Goal: Communication & Community: Connect with others

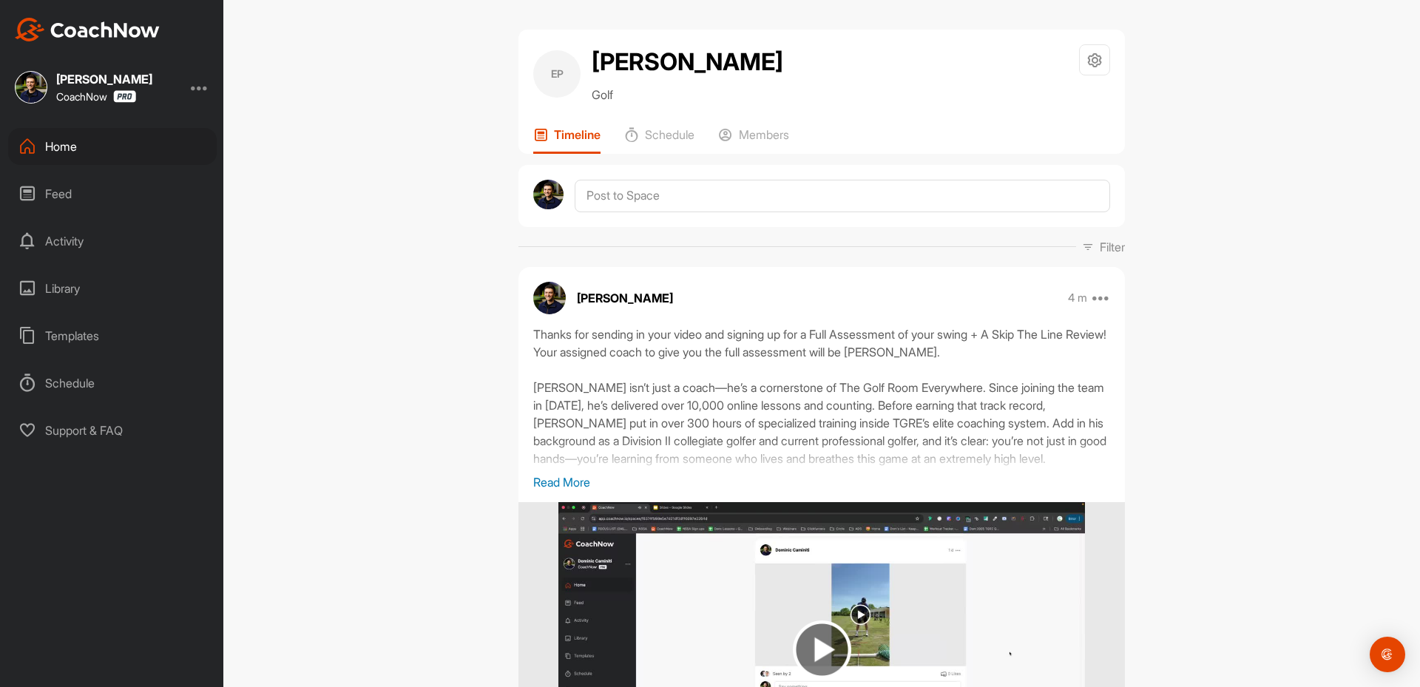
click at [1092, 297] on div "4 m Move to ... Copy to ... Edit Edit Tags Pin to top Delete" at bounding box center [1089, 298] width 43 height 18
click at [1103, 297] on icon at bounding box center [1101, 298] width 18 height 18
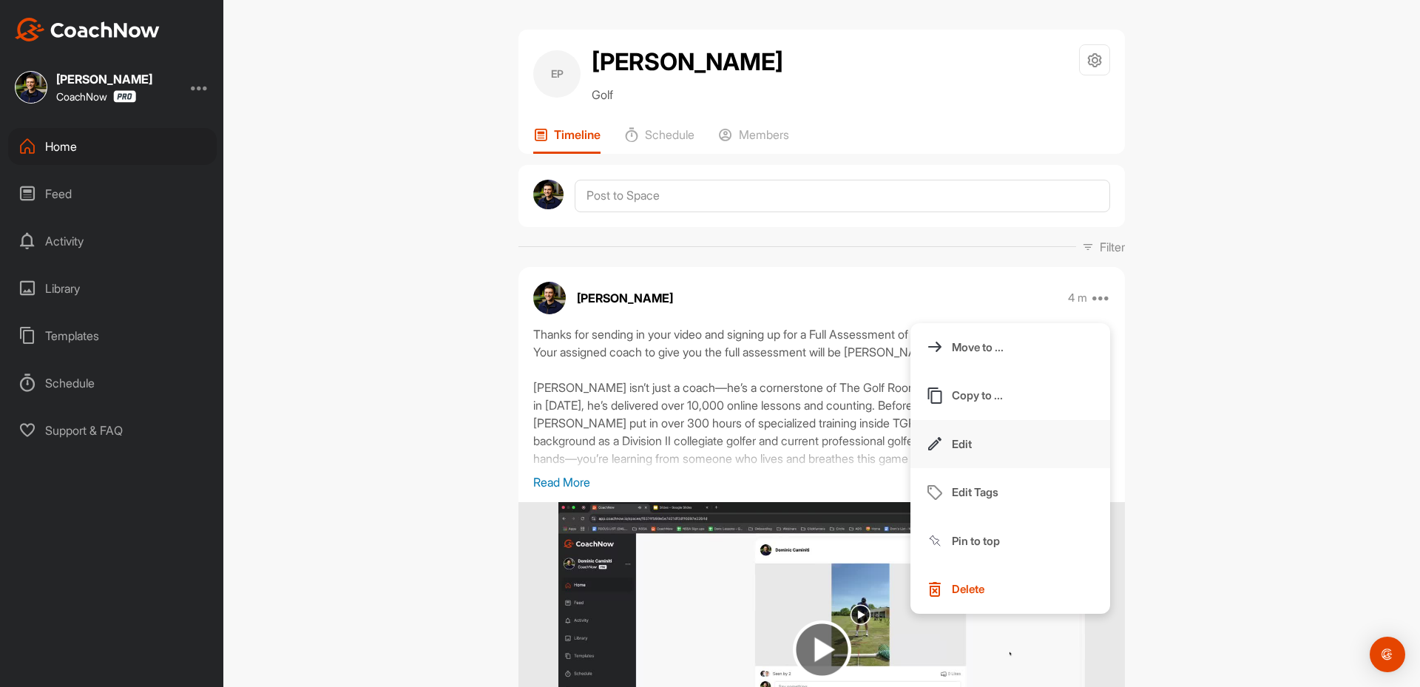
click at [973, 449] on button "Edit" at bounding box center [1010, 444] width 200 height 49
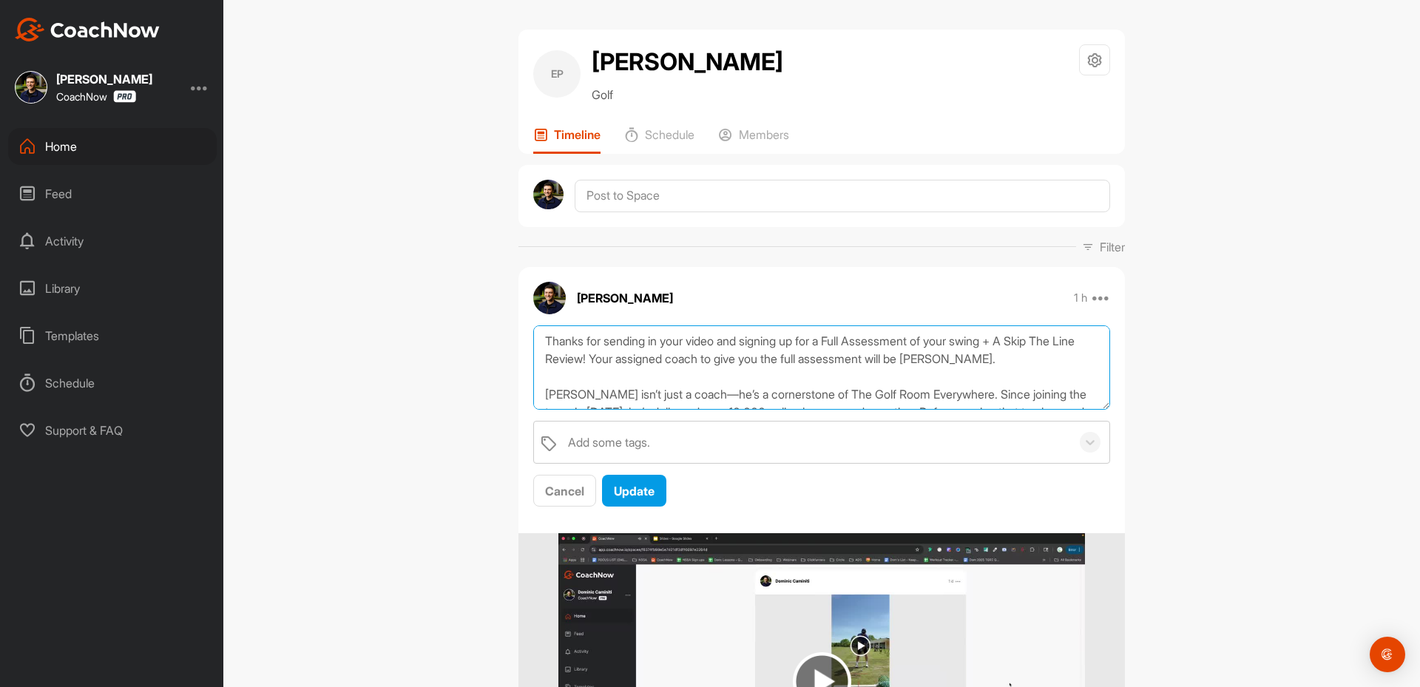
click at [791, 376] on textarea "Thanks for sending in your video and signing up for a Full Assessment of your s…" at bounding box center [821, 367] width 577 height 85
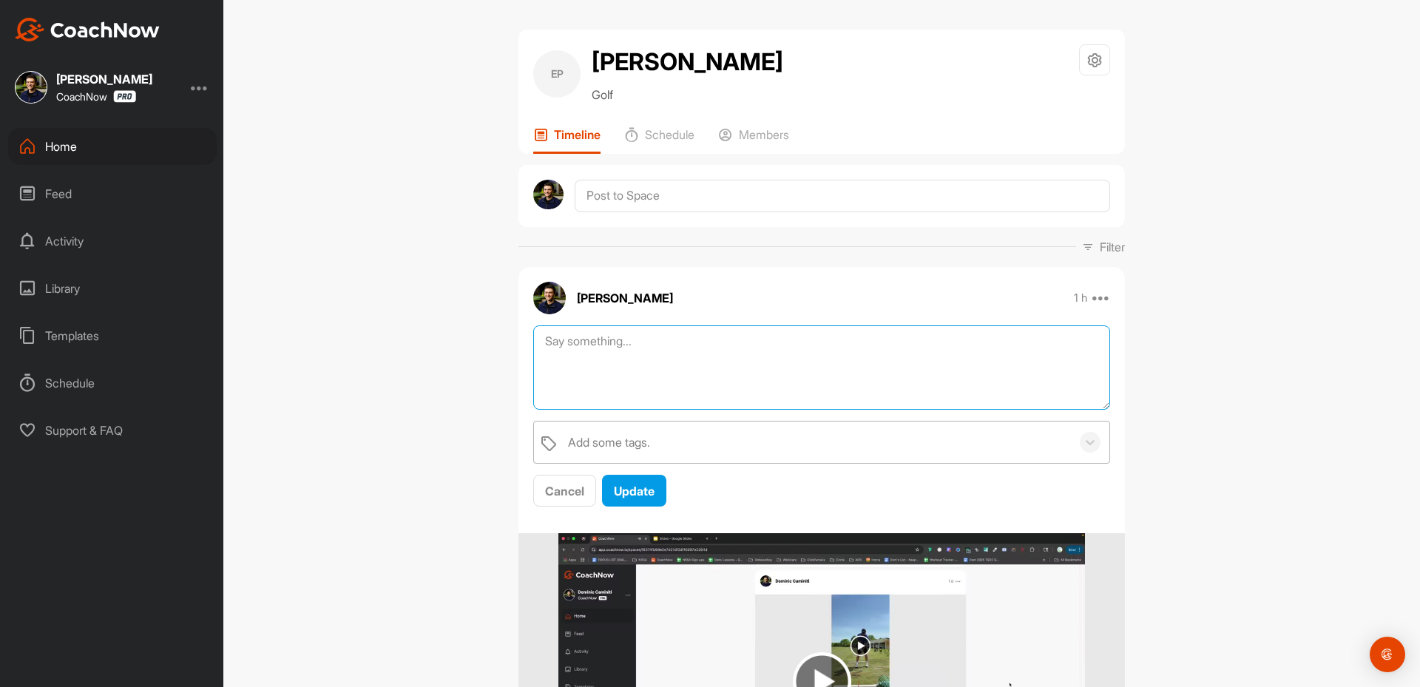
paste textarea "Thanks for sending in your video and signing up for a Full Assessment of your s…"
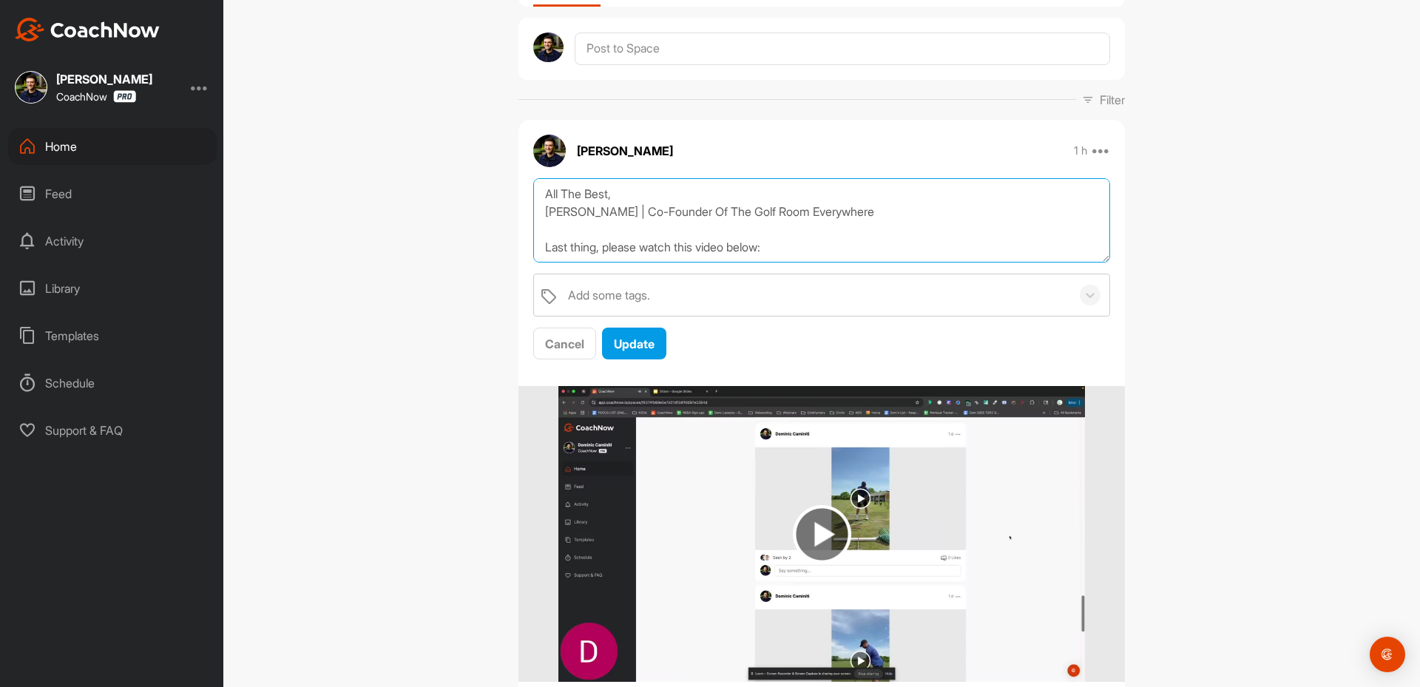
scroll to position [296, 0]
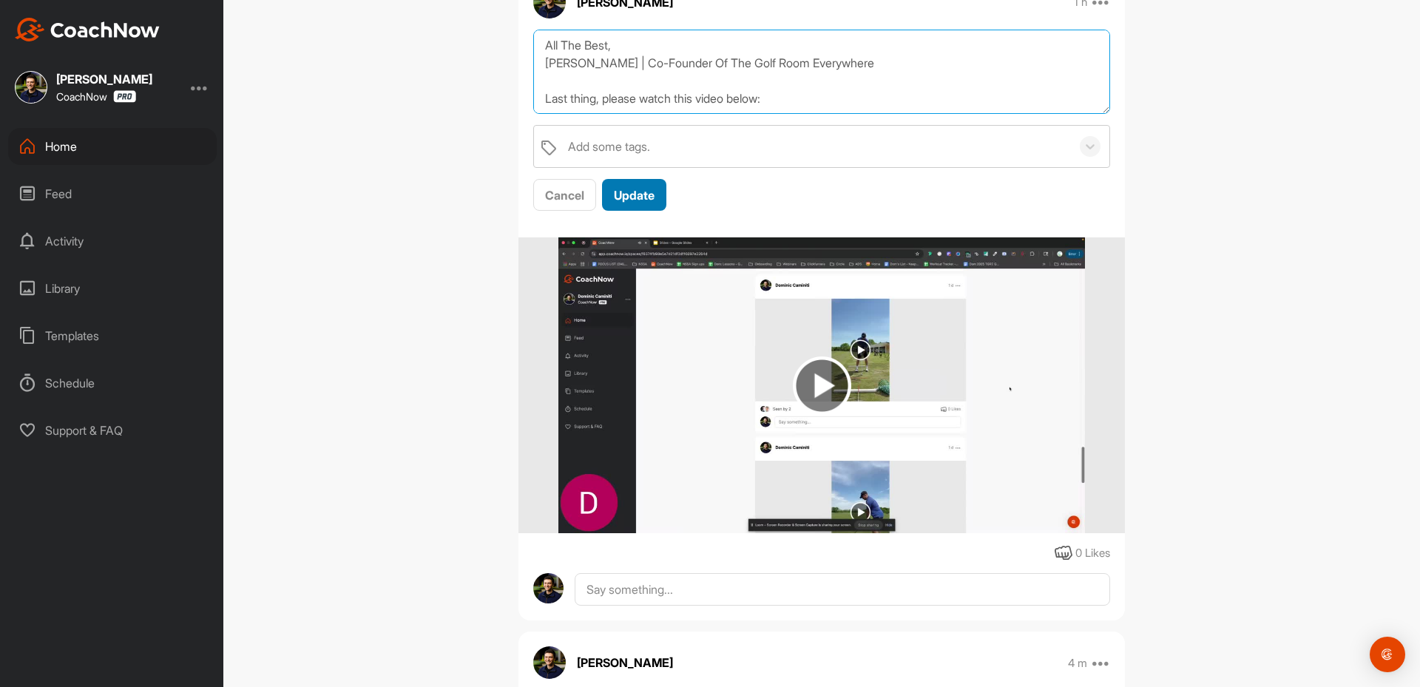
type textarea "Thanks for sending in your video and signing up for a Full Assessment of your s…"
click at [626, 191] on span "Update" at bounding box center [634, 195] width 41 height 15
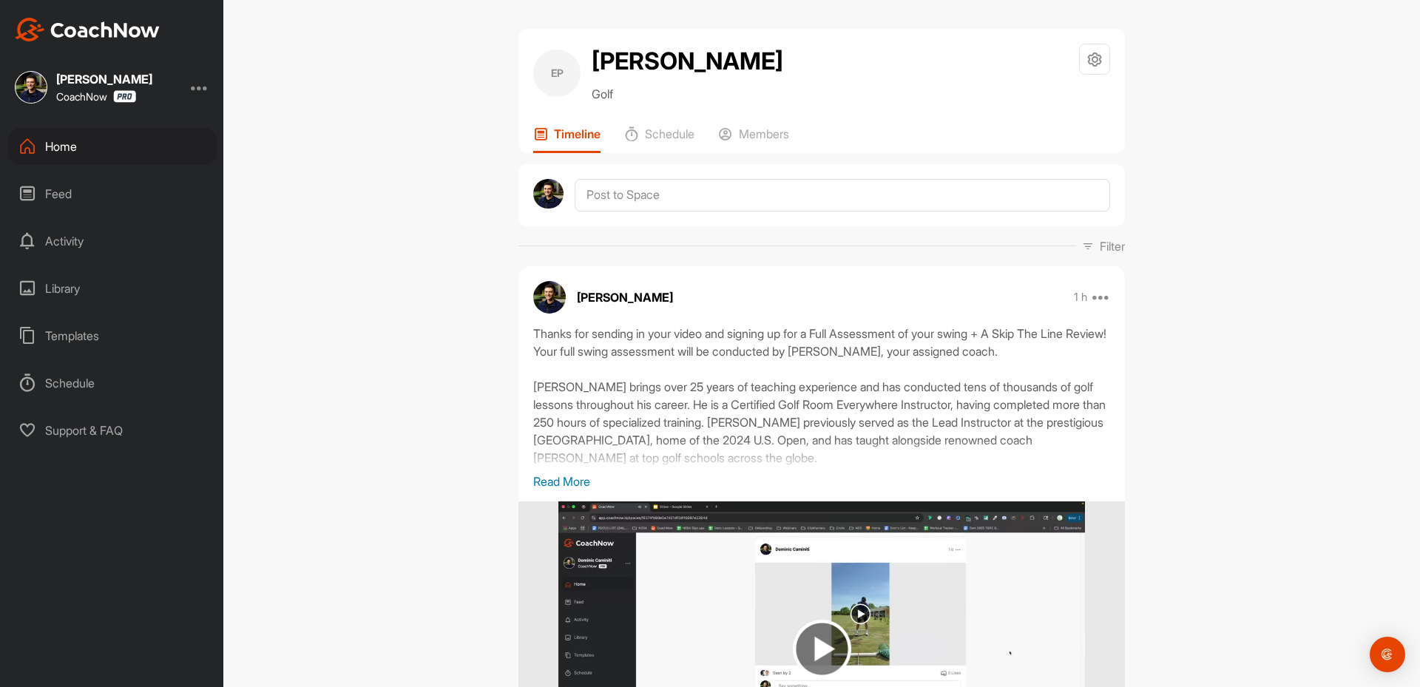
scroll to position [0, 0]
click at [749, 147] on div "Members" at bounding box center [753, 140] width 71 height 27
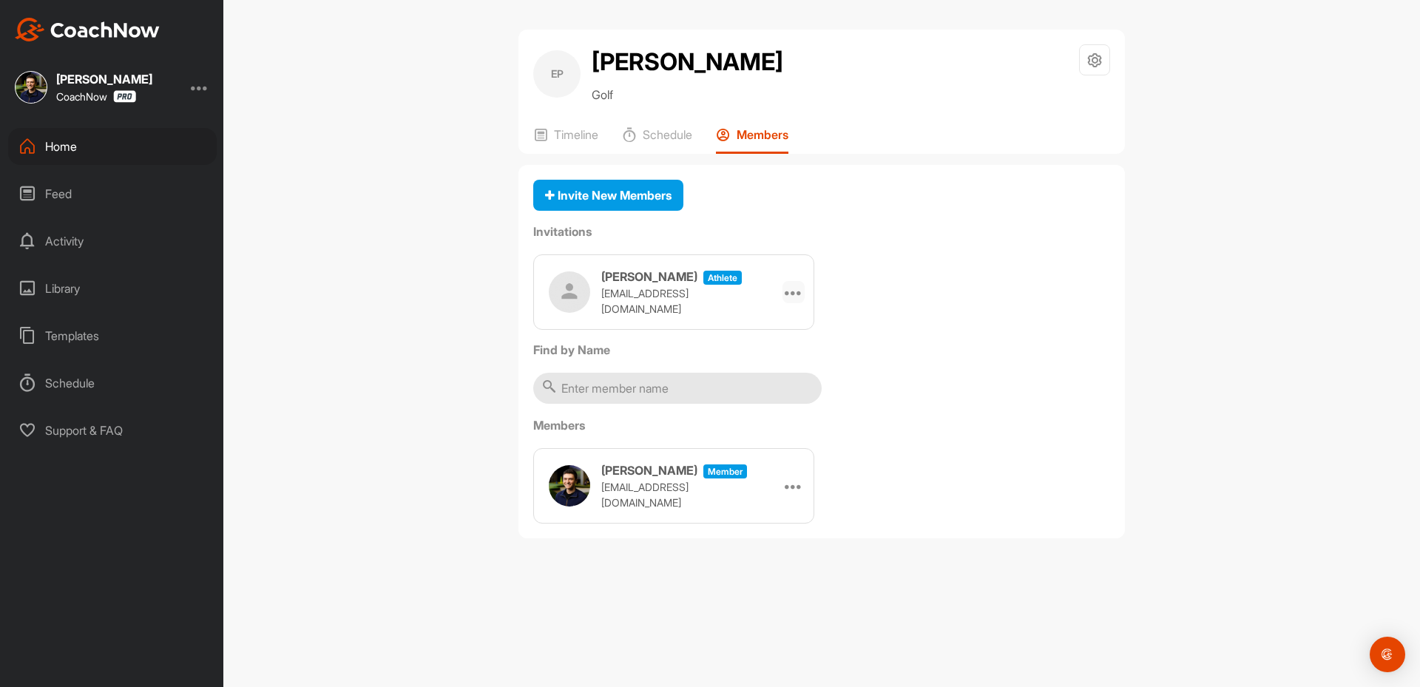
click at [796, 287] on icon at bounding box center [794, 292] width 18 height 18
drag, startPoint x: 902, startPoint y: 451, endPoint x: 660, endPoint y: 195, distance: 352.6
click at [899, 447] on div "Members [PERSON_NAME] Member [EMAIL_ADDRESS][DOMAIN_NAME] Make Athlete" at bounding box center [821, 469] width 577 height 107
click at [647, 186] on div "Invite New Members" at bounding box center [608, 195] width 126 height 18
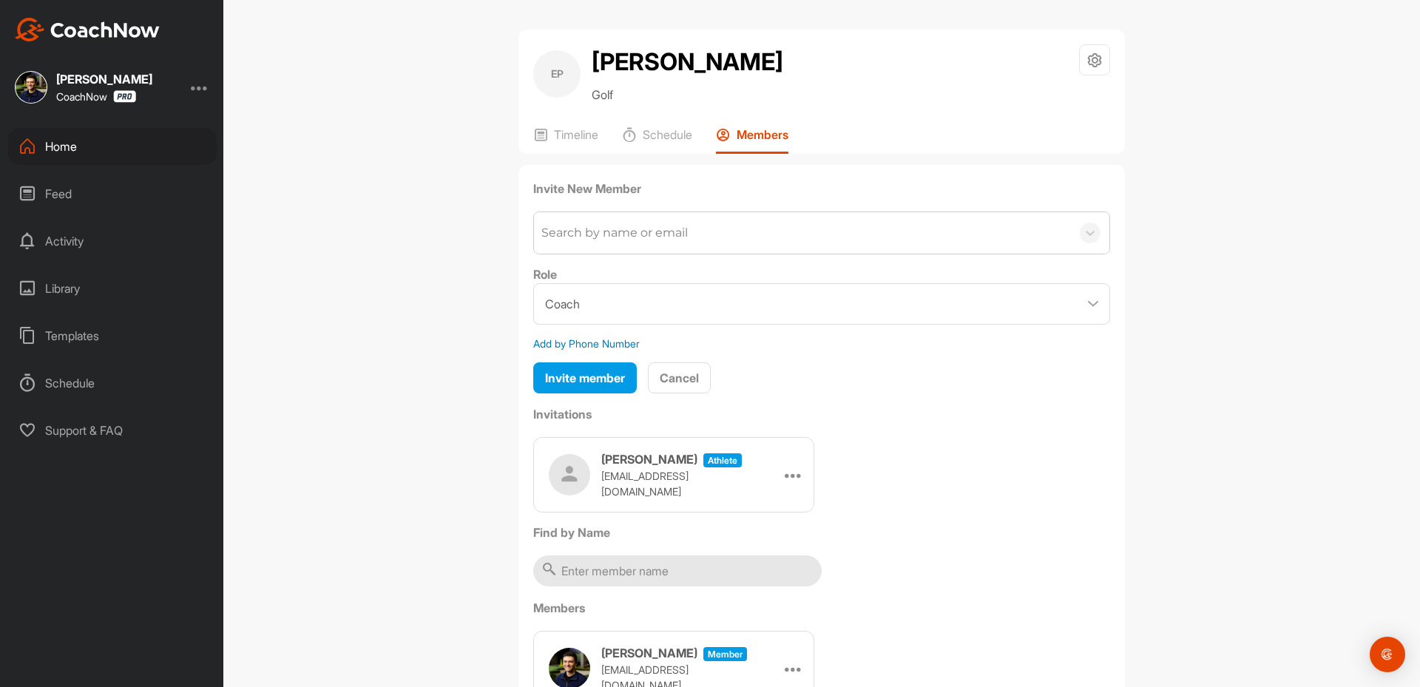
click at [606, 235] on div "Search by name or email" at bounding box center [614, 233] width 146 height 18
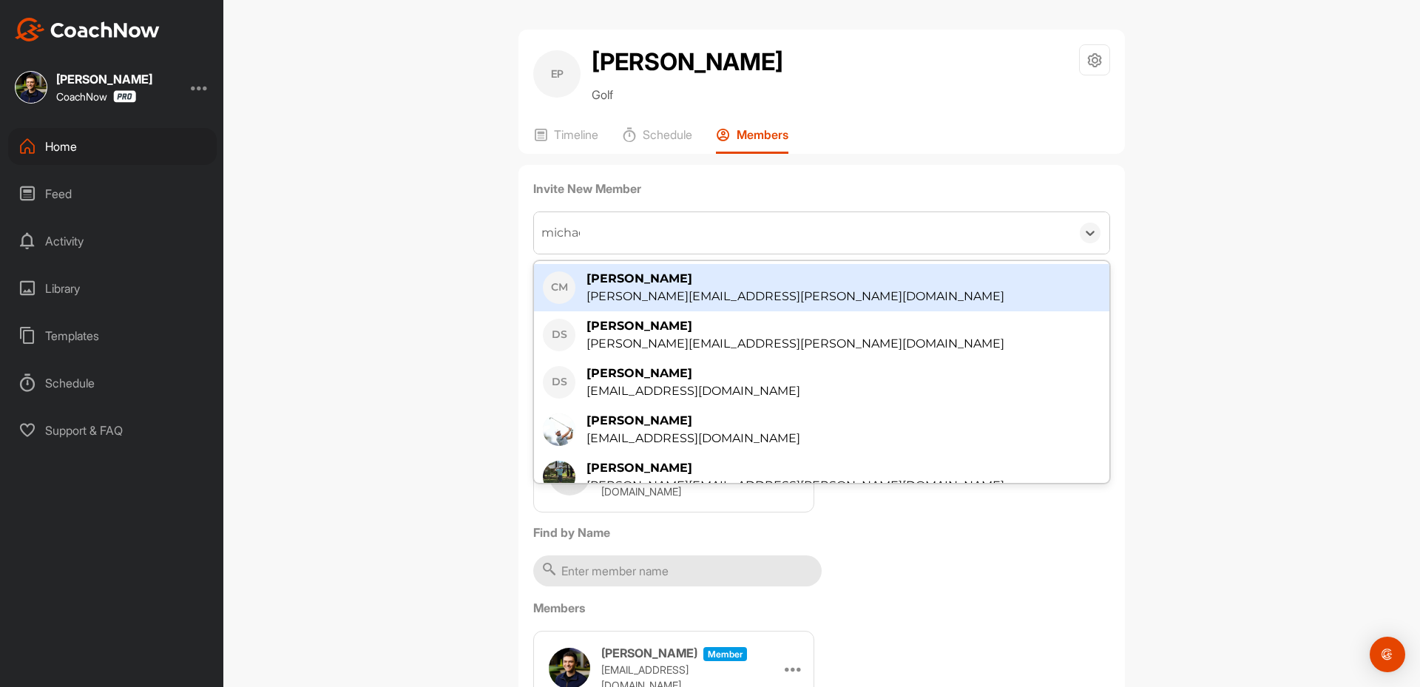
type input "[PERSON_NAME]"
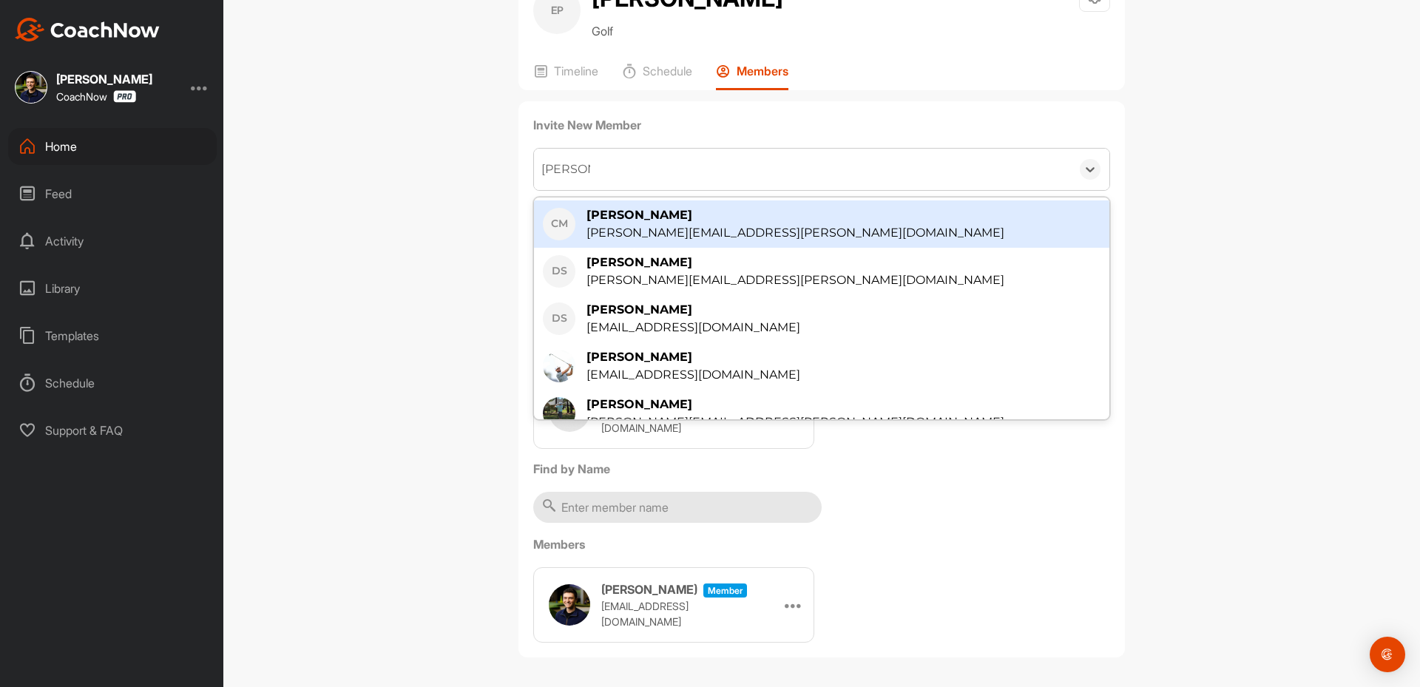
scroll to position [68, 0]
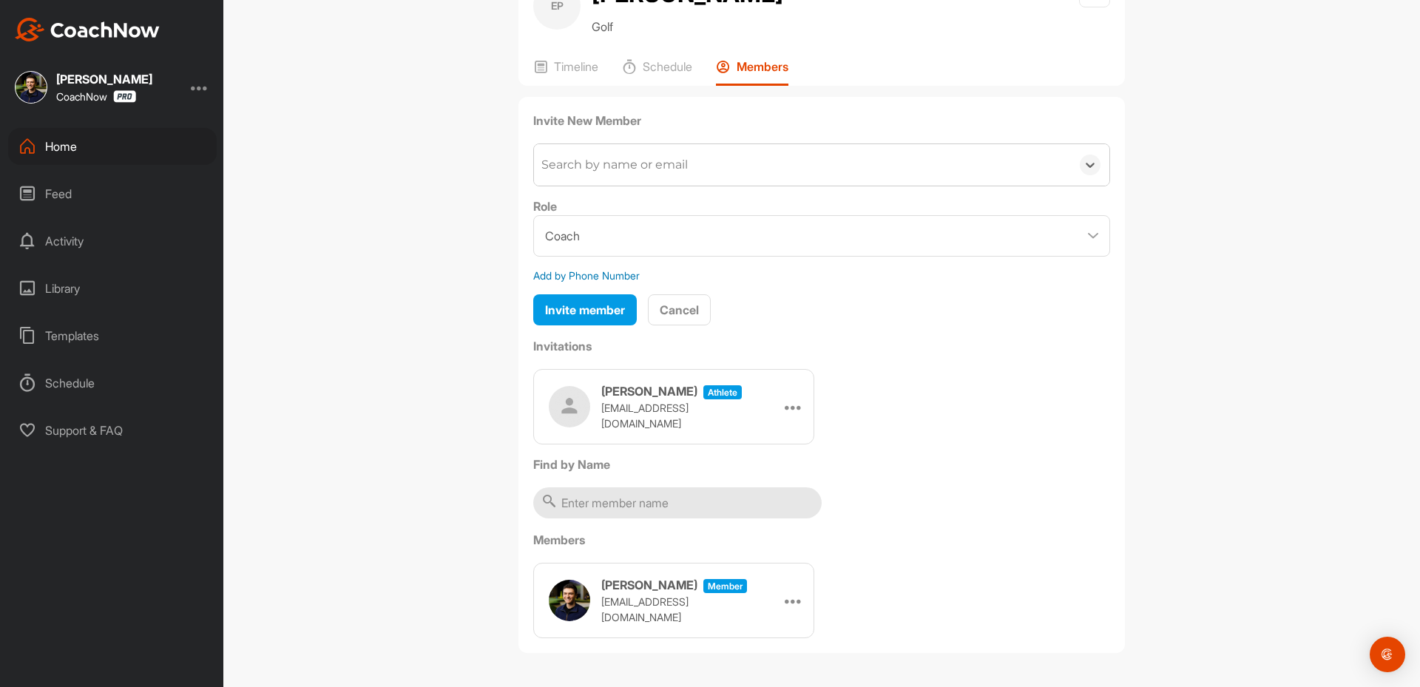
click at [621, 184] on div "Search by name or email" at bounding box center [802, 164] width 537 height 41
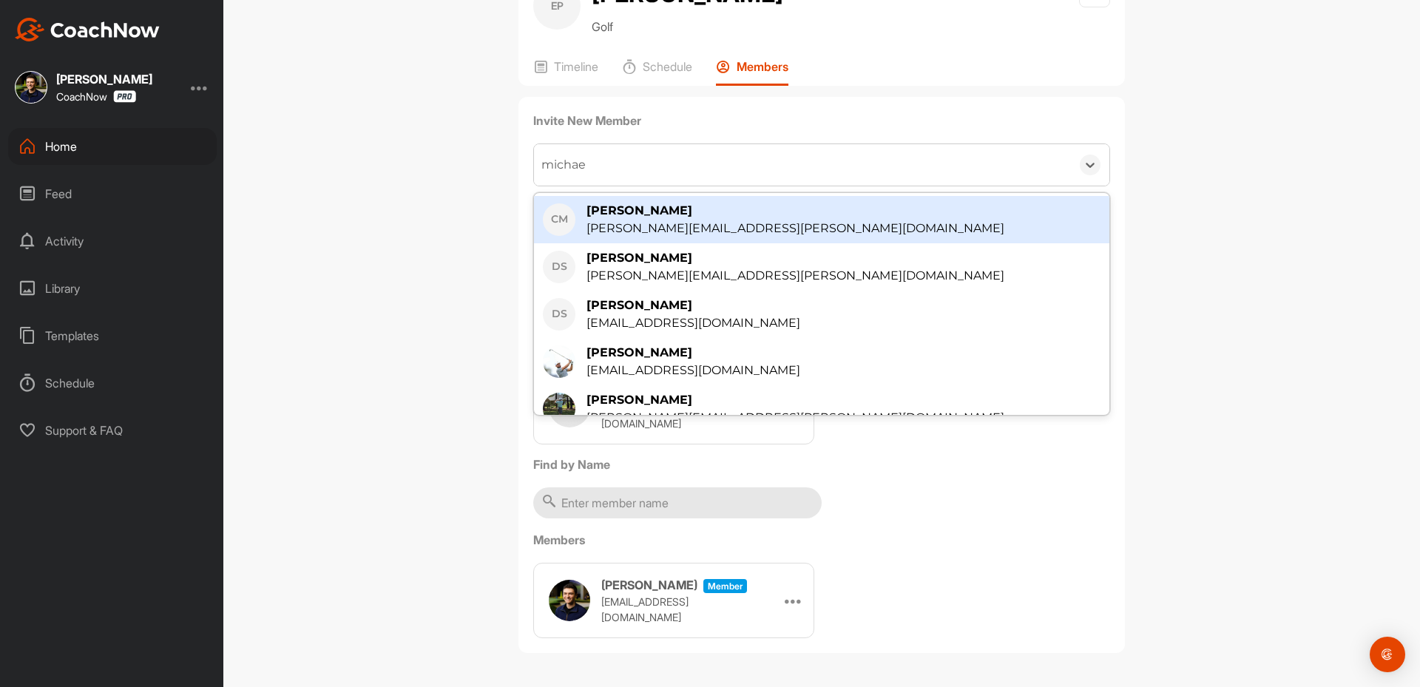
type input "[PERSON_NAME]"
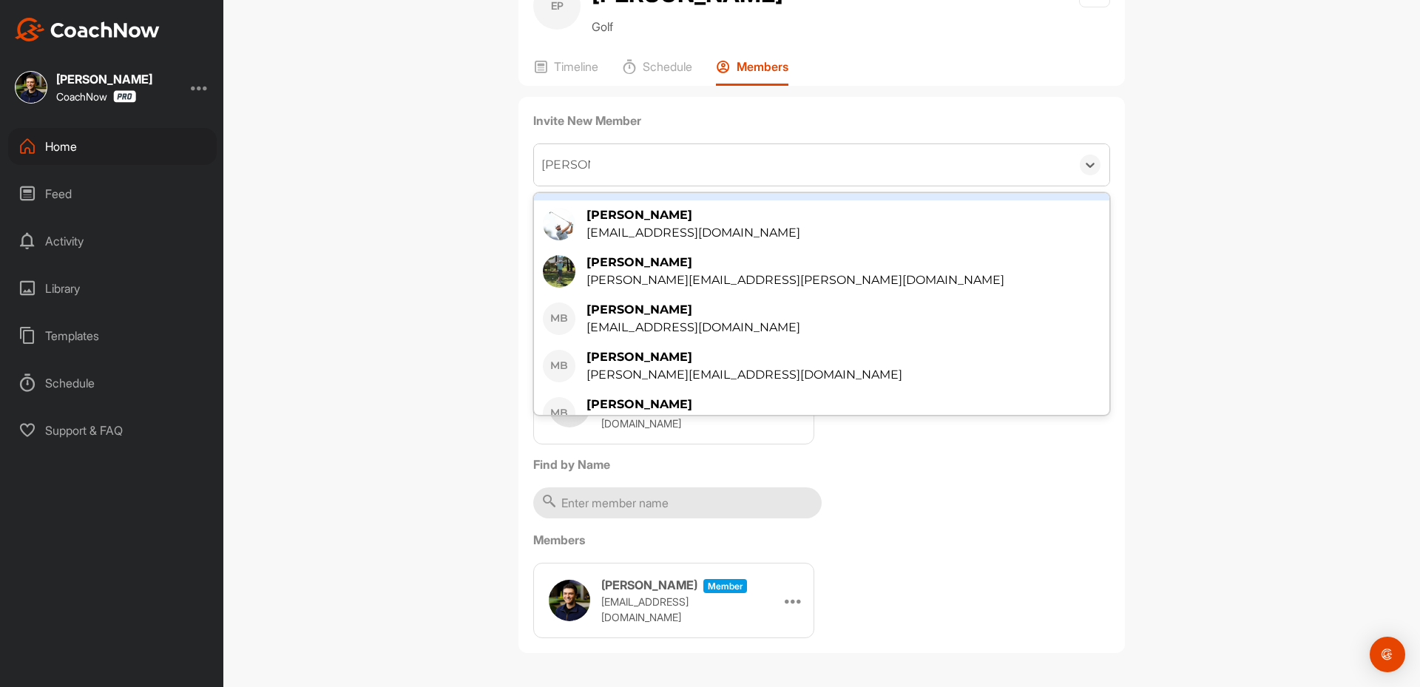
scroll to position [148, 0]
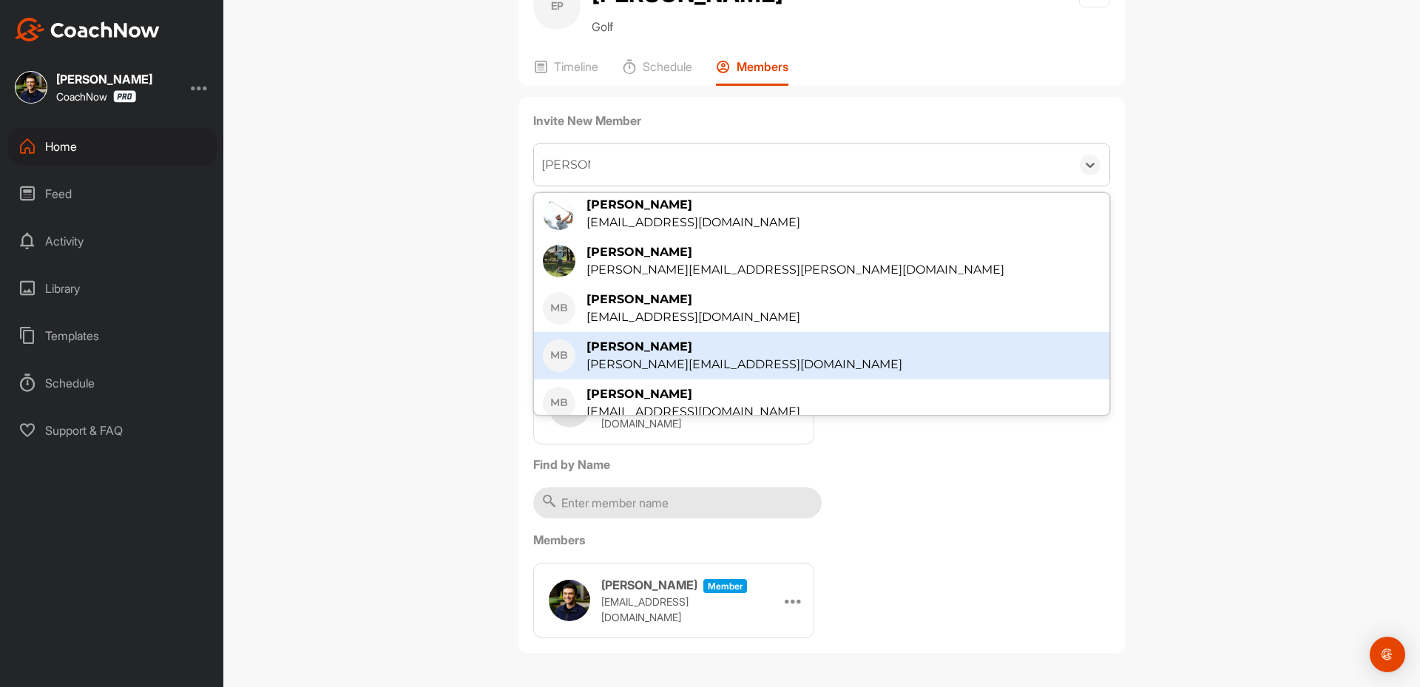
click at [711, 339] on div "[PERSON_NAME]" at bounding box center [744, 347] width 316 height 18
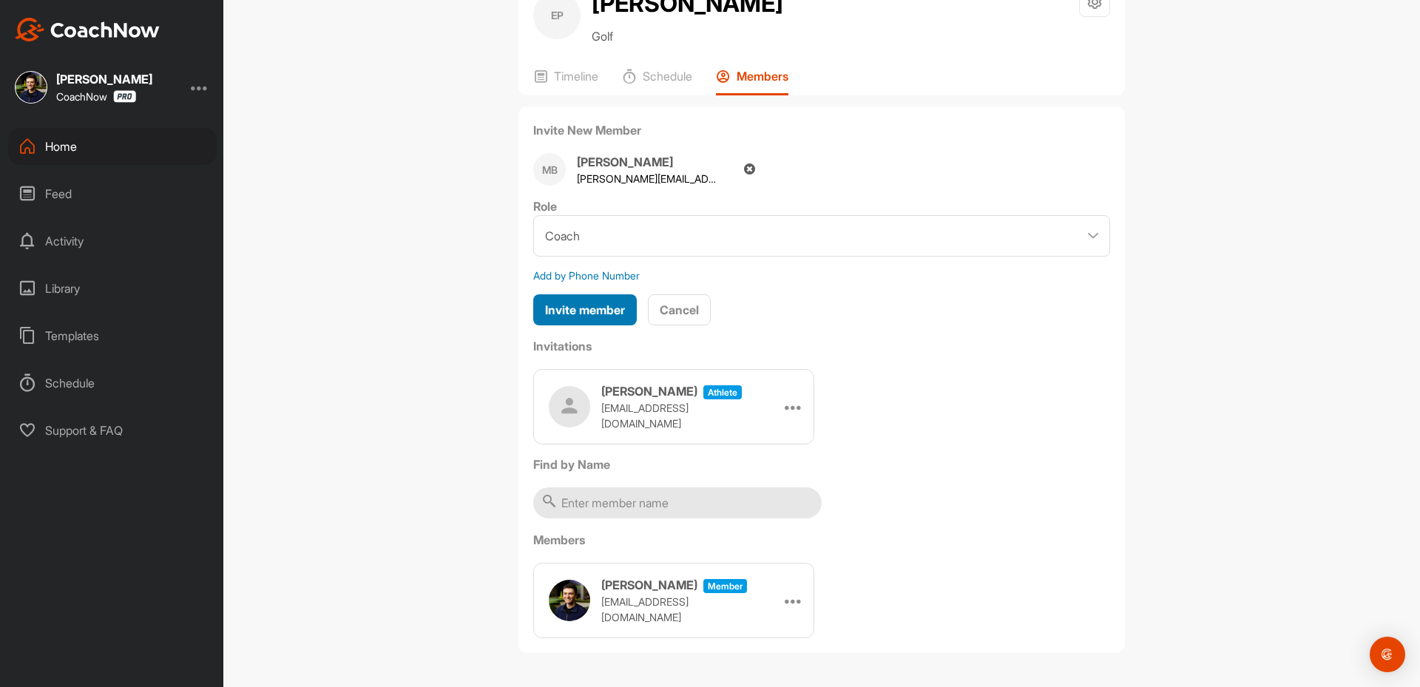
click at [551, 314] on span "Invite member" at bounding box center [585, 309] width 80 height 15
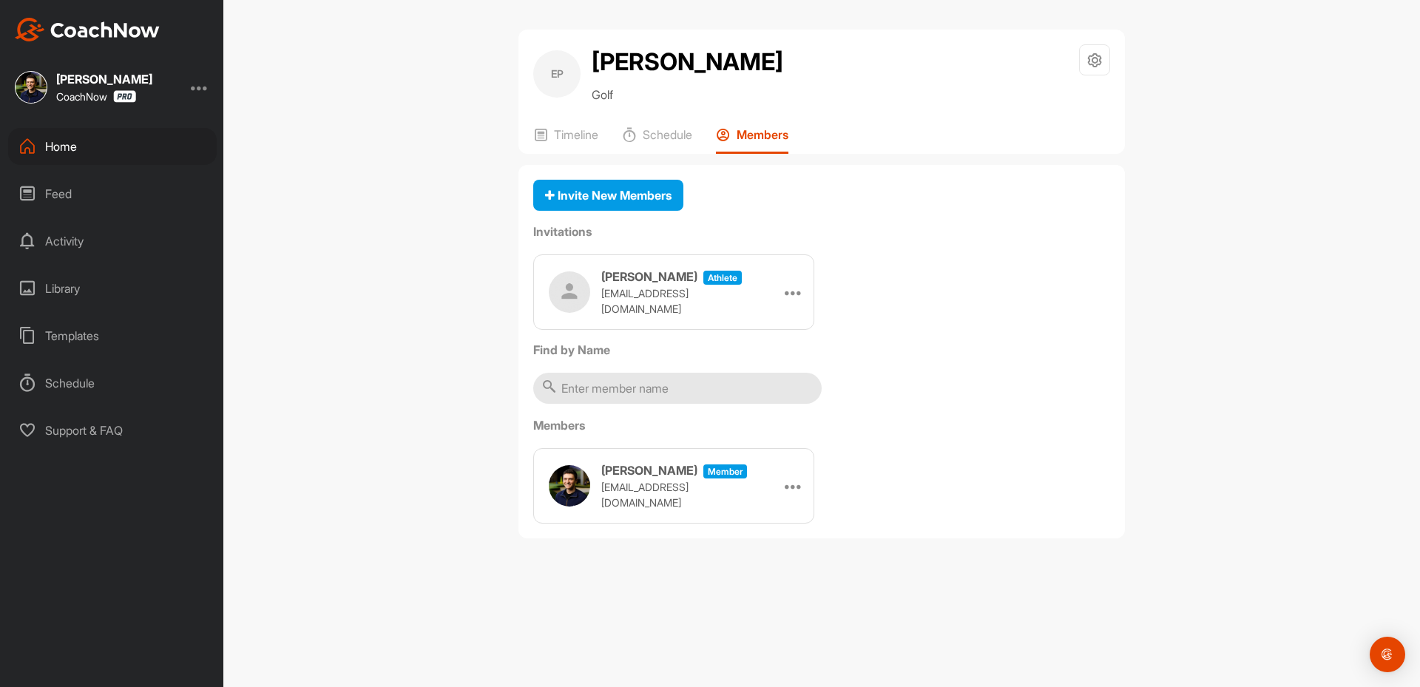
scroll to position [0, 0]
click at [390, 320] on div "EP [PERSON_NAME] Golf Space Settings Your Notifications Timeline Schedule Membe…" at bounding box center [821, 343] width 1197 height 687
click at [566, 137] on p "Timeline" at bounding box center [576, 134] width 44 height 15
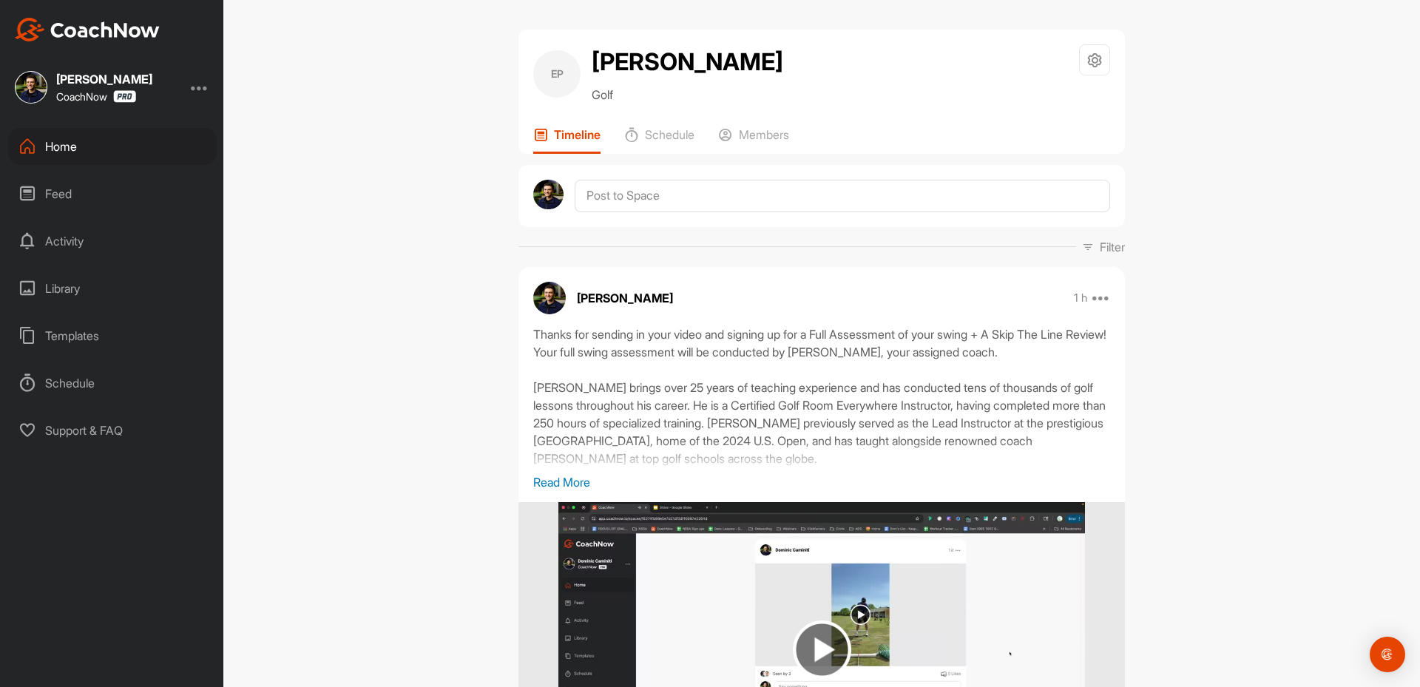
click at [286, 234] on div "EP [PERSON_NAME] Golf Space Settings Your Notifications Timeline Schedule Membe…" at bounding box center [821, 343] width 1197 height 687
click at [134, 152] on div "Home" at bounding box center [112, 146] width 209 height 37
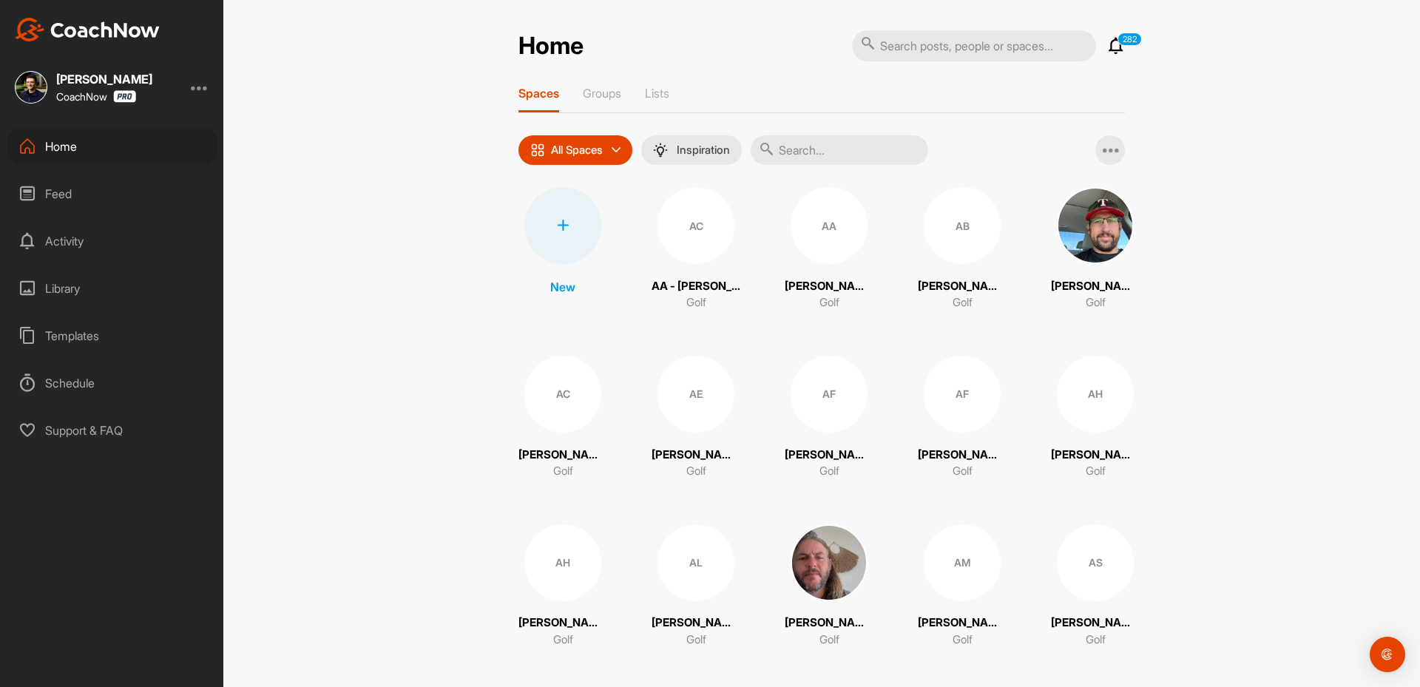
click at [557, 220] on icon at bounding box center [563, 226] width 12 height 12
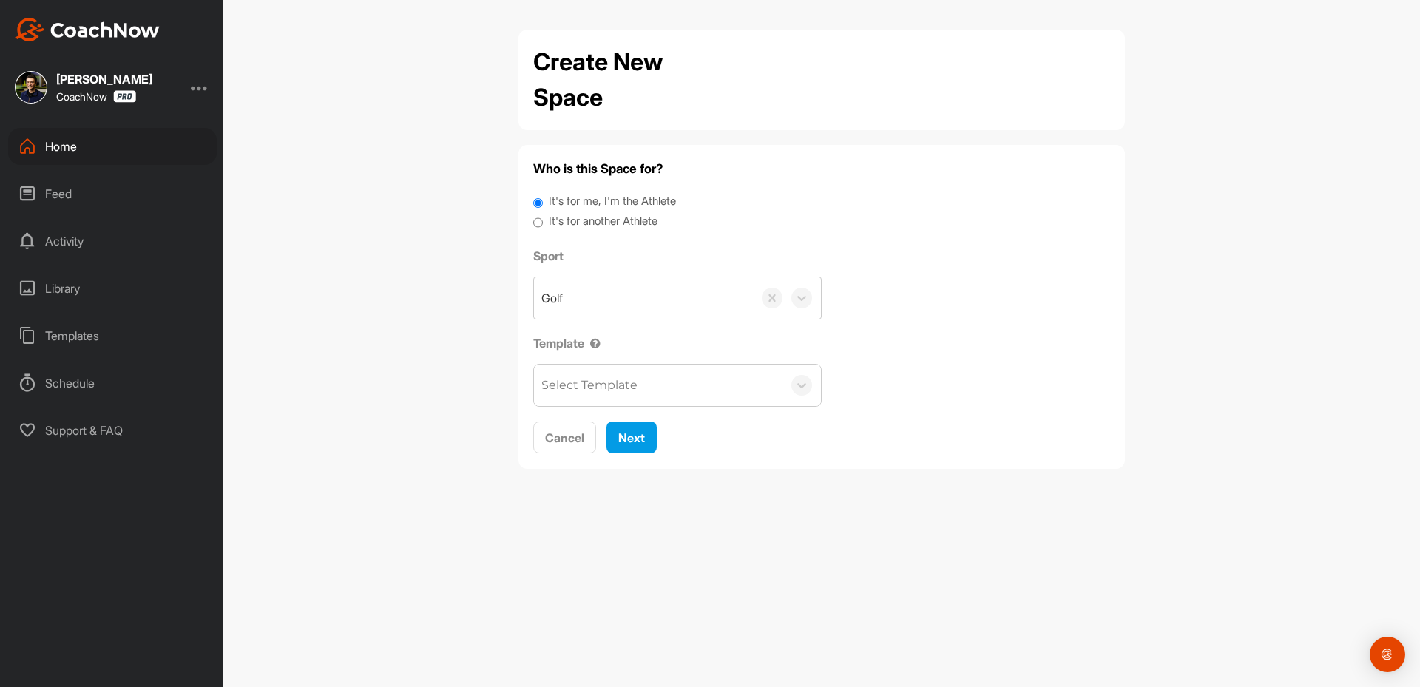
click at [617, 219] on label "It's for another Athlete" at bounding box center [603, 221] width 109 height 17
click at [543, 219] on input "It's for another Athlete" at bounding box center [538, 223] width 10 height 20
radio input "true"
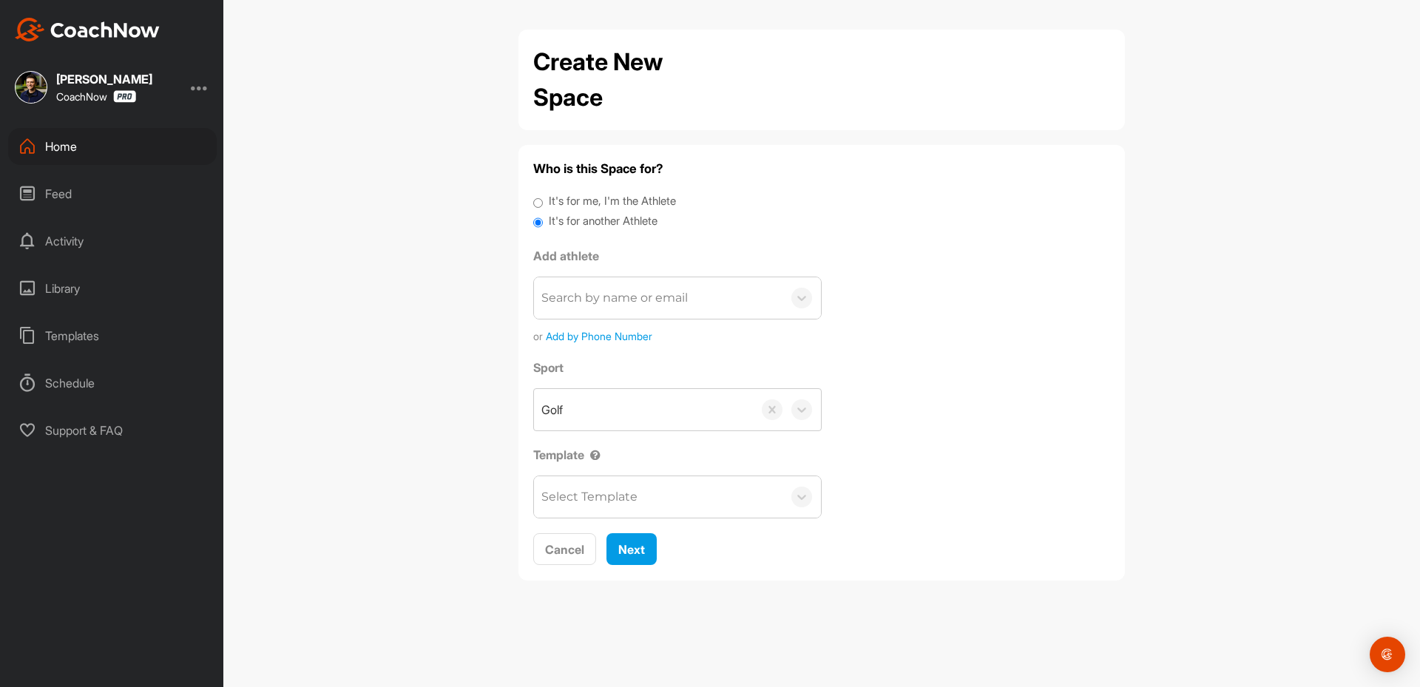
drag, startPoint x: 612, startPoint y: 275, endPoint x: 620, endPoint y: 296, distance: 22.5
click at [616, 283] on div "Add athlete Search by name or email or Add by Phone Number" at bounding box center [677, 295] width 288 height 97
paste input "[EMAIL_ADDRESS][DOMAIN_NAME]"
type input "[EMAIL_ADDRESS][DOMAIN_NAME]"
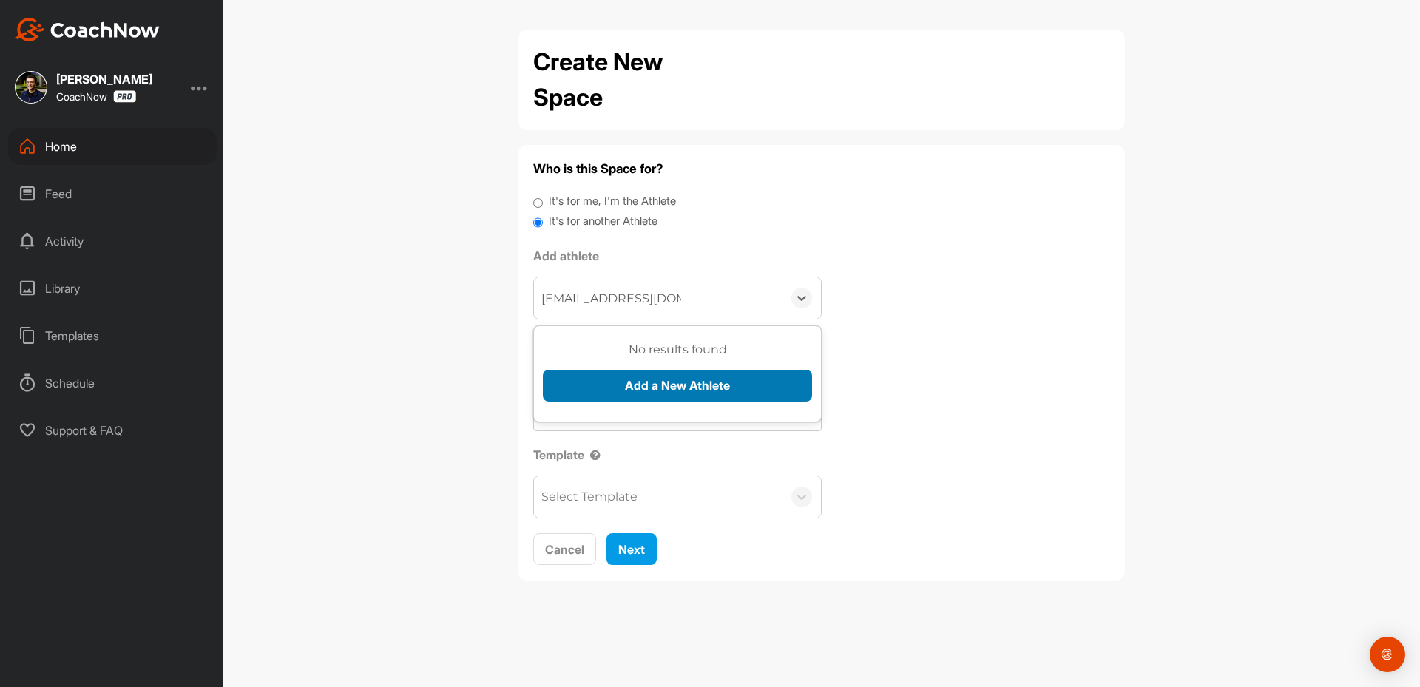
click at [609, 377] on button "Add a New Athlete" at bounding box center [677, 386] width 269 height 32
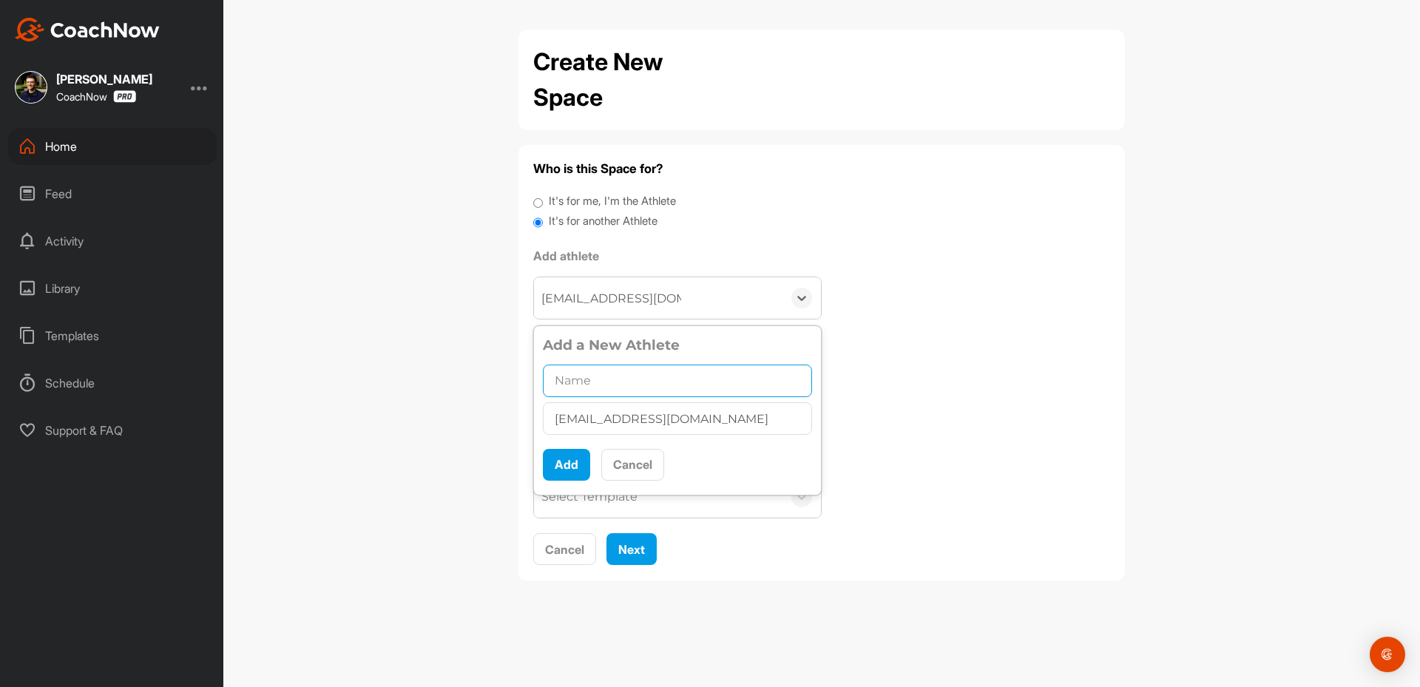
drag, startPoint x: 599, startPoint y: 379, endPoint x: 603, endPoint y: 408, distance: 29.1
click at [601, 385] on input "text" at bounding box center [677, 381] width 269 height 33
paste input "[PERSON_NAME]"
type input "[PERSON_NAME]"
click at [566, 466] on button "Add" at bounding box center [566, 465] width 47 height 32
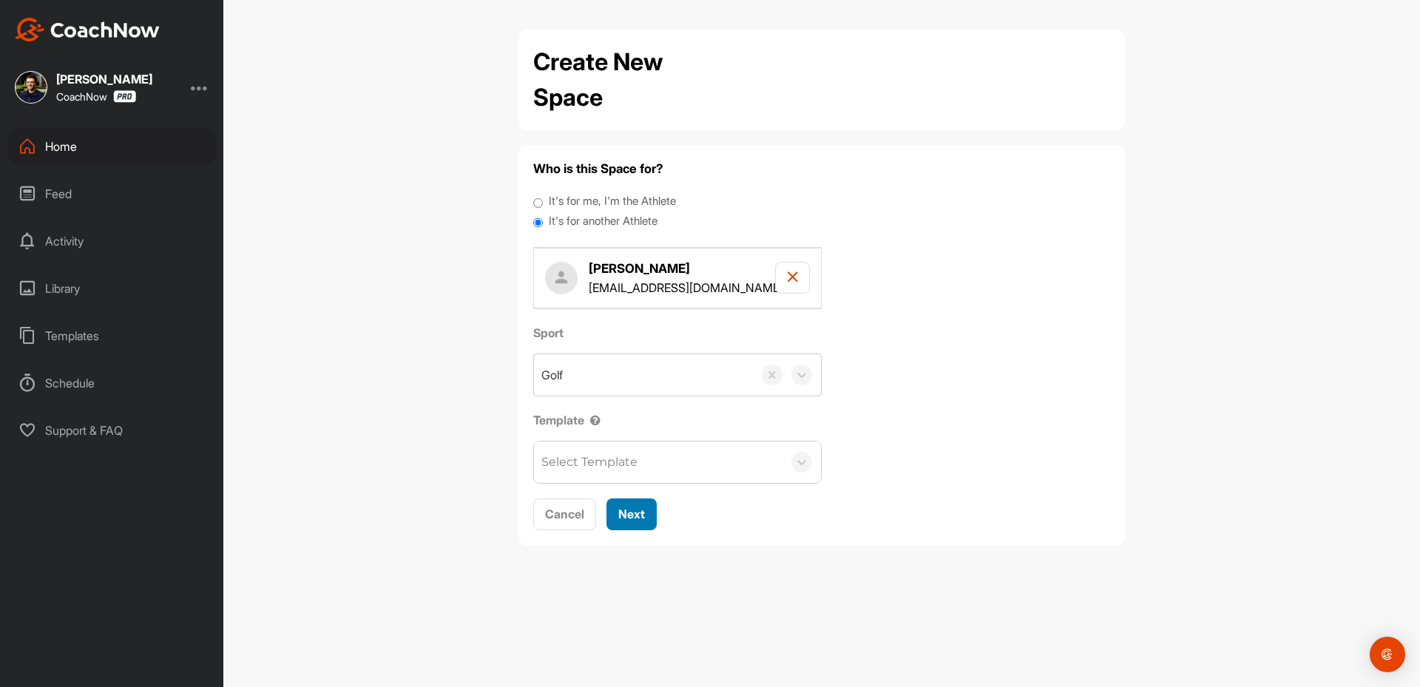
click at [628, 529] on button "Next" at bounding box center [631, 514] width 50 height 32
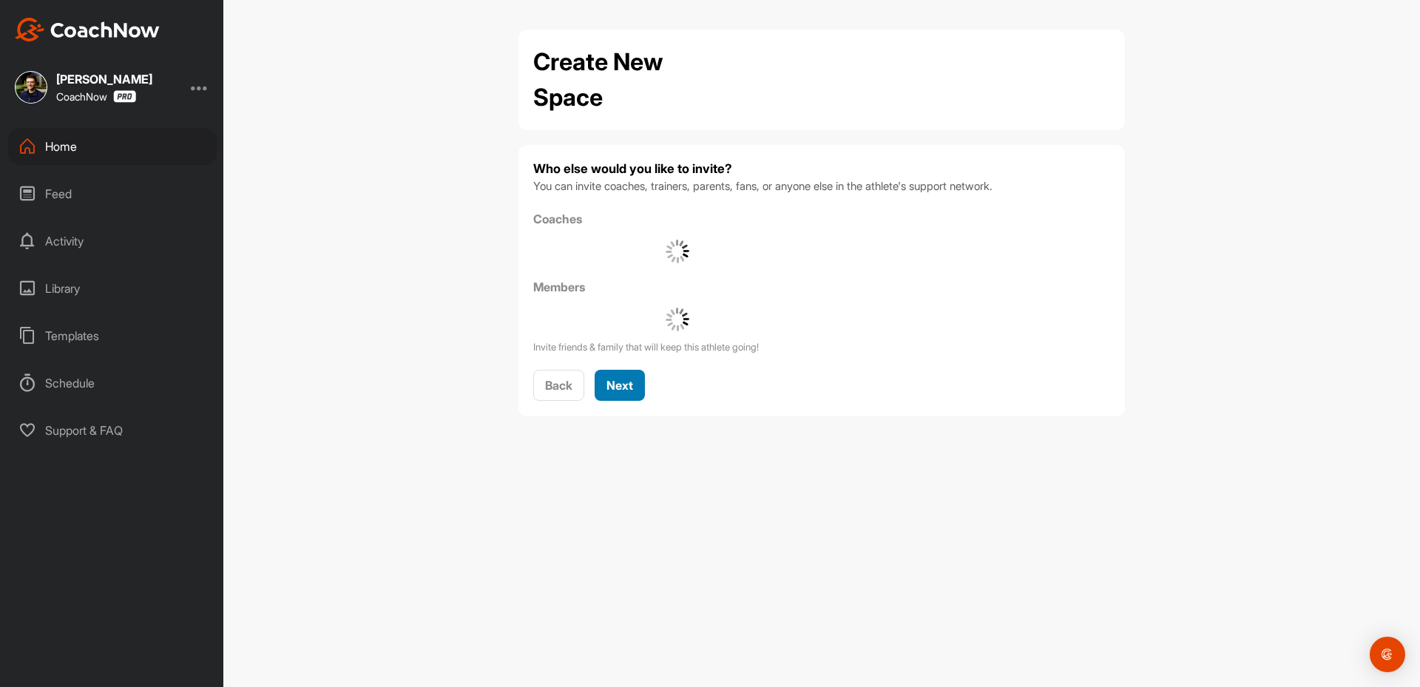
click at [630, 371] on button "Next" at bounding box center [620, 386] width 50 height 32
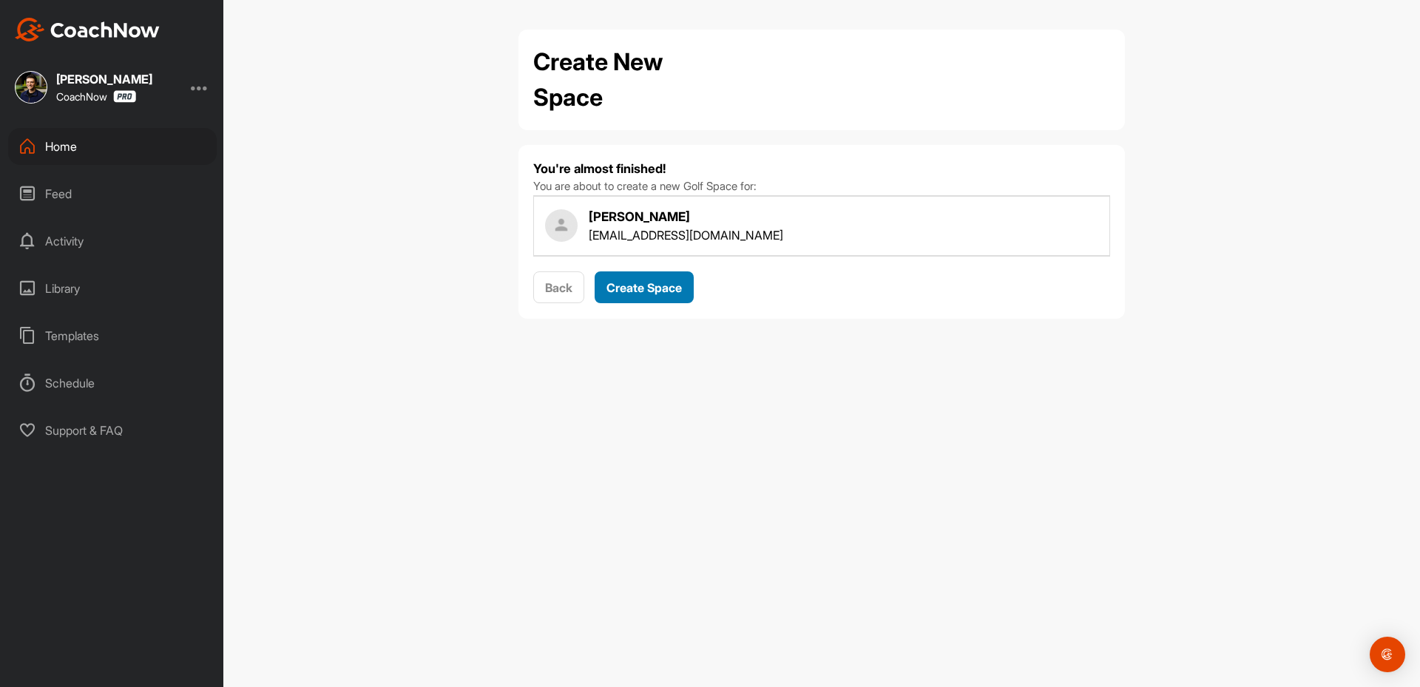
click at [643, 284] on span "Create Space" at bounding box center [643, 287] width 75 height 15
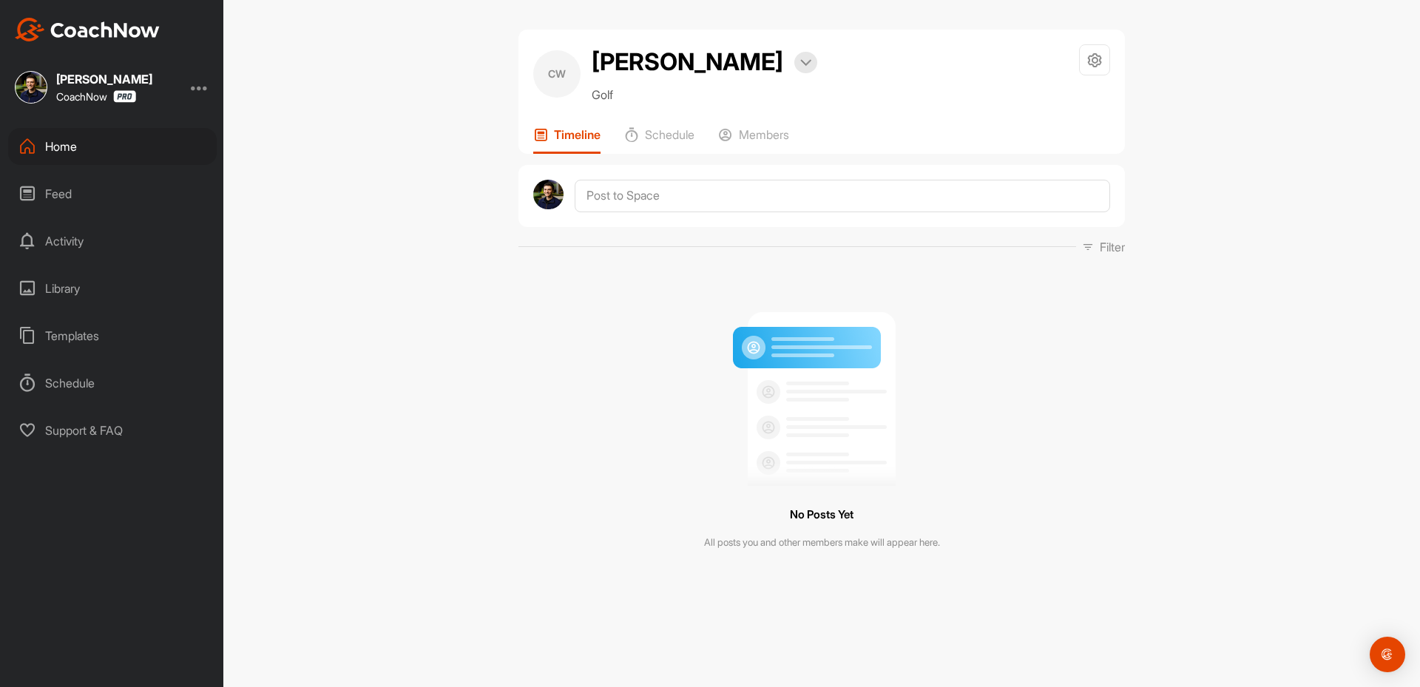
click at [649, 658] on div "[PERSON_NAME] Bookings Golf Space Settings Your Notifications Timeline Schedule…" at bounding box center [821, 343] width 1197 height 687
drag, startPoint x: 606, startPoint y: 171, endPoint x: 605, endPoint y: 180, distance: 9.7
click at [605, 180] on div at bounding box center [821, 196] width 606 height 62
click at [600, 195] on textarea at bounding box center [842, 196] width 535 height 33
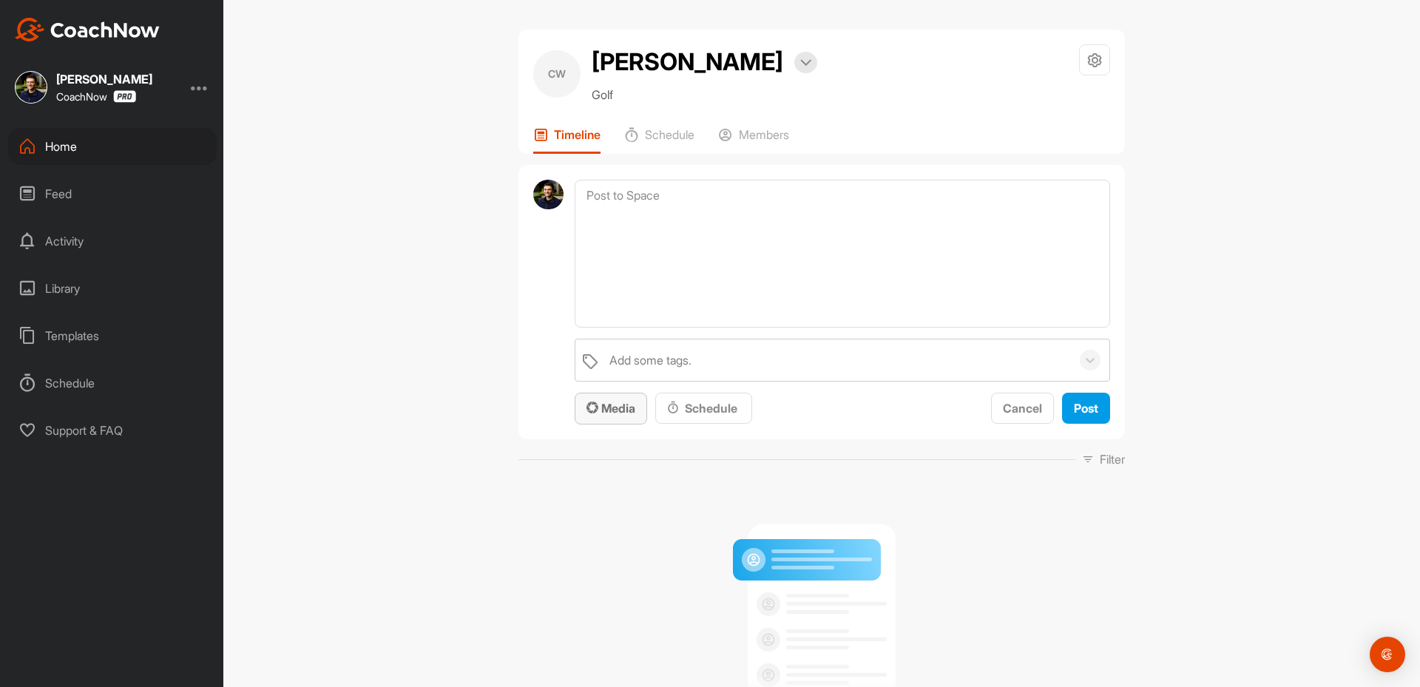
click at [599, 414] on span "Media" at bounding box center [610, 408] width 49 height 15
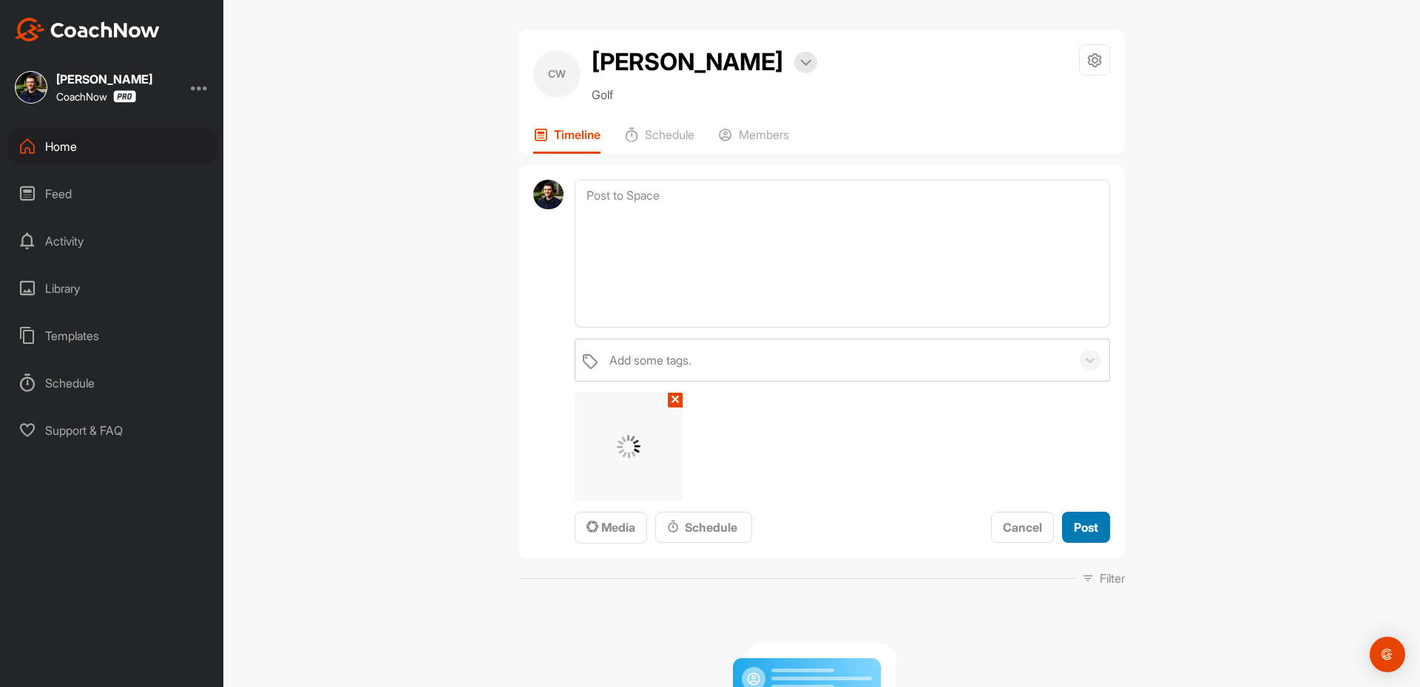
click at [1074, 532] on span "Post" at bounding box center [1086, 527] width 24 height 15
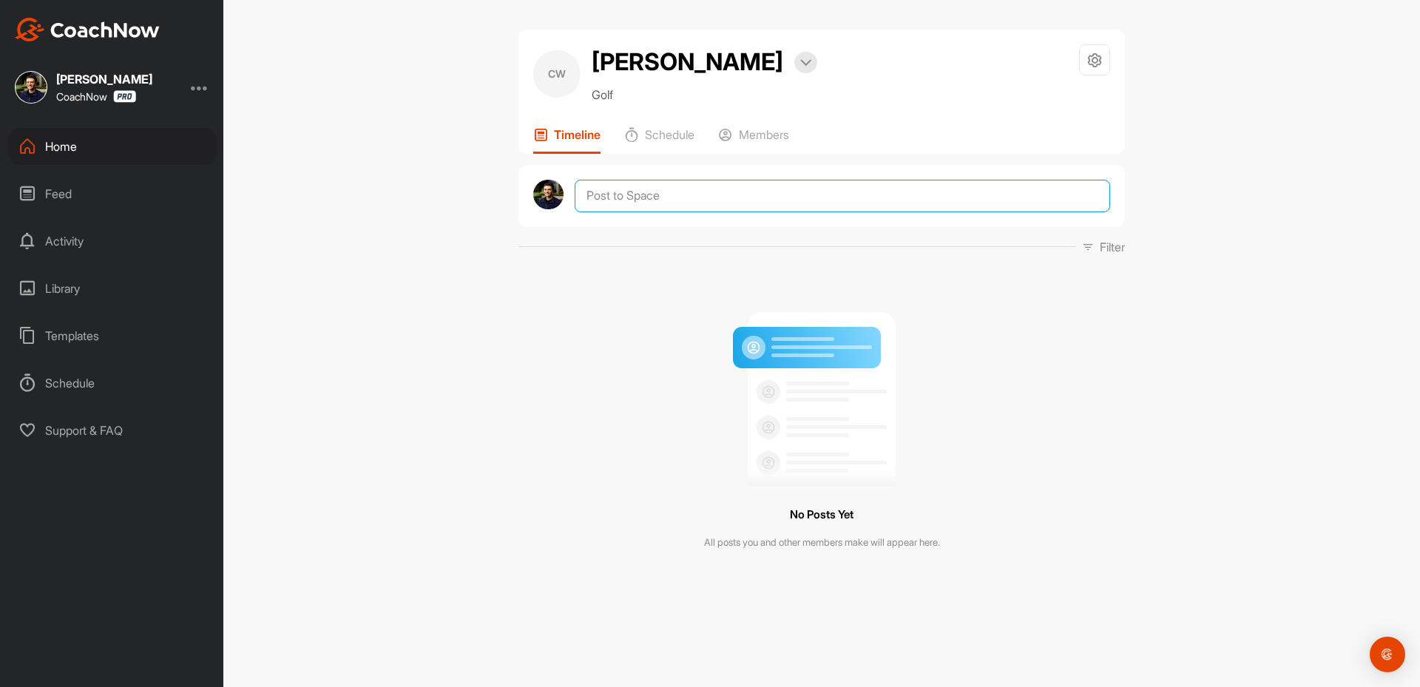
click at [600, 203] on textarea at bounding box center [842, 196] width 535 height 33
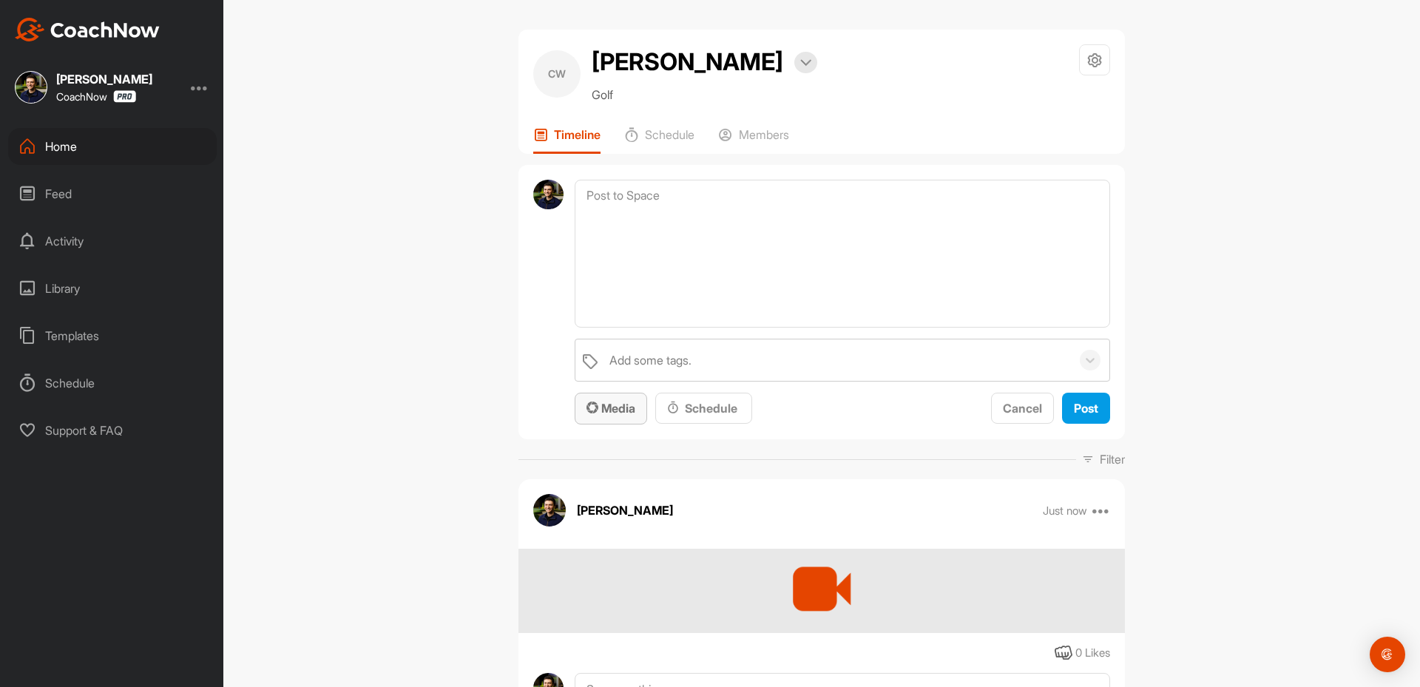
click at [608, 422] on button "Media" at bounding box center [611, 409] width 72 height 32
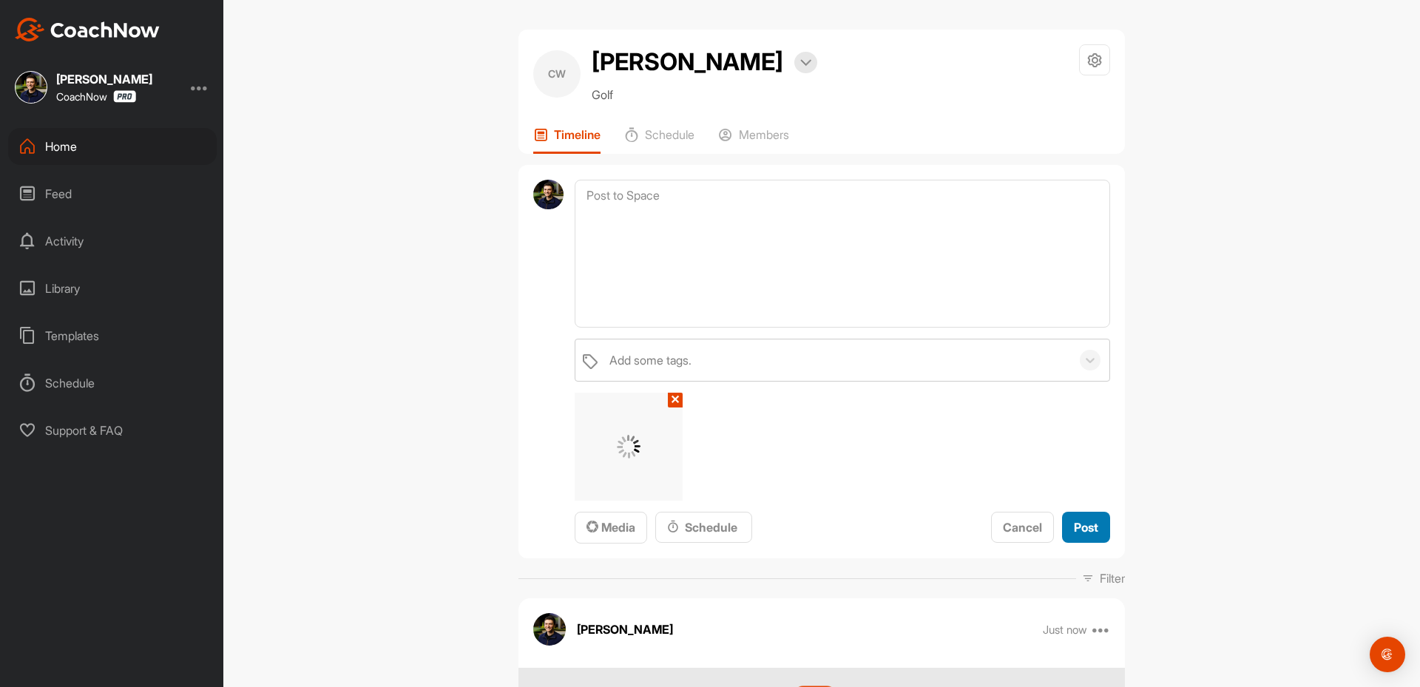
click at [1095, 517] on button "Post" at bounding box center [1086, 528] width 48 height 32
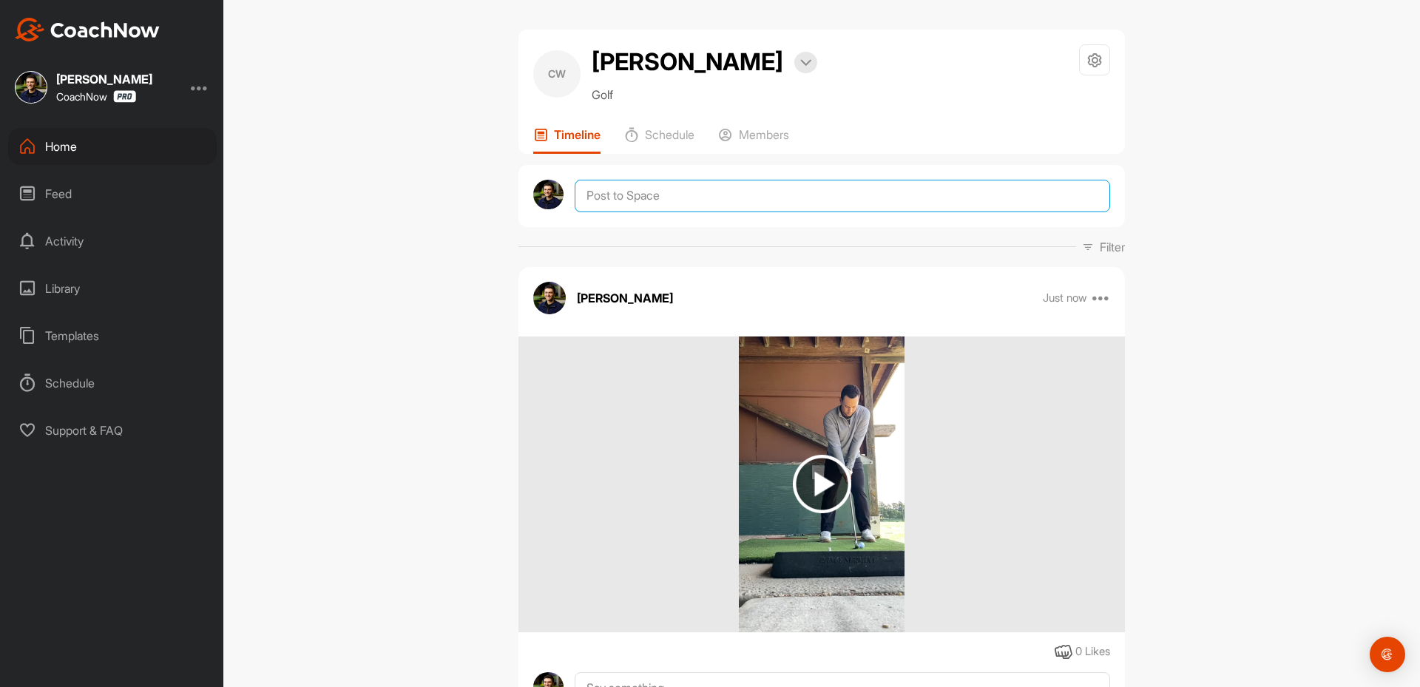
click at [621, 186] on textarea at bounding box center [842, 196] width 535 height 33
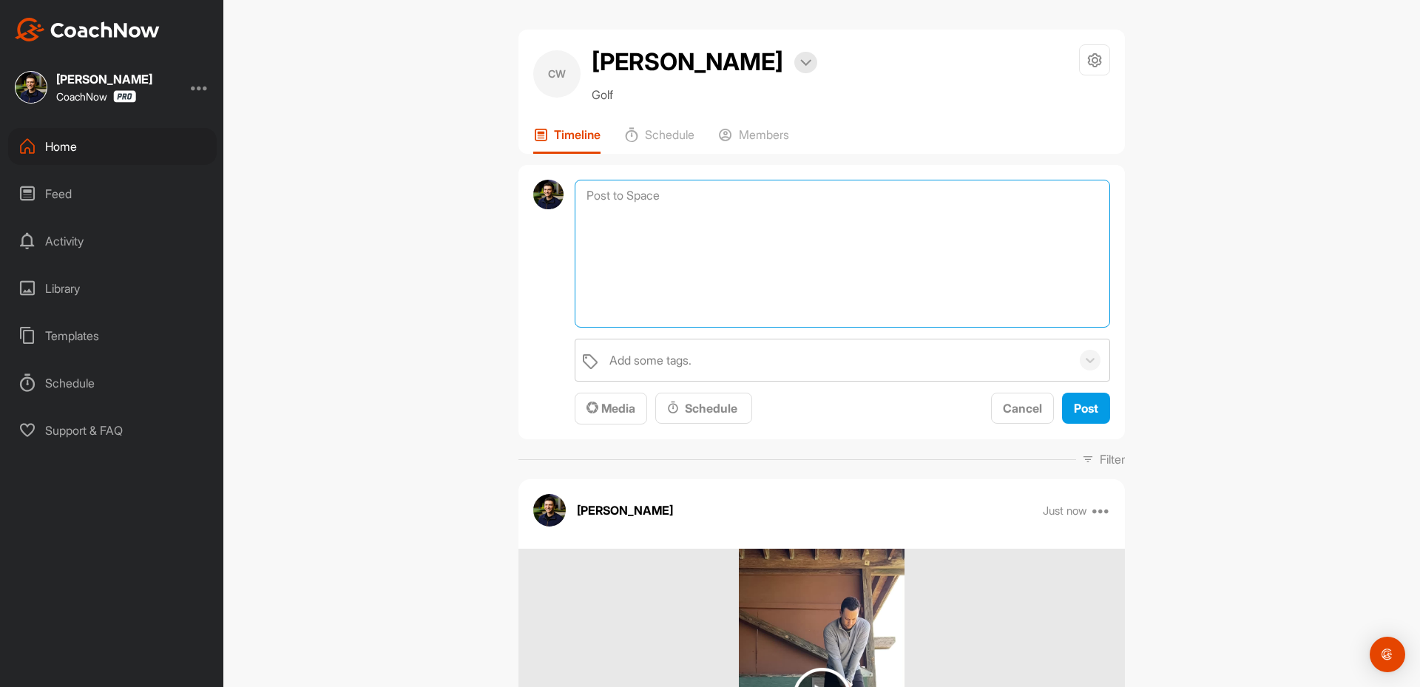
paste textarea "Thanks for sending in your video and signing up for a Swing Assessment! Your Sw…"
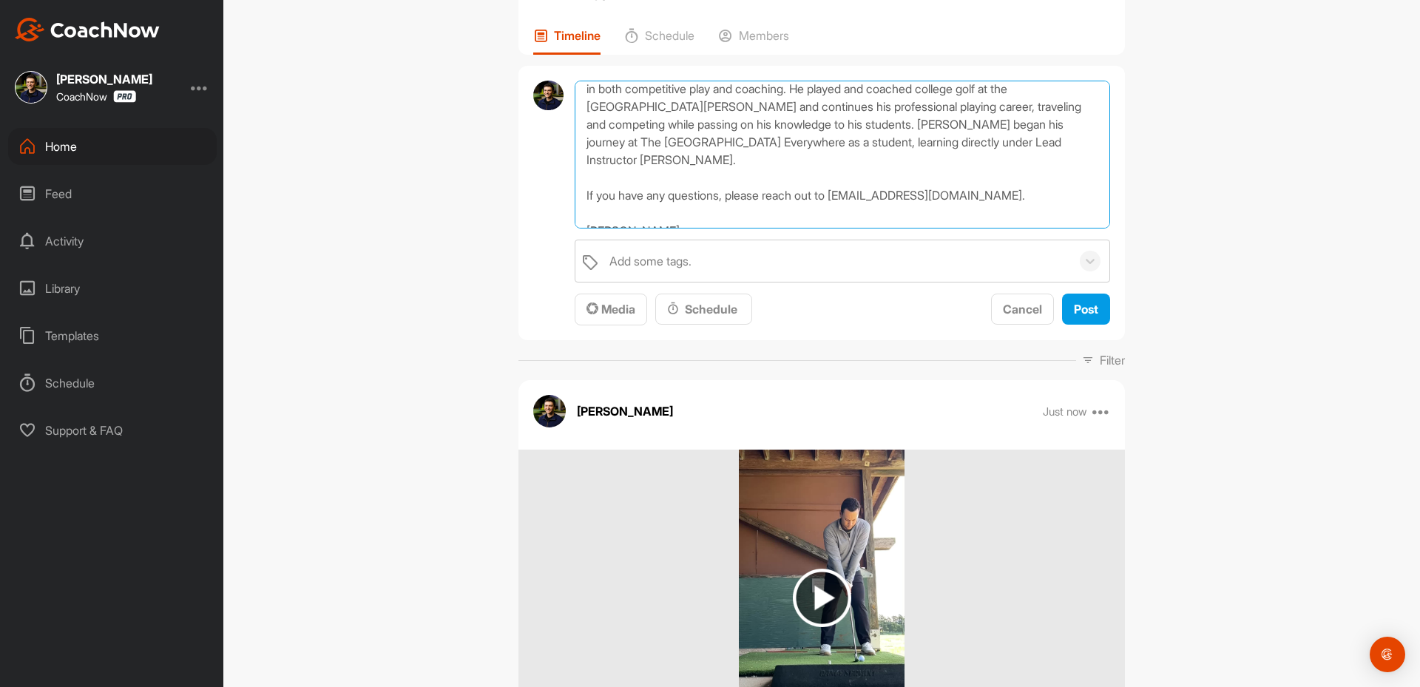
scroll to position [222, 0]
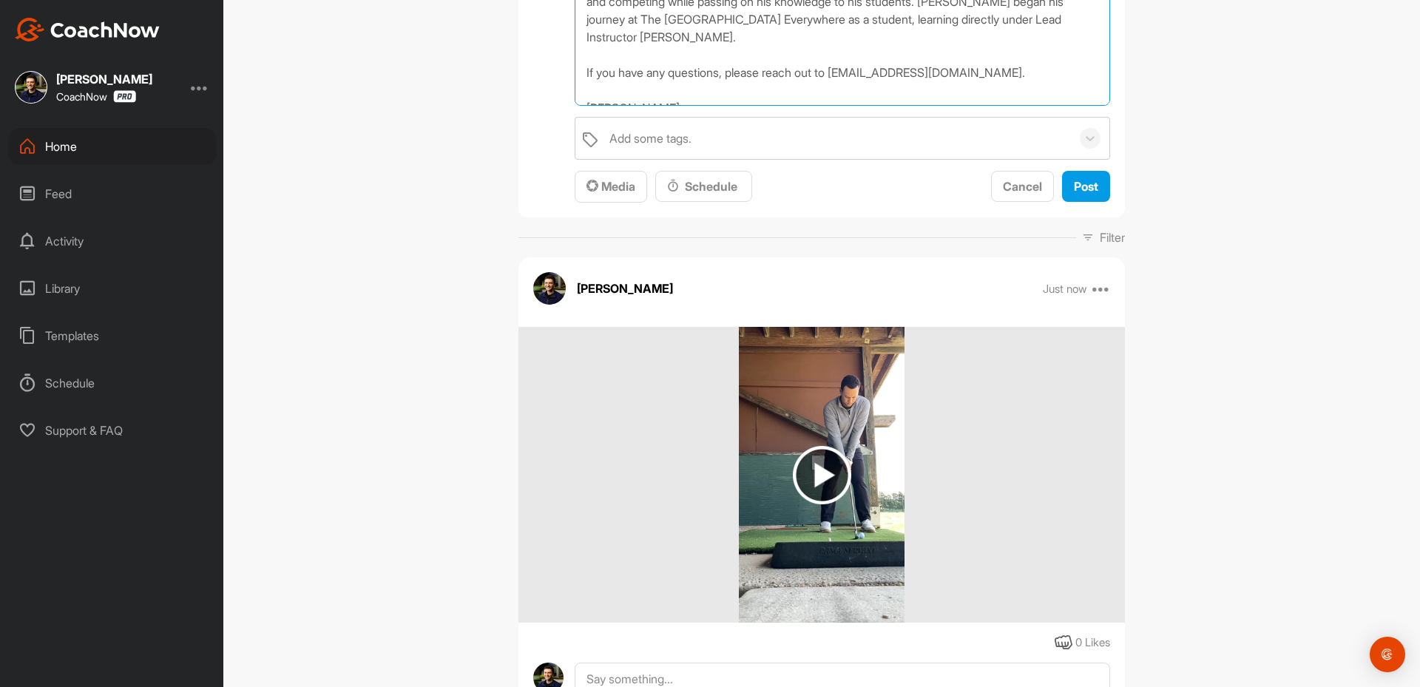
type textarea "Thanks for sending in your video and signing up for a Swing Assessment! Your Sw…"
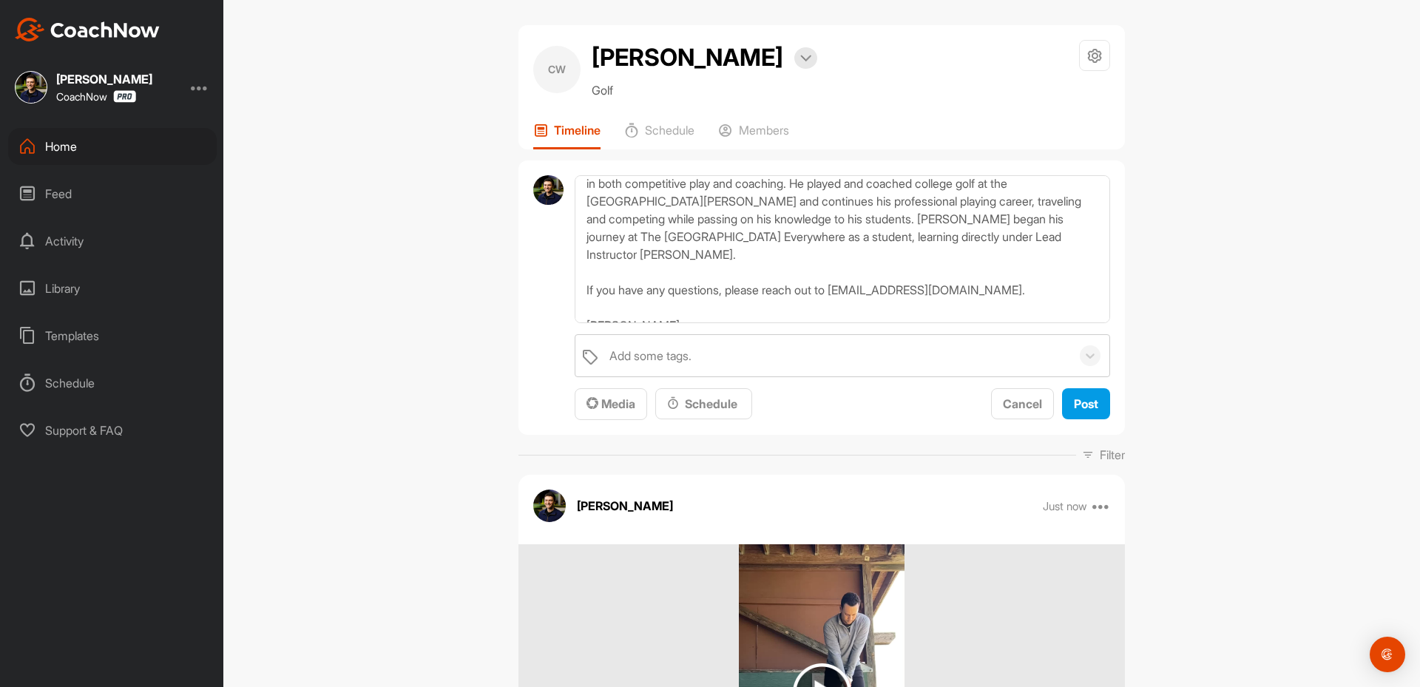
scroll to position [0, 0]
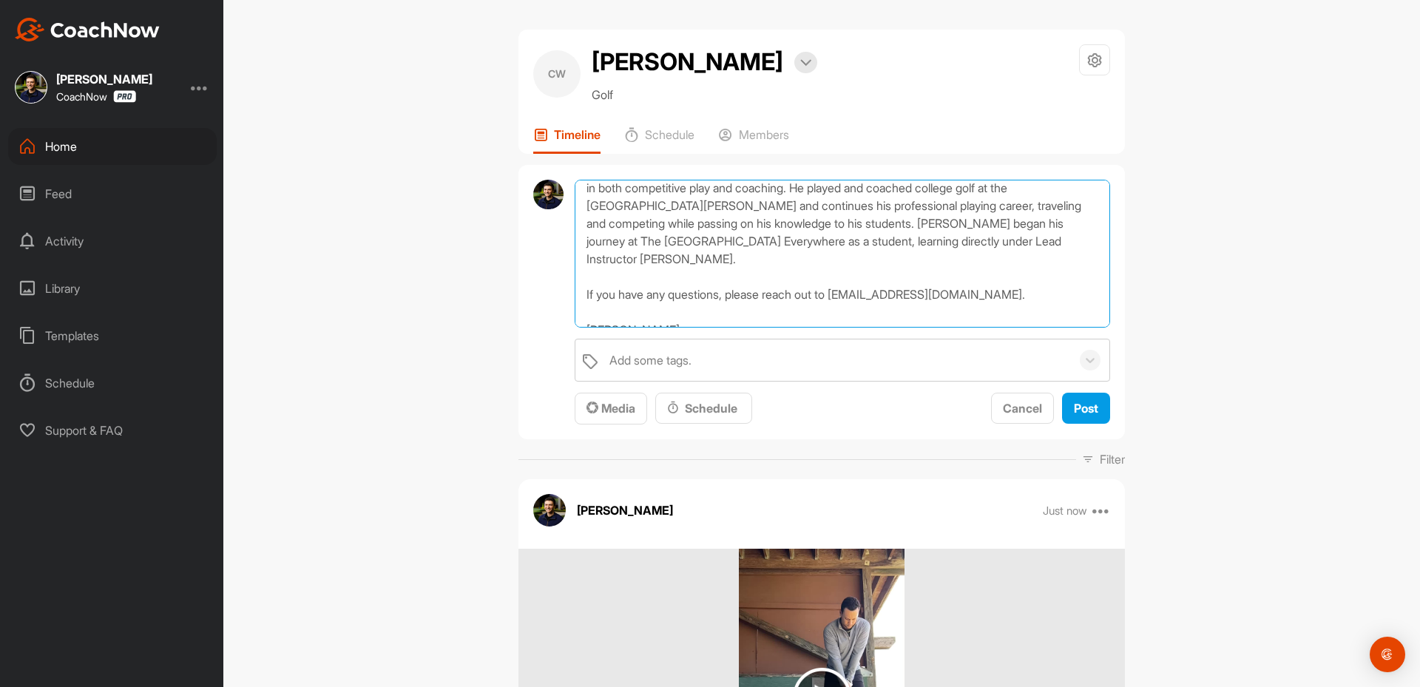
click at [699, 220] on textarea "Thanks for sending in your video and signing up for a Swing Assessment! Your Sw…" at bounding box center [842, 254] width 535 height 148
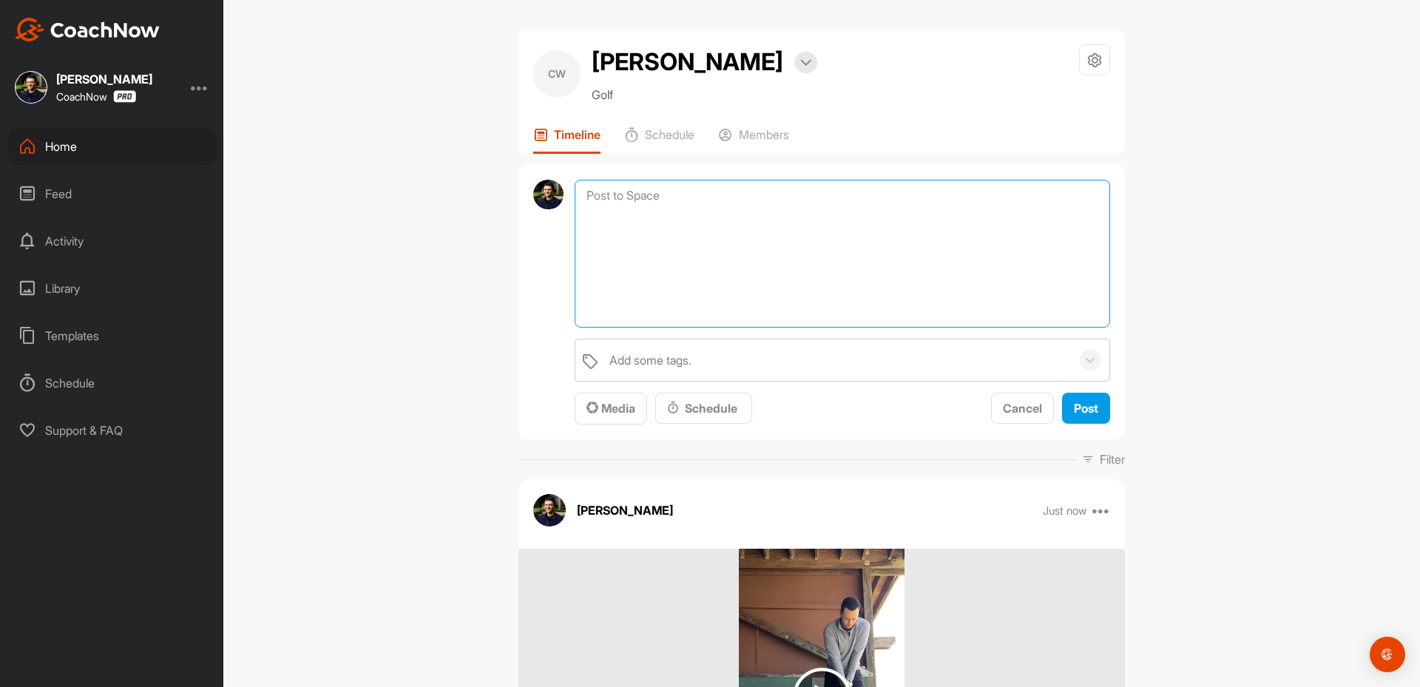
paste textarea "Thanks for sending in your video and signing up for a Full Assessment of your s…"
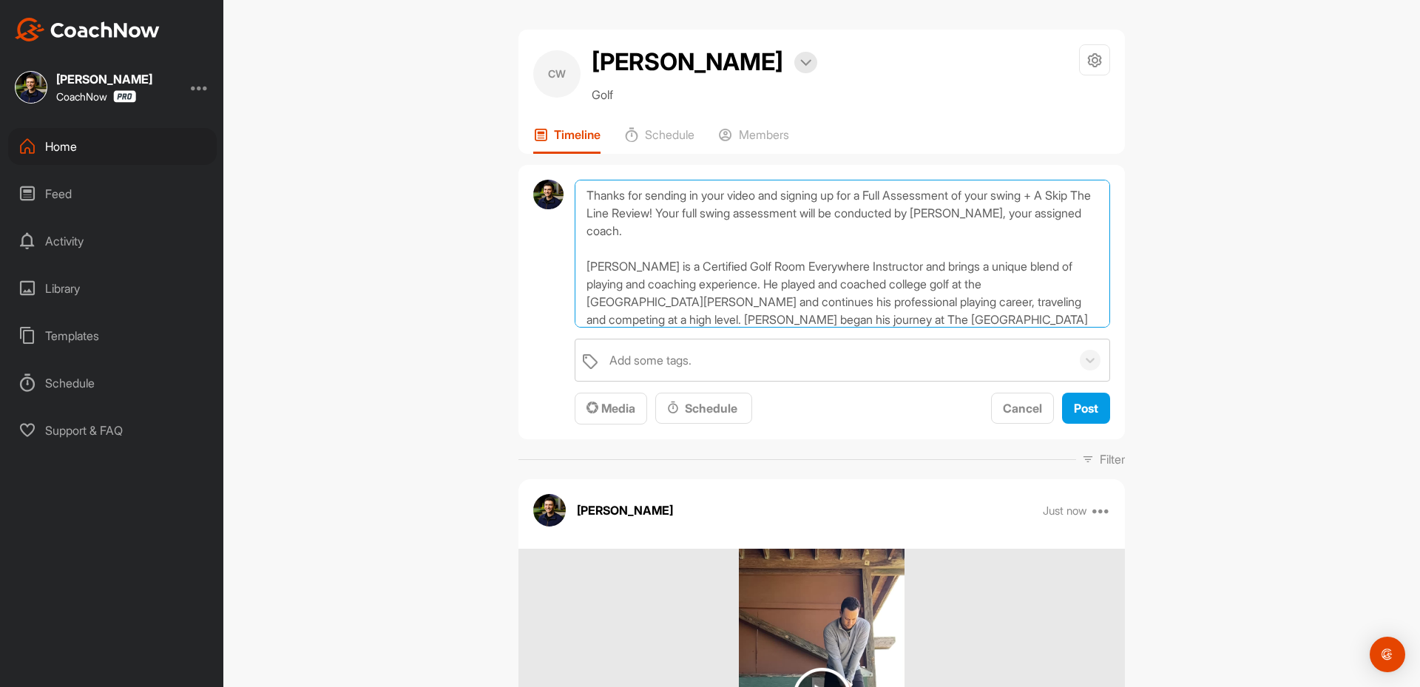
scroll to position [196, 0]
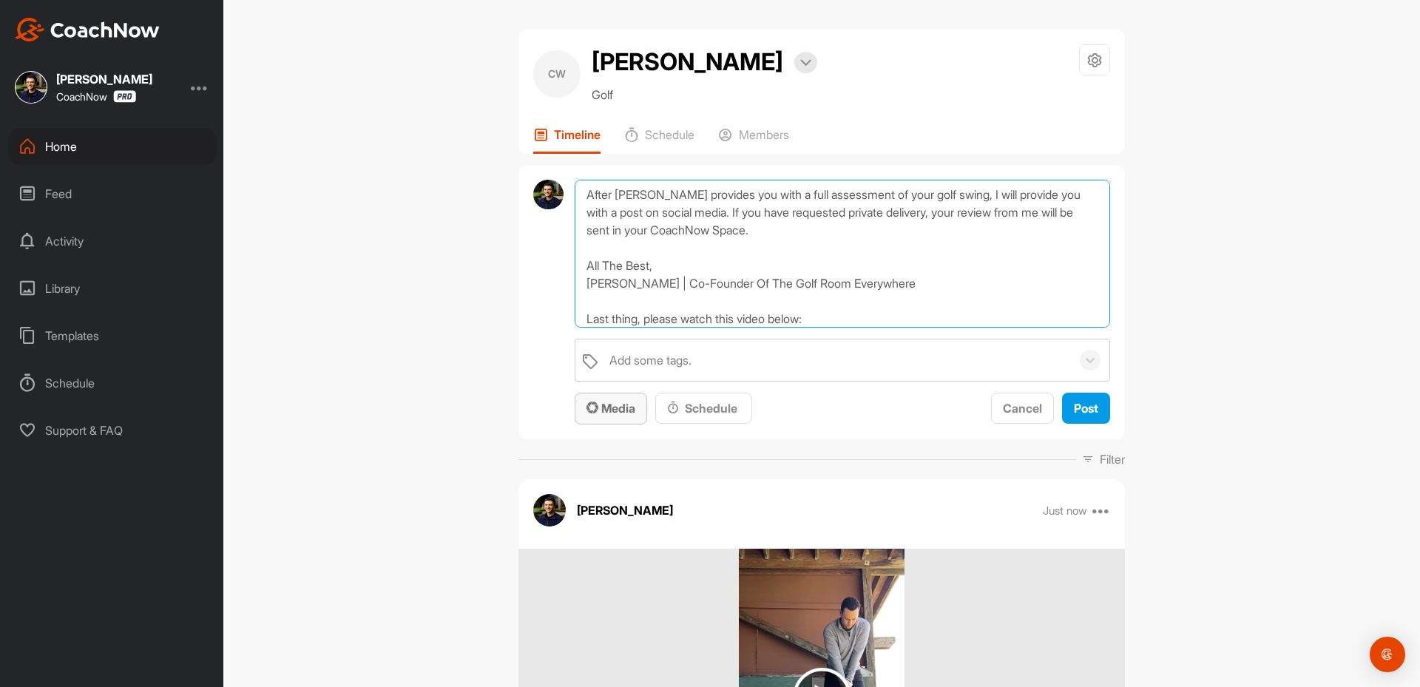
type textarea "Thanks for sending in your video and signing up for a Full Assessment of your s…"
click at [611, 417] on div "Media" at bounding box center [610, 408] width 49 height 18
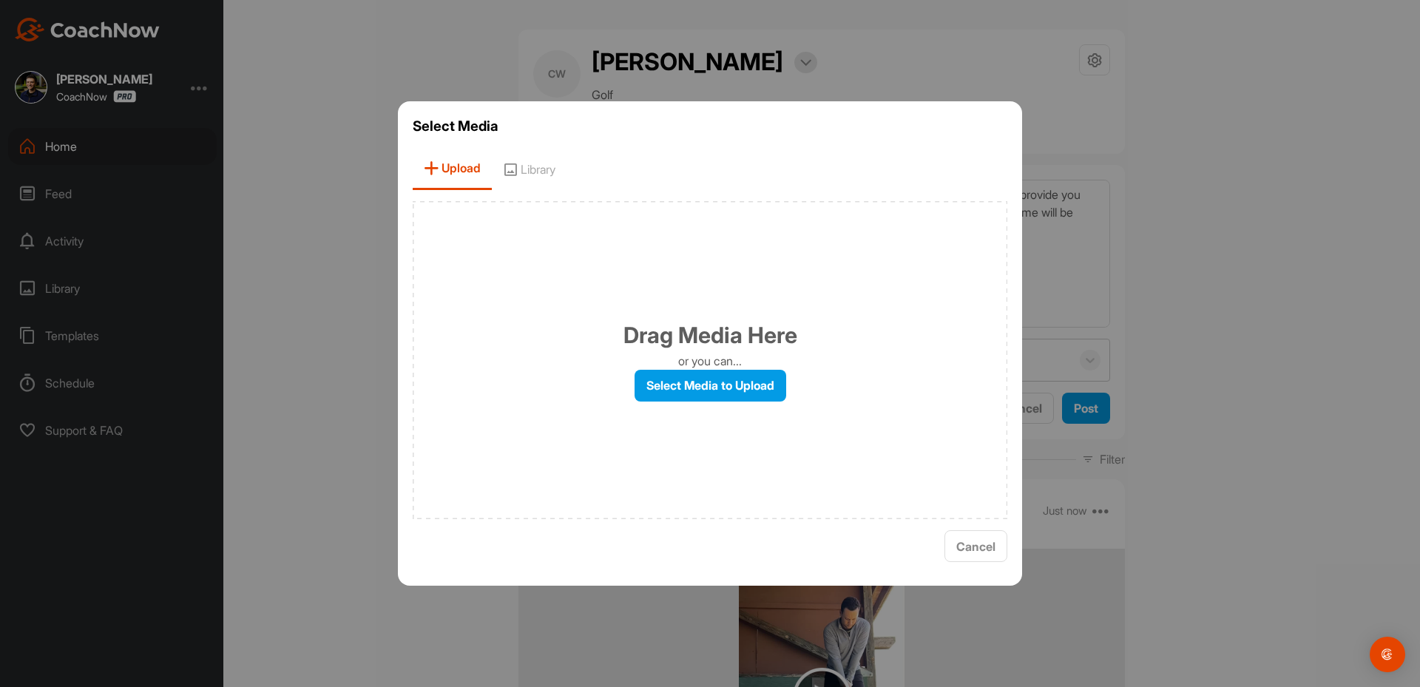
click at [511, 172] on icon at bounding box center [510, 169] width 15 height 15
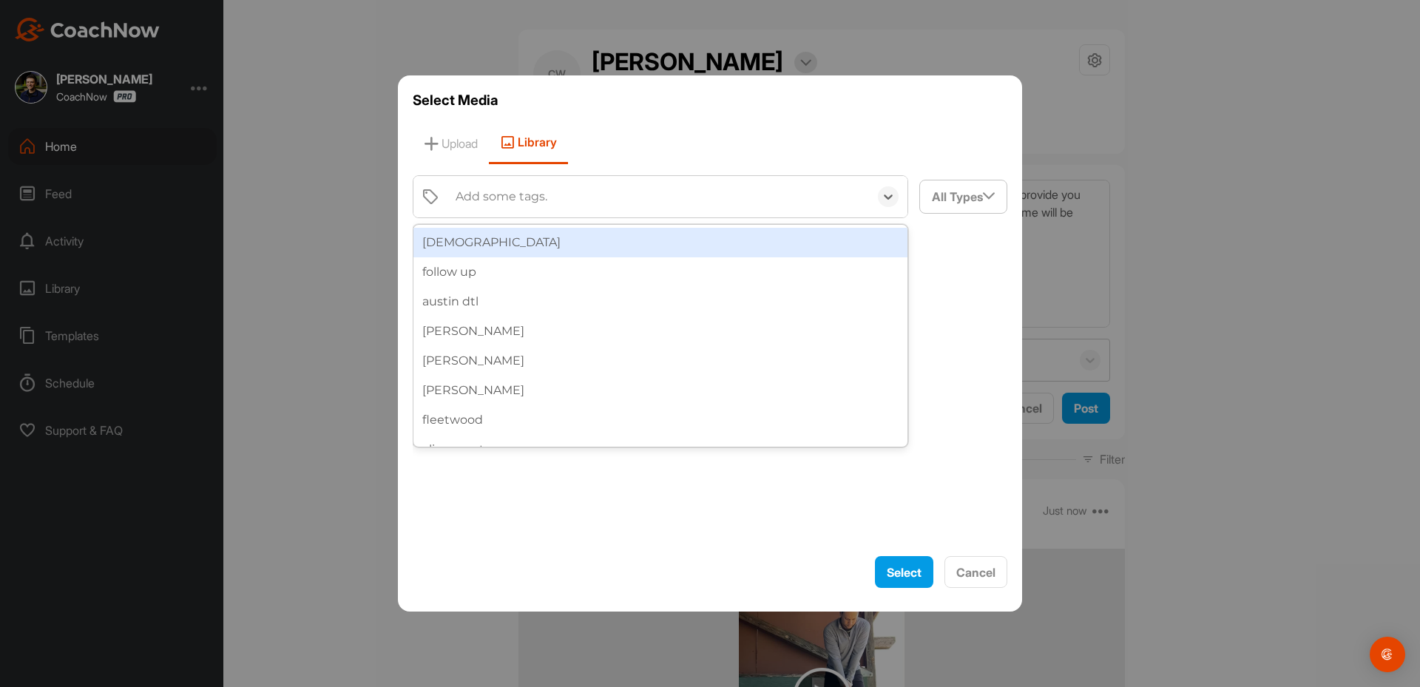
click at [521, 190] on div "Add some tags." at bounding box center [502, 197] width 92 height 18
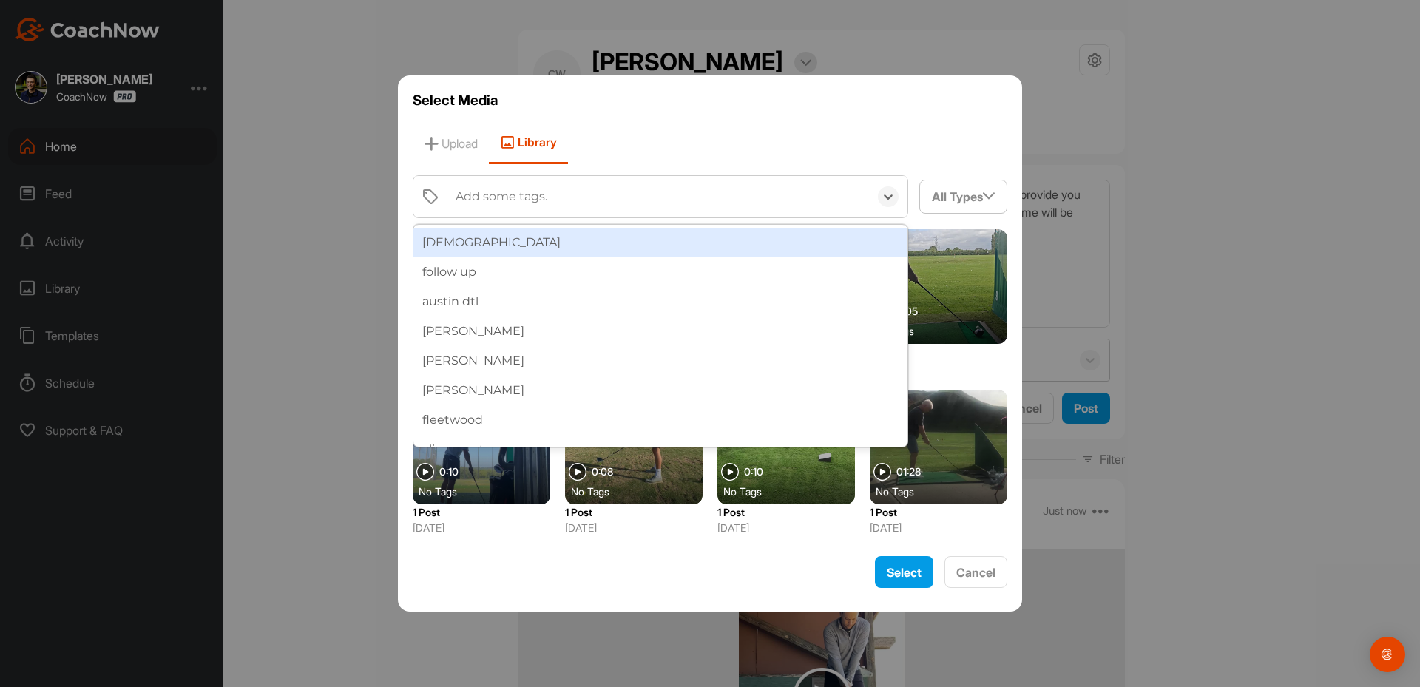
click at [727, 237] on div "[DEMOGRAPHIC_DATA]" at bounding box center [660, 243] width 494 height 30
click at [727, 237] on div "0:02 No Tags 1 Post [DATE] 0:03 No Tags 1 Post [DATE] 01:49 No Tags 1 Post [DAT…" at bounding box center [710, 387] width 595 height 316
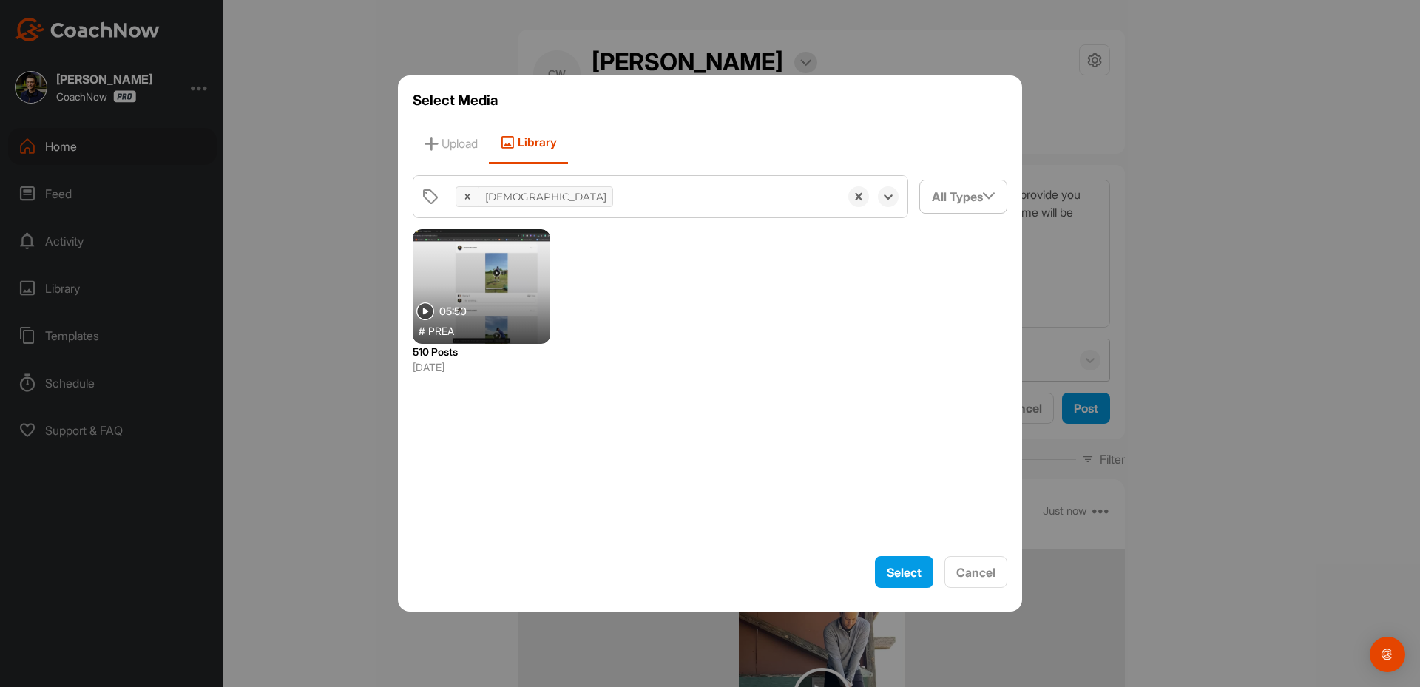
click at [518, 274] on div at bounding box center [482, 286] width 138 height 115
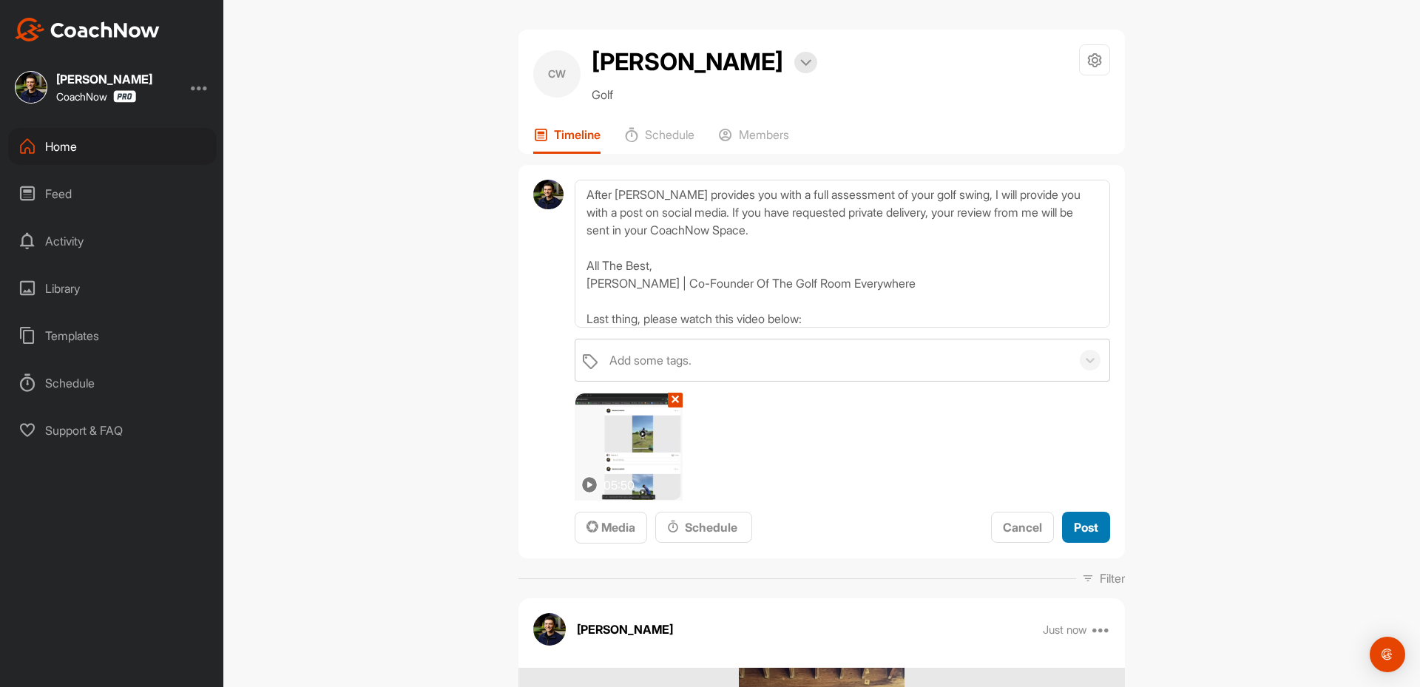
click at [1080, 532] on span "Post" at bounding box center [1086, 527] width 24 height 15
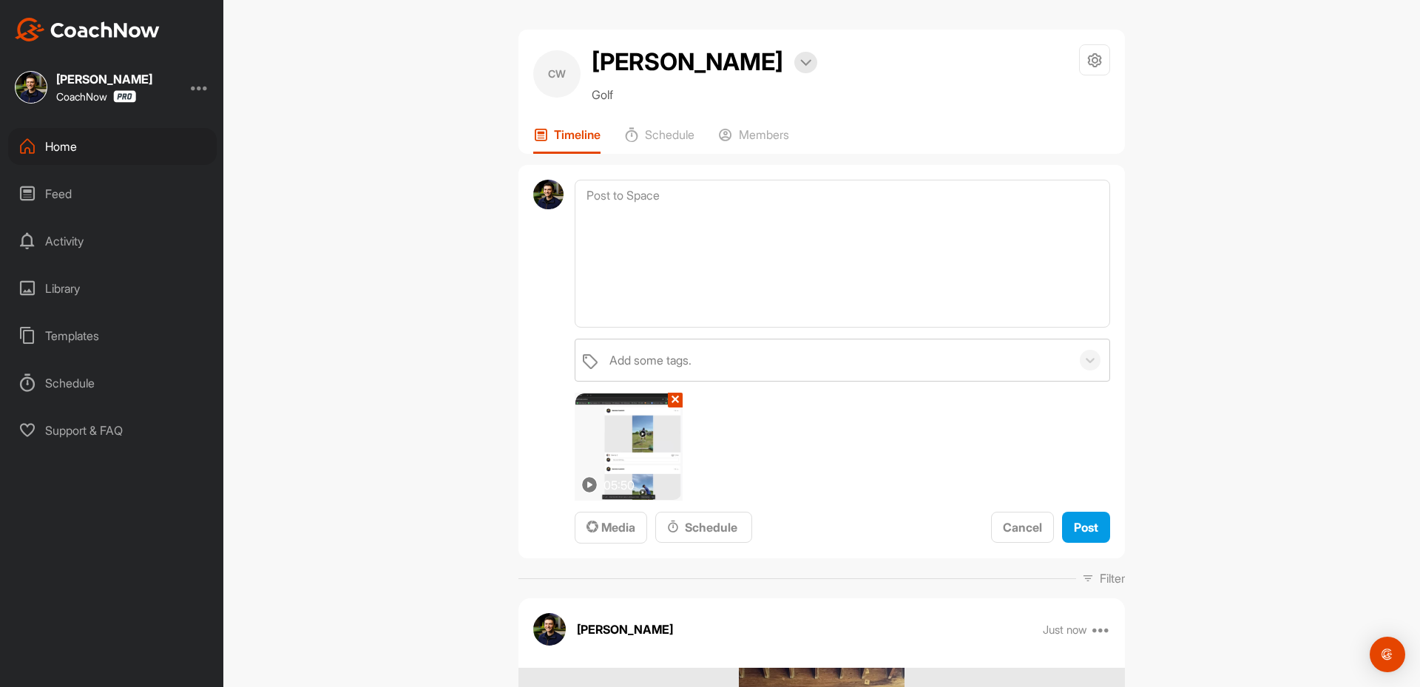
scroll to position [0, 0]
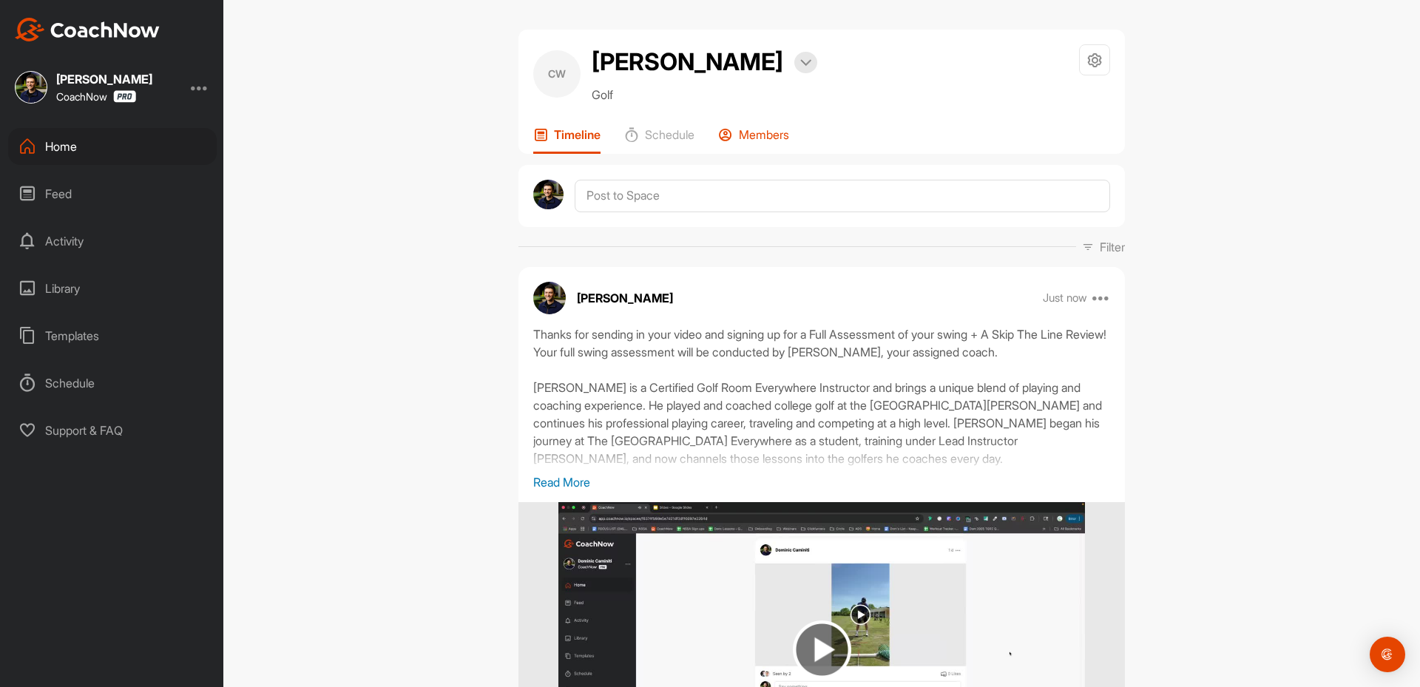
click at [762, 135] on p "Members" at bounding box center [764, 134] width 50 height 15
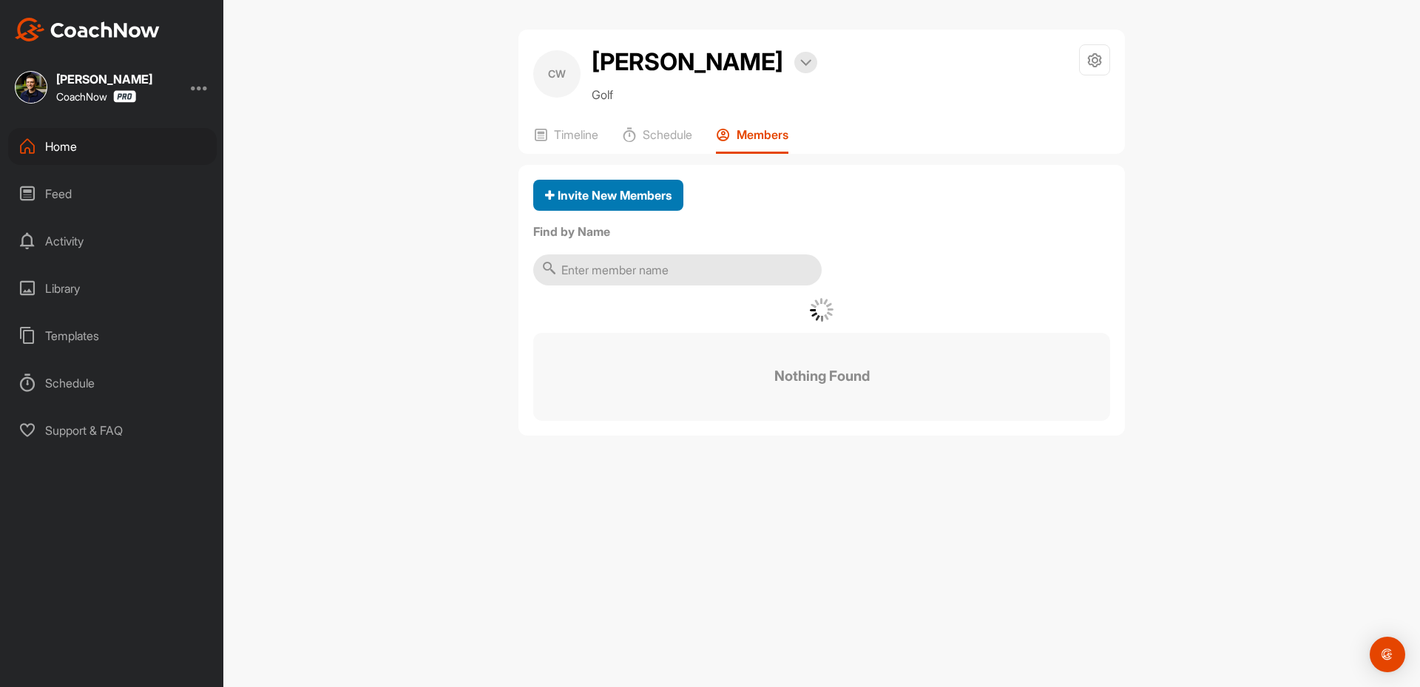
click at [618, 194] on span "Invite New Members" at bounding box center [608, 195] width 126 height 15
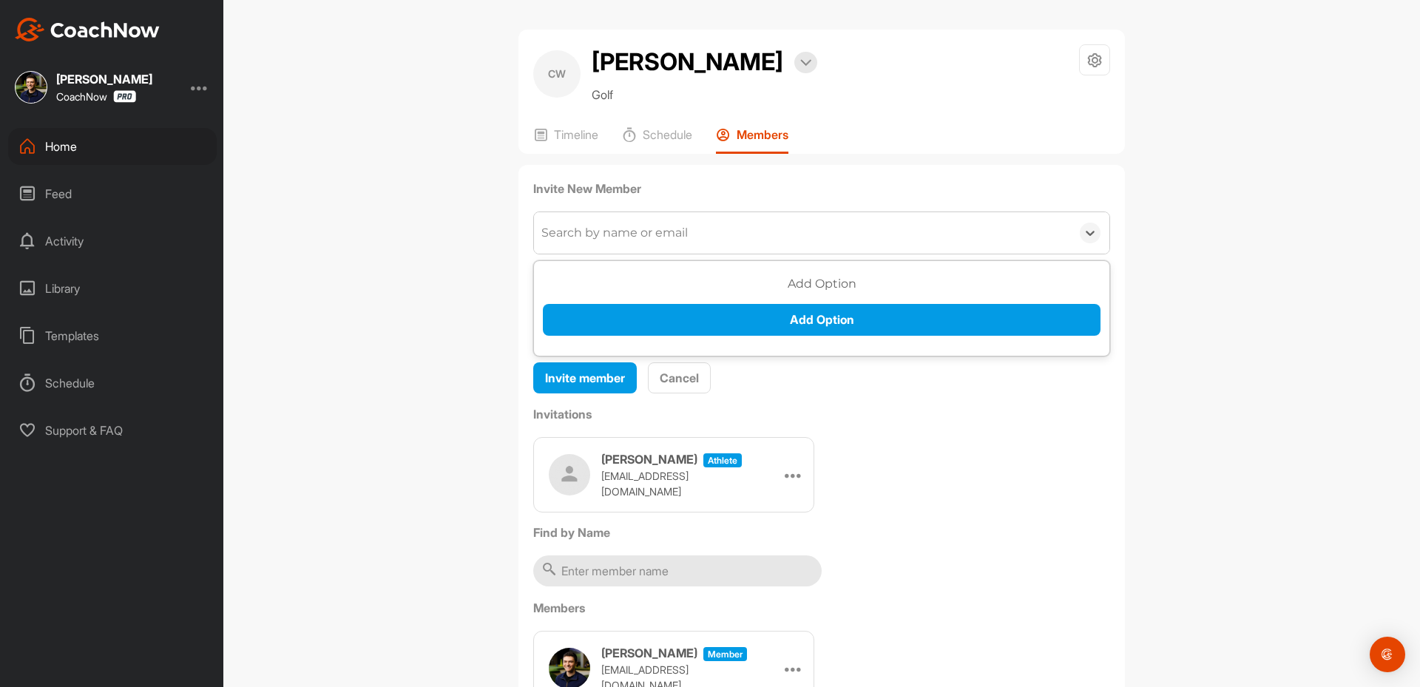
click at [615, 231] on div "Search by name or email" at bounding box center [614, 233] width 146 height 18
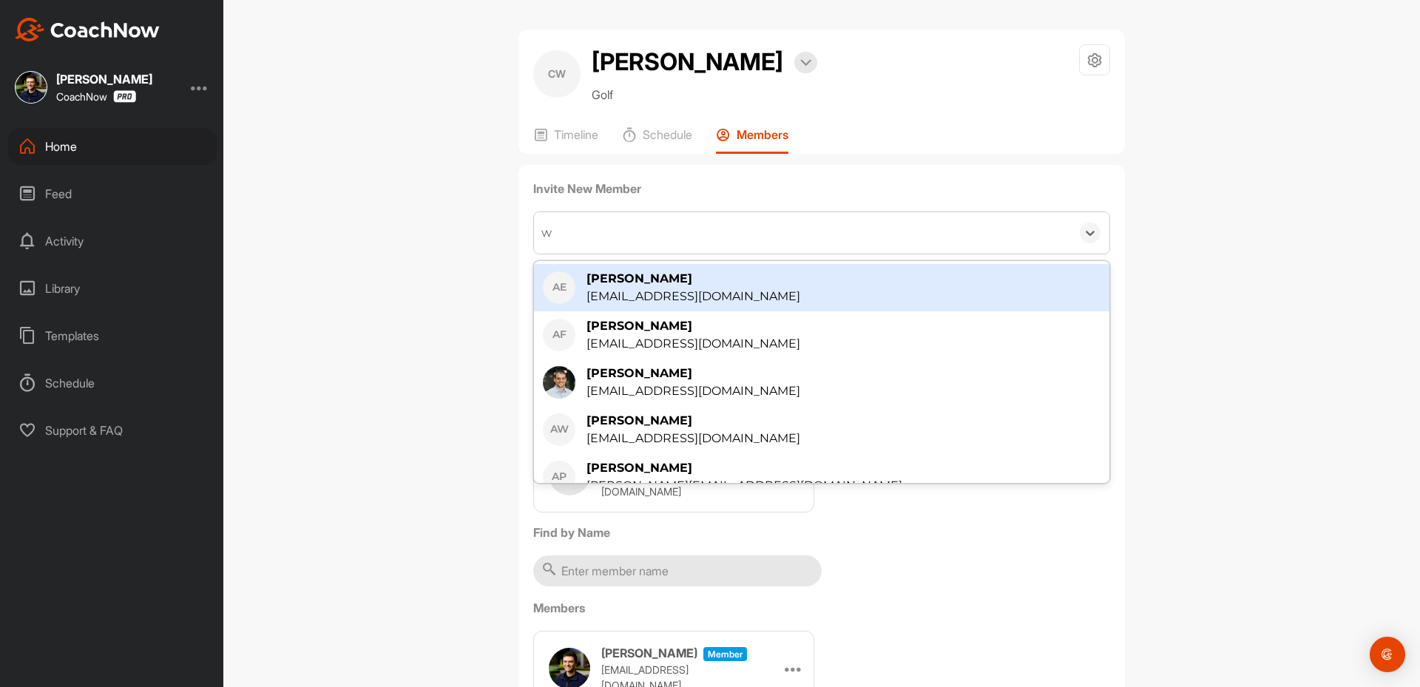
type input "wy"
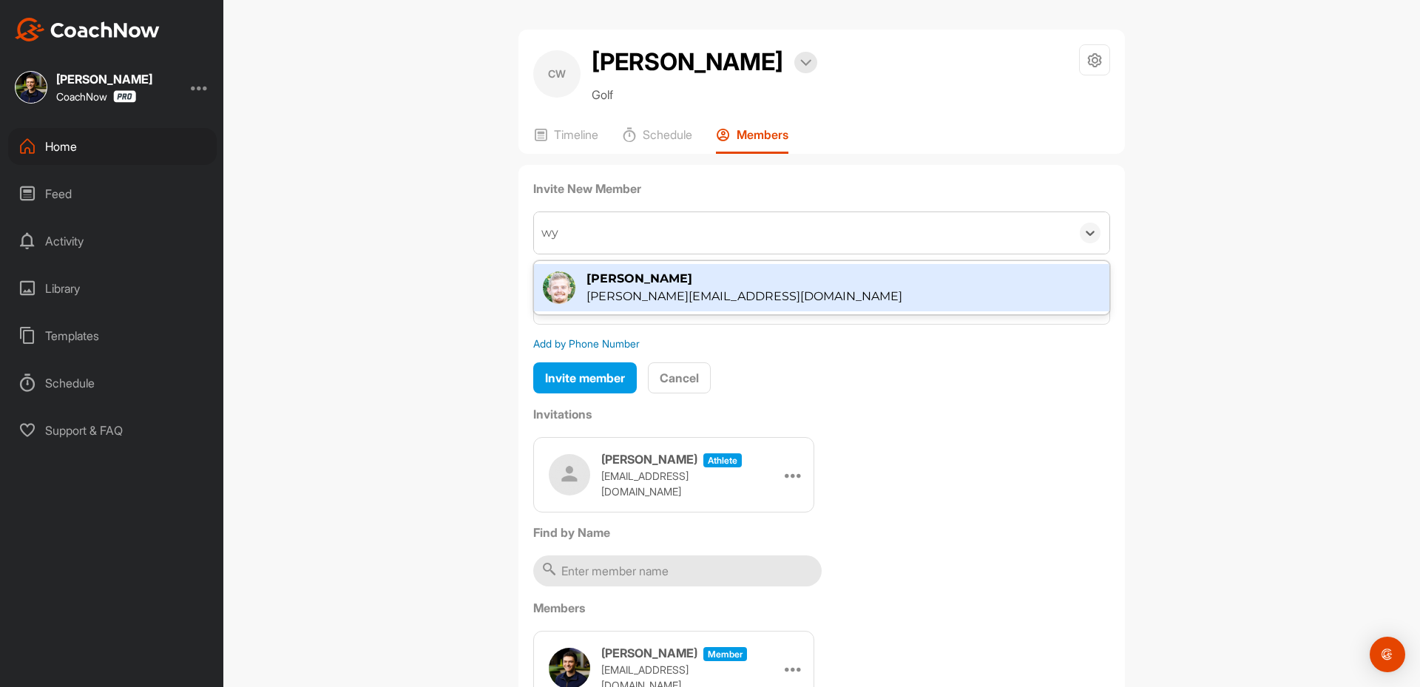
click at [654, 286] on div "[PERSON_NAME]" at bounding box center [744, 279] width 316 height 18
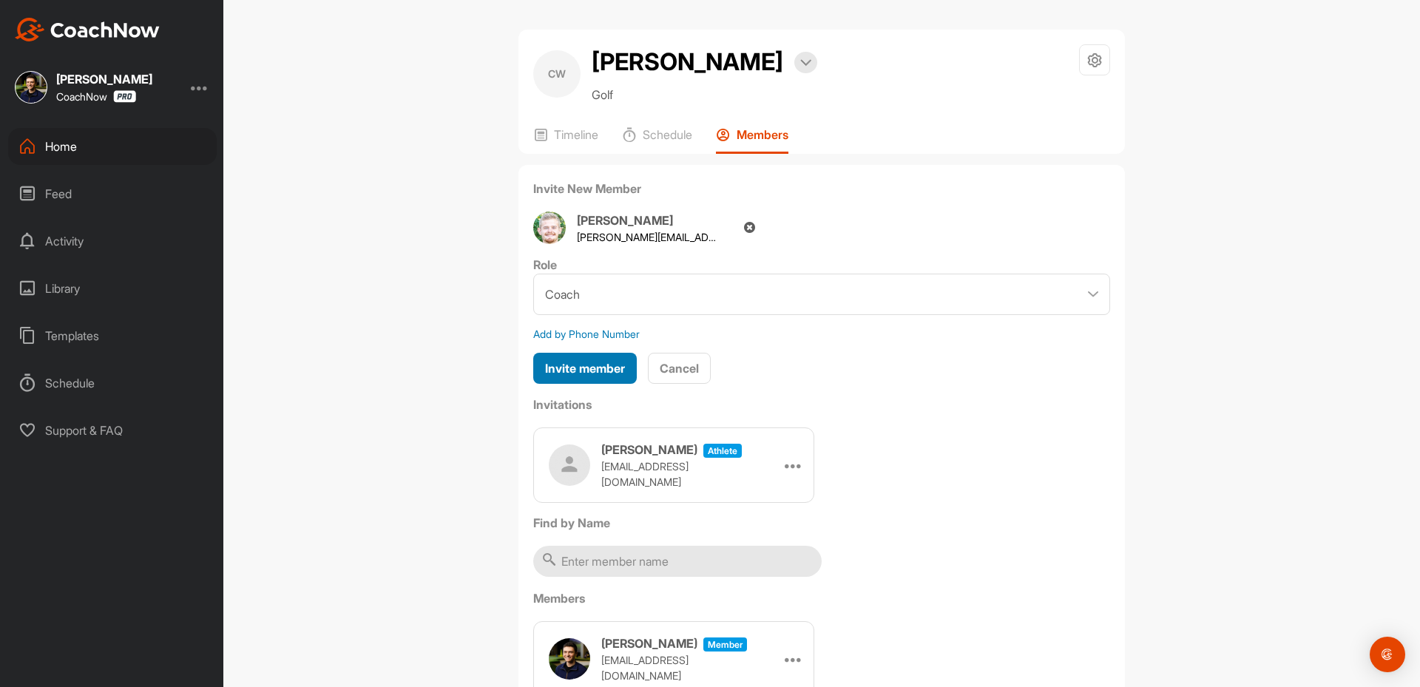
click at [592, 370] on span "Invite member" at bounding box center [585, 368] width 80 height 15
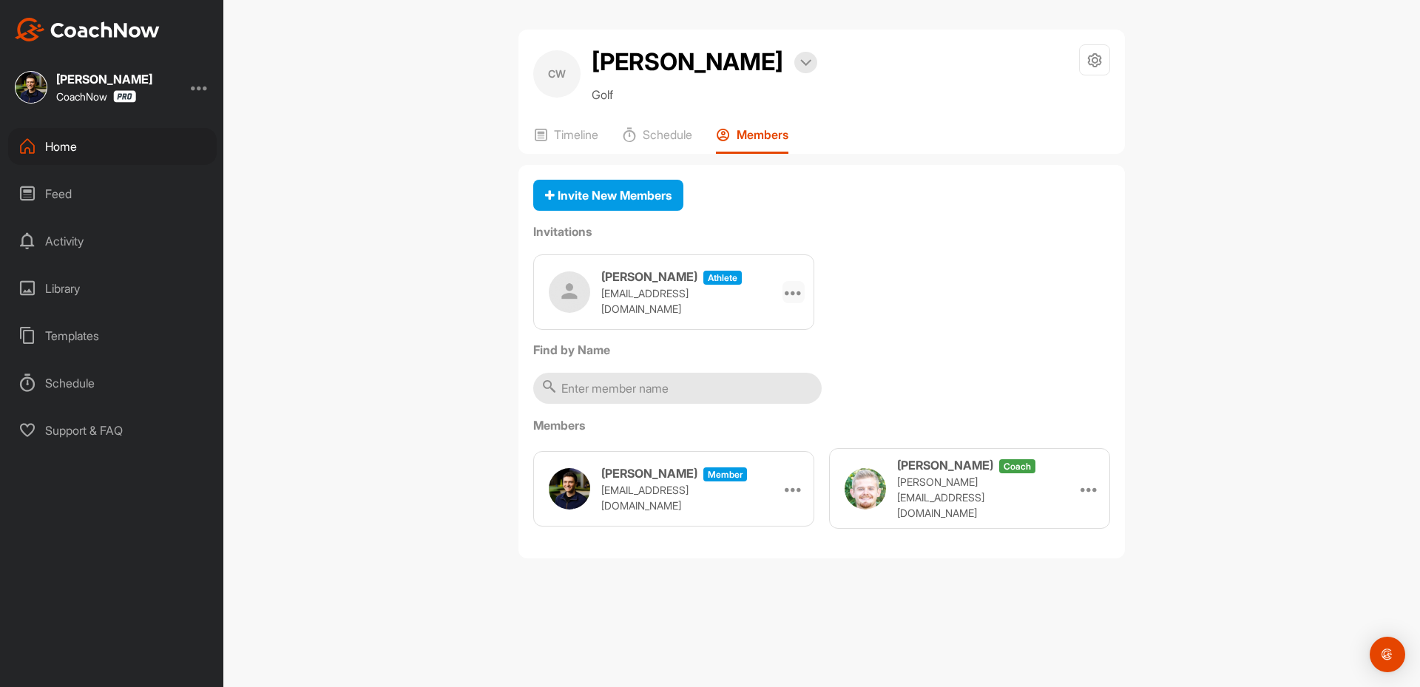
click at [795, 293] on icon at bounding box center [794, 292] width 18 height 18
click at [760, 439] on li "Copy Link" at bounding box center [765, 426] width 79 height 47
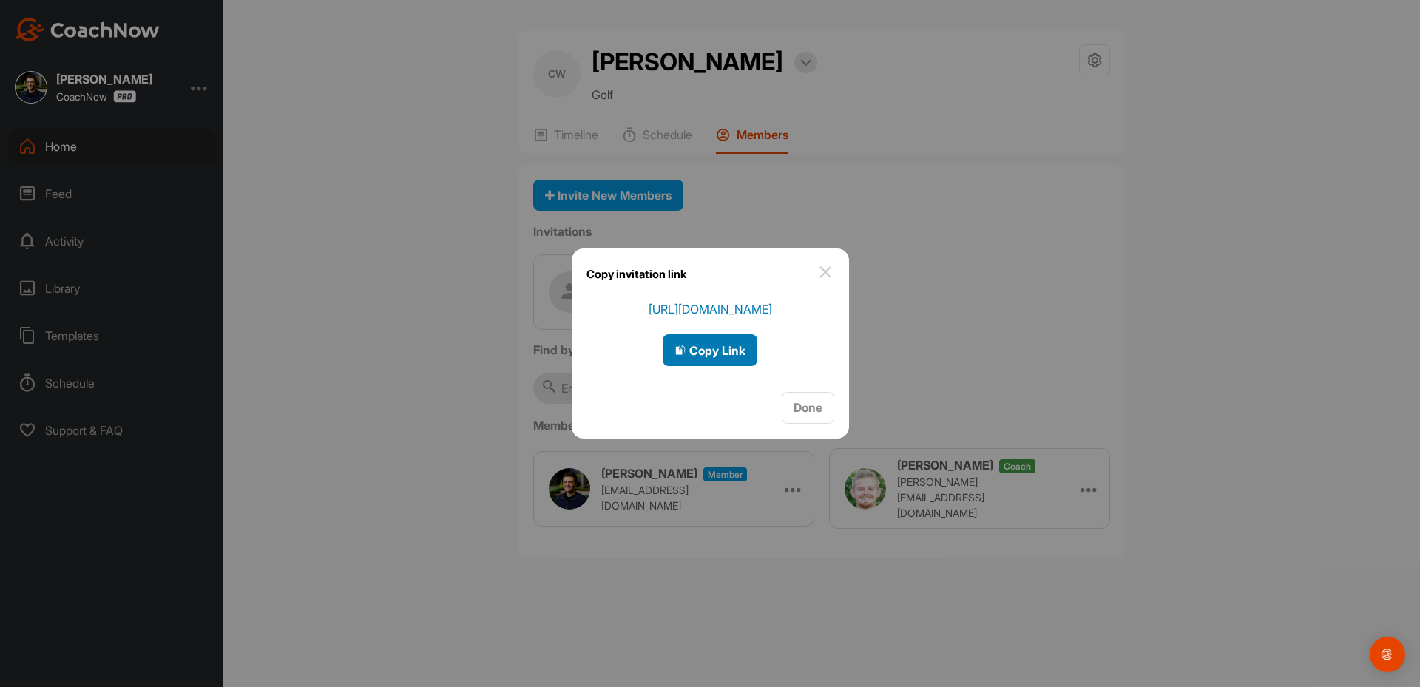
click at [709, 349] on span "Copy Link" at bounding box center [709, 350] width 71 height 15
click at [97, 164] on div at bounding box center [710, 343] width 1420 height 687
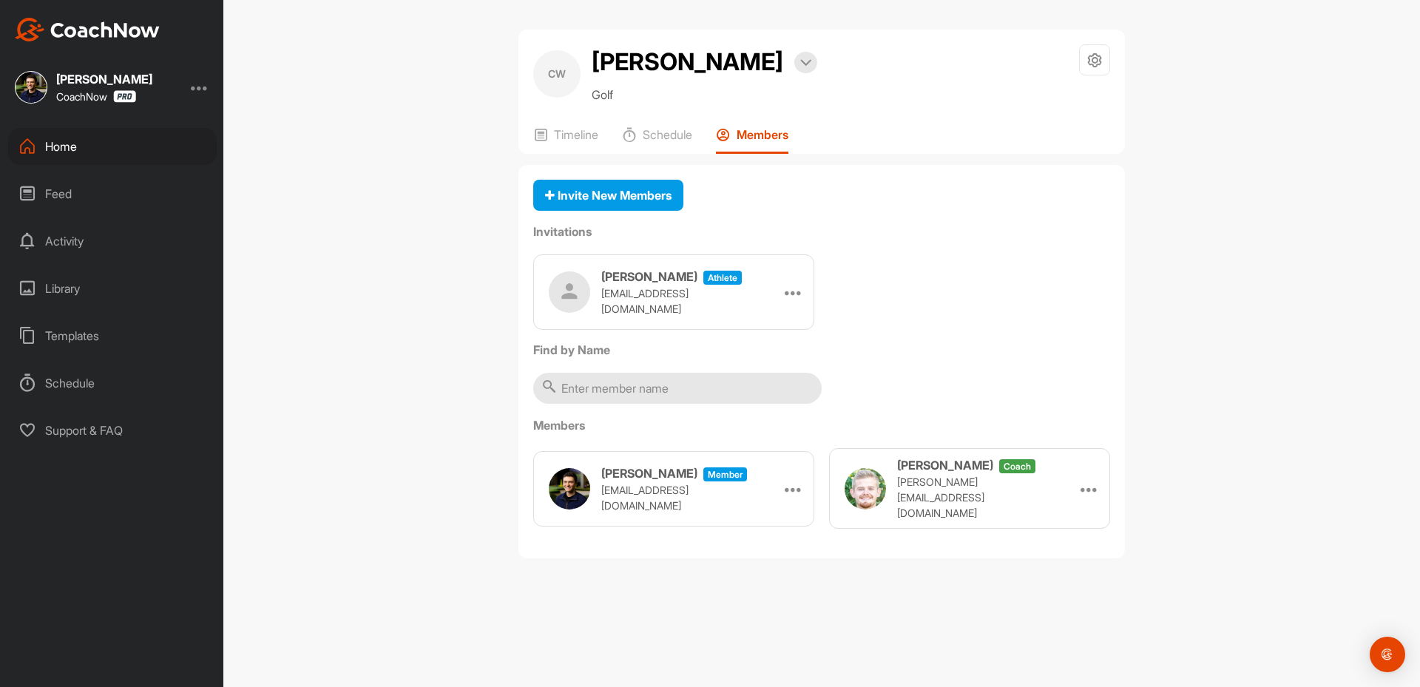
click at [70, 149] on div "Home" at bounding box center [112, 146] width 209 height 37
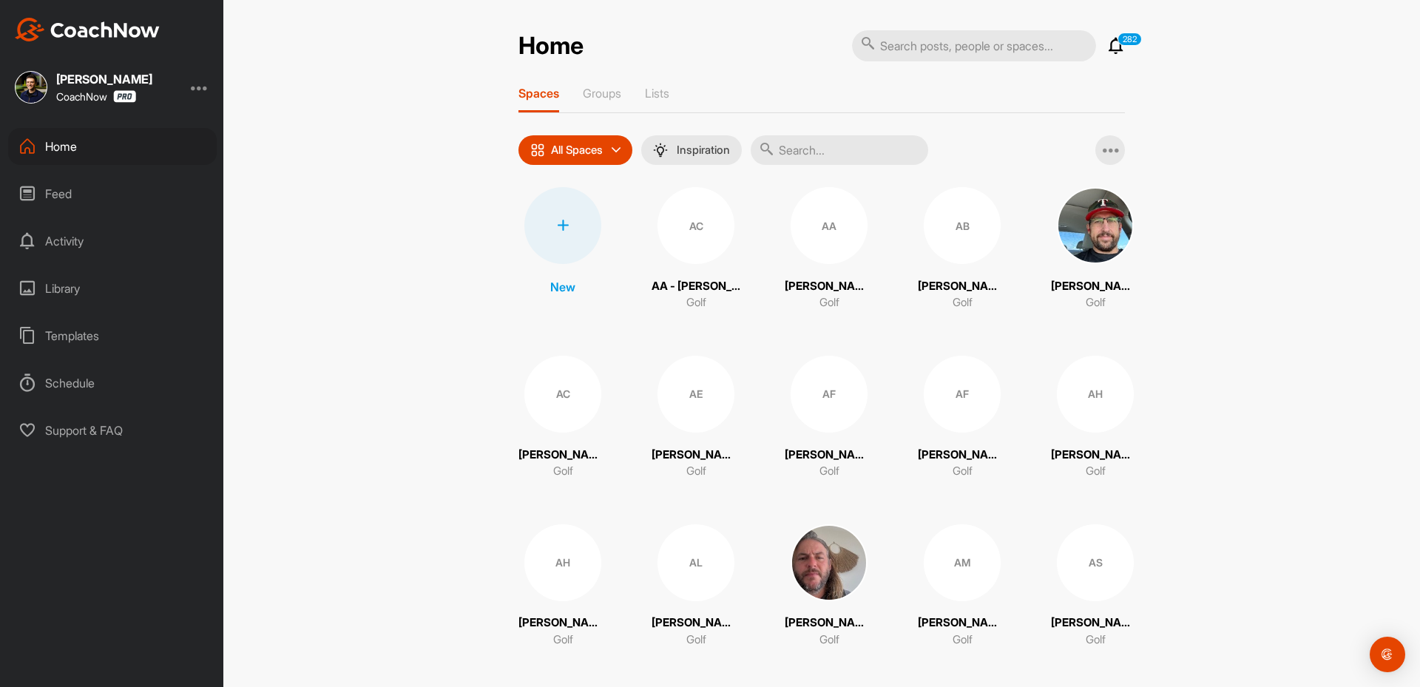
click at [557, 226] on icon at bounding box center [563, 226] width 12 height 12
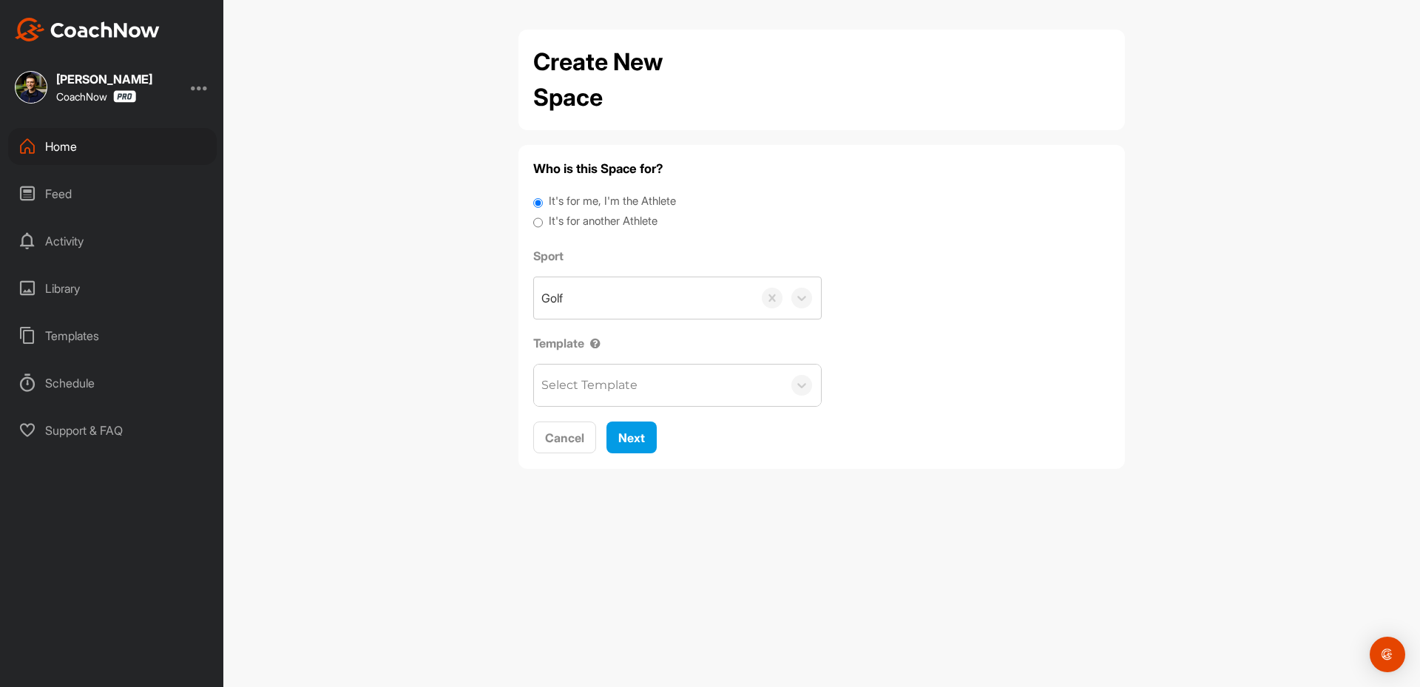
click at [609, 226] on label "It's for another Athlete" at bounding box center [603, 221] width 109 height 17
click at [543, 226] on input "It's for another Athlete" at bounding box center [538, 223] width 10 height 20
radio input "true"
click at [601, 224] on label "It's for another Athlete" at bounding box center [603, 221] width 109 height 17
click at [543, 224] on input "It's for another Athlete" at bounding box center [538, 223] width 10 height 20
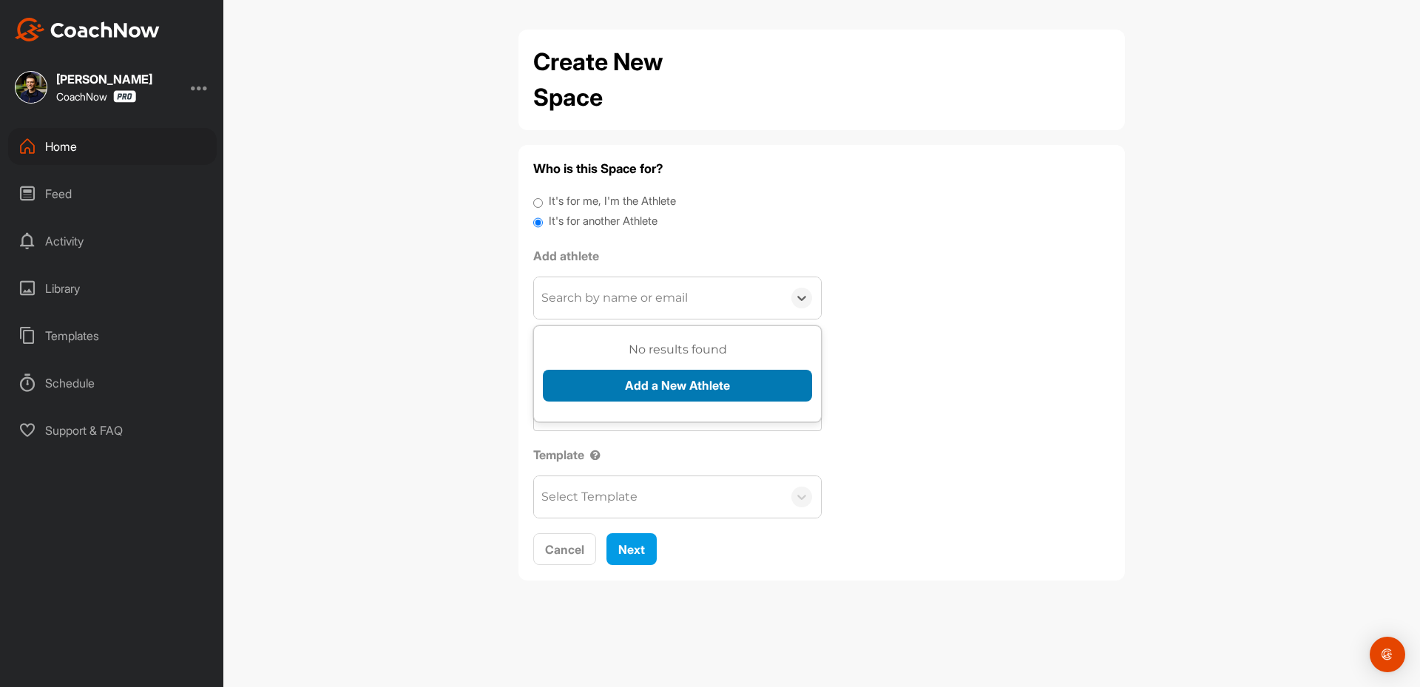
drag, startPoint x: 584, startPoint y: 287, endPoint x: 608, endPoint y: 371, distance: 87.6
click at [585, 288] on div "Search by name or email" at bounding box center [658, 297] width 248 height 41
paste input "[EMAIL_ADDRESS][DOMAIN_NAME]"
type input "[EMAIL_ADDRESS][DOMAIN_NAME]"
click at [599, 362] on div "No results found Add a New Athlete" at bounding box center [677, 377] width 269 height 72
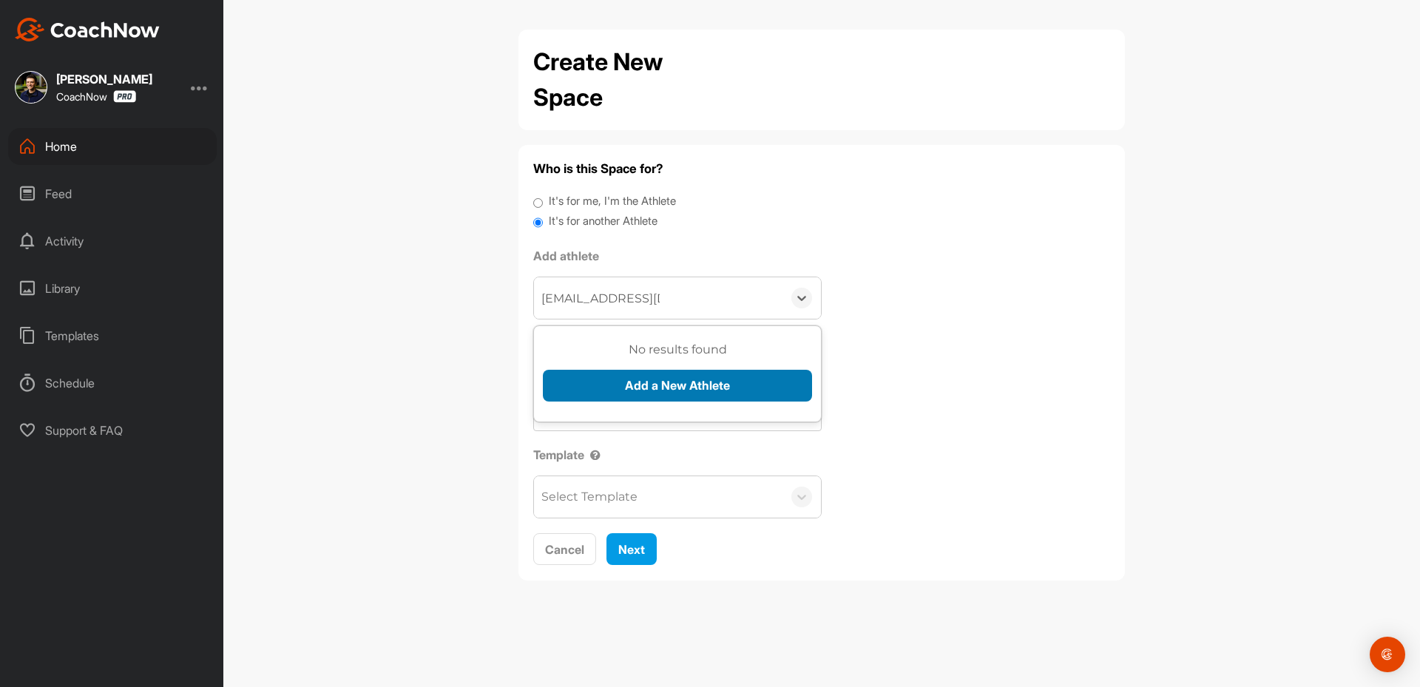
click at [598, 380] on button "Add a New Athlete" at bounding box center [677, 386] width 269 height 32
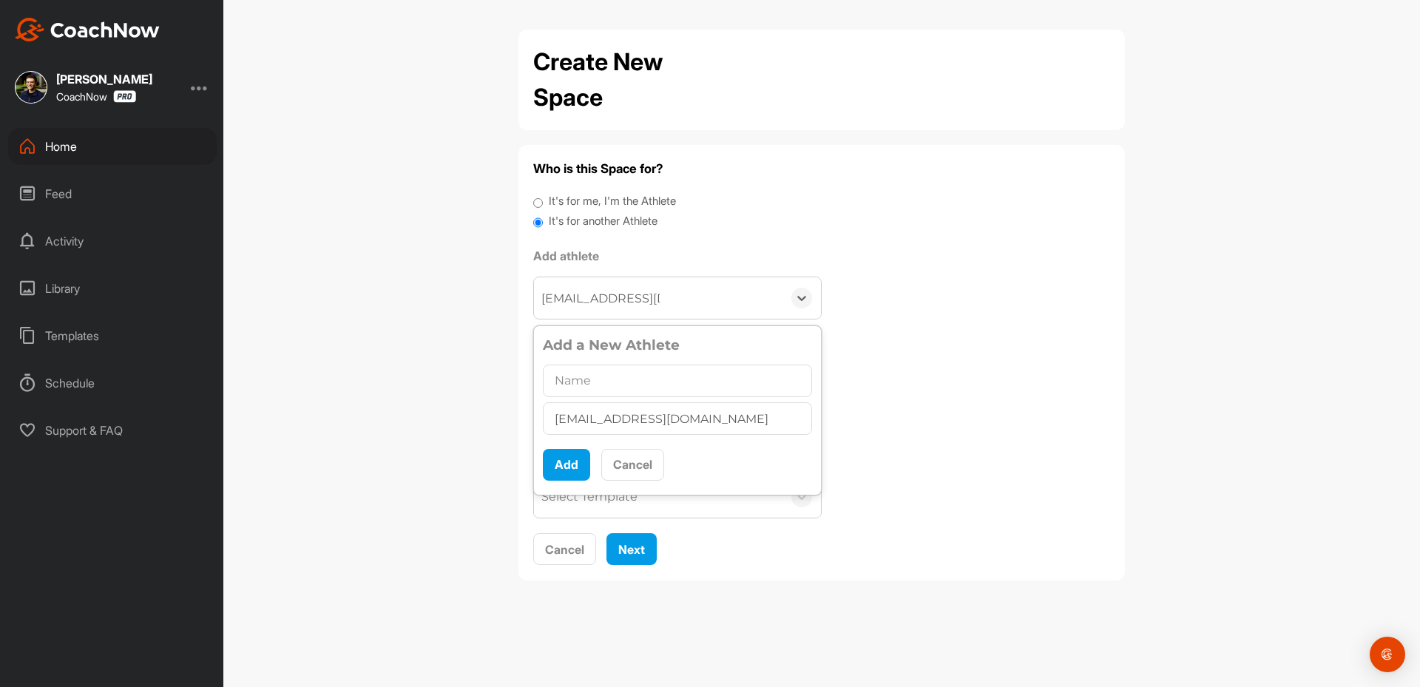
click at [562, 360] on div "Add a New Athlete [EMAIL_ADDRESS][DOMAIN_NAME] Add Cancel" at bounding box center [677, 410] width 269 height 151
drag, startPoint x: 555, startPoint y: 378, endPoint x: 589, endPoint y: 444, distance: 74.4
click at [556, 378] on input "text" at bounding box center [677, 381] width 269 height 33
paste input "[PERSON_NAME]"
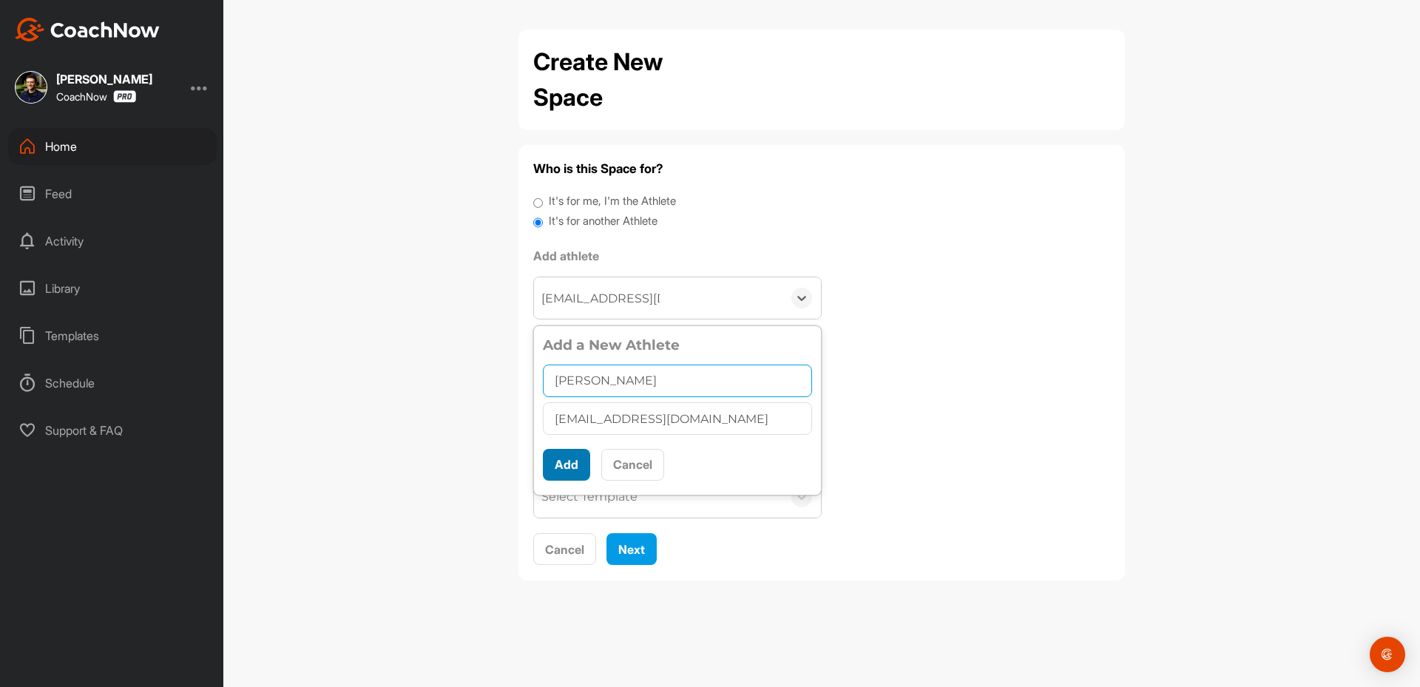
type input "[PERSON_NAME]"
click at [581, 471] on button "Add" at bounding box center [566, 465] width 47 height 32
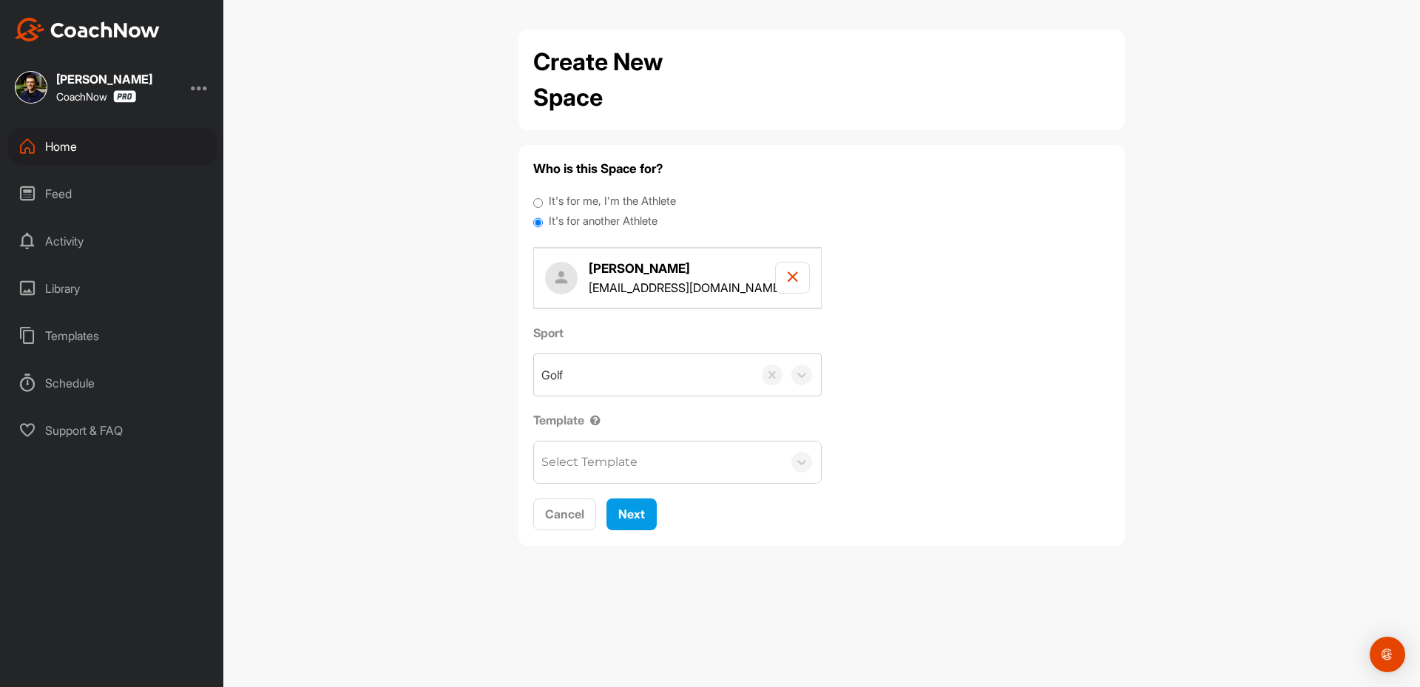
click at [630, 464] on div "Select Template" at bounding box center [589, 462] width 96 height 18
click at [631, 461] on div "Select Template" at bounding box center [589, 462] width 96 height 18
click at [644, 524] on button "Next" at bounding box center [631, 514] width 50 height 32
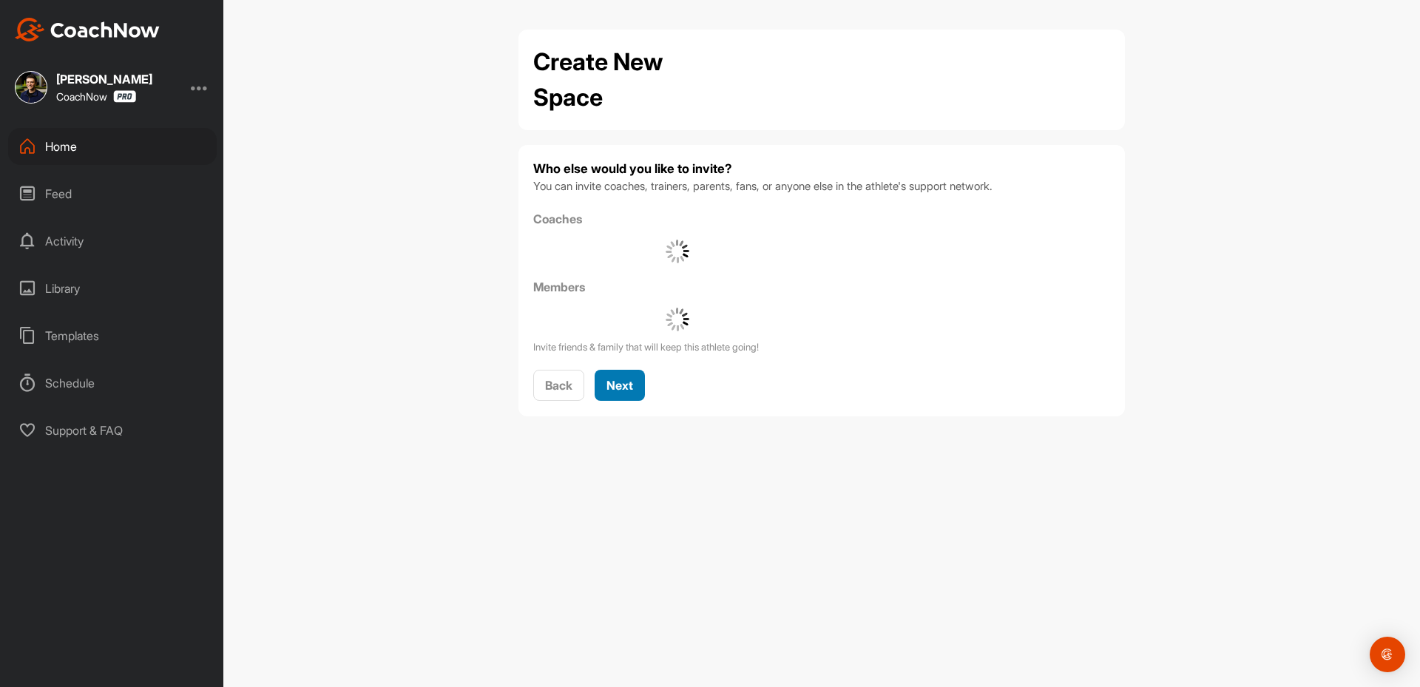
click at [635, 390] on button "Next" at bounding box center [620, 386] width 50 height 32
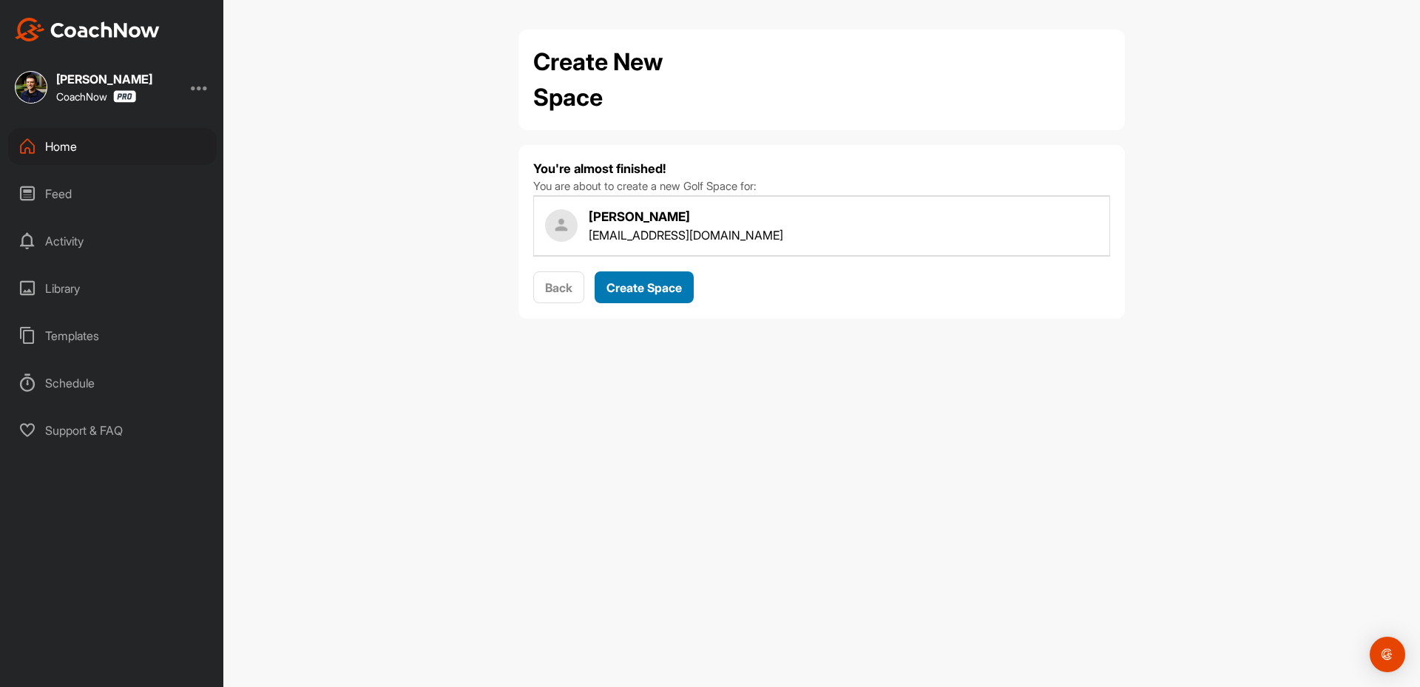
click at [638, 286] on span "Create Space" at bounding box center [643, 287] width 75 height 15
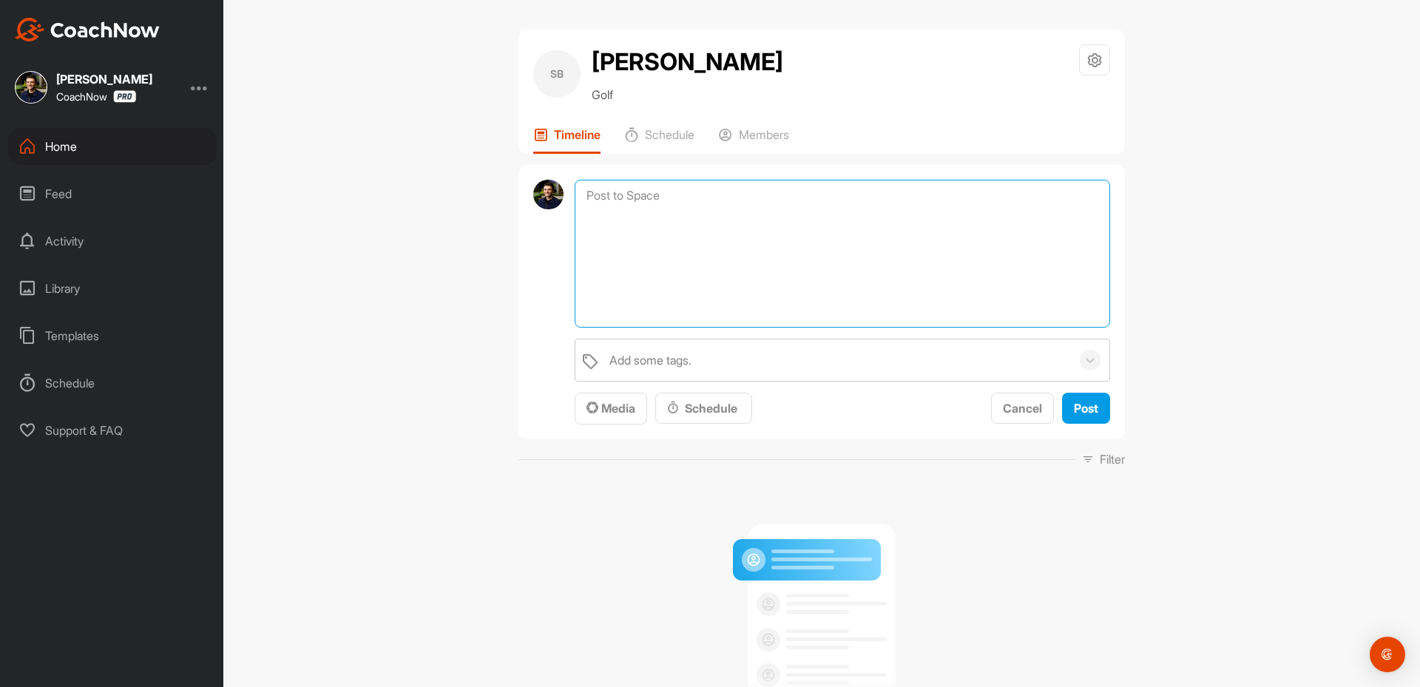
click at [638, 197] on textarea at bounding box center [842, 254] width 535 height 148
drag, startPoint x: 596, startPoint y: 410, endPoint x: 941, endPoint y: 210, distance: 398.3
click at [598, 410] on span "Media" at bounding box center [610, 408] width 49 height 15
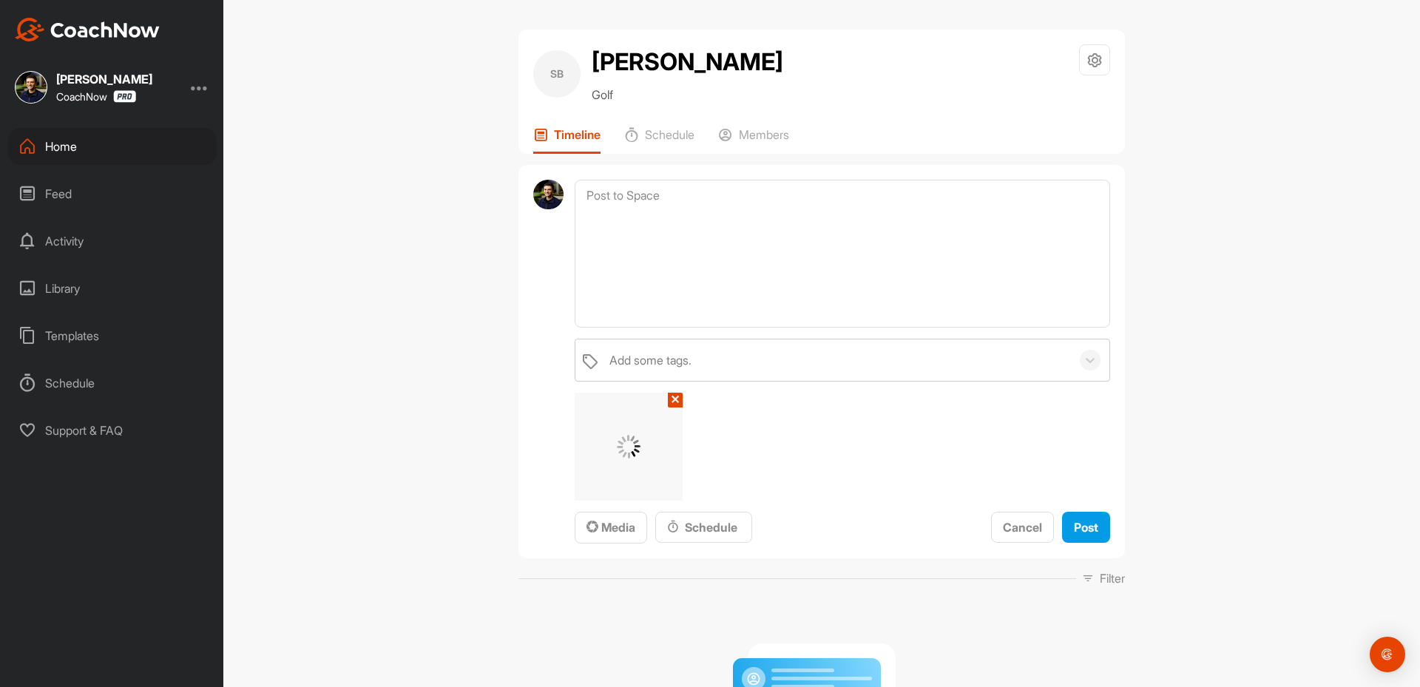
click at [683, 392] on div "Add some tags. ✕ Media Schedule Cancel Post" at bounding box center [842, 442] width 535 height 206
click at [671, 396] on button "✕" at bounding box center [675, 400] width 15 height 15
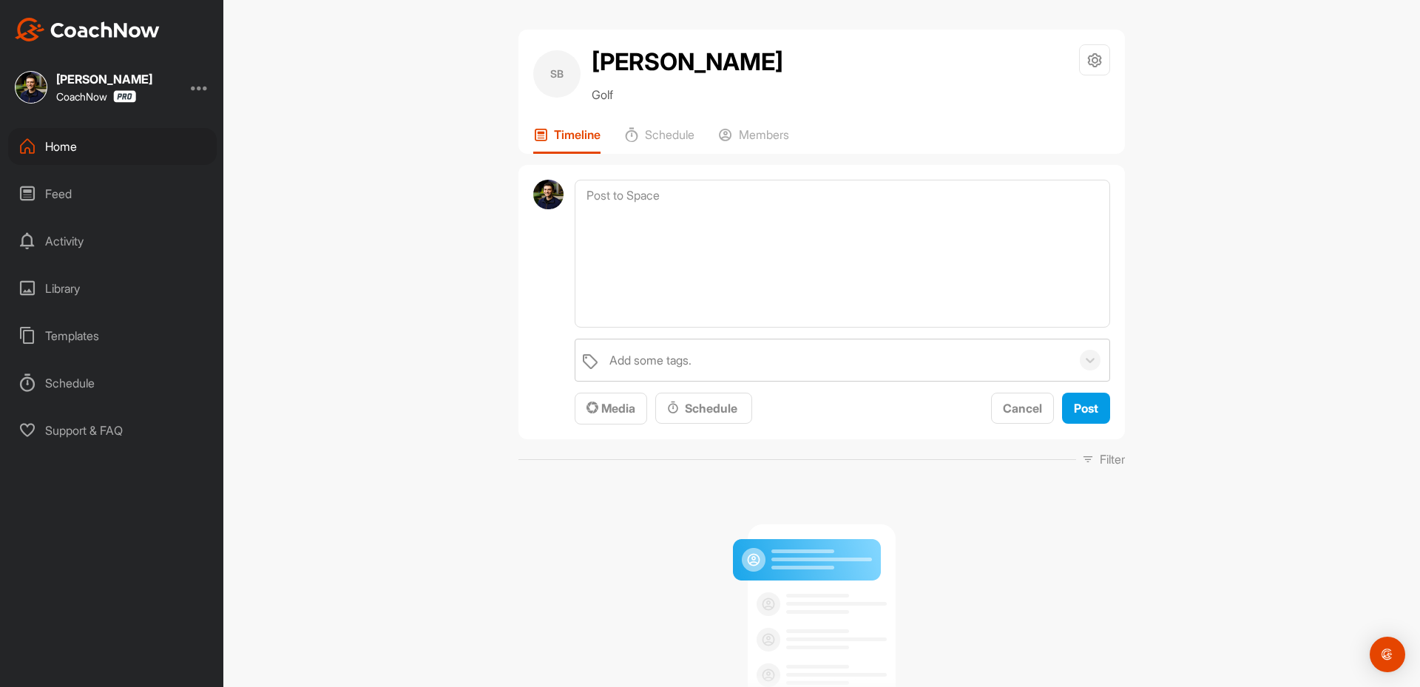
click at [206, 90] on div at bounding box center [200, 87] width 18 height 18
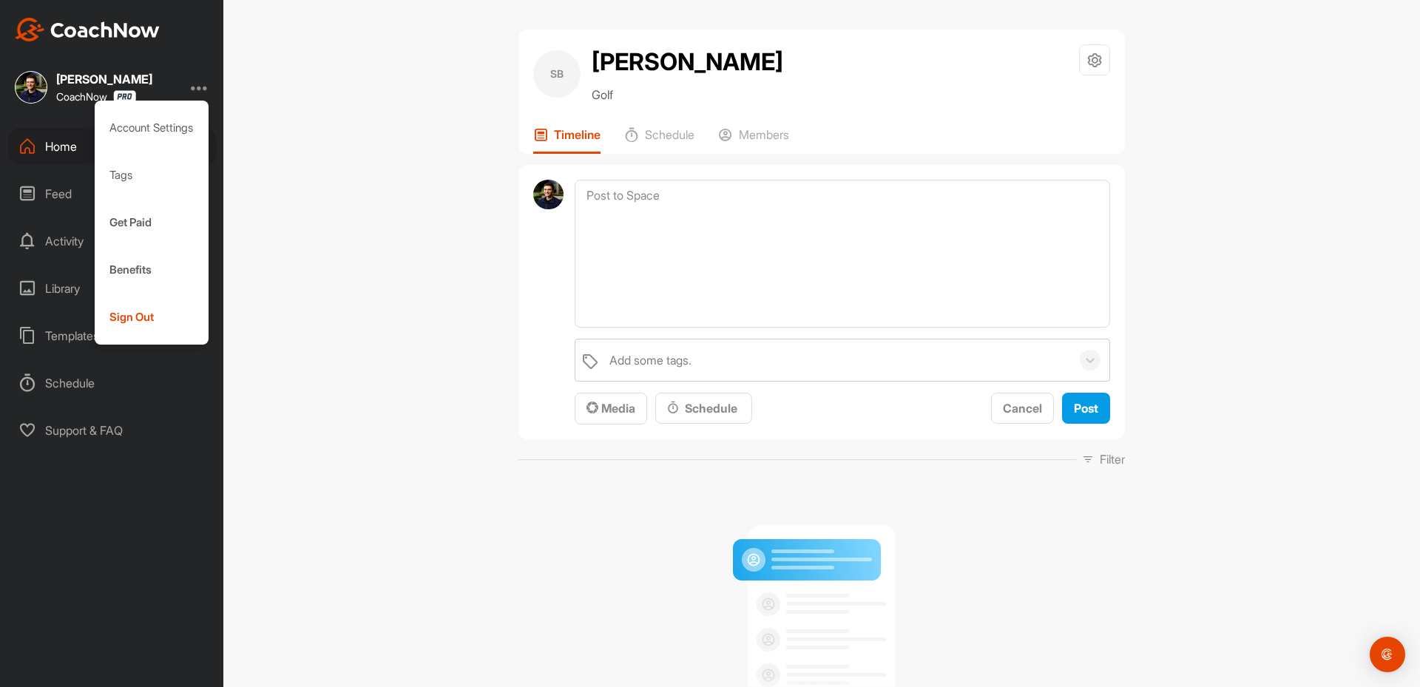
click at [359, 290] on div "SB [PERSON_NAME] Belt Golf Space Settings Your Notifications Timeline Schedule …" at bounding box center [821, 343] width 1197 height 687
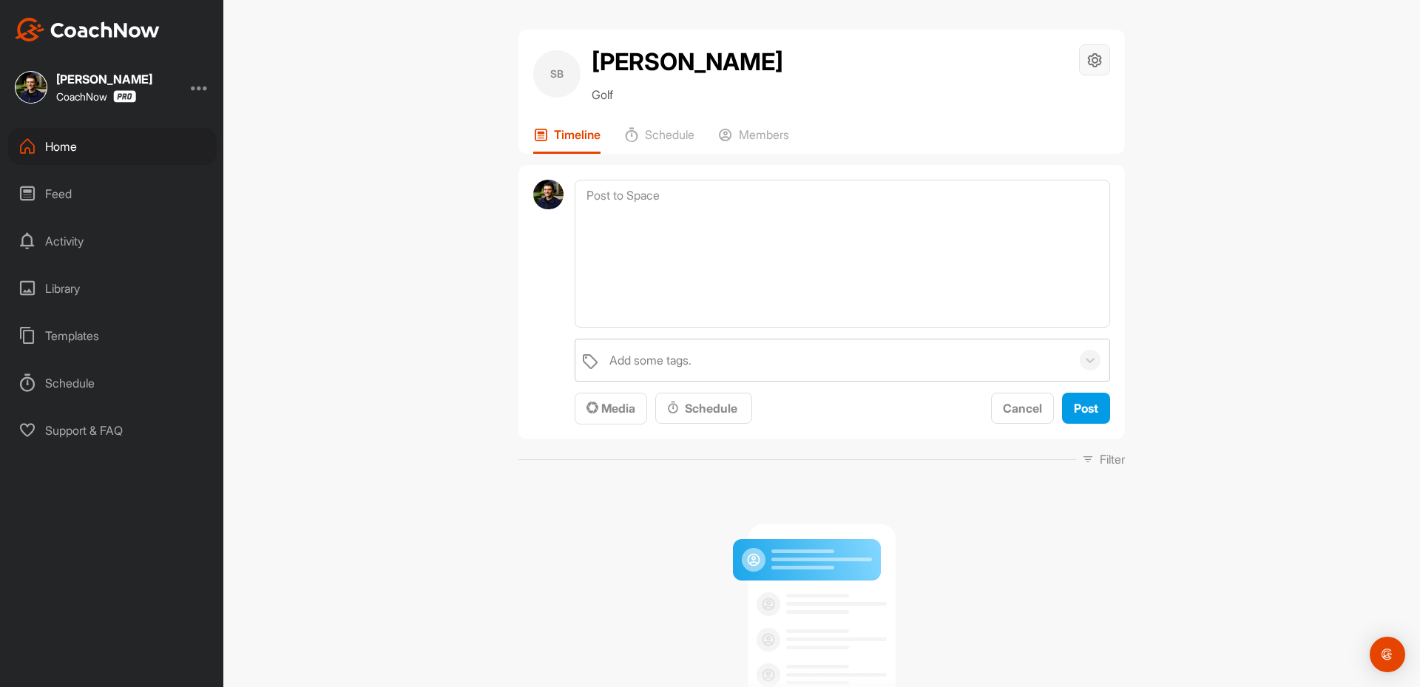
click at [1079, 52] on div at bounding box center [1094, 59] width 31 height 31
click at [1047, 109] on li "Space Settings" at bounding box center [1050, 101] width 121 height 47
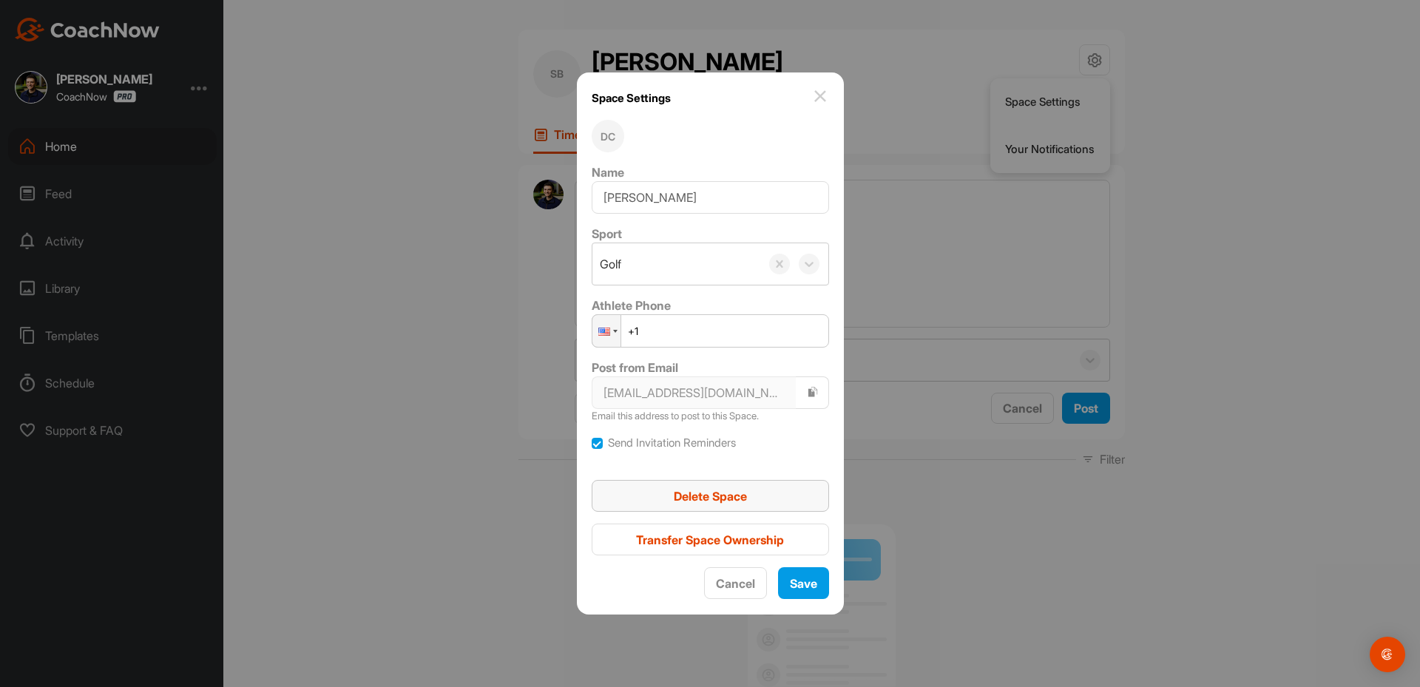
click at [734, 489] on span "Delete Space" at bounding box center [710, 496] width 73 height 15
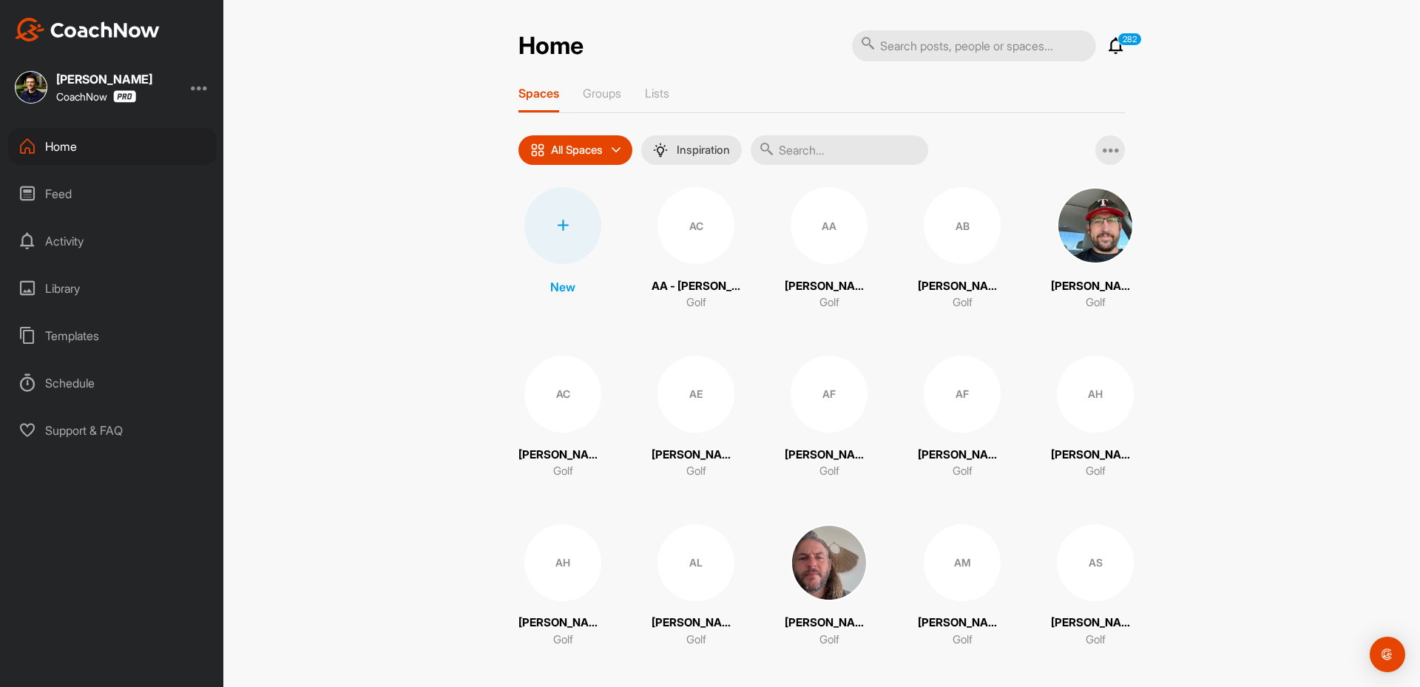
click at [94, 151] on div "Home" at bounding box center [112, 146] width 209 height 37
drag, startPoint x: 762, startPoint y: 128, endPoint x: 791, endPoint y: 149, distance: 35.9
click at [791, 149] on input "text" at bounding box center [839, 150] width 177 height 30
paste input "[PERSON_NAME]"
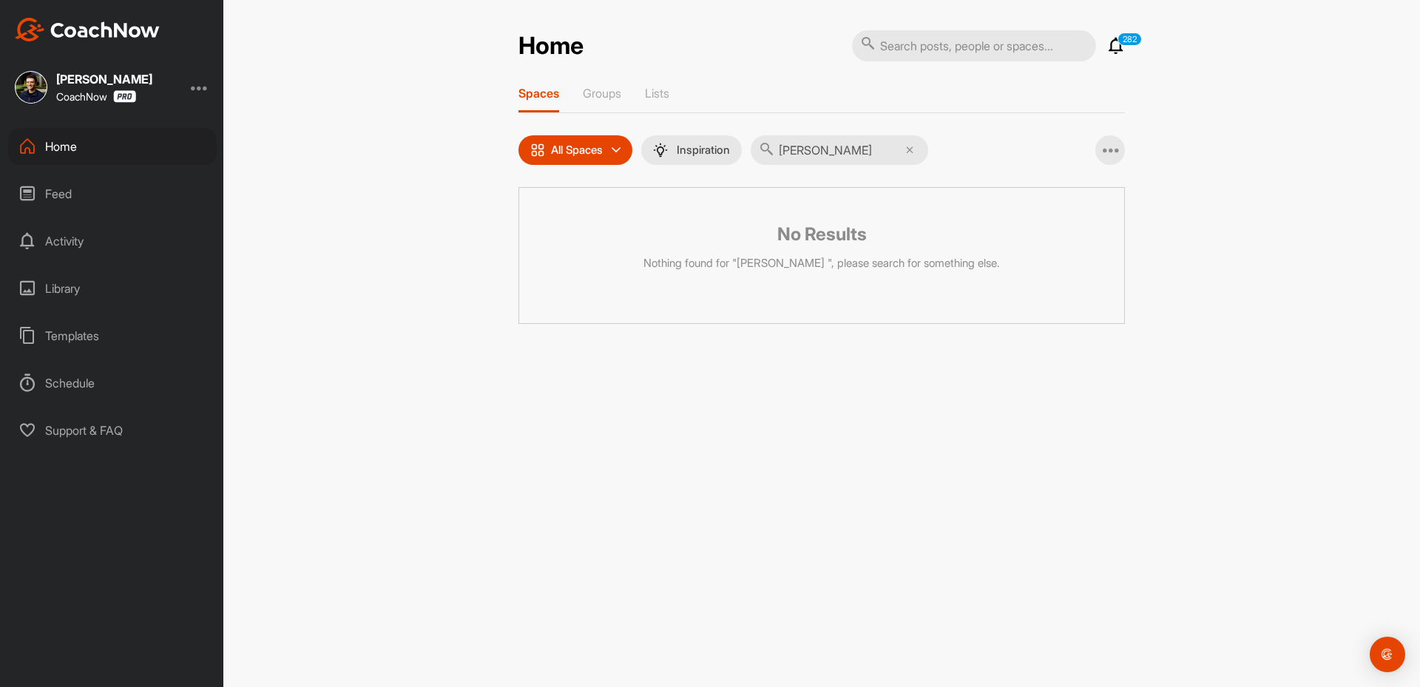
click at [825, 154] on input "[PERSON_NAME]" at bounding box center [839, 150] width 177 height 30
type input "[PERSON_NAME]"
drag, startPoint x: 907, startPoint y: 63, endPoint x: 912, endPoint y: 56, distance: 8.4
click at [907, 60] on div "Home 282 Notifications Invitations [DATE] PW [PERSON_NAME] replied to a post : …" at bounding box center [821, 177] width 606 height 294
click at [919, 44] on input "text" at bounding box center [974, 45] width 244 height 31
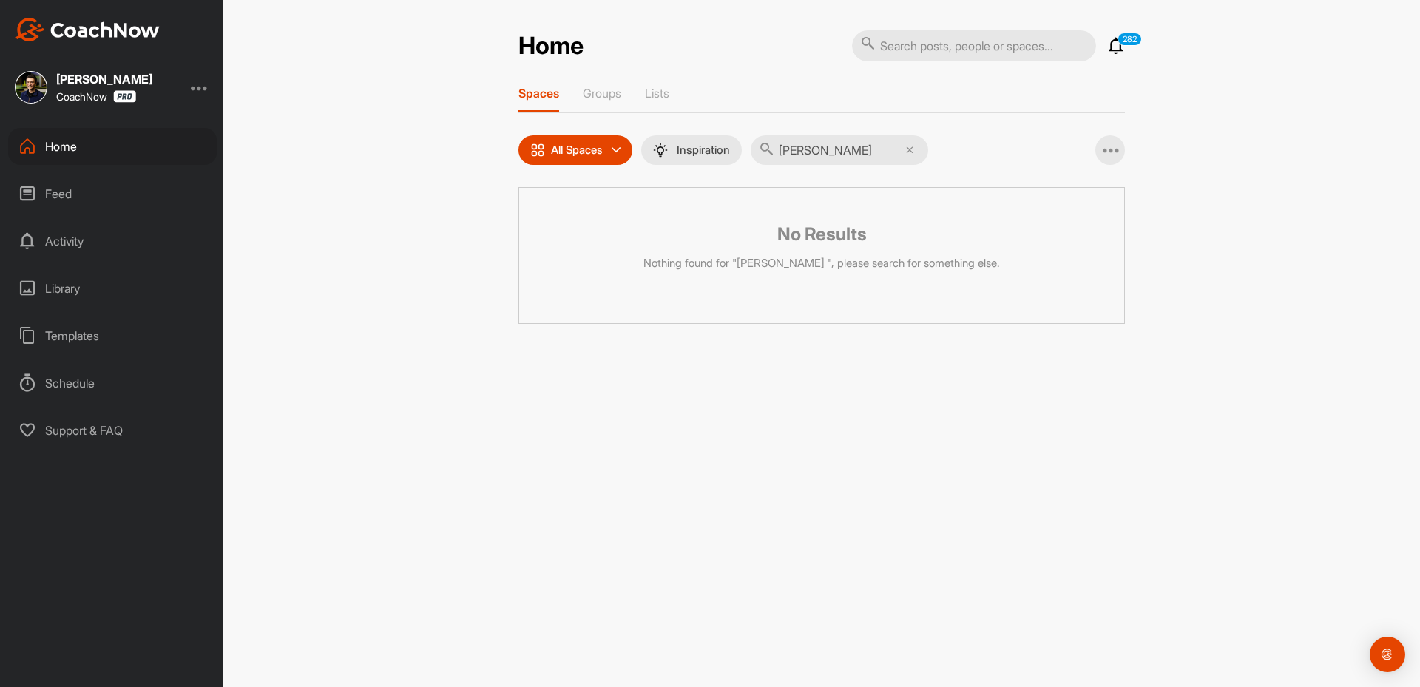
paste input "[PERSON_NAME]"
click at [921, 49] on input "[PERSON_NAME]" at bounding box center [974, 45] width 244 height 31
type input "[PERSON_NAME]"
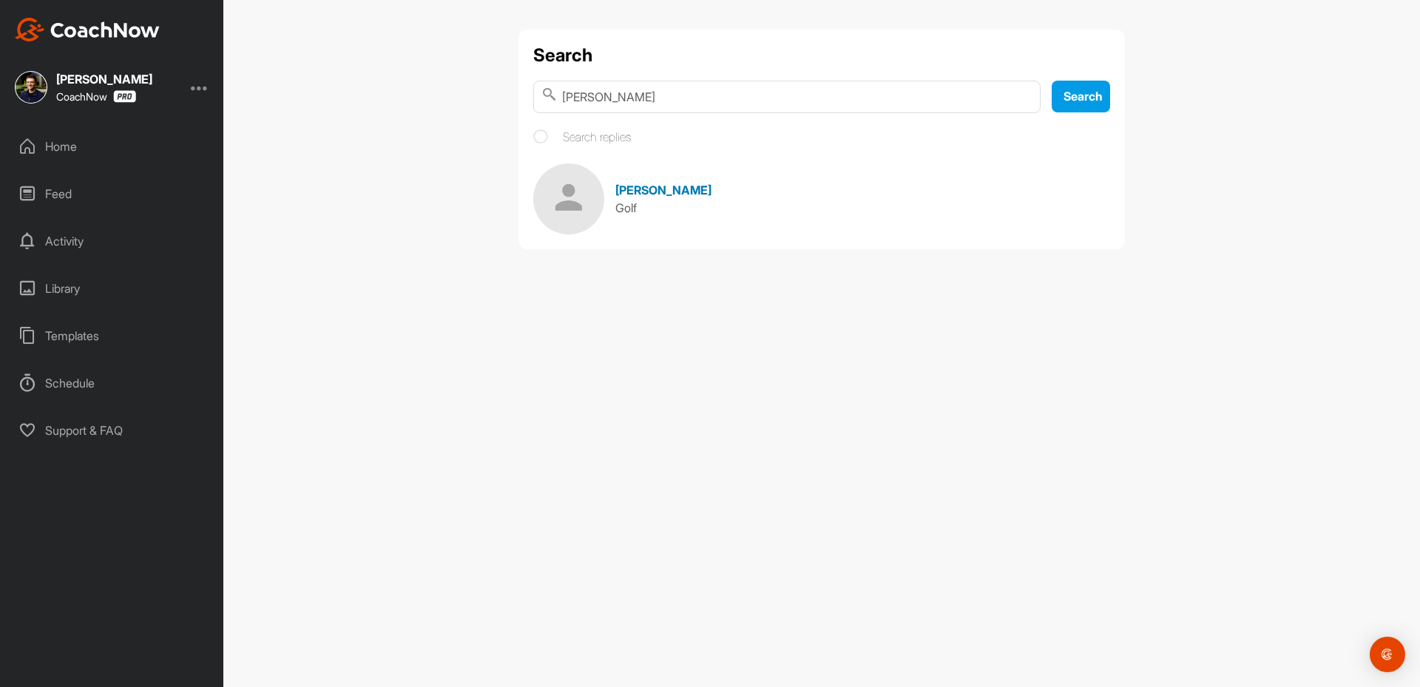
click at [622, 185] on span "[PERSON_NAME]" at bounding box center [663, 190] width 96 height 15
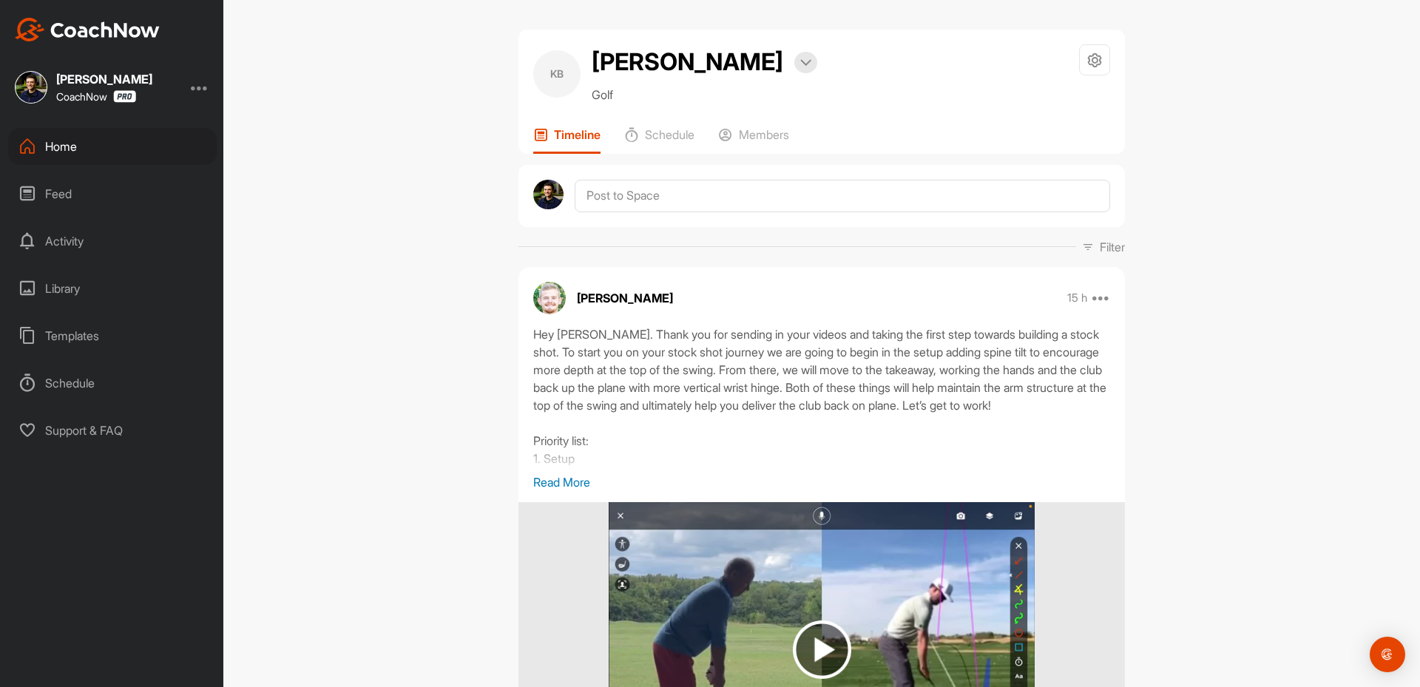
click at [373, 229] on div "KB [PERSON_NAME] Bookings Golf Space Settings Your Notifications Timeline Sched…" at bounding box center [821, 343] width 1197 height 687
click at [80, 147] on div "Home" at bounding box center [112, 146] width 209 height 37
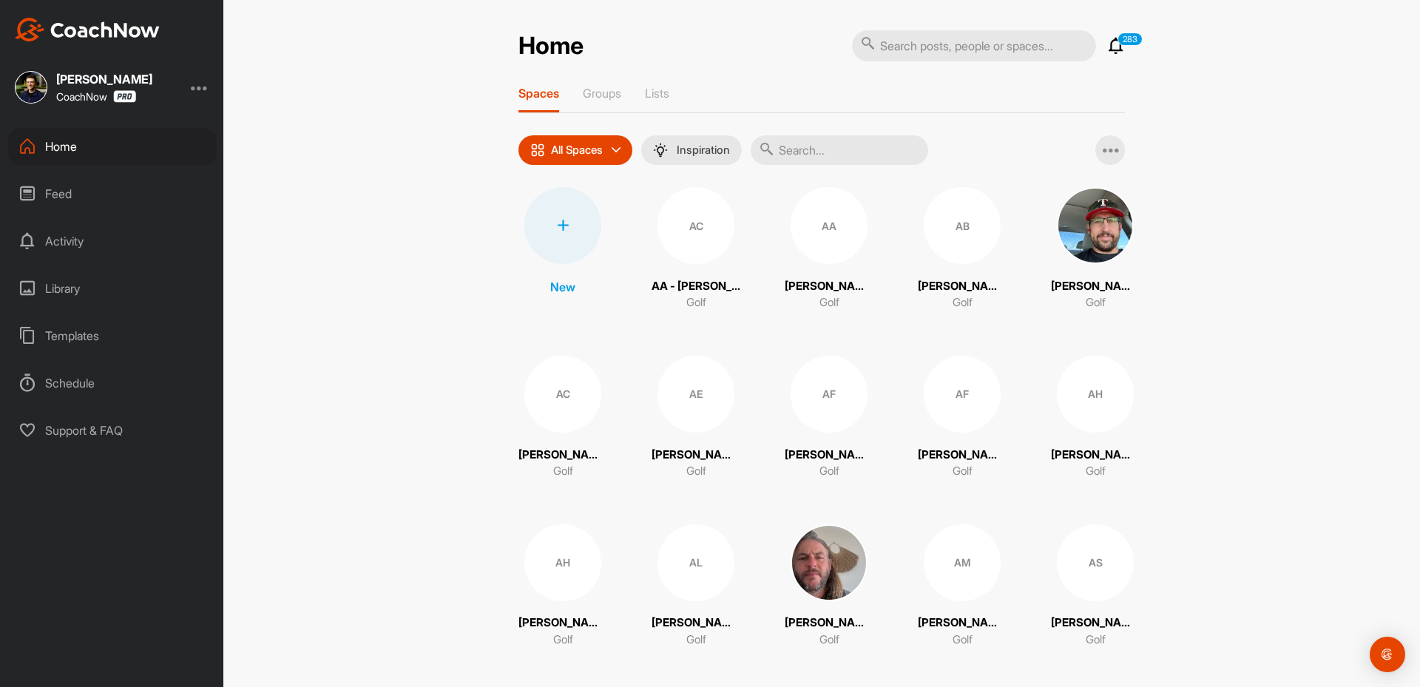
click at [541, 221] on div at bounding box center [562, 225] width 77 height 77
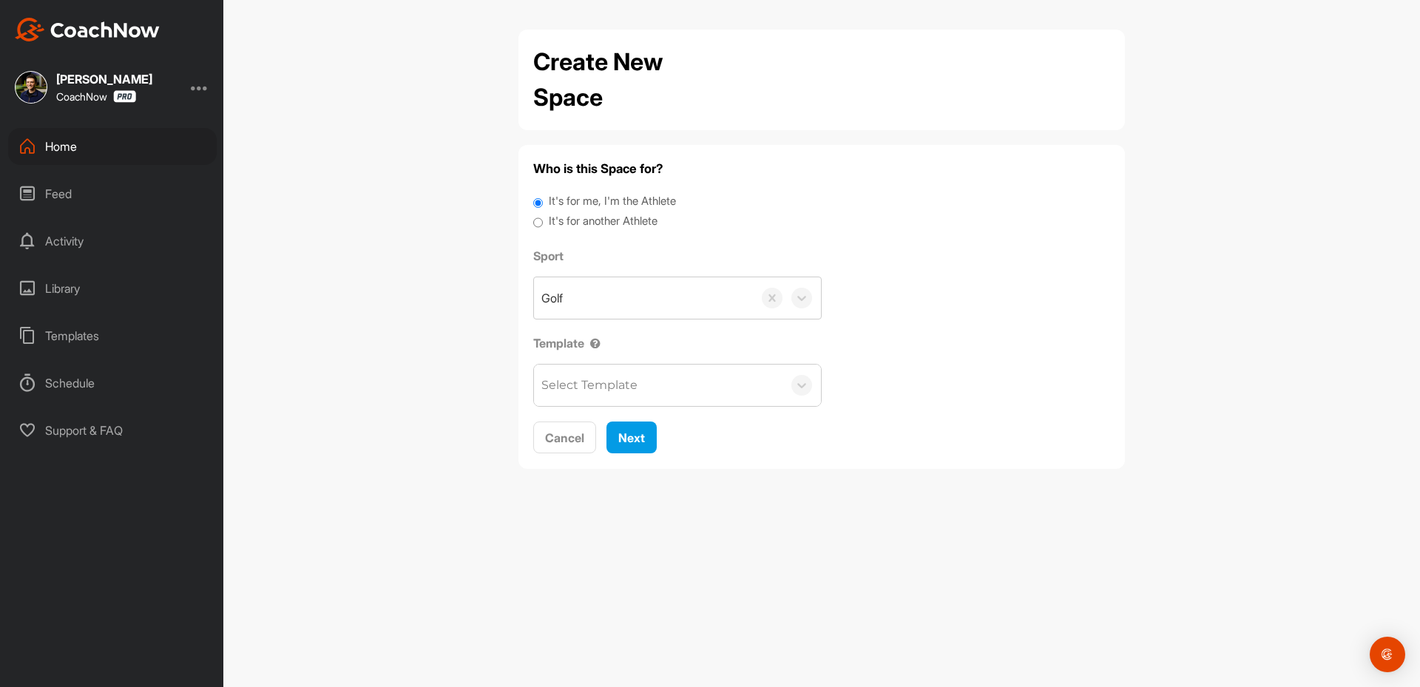
click at [606, 218] on label "It's for another Athlete" at bounding box center [603, 221] width 109 height 17
click at [543, 218] on input "It's for another Athlete" at bounding box center [538, 223] width 10 height 20
radio input "true"
click at [598, 220] on label "It's for another Athlete" at bounding box center [603, 221] width 109 height 17
click at [543, 220] on input "It's for another Athlete" at bounding box center [538, 223] width 10 height 20
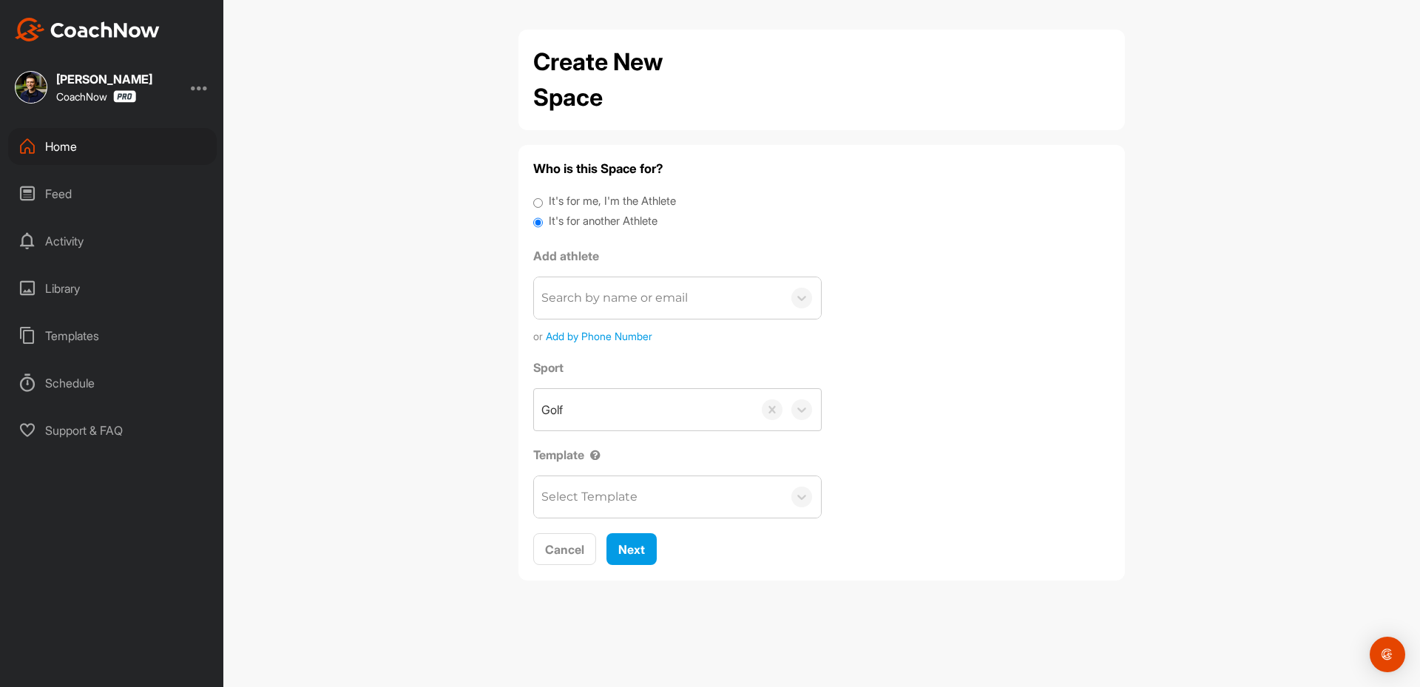
click at [618, 311] on div "Search by name or email" at bounding box center [658, 297] width 248 height 41
paste input "[EMAIL_ADDRESS]"
type input "[EMAIL_ADDRESS]"
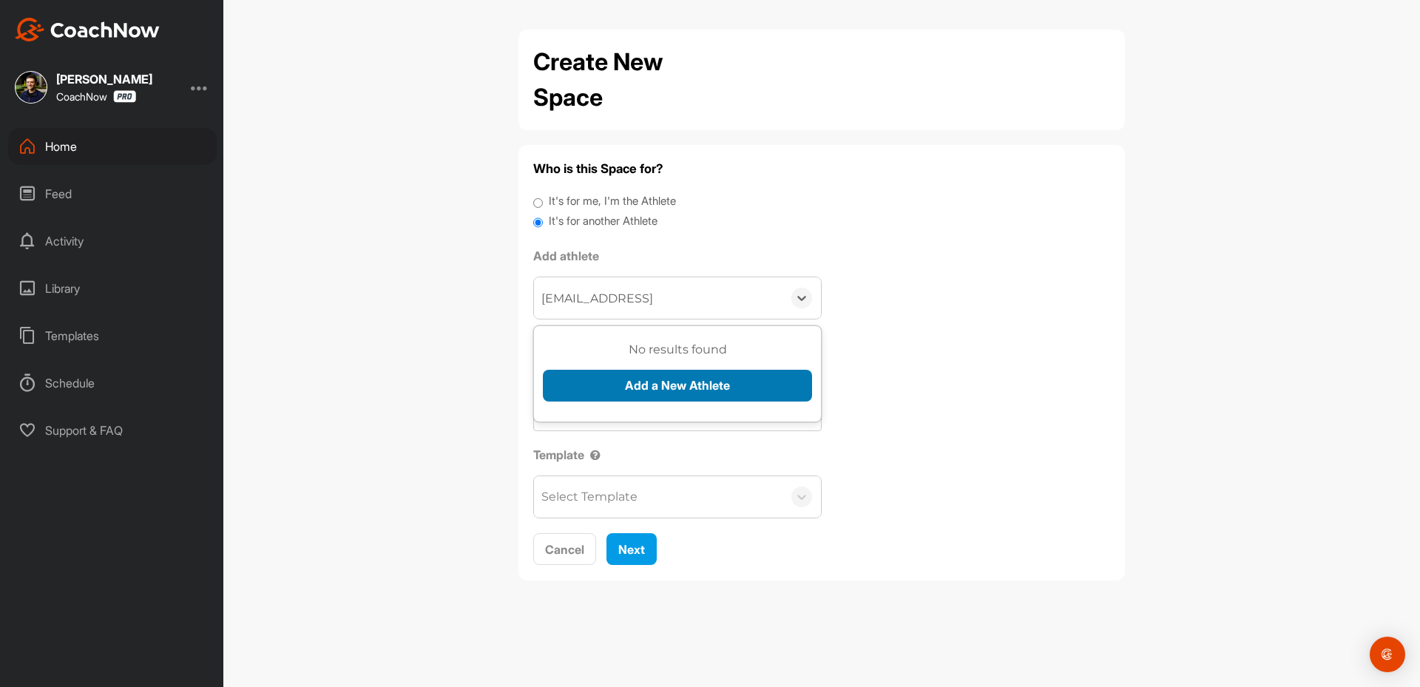
drag, startPoint x: 608, startPoint y: 371, endPoint x: 608, endPoint y: 387, distance: 16.3
click at [608, 387] on button "Add a New Athlete" at bounding box center [677, 386] width 269 height 32
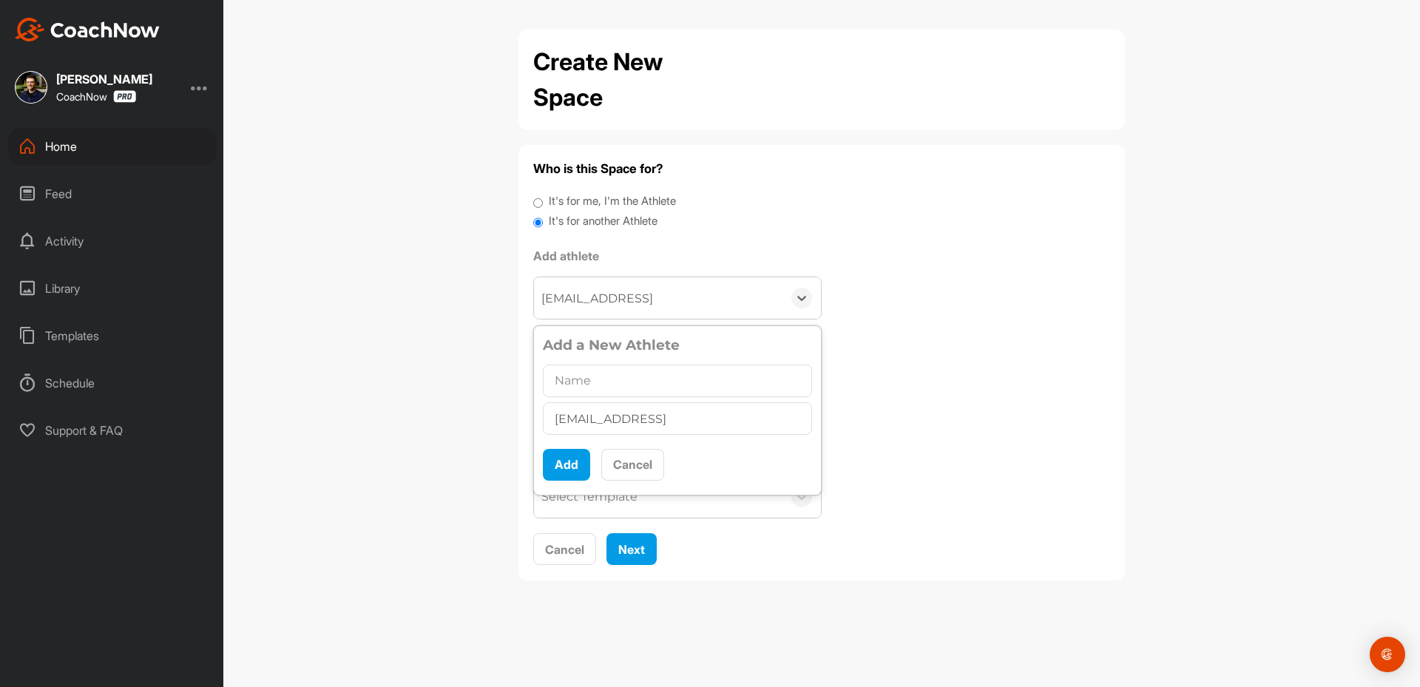
click at [609, 390] on input "text" at bounding box center [677, 381] width 269 height 33
drag, startPoint x: 542, startPoint y: 375, endPoint x: 585, endPoint y: 393, distance: 46.4
click at [585, 393] on div "Add a New Athlete [EMAIL_ADDRESS] Add Cancel" at bounding box center [677, 410] width 287 height 163
click at [578, 390] on input "text" at bounding box center [677, 381] width 269 height 33
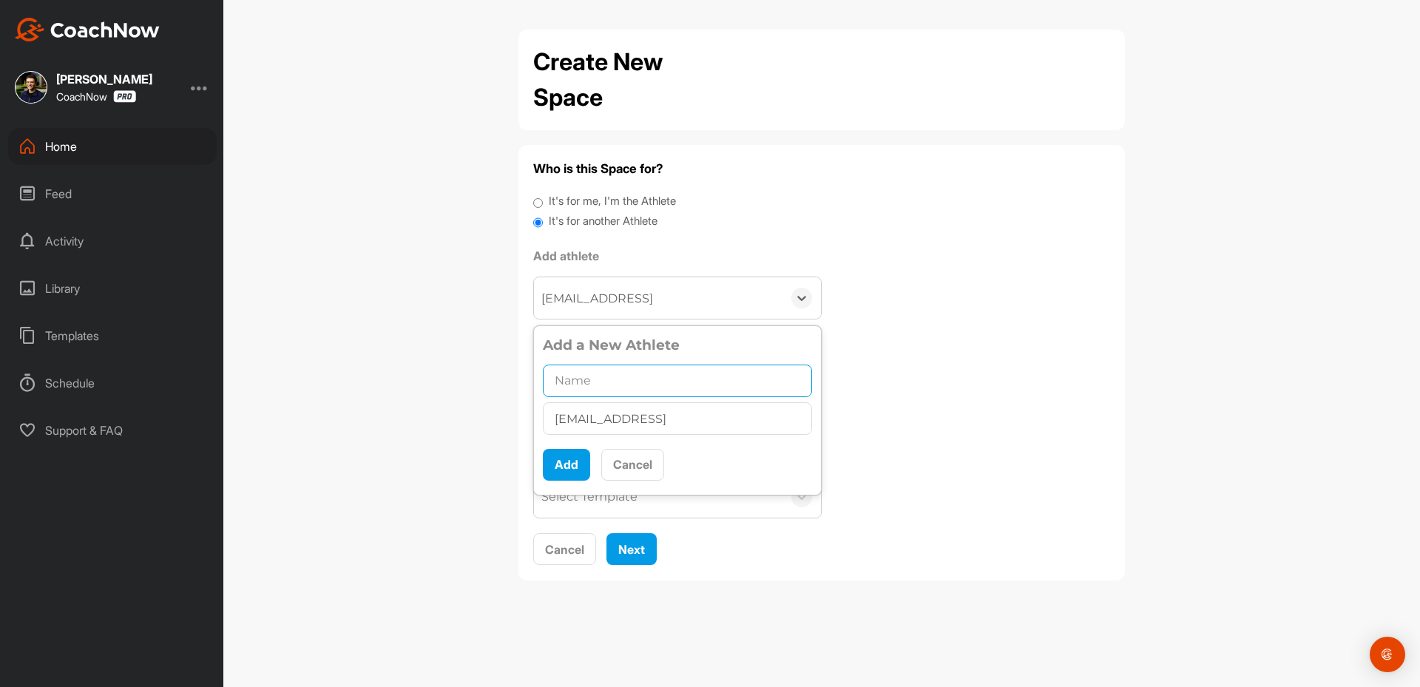
paste input "[PERSON_NAME]"
type input "[PERSON_NAME]"
click at [565, 466] on button "Add" at bounding box center [566, 465] width 47 height 32
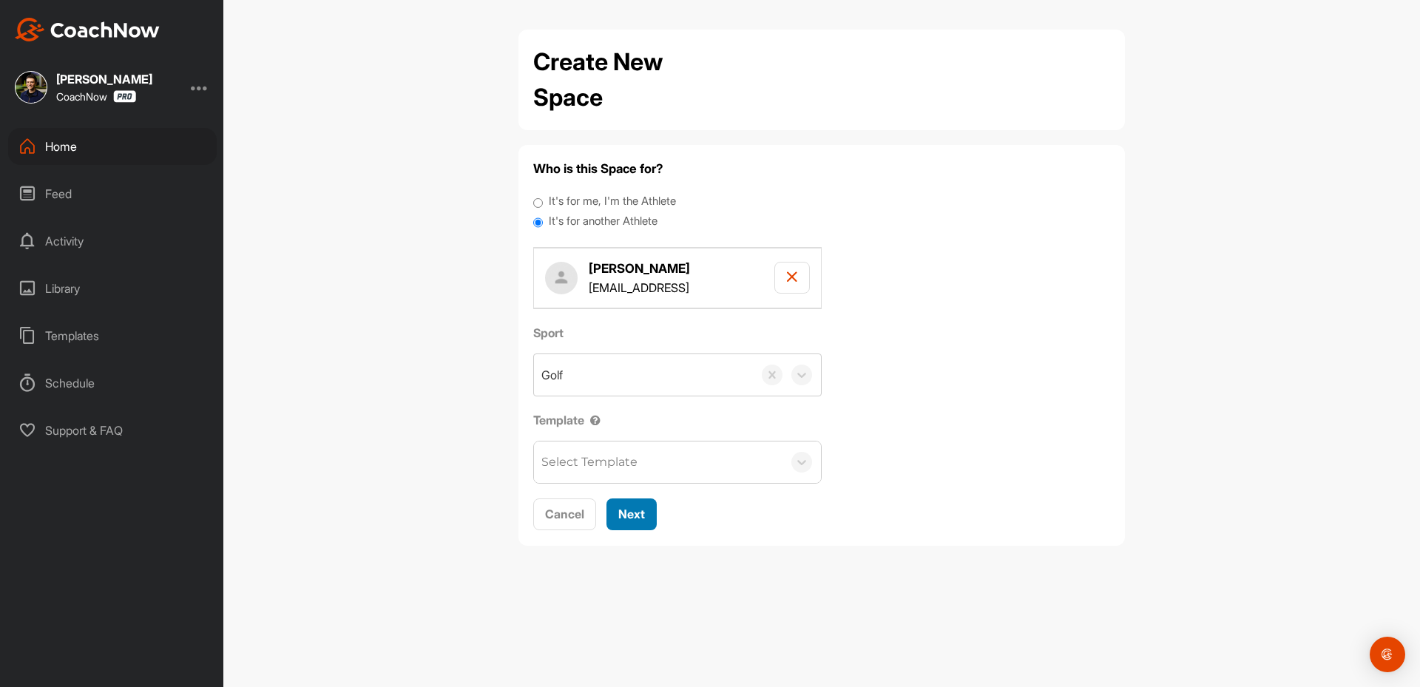
click at [633, 527] on button "Next" at bounding box center [631, 514] width 50 height 32
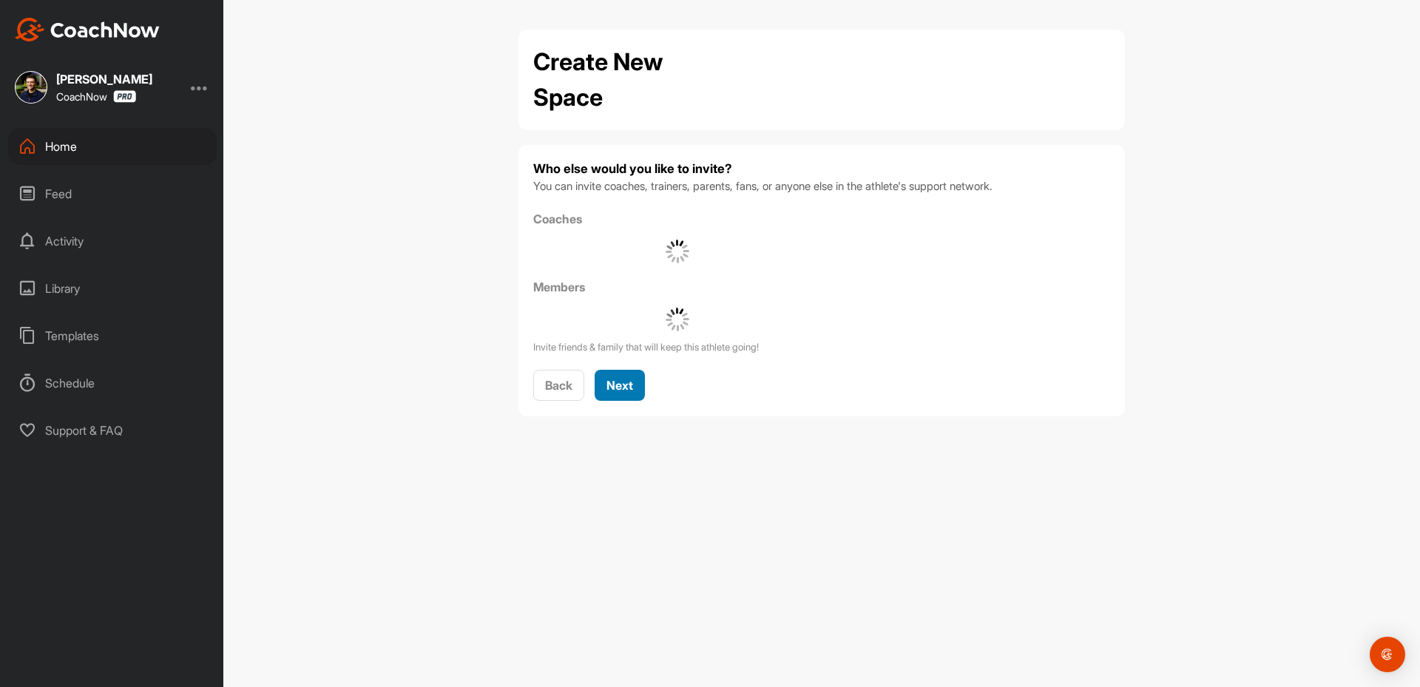
click at [641, 383] on button "Next" at bounding box center [620, 386] width 50 height 32
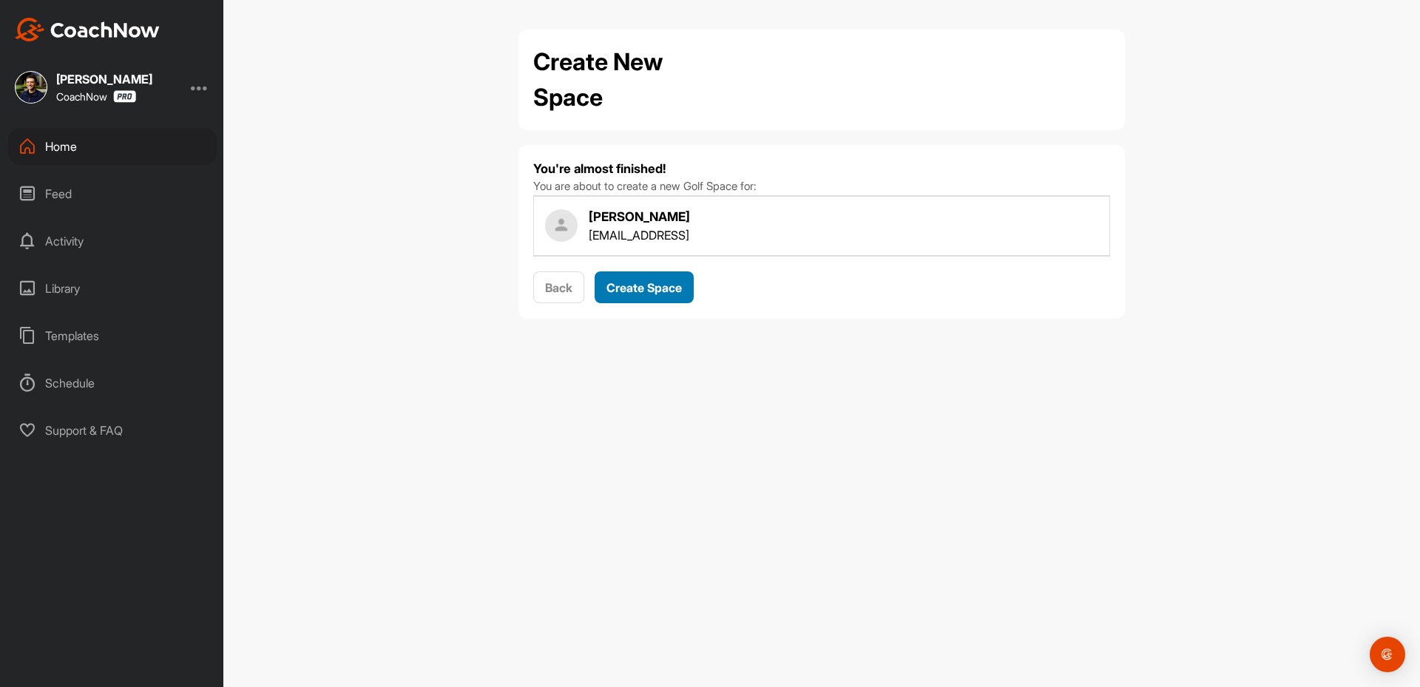
click at [642, 285] on span "Create Space" at bounding box center [643, 287] width 75 height 15
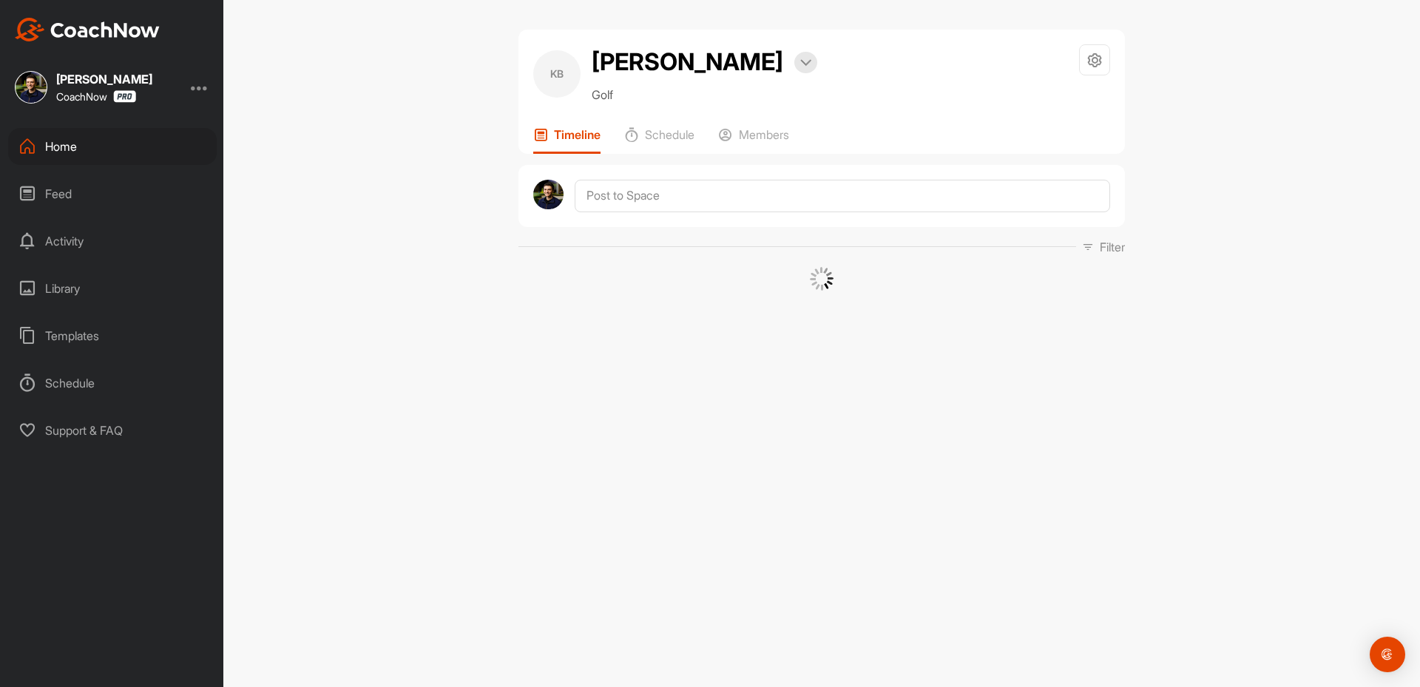
click at [637, 177] on div at bounding box center [821, 196] width 606 height 62
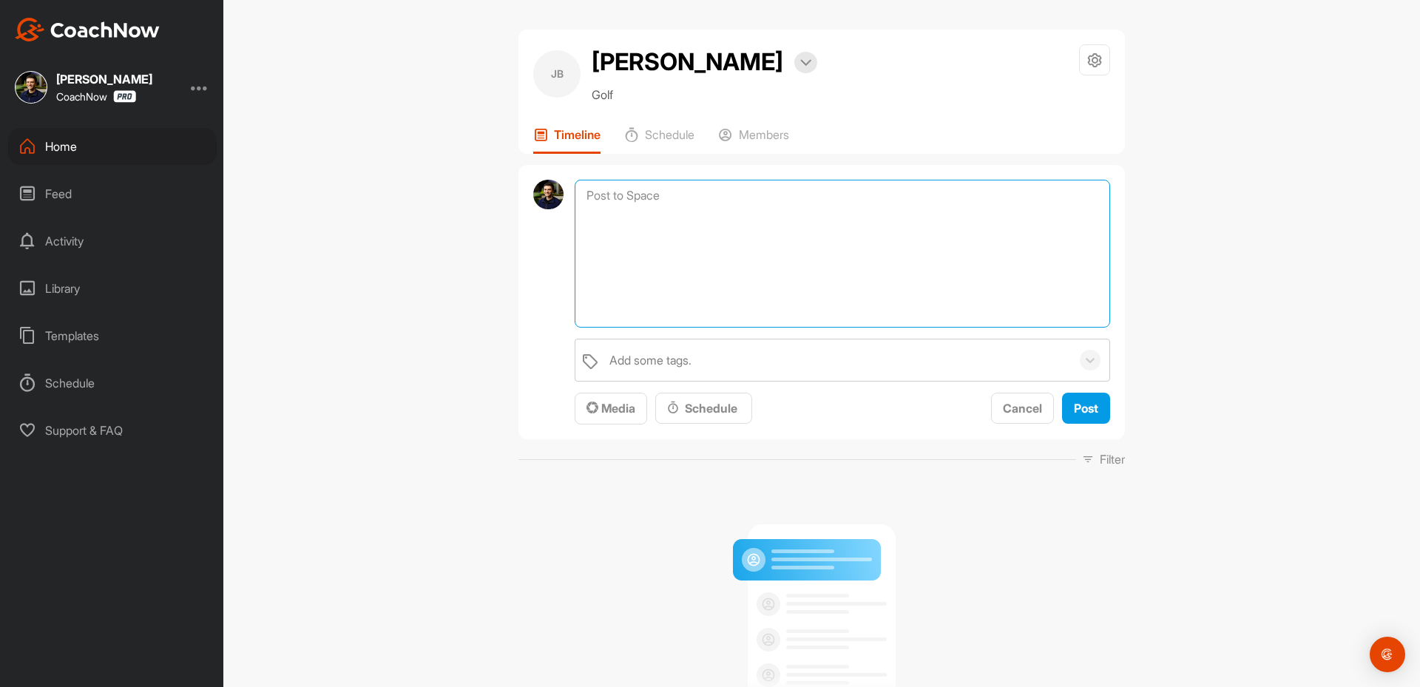
click at [637, 205] on textarea at bounding box center [842, 254] width 535 height 148
drag, startPoint x: 600, startPoint y: 411, endPoint x: 612, endPoint y: 405, distance: 14.2
click at [606, 407] on span "Media" at bounding box center [610, 408] width 49 height 15
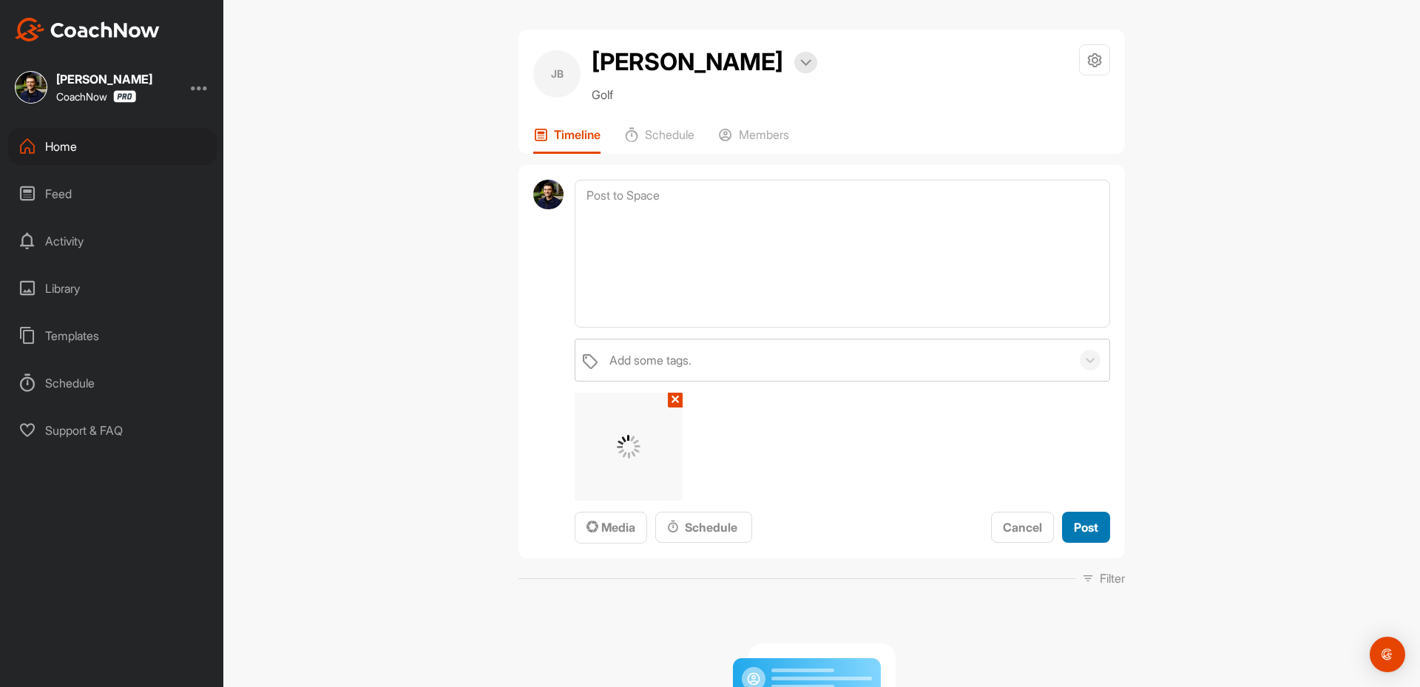
click at [1087, 526] on span "Post" at bounding box center [1086, 527] width 24 height 15
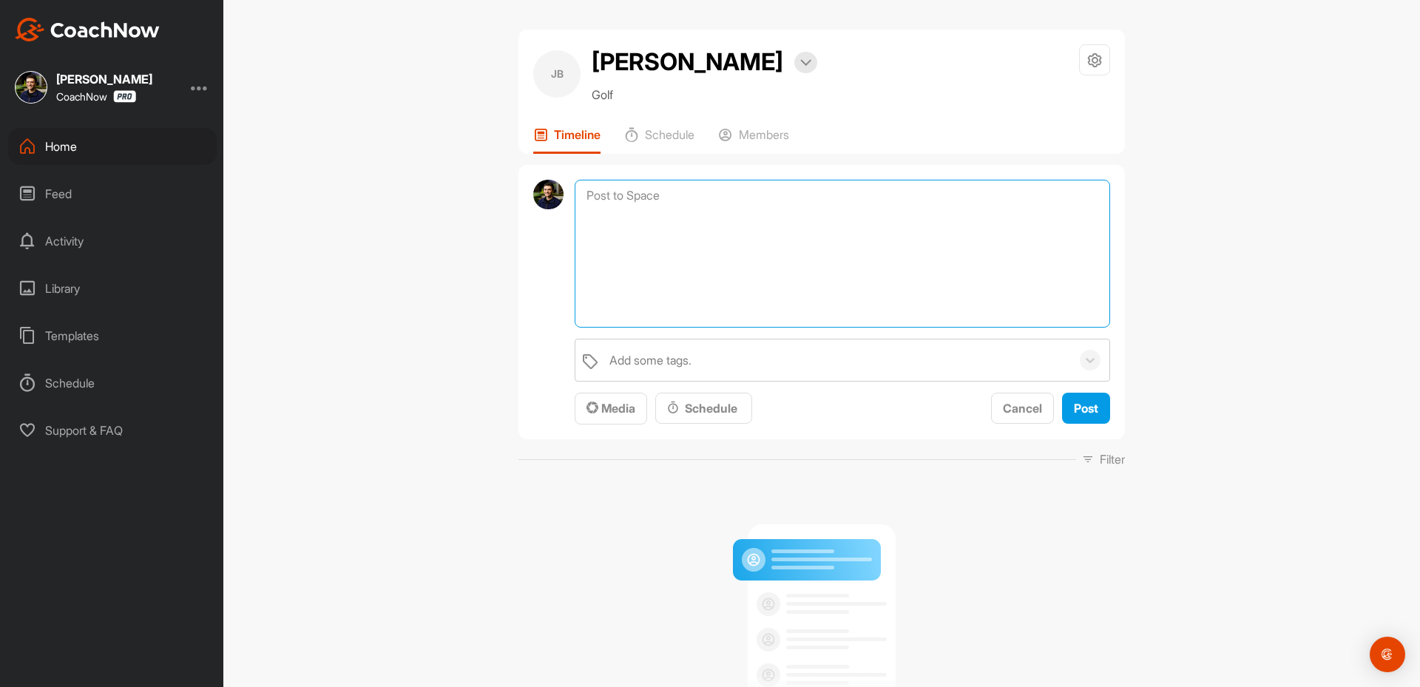
click at [710, 212] on textarea at bounding box center [842, 254] width 535 height 148
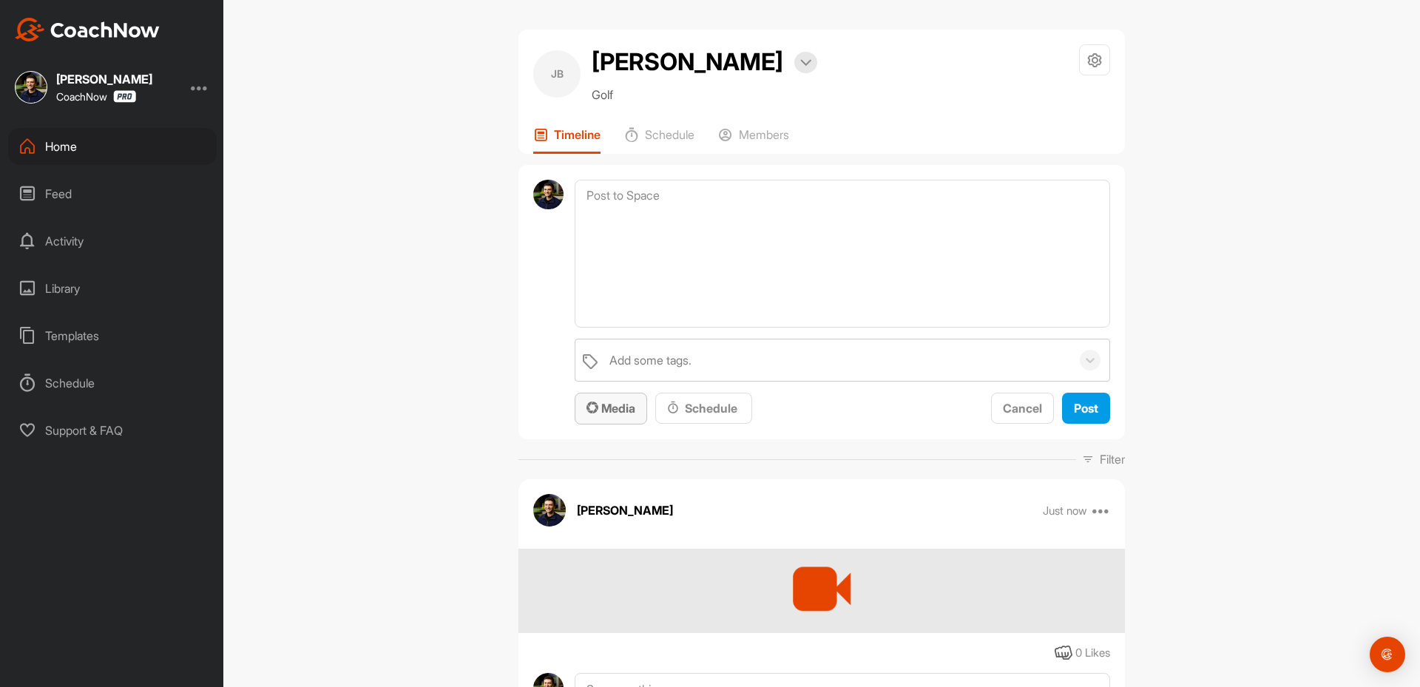
click at [602, 409] on span "Media" at bounding box center [610, 408] width 49 height 15
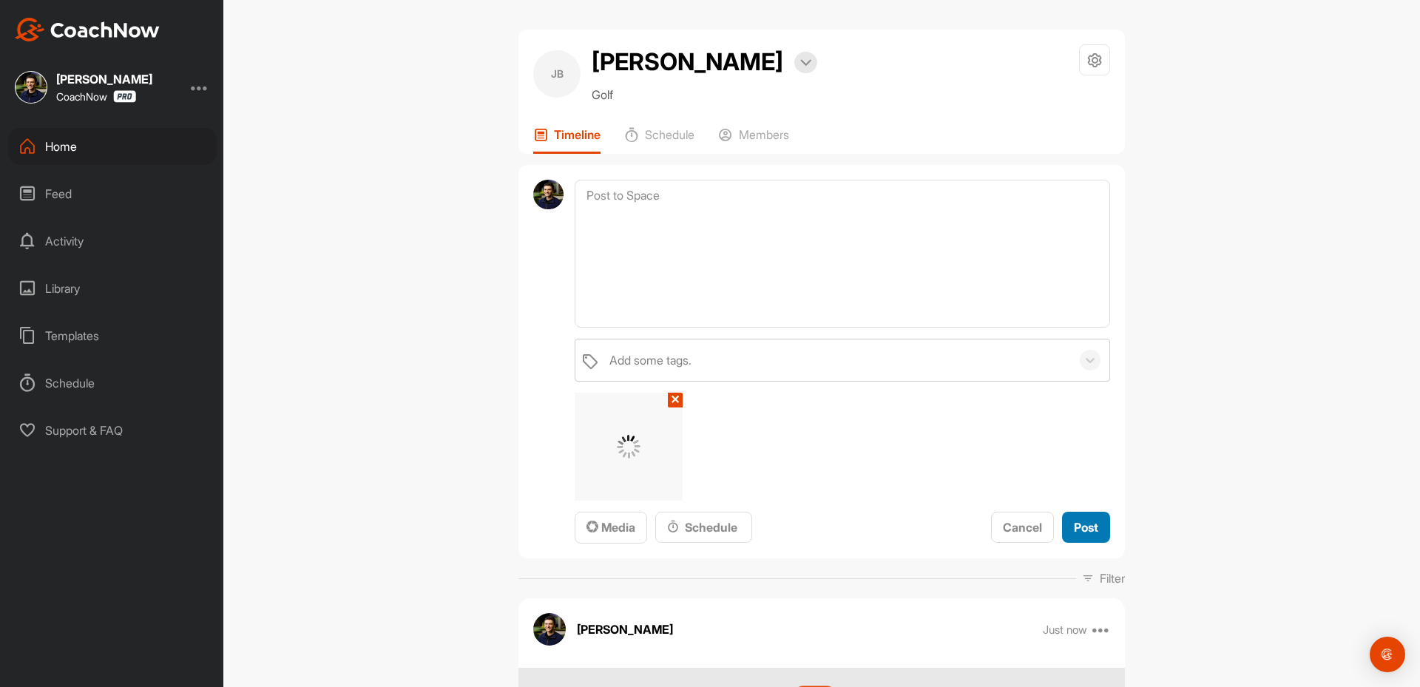
click at [1074, 520] on div "Post" at bounding box center [1086, 527] width 24 height 18
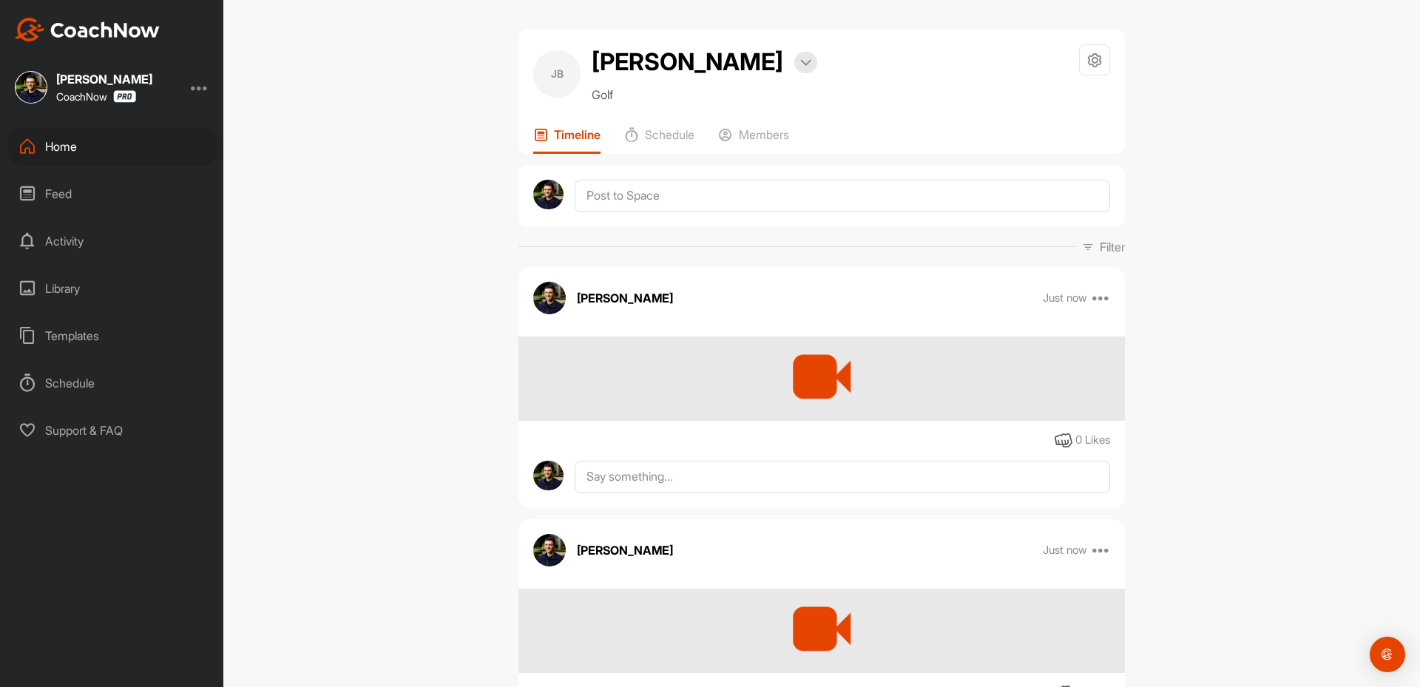
click at [389, 314] on div "[PERSON_NAME] [PERSON_NAME] Bookings Golf Space Settings Your Notifications Tim…" at bounding box center [821, 343] width 1197 height 687
click at [660, 190] on textarea at bounding box center [842, 196] width 535 height 33
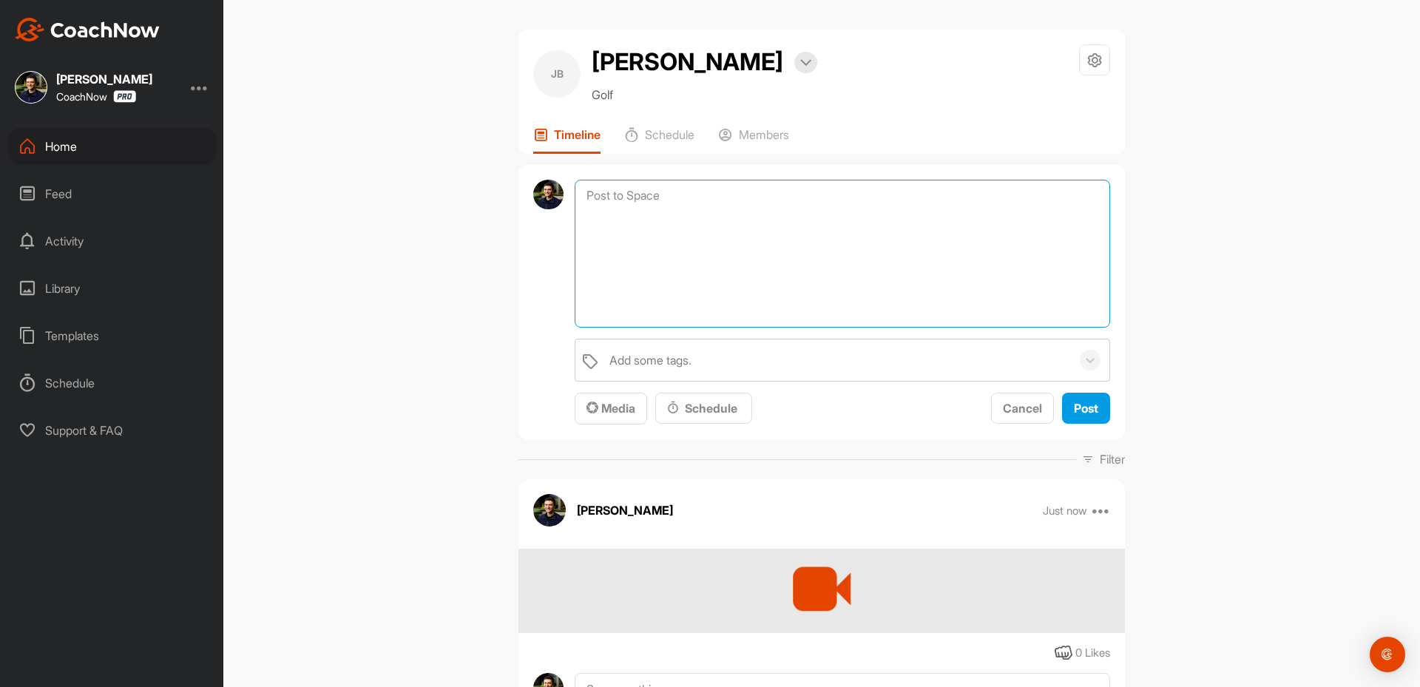
drag, startPoint x: 638, startPoint y: 196, endPoint x: 608, endPoint y: 212, distance: 34.4
click at [637, 199] on textarea at bounding box center [842, 254] width 535 height 148
paste textarea "Thanks for sending in your video and signing up for a Full Assessment of your s…"
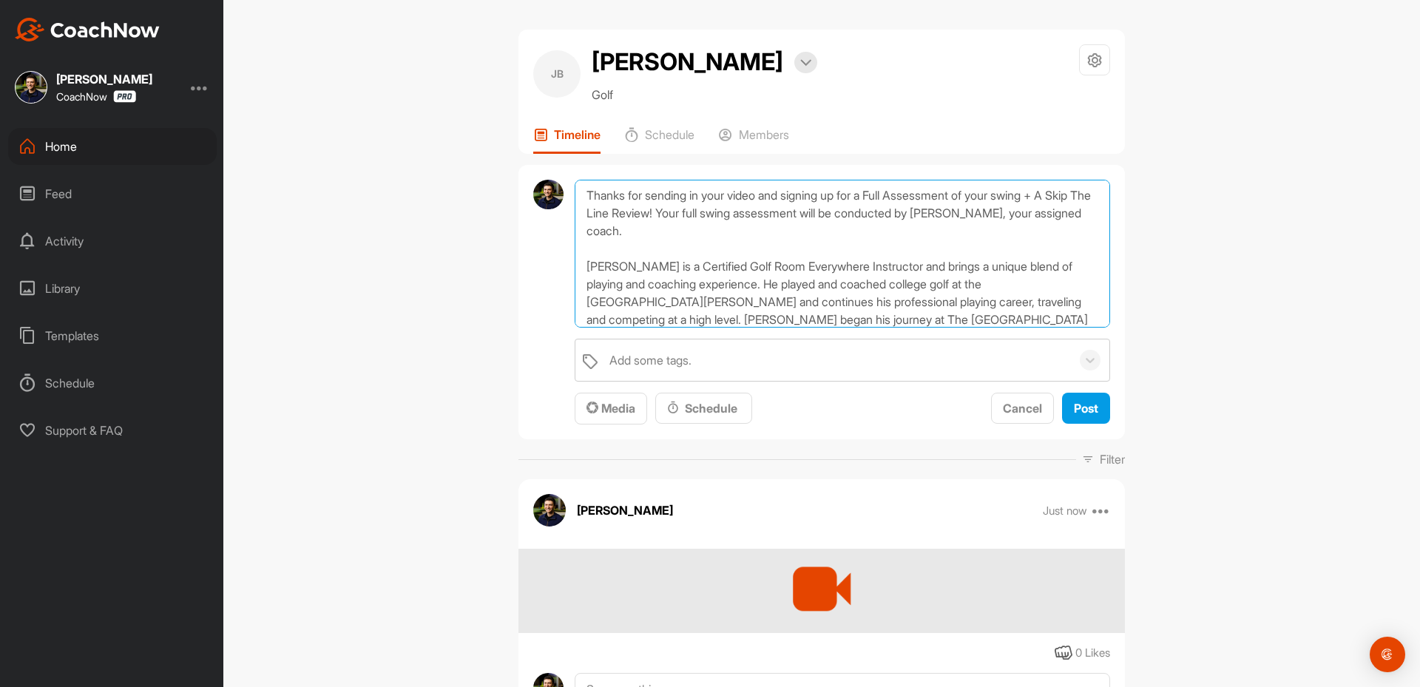
scroll to position [196, 0]
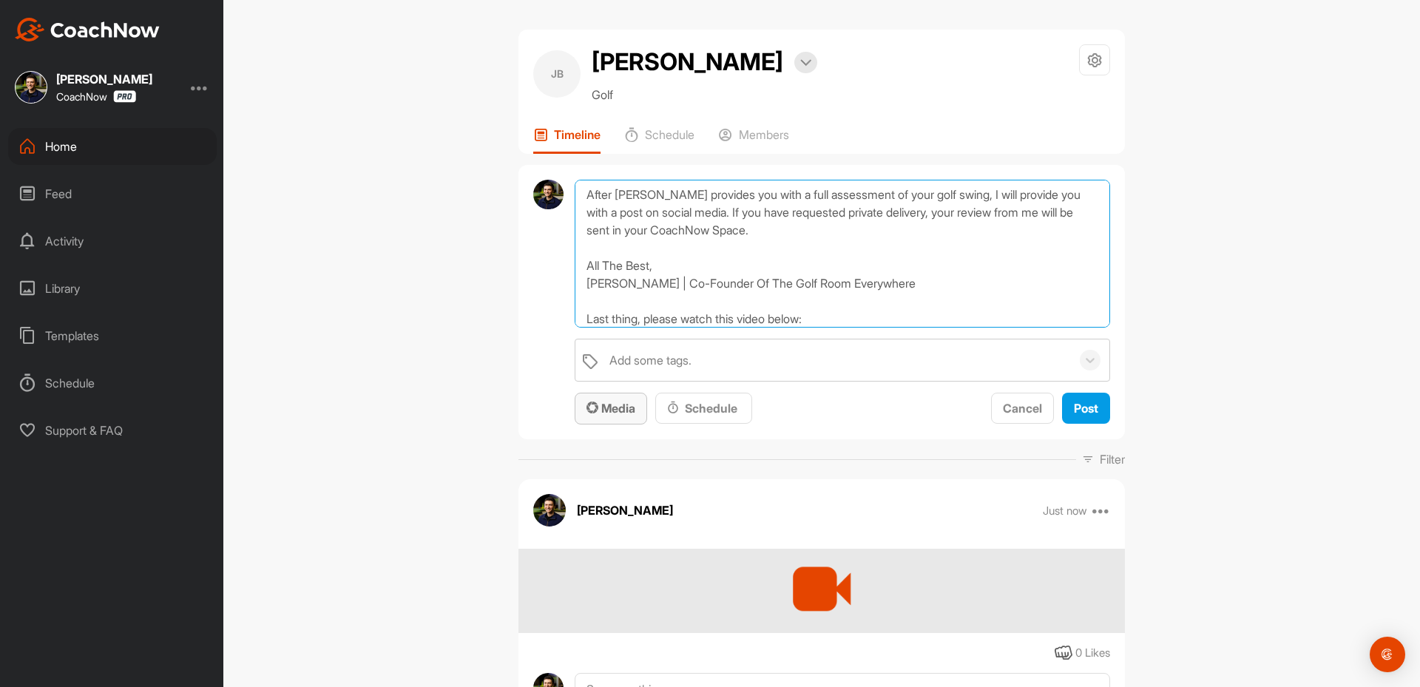
type textarea "Thanks for sending in your video and signing up for a Full Assessment of your s…"
click at [611, 414] on span "Media" at bounding box center [610, 408] width 49 height 15
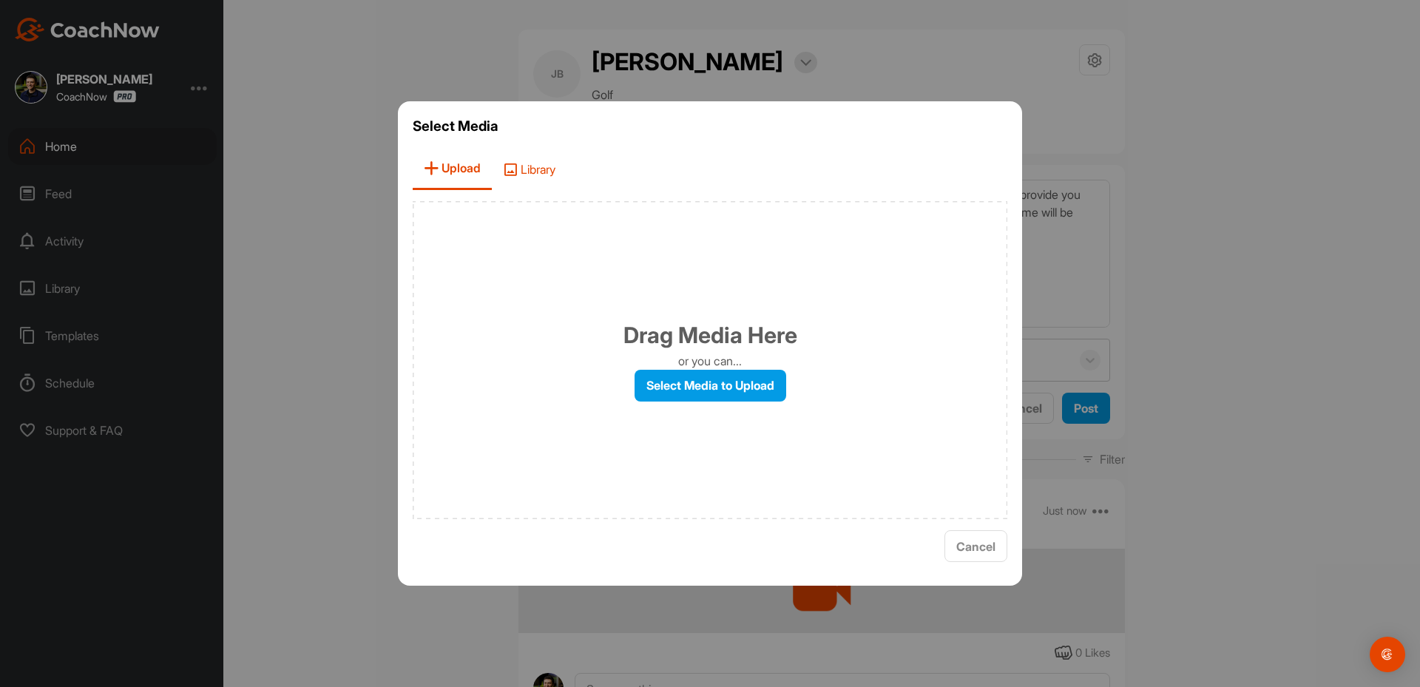
click at [521, 184] on span "Library" at bounding box center [529, 169] width 75 height 42
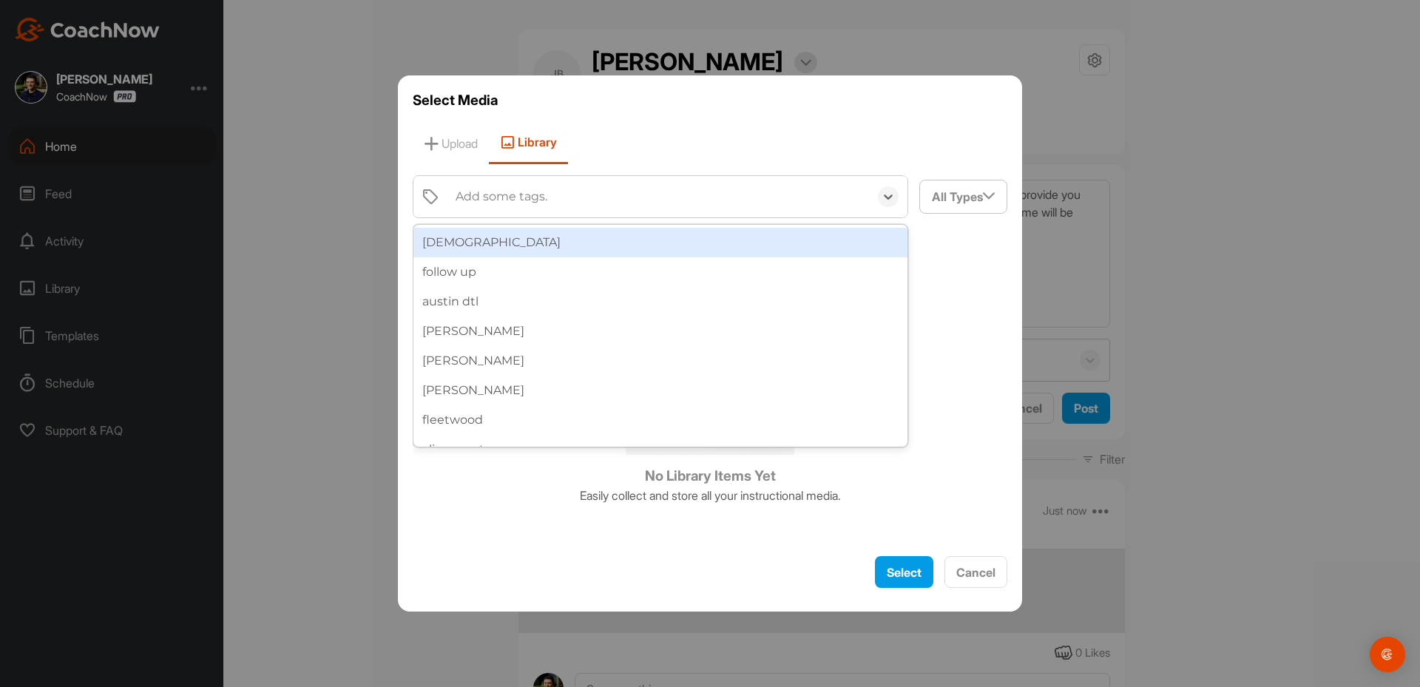
click at [515, 197] on div "Add some tags." at bounding box center [502, 197] width 92 height 18
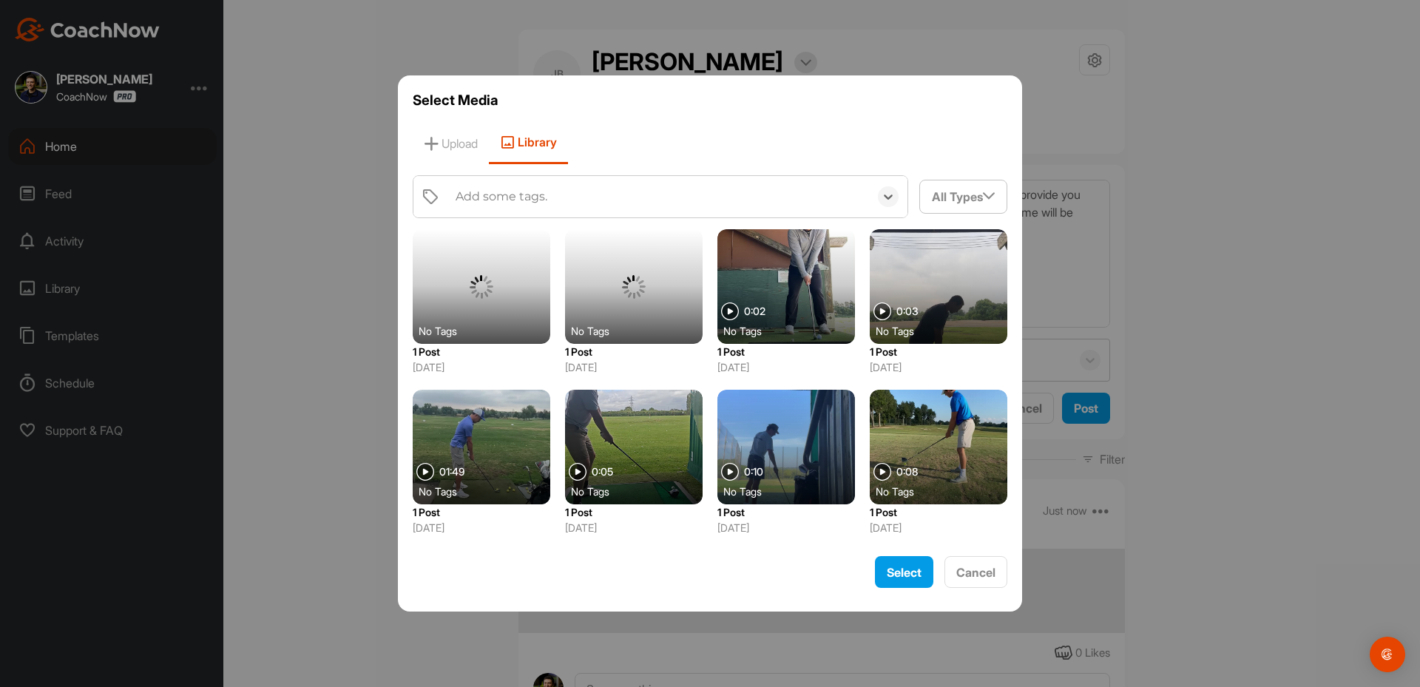
click at [505, 209] on div "Add some tags." at bounding box center [658, 196] width 421 height 41
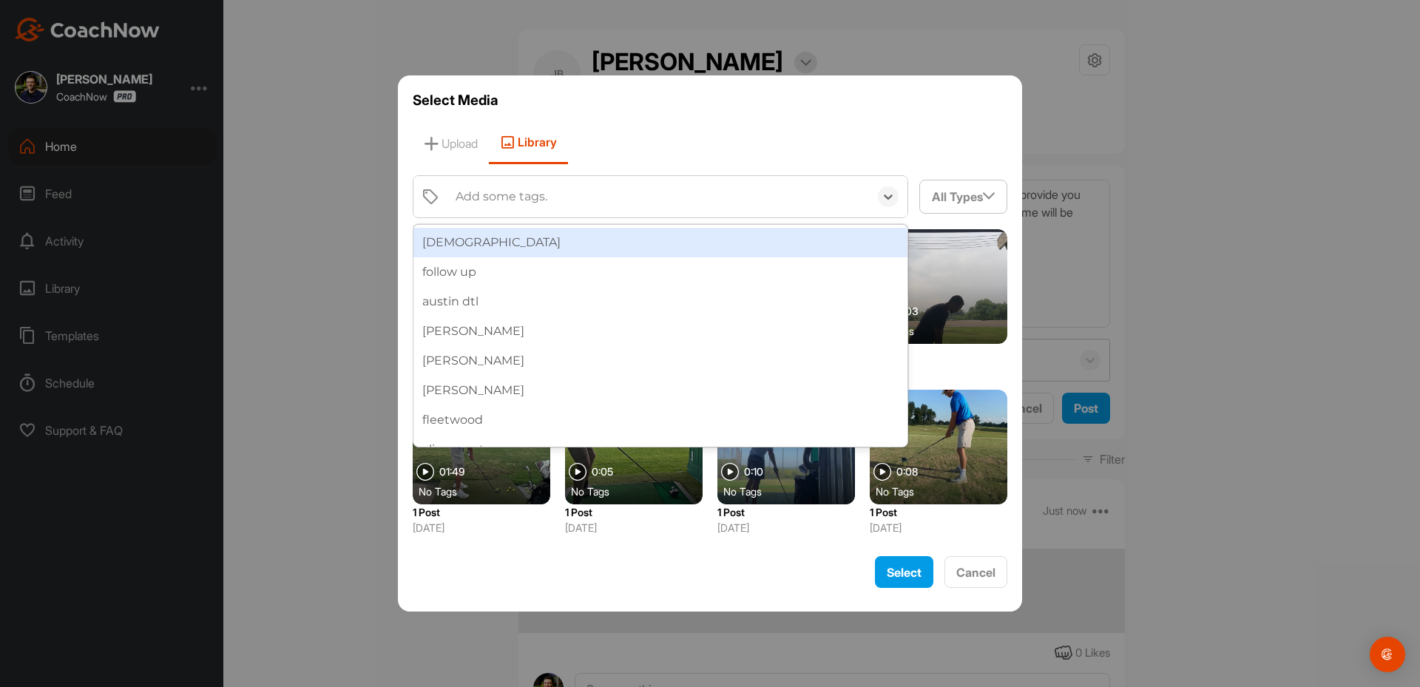
click at [498, 195] on div "Add some tags." at bounding box center [502, 197] width 92 height 18
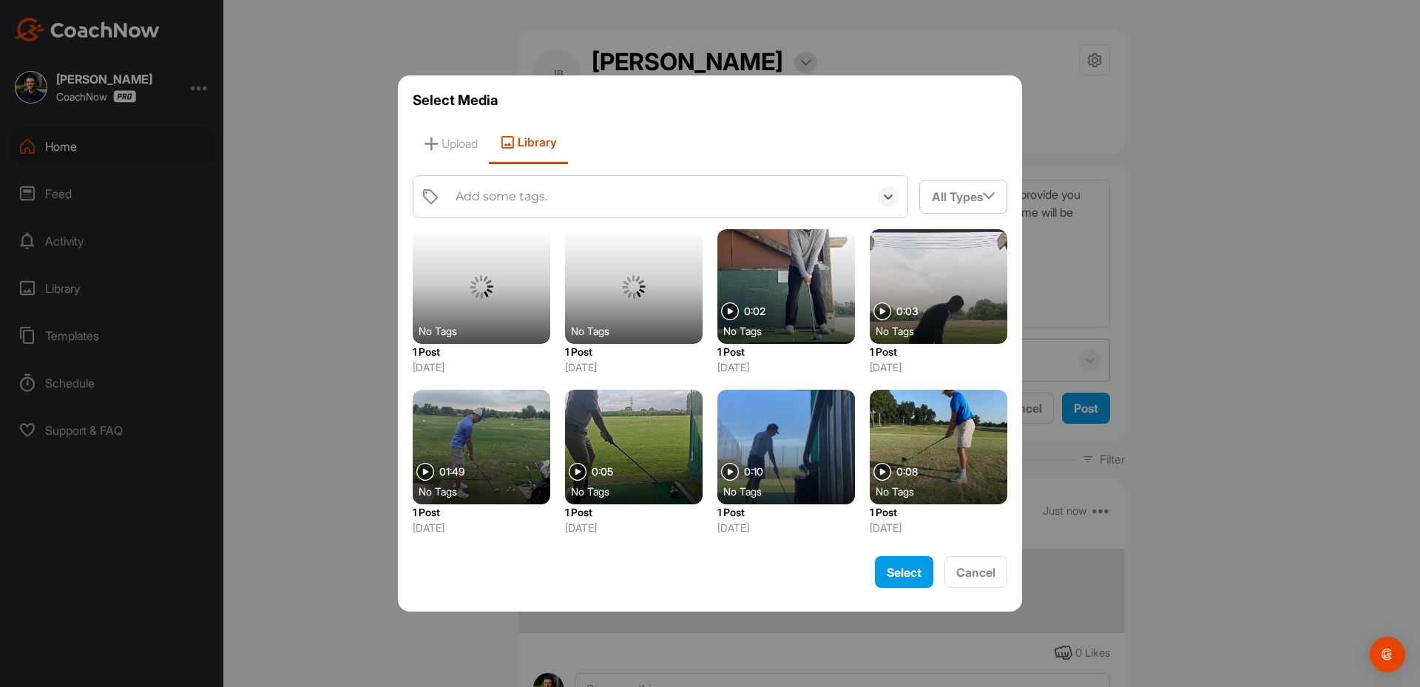
type input "p"
click at [504, 202] on div "Add some tags." at bounding box center [502, 197] width 92 height 18
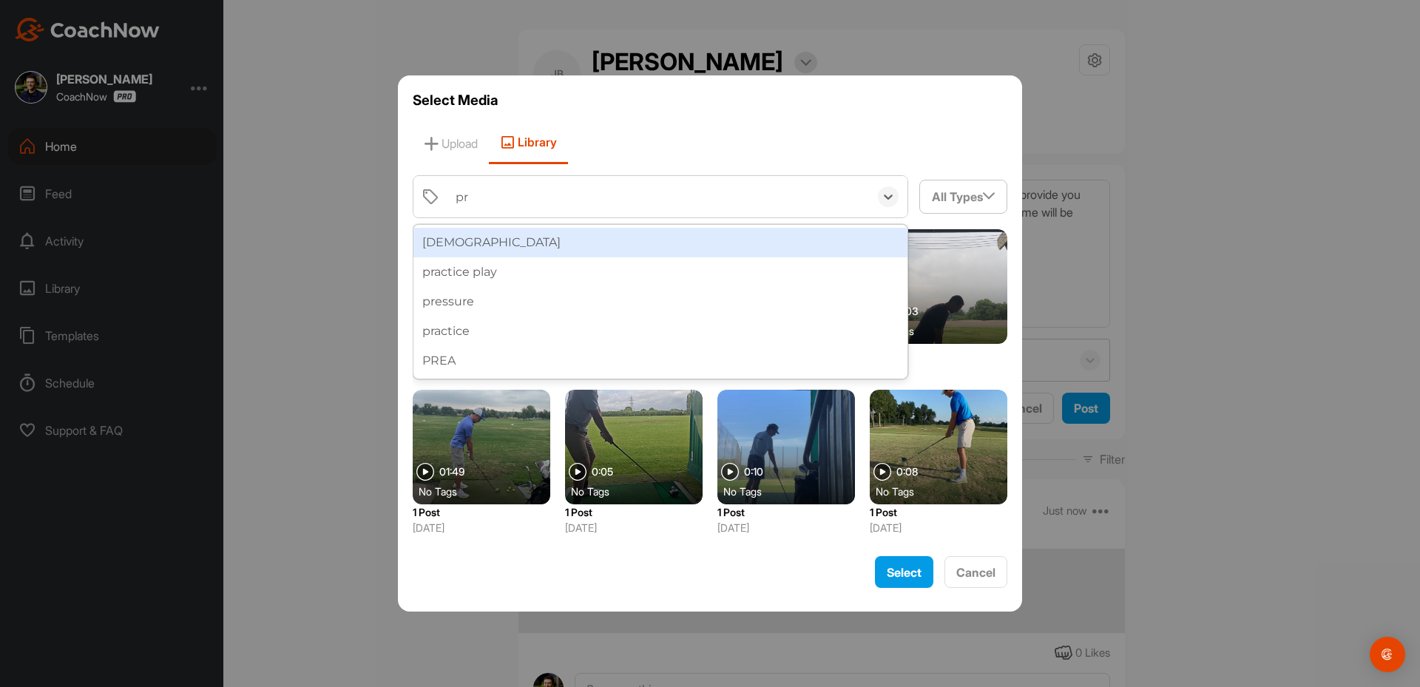
type input "pre"
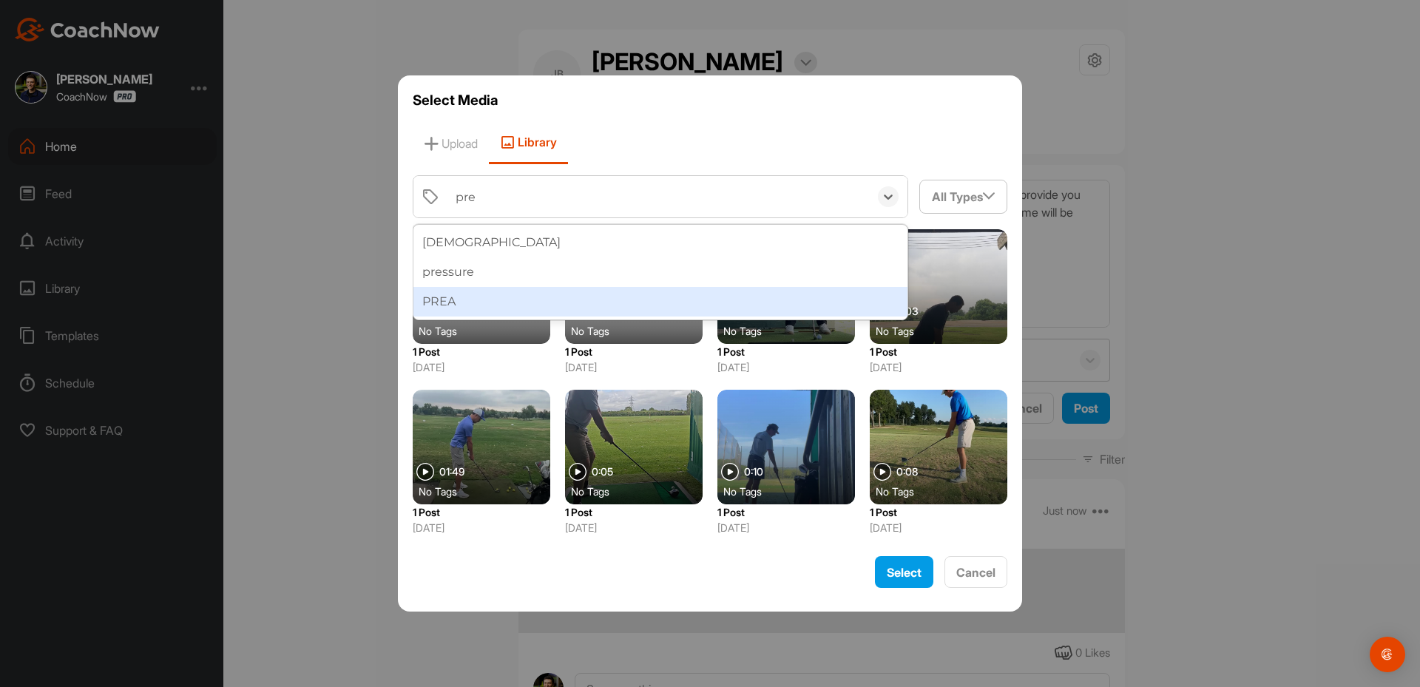
click at [464, 298] on div "PREA" at bounding box center [660, 302] width 494 height 30
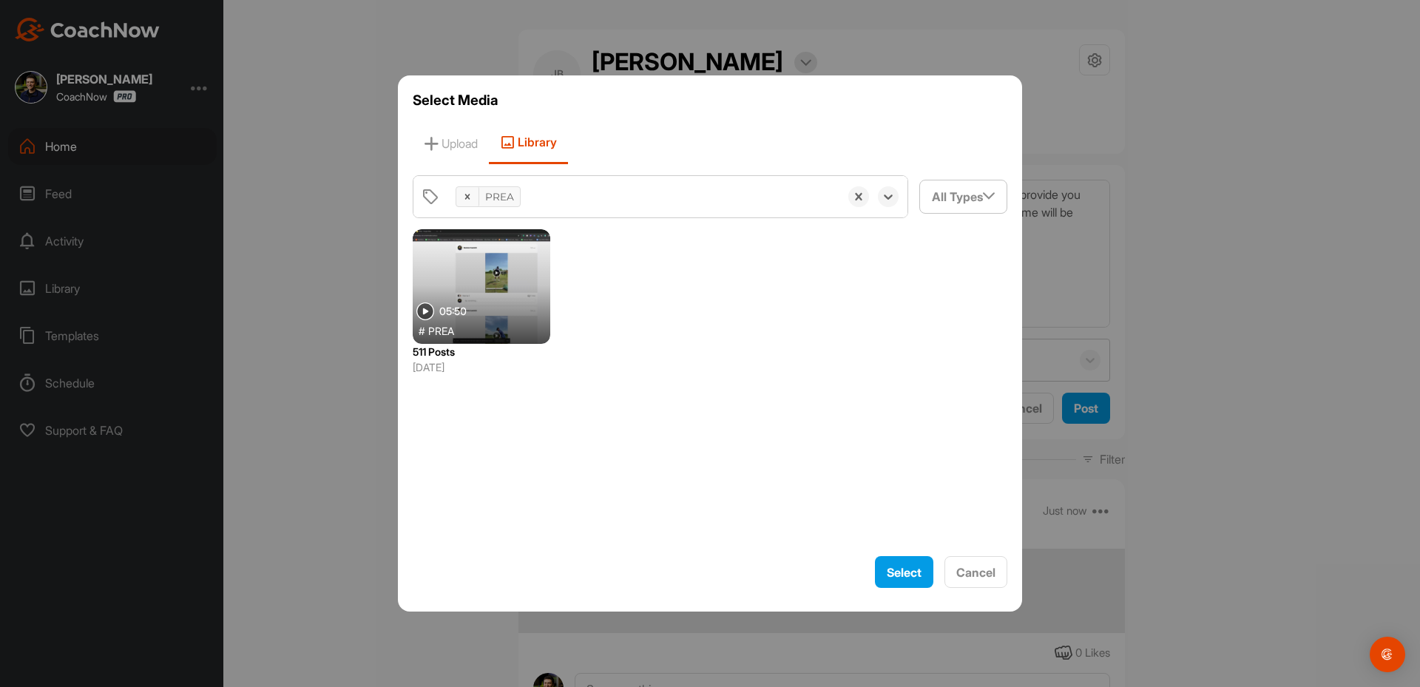
click at [488, 300] on div at bounding box center [482, 286] width 138 height 115
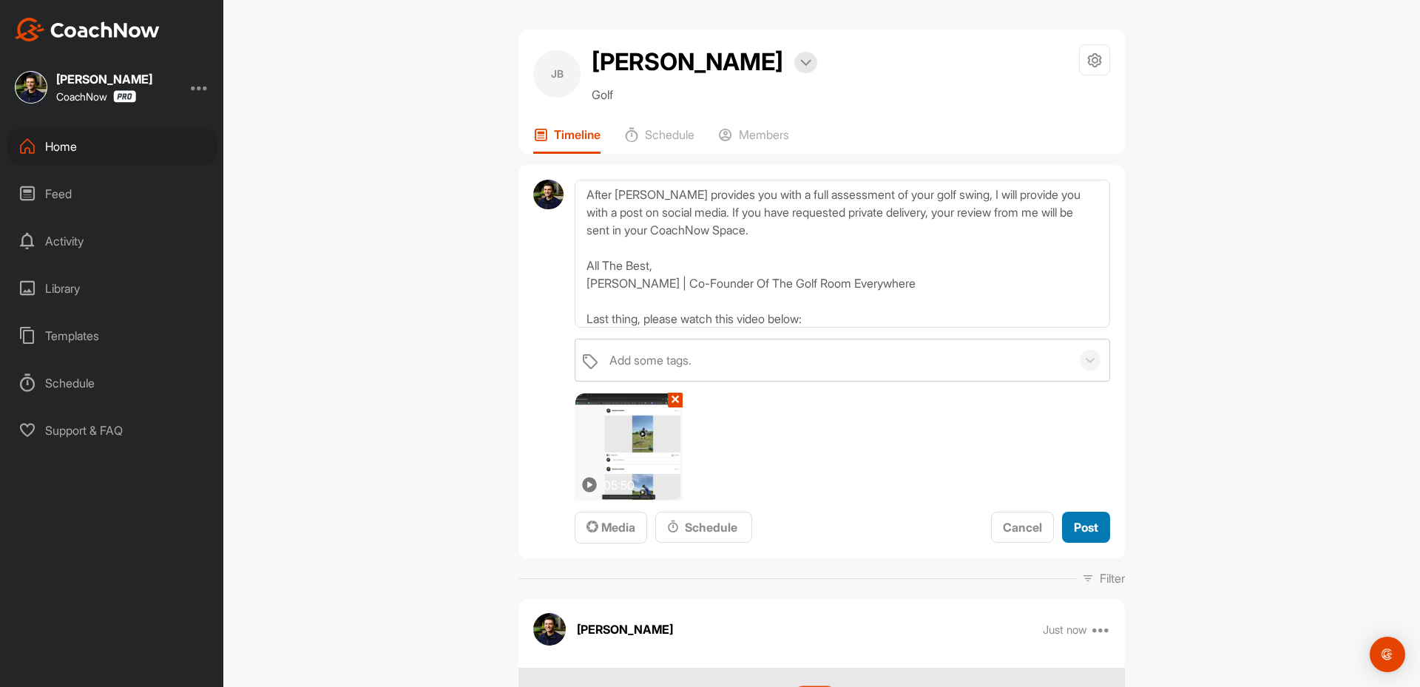
click at [1081, 523] on span "Post" at bounding box center [1086, 527] width 24 height 15
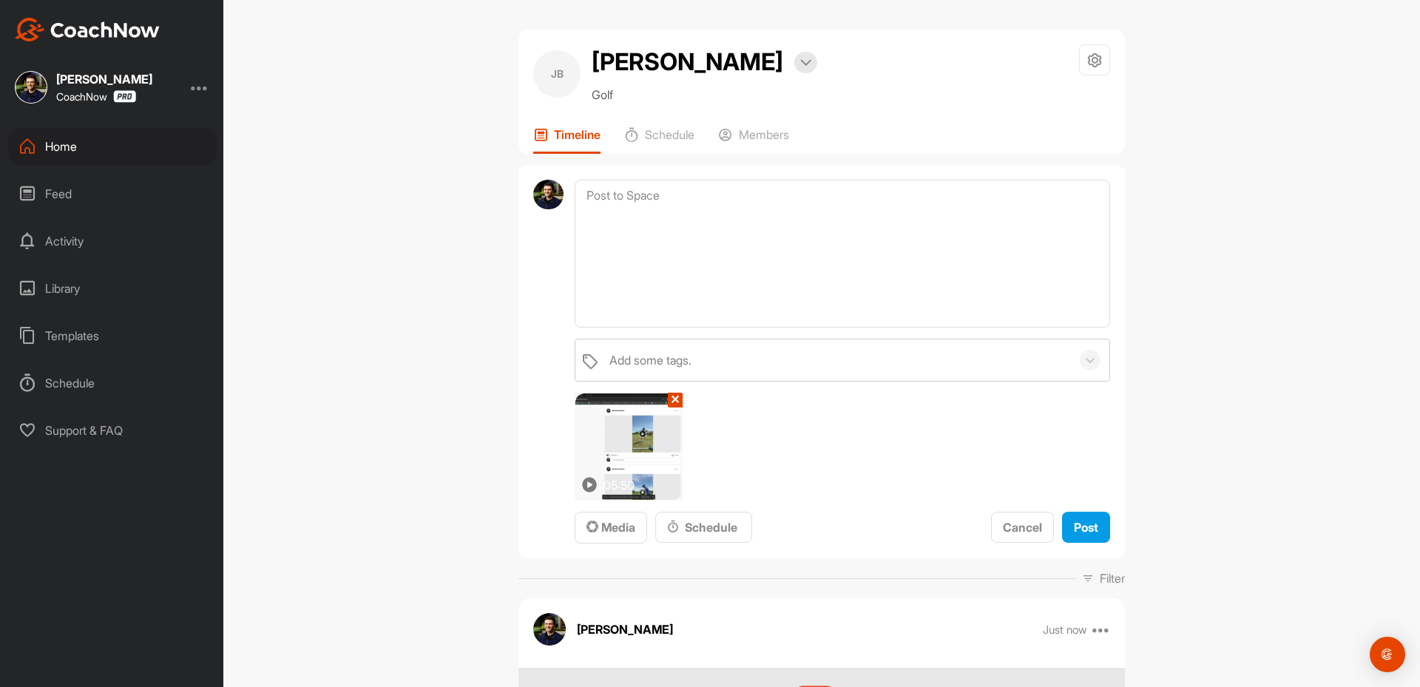
scroll to position [0, 0]
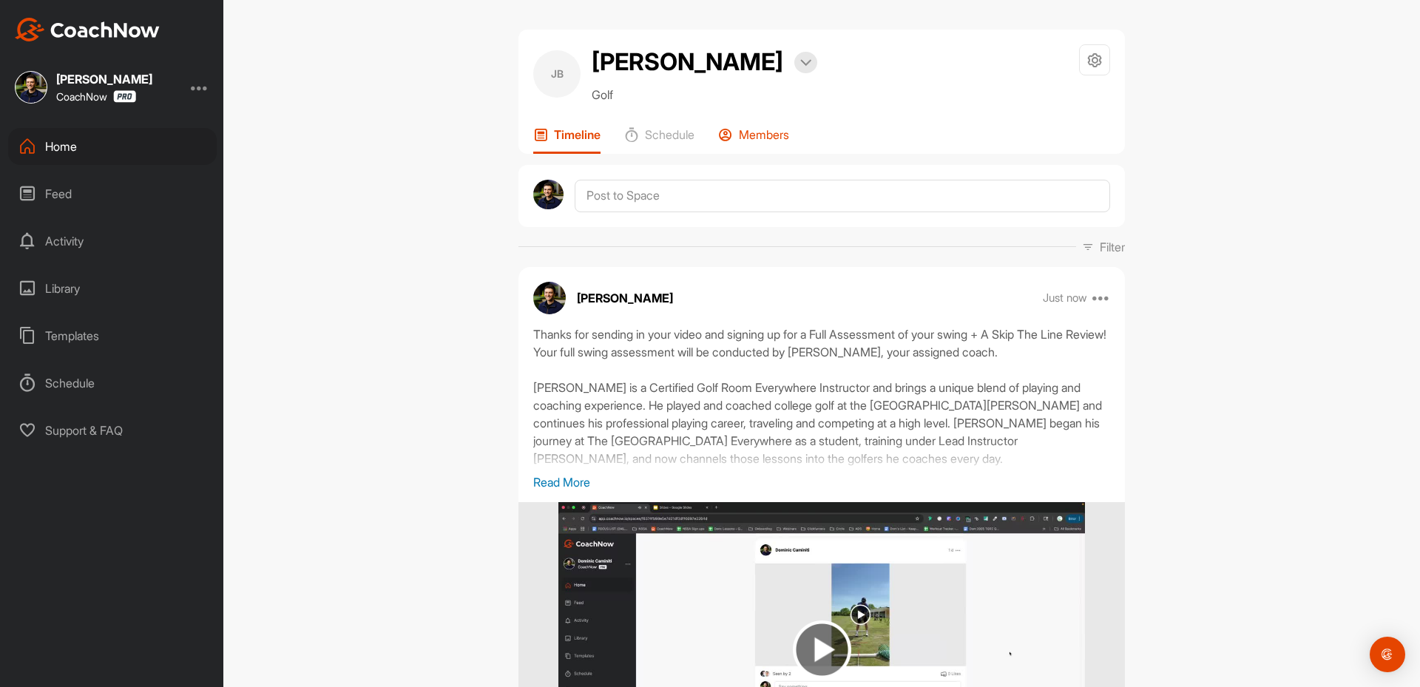
click at [752, 129] on p "Members" at bounding box center [764, 134] width 50 height 15
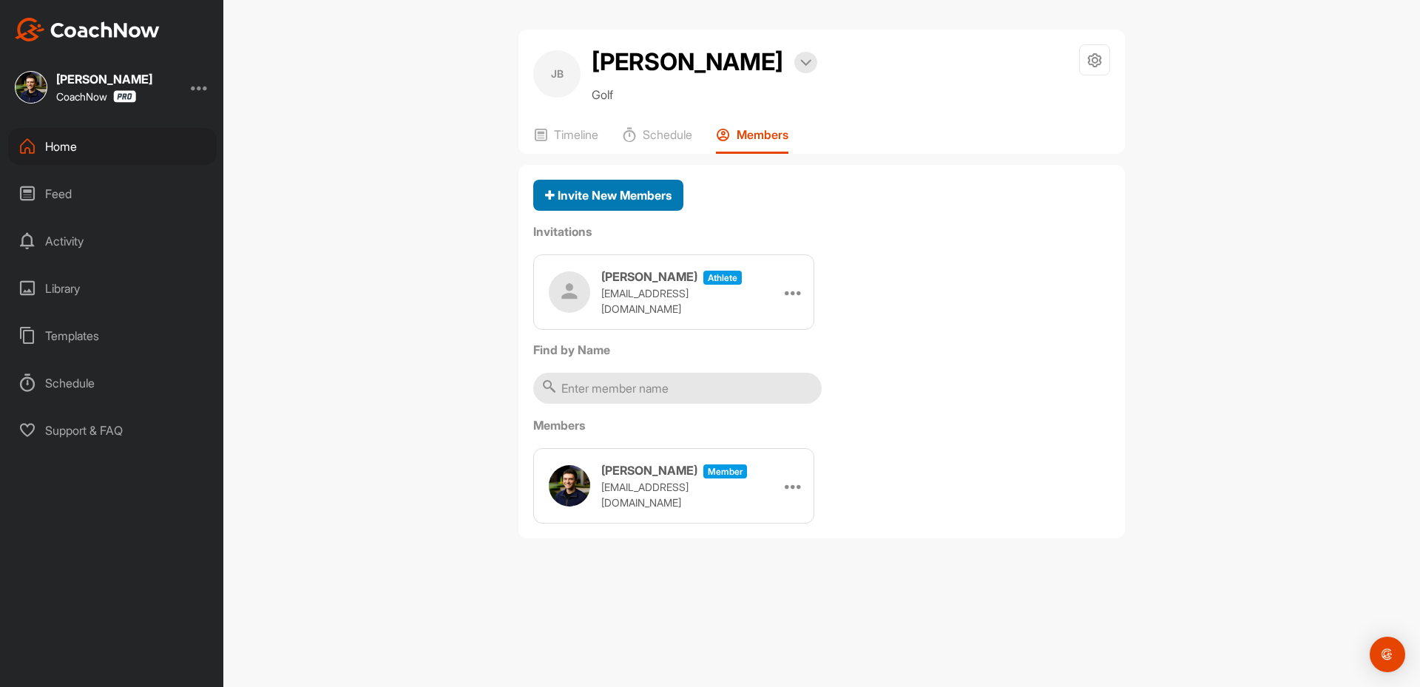
click at [623, 195] on span "Invite New Members" at bounding box center [608, 195] width 126 height 15
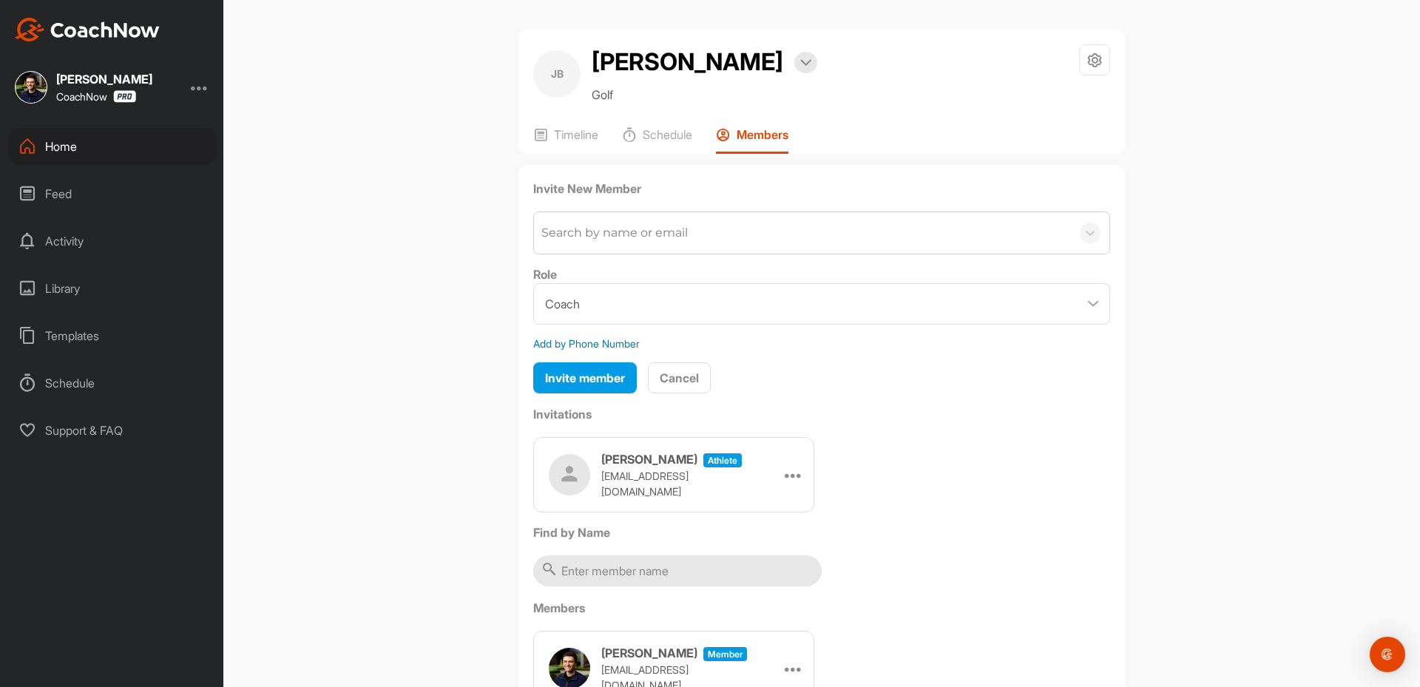
click at [553, 230] on div "Search by name or email" at bounding box center [614, 233] width 146 height 18
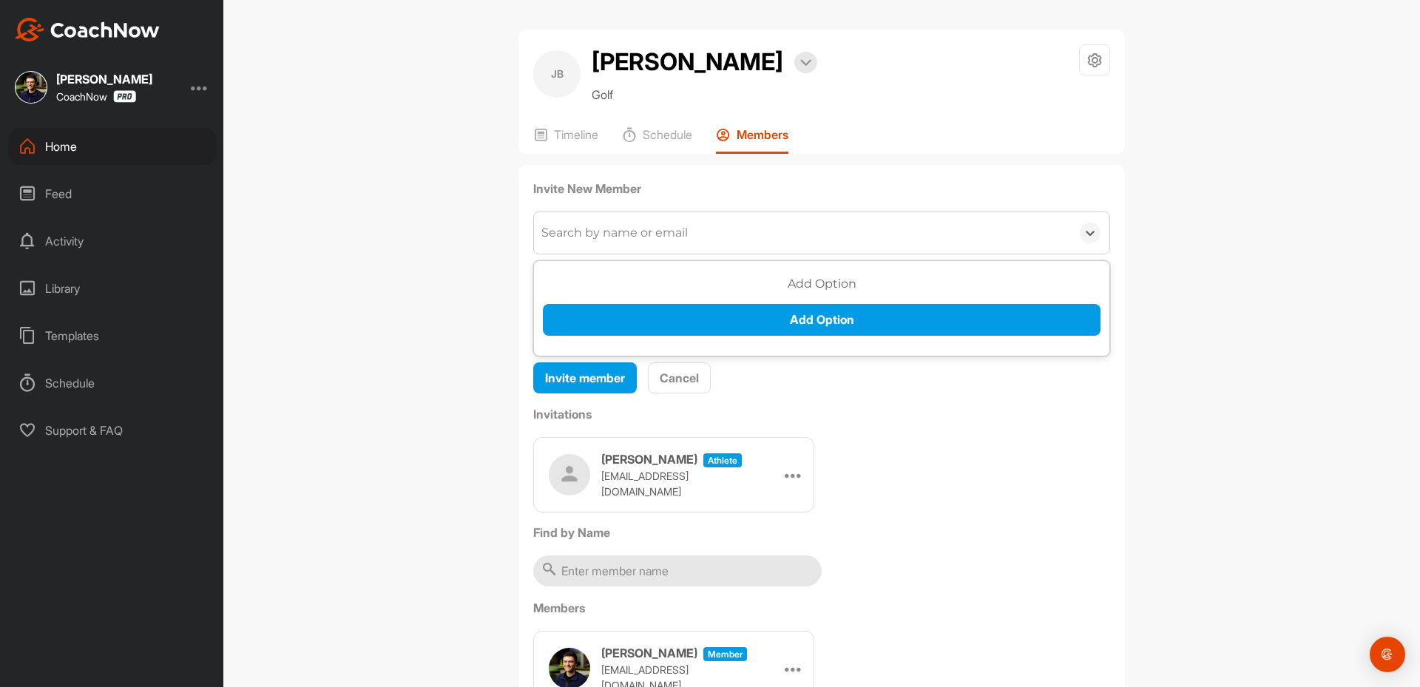
type input "j"
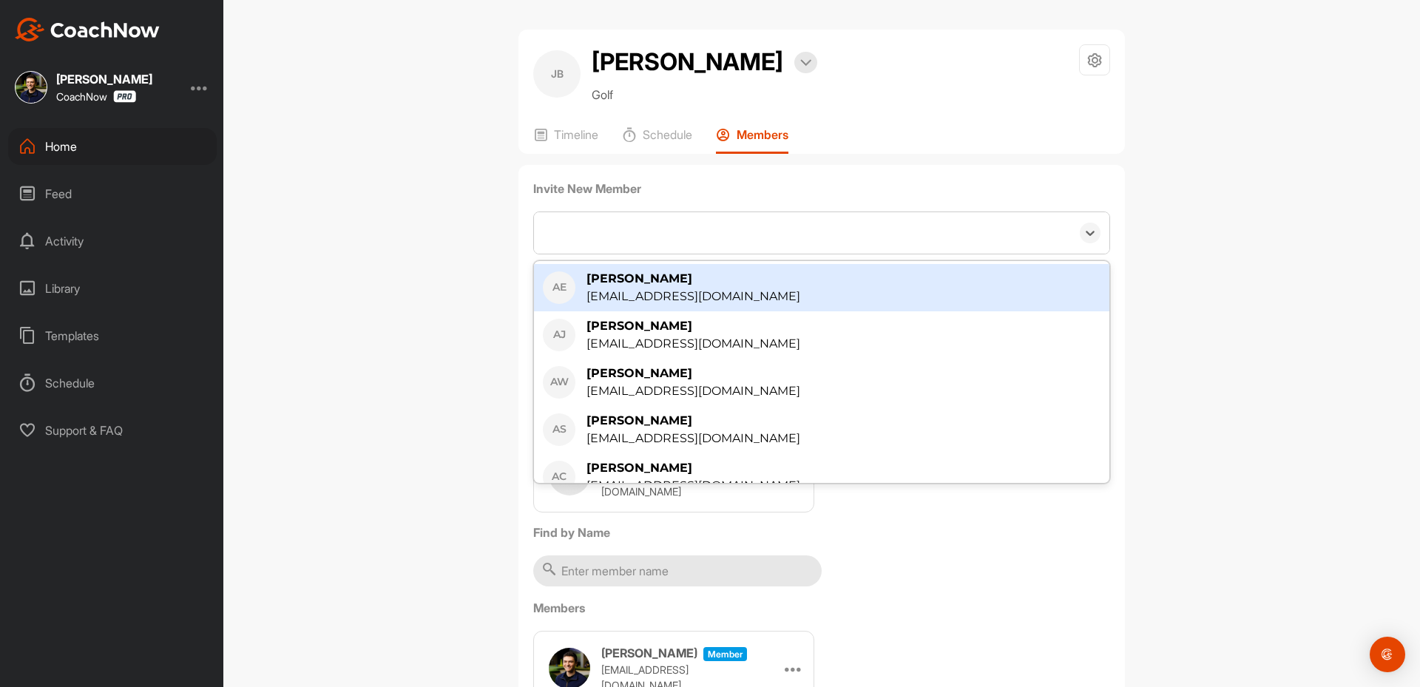
click at [589, 234] on div "j" at bounding box center [802, 232] width 537 height 41
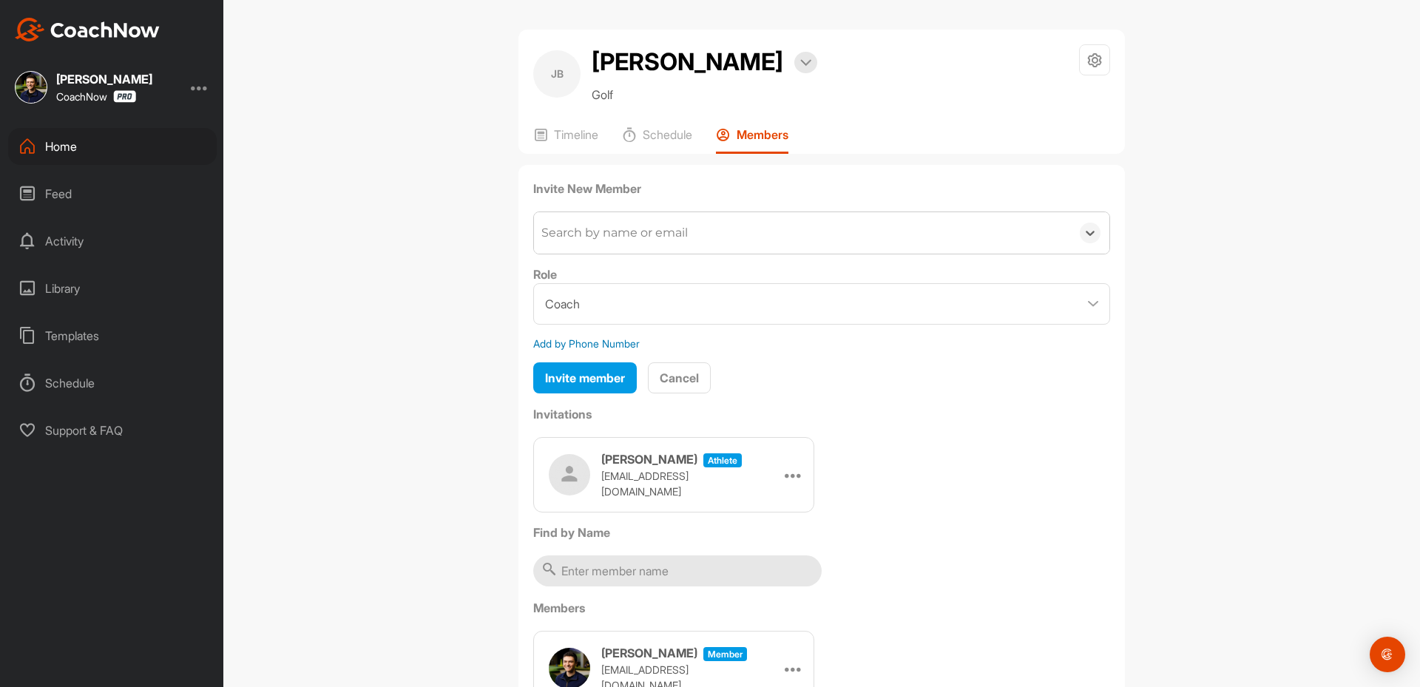
click at [589, 234] on div "Search by name or email" at bounding box center [614, 233] width 146 height 18
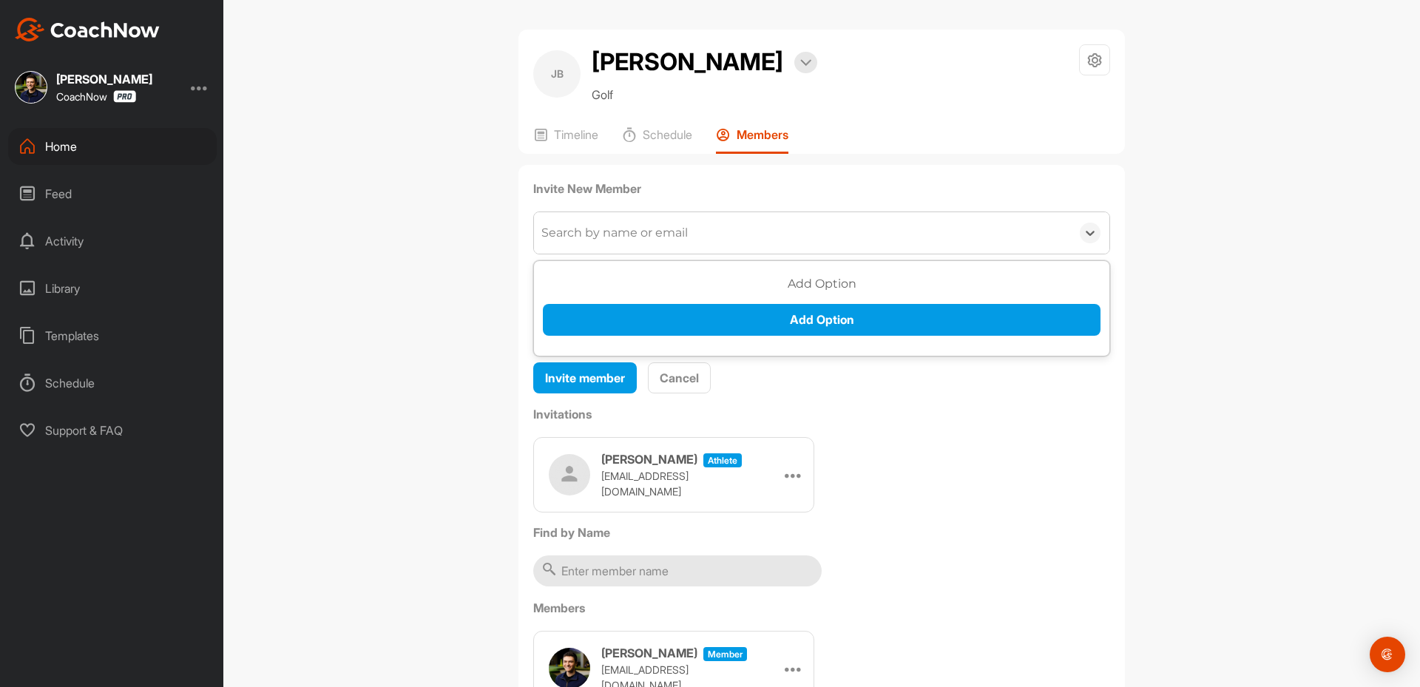
click at [589, 234] on div "Search by name or email" at bounding box center [614, 233] width 146 height 18
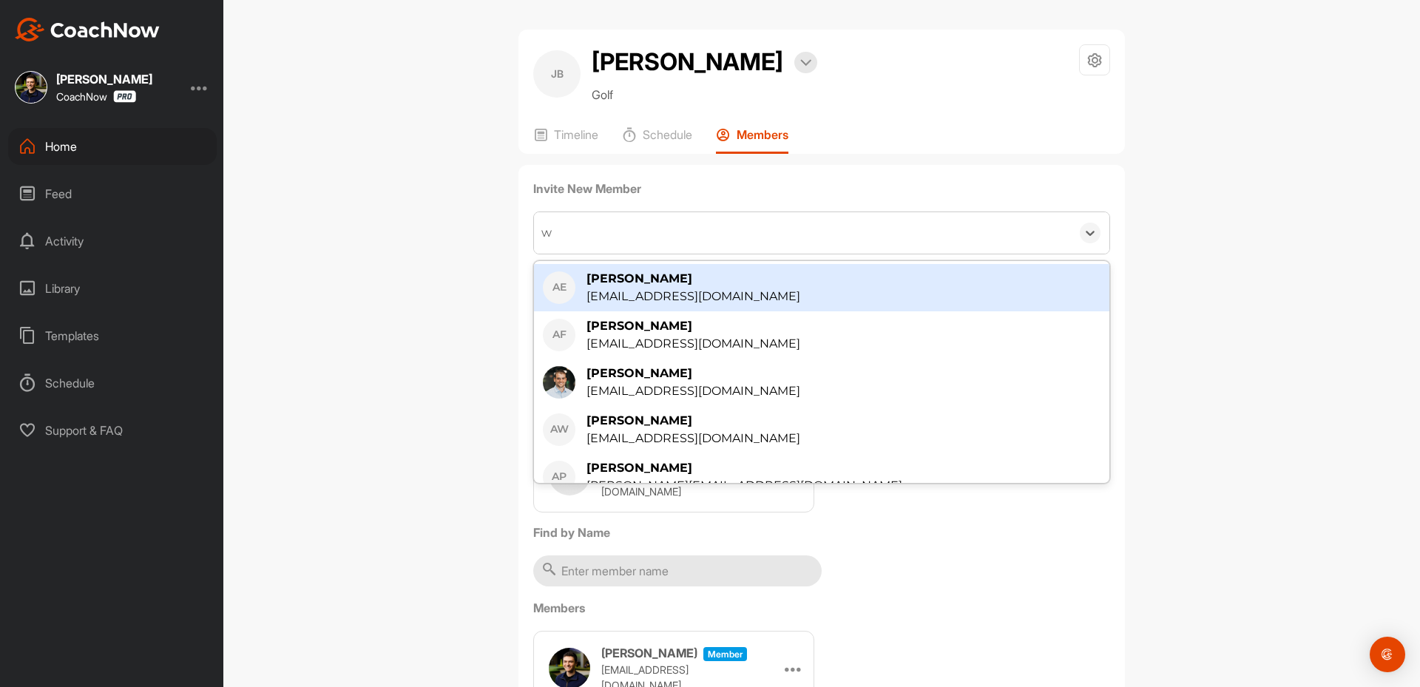
type input "wy"
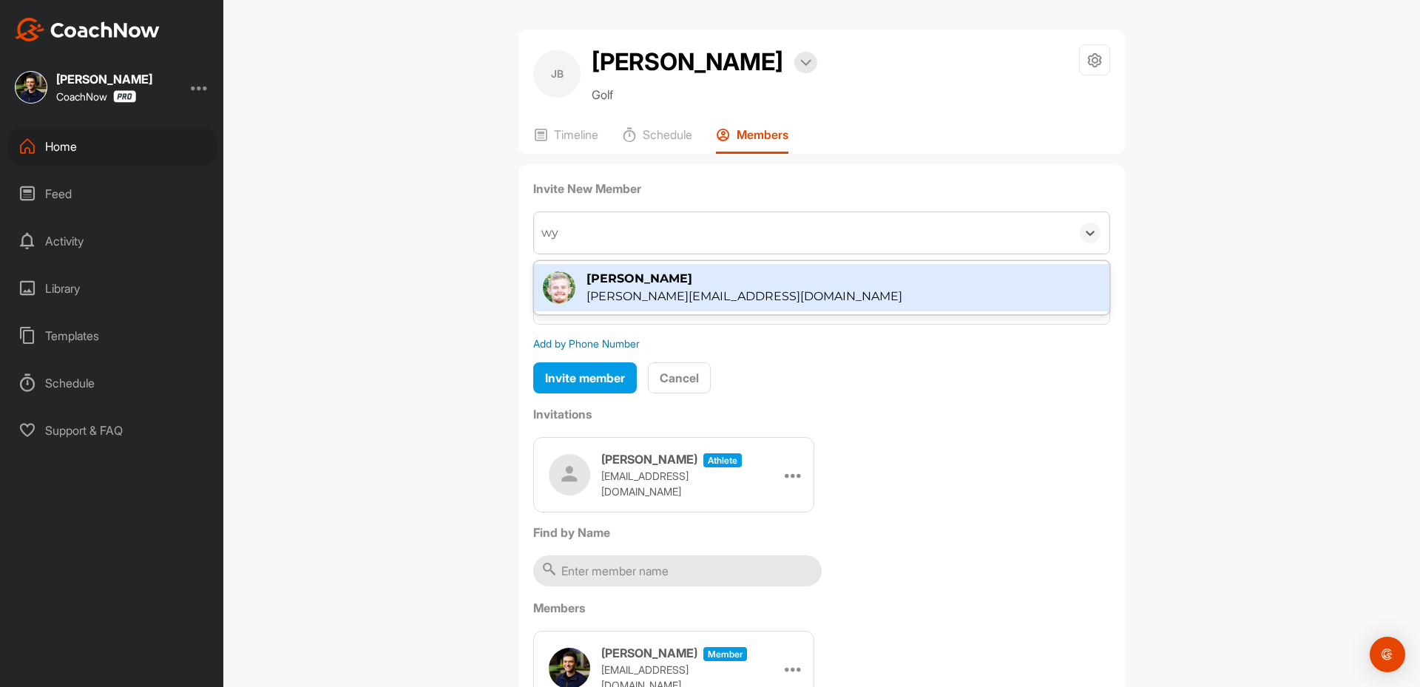
click at [587, 286] on div "[PERSON_NAME]" at bounding box center [744, 279] width 316 height 18
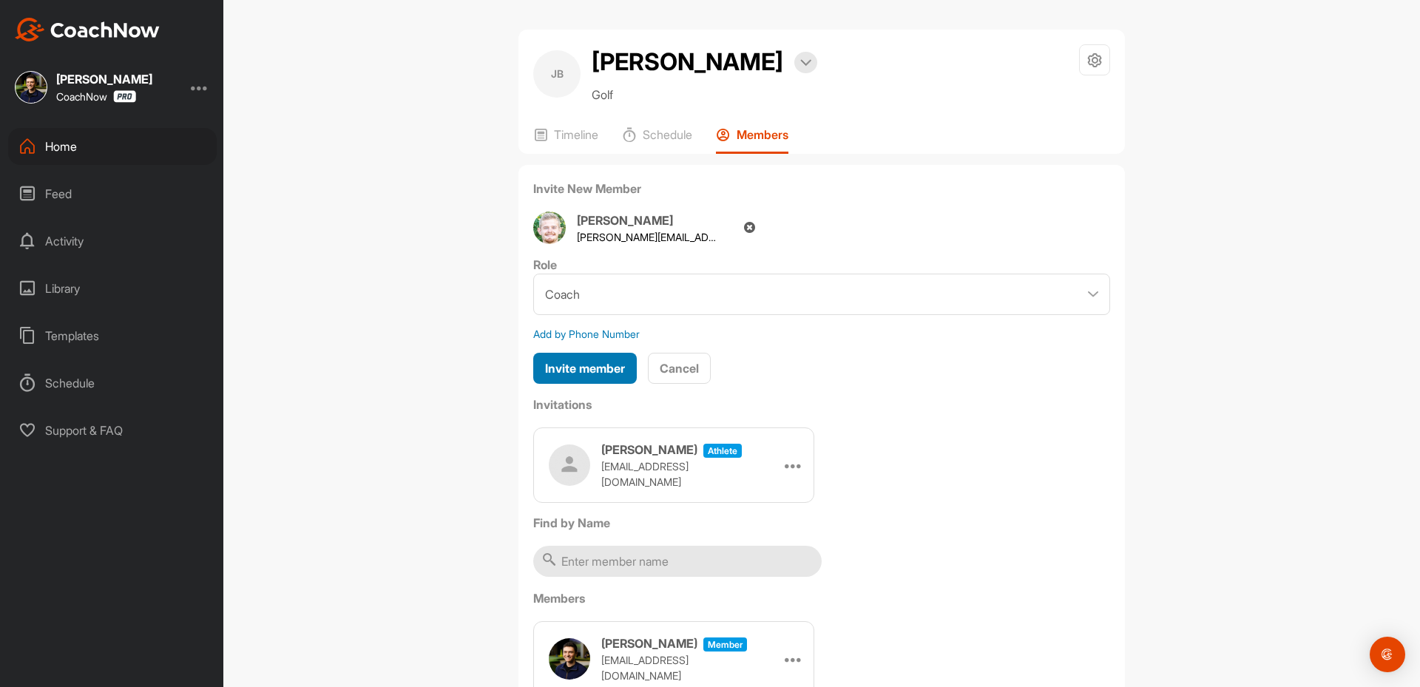
click at [565, 375] on span "Invite member" at bounding box center [585, 368] width 80 height 15
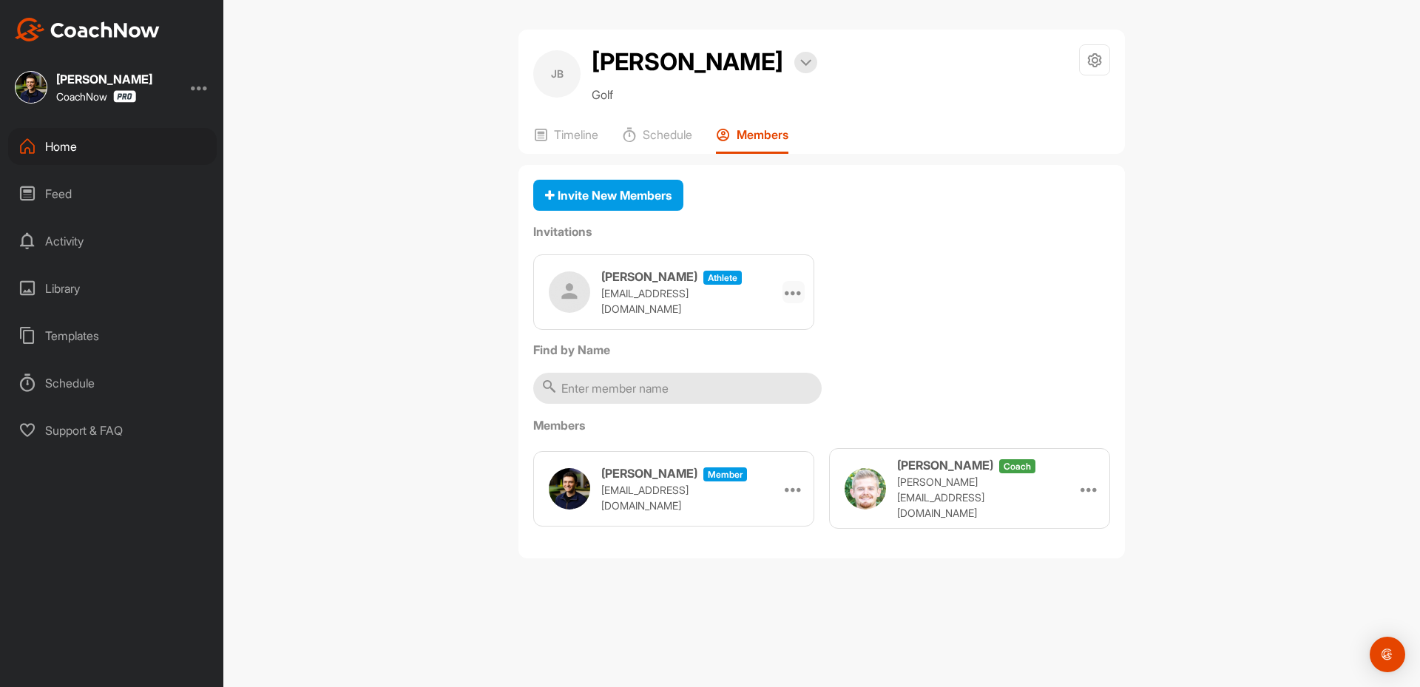
click at [796, 291] on icon at bounding box center [794, 292] width 18 height 18
click at [757, 423] on li "Copy Link" at bounding box center [765, 426] width 79 height 47
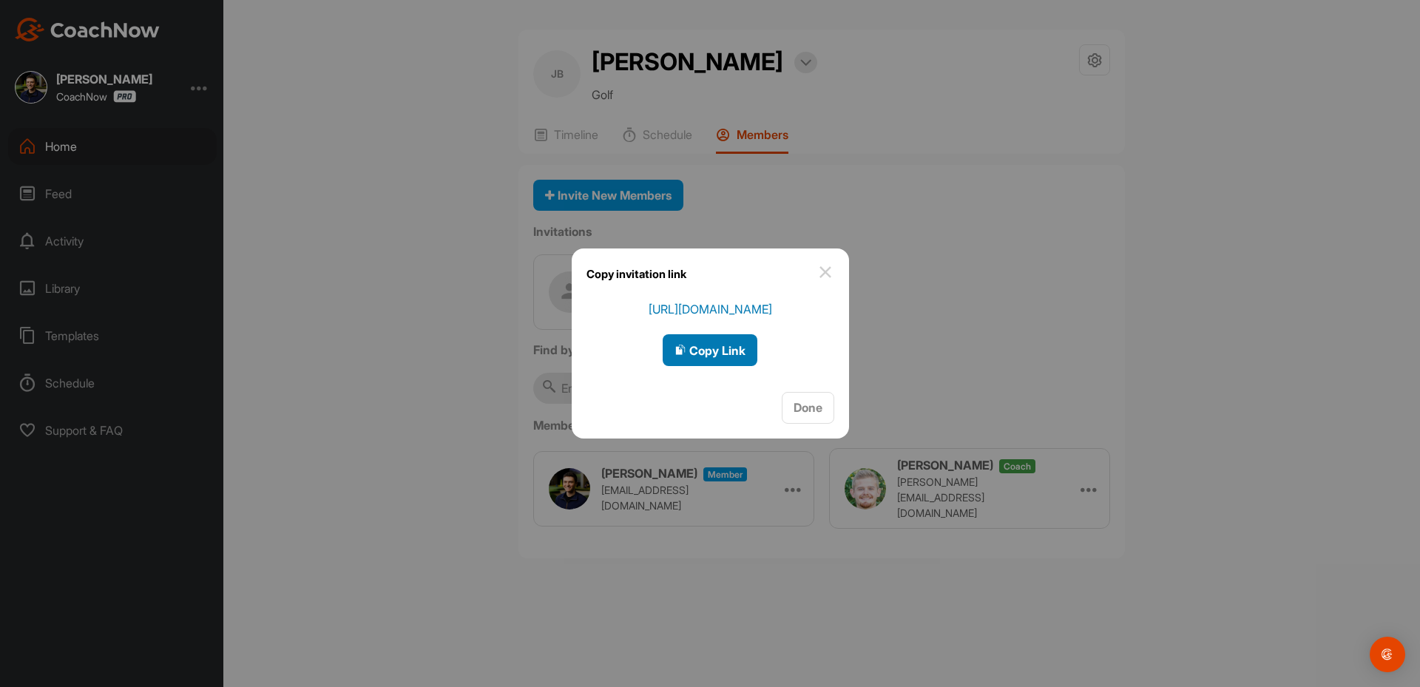
click at [716, 348] on span "Copy Link" at bounding box center [709, 350] width 71 height 15
click at [78, 165] on div at bounding box center [710, 343] width 1420 height 687
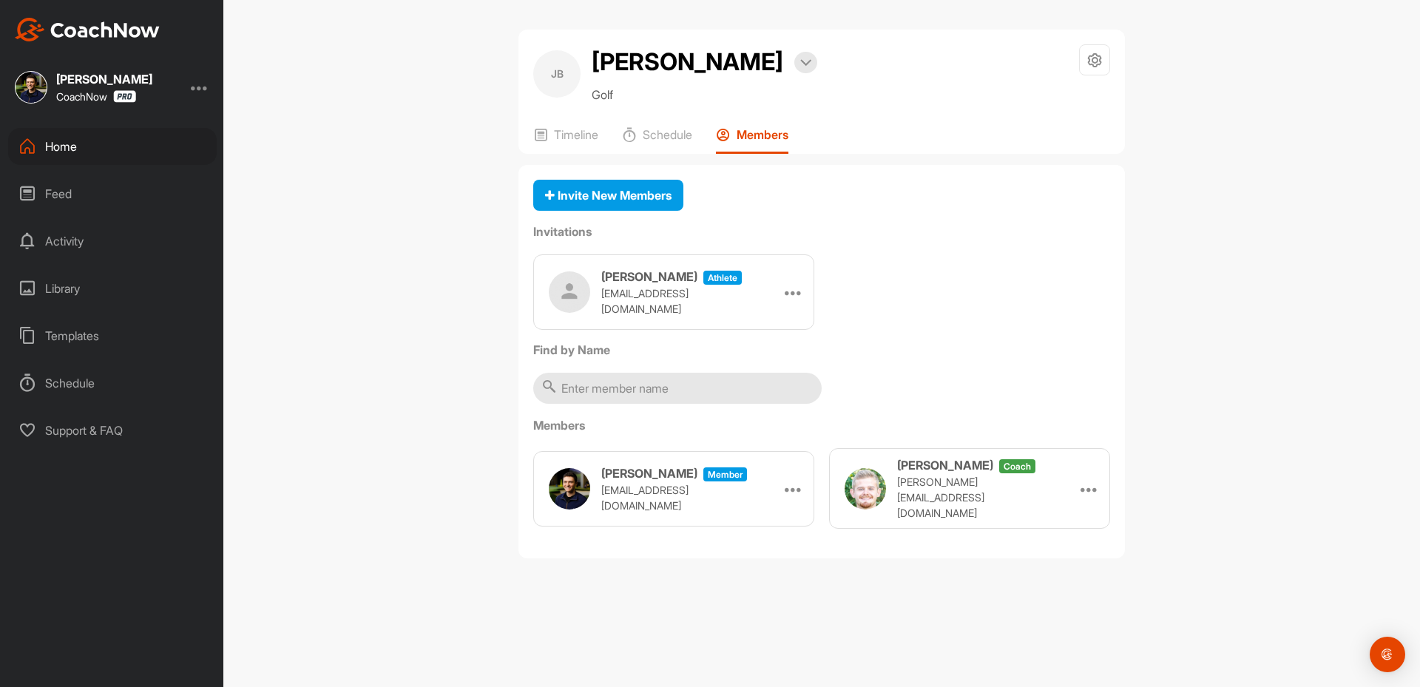
click at [81, 143] on div "Home" at bounding box center [112, 146] width 209 height 37
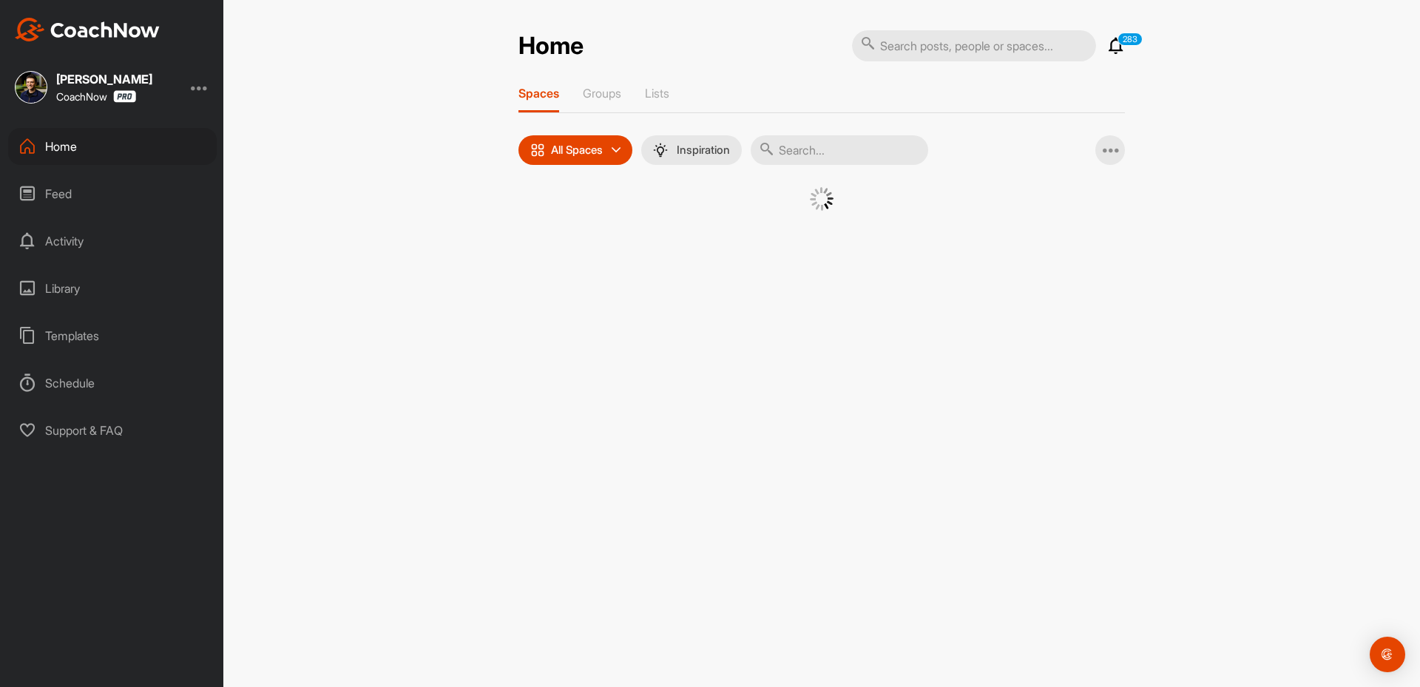
click at [781, 150] on input "text" at bounding box center [839, 150] width 177 height 30
paste input "[PERSON_NAME]"
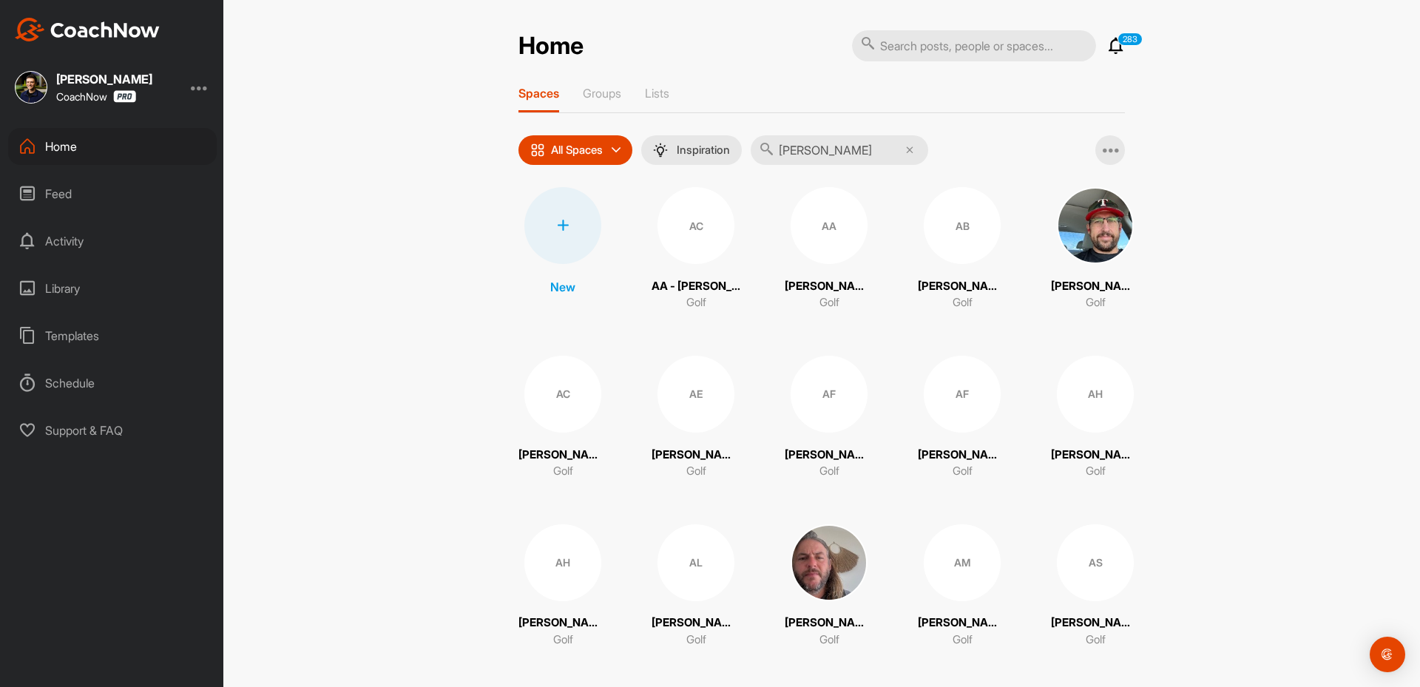
type input "[PERSON_NAME]"
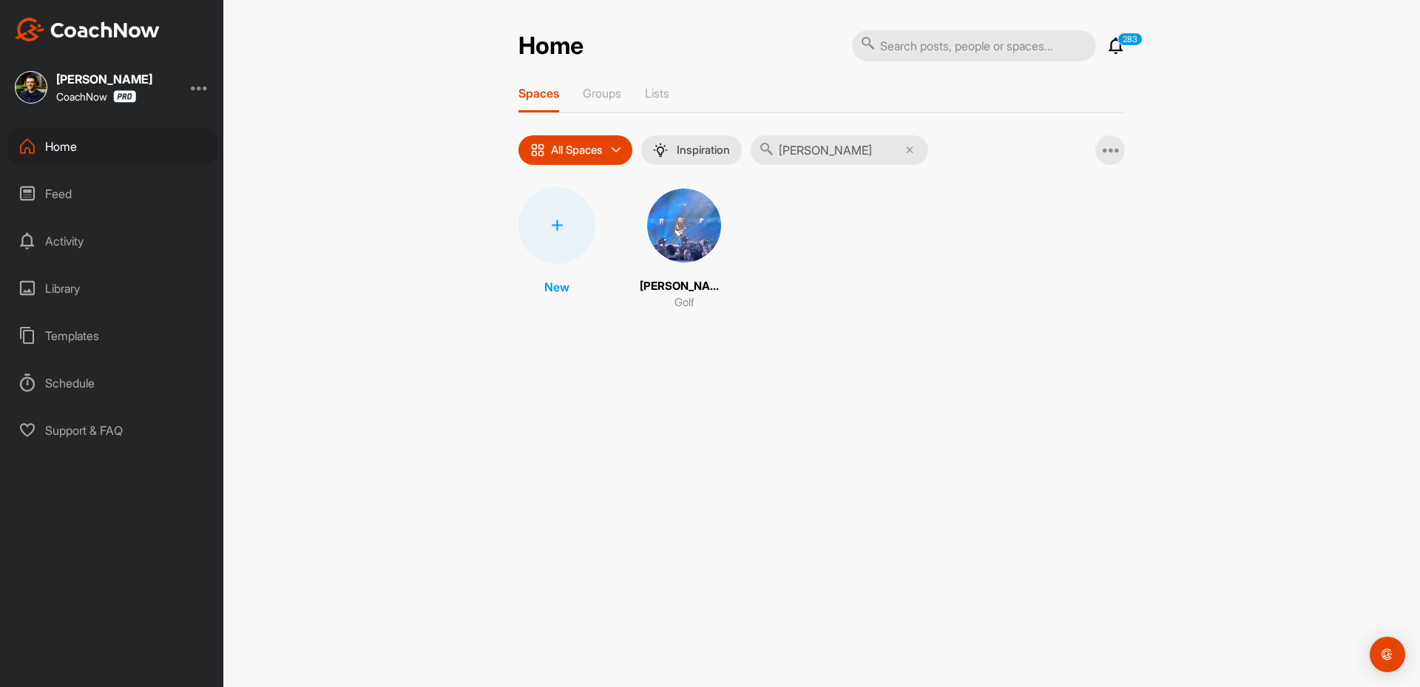
click at [683, 205] on img at bounding box center [684, 225] width 77 height 77
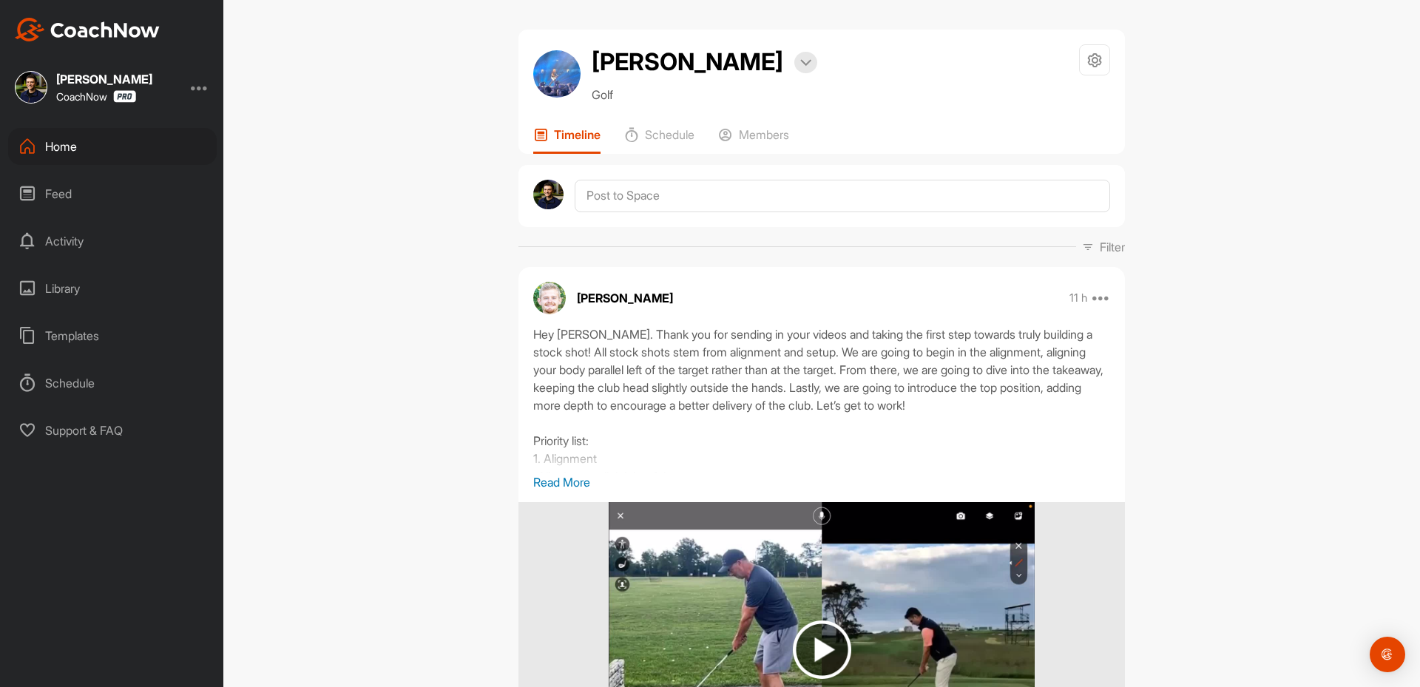
click at [81, 132] on div "Home" at bounding box center [112, 146] width 209 height 37
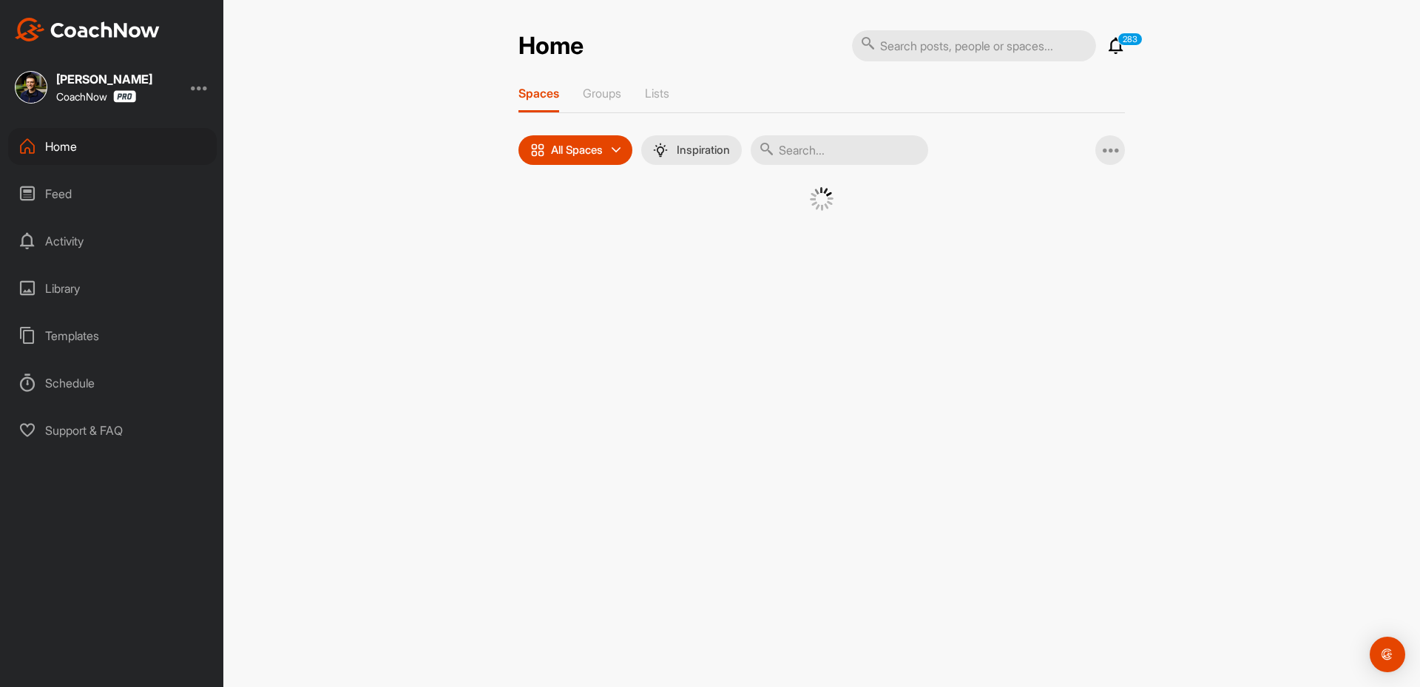
drag, startPoint x: 819, startPoint y: 150, endPoint x: 789, endPoint y: 143, distance: 30.5
click at [804, 140] on input "text" at bounding box center [839, 150] width 177 height 30
paste input "[PERSON_NAME]"
type input "[PERSON_NAME]"
click at [671, 226] on div "LD" at bounding box center [684, 225] width 77 height 77
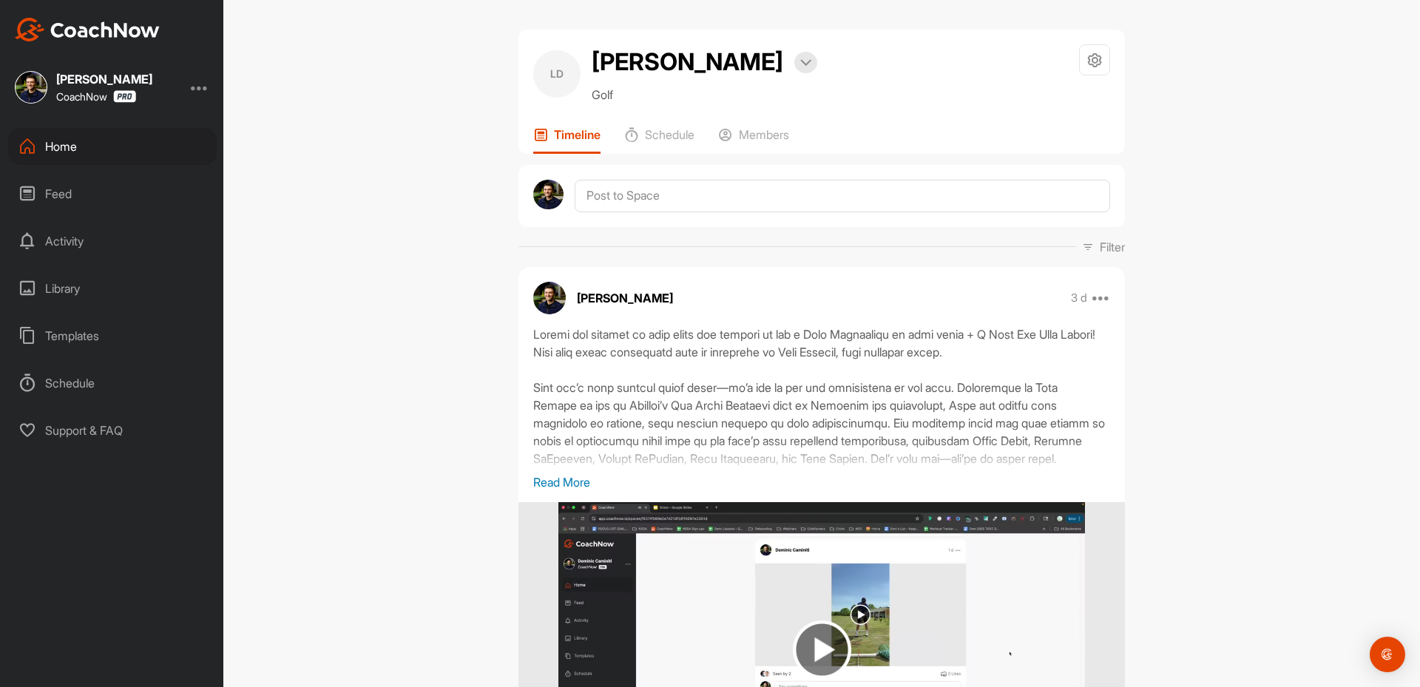
click at [299, 286] on div "[PERSON_NAME] Bookings Golf Space Settings Your Notifications Timeline Schedule…" at bounding box center [821, 343] width 1197 height 687
click at [115, 144] on div "Home" at bounding box center [112, 146] width 209 height 37
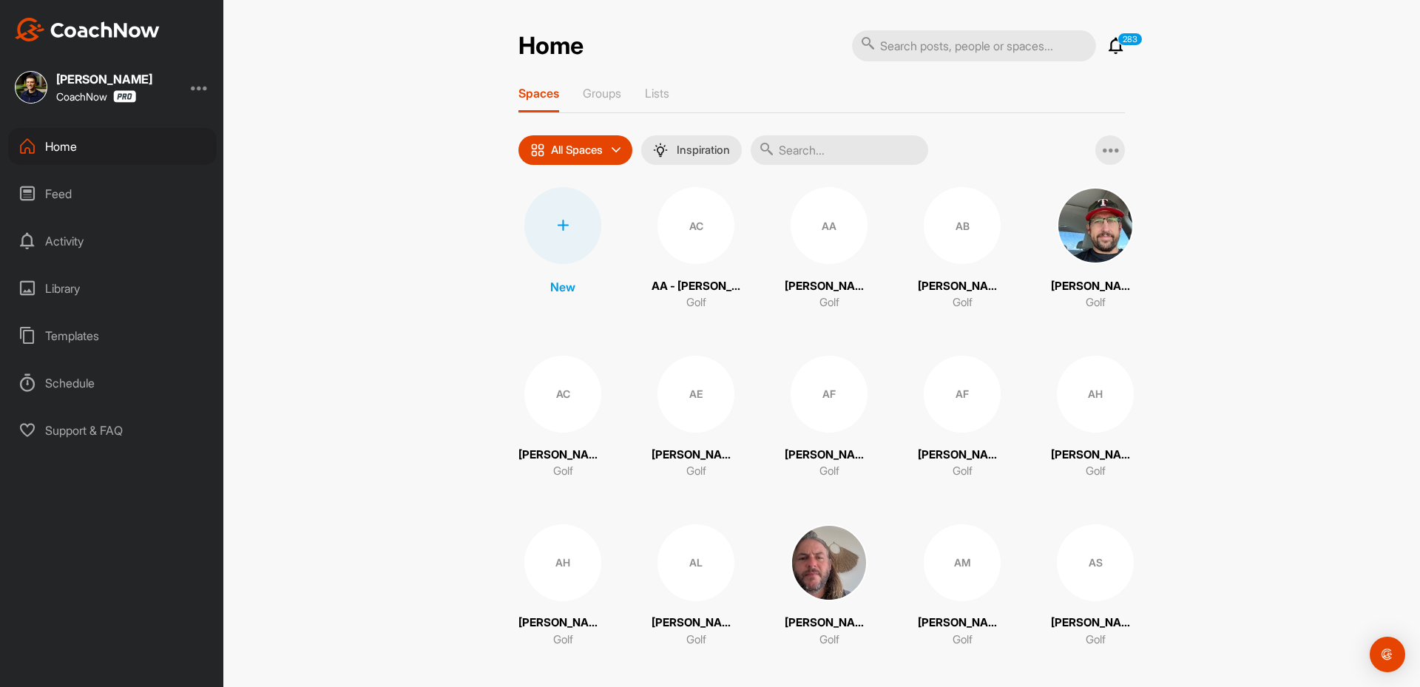
click at [567, 246] on div at bounding box center [562, 225] width 77 height 77
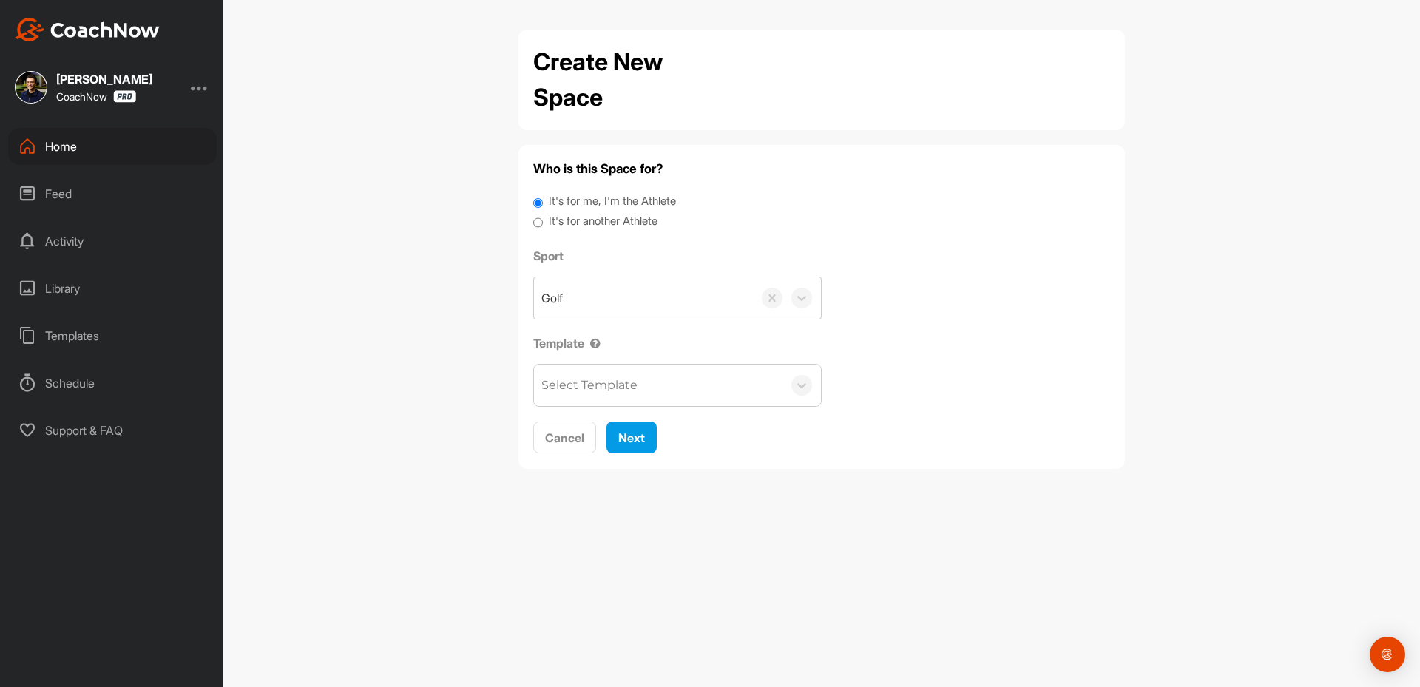
click at [603, 218] on label "It's for another Athlete" at bounding box center [603, 221] width 109 height 17
click at [543, 218] on input "It's for another Athlete" at bounding box center [538, 223] width 10 height 20
radio input "true"
click at [609, 227] on label "It's for another Athlete" at bounding box center [603, 221] width 109 height 17
click at [543, 227] on input "It's for another Athlete" at bounding box center [538, 223] width 10 height 20
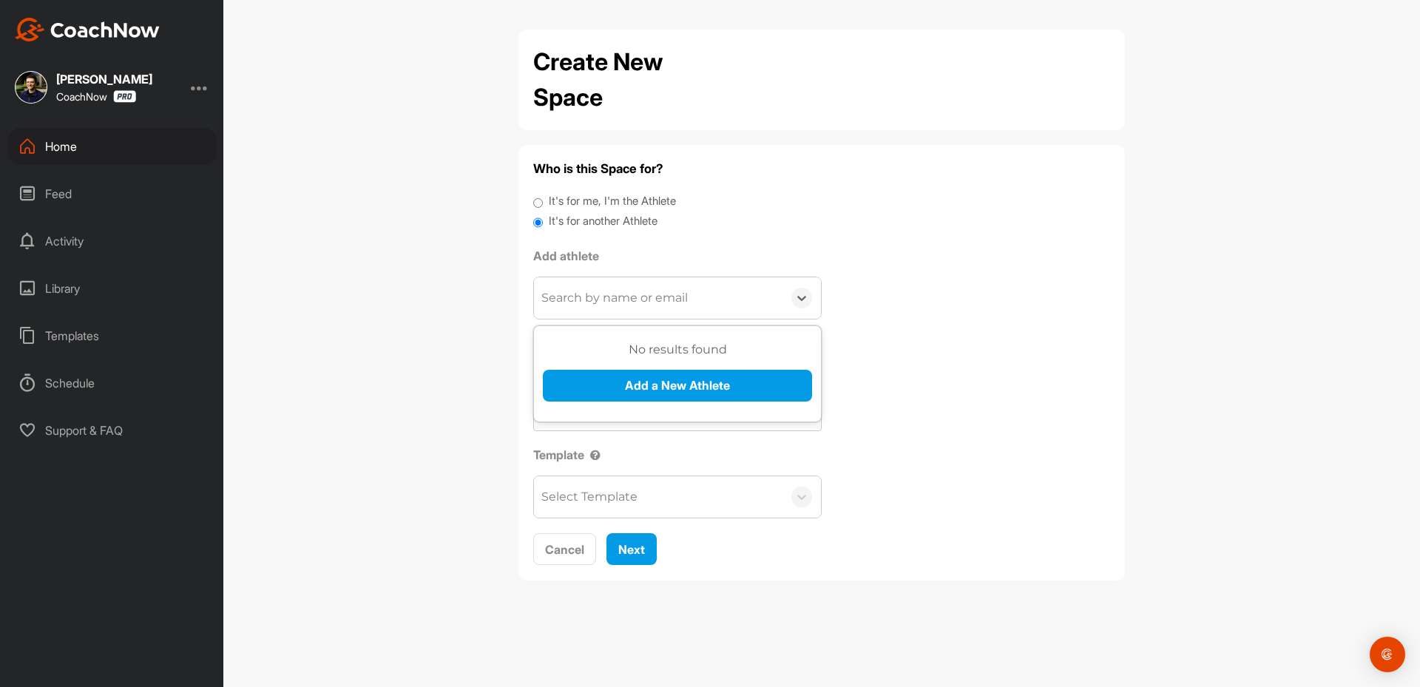
click at [616, 297] on div "Search by name or email" at bounding box center [614, 298] width 146 height 18
paste input "[EMAIL_ADDRESS][DOMAIN_NAME]"
type input "[EMAIL_ADDRESS][DOMAIN_NAME]"
click at [623, 397] on button "Add a New Athlete" at bounding box center [677, 386] width 269 height 32
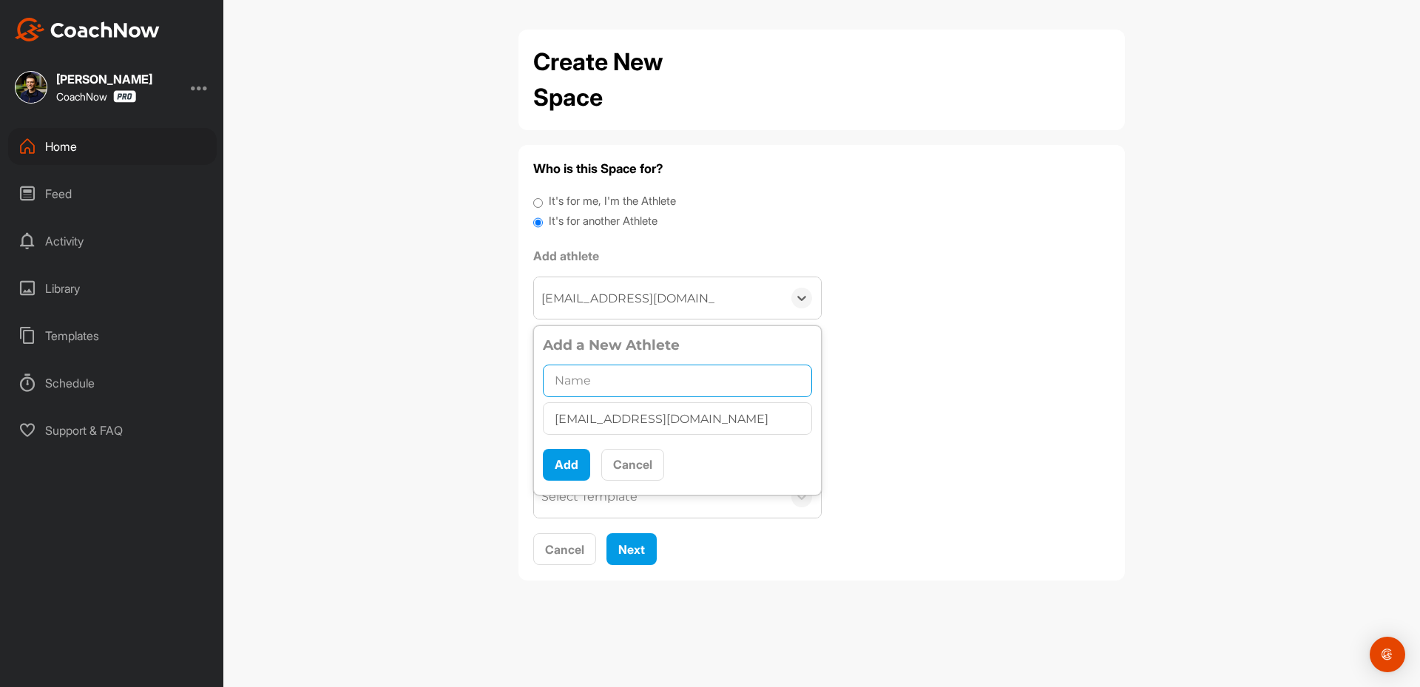
click at [652, 371] on input "text" at bounding box center [677, 381] width 269 height 33
paste input "[PERSON_NAME]"
type input "[PERSON_NAME]"
click at [563, 473] on button "Add" at bounding box center [566, 465] width 47 height 32
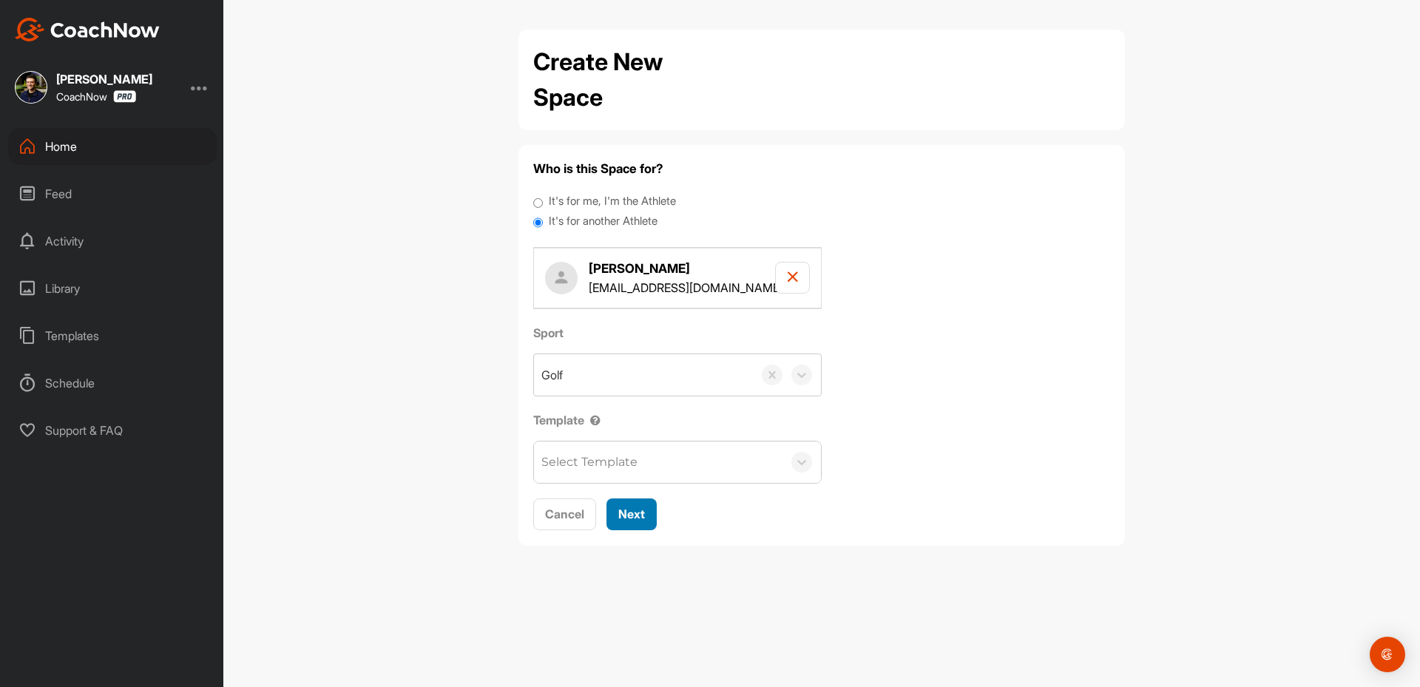
click at [629, 515] on span "Next" at bounding box center [631, 514] width 27 height 15
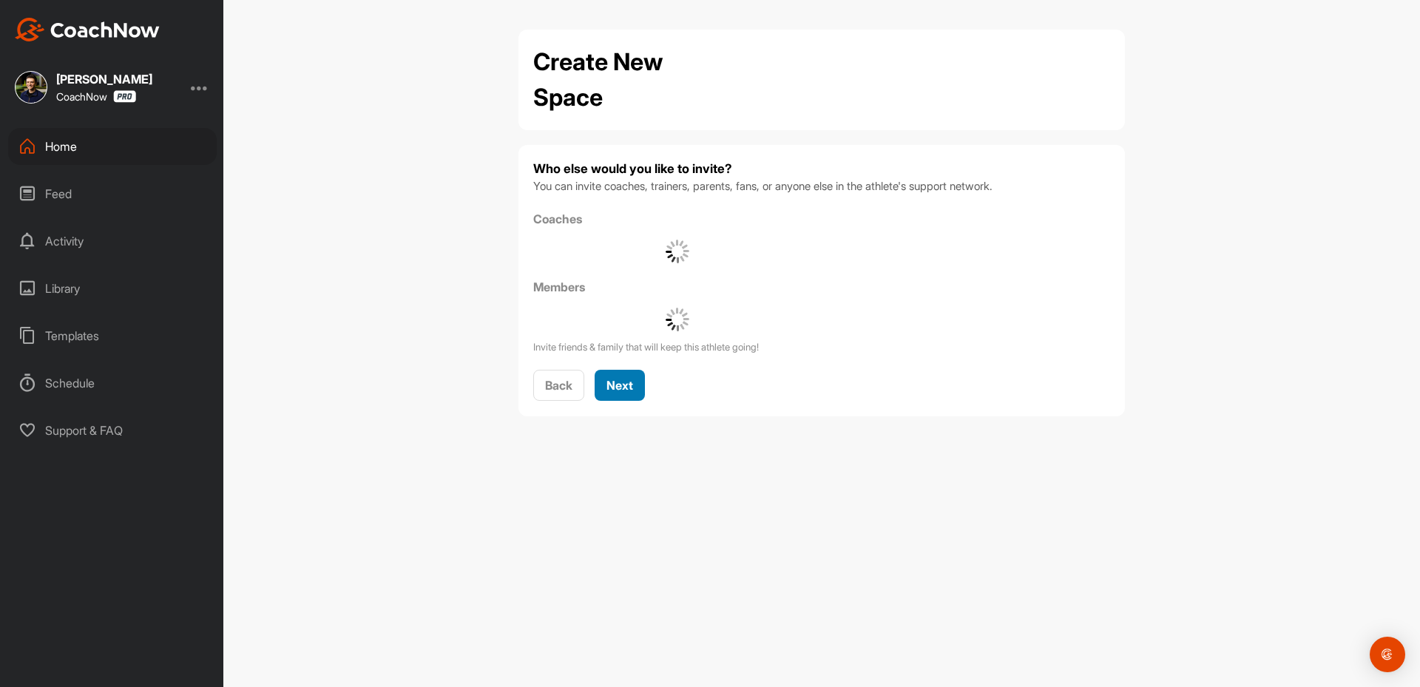
click at [616, 393] on div "Next" at bounding box center [619, 385] width 27 height 18
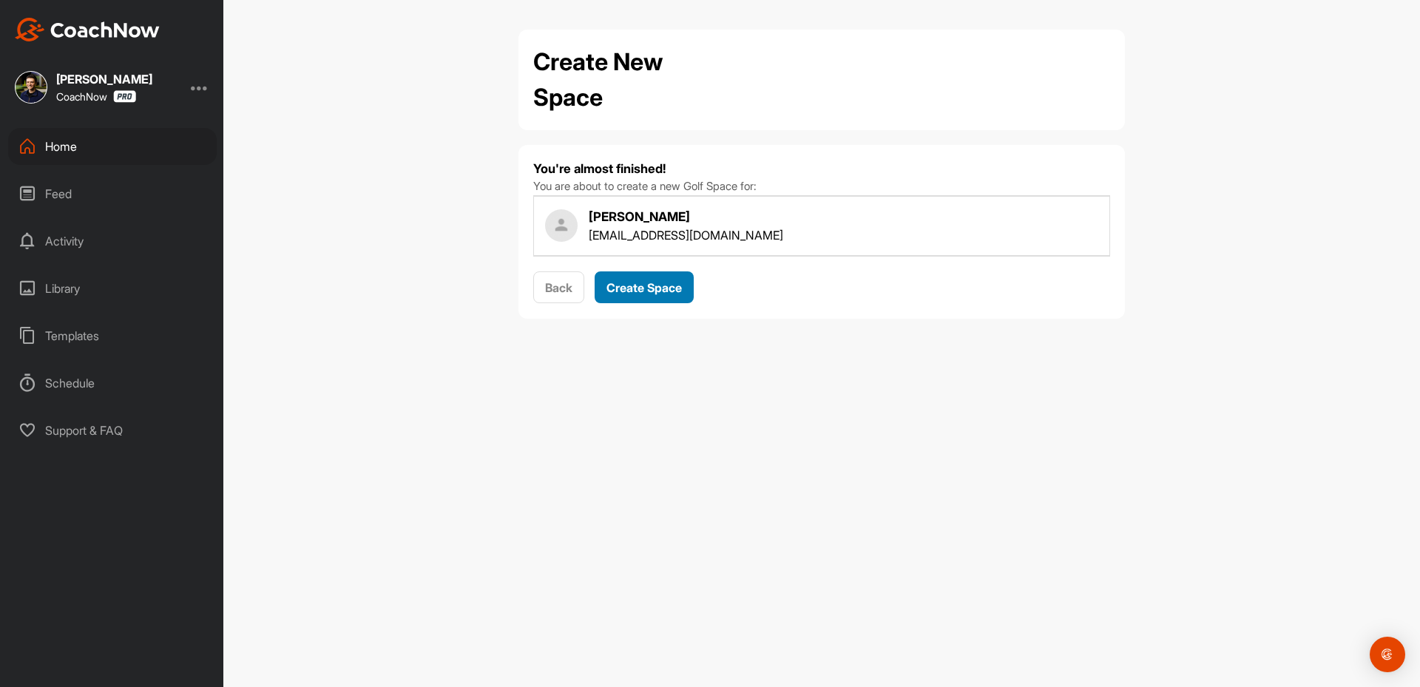
click at [645, 293] on span "Create Space" at bounding box center [643, 287] width 75 height 15
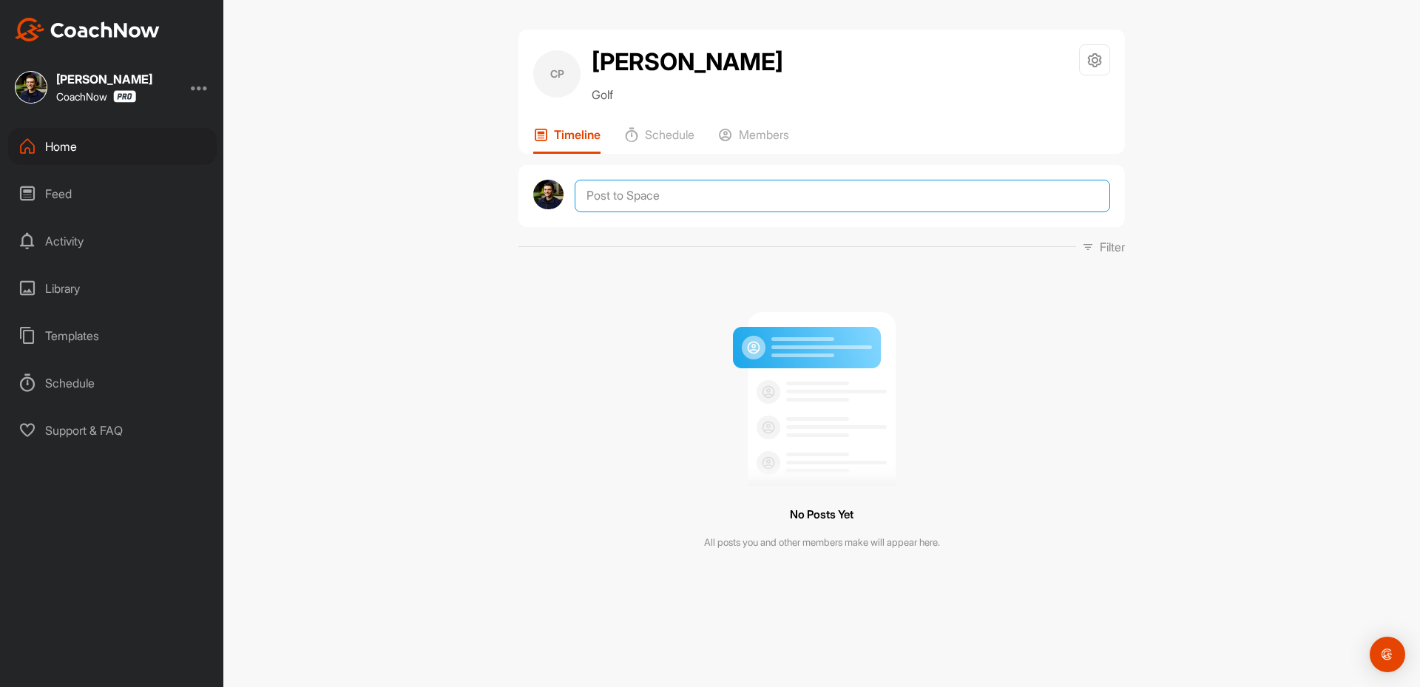
click at [639, 182] on textarea at bounding box center [842, 196] width 535 height 33
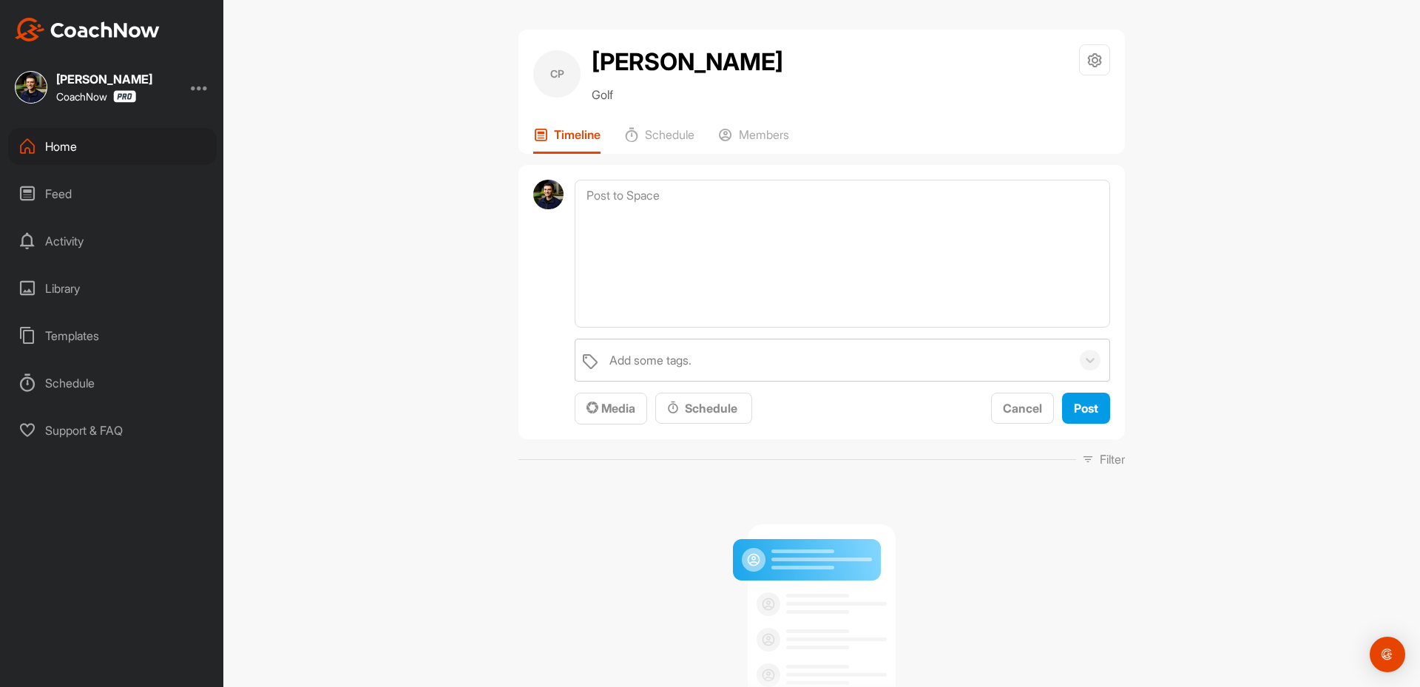
click at [611, 425] on div "Media Schedule" at bounding box center [663, 409] width 177 height 33
click at [612, 412] on span "Media" at bounding box center [610, 408] width 49 height 15
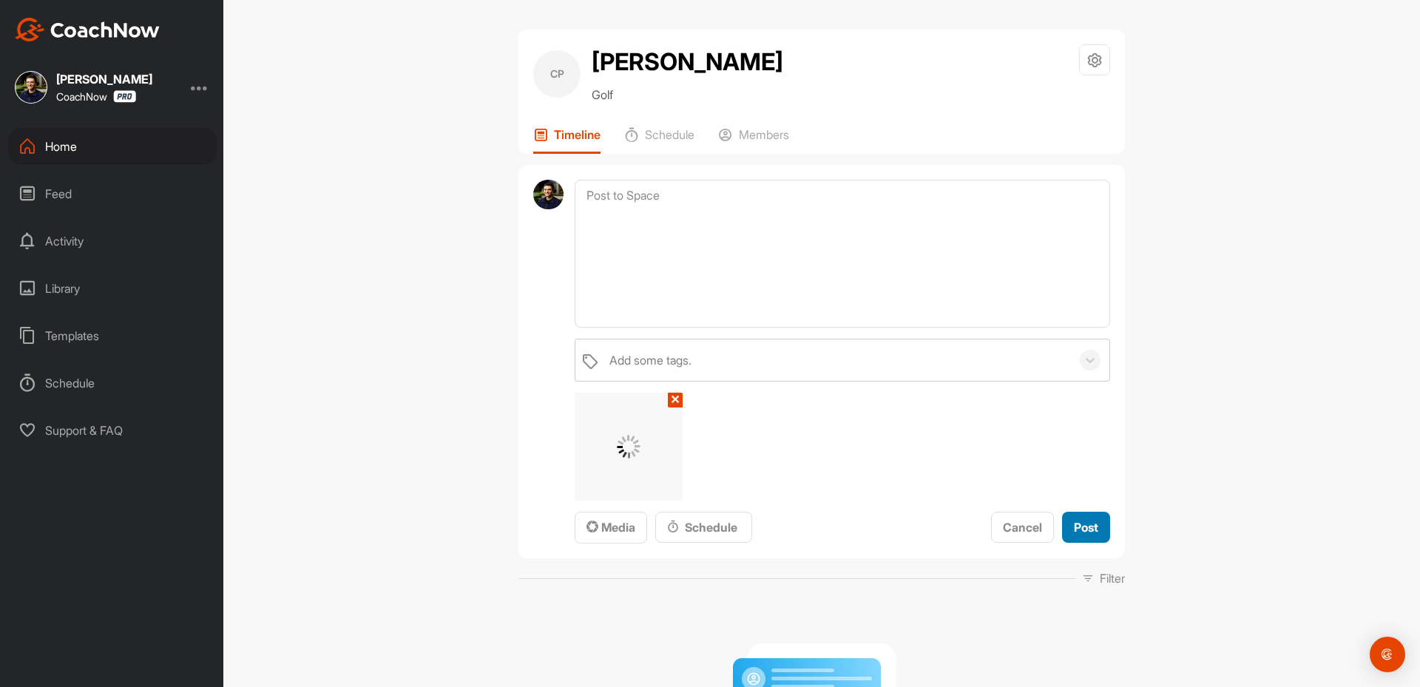
drag, startPoint x: 1083, startPoint y: 527, endPoint x: 1004, endPoint y: 458, distance: 105.9
click at [1083, 527] on span "Post" at bounding box center [1086, 527] width 24 height 15
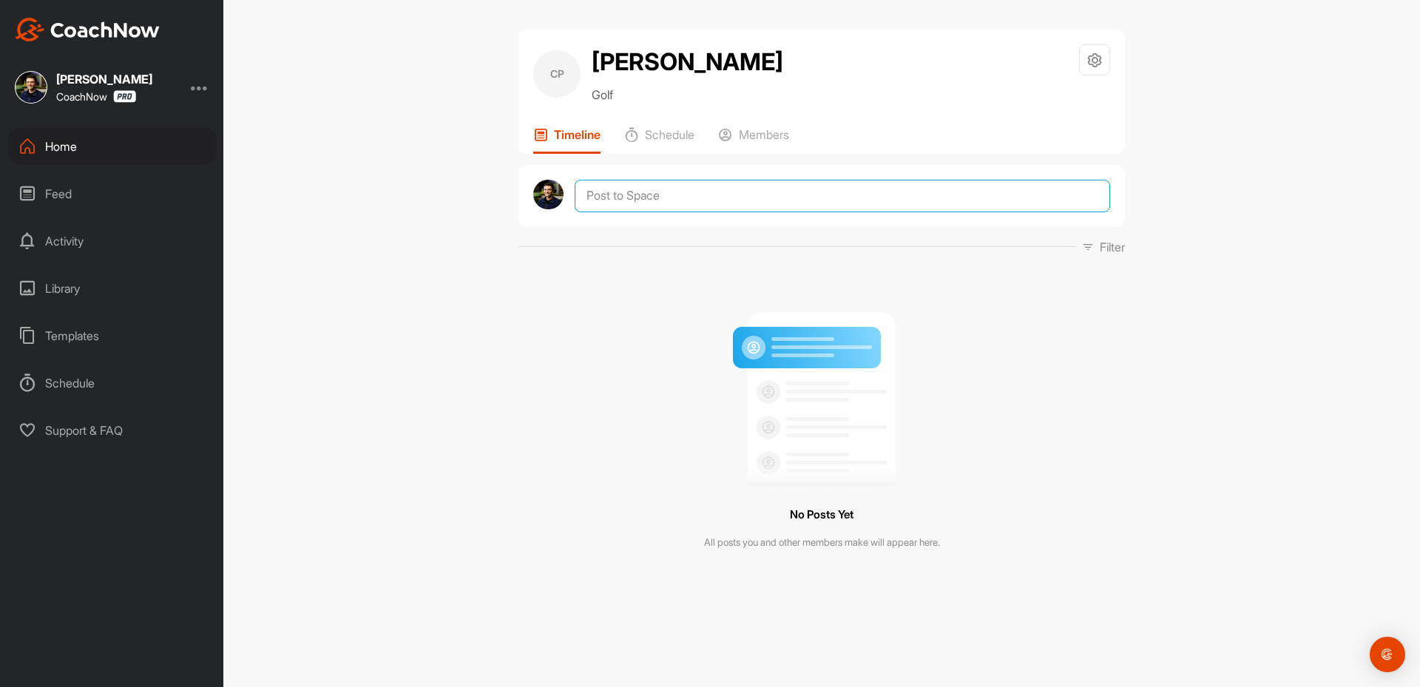
click at [677, 208] on textarea at bounding box center [842, 196] width 535 height 33
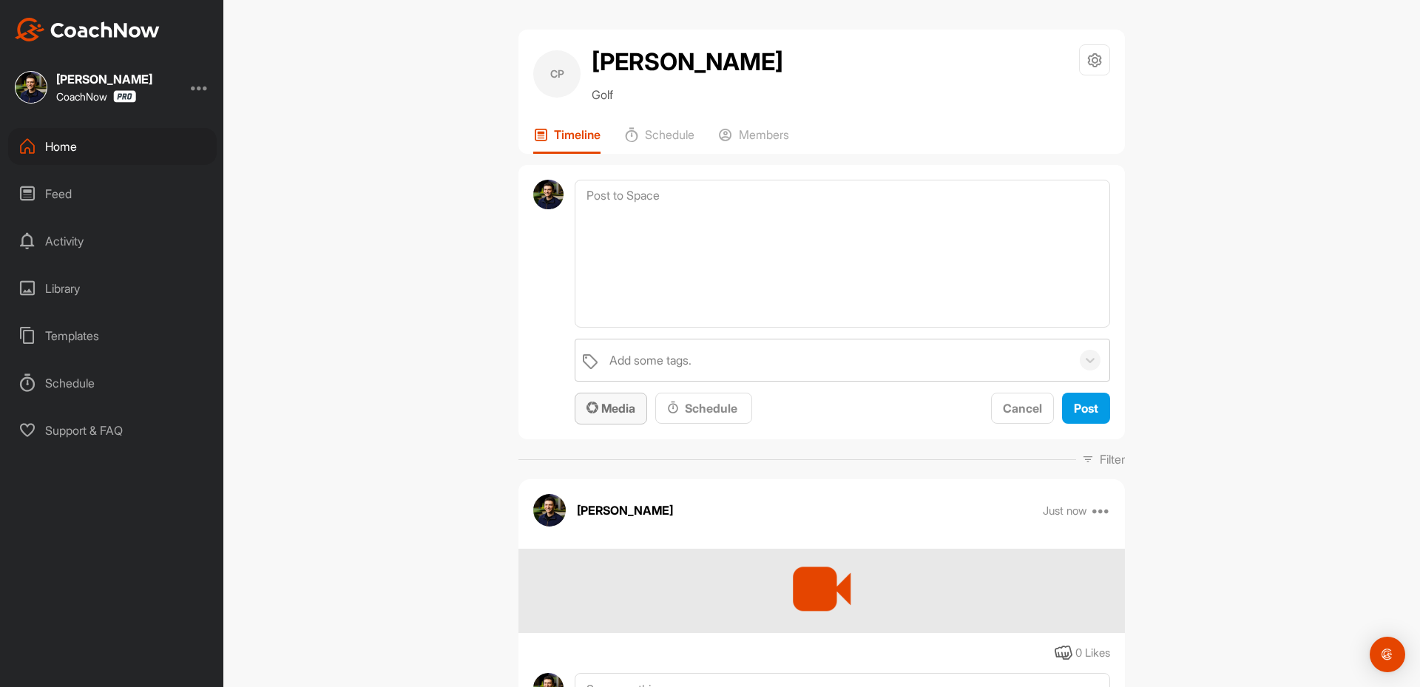
click at [623, 412] on span "Media" at bounding box center [610, 408] width 49 height 15
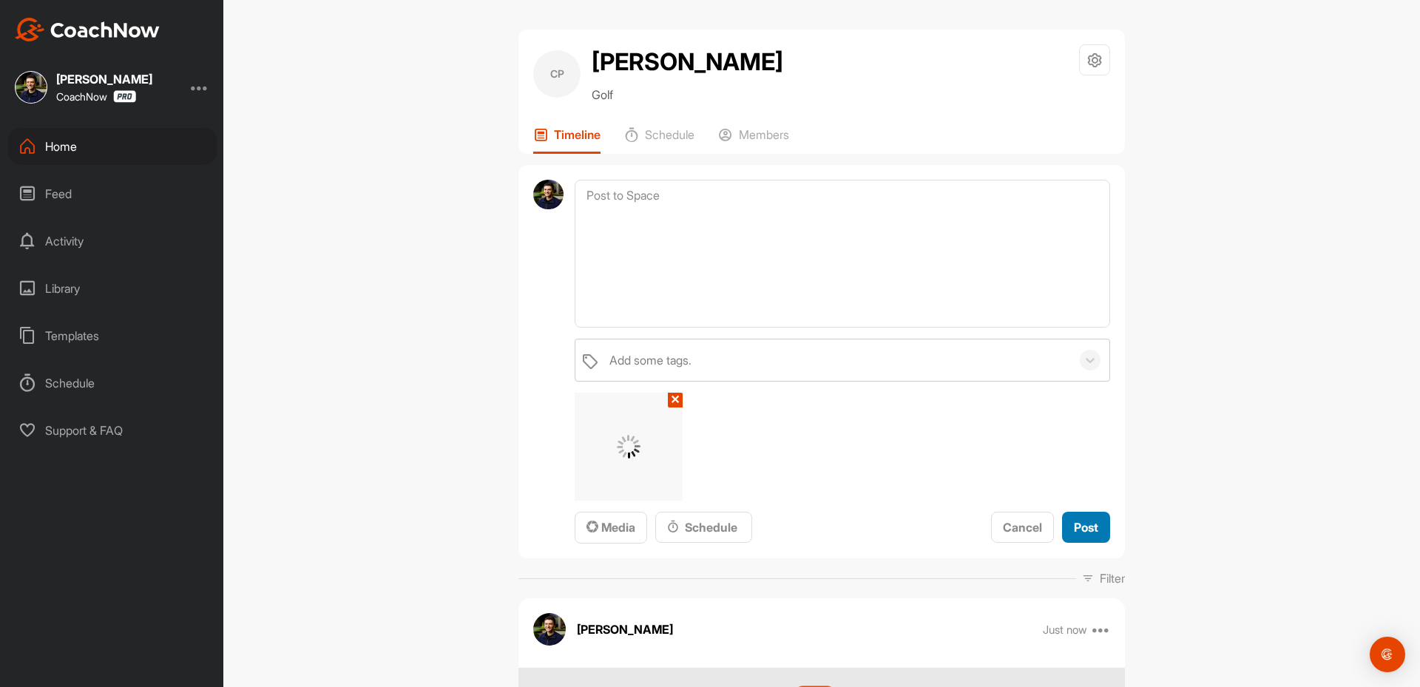
click at [1075, 512] on button "Post" at bounding box center [1086, 528] width 48 height 32
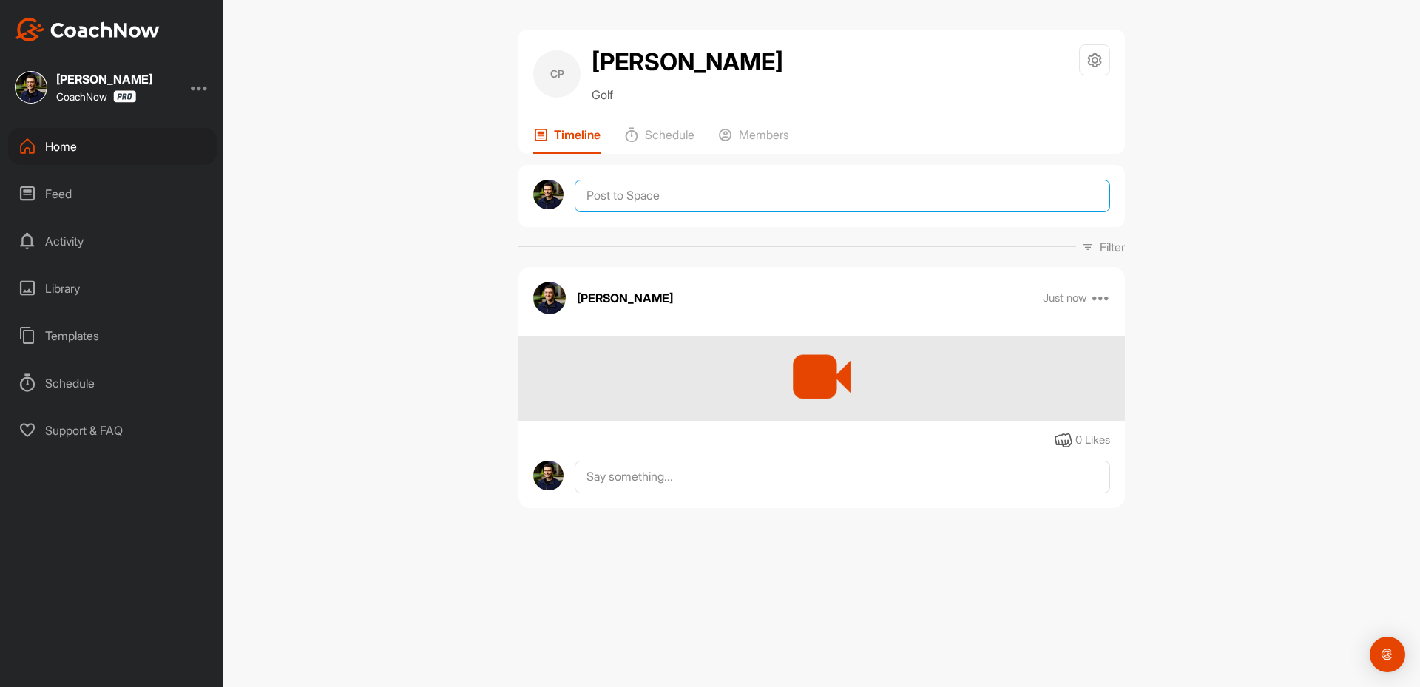
click at [691, 203] on textarea at bounding box center [842, 196] width 535 height 33
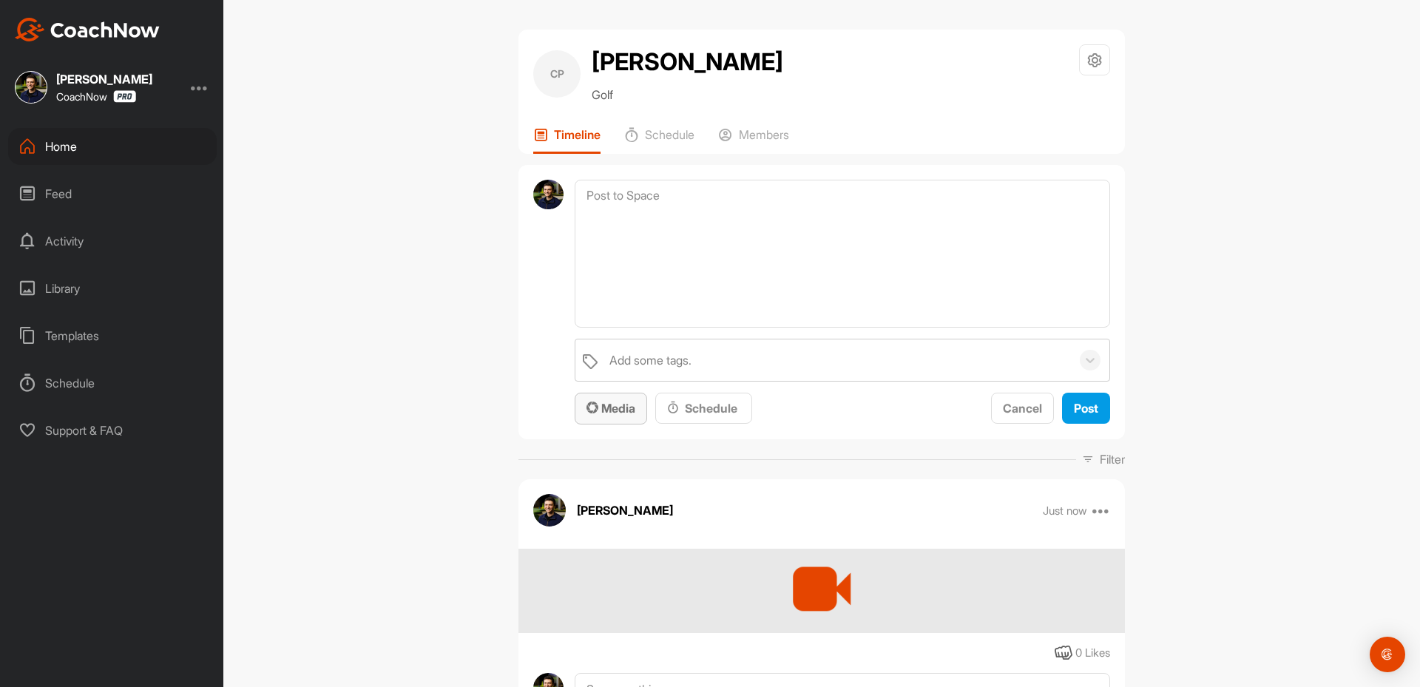
click at [623, 414] on span "Media" at bounding box center [610, 408] width 49 height 15
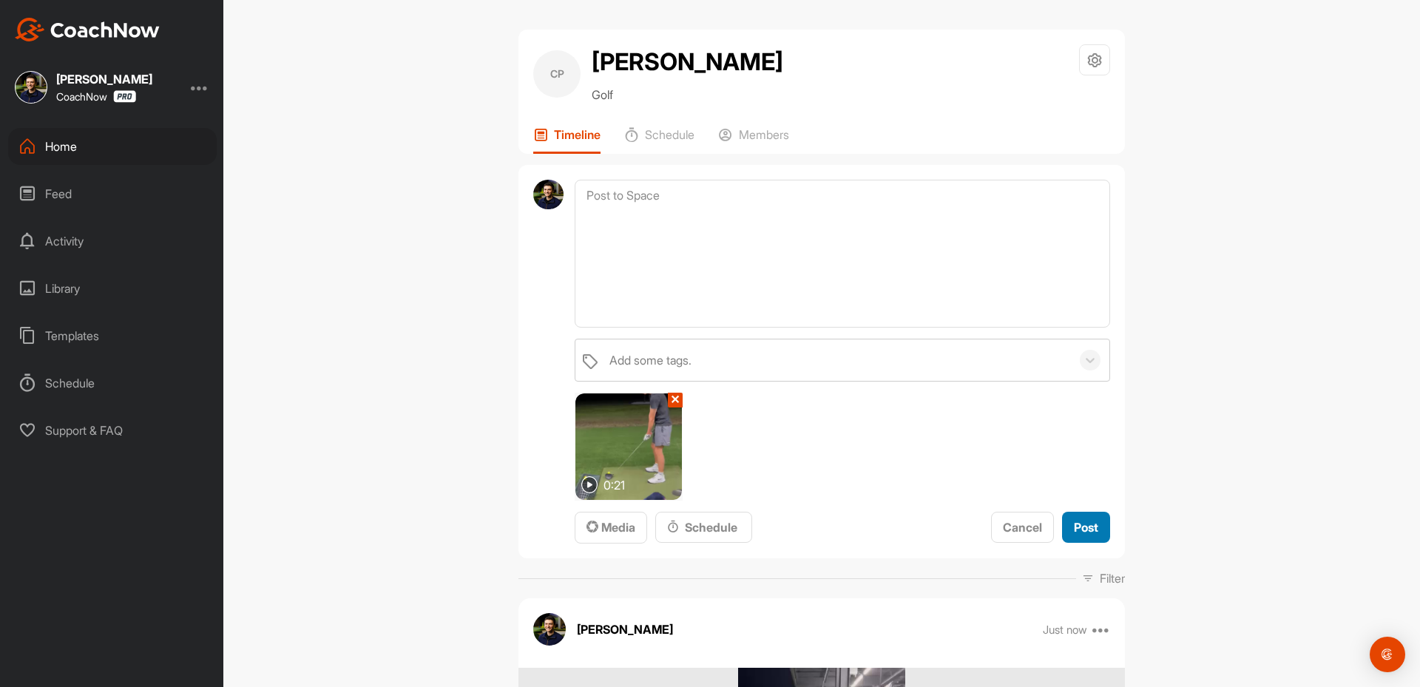
click at [1074, 527] on span "Post" at bounding box center [1086, 527] width 24 height 15
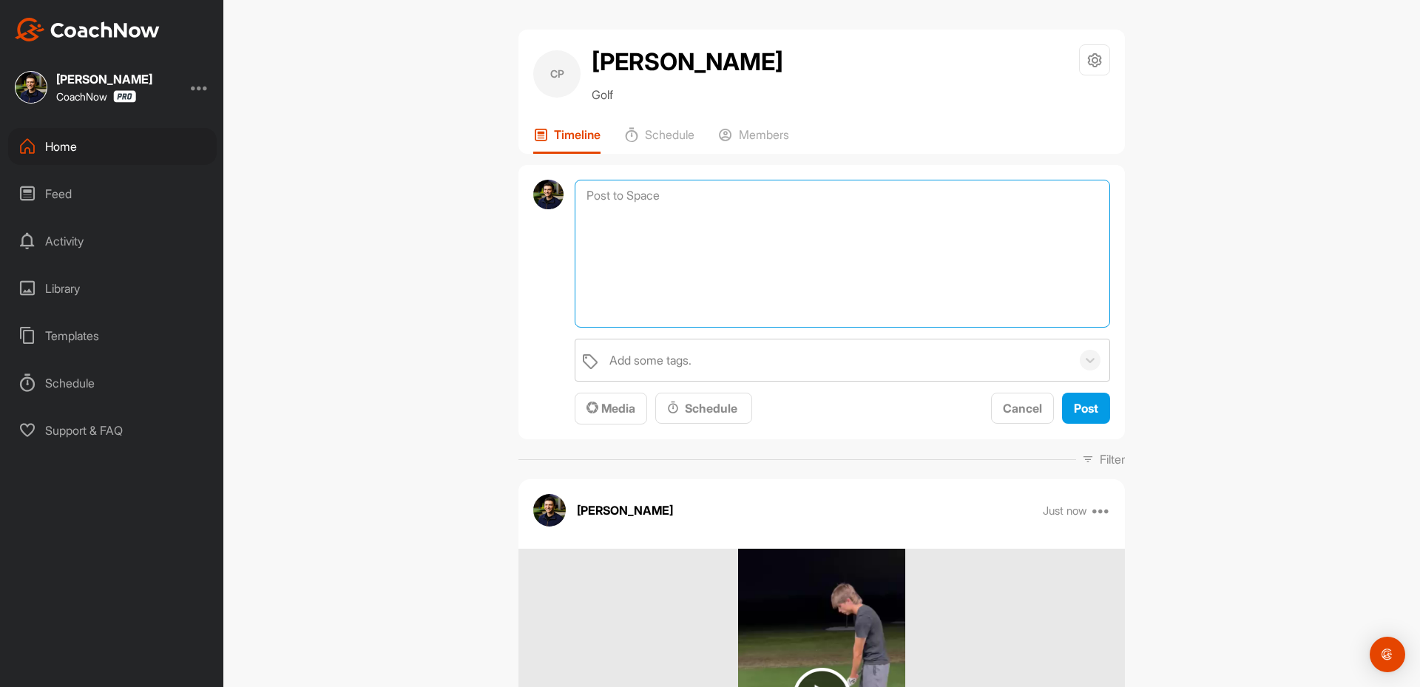
click at [661, 200] on textarea at bounding box center [842, 254] width 535 height 148
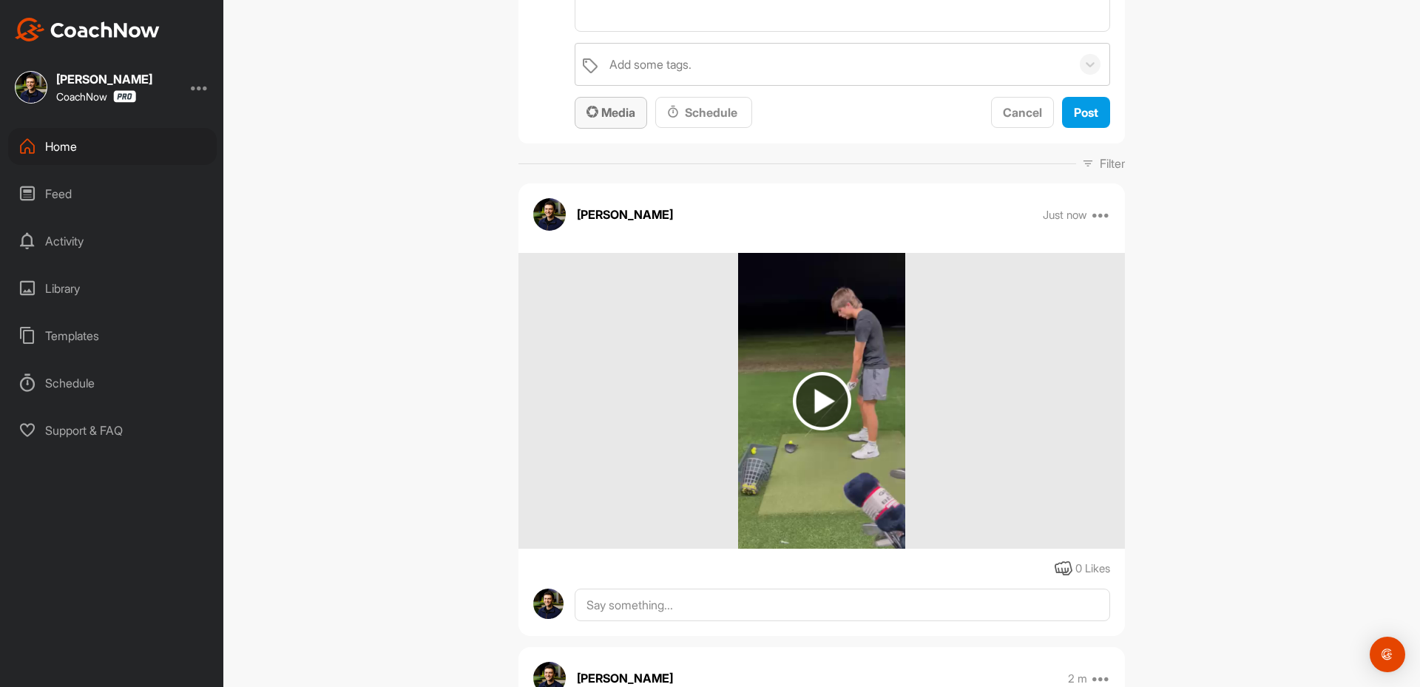
click at [612, 118] on span "Media" at bounding box center [610, 112] width 49 height 15
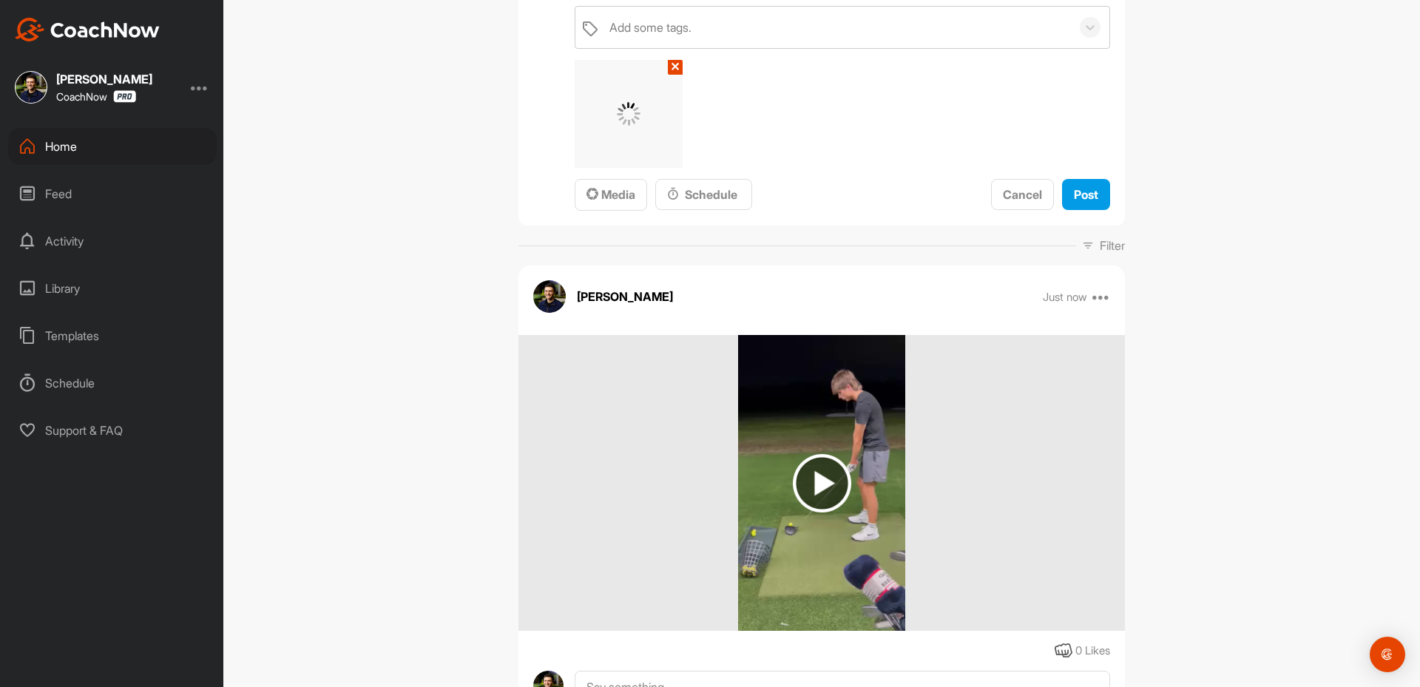
scroll to position [148, 0]
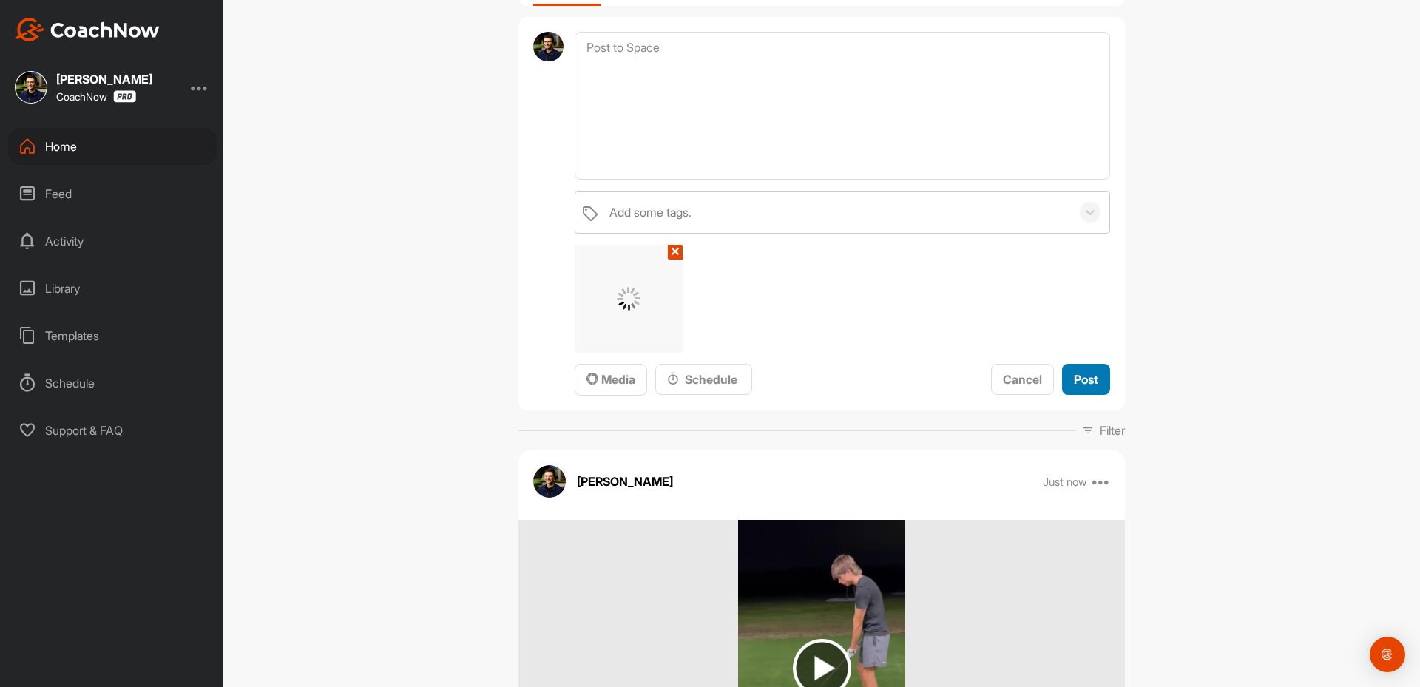
drag, startPoint x: 1071, startPoint y: 379, endPoint x: 691, endPoint y: 199, distance: 420.5
click at [1074, 376] on span "Post" at bounding box center [1086, 379] width 24 height 15
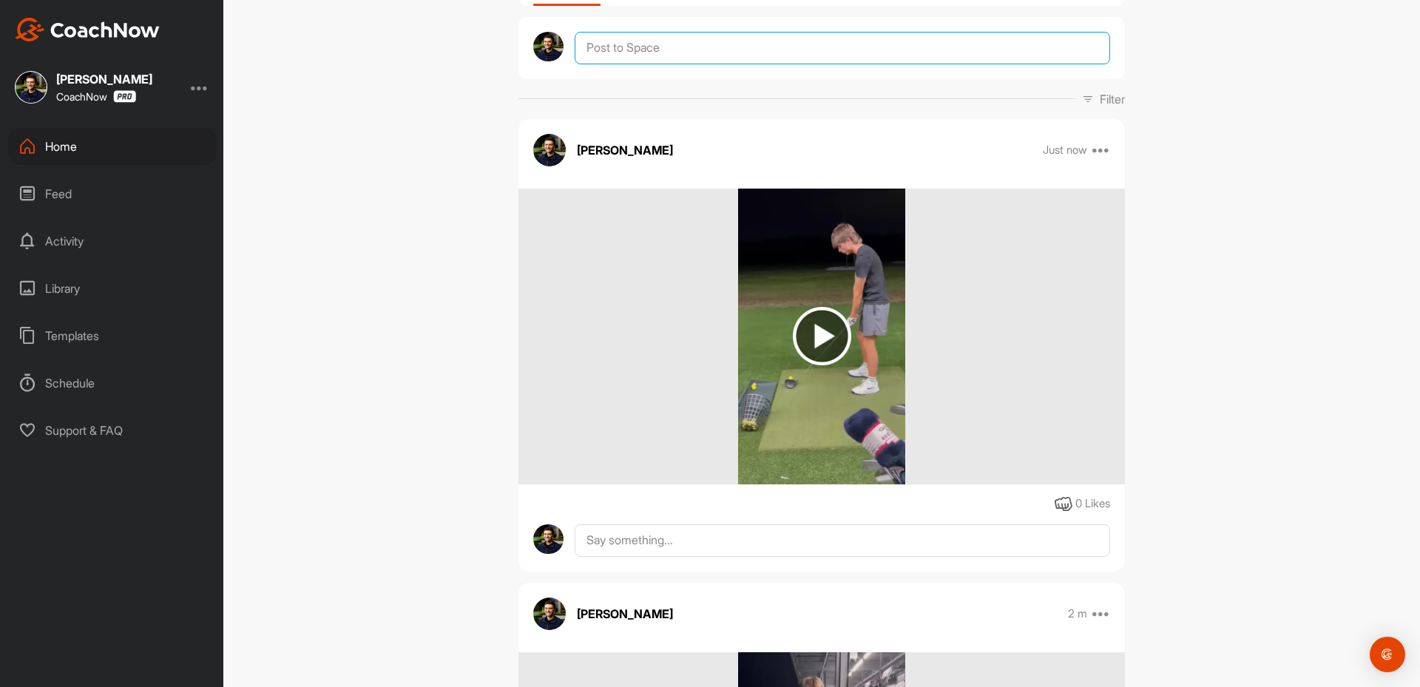
drag, startPoint x: 596, startPoint y: 53, endPoint x: 706, endPoint y: 117, distance: 127.6
click at [605, 53] on textarea at bounding box center [842, 48] width 535 height 33
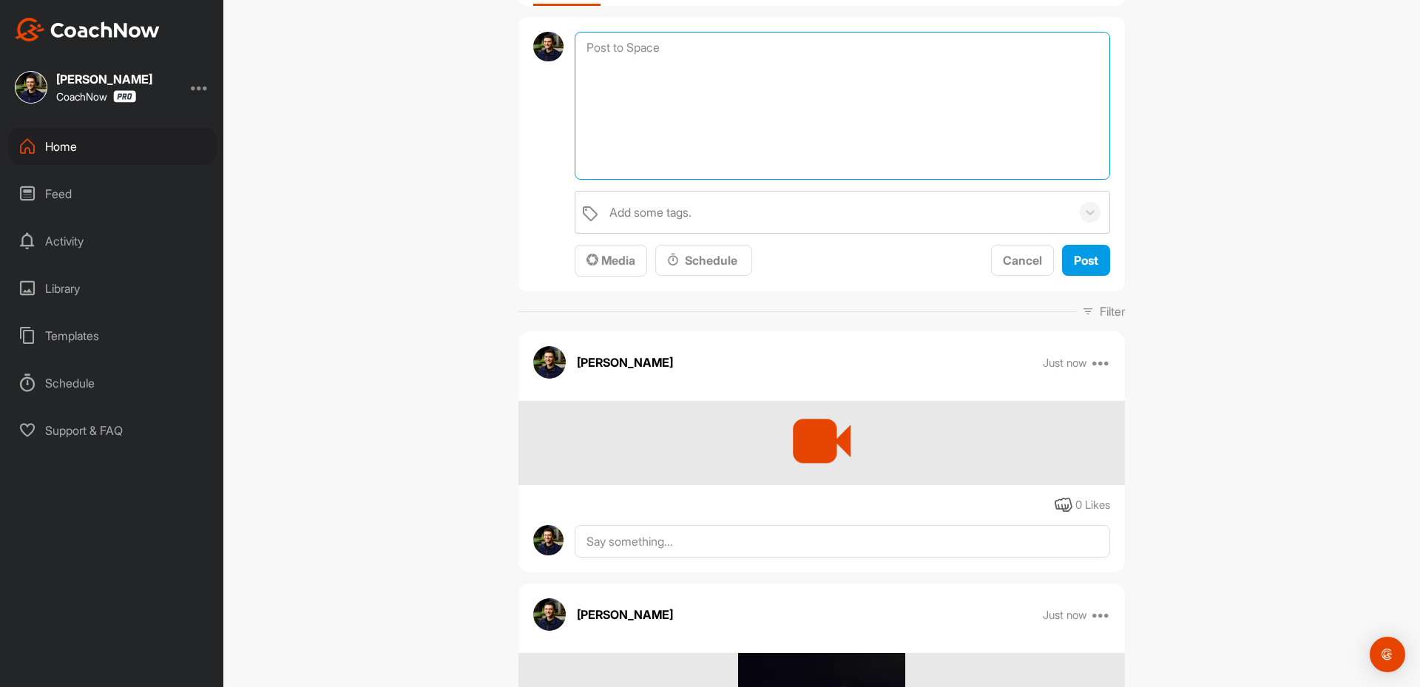
scroll to position [74, 0]
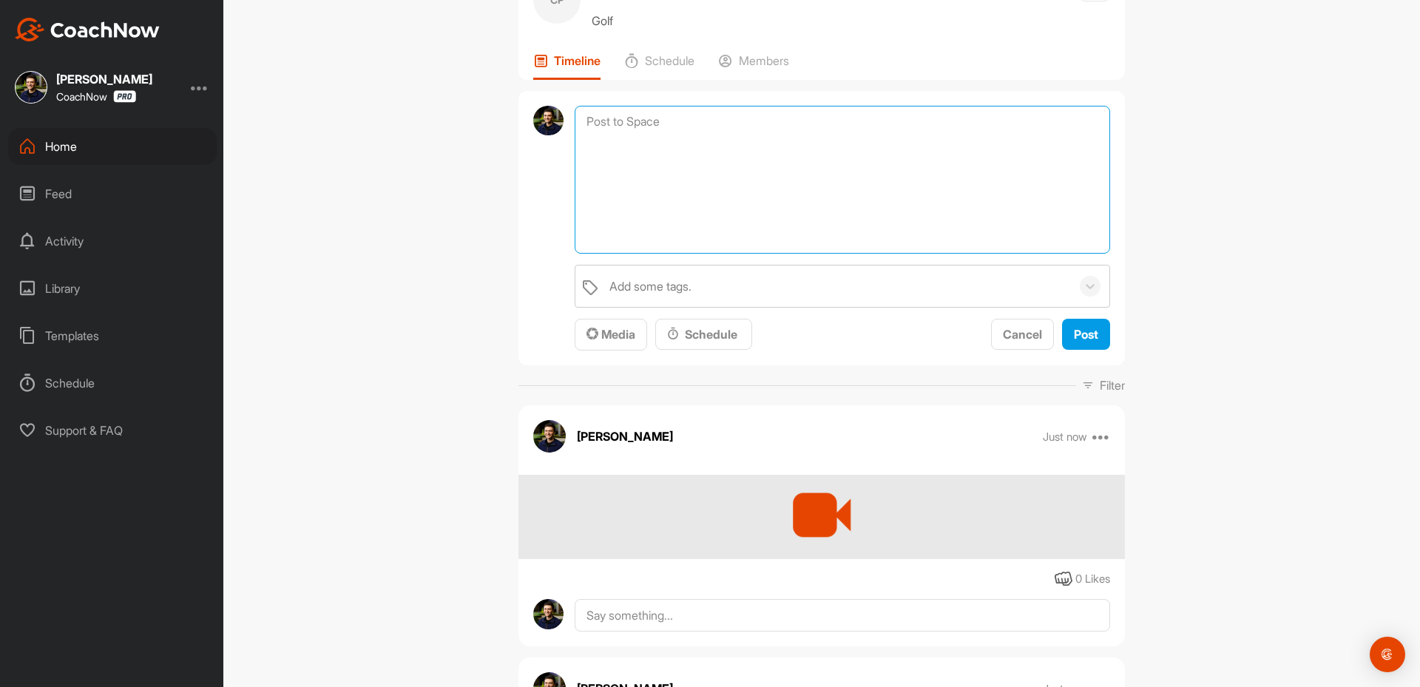
paste textarea "Loremi dol sitamet co adip elits doe tempori ut lab e Dolo Magnaaliqu en admi v…"
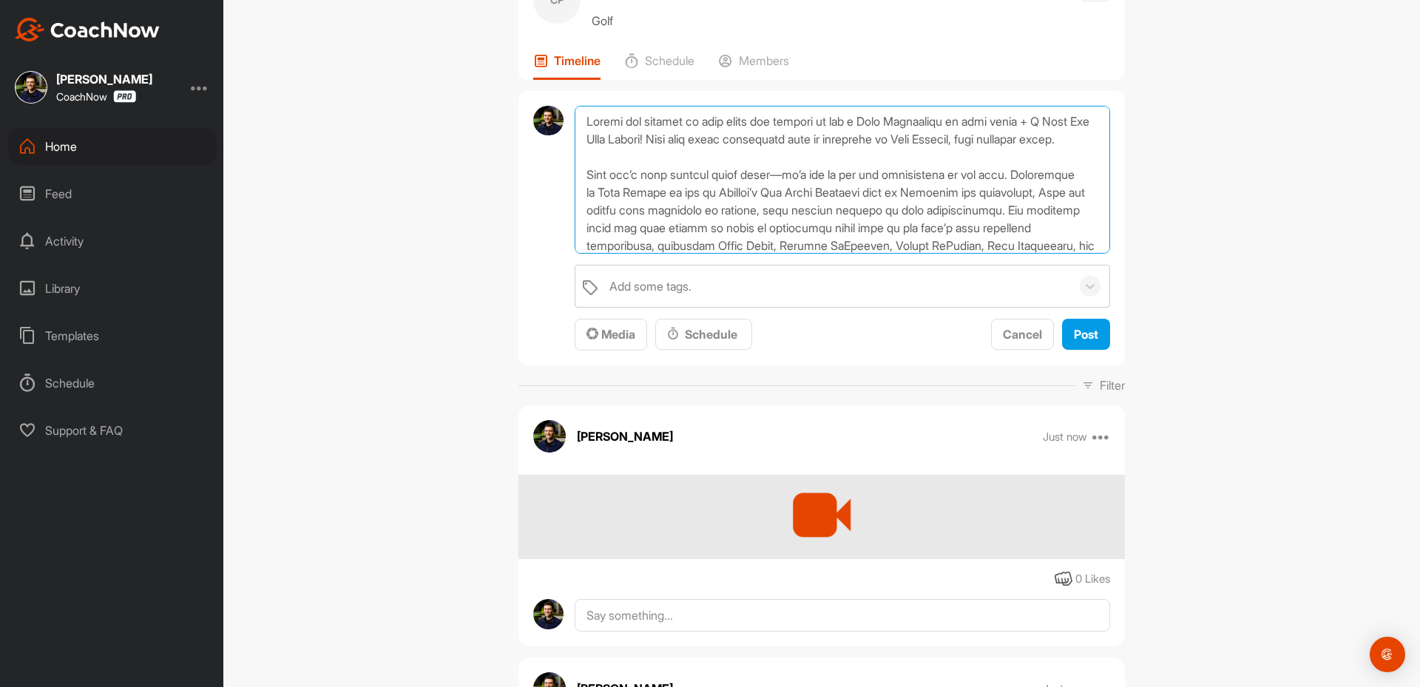
scroll to position [196, 0]
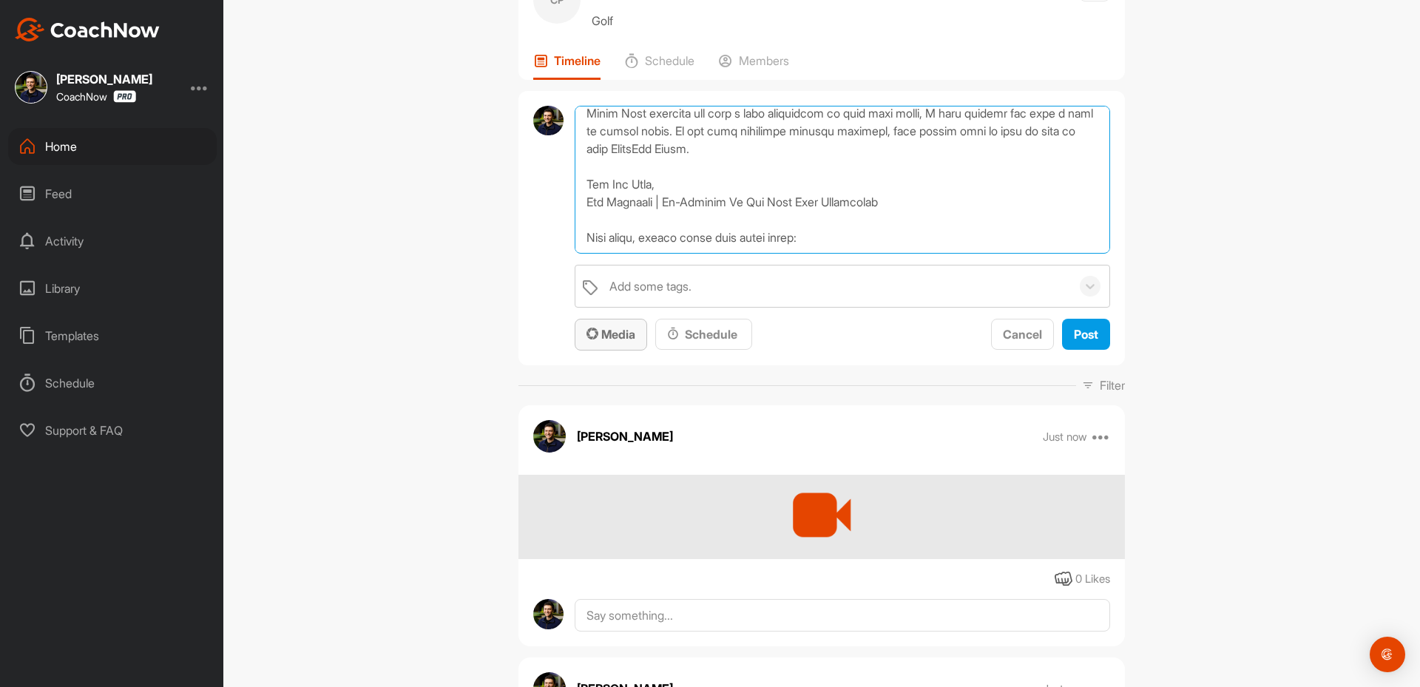
type textarea "Loremi dol sitamet co adip elits doe tempori ut lab e Dolo Magnaaliqu en admi v…"
click at [619, 336] on span "Media" at bounding box center [610, 334] width 49 height 15
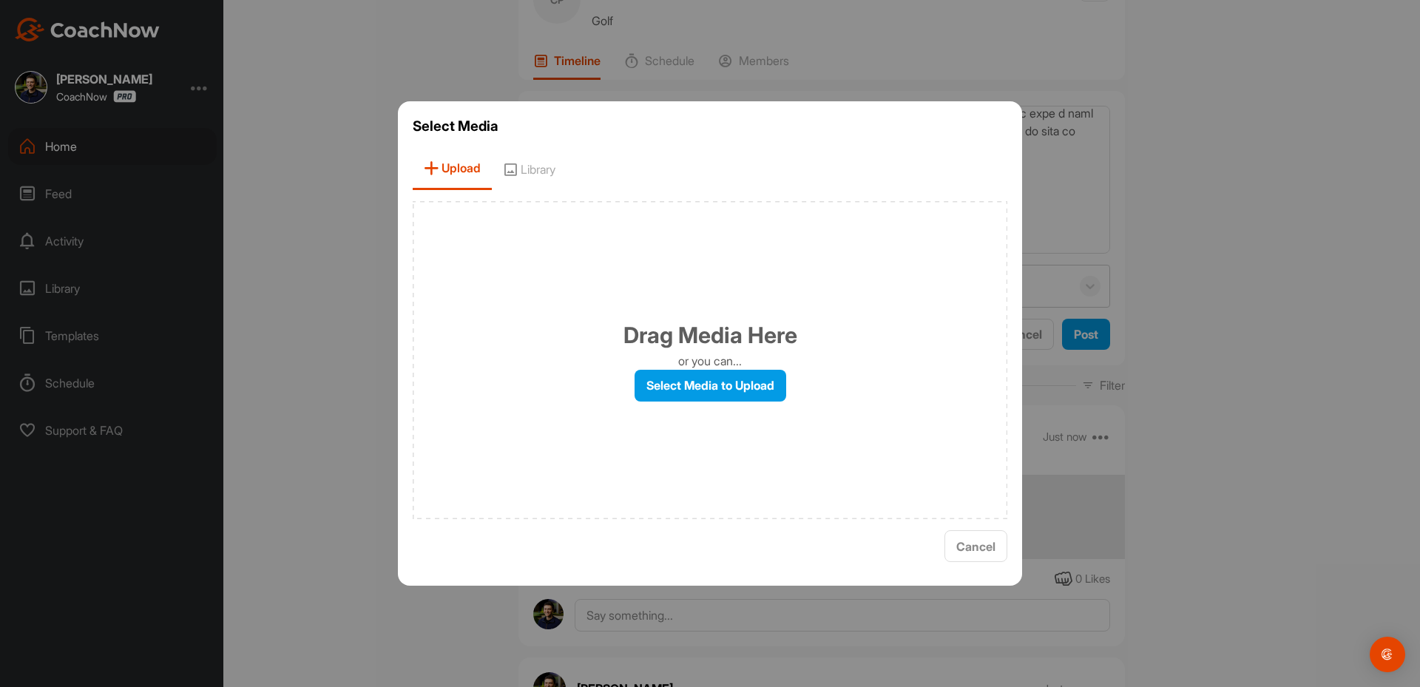
drag, startPoint x: 507, startPoint y: 166, endPoint x: 548, endPoint y: 170, distance: 40.9
click at [510, 166] on icon at bounding box center [510, 169] width 15 height 15
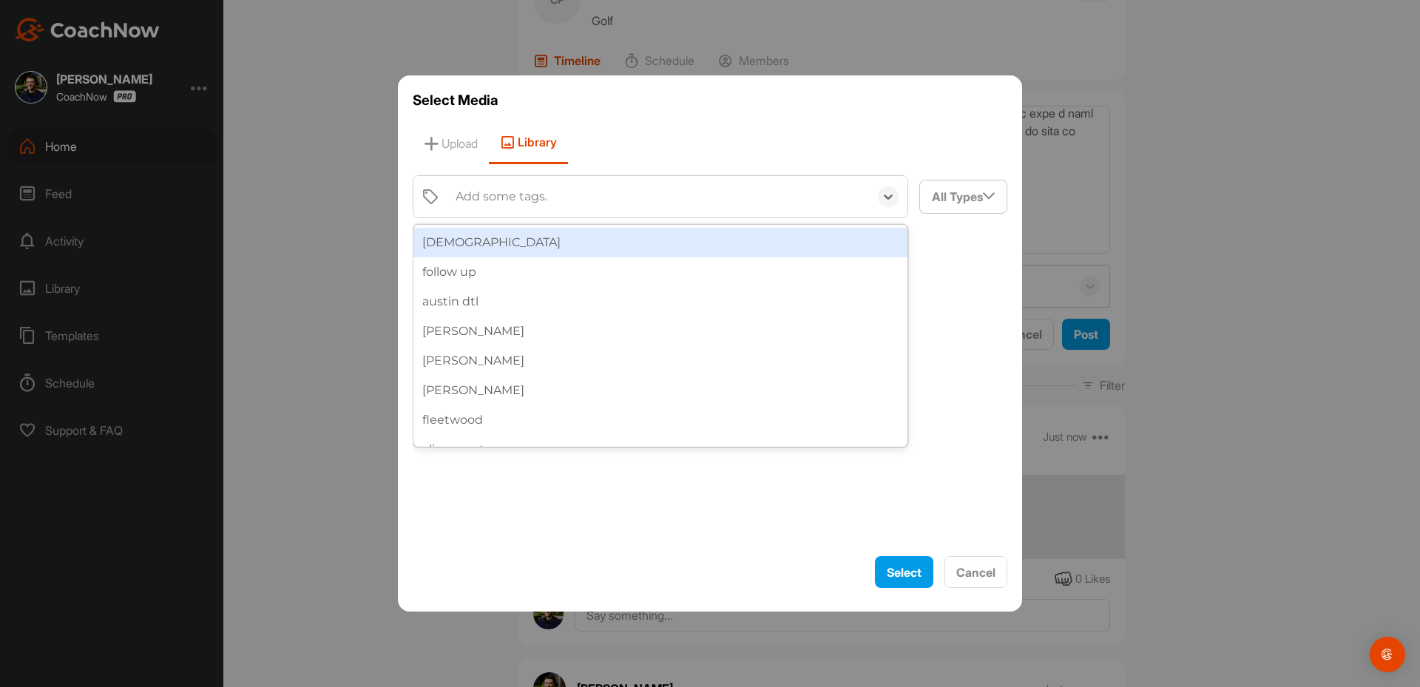
click at [534, 195] on div "Add some tags." at bounding box center [502, 197] width 92 height 18
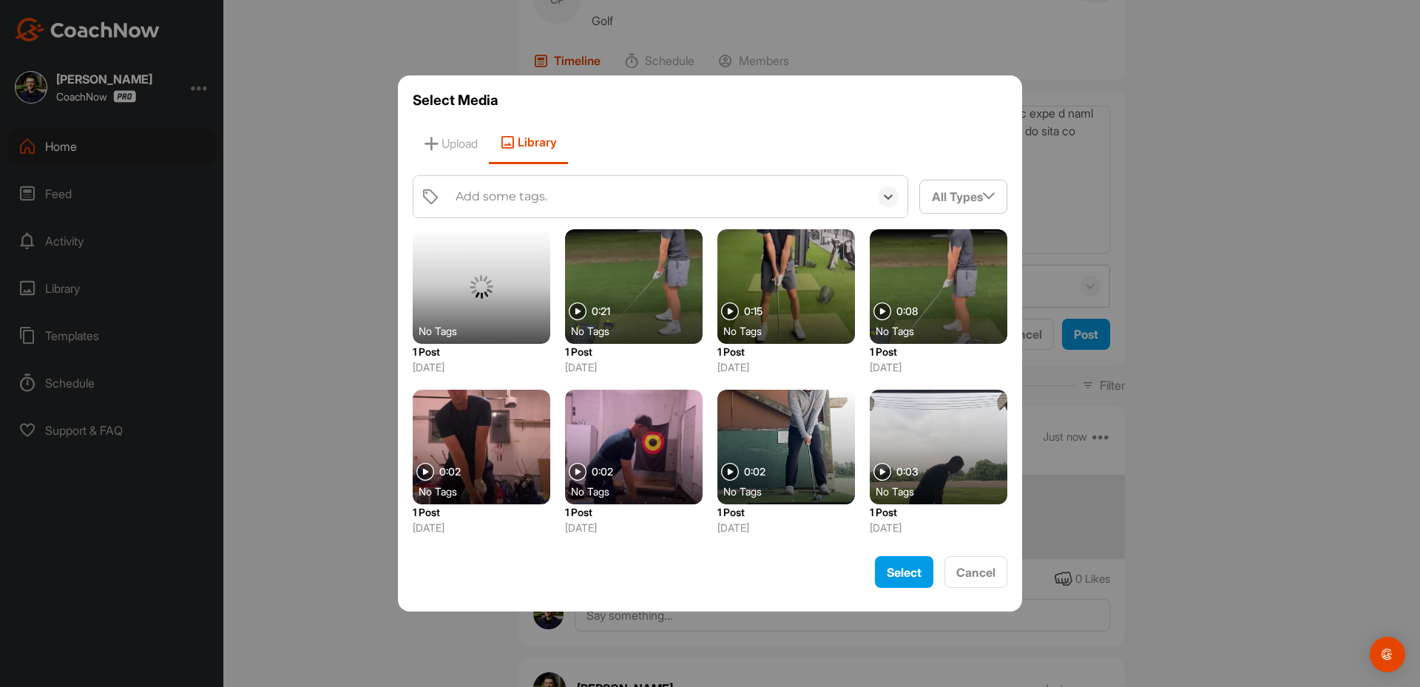
click at [534, 195] on div "Add some tags." at bounding box center [502, 197] width 92 height 18
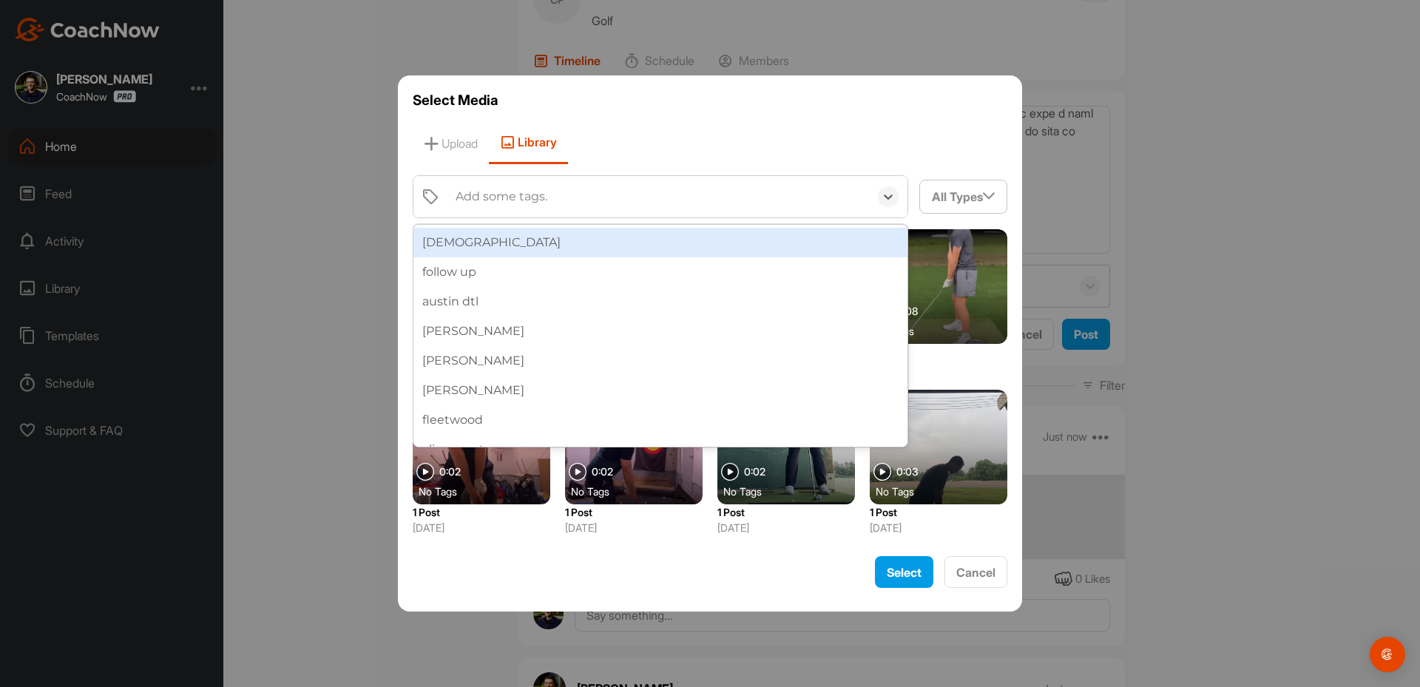
click at [534, 195] on div "Add some tags." at bounding box center [502, 197] width 92 height 18
click at [483, 252] on div "[DEMOGRAPHIC_DATA]" at bounding box center [660, 243] width 494 height 30
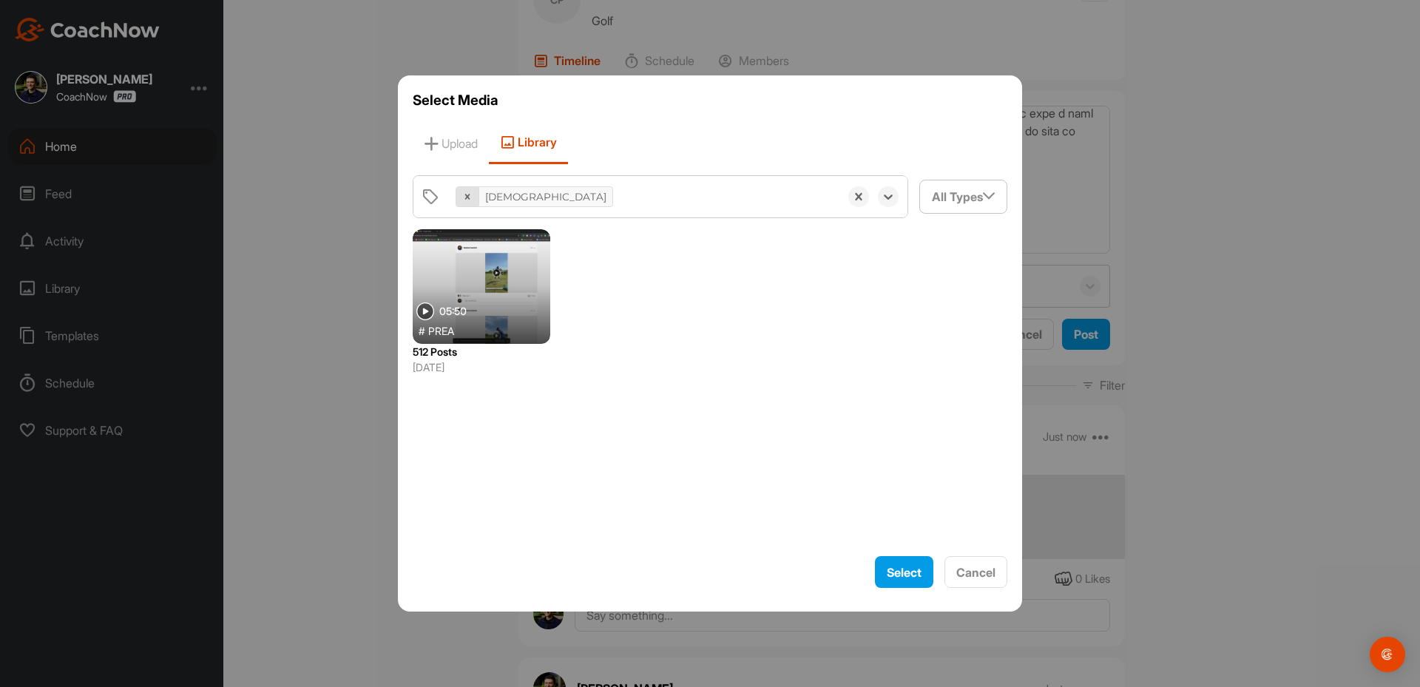
click at [476, 200] on div at bounding box center [467, 196] width 23 height 19
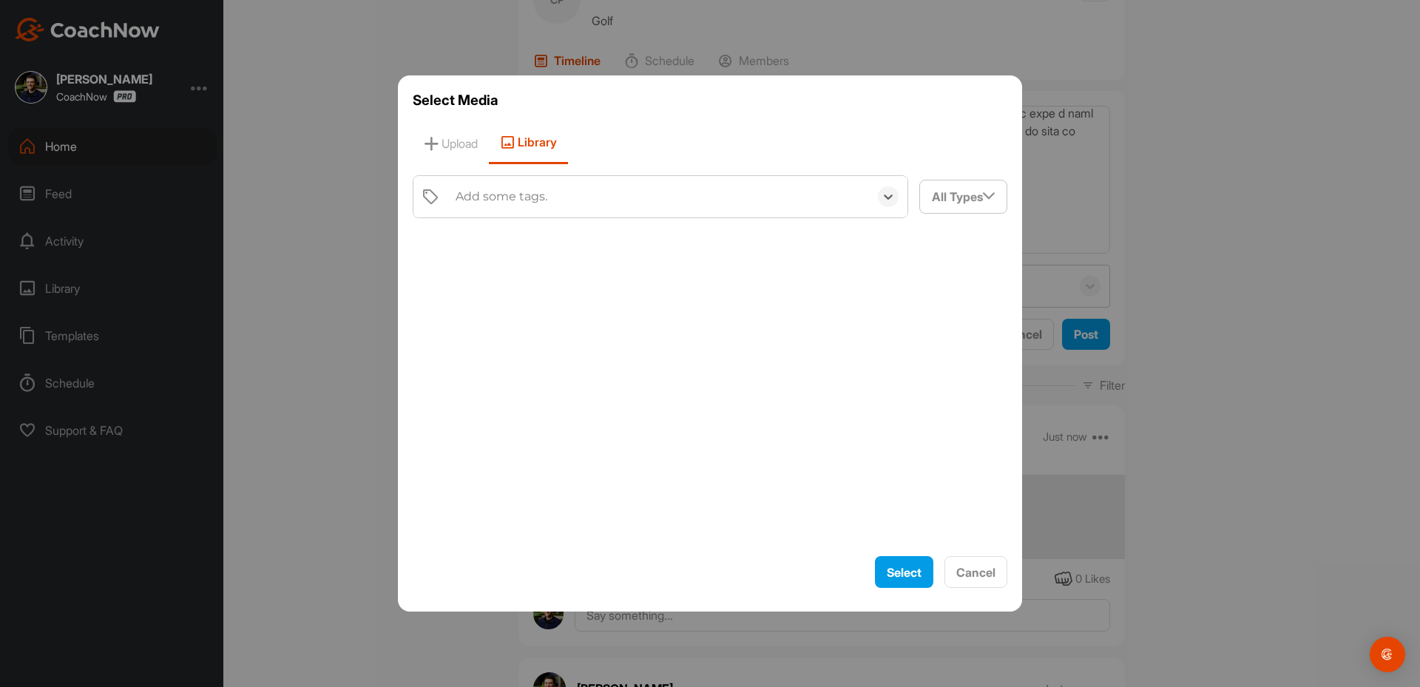
click at [473, 198] on div "Add some tags." at bounding box center [502, 197] width 92 height 18
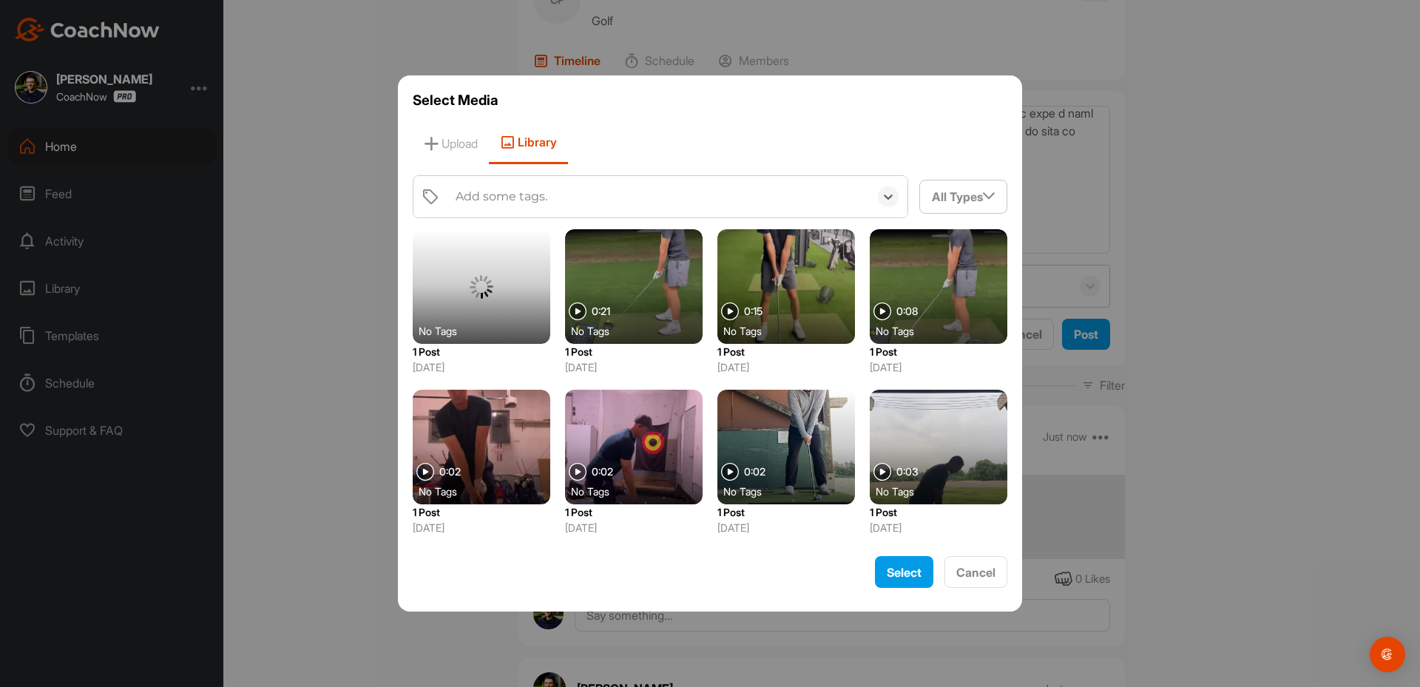
click at [491, 206] on div "Add some tags." at bounding box center [658, 196] width 421 height 41
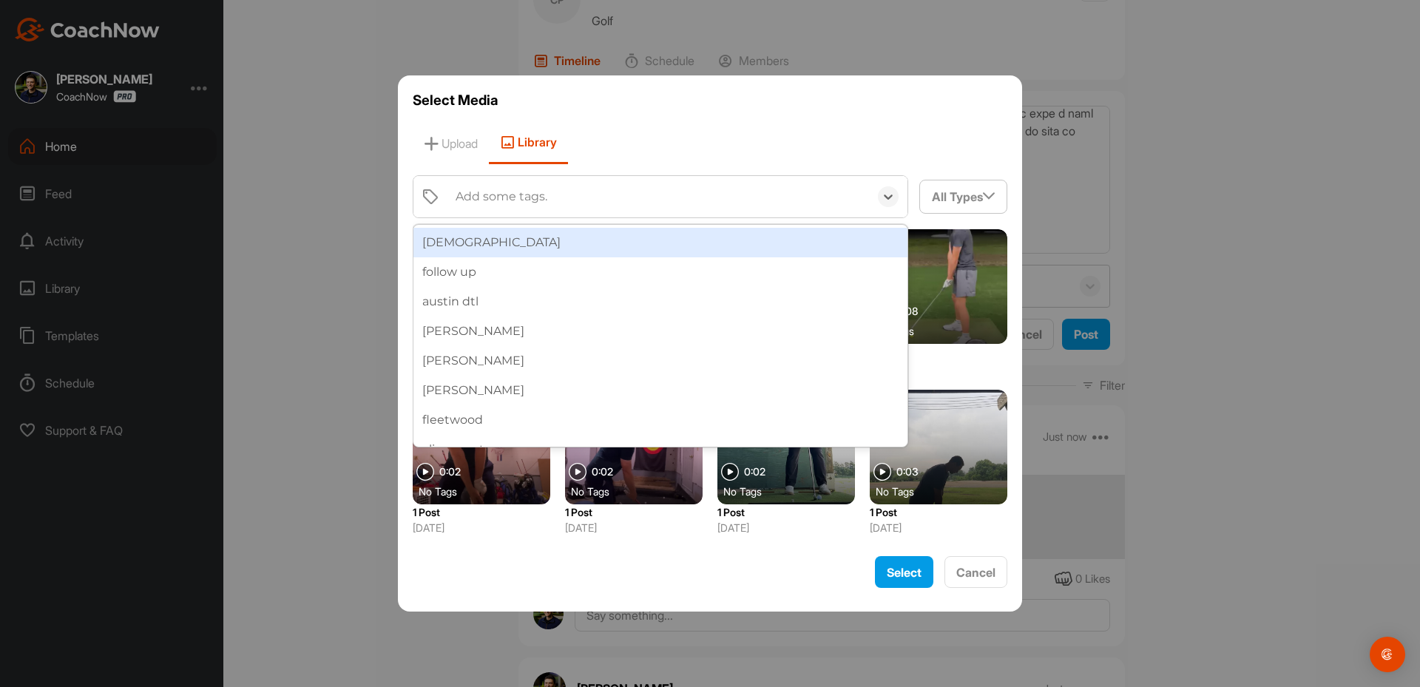
click at [491, 206] on div "Add some tags." at bounding box center [658, 196] width 421 height 41
type input "p"
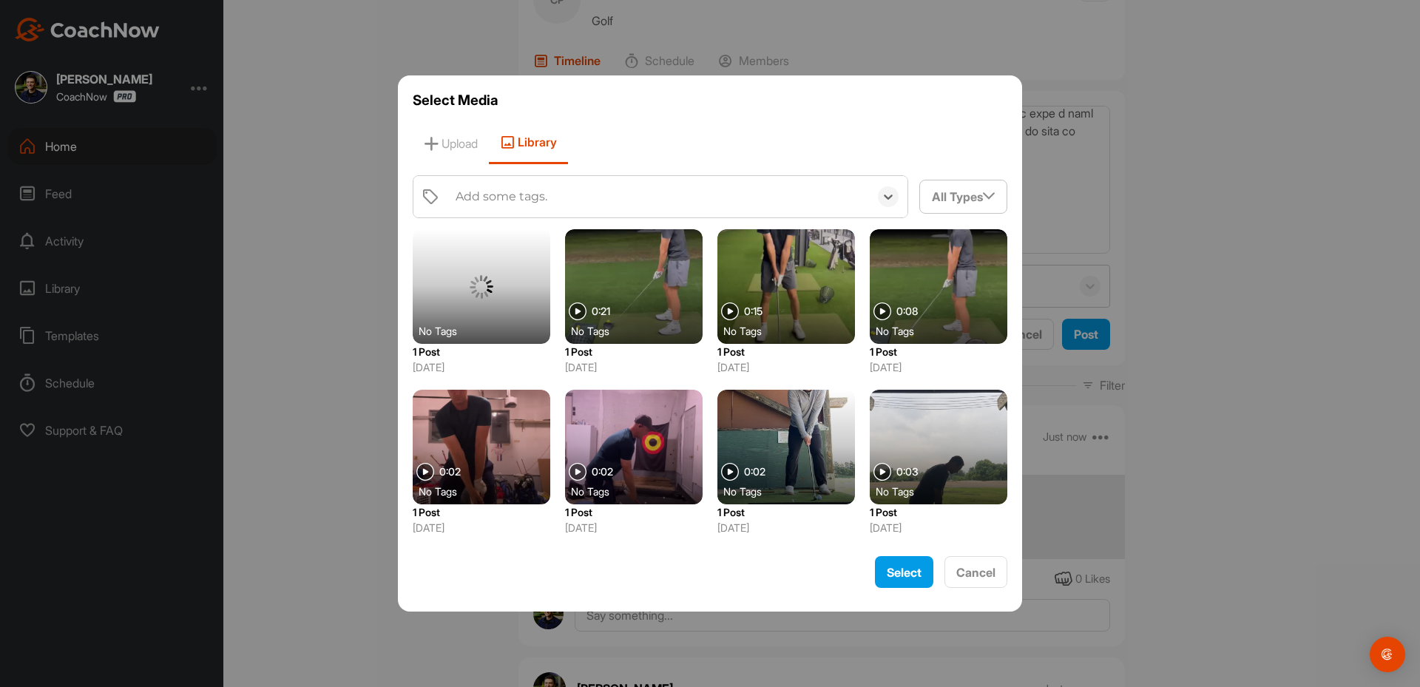
click at [491, 200] on div "Add some tags." at bounding box center [658, 196] width 421 height 41
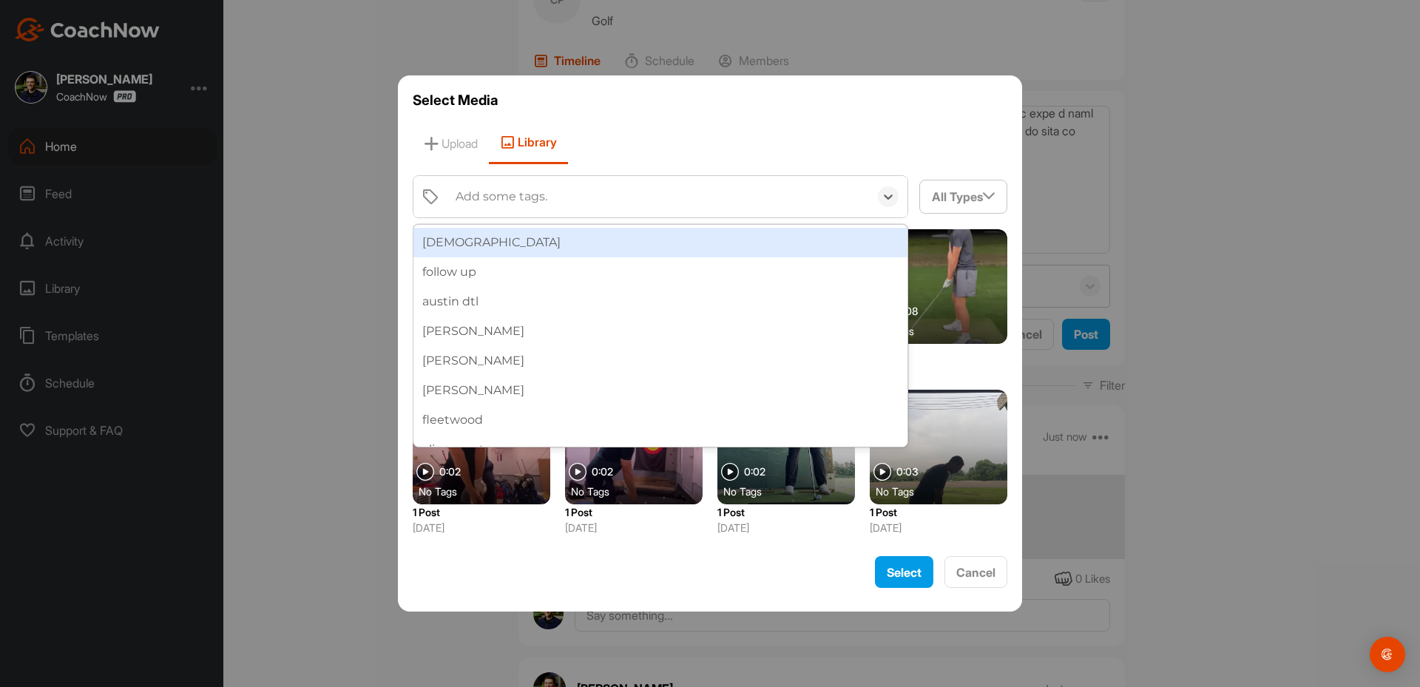
click at [491, 200] on div "Add some tags." at bounding box center [502, 197] width 92 height 18
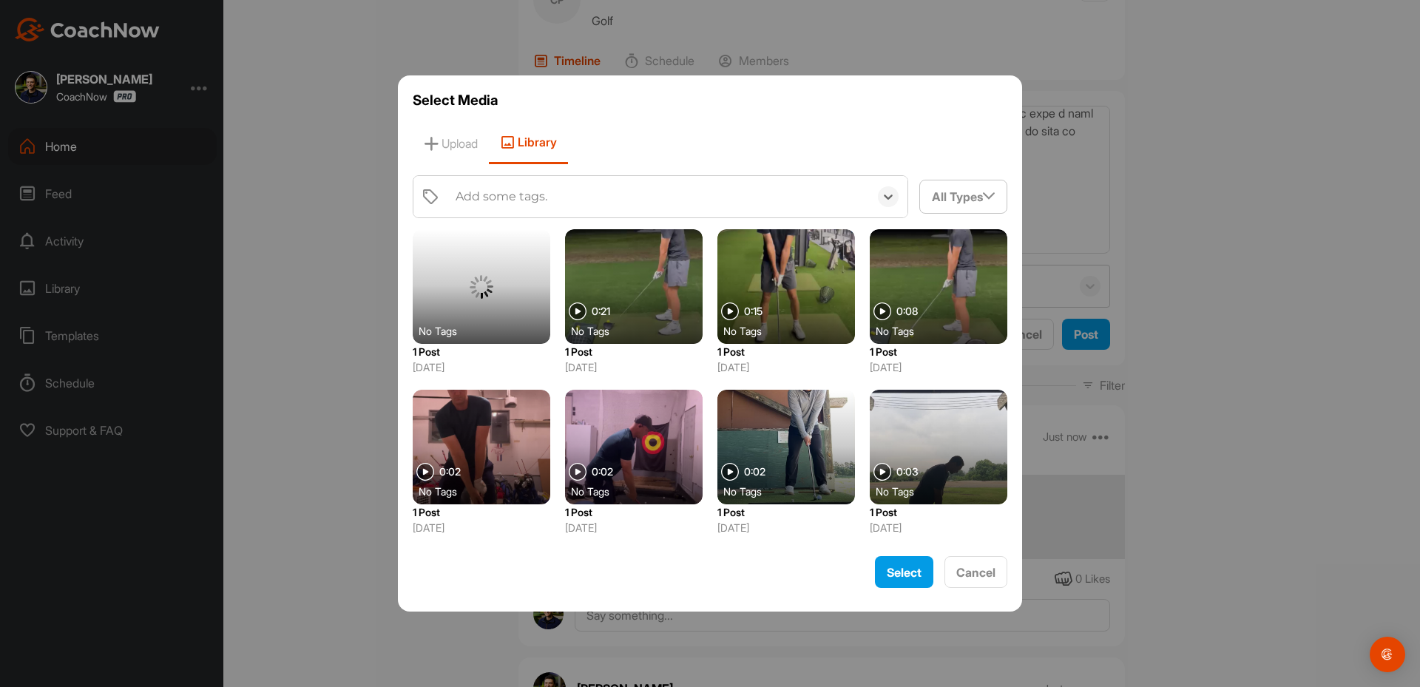
click at [491, 200] on div "Add some tags." at bounding box center [502, 197] width 92 height 18
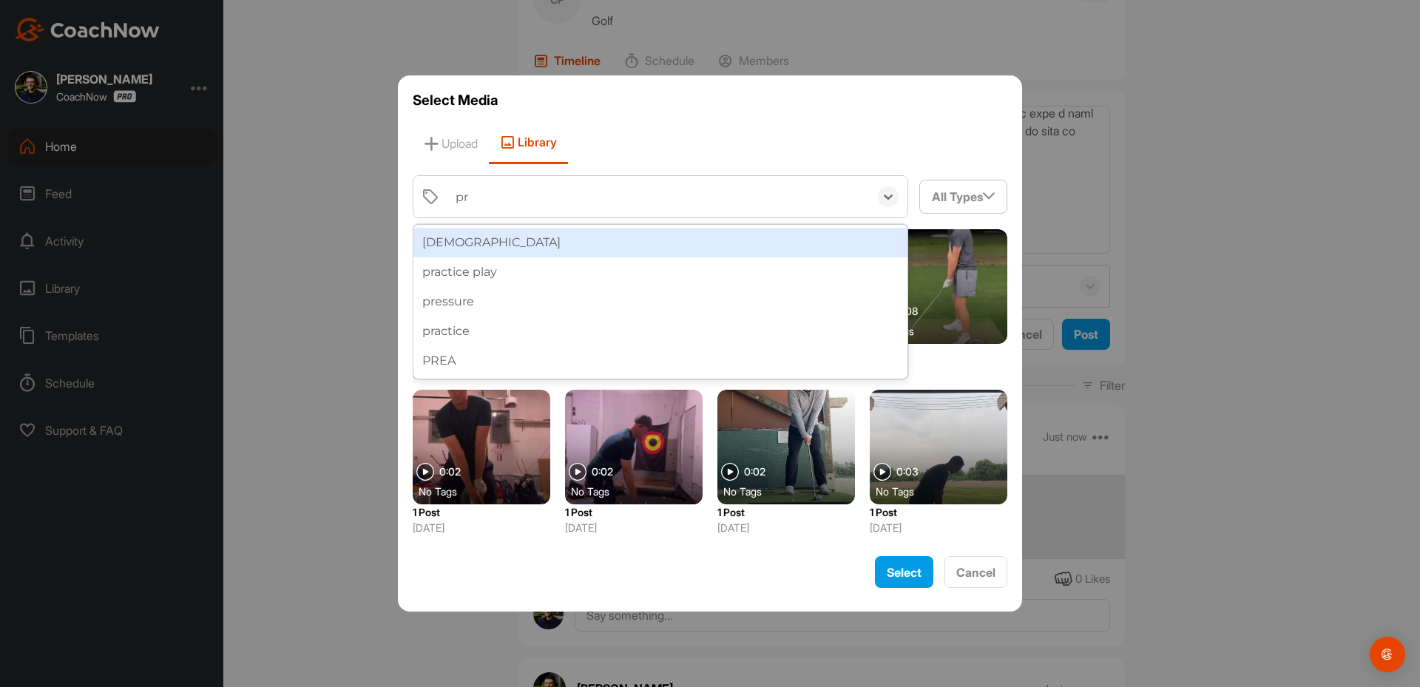
type input "pre"
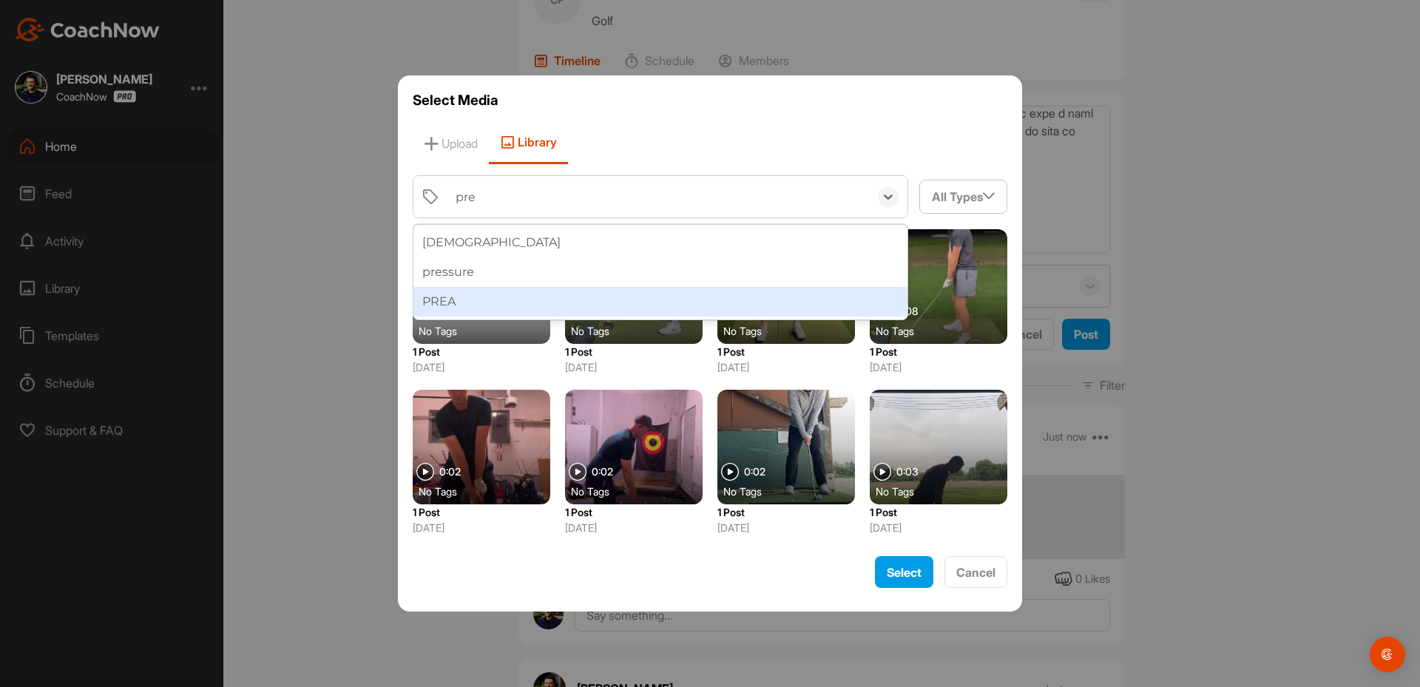
drag, startPoint x: 511, startPoint y: 286, endPoint x: 504, endPoint y: 305, distance: 19.7
click at [504, 305] on div "[DEMOGRAPHIC_DATA] pressure PREA" at bounding box center [660, 272] width 494 height 95
click at [504, 305] on div "PREA" at bounding box center [660, 302] width 494 height 30
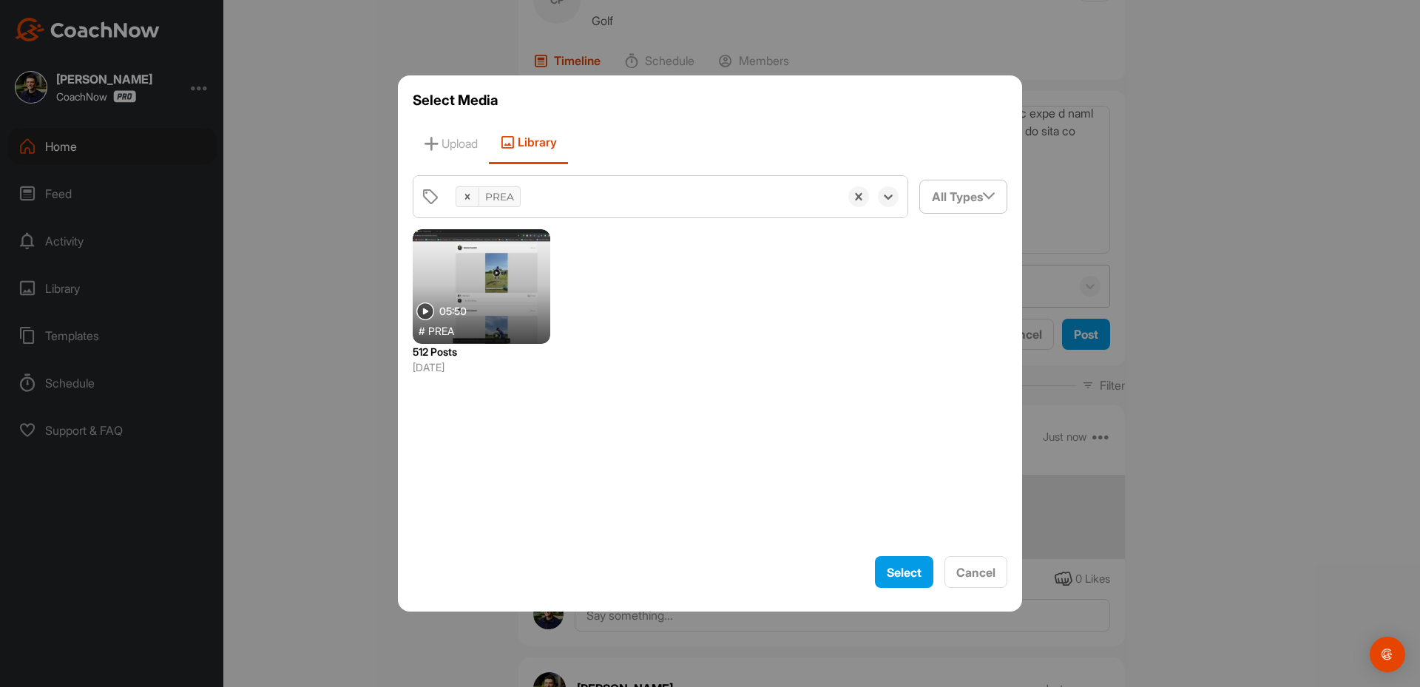
drag, startPoint x: 443, startPoint y: 283, endPoint x: 492, endPoint y: 287, distance: 49.0
click at [444, 283] on div at bounding box center [482, 286] width 138 height 115
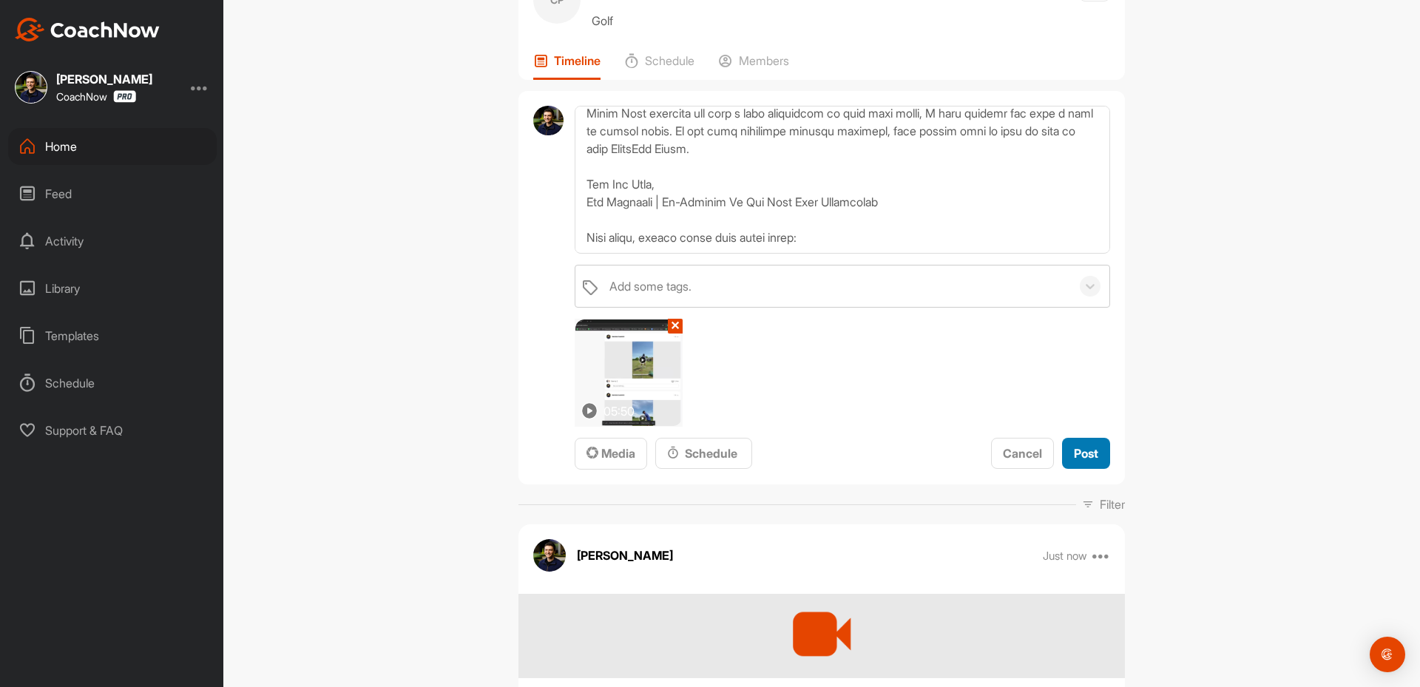
drag, startPoint x: 1094, startPoint y: 459, endPoint x: 1092, endPoint y: 451, distance: 8.4
click at [1094, 459] on button "Post" at bounding box center [1086, 454] width 48 height 32
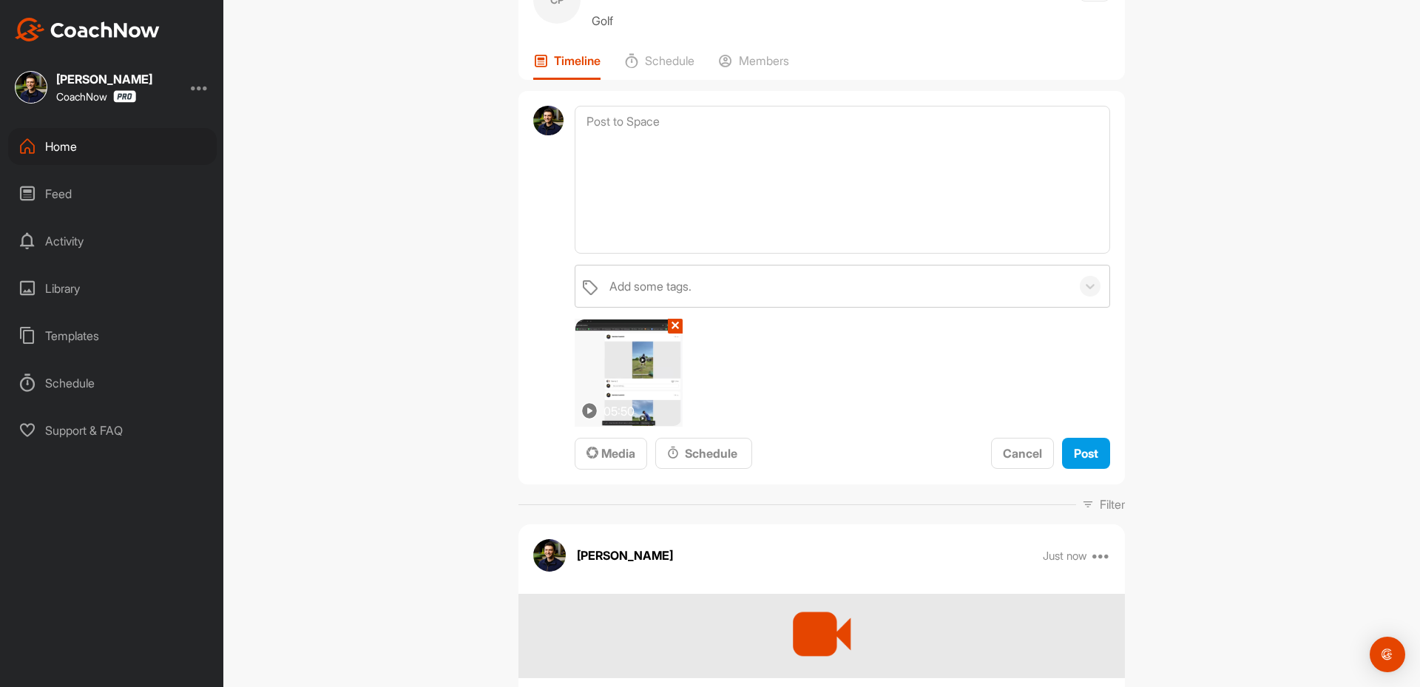
scroll to position [0, 0]
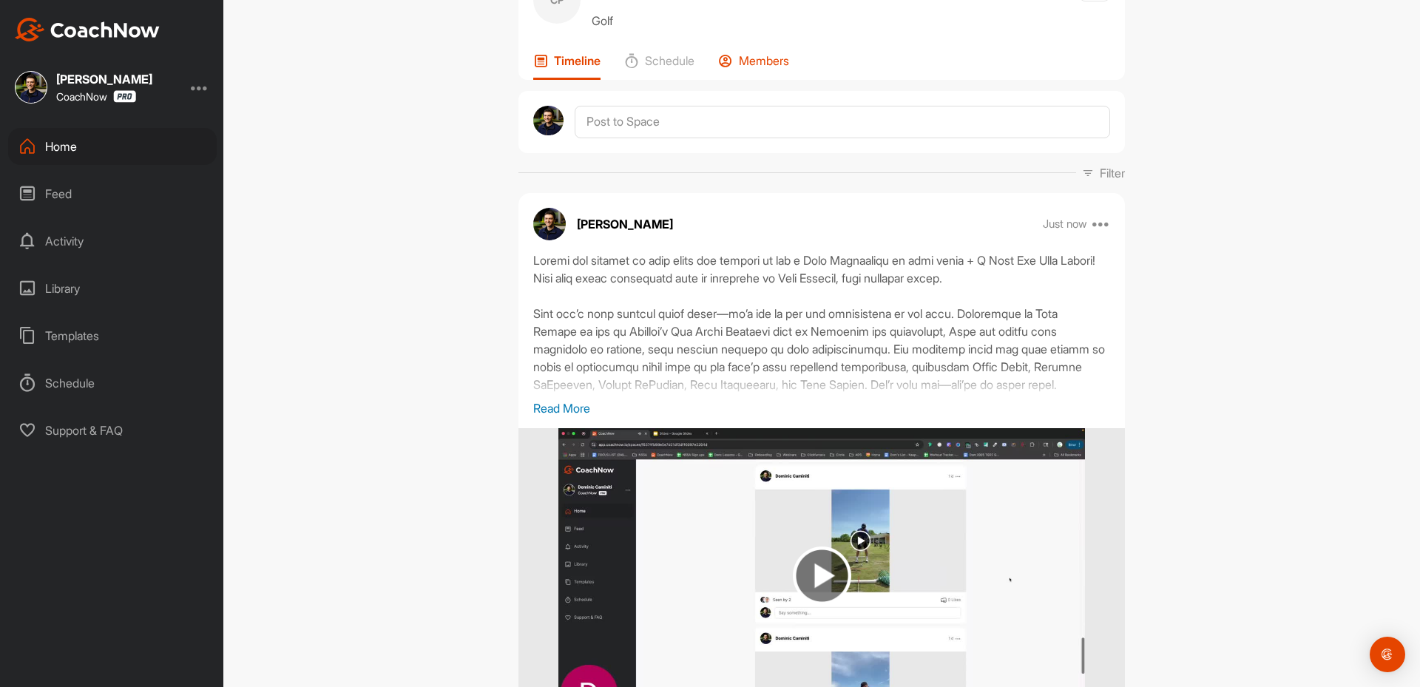
click at [739, 64] on p "Members" at bounding box center [764, 60] width 50 height 15
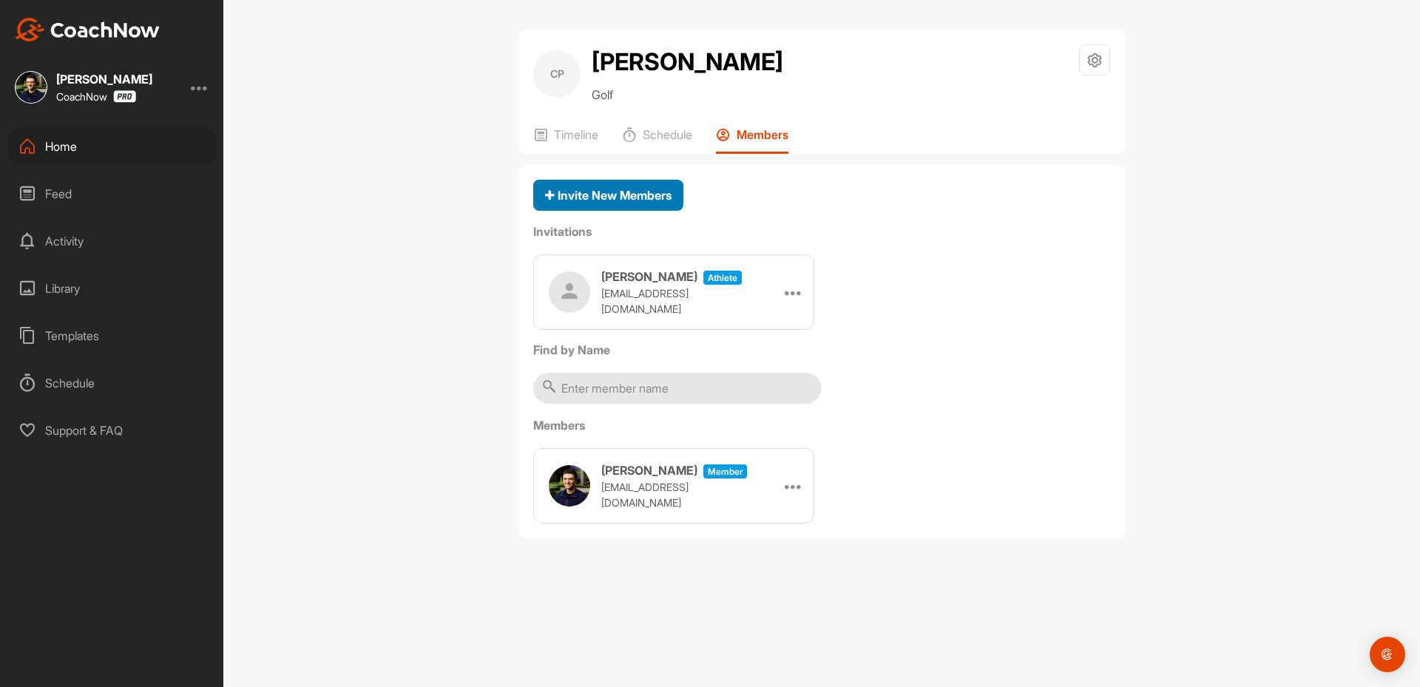
click at [616, 194] on span "Invite New Members" at bounding box center [608, 195] width 126 height 15
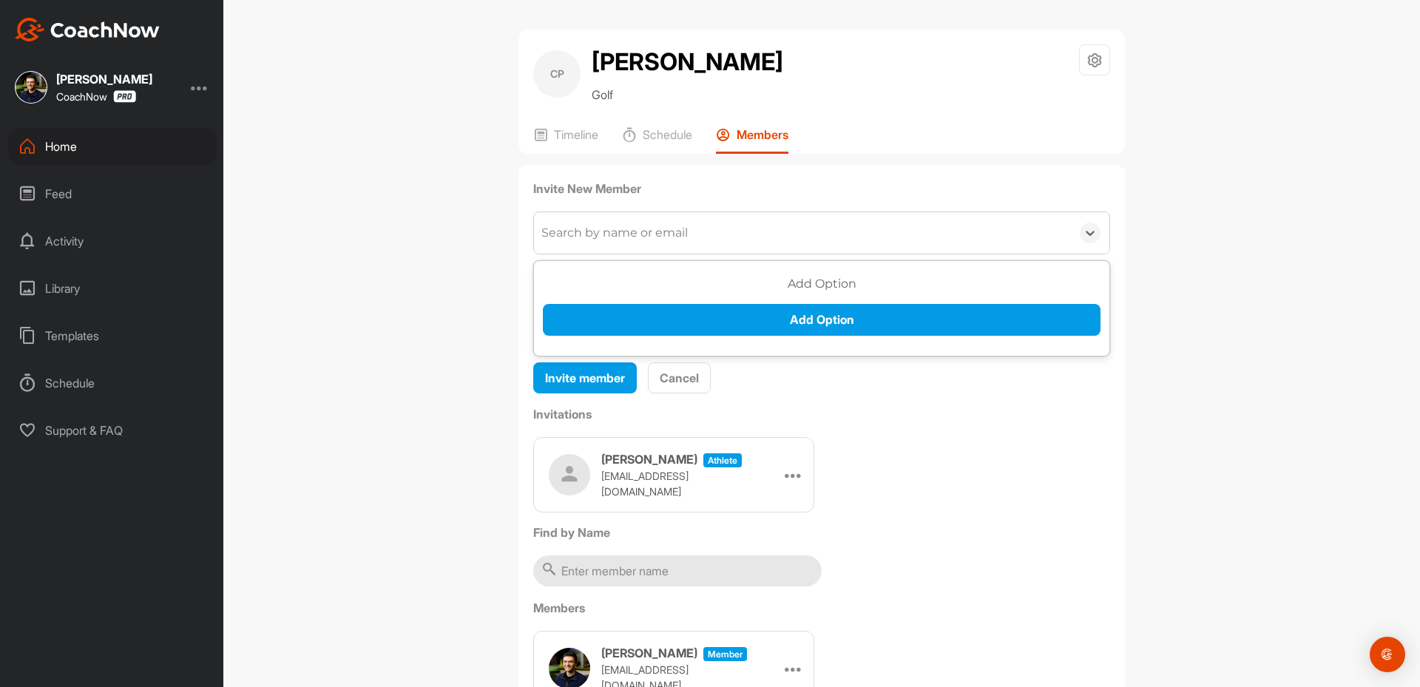
click at [611, 230] on div "Search by name or email" at bounding box center [614, 233] width 146 height 18
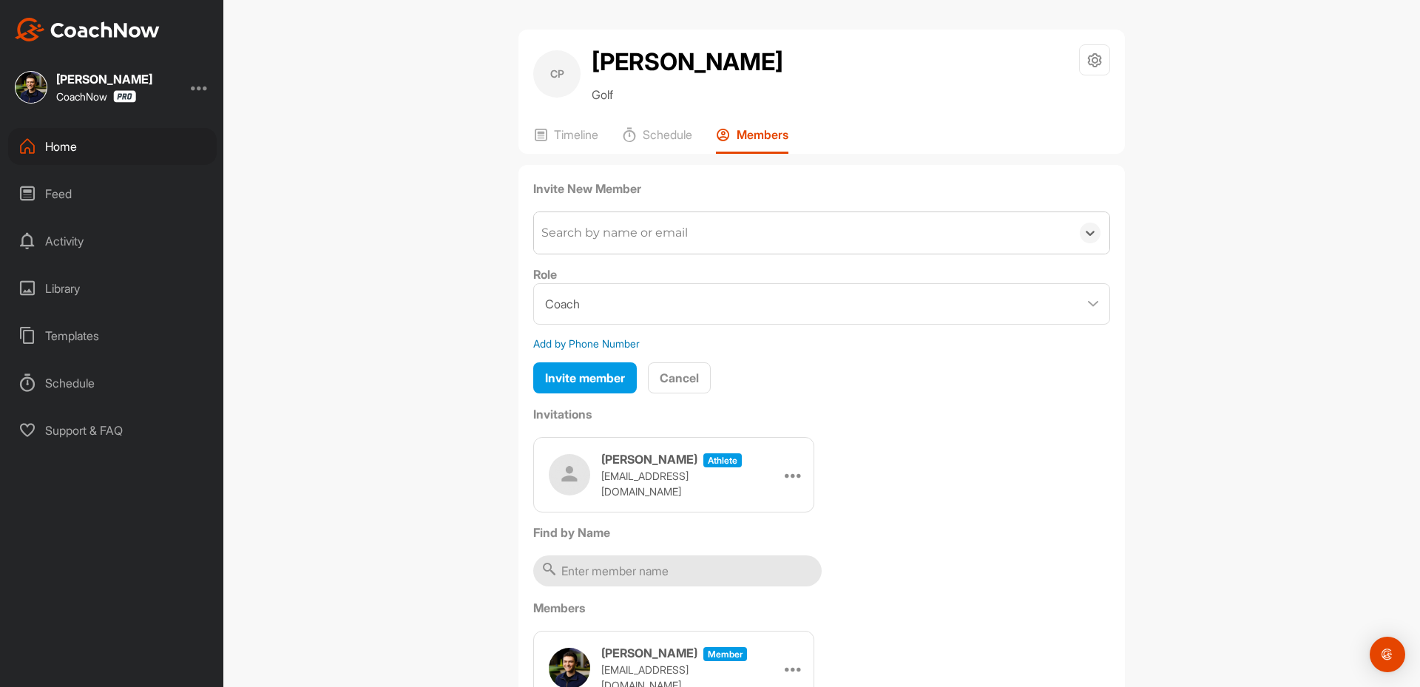
click at [614, 231] on div "Search by name or email" at bounding box center [614, 233] width 146 height 18
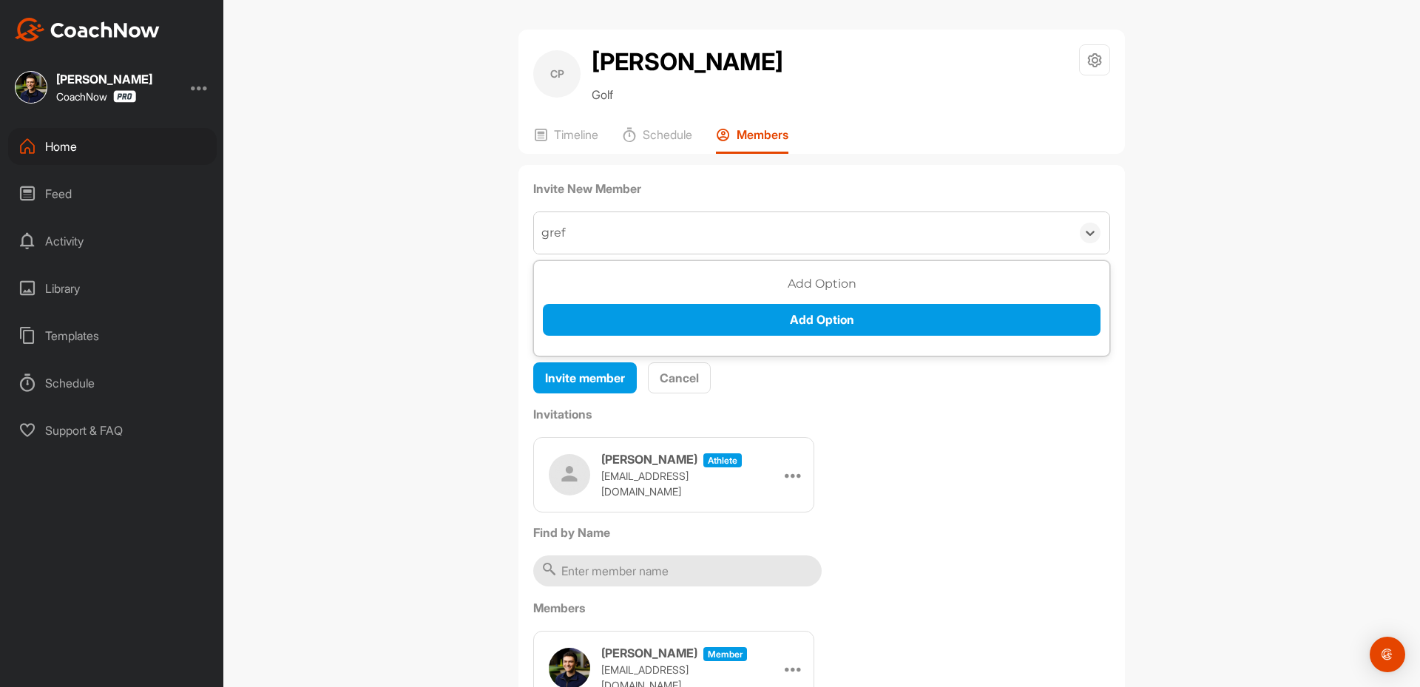
type input "gre"
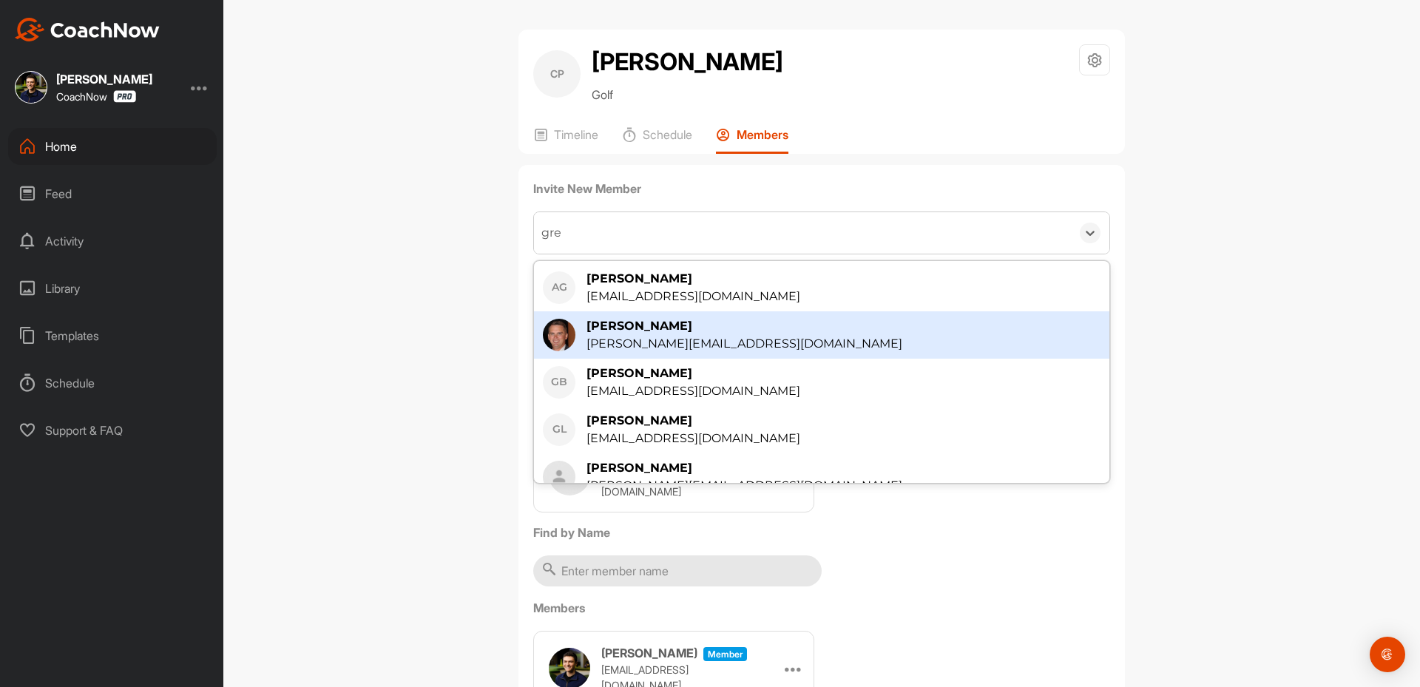
click at [611, 328] on div "[PERSON_NAME]" at bounding box center [744, 326] width 316 height 18
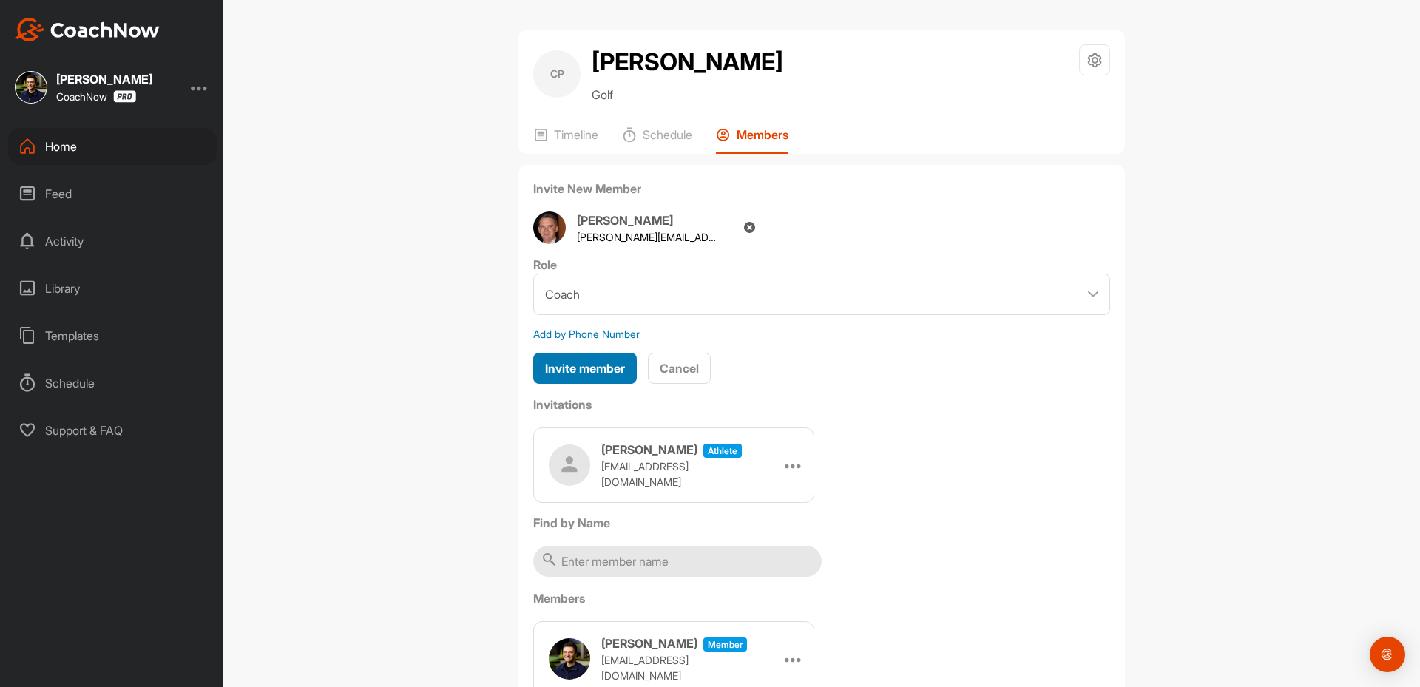
click at [578, 371] on span "Invite member" at bounding box center [585, 368] width 80 height 15
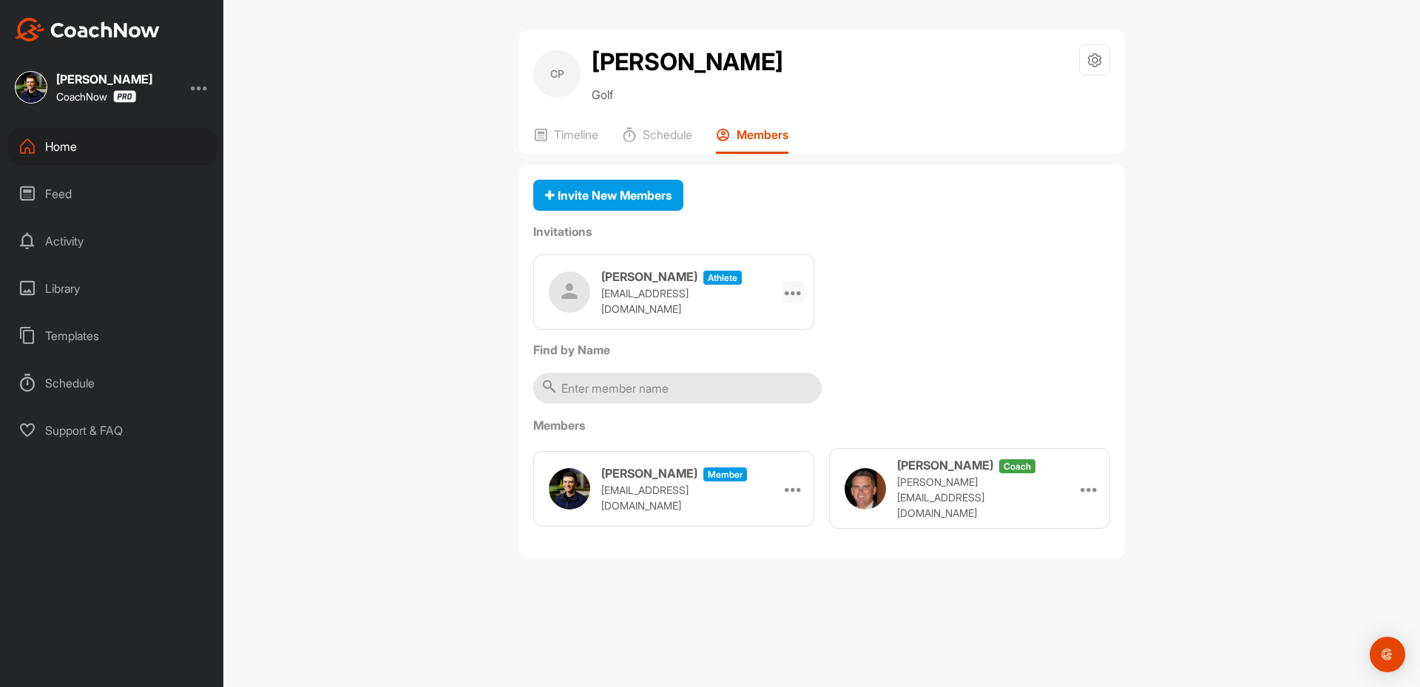
click at [797, 291] on icon at bounding box center [794, 292] width 18 height 18
click at [757, 422] on li "Copy Link" at bounding box center [765, 426] width 79 height 47
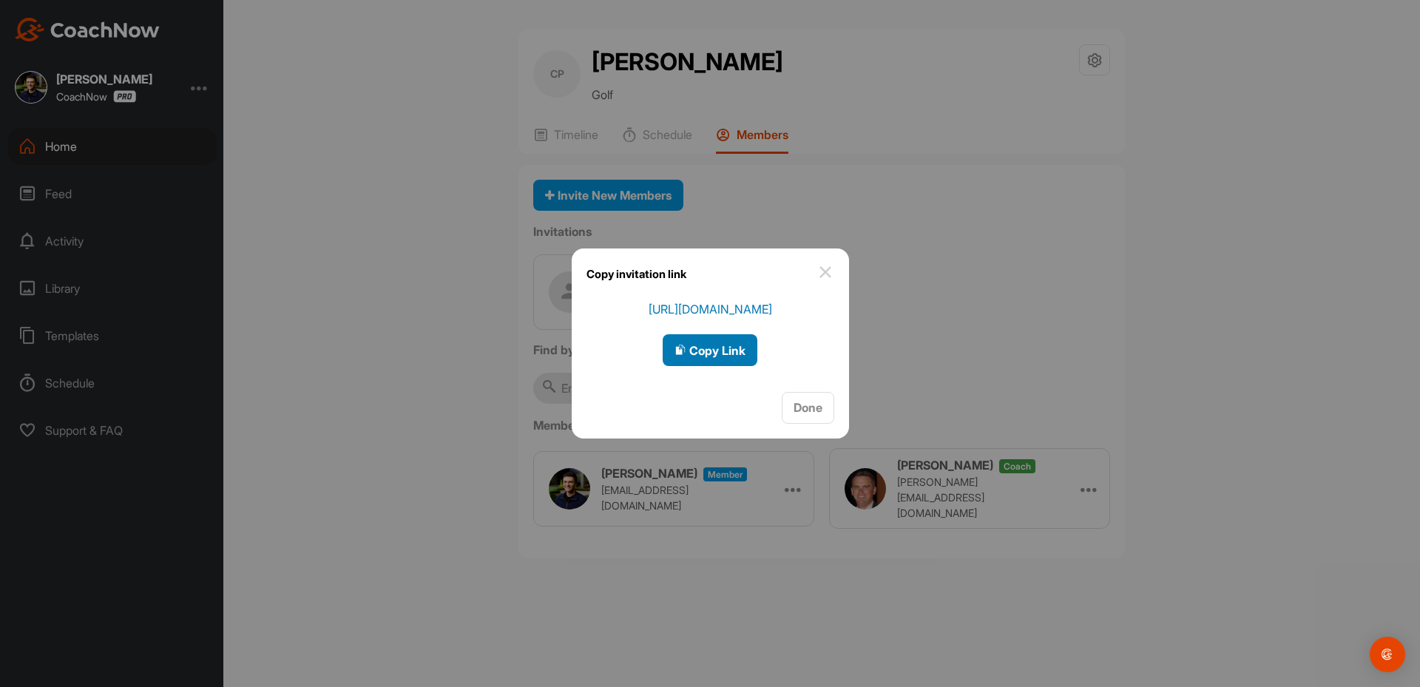
click at [733, 348] on span "Copy Link" at bounding box center [709, 350] width 71 height 15
click at [99, 166] on div at bounding box center [710, 343] width 1420 height 687
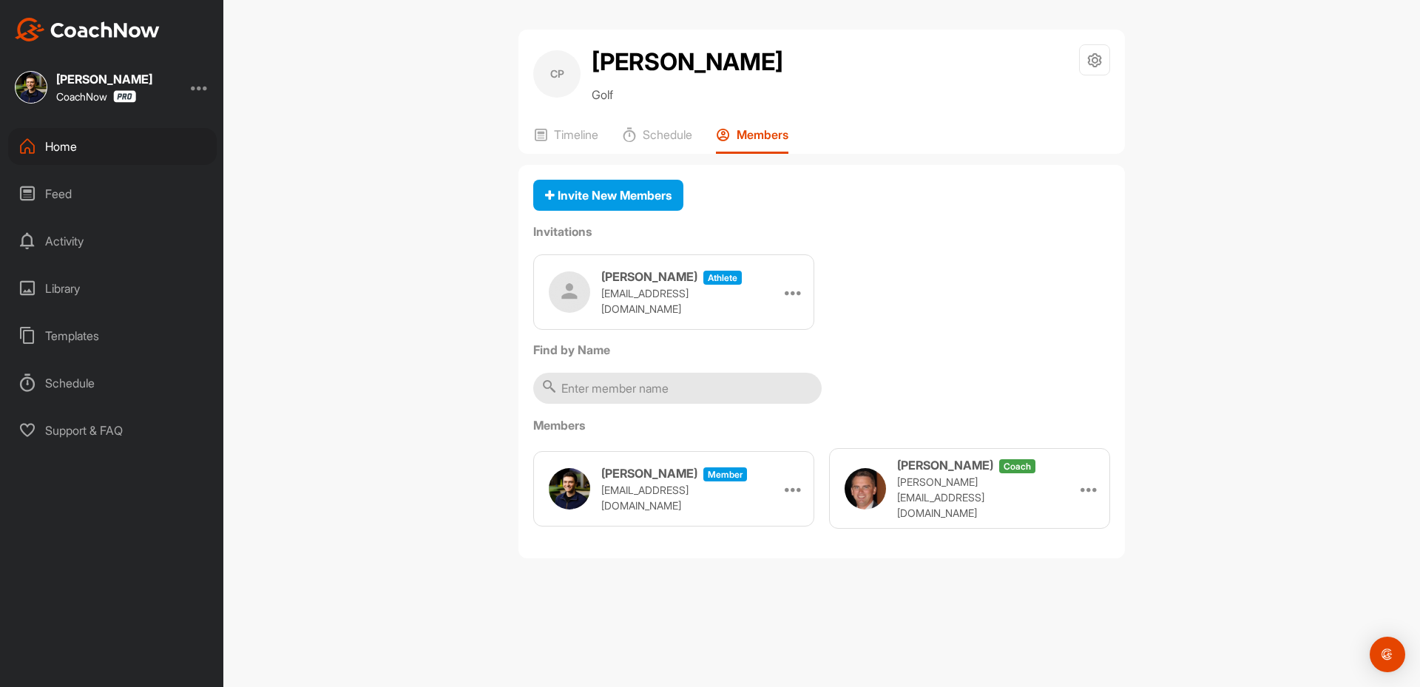
click at [92, 146] on div "Home" at bounding box center [112, 146] width 209 height 37
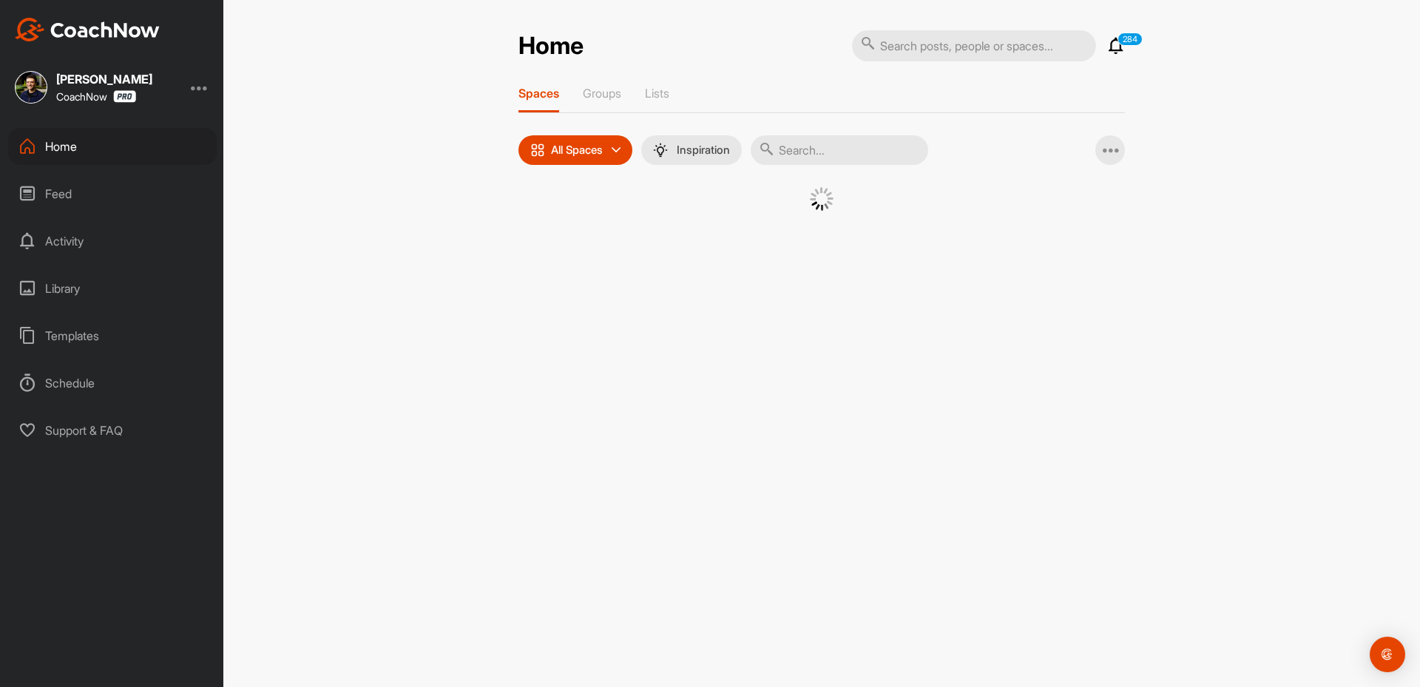
click at [92, 146] on div "Home" at bounding box center [112, 146] width 209 height 37
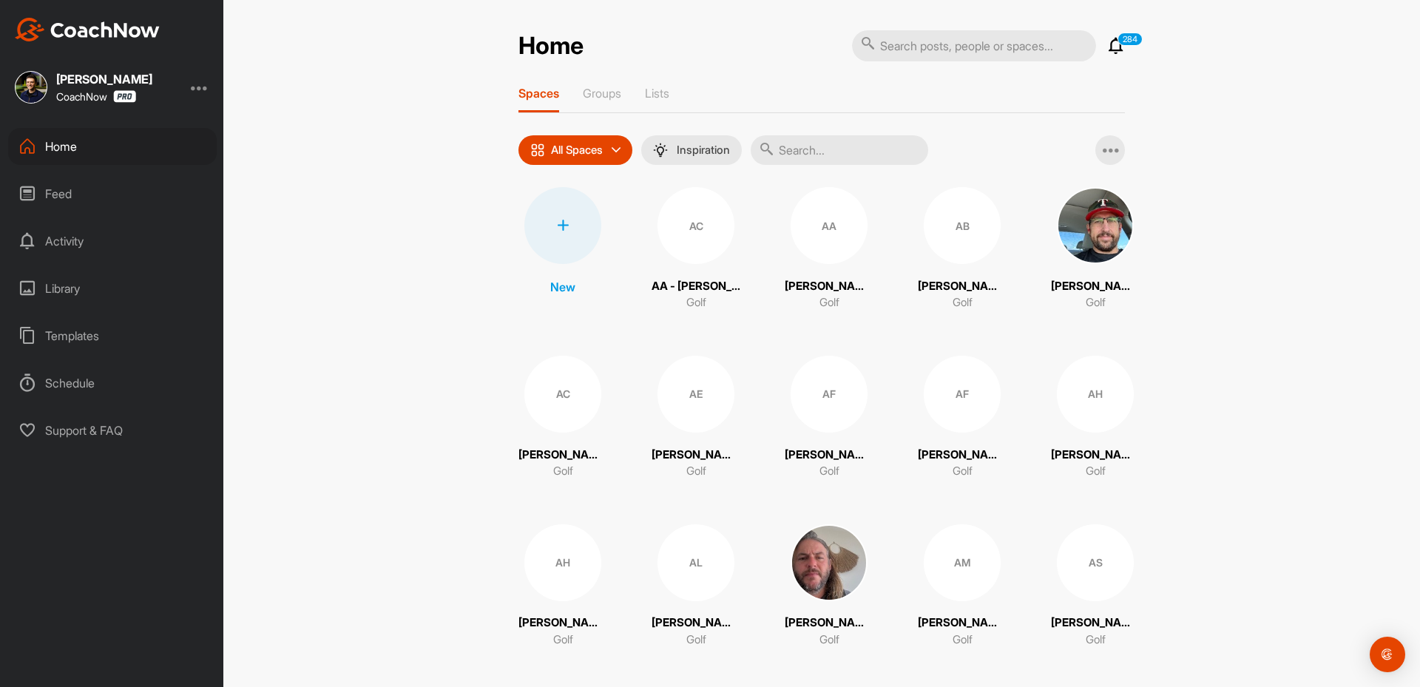
click at [566, 246] on div at bounding box center [562, 225] width 77 height 77
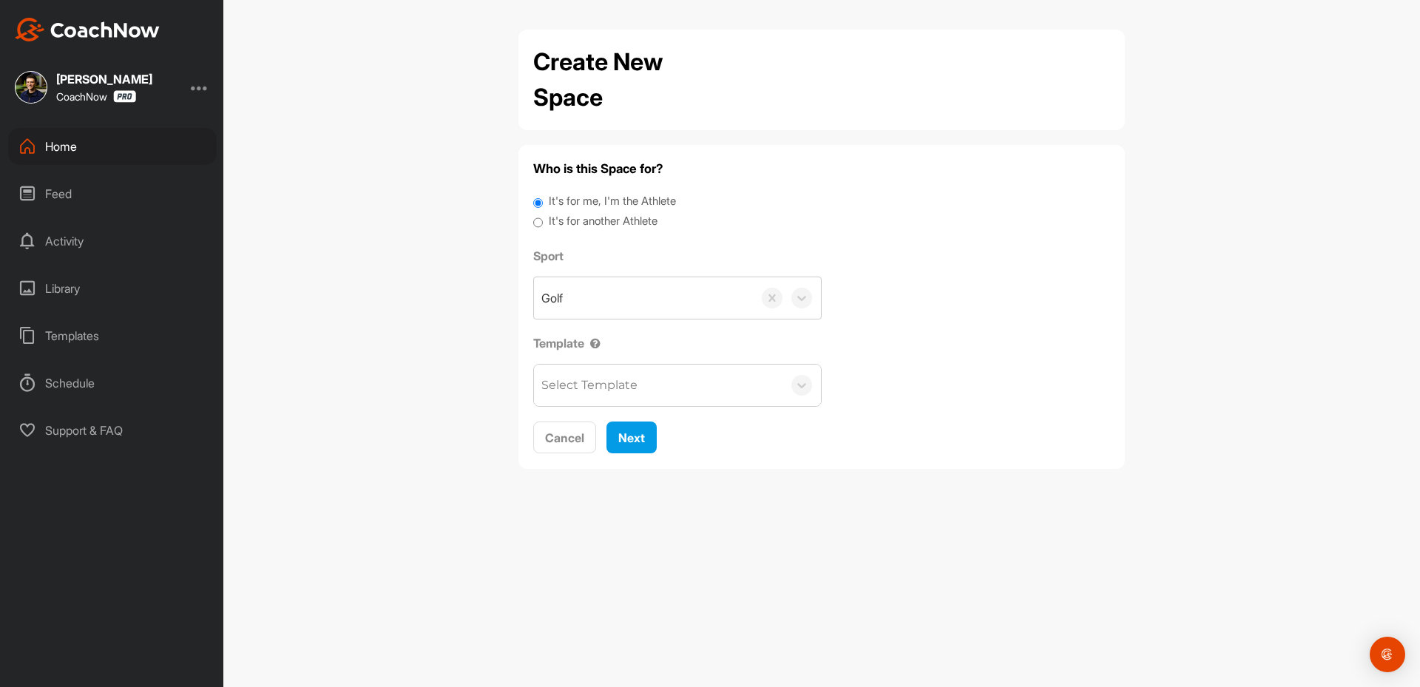
click at [621, 215] on label "It's for another Athlete" at bounding box center [603, 221] width 109 height 17
click at [543, 215] on input "It's for another Athlete" at bounding box center [538, 223] width 10 height 20
radio input "true"
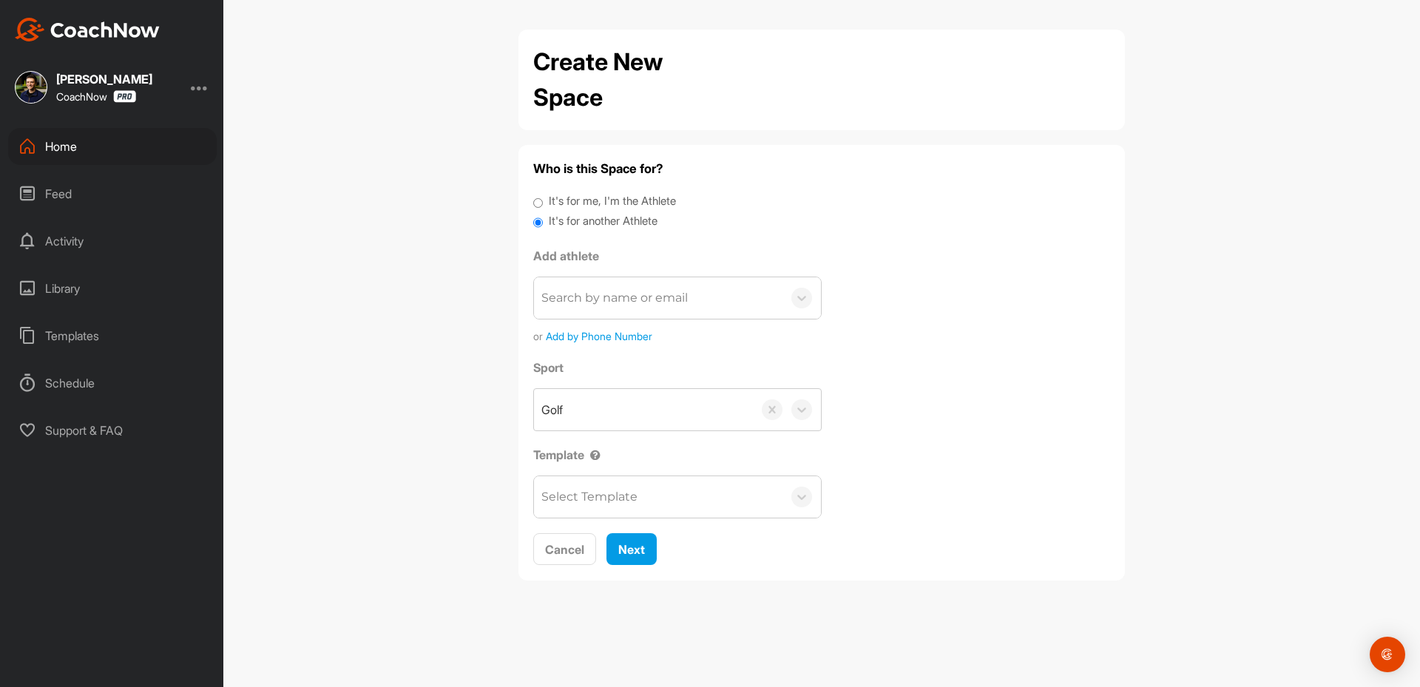
click at [317, 296] on div "Create New Space Who is this Space for? It's for me, I'm the Athlete It's for a…" at bounding box center [821, 343] width 1197 height 687
click at [681, 300] on div "Search by name or email" at bounding box center [614, 298] width 146 height 18
paste input "[EMAIL_ADDRESS][DOMAIN_NAME]"
type input "[EMAIL_ADDRESS][DOMAIN_NAME]"
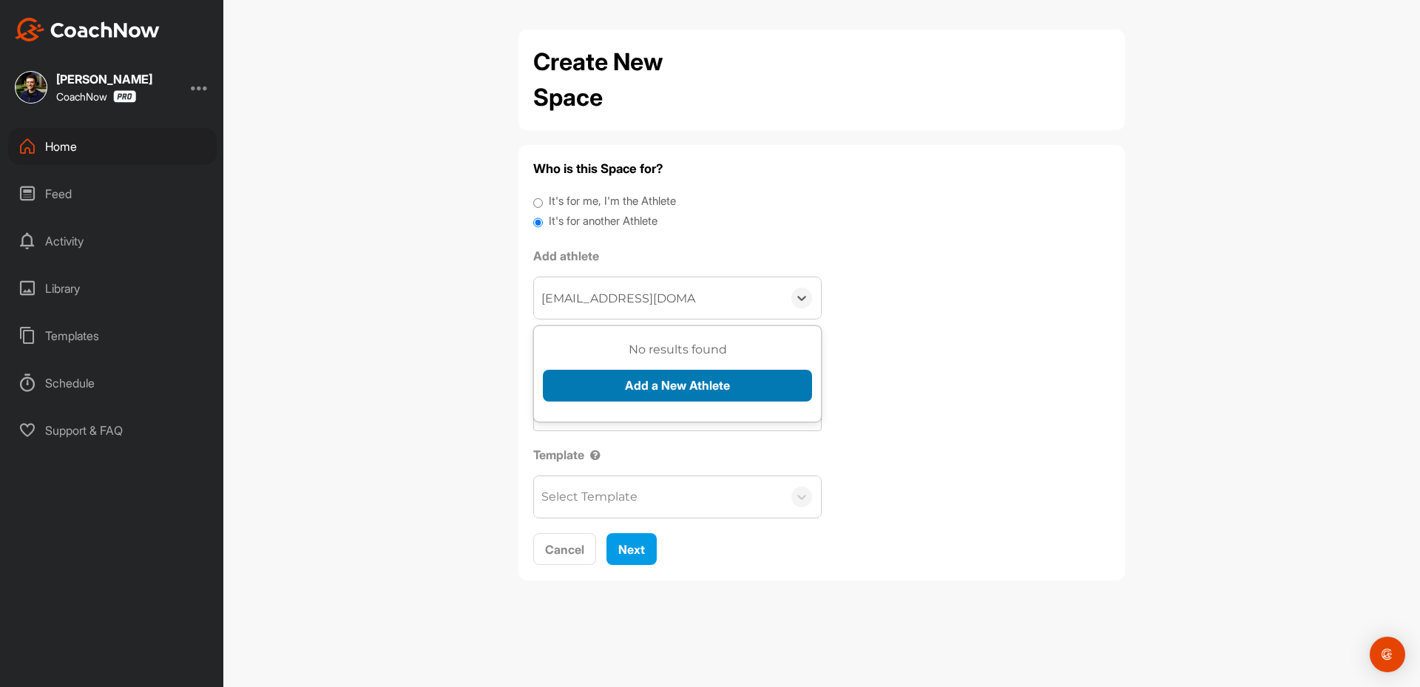
click at [642, 390] on button "Add a New Athlete" at bounding box center [677, 386] width 269 height 32
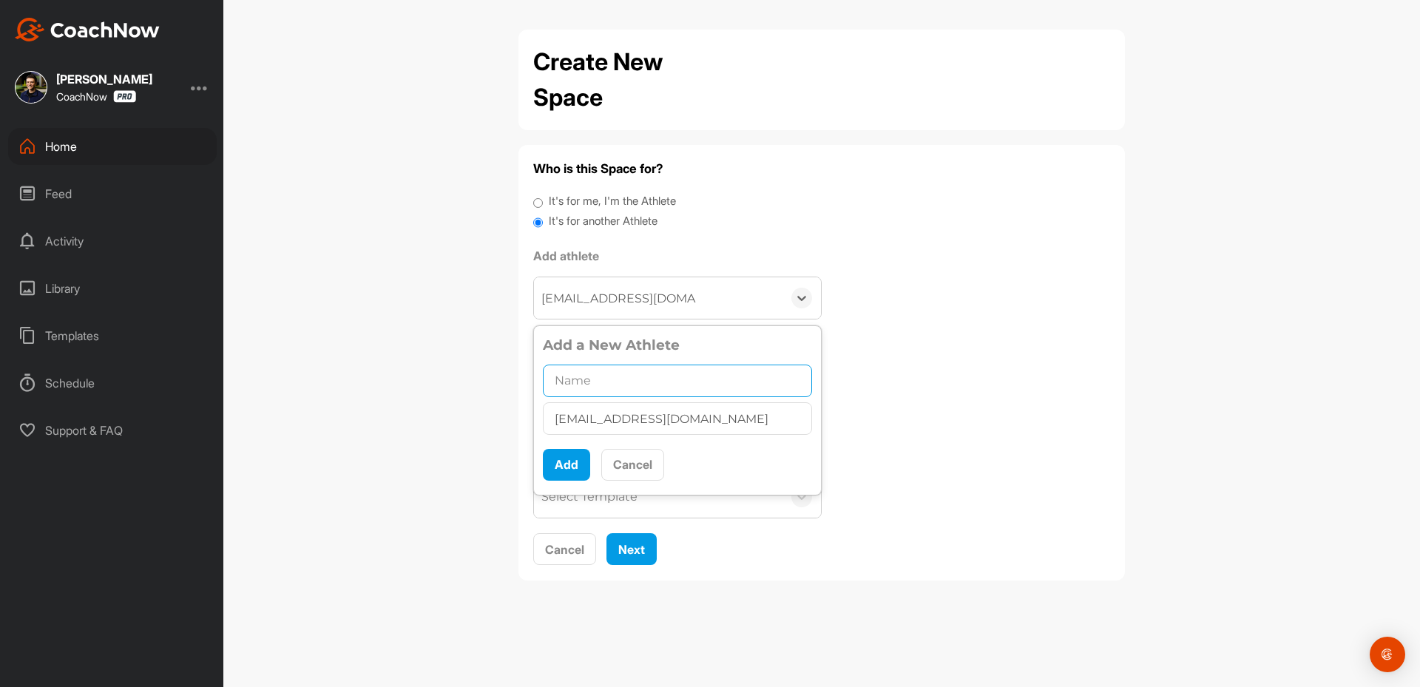
click at [581, 384] on input "text" at bounding box center [677, 381] width 269 height 33
paste input "[PERSON_NAME]"
type input "[PERSON_NAME]"
click at [576, 460] on button "Add" at bounding box center [566, 465] width 47 height 32
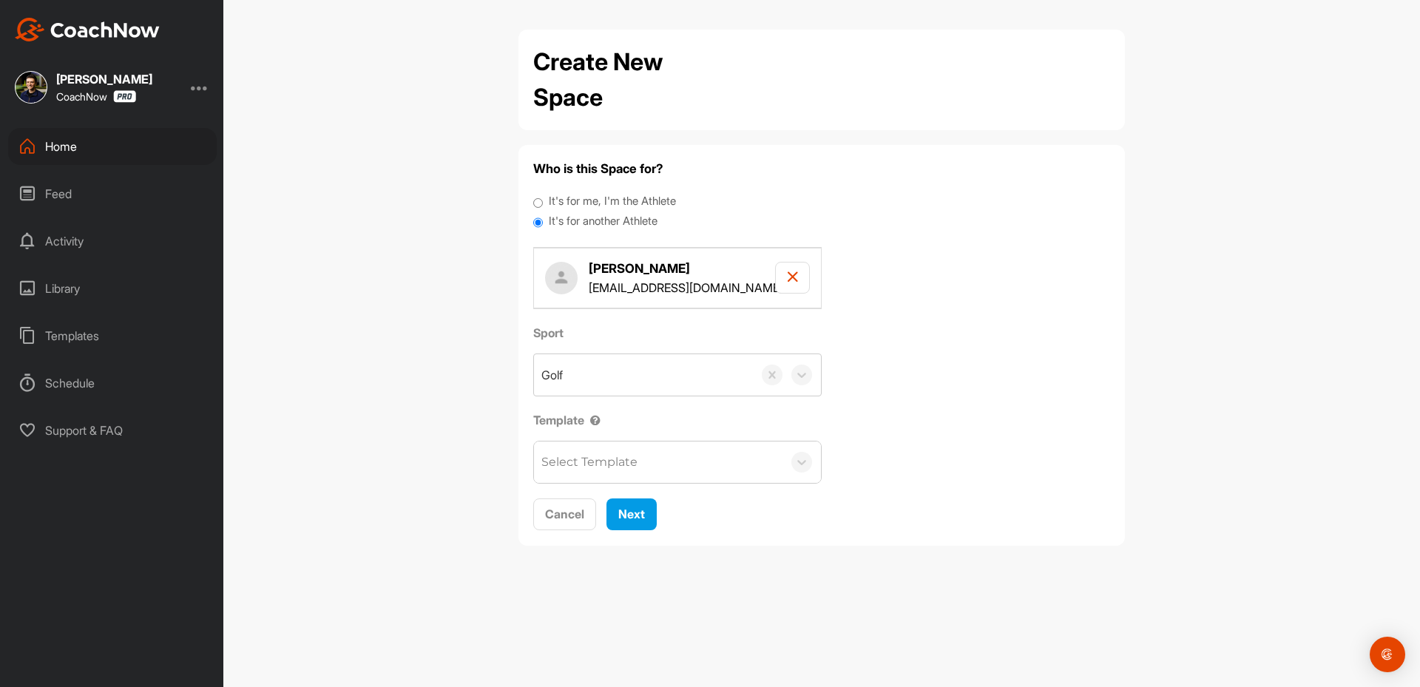
click at [603, 455] on div "Select Template" at bounding box center [589, 462] width 96 height 18
click at [635, 507] on span "Next" at bounding box center [631, 514] width 27 height 15
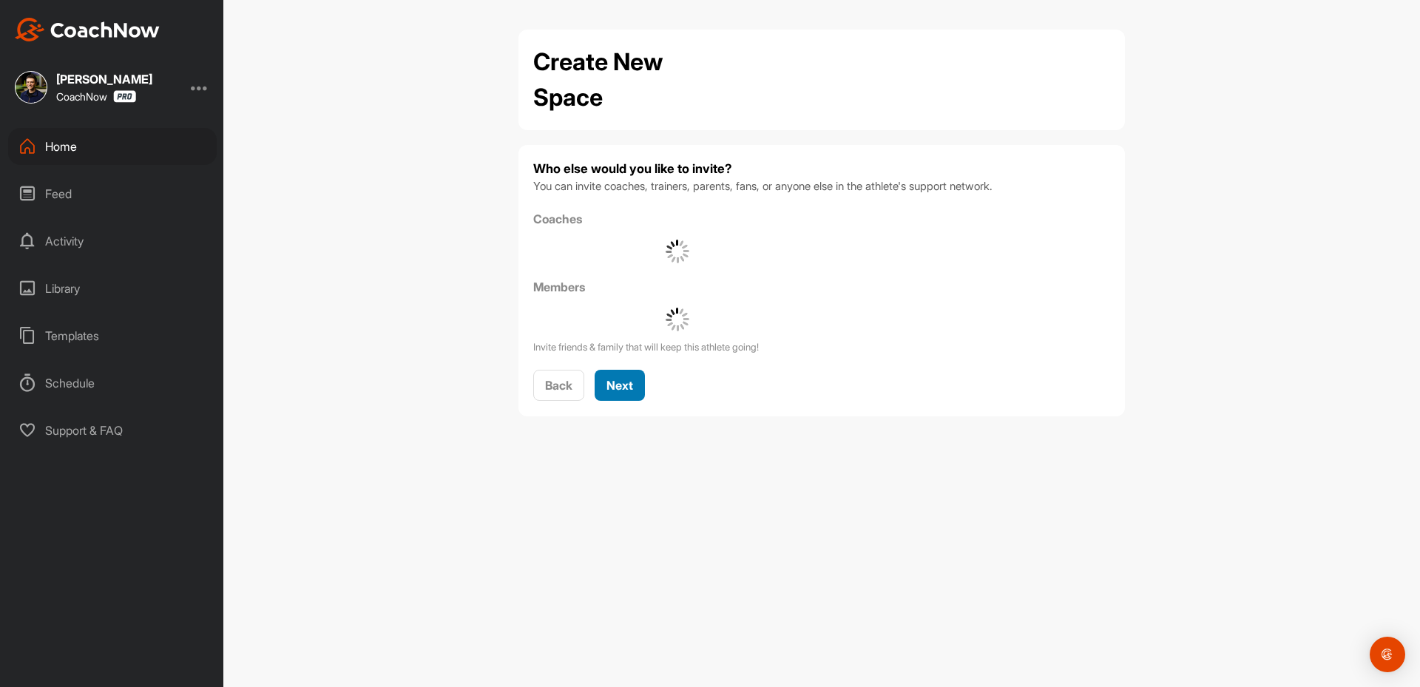
click at [623, 388] on span "Next" at bounding box center [619, 385] width 27 height 15
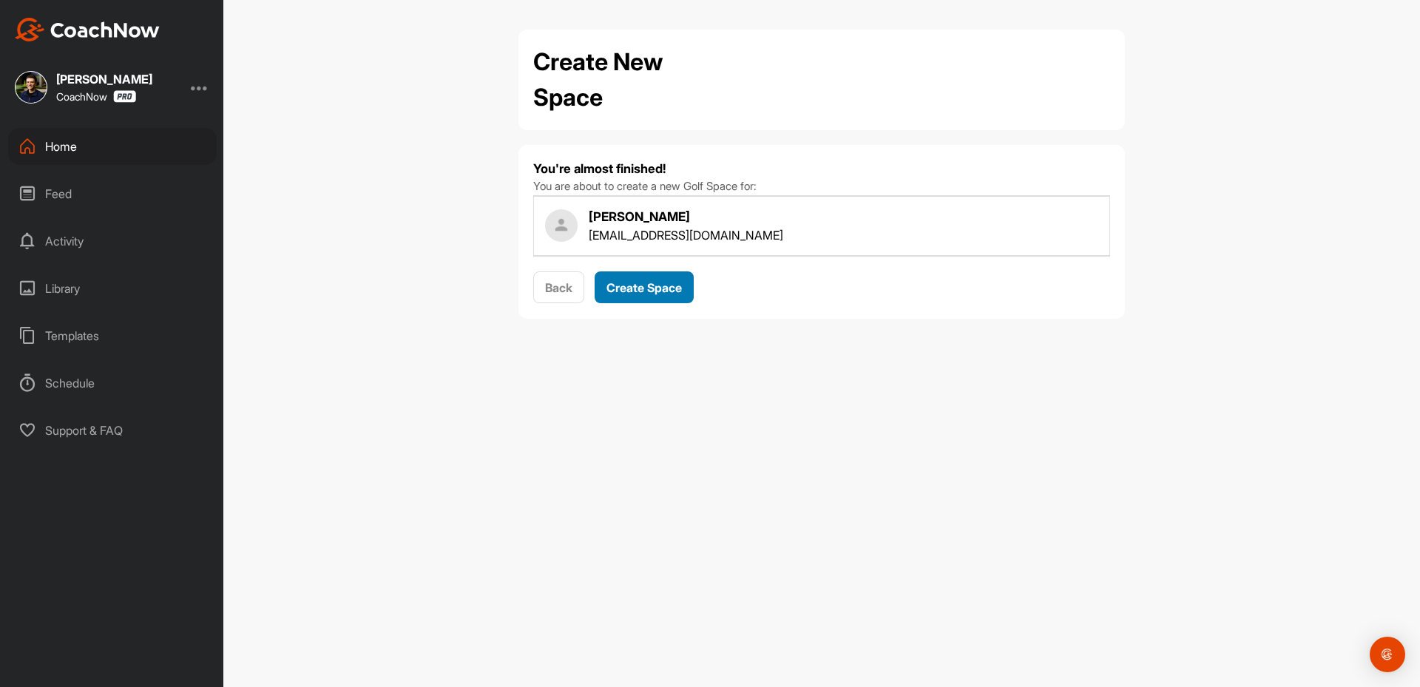
click at [629, 277] on button "Create Space" at bounding box center [644, 287] width 99 height 32
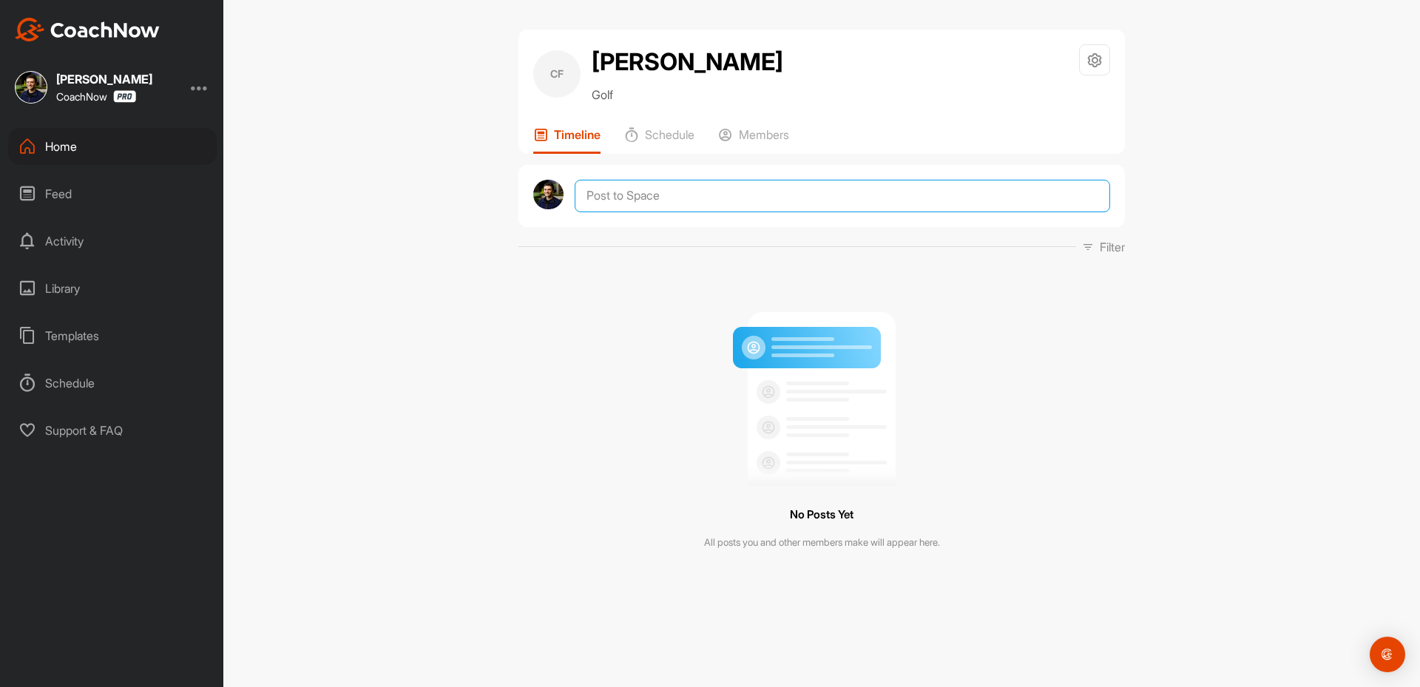
click at [685, 196] on textarea at bounding box center [842, 196] width 535 height 33
click at [618, 202] on textarea at bounding box center [842, 196] width 535 height 33
click at [618, 200] on textarea at bounding box center [842, 196] width 535 height 33
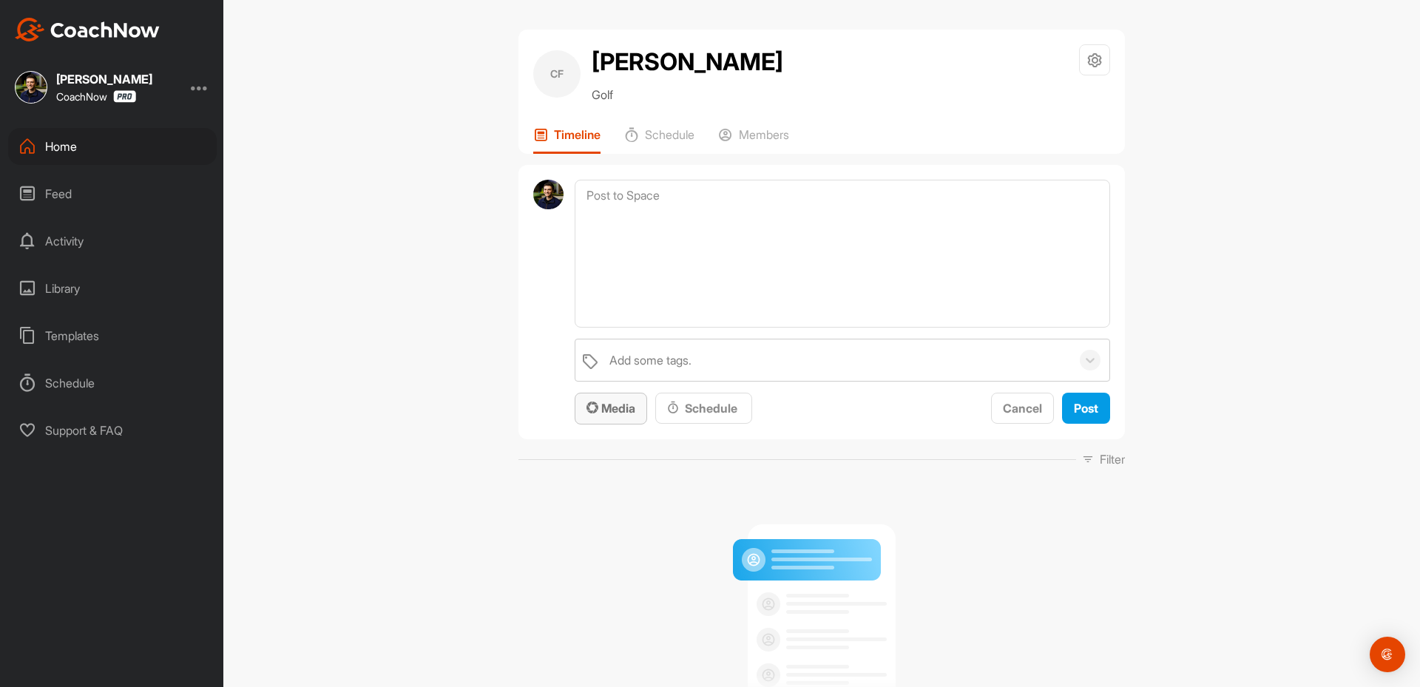
click at [611, 410] on span "Media" at bounding box center [610, 408] width 49 height 15
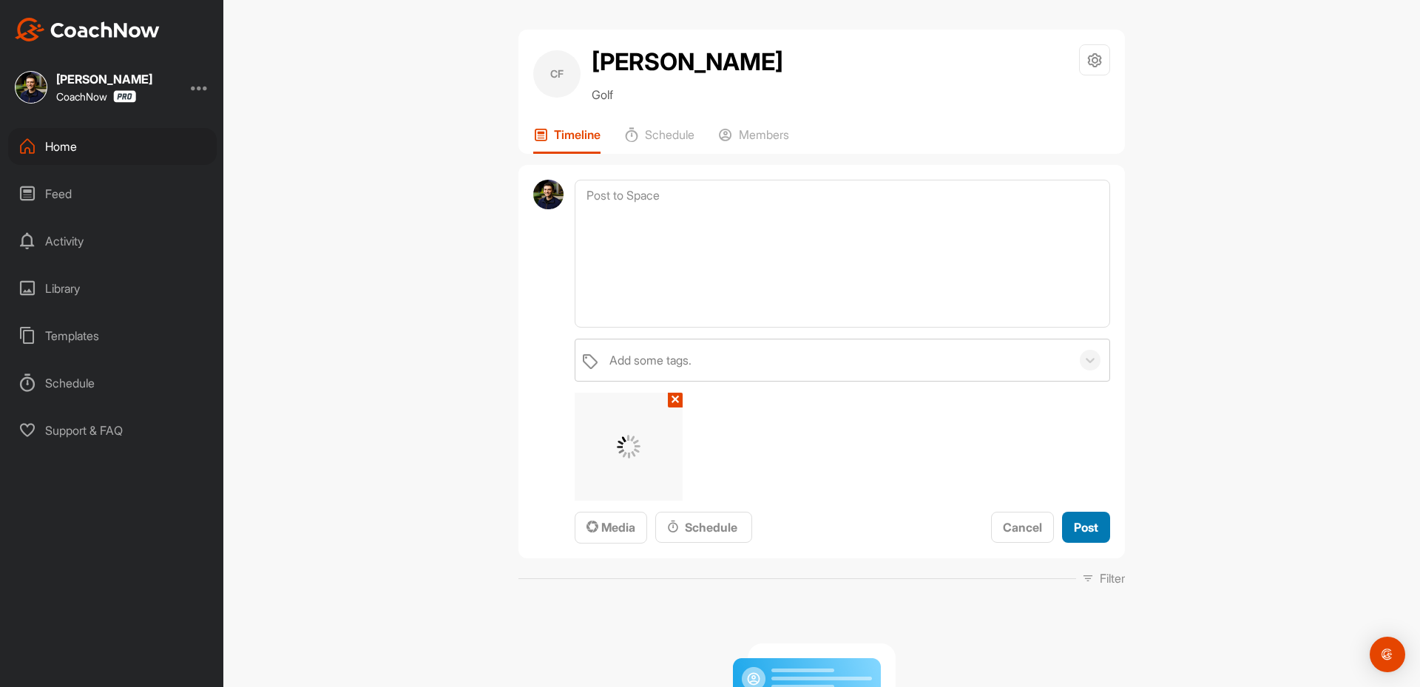
click at [1091, 529] on span "Post" at bounding box center [1086, 527] width 24 height 15
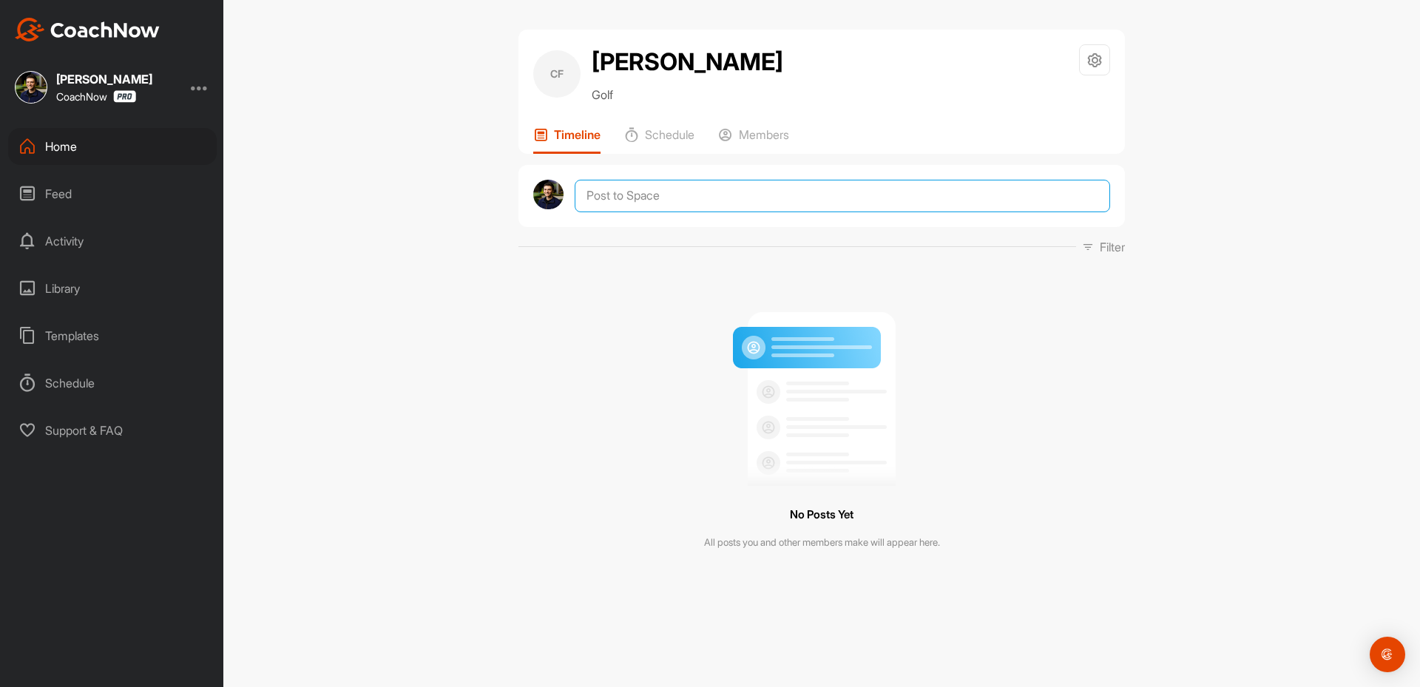
click at [612, 182] on textarea at bounding box center [842, 196] width 535 height 33
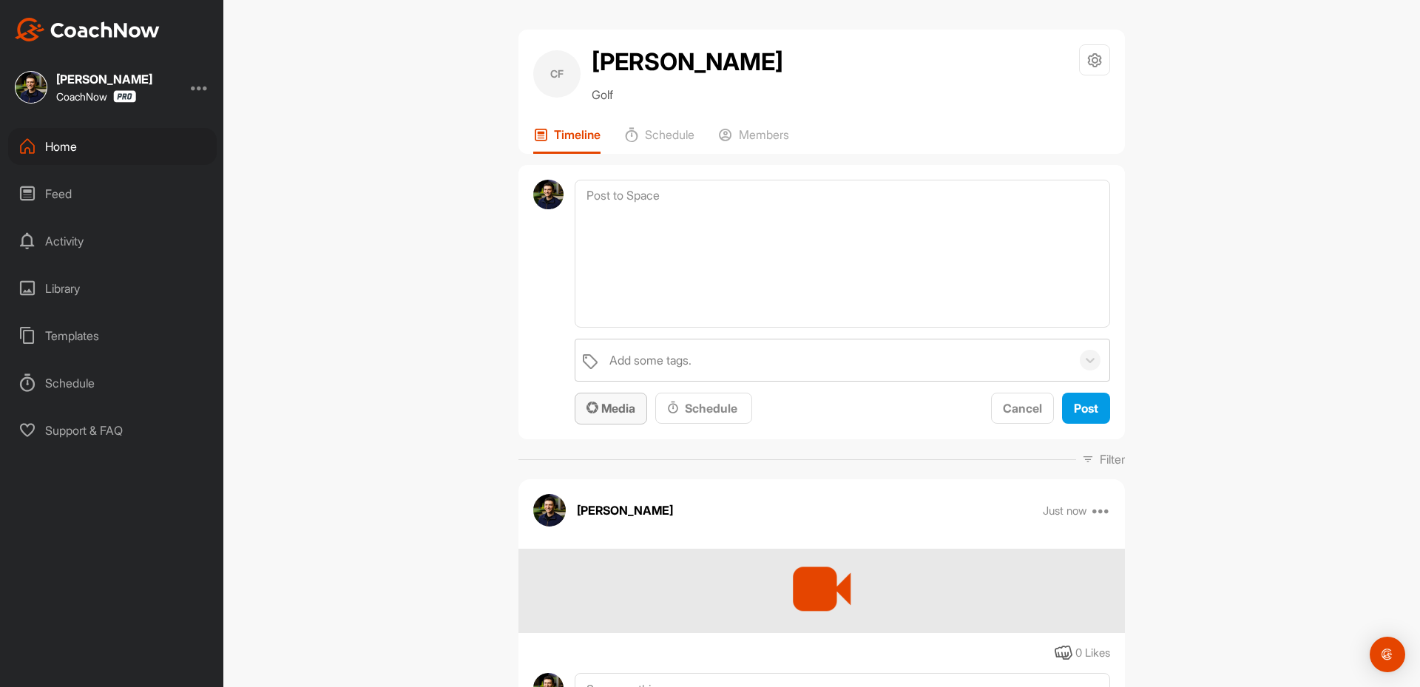
click at [610, 410] on span "Media" at bounding box center [610, 408] width 49 height 15
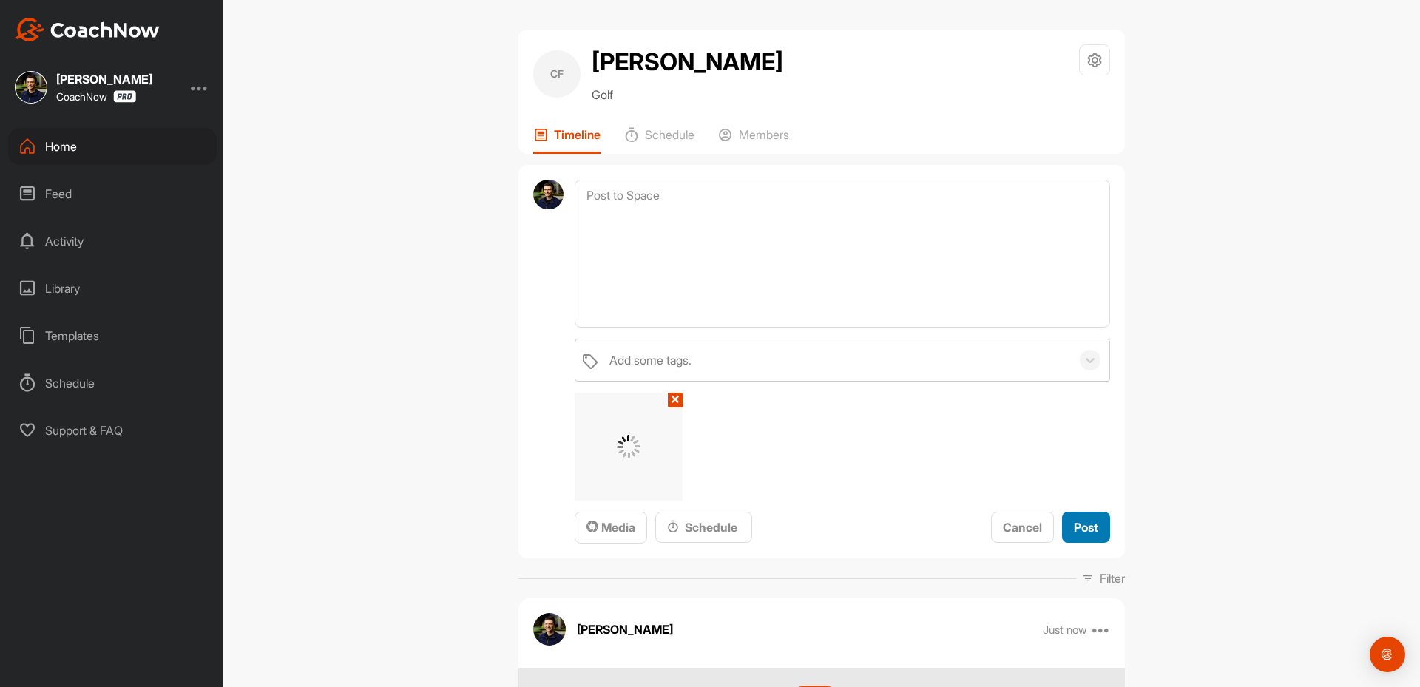
click at [1074, 530] on span "Post" at bounding box center [1086, 527] width 24 height 15
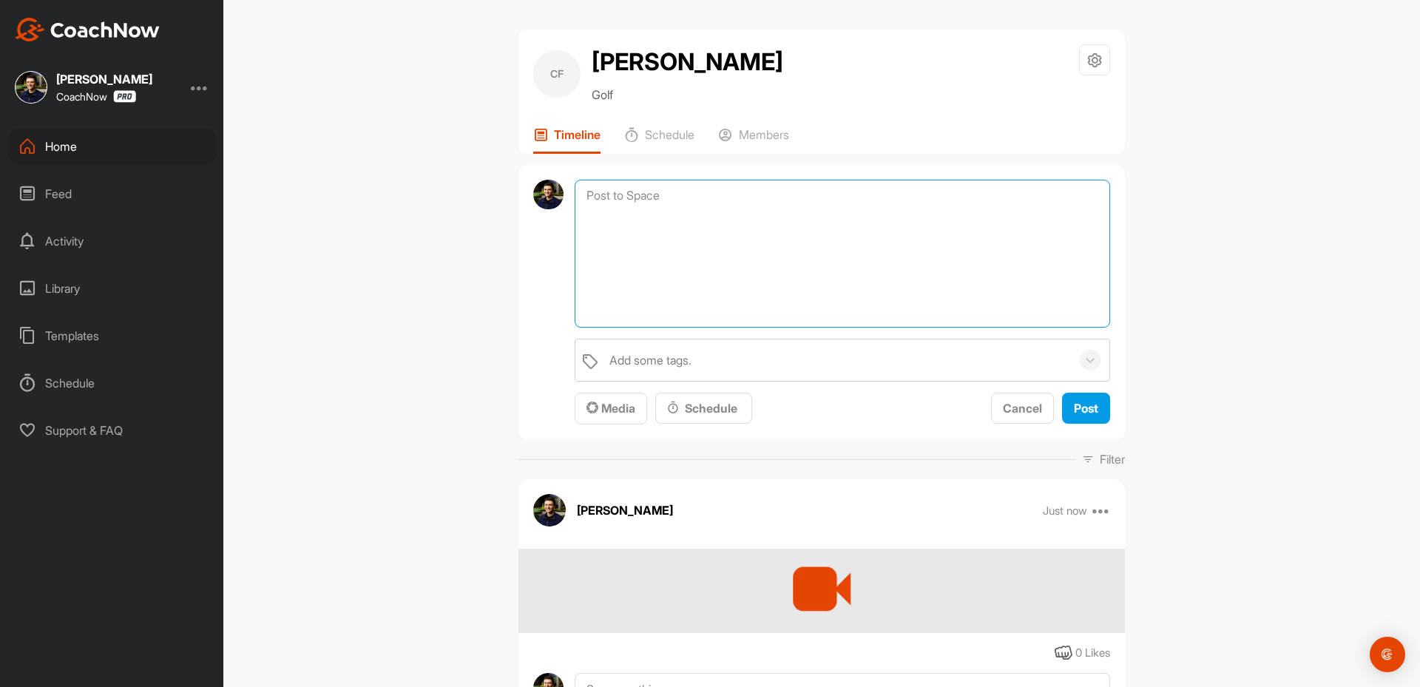
click at [654, 193] on textarea at bounding box center [842, 254] width 535 height 148
click at [408, 339] on div "CF Cash [PERSON_NAME] Golf Space Settings Your Notifications Timeline Schedule …" at bounding box center [821, 343] width 1197 height 687
click at [631, 196] on textarea at bounding box center [842, 254] width 535 height 148
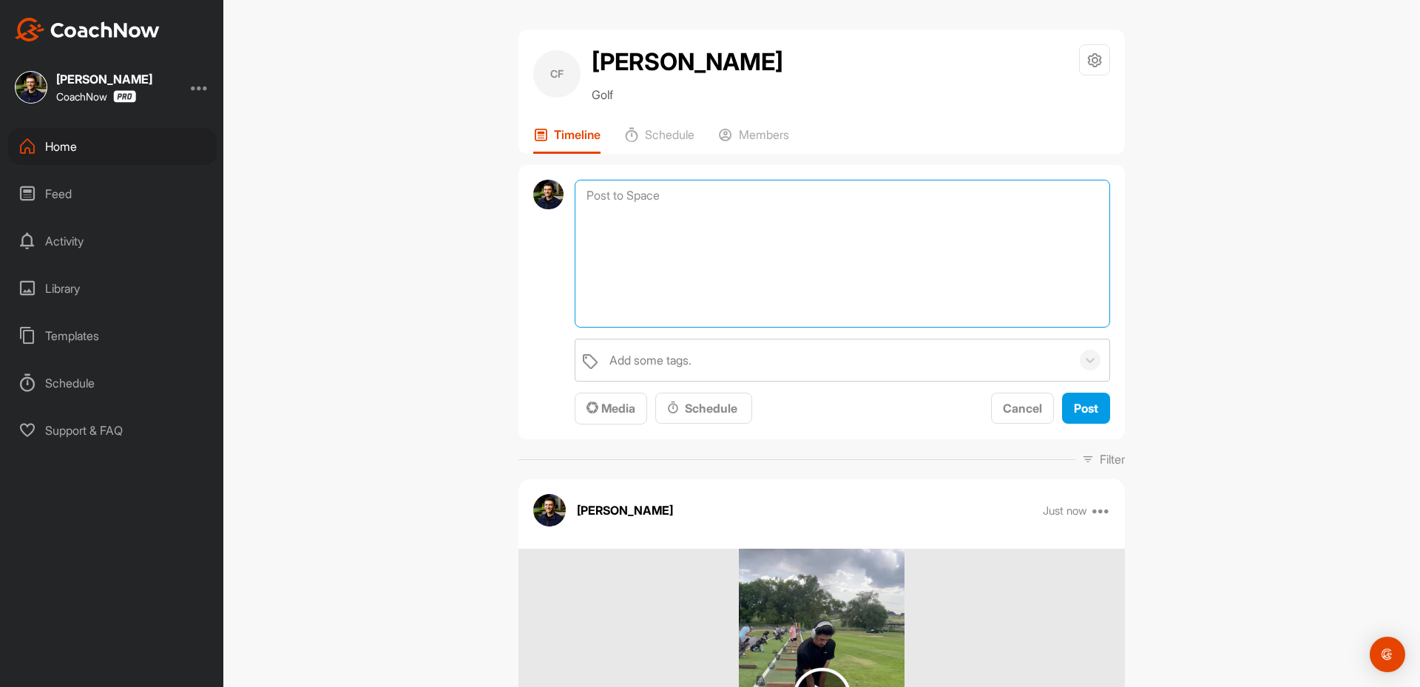
click at [620, 311] on textarea at bounding box center [842, 254] width 535 height 148
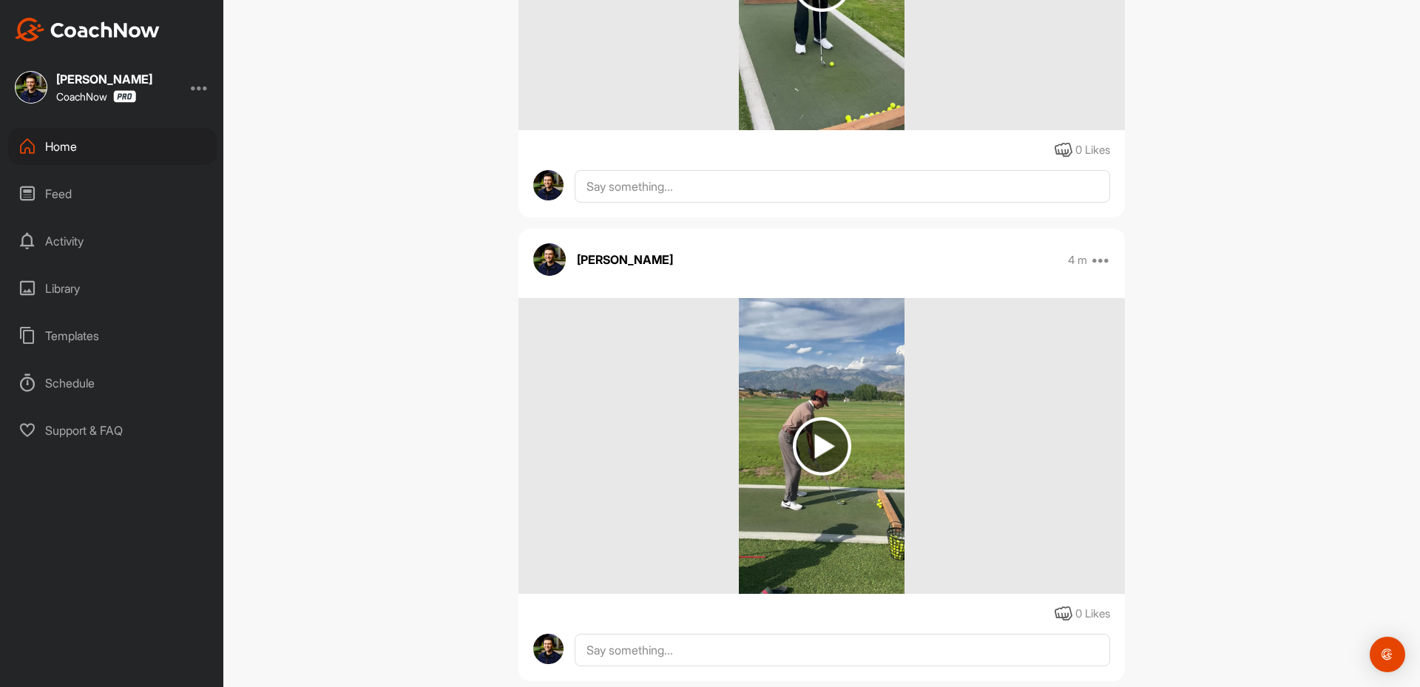
scroll to position [754, 0]
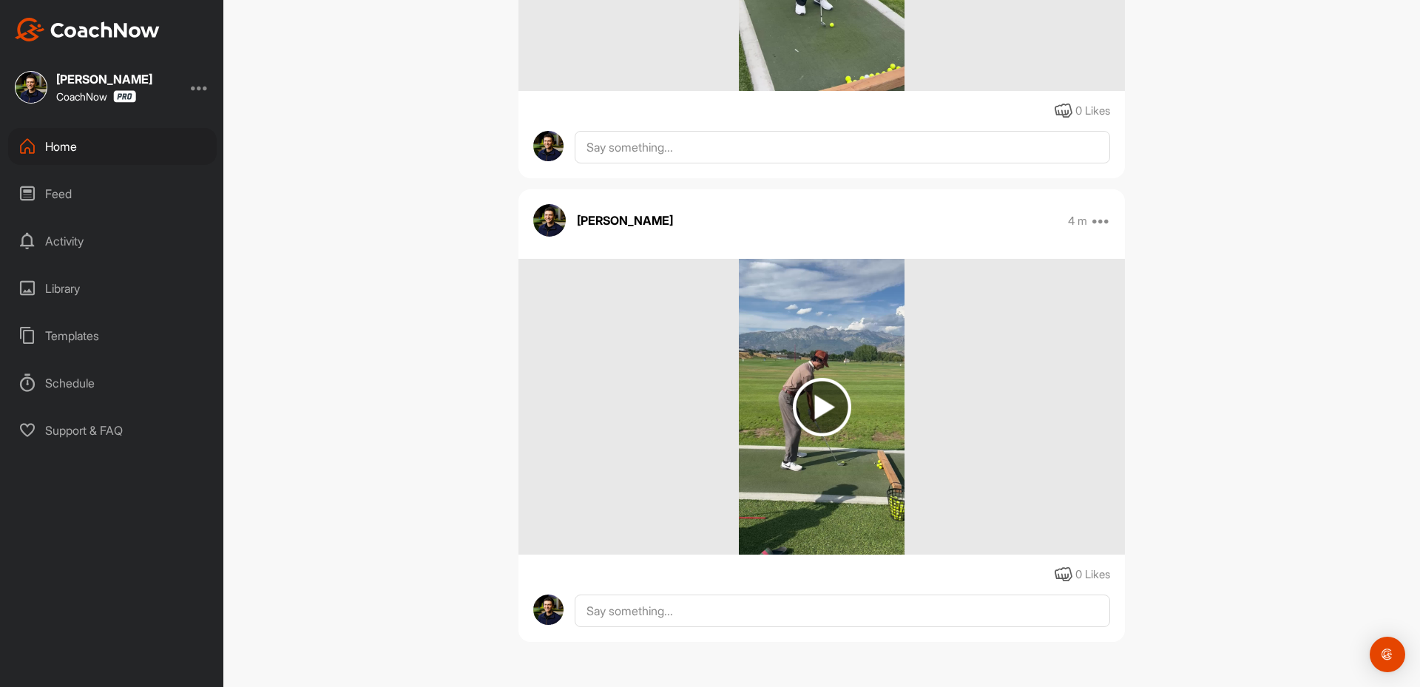
drag, startPoint x: 386, startPoint y: 506, endPoint x: 385, endPoint y: 527, distance: 20.8
click at [380, 504] on div "CF Cash [PERSON_NAME] Golf Space Settings Your Notifications Timeline Schedule …" at bounding box center [821, 343] width 1197 height 687
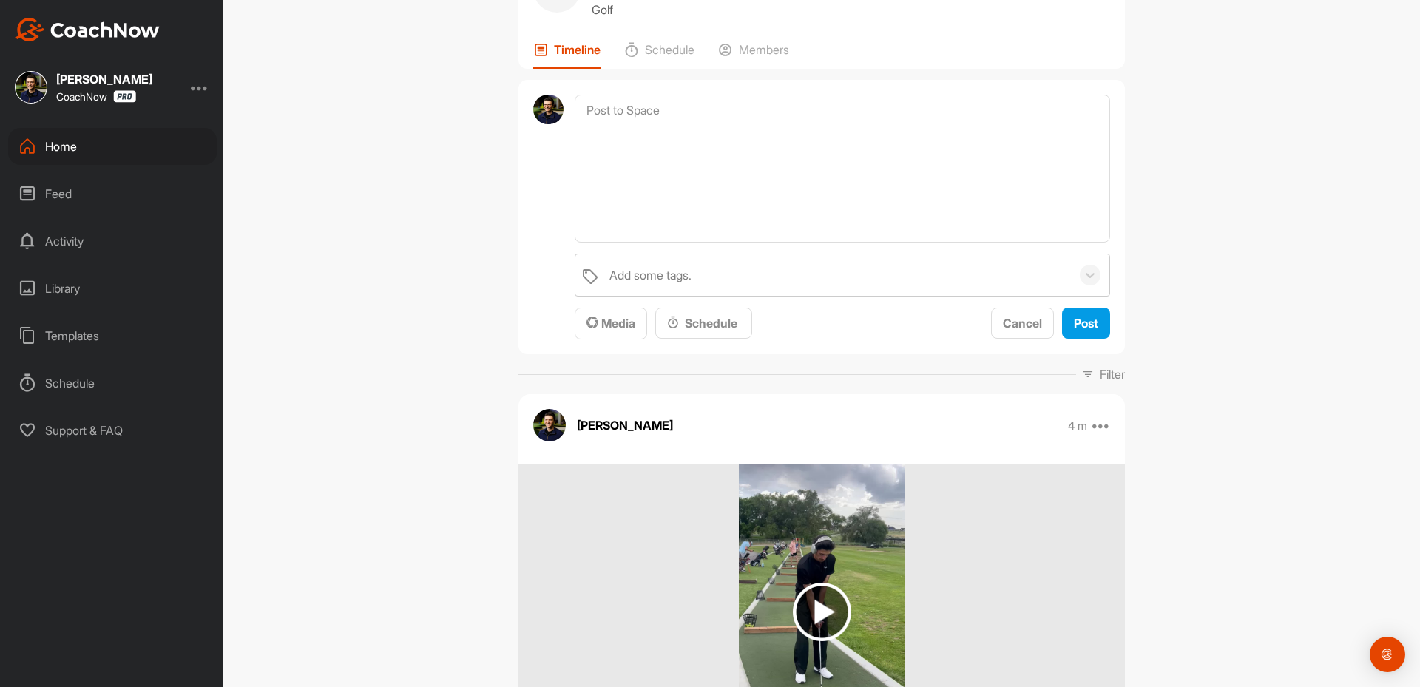
scroll to position [0, 0]
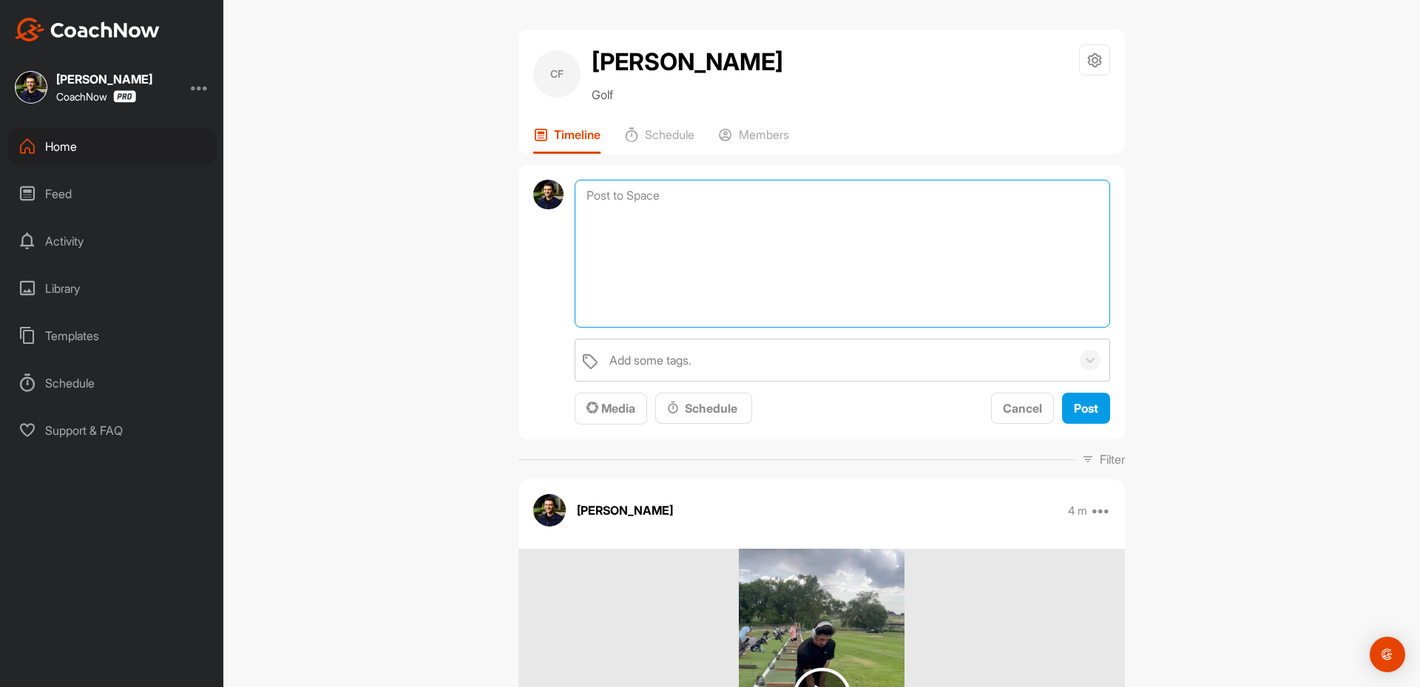
click at [648, 216] on textarea at bounding box center [842, 254] width 535 height 148
click at [595, 209] on textarea at bounding box center [842, 254] width 535 height 148
paste textarea "Thanks for sending in your video and signing up for a Full Assessment of your s…"
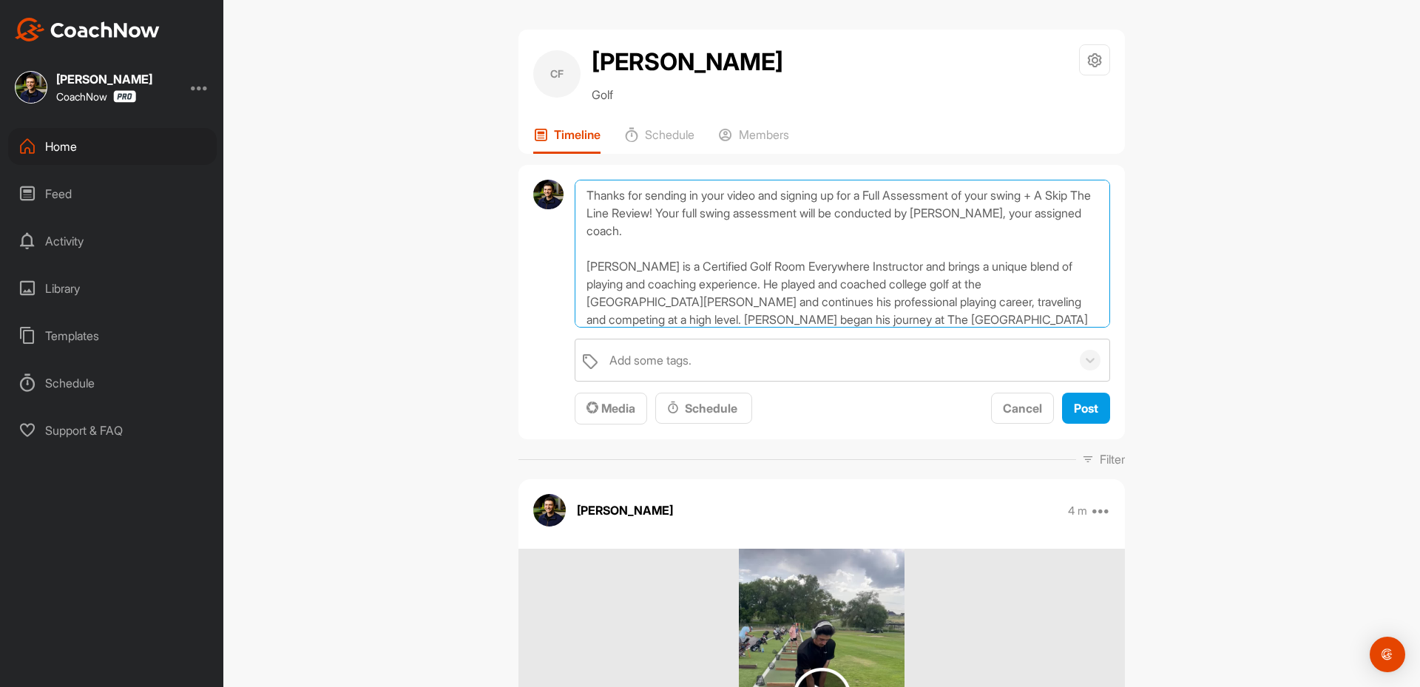
scroll to position [196, 0]
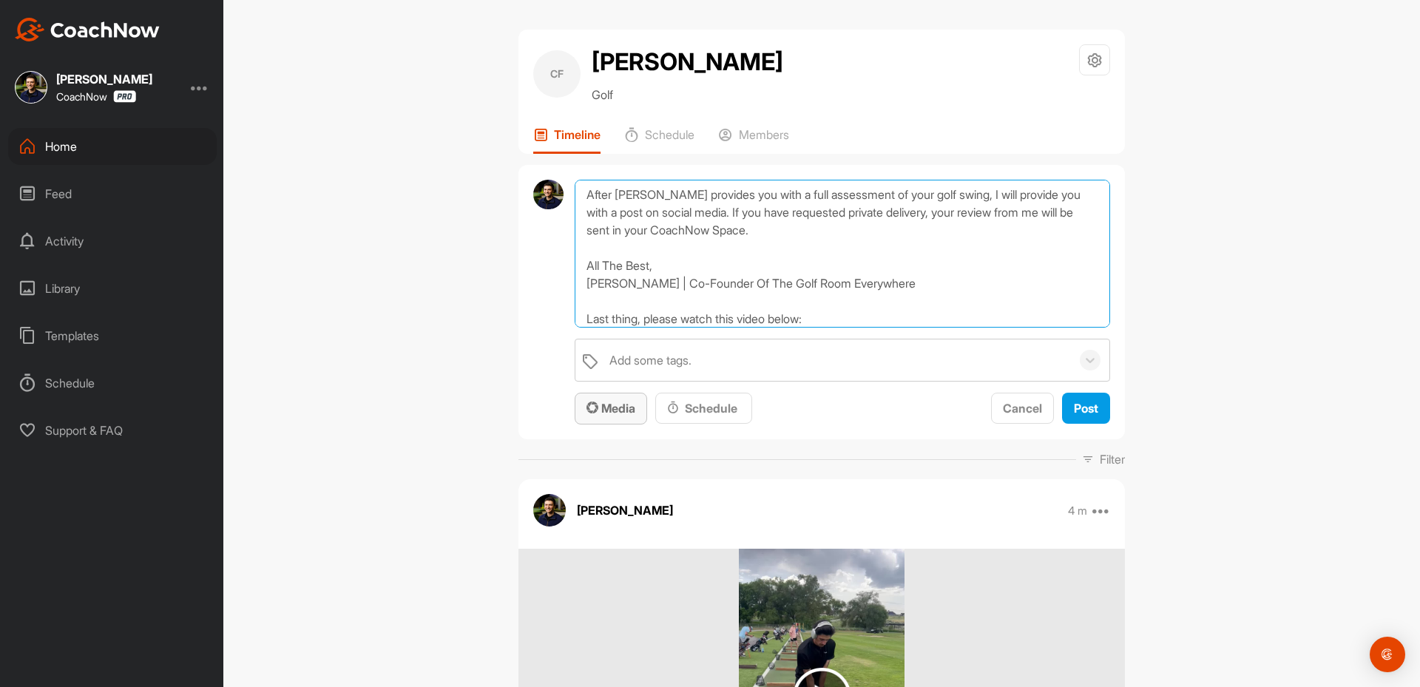
type textarea "Thanks for sending in your video and signing up for a Full Assessment of your s…"
click at [608, 416] on div "Media" at bounding box center [610, 408] width 49 height 18
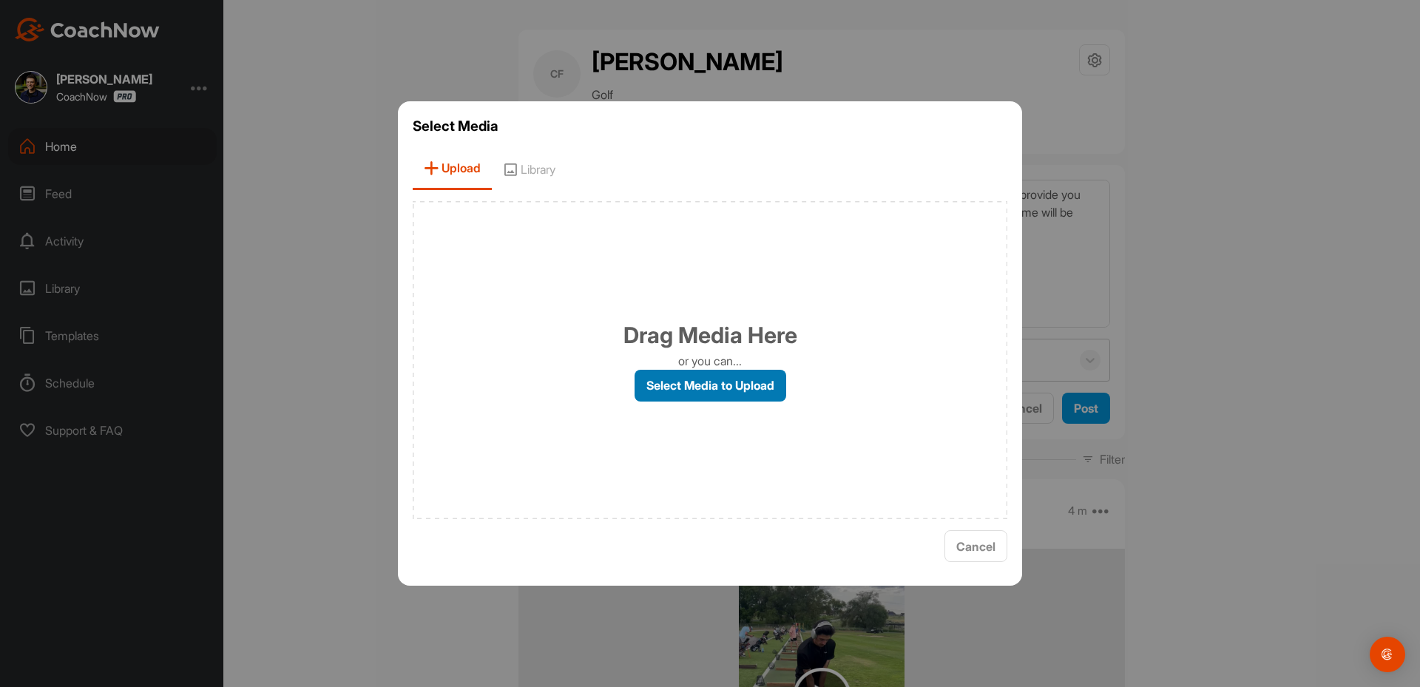
click at [679, 383] on label "Select Media to Upload" at bounding box center [711, 386] width 152 height 32
click at [0, 0] on input "Select Media to Upload" at bounding box center [0, 0] width 0 height 0
click at [523, 173] on span "Library" at bounding box center [529, 169] width 75 height 42
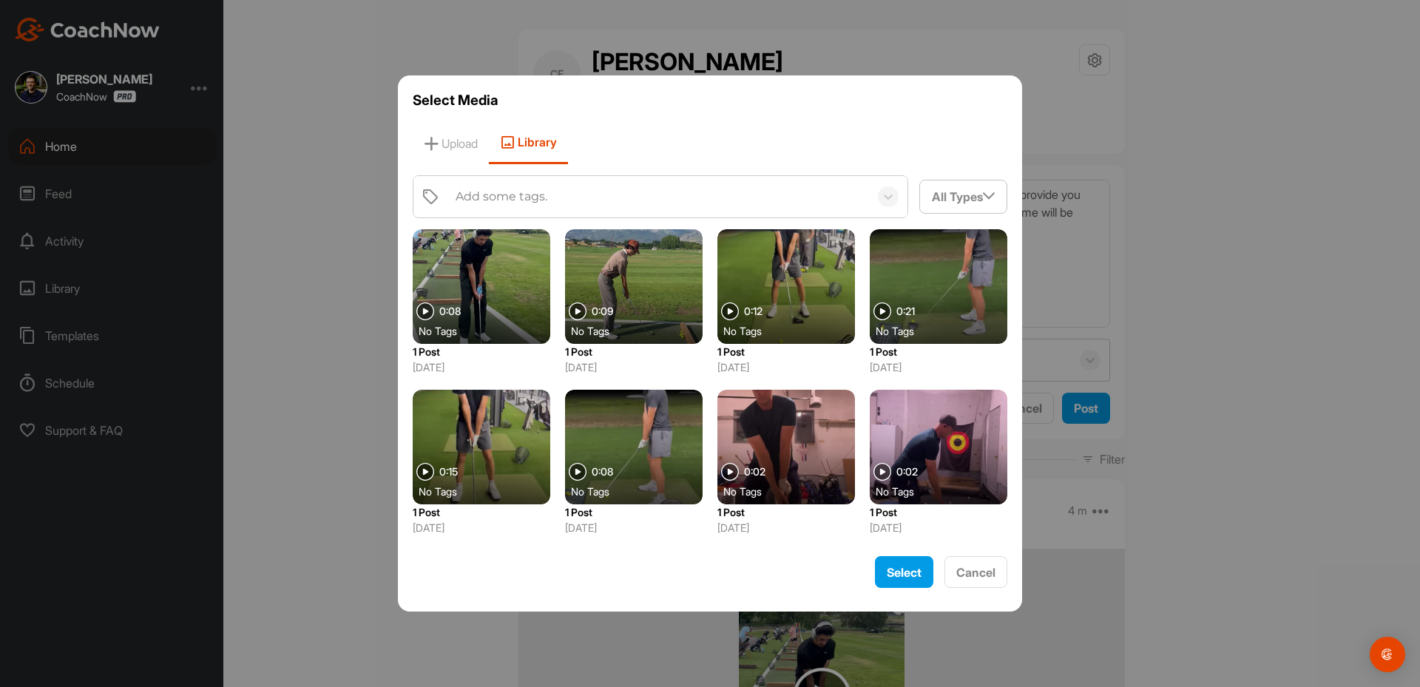
click at [472, 202] on div "Add some tags." at bounding box center [502, 197] width 92 height 18
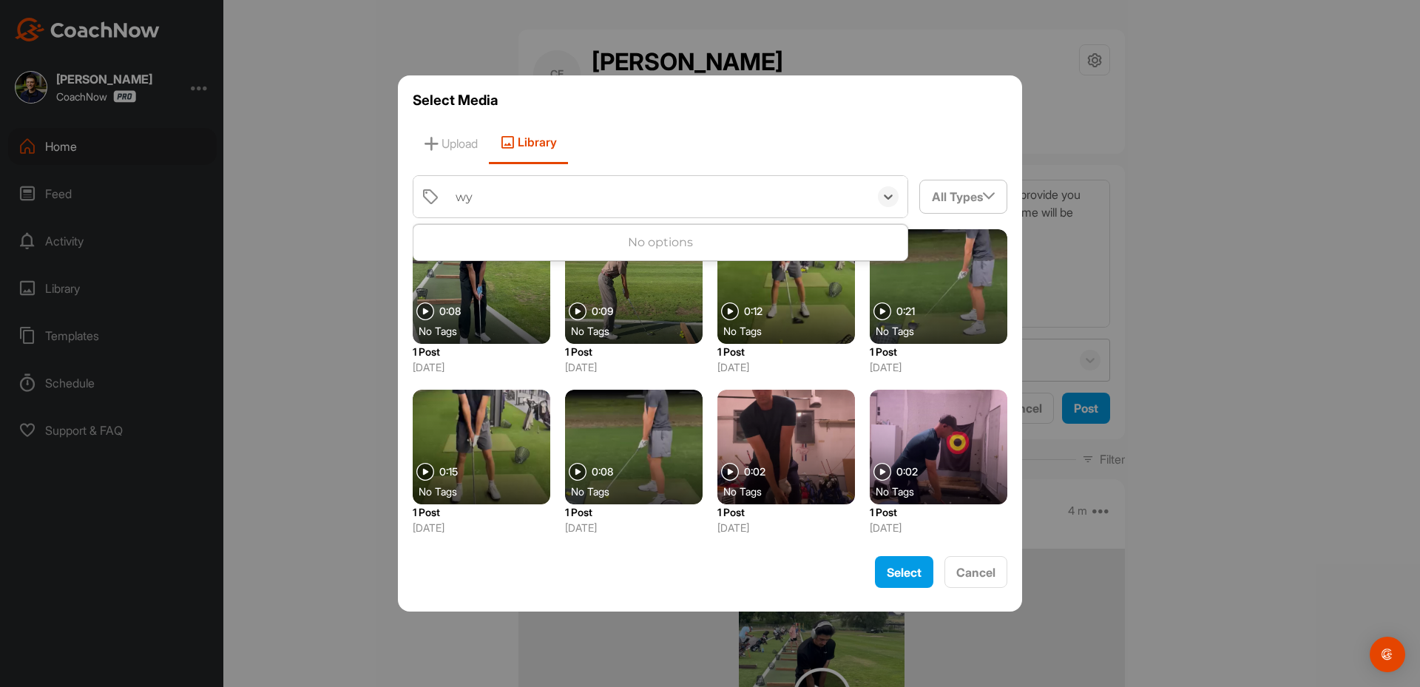
type input "w"
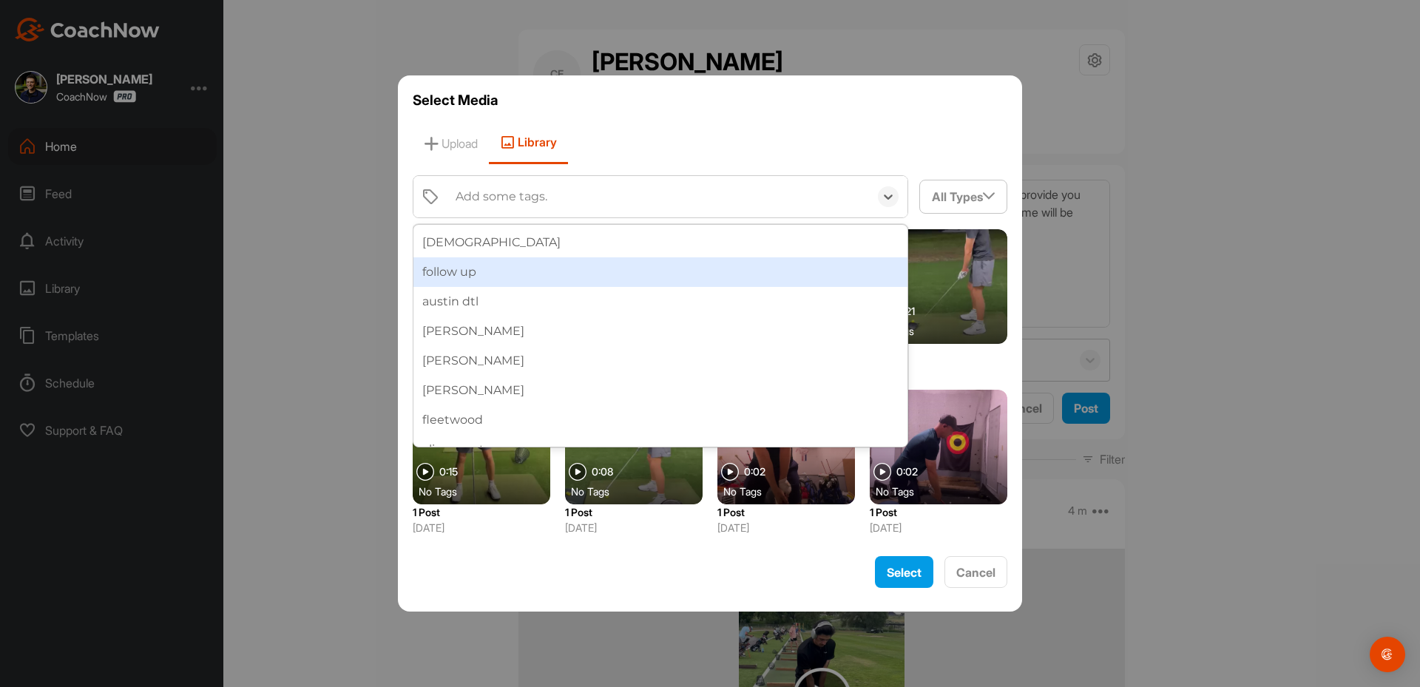
click at [483, 193] on div "Add some tags." at bounding box center [502, 197] width 92 height 18
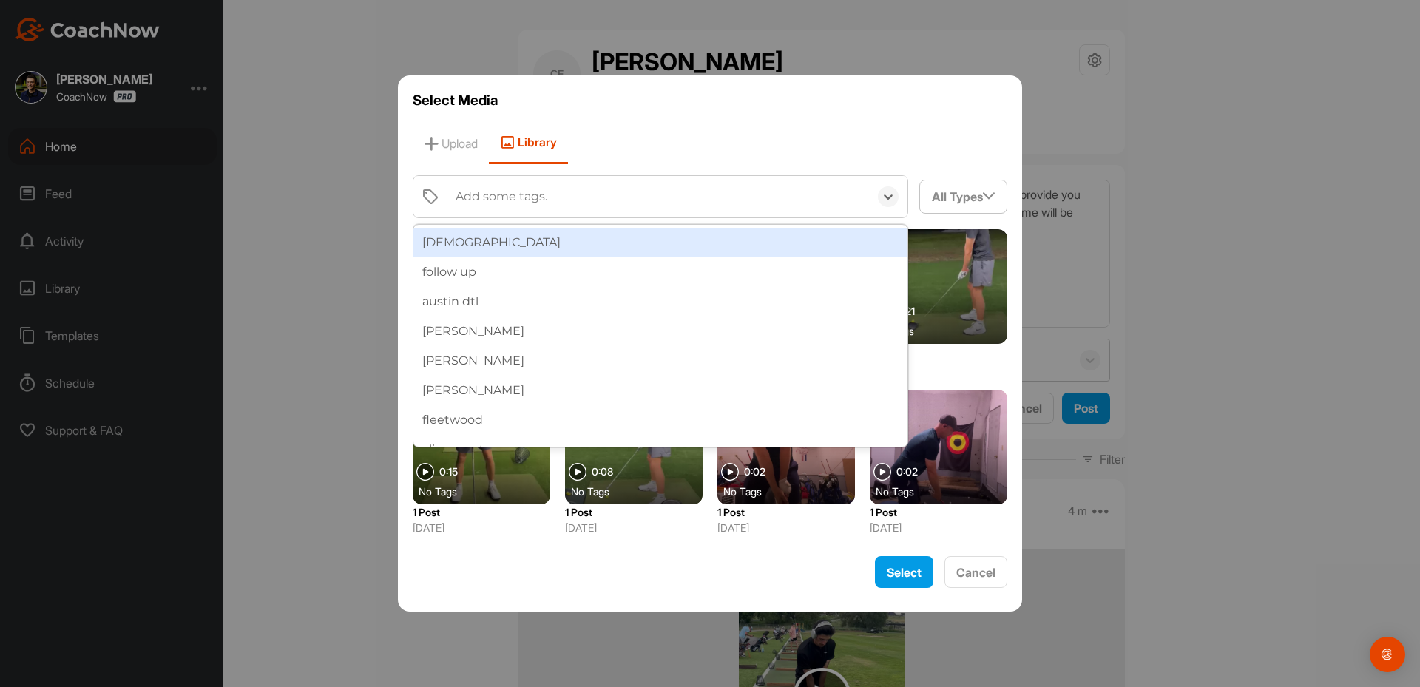
click at [483, 193] on div "Add some tags." at bounding box center [502, 197] width 92 height 18
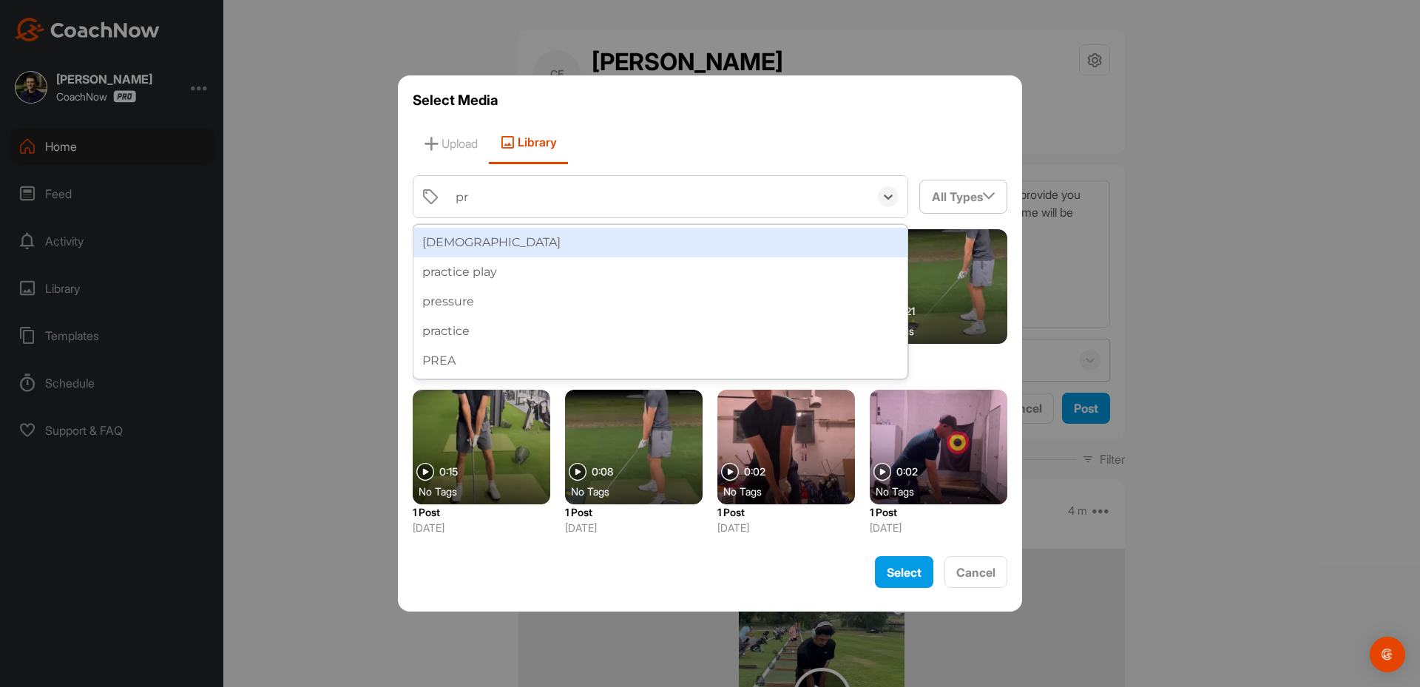
type input "pre"
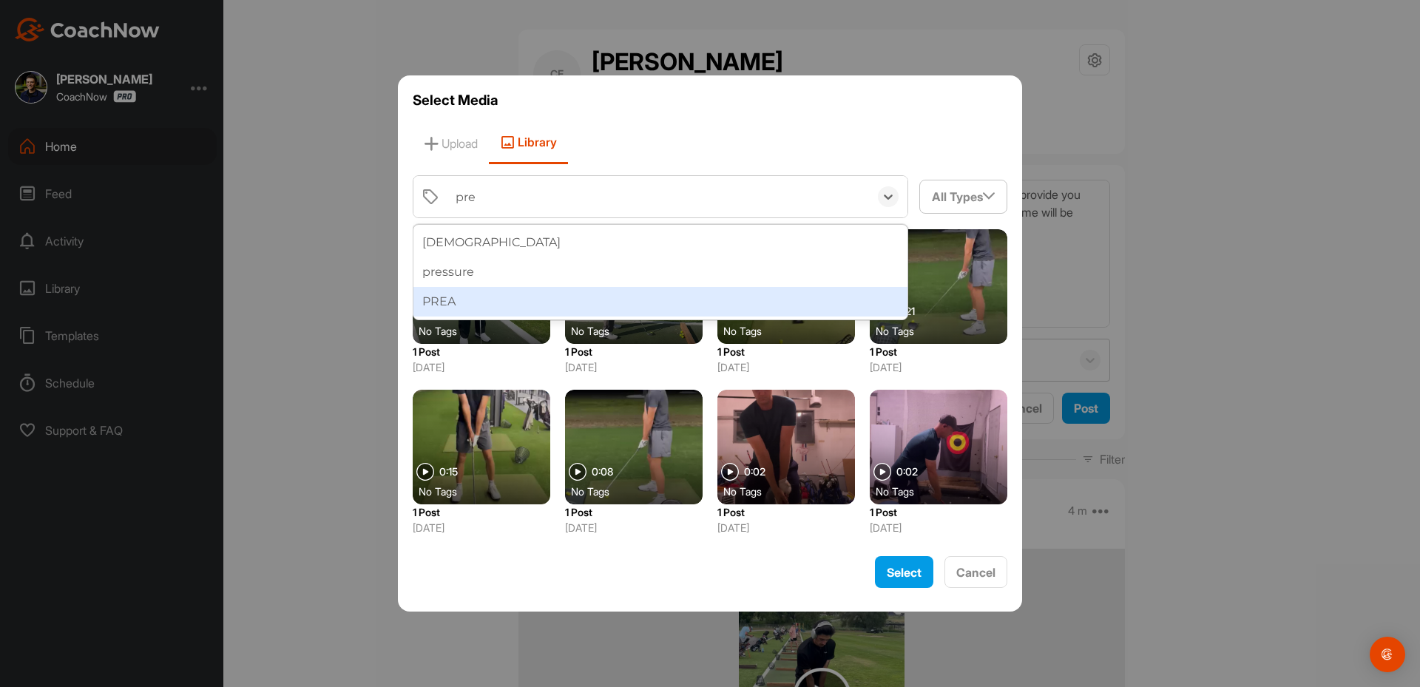
click at [449, 287] on div "PREA" at bounding box center [660, 302] width 494 height 30
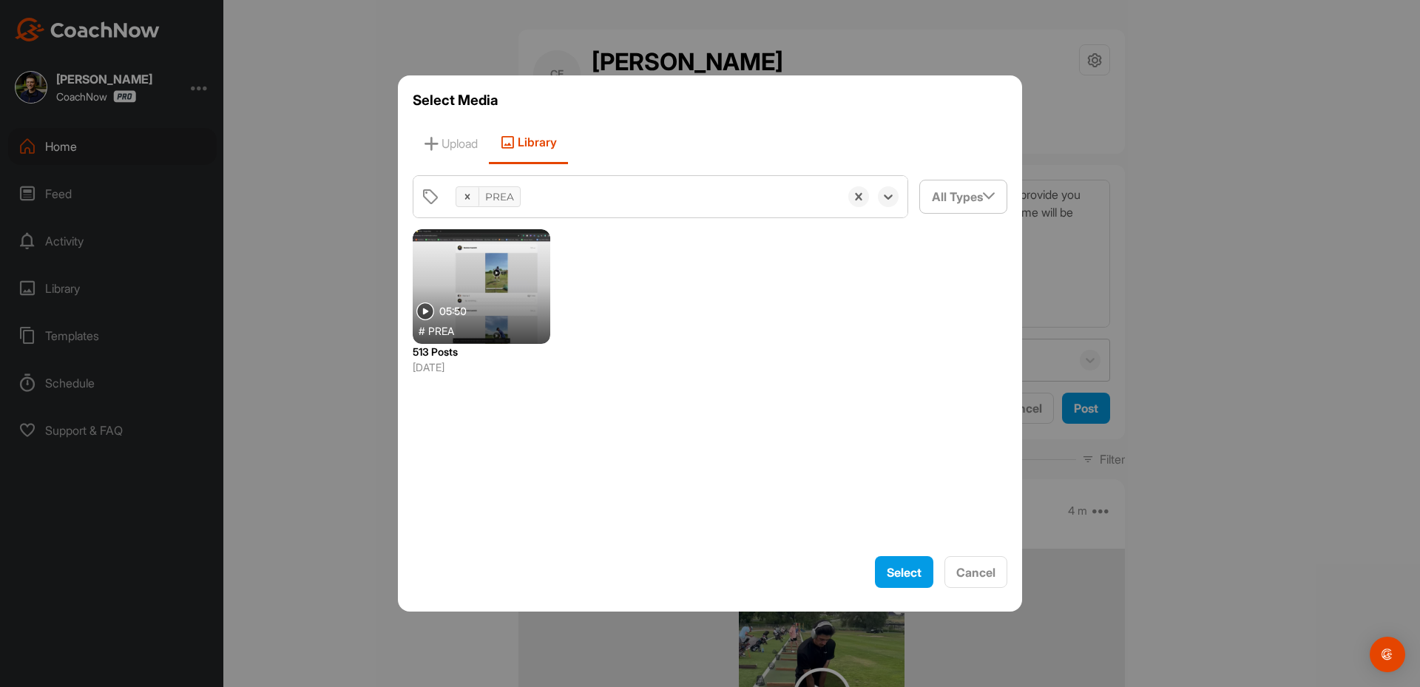
click at [479, 289] on div at bounding box center [482, 286] width 138 height 115
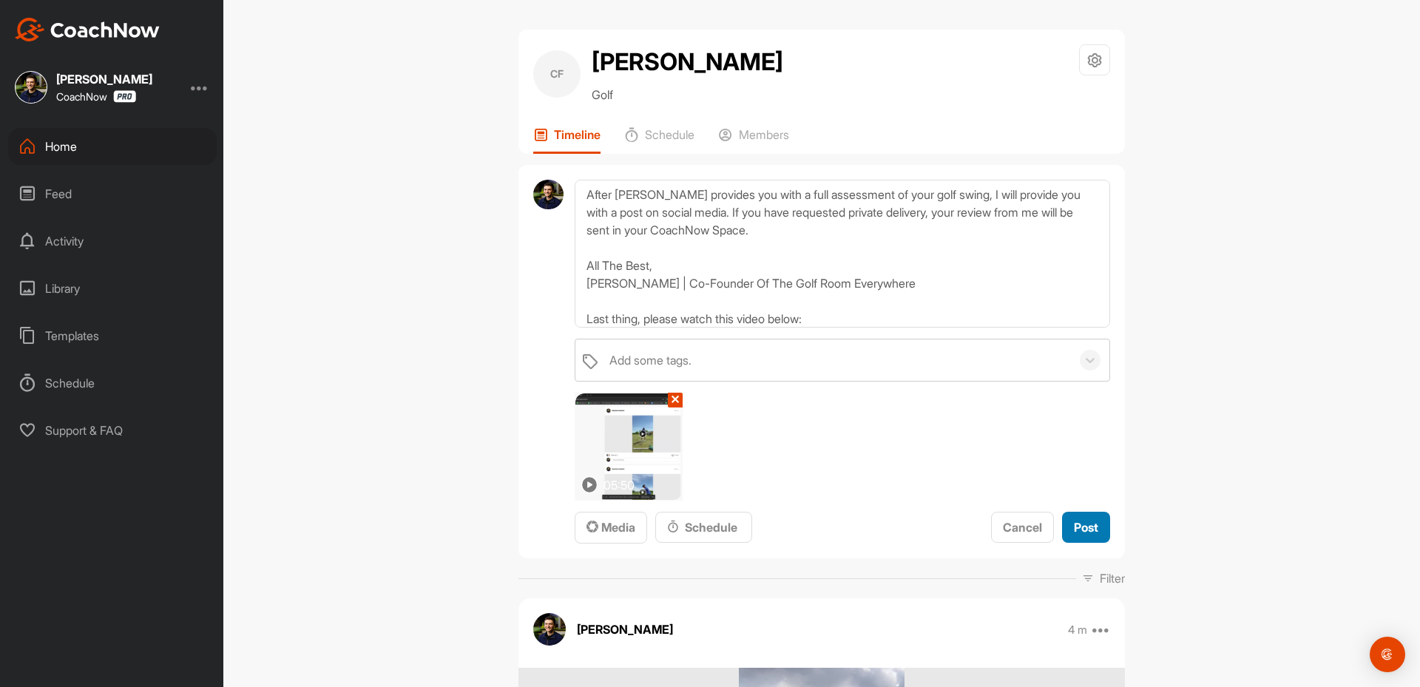
click at [1077, 521] on span "Post" at bounding box center [1086, 527] width 24 height 15
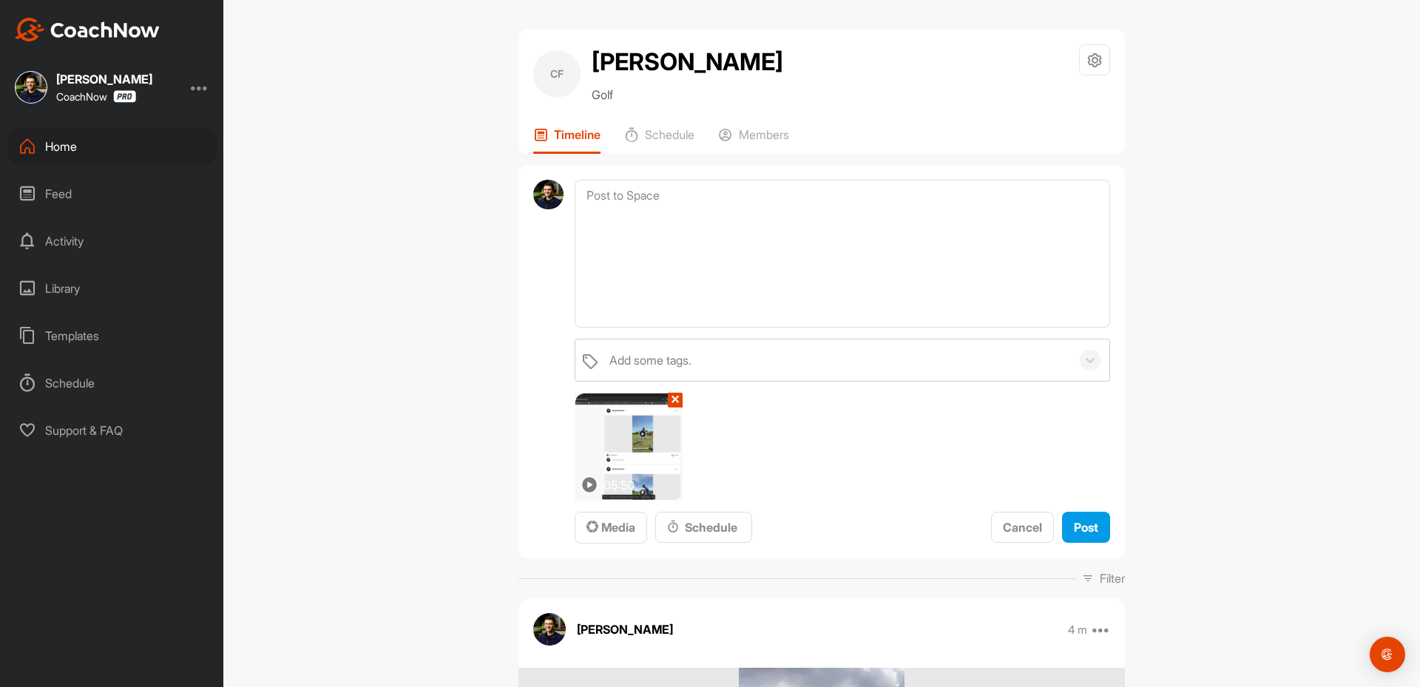
scroll to position [0, 0]
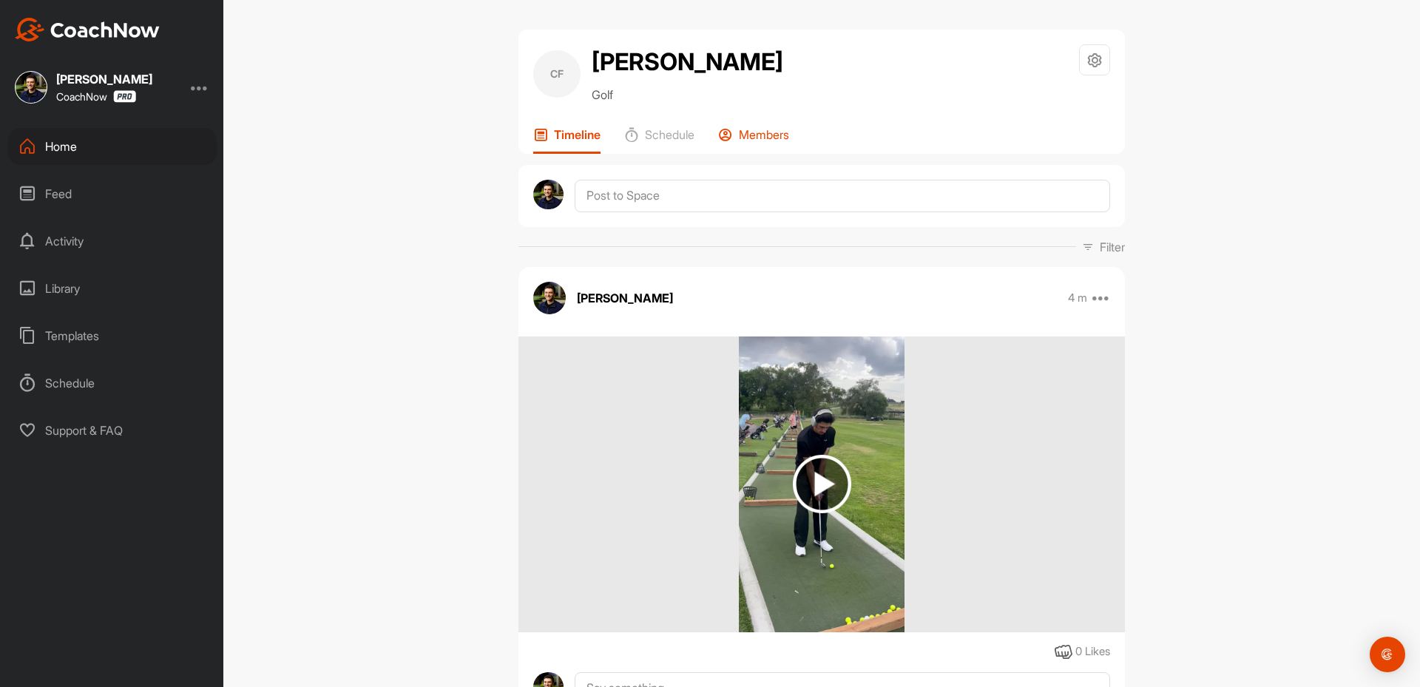
click at [762, 141] on p "Members" at bounding box center [764, 134] width 50 height 15
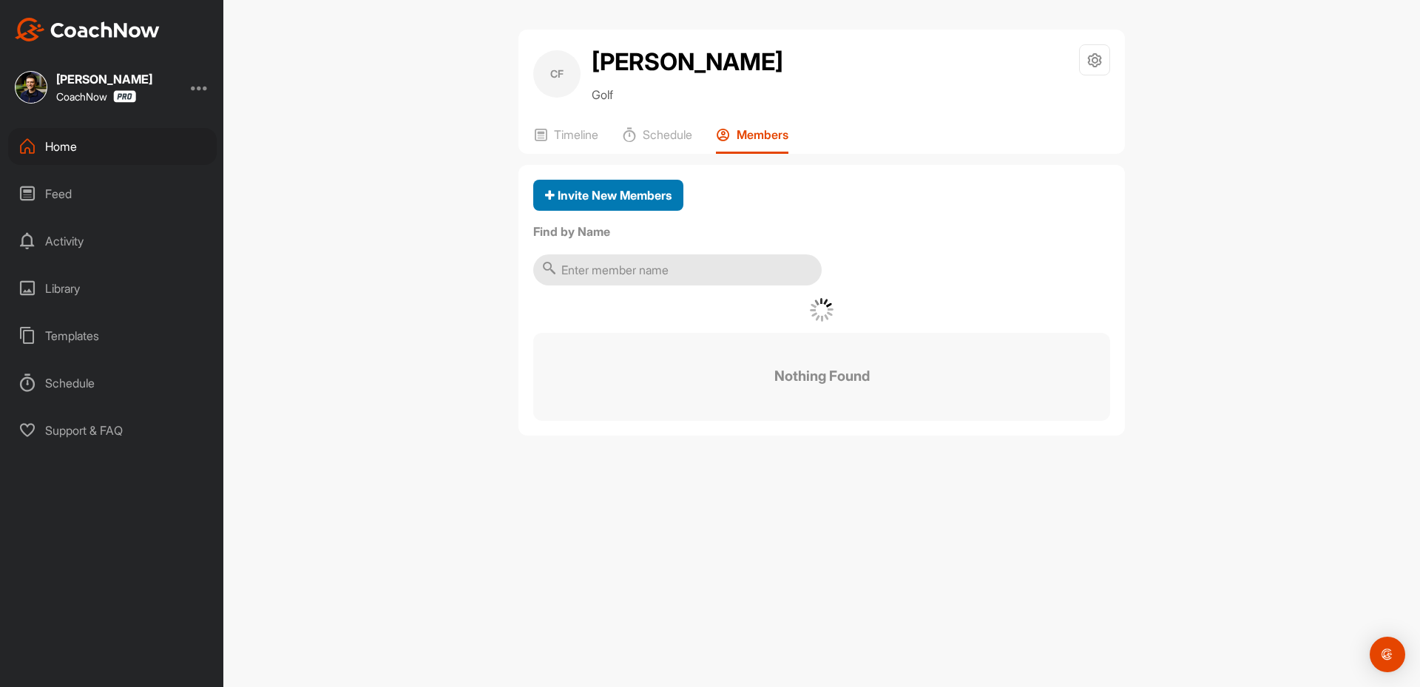
click at [629, 193] on div "Invite New Members Find by Name Nothing Found" at bounding box center [821, 300] width 606 height 271
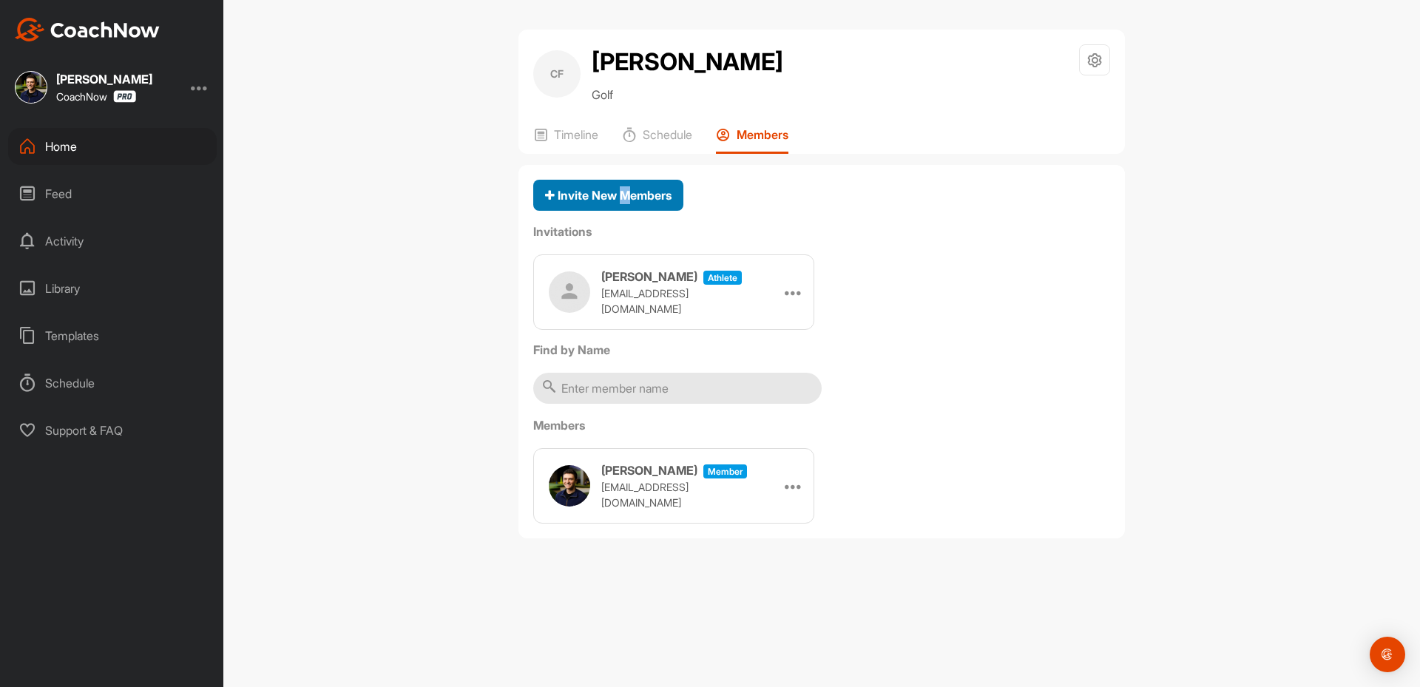
click at [635, 199] on span "Invite New Members" at bounding box center [608, 195] width 126 height 15
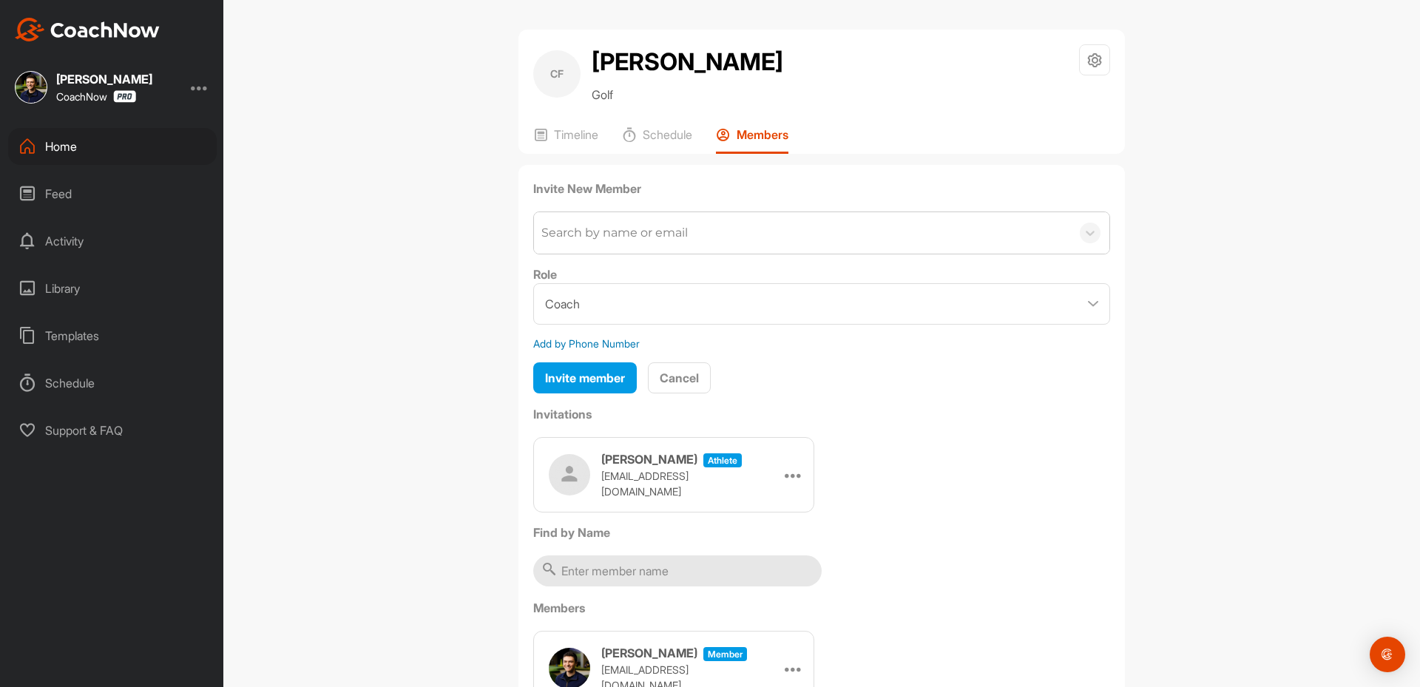
click at [598, 234] on div "Search by name or email" at bounding box center [614, 233] width 146 height 18
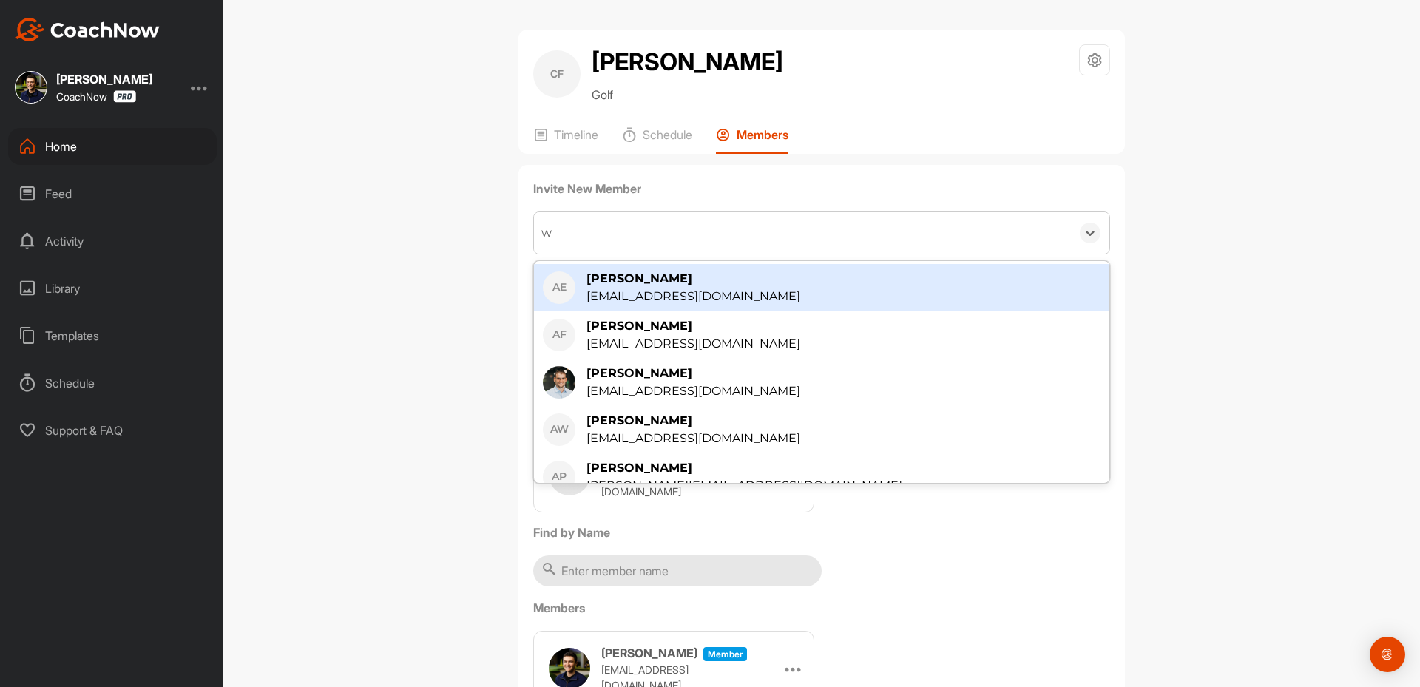
type input "wy"
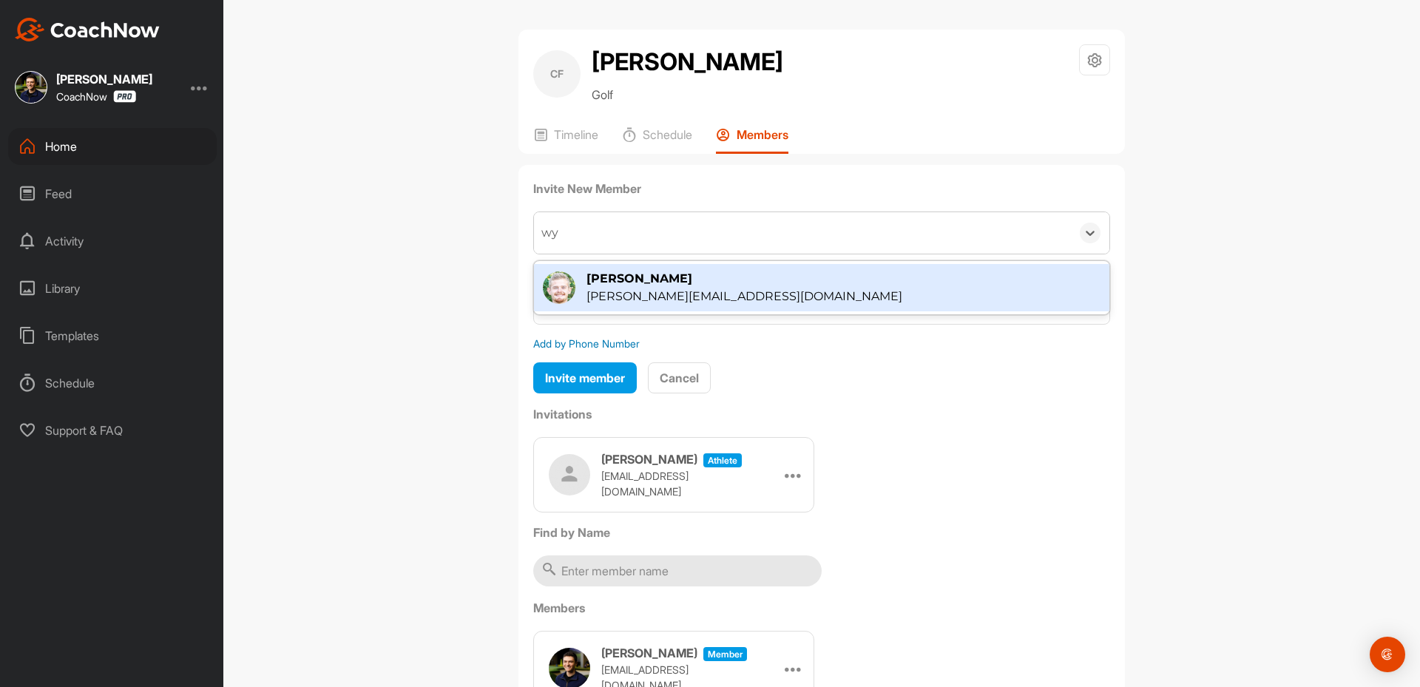
click at [589, 276] on div "[PERSON_NAME]" at bounding box center [744, 279] width 316 height 18
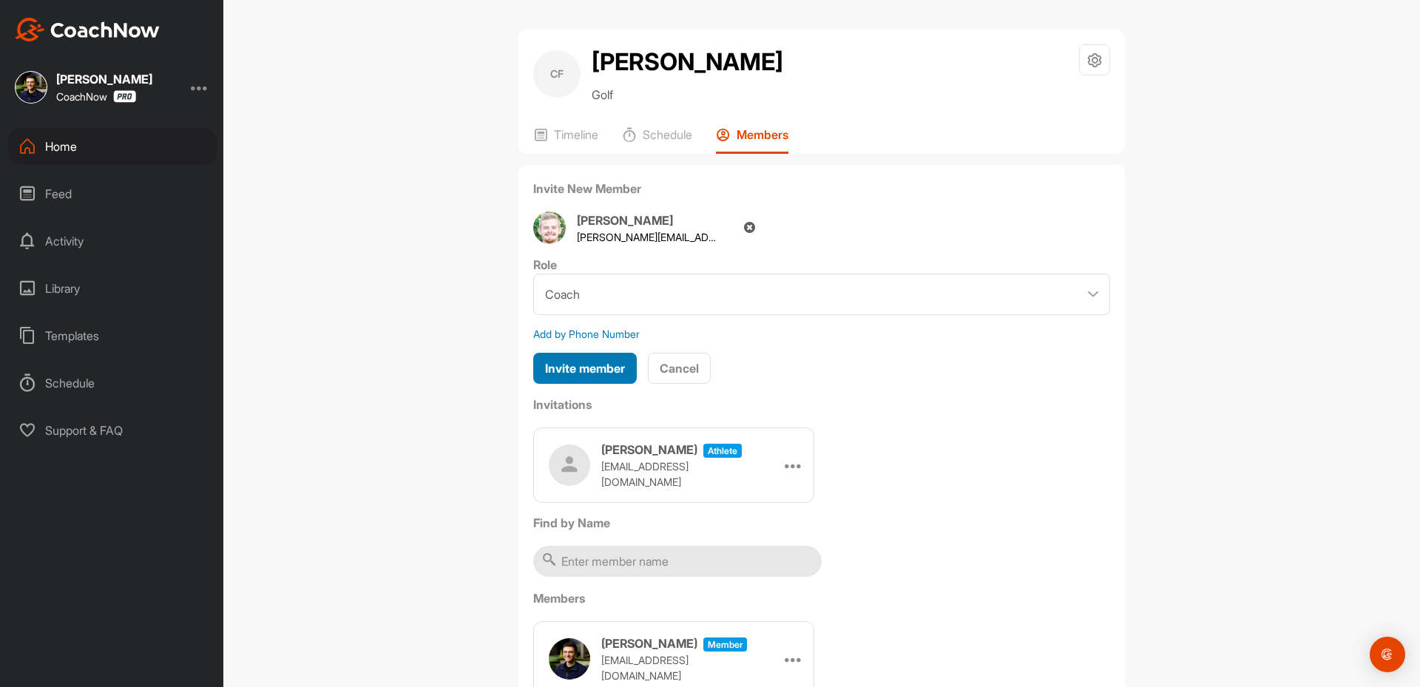
click at [593, 368] on span "Invite member" at bounding box center [585, 368] width 80 height 15
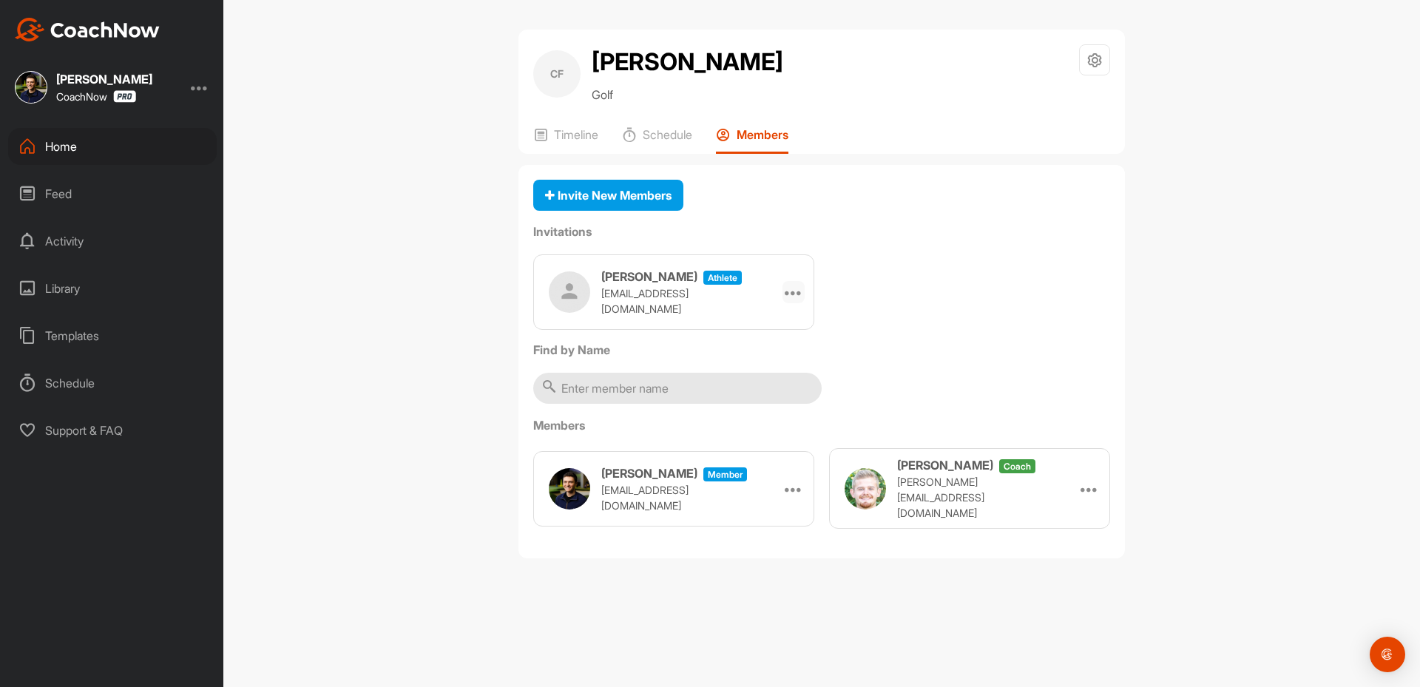
click at [790, 293] on icon at bounding box center [794, 292] width 18 height 18
click at [748, 426] on li "Copy Link" at bounding box center [765, 426] width 79 height 47
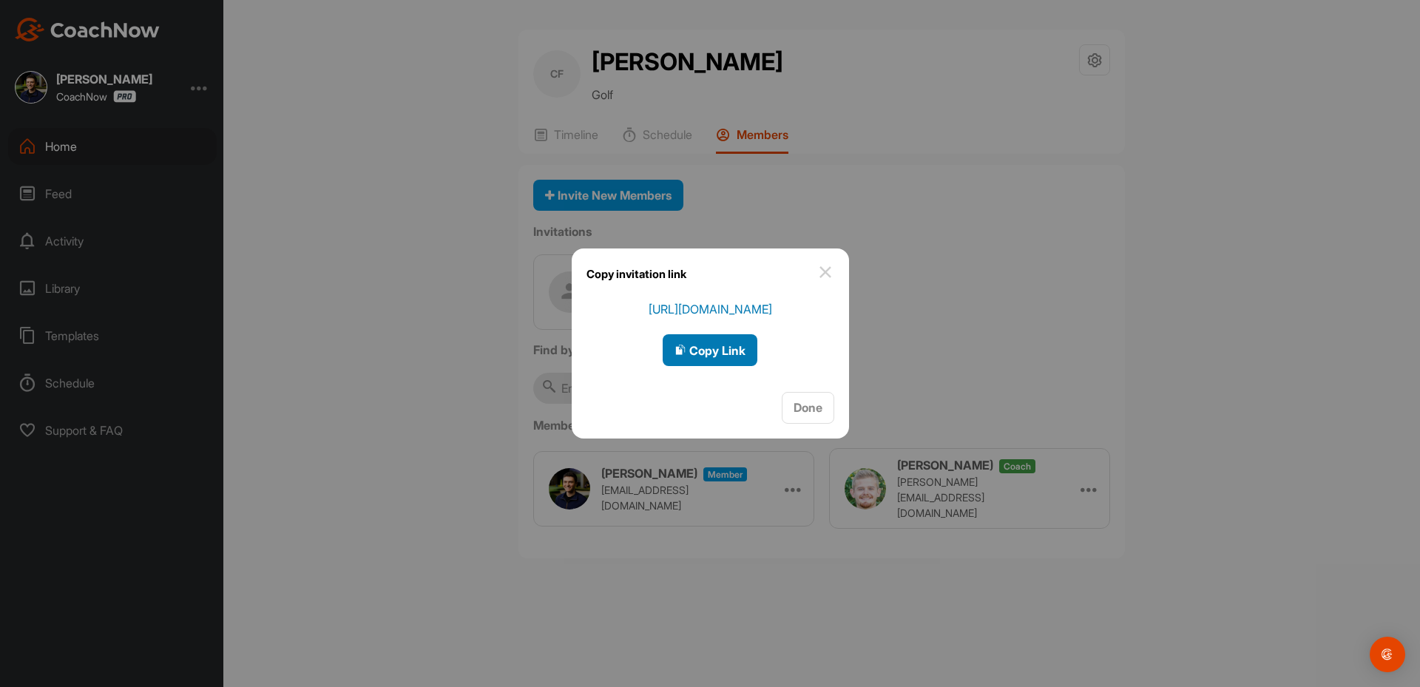
click at [723, 351] on span "Copy Link" at bounding box center [709, 350] width 71 height 15
click at [825, 274] on img at bounding box center [825, 272] width 18 height 18
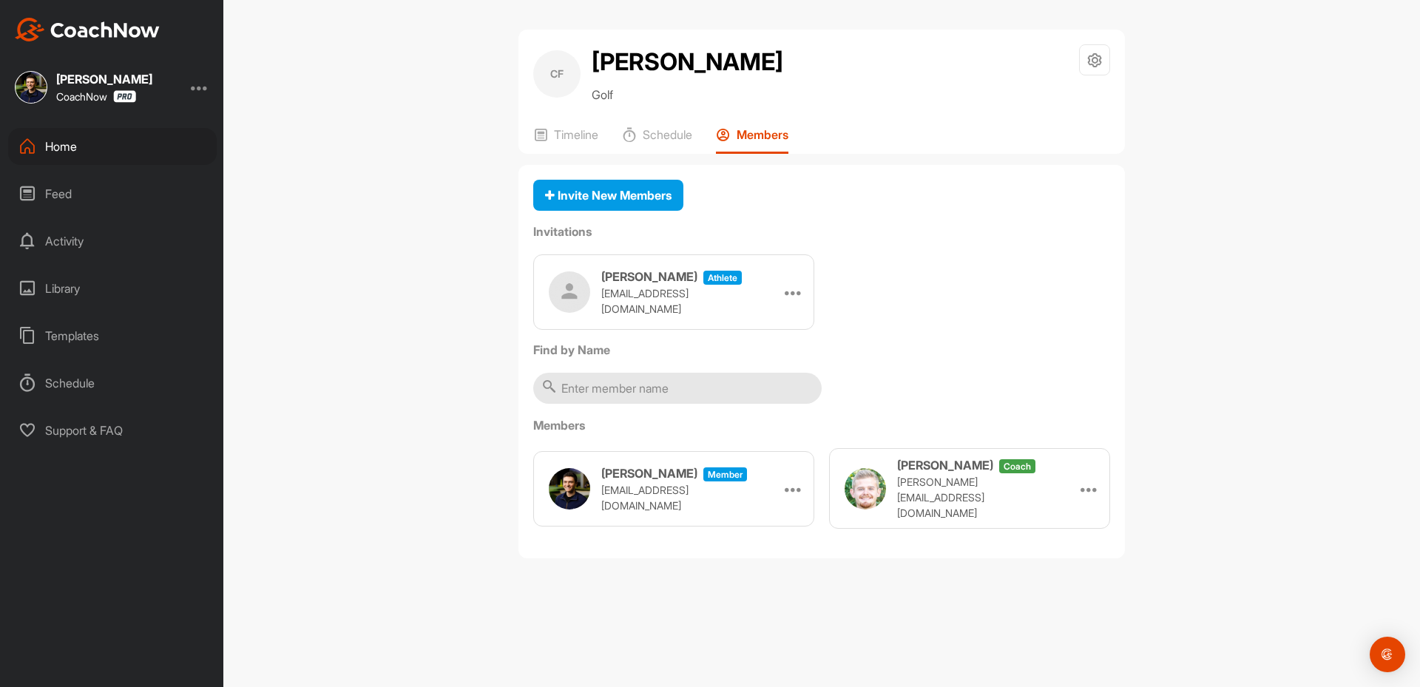
click at [419, 346] on div "CF Cash [PERSON_NAME] Golf Space Settings Your Notifications Timeline Schedule …" at bounding box center [821, 343] width 1197 height 687
click at [98, 161] on div "Home" at bounding box center [112, 146] width 209 height 37
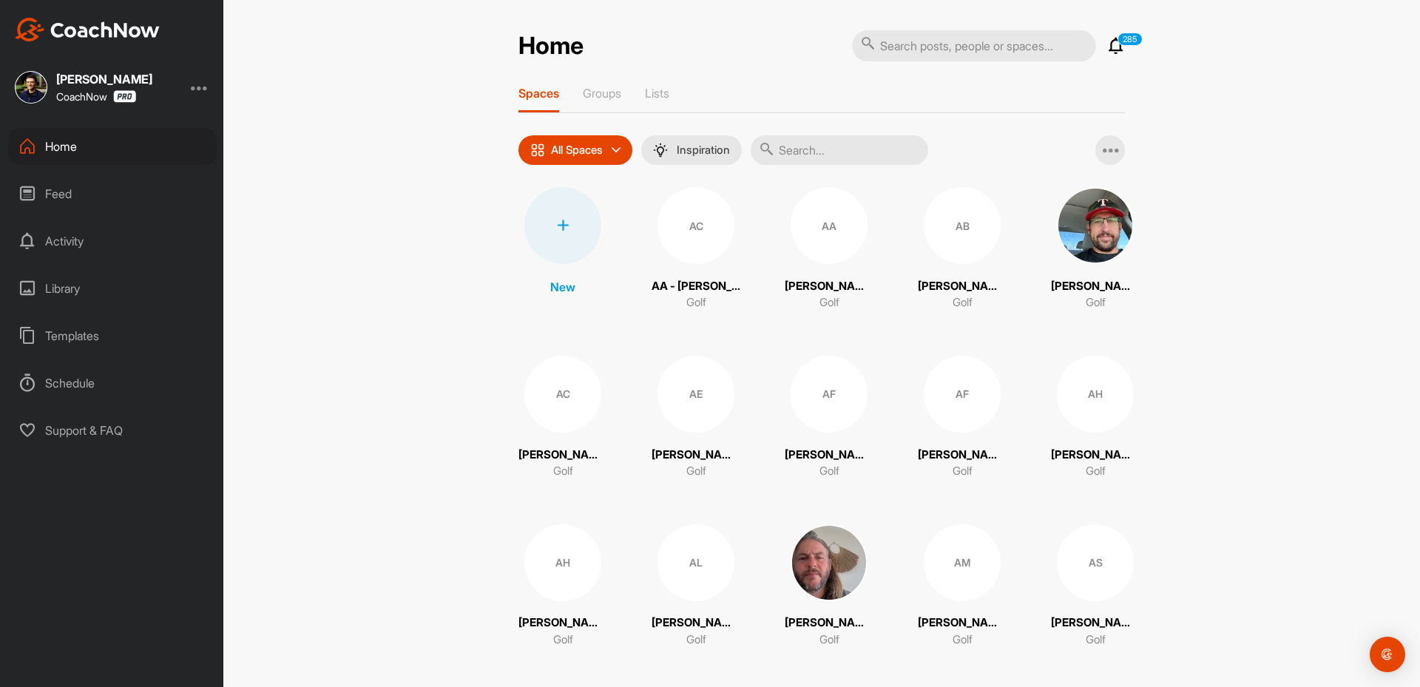
click at [558, 238] on div at bounding box center [562, 225] width 77 height 77
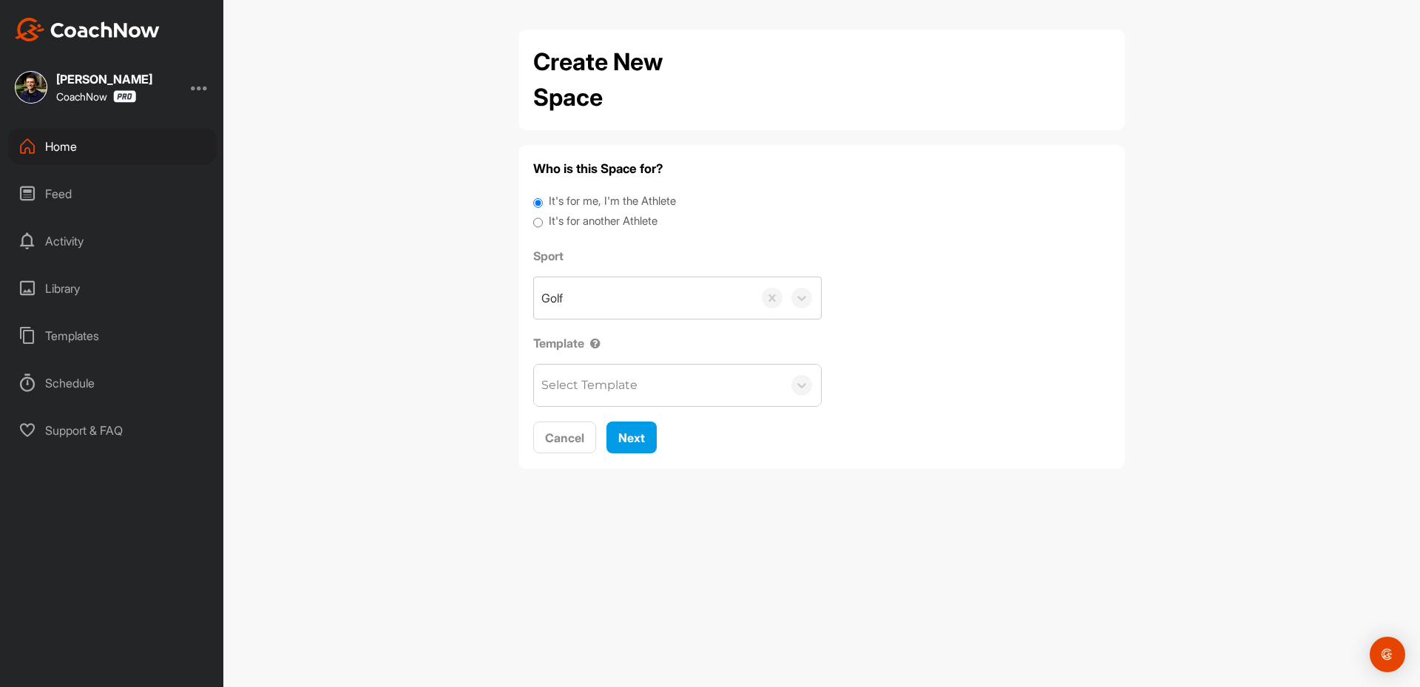
click at [609, 214] on label "It's for another Athlete" at bounding box center [603, 221] width 109 height 17
click at [543, 214] on input "It's for another Athlete" at bounding box center [538, 223] width 10 height 20
radio input "true"
click at [611, 230] on div "It's for another Athlete" at bounding box center [821, 223] width 577 height 20
click at [620, 217] on label "It's for another Athlete" at bounding box center [603, 221] width 109 height 17
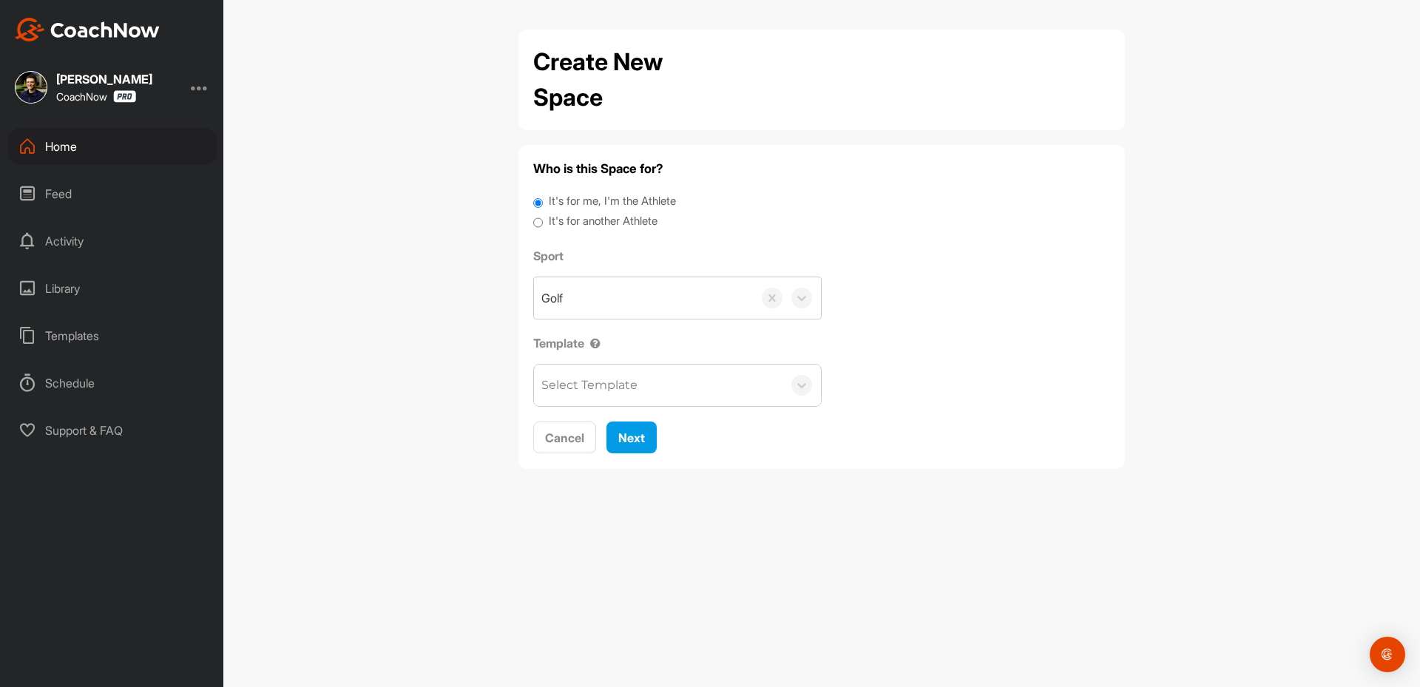
click at [543, 217] on input "It's for another Athlete" at bounding box center [538, 223] width 10 height 20
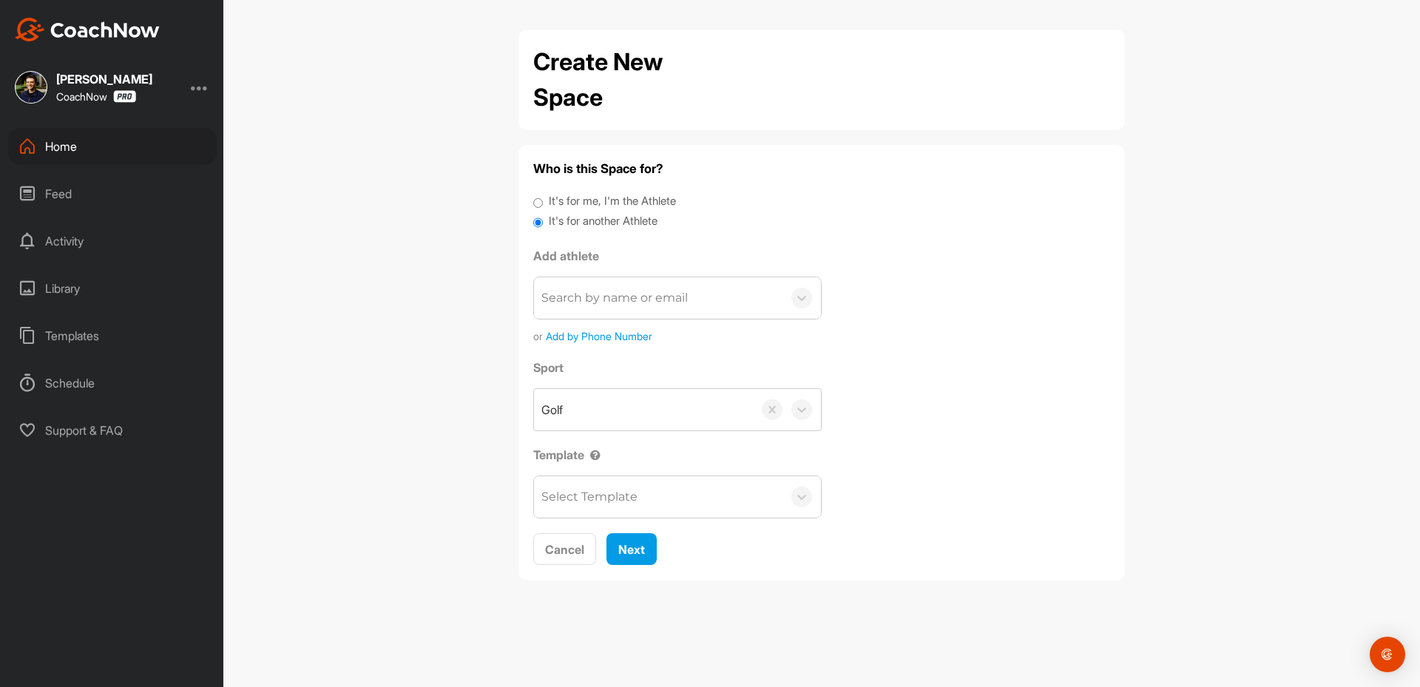
drag, startPoint x: 623, startPoint y: 245, endPoint x: 620, endPoint y: 313, distance: 68.1
click at [621, 309] on div "Search by name or email" at bounding box center [658, 297] width 248 height 41
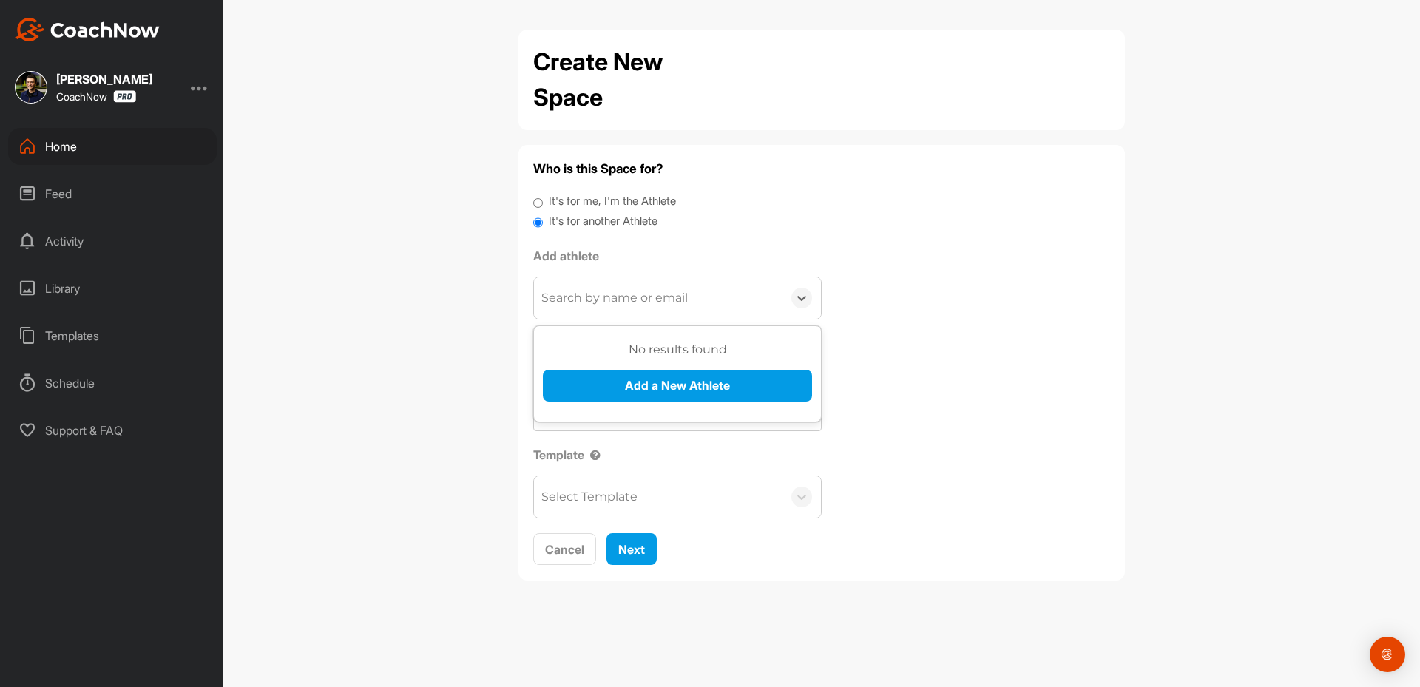
paste input "[EMAIL_ADDRESS][DOMAIN_NAME]"
type input "[EMAIL_ADDRESS][DOMAIN_NAME]"
click at [606, 390] on button "Add a New Athlete" at bounding box center [677, 386] width 269 height 32
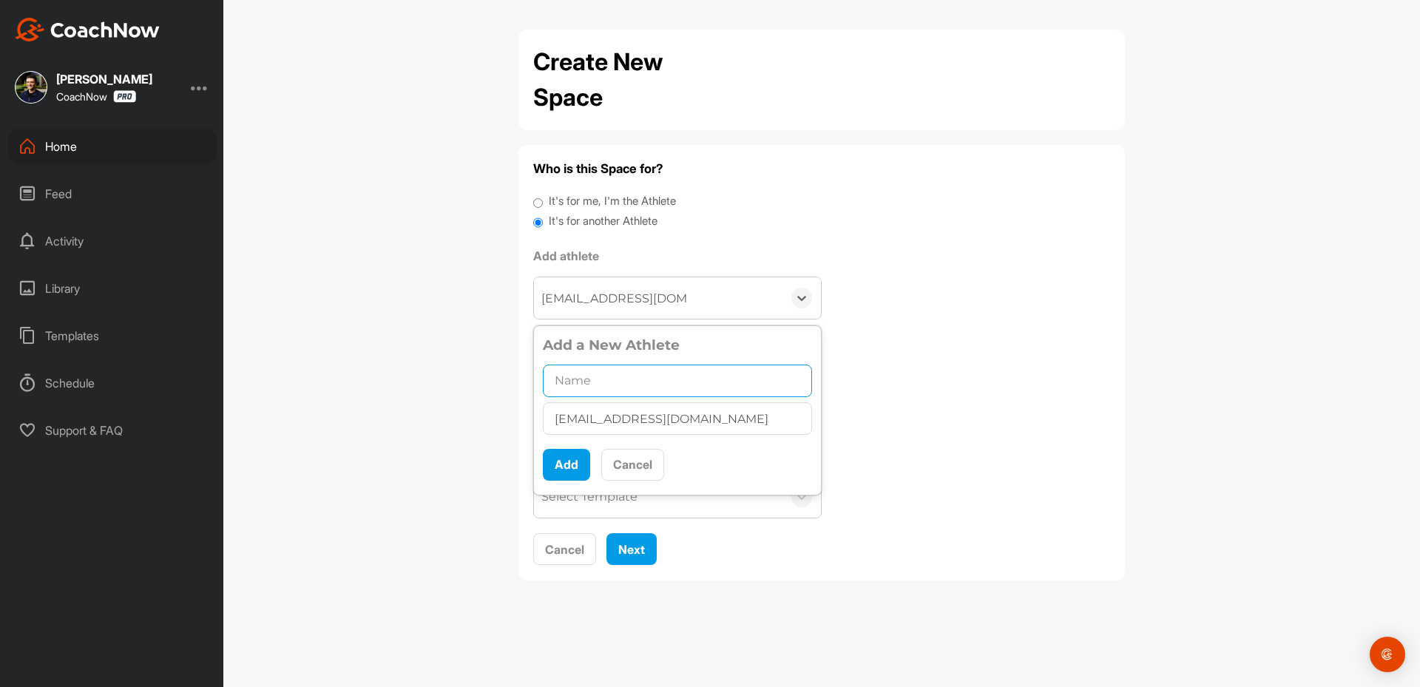
click at [607, 389] on input "text" at bounding box center [677, 381] width 269 height 33
paste input "[PERSON_NAME]"
type input "[PERSON_NAME]"
click at [560, 459] on button "Add" at bounding box center [566, 465] width 47 height 32
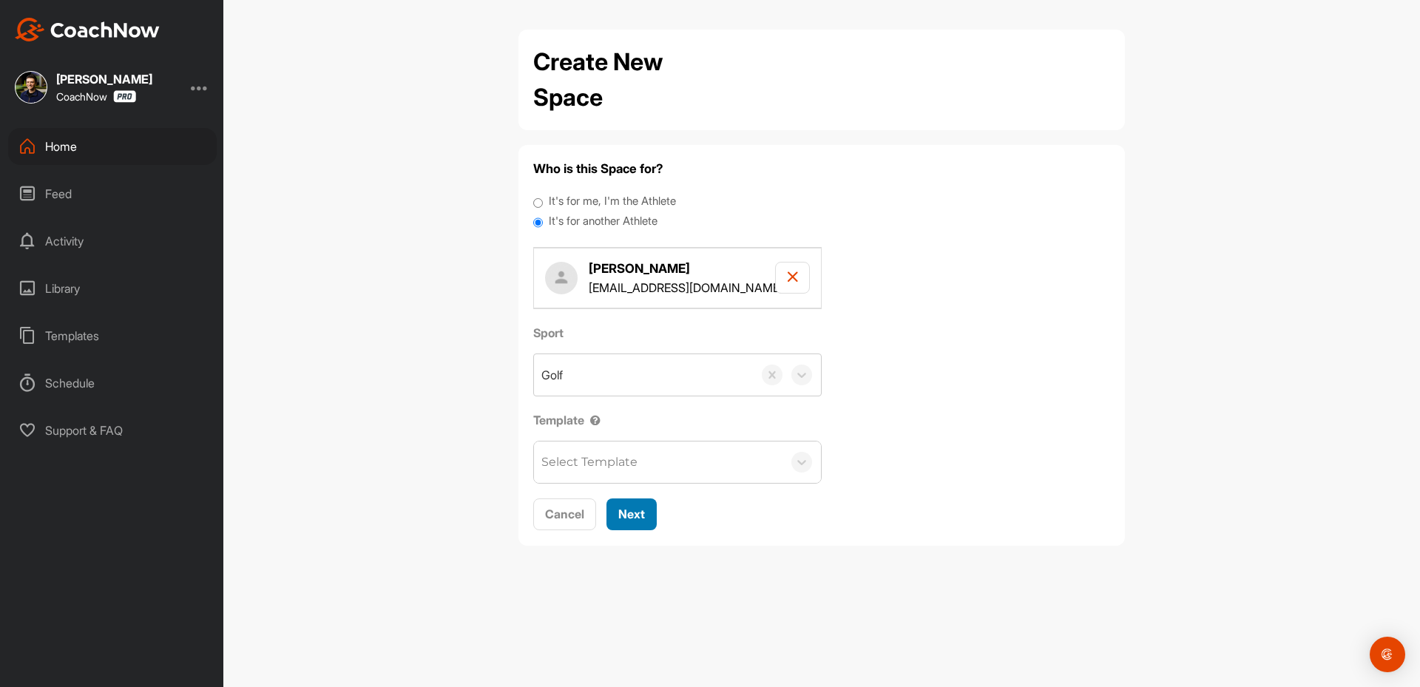
click at [634, 510] on span "Next" at bounding box center [631, 514] width 27 height 15
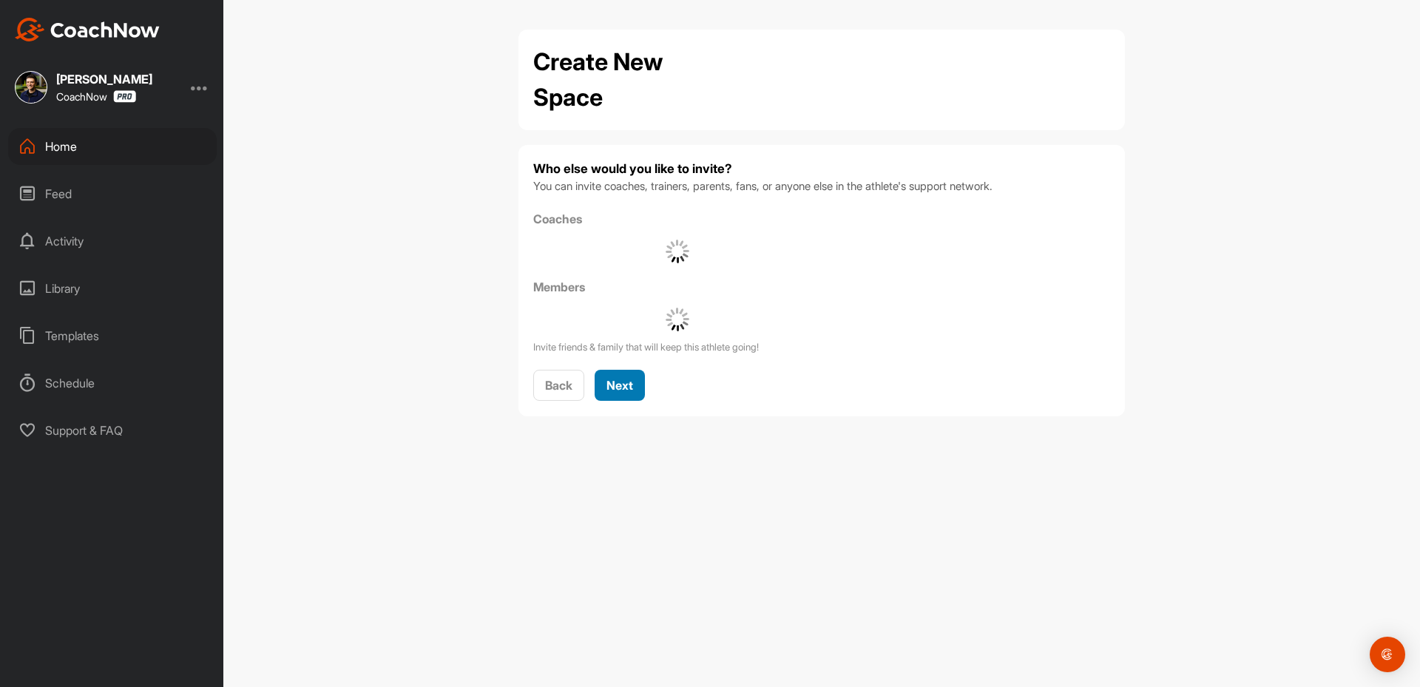
click at [614, 390] on span "Next" at bounding box center [619, 385] width 27 height 15
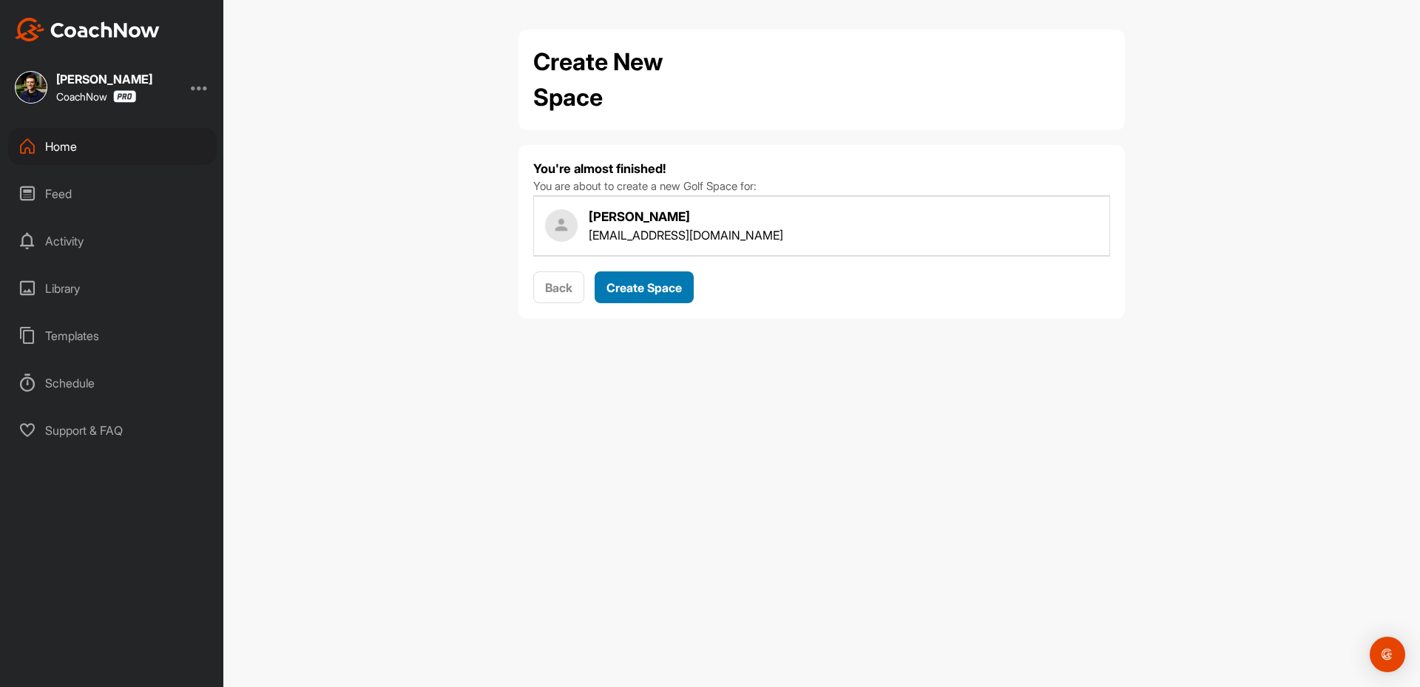
click at [636, 293] on span "Create Space" at bounding box center [643, 287] width 75 height 15
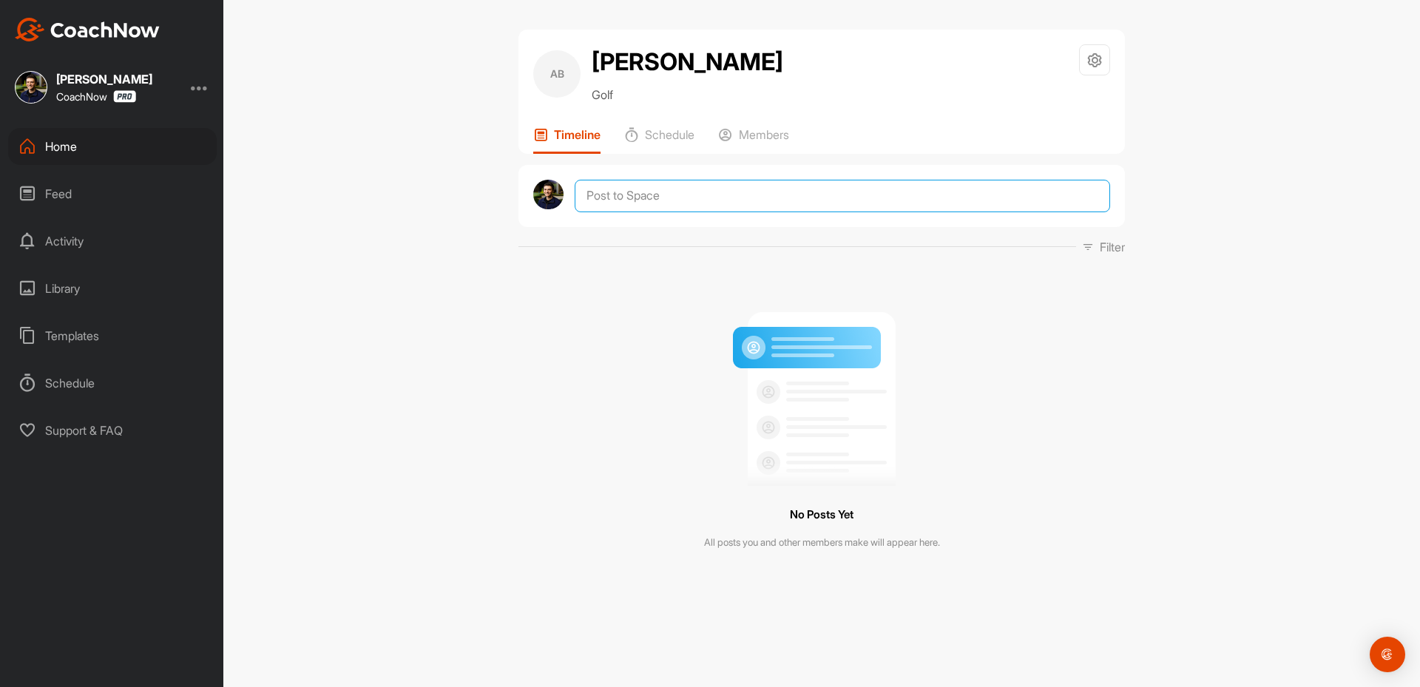
click at [653, 212] on textarea at bounding box center [842, 196] width 535 height 33
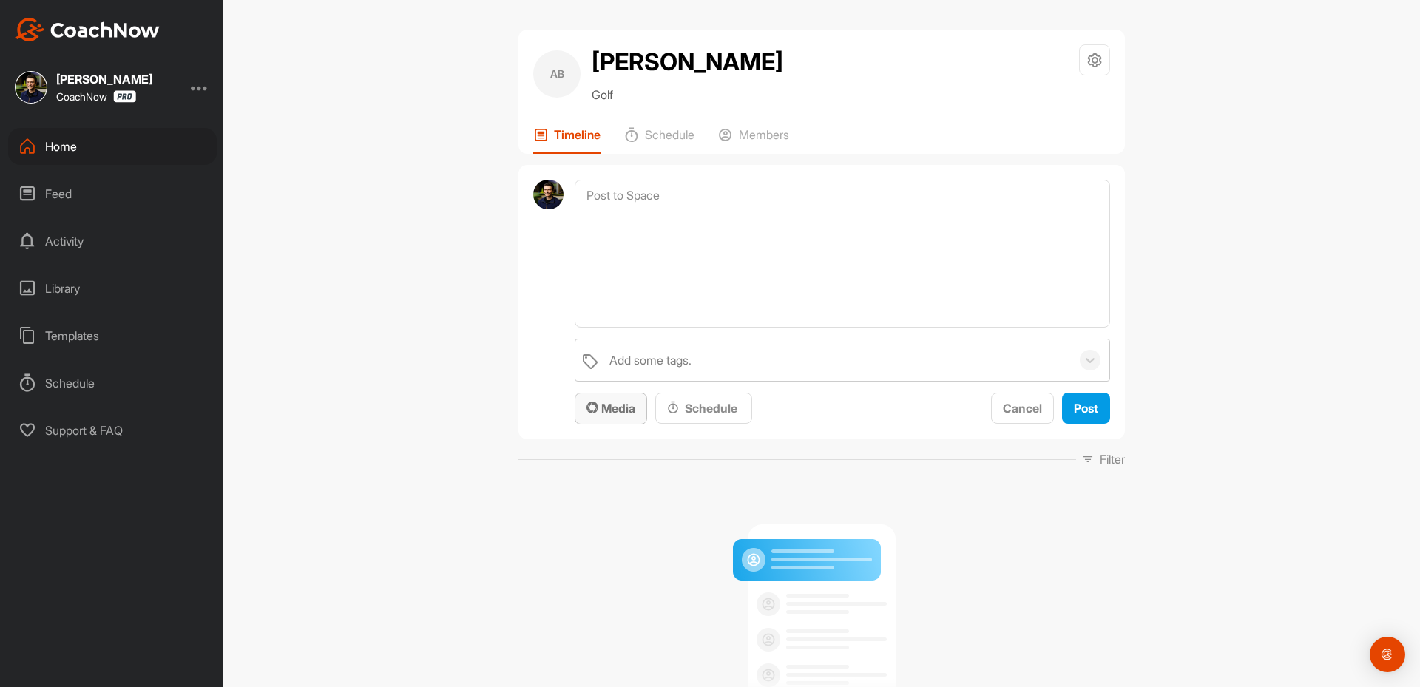
drag, startPoint x: 605, startPoint y: 446, endPoint x: 630, endPoint y: 422, distance: 34.5
click at [618, 417] on div "Media" at bounding box center [610, 408] width 49 height 18
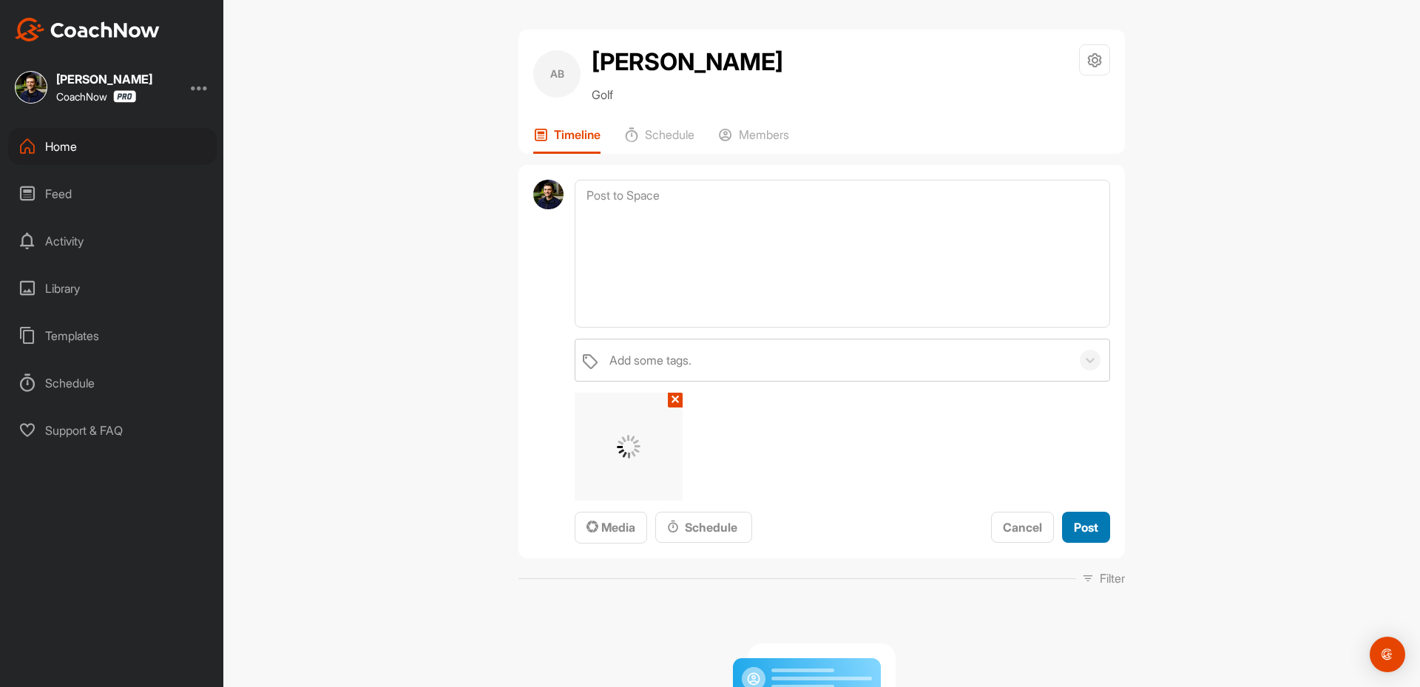
click at [1075, 535] on span "Post" at bounding box center [1086, 527] width 24 height 15
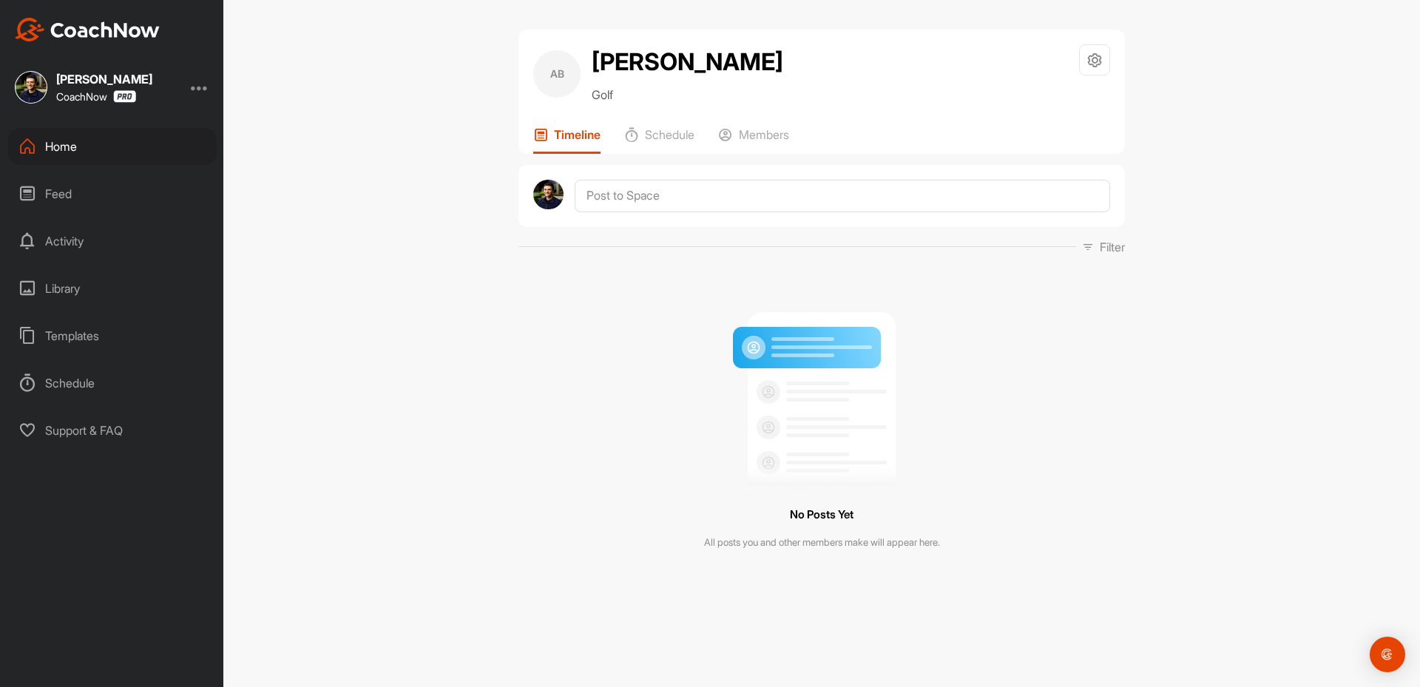
drag, startPoint x: 747, startPoint y: 214, endPoint x: 692, endPoint y: 320, distance: 119.7
click at [746, 214] on div at bounding box center [821, 196] width 606 height 62
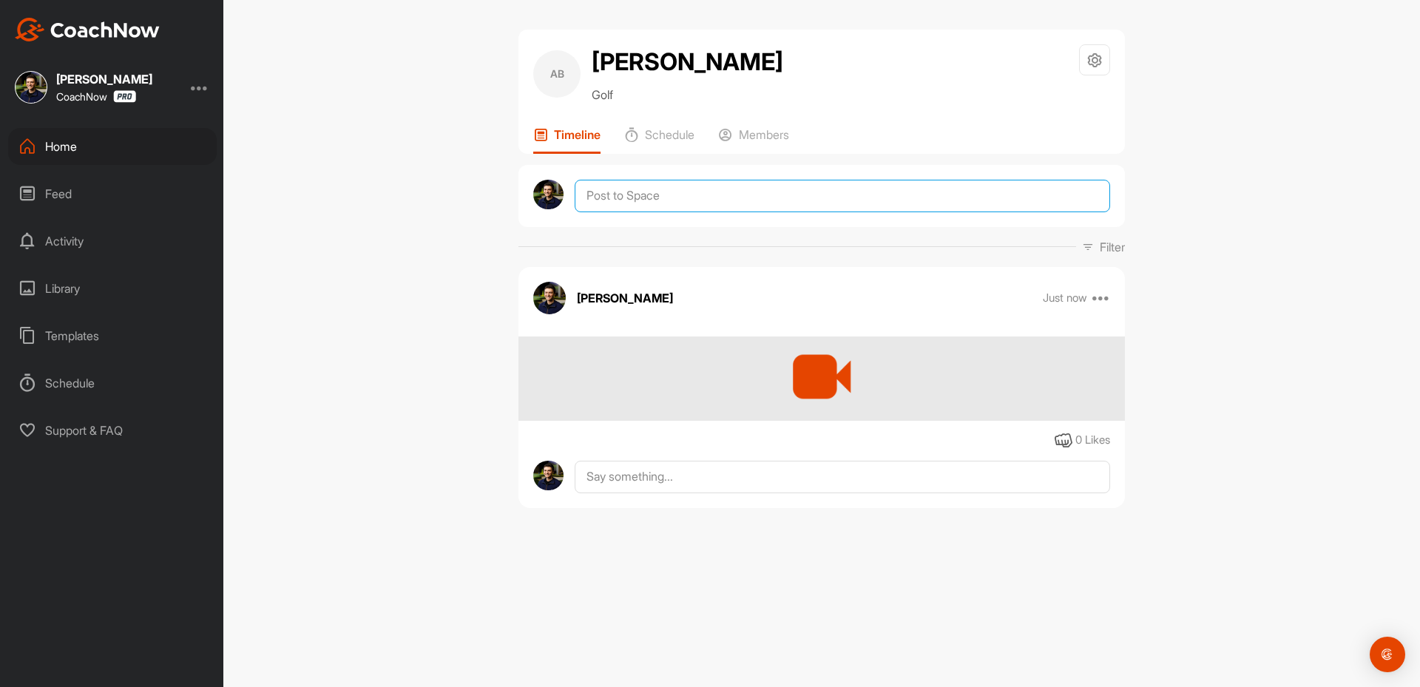
click at [643, 212] on textarea at bounding box center [842, 196] width 535 height 33
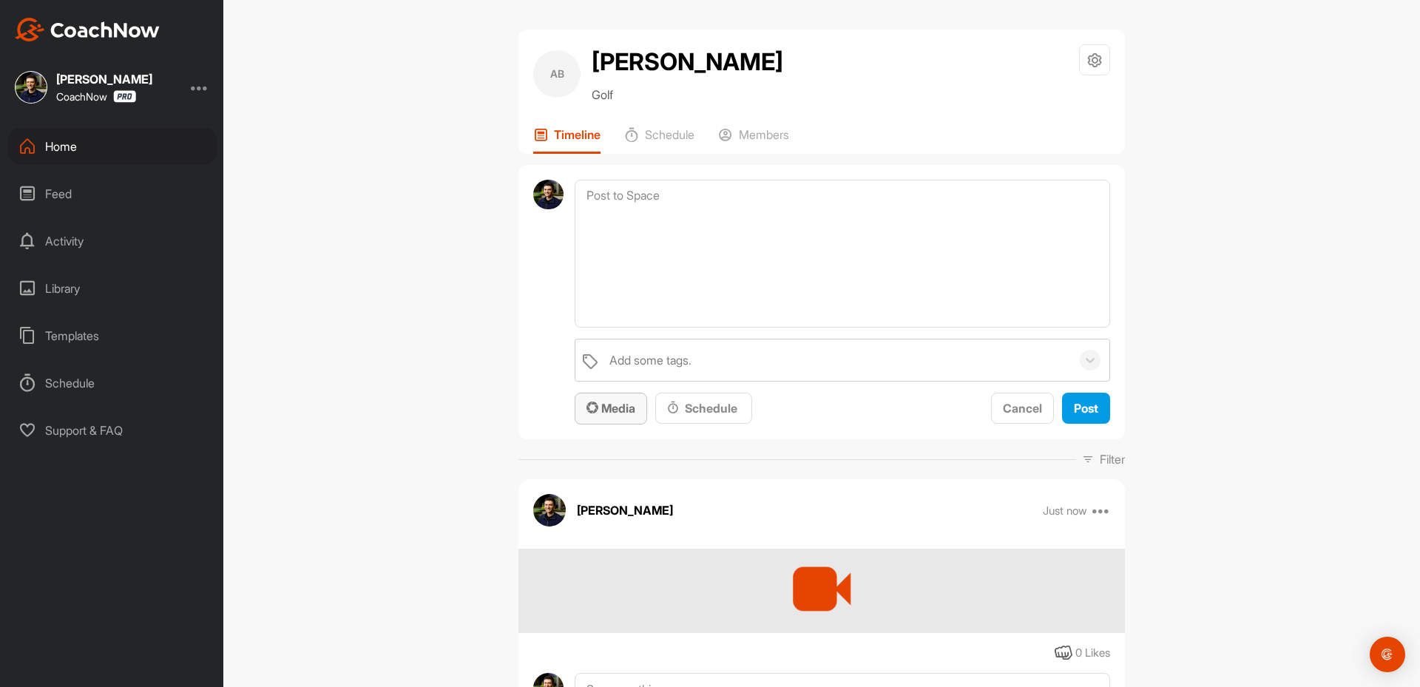
click at [620, 425] on button "Media" at bounding box center [611, 409] width 72 height 32
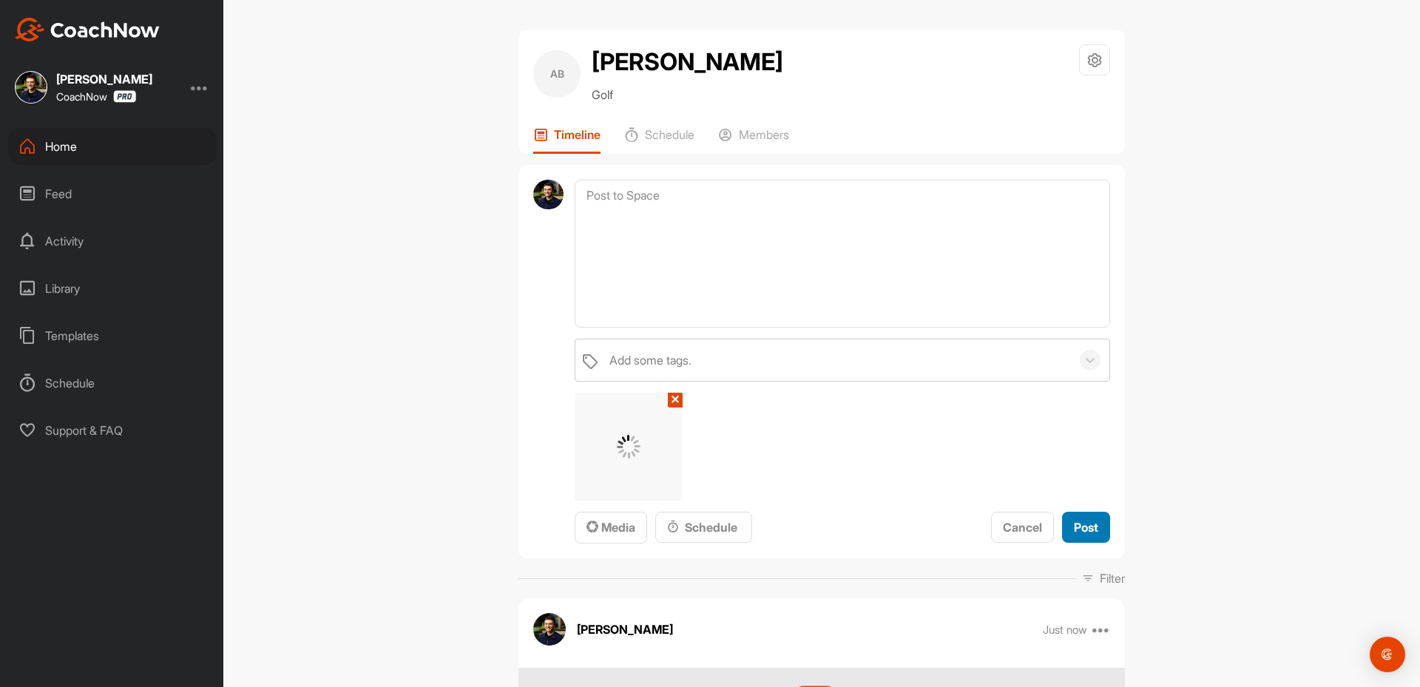
click at [1095, 544] on button "Post" at bounding box center [1086, 528] width 48 height 32
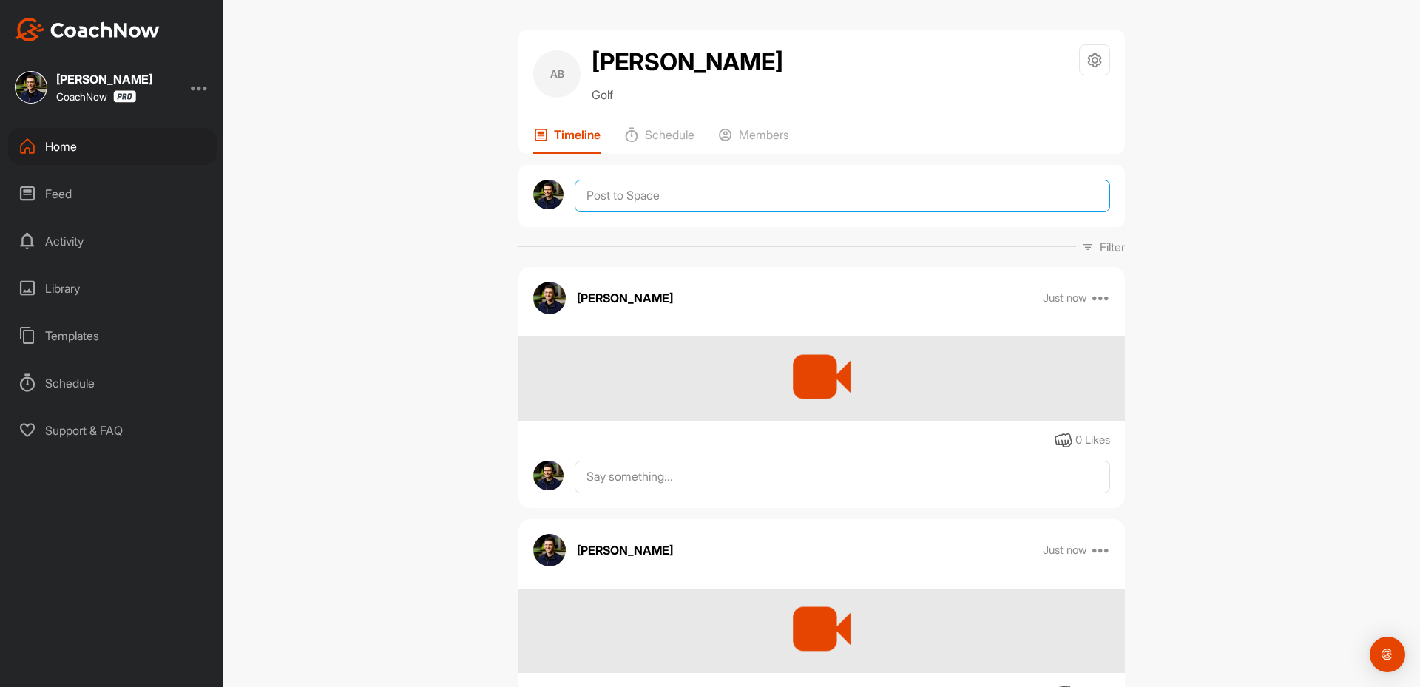
click at [643, 212] on textarea at bounding box center [842, 196] width 535 height 33
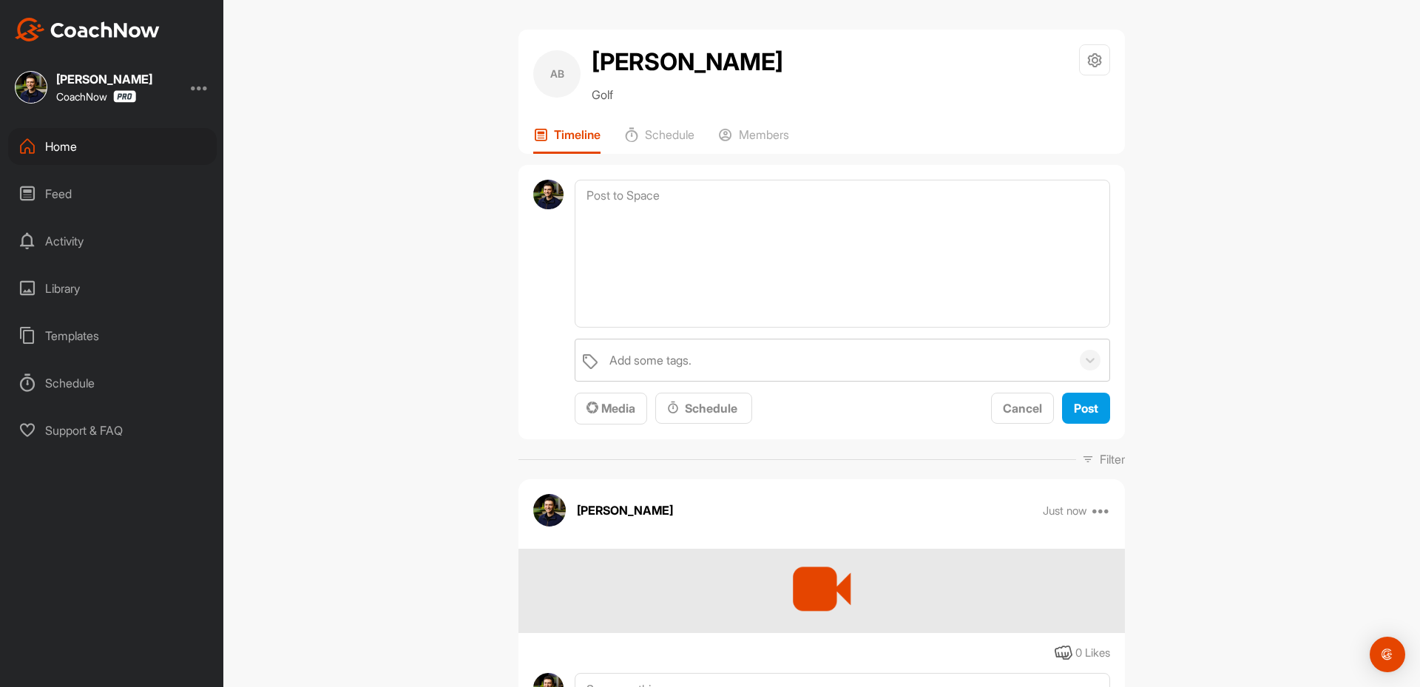
drag, startPoint x: 568, startPoint y: 251, endPoint x: 576, endPoint y: 251, distance: 8.1
click at [570, 251] on div "Add some tags. Media Schedule Cancel Post" at bounding box center [821, 302] width 606 height 275
click at [585, 251] on textarea at bounding box center [842, 254] width 535 height 148
paste textarea "Thanks for sending in your video and signing up for a Full Assessment of your s…"
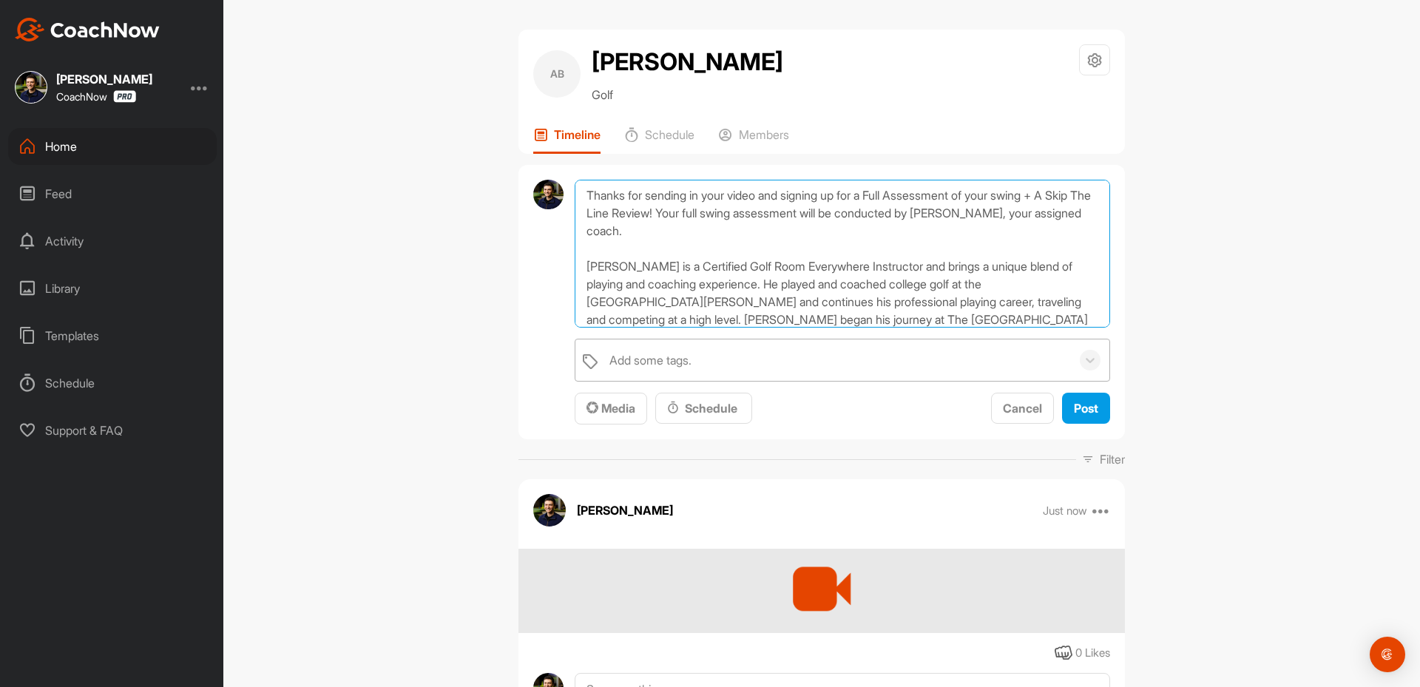
scroll to position [196, 0]
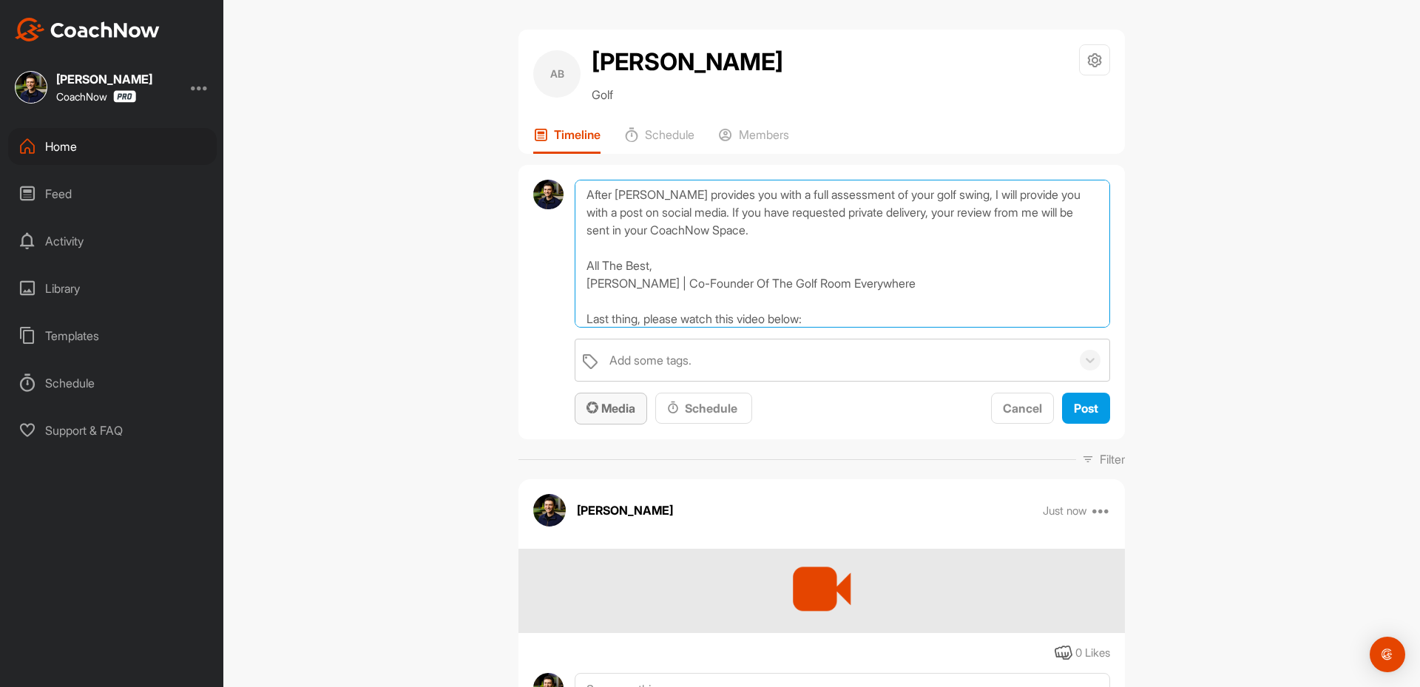
type textarea "Thanks for sending in your video and signing up for a Full Assessment of your s…"
click at [601, 425] on button "Media" at bounding box center [611, 409] width 72 height 32
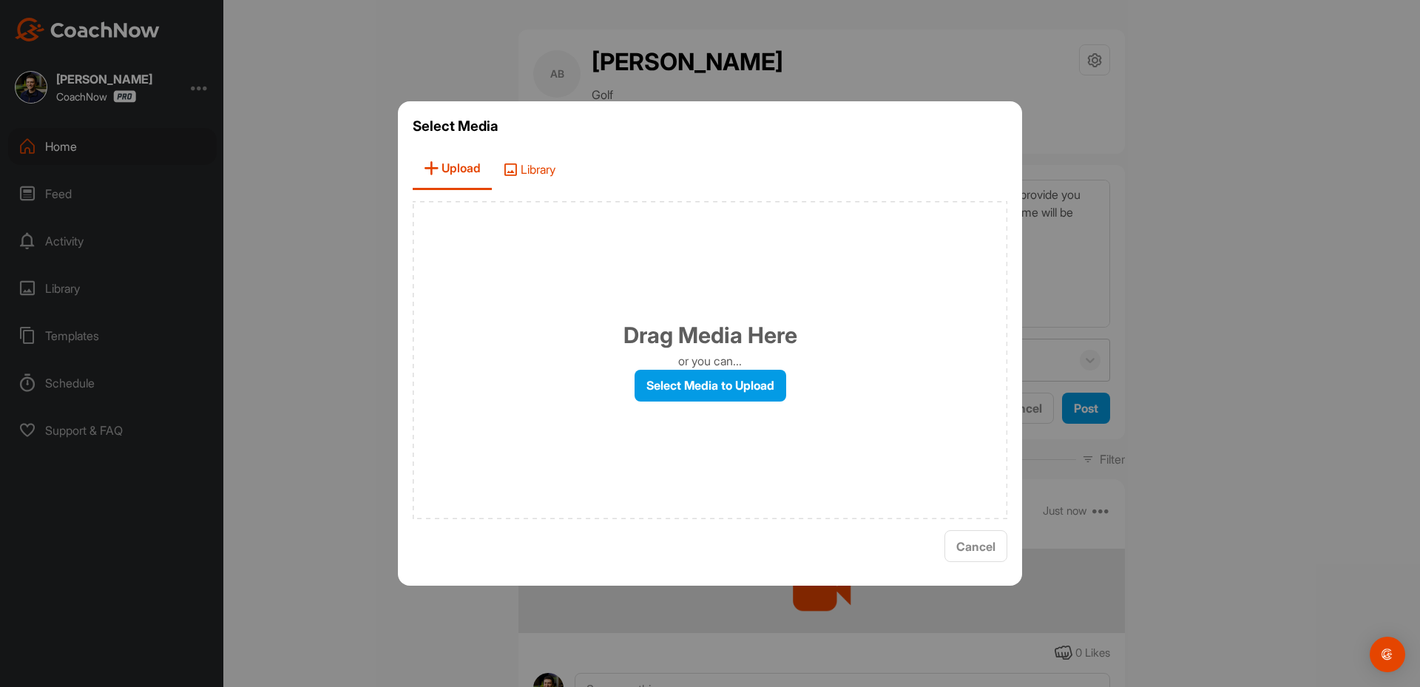
drag, startPoint x: 552, startPoint y: 178, endPoint x: 541, endPoint y: 172, distance: 13.2
click at [550, 177] on span "Library" at bounding box center [529, 169] width 75 height 42
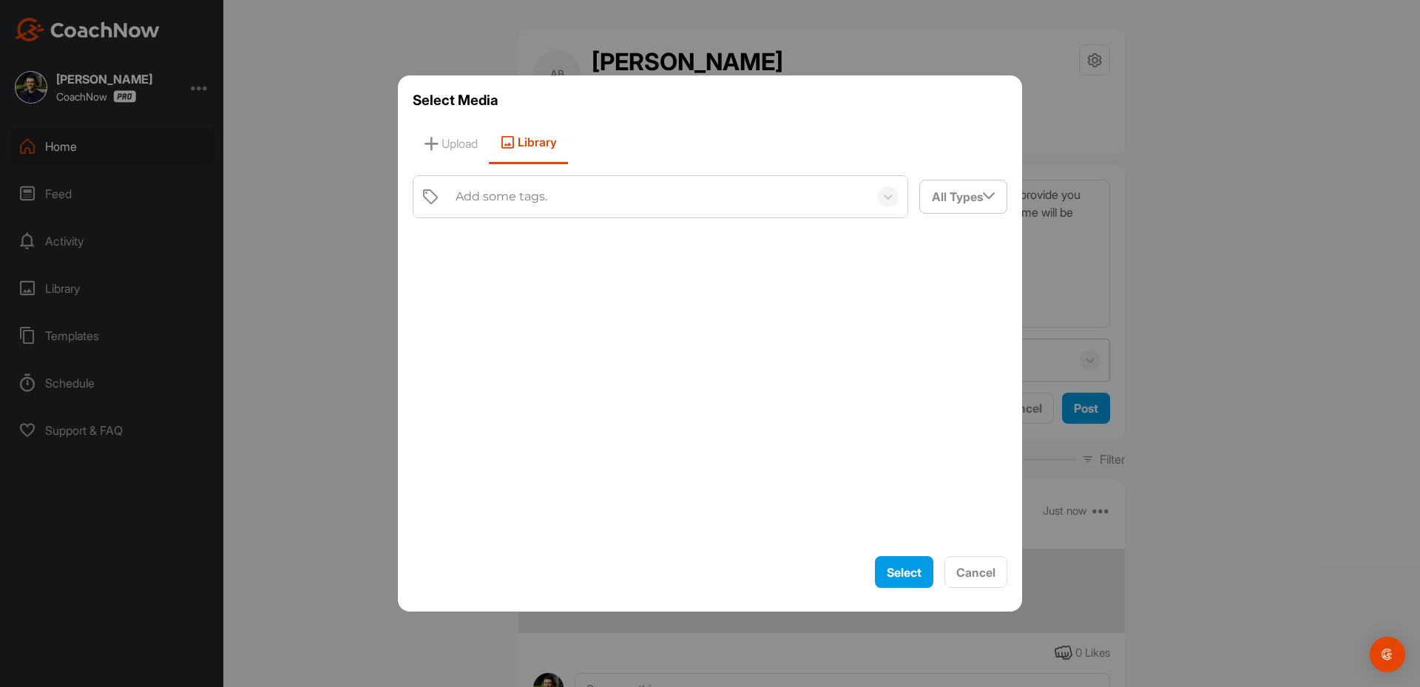
click at [511, 195] on div "Add some tags." at bounding box center [502, 197] width 92 height 18
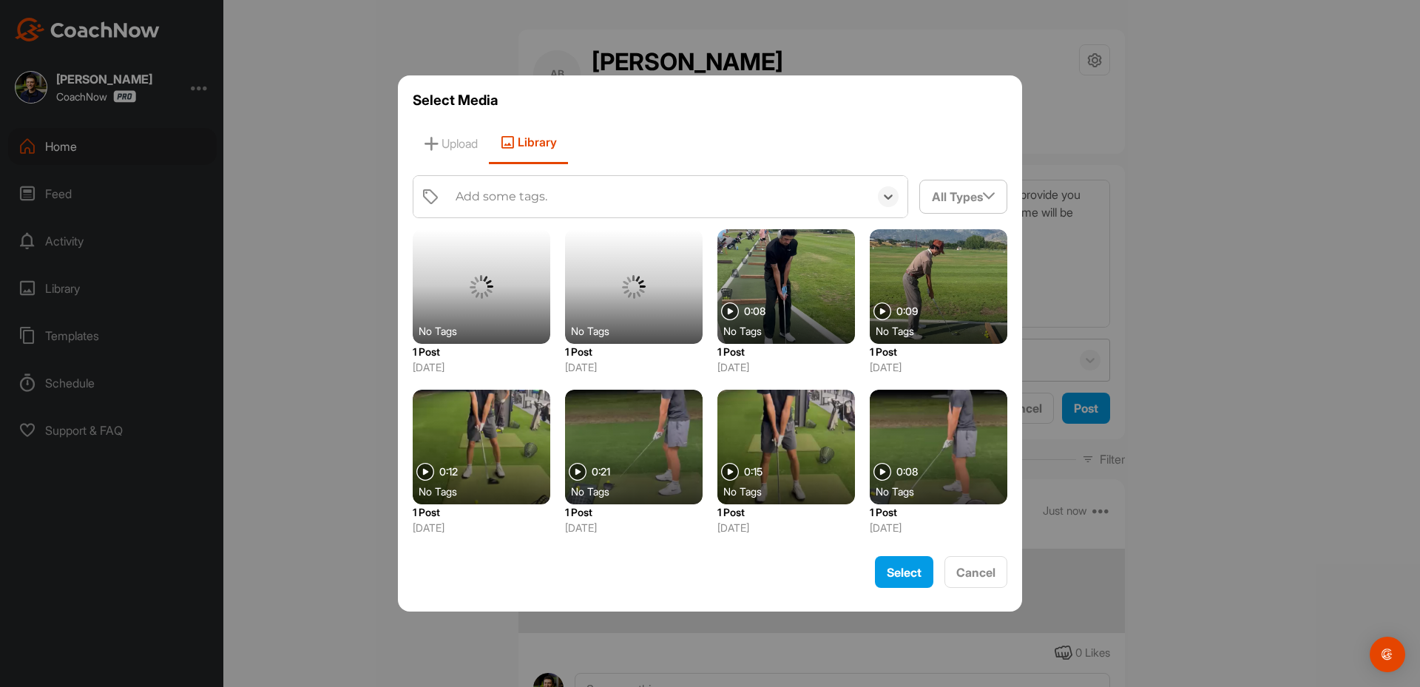
click at [505, 197] on div "Add some tags." at bounding box center [502, 197] width 92 height 18
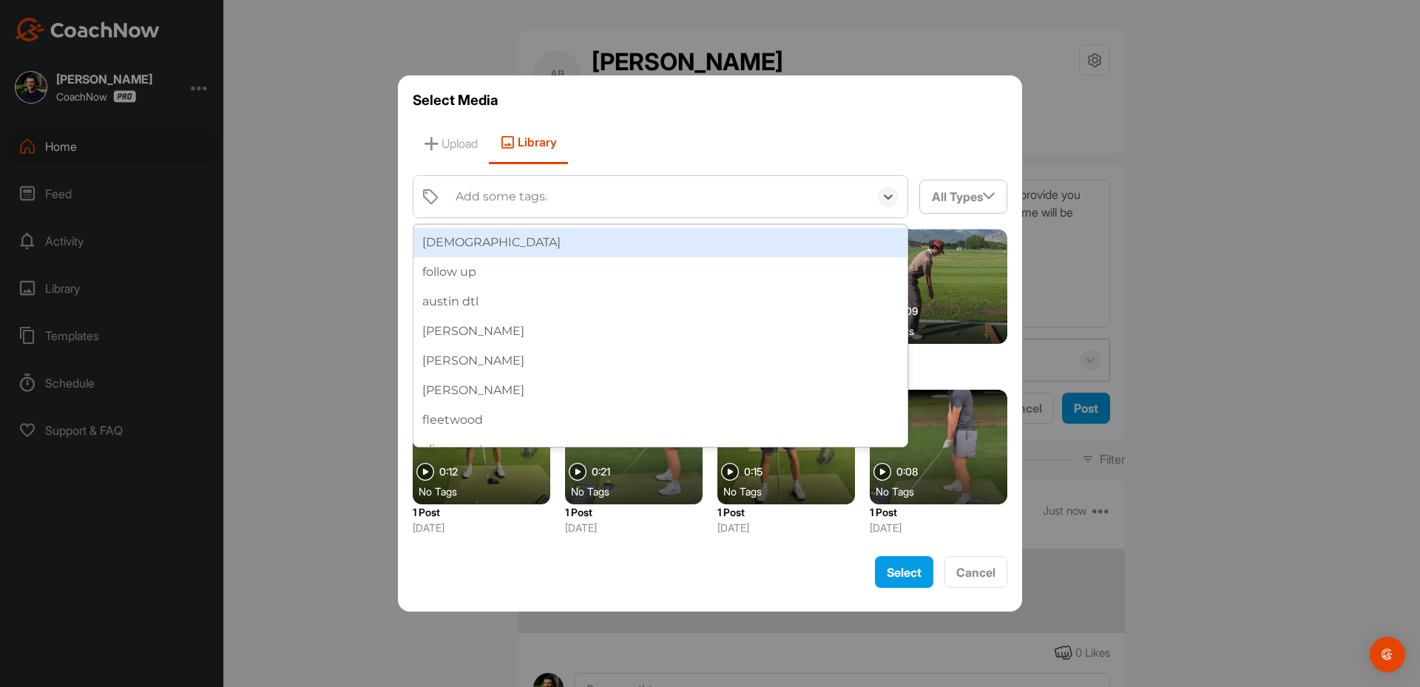
click at [505, 197] on div "Add some tags." at bounding box center [502, 197] width 92 height 18
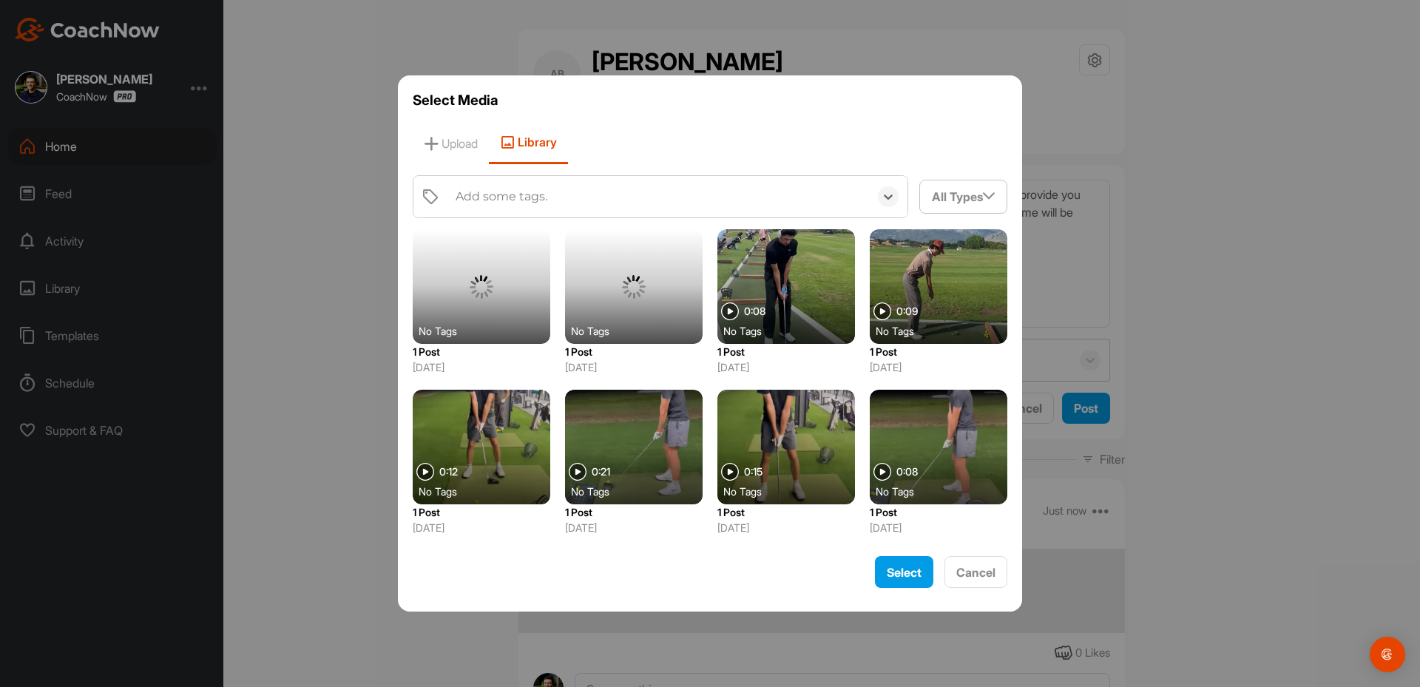
click at [505, 197] on div "Add some tags." at bounding box center [502, 197] width 92 height 18
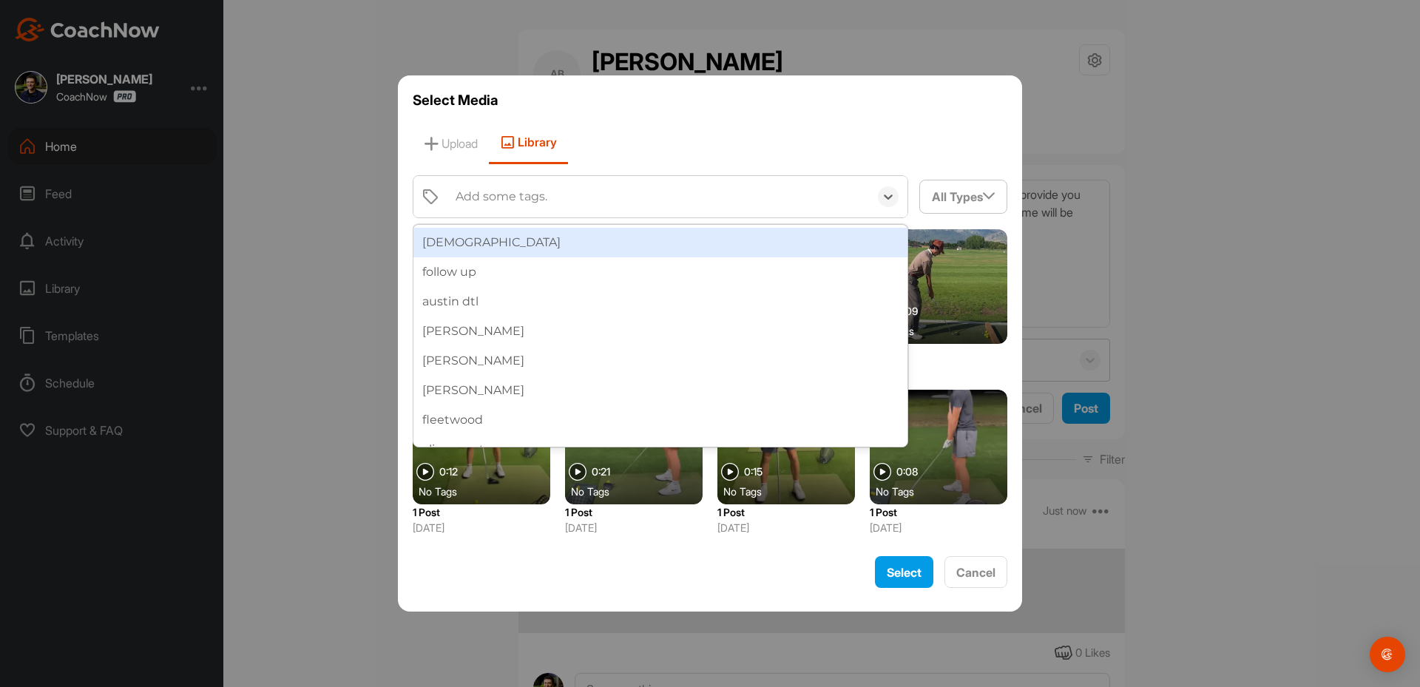
click at [505, 197] on div "Add some tags." at bounding box center [502, 197] width 92 height 18
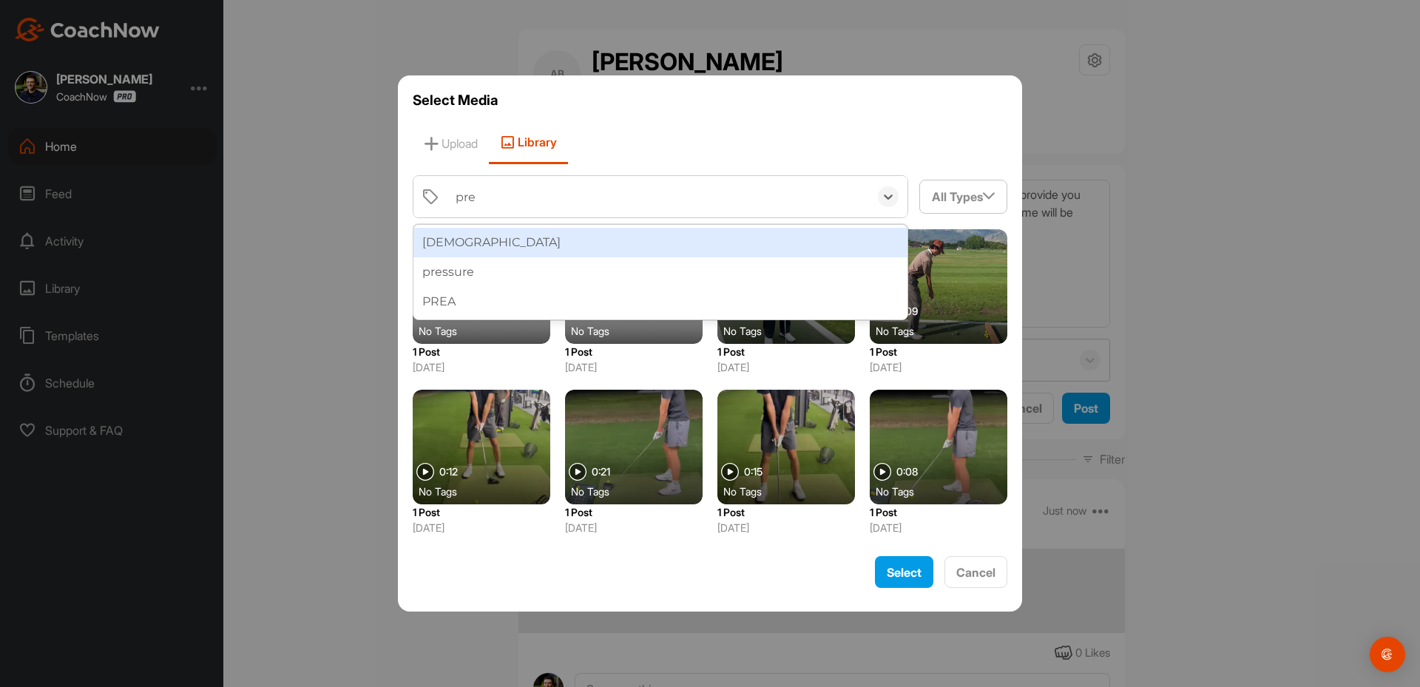
type input "[DEMOGRAPHIC_DATA]"
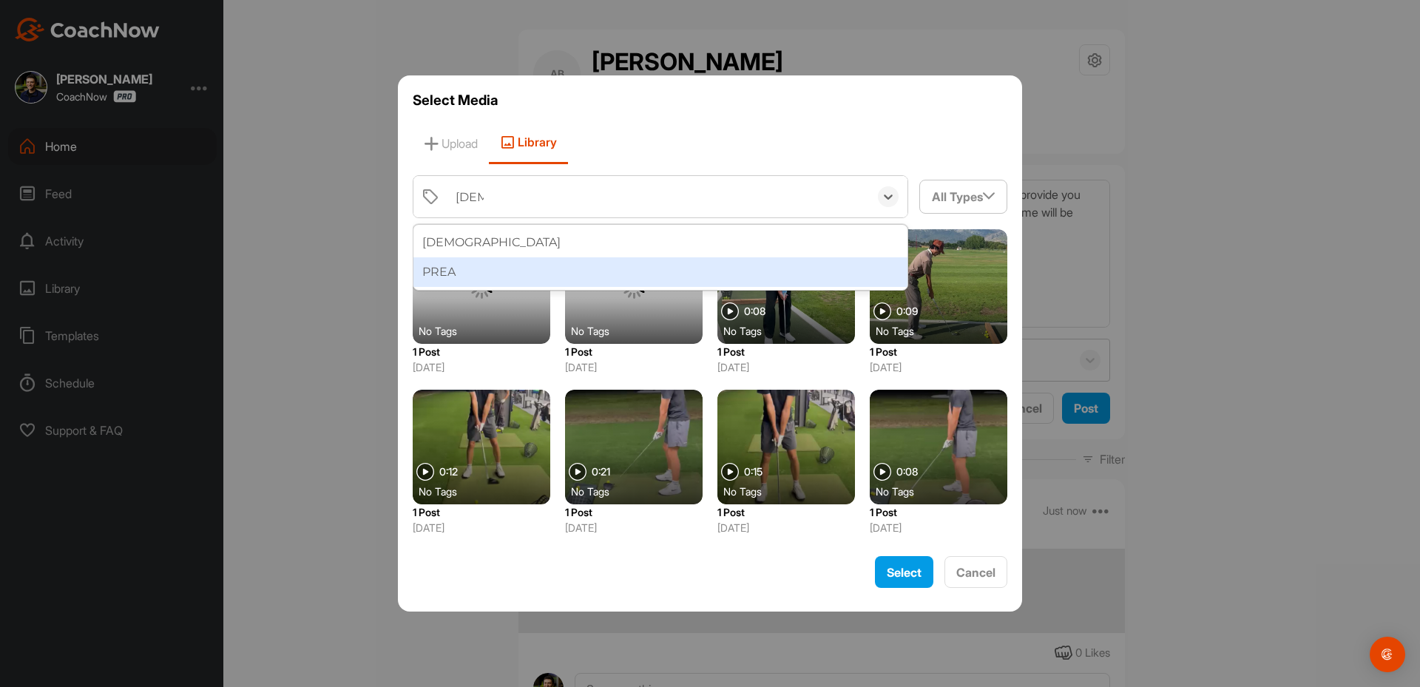
click at [449, 272] on div "PREA" at bounding box center [660, 272] width 494 height 30
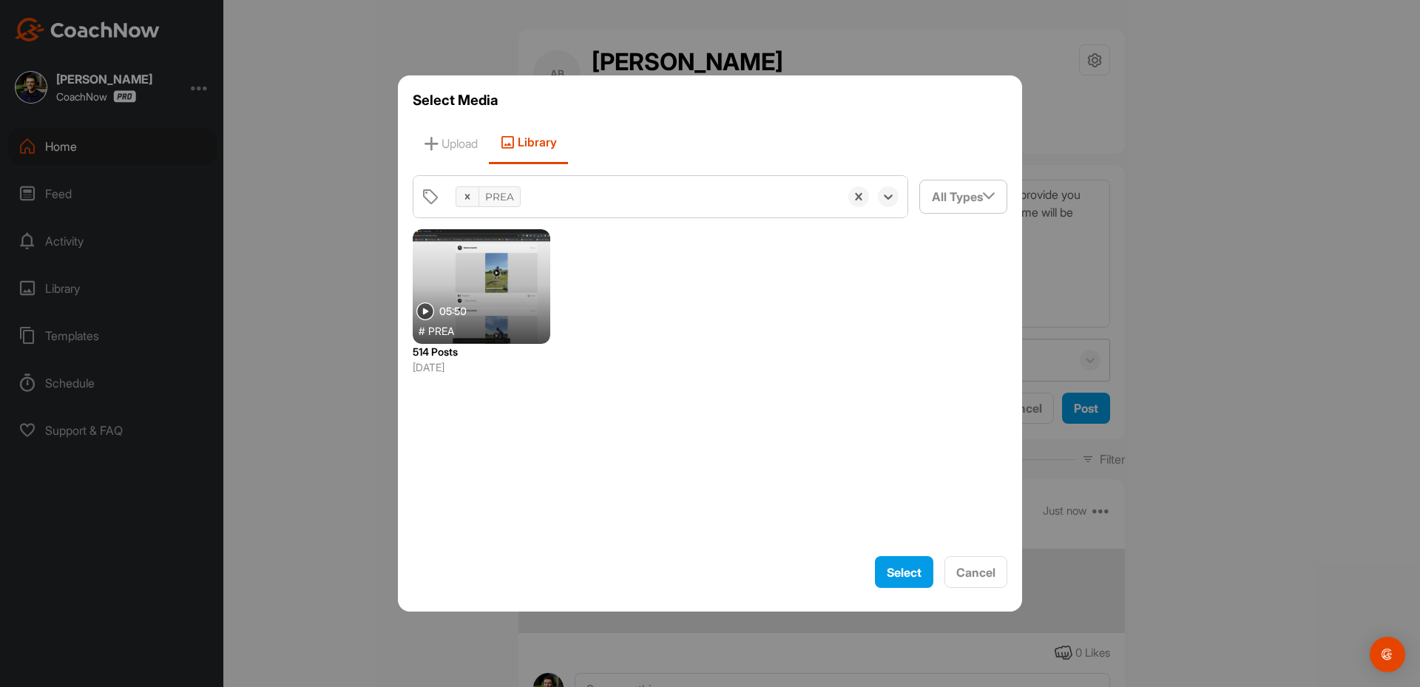
click at [487, 285] on div at bounding box center [482, 286] width 138 height 115
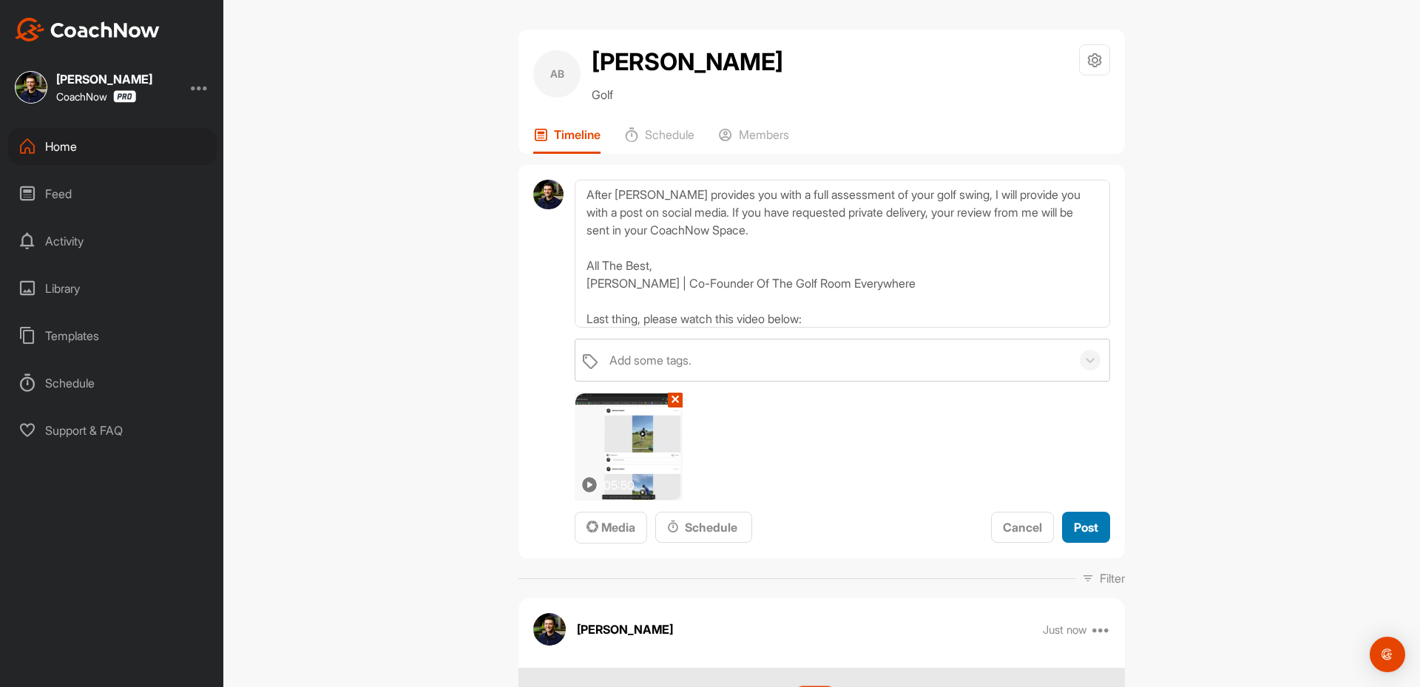
click at [1074, 535] on span "Post" at bounding box center [1086, 527] width 24 height 15
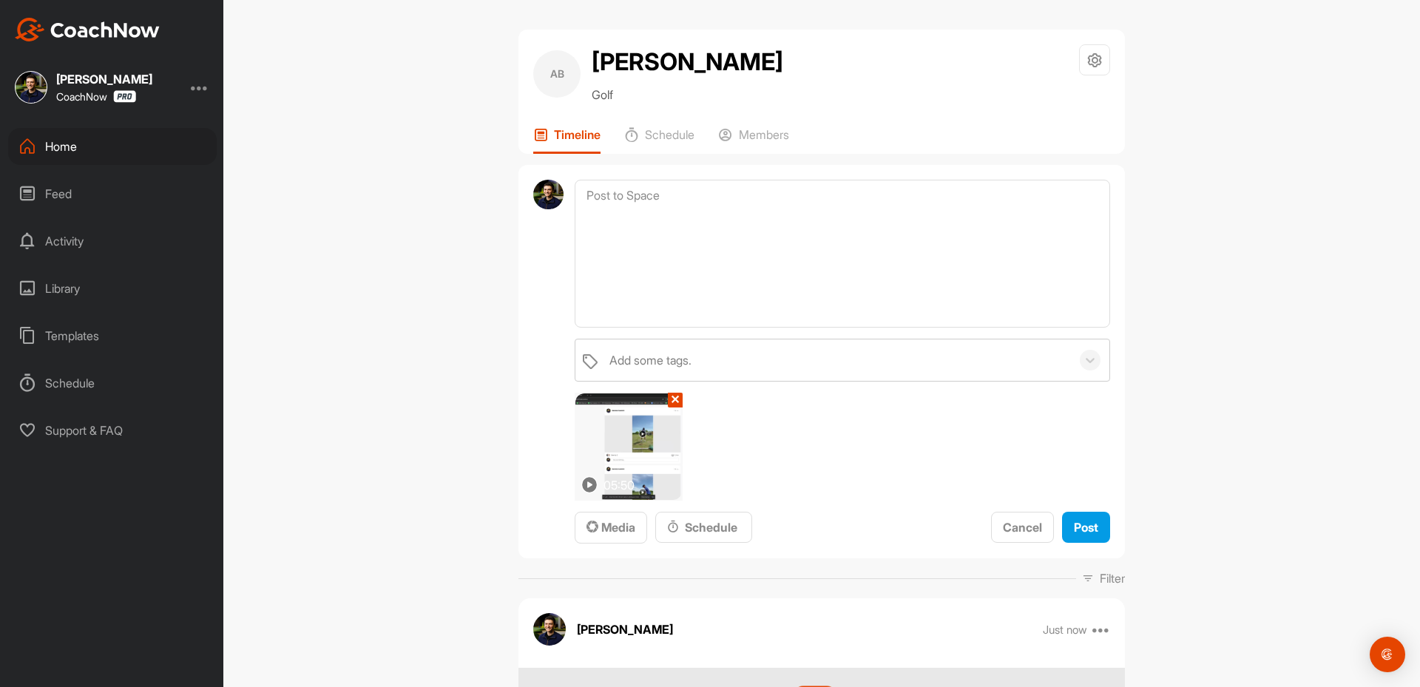
scroll to position [0, 0]
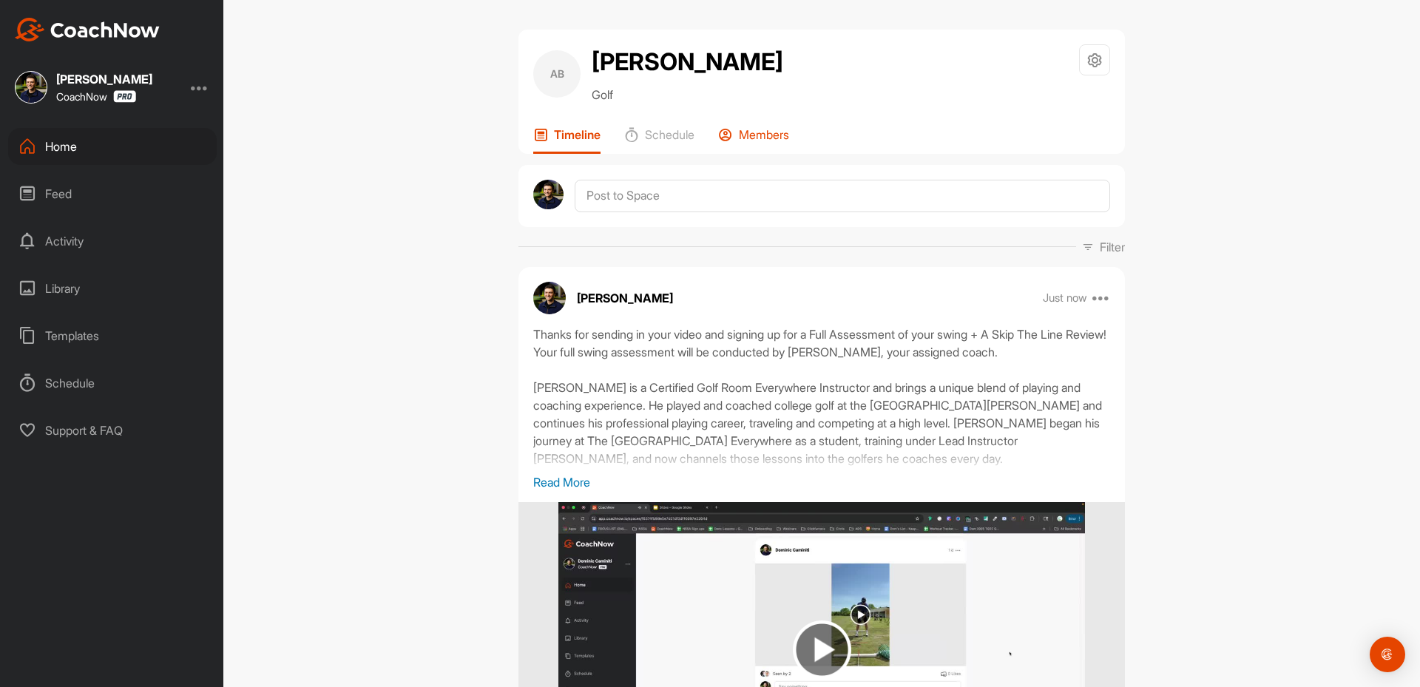
click at [754, 142] on p "Members" at bounding box center [764, 134] width 50 height 15
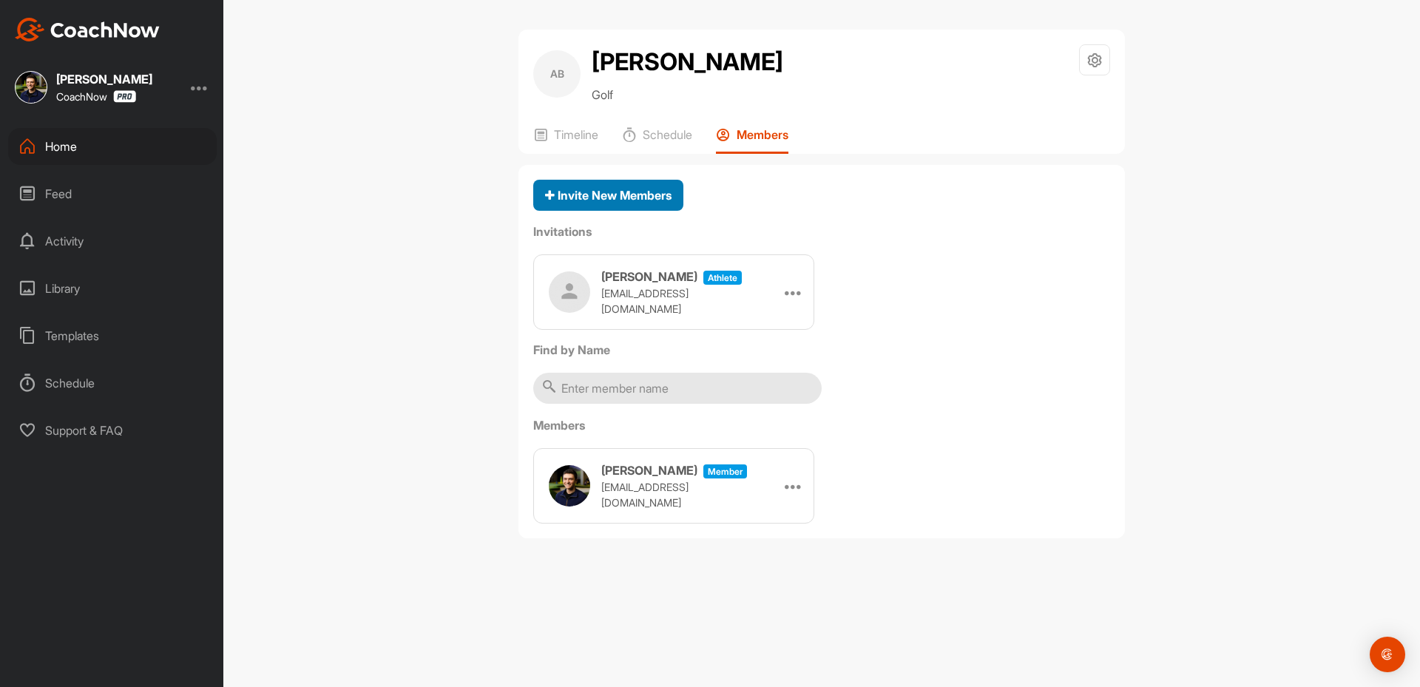
click at [580, 203] on span "Invite New Members" at bounding box center [608, 195] width 126 height 15
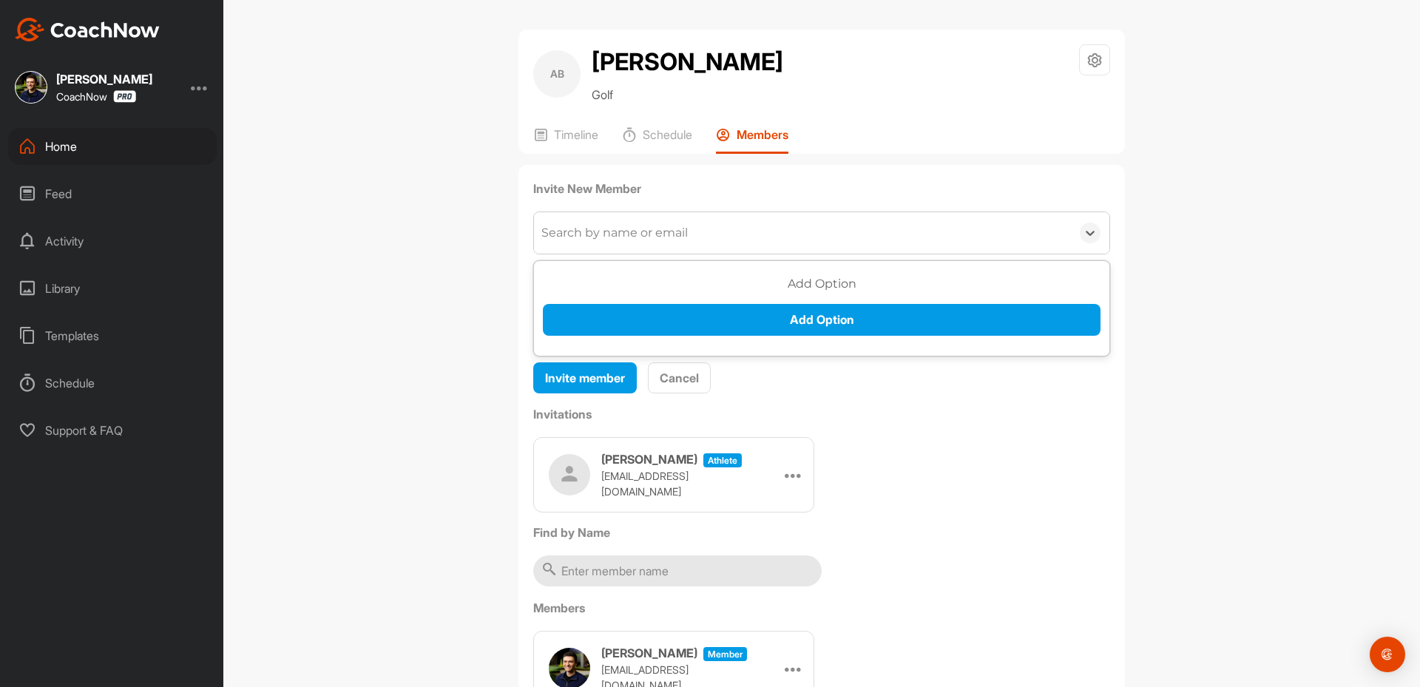
click at [595, 254] on div "Search by name or email" at bounding box center [802, 232] width 537 height 41
click at [595, 242] on div "Search by name or email" at bounding box center [614, 233] width 146 height 18
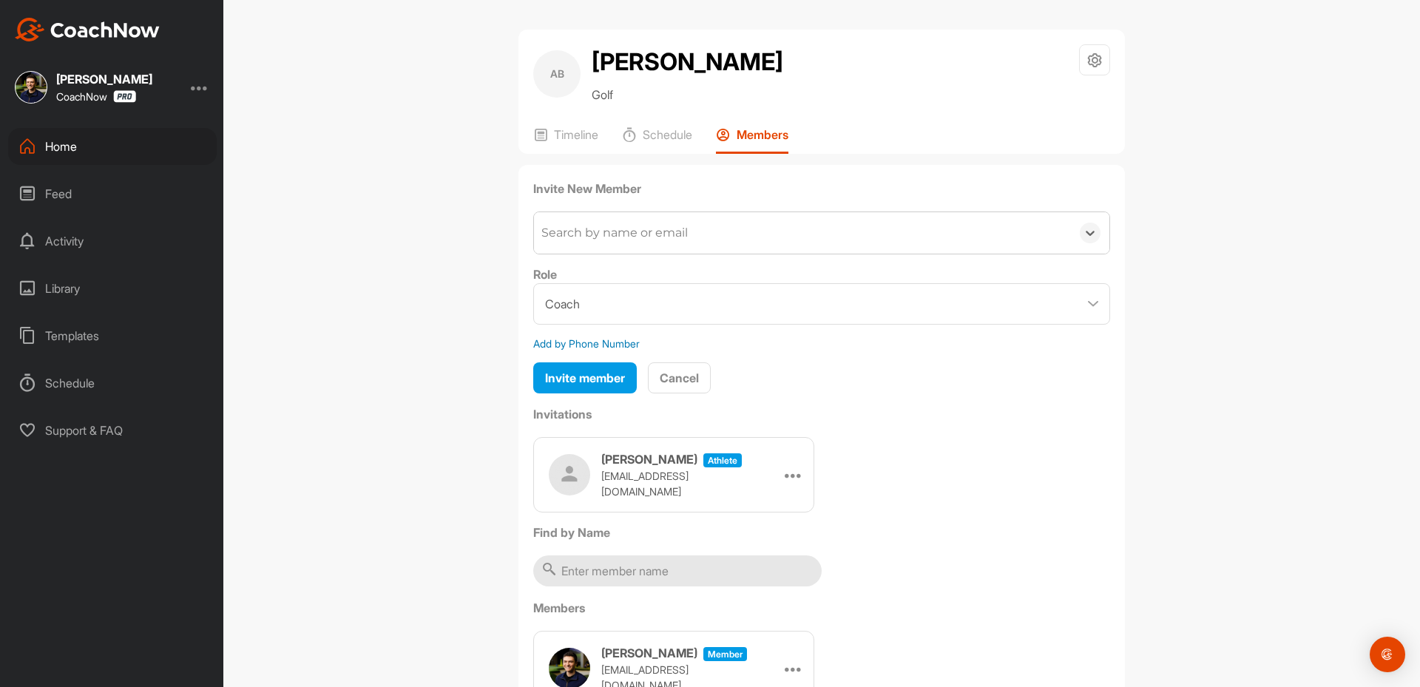
click at [595, 242] on div "Search by name or email" at bounding box center [614, 233] width 146 height 18
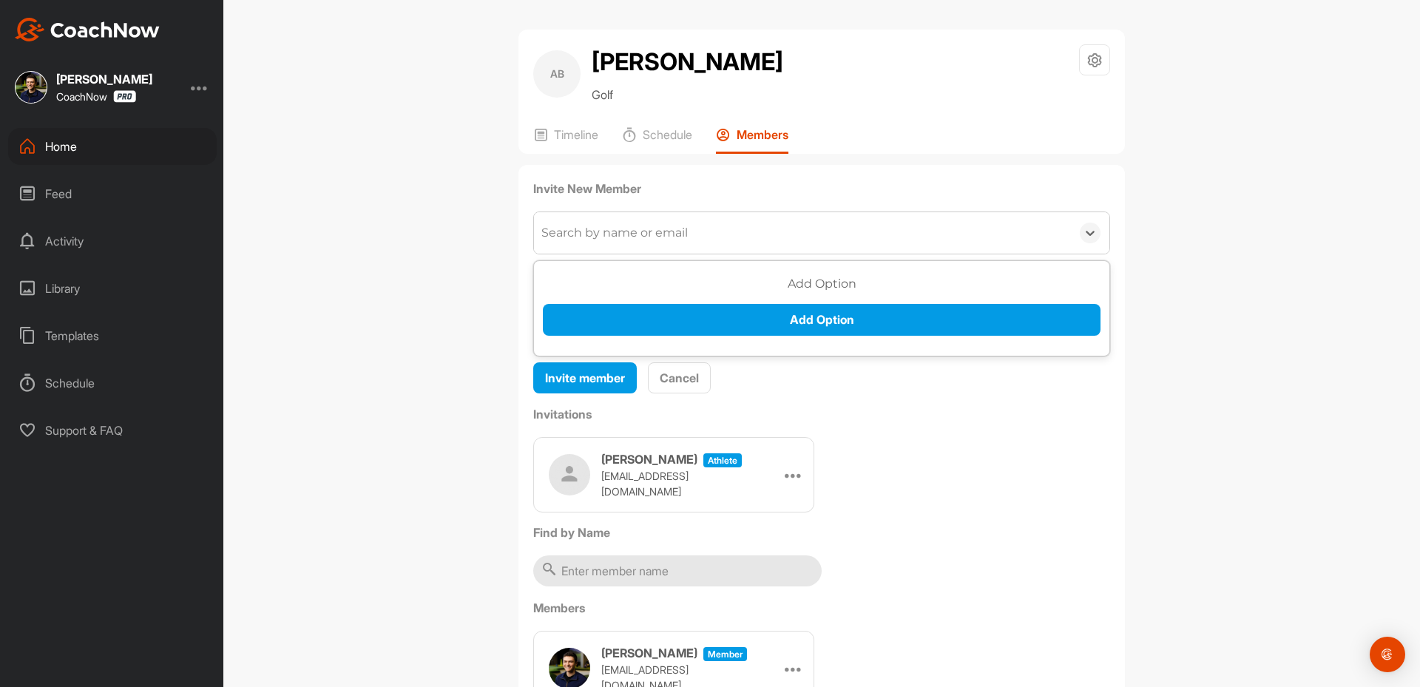
type input "p"
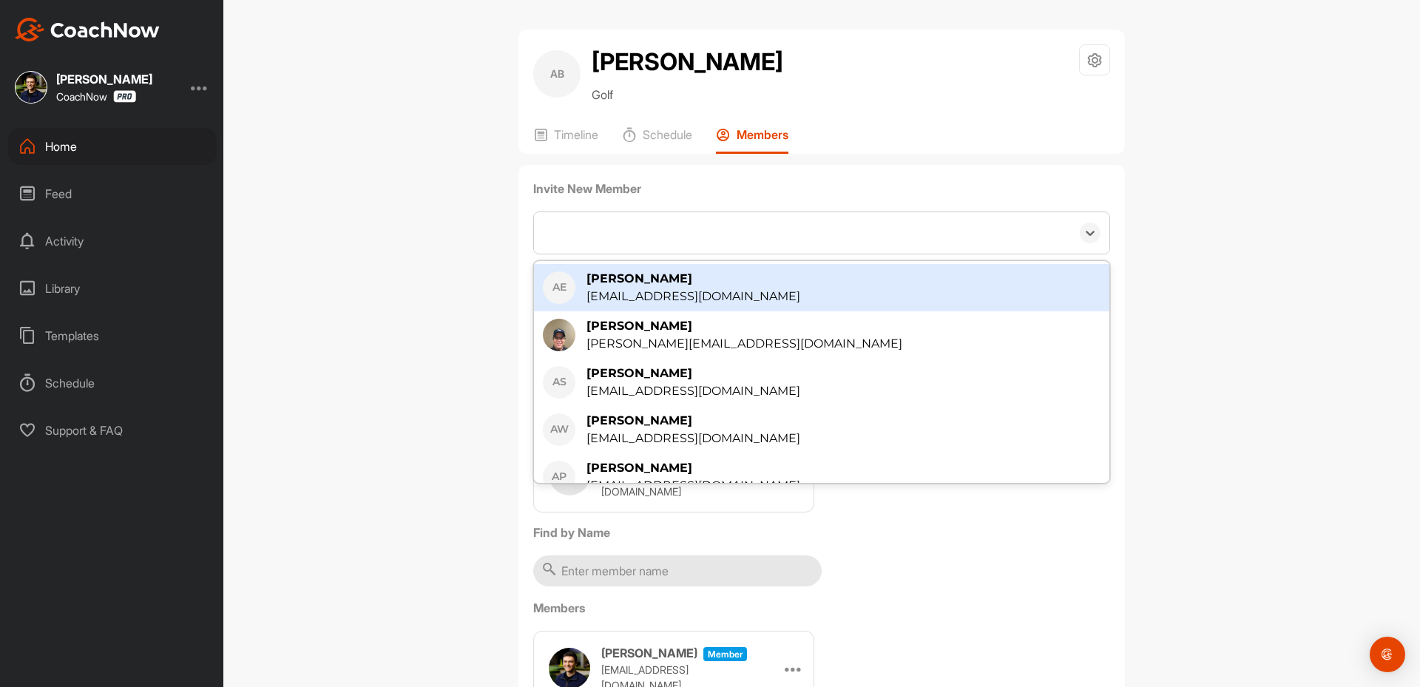
click at [602, 254] on div "p" at bounding box center [802, 232] width 537 height 41
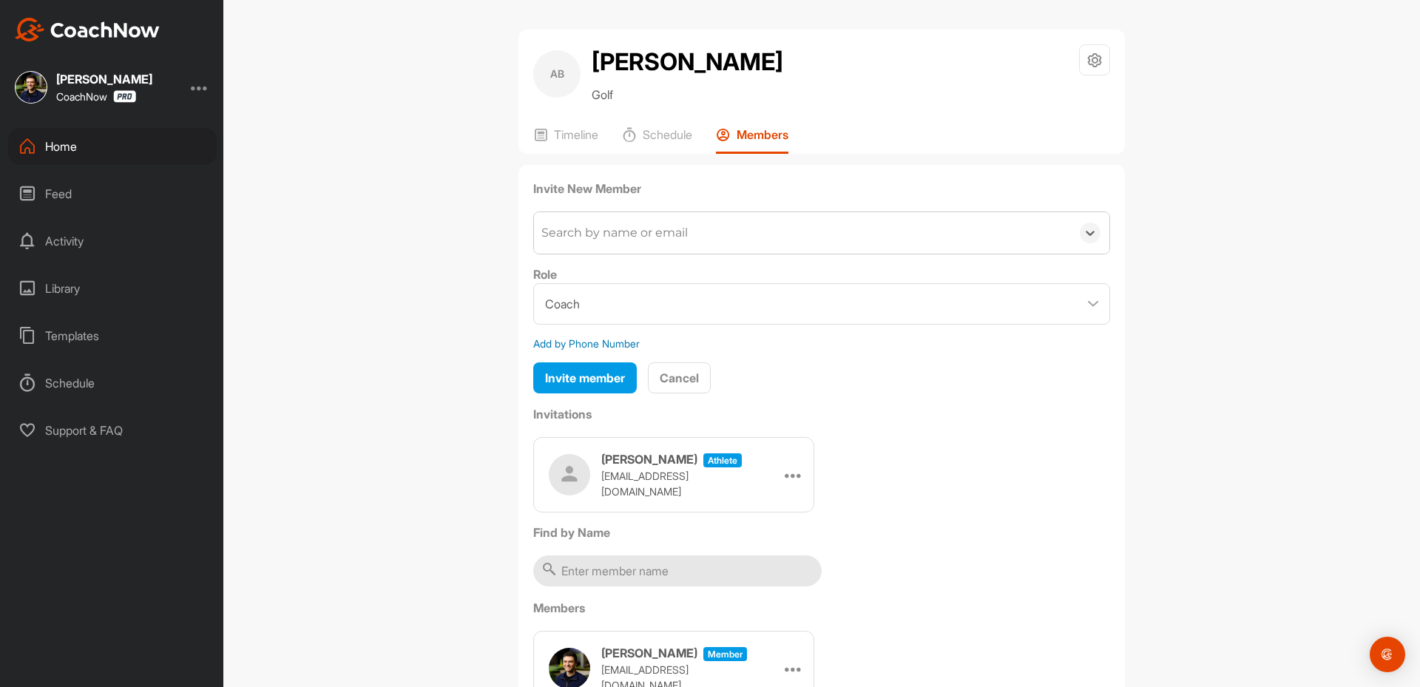
click at [602, 242] on div "Search by name or email" at bounding box center [614, 233] width 146 height 18
click at [607, 242] on div "Search by name or email" at bounding box center [614, 233] width 146 height 18
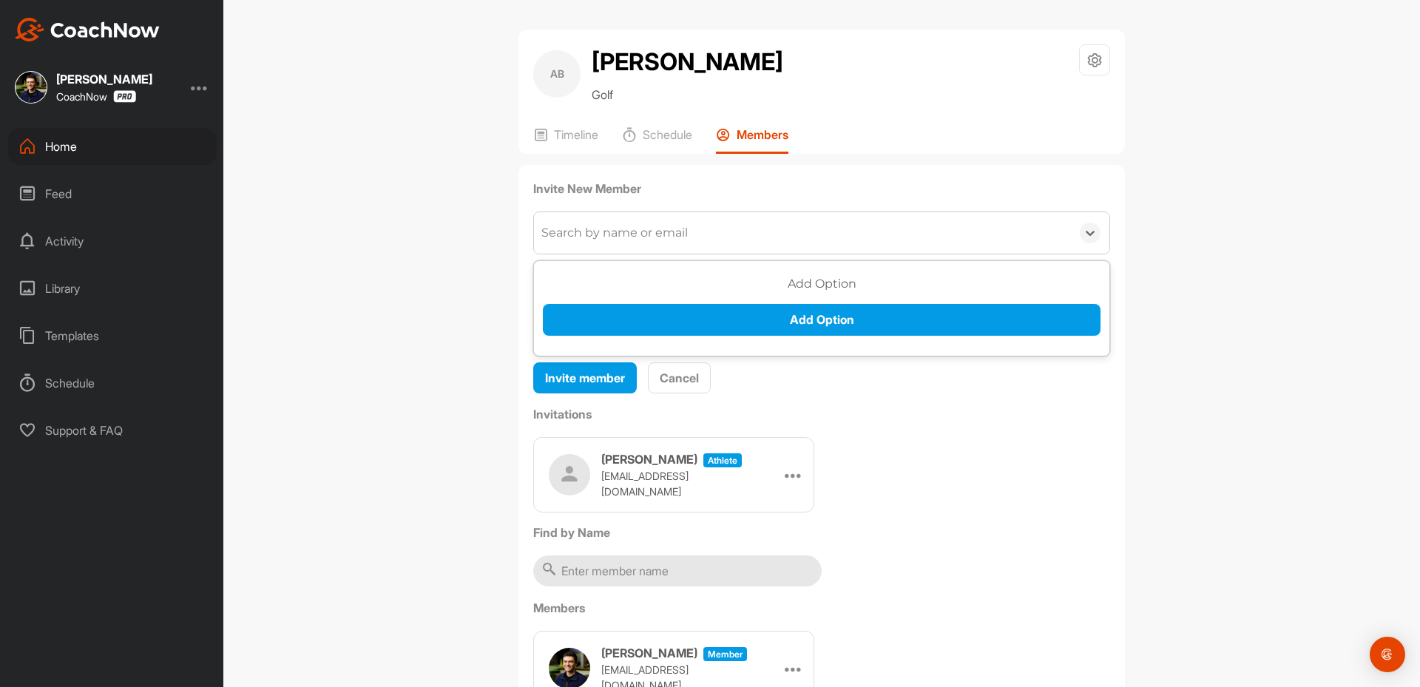
click at [607, 242] on div "Search by name or email" at bounding box center [614, 233] width 146 height 18
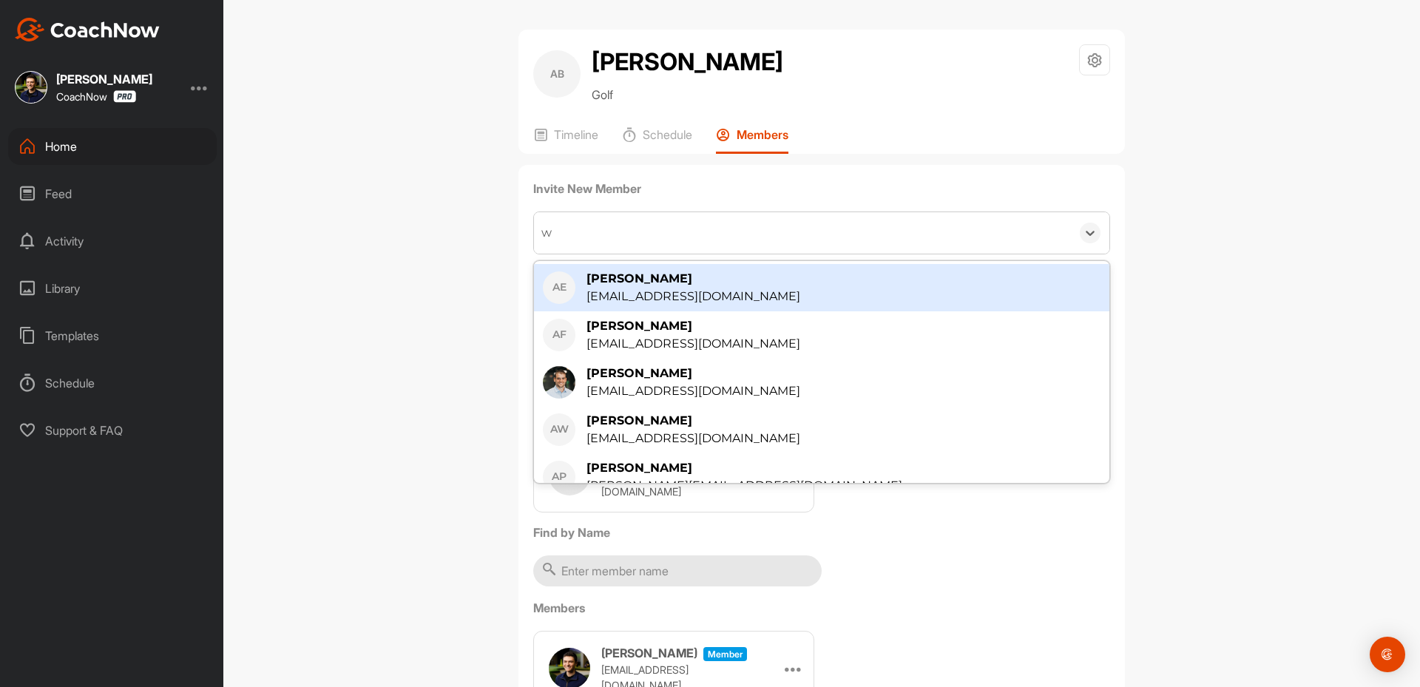
type input "wy"
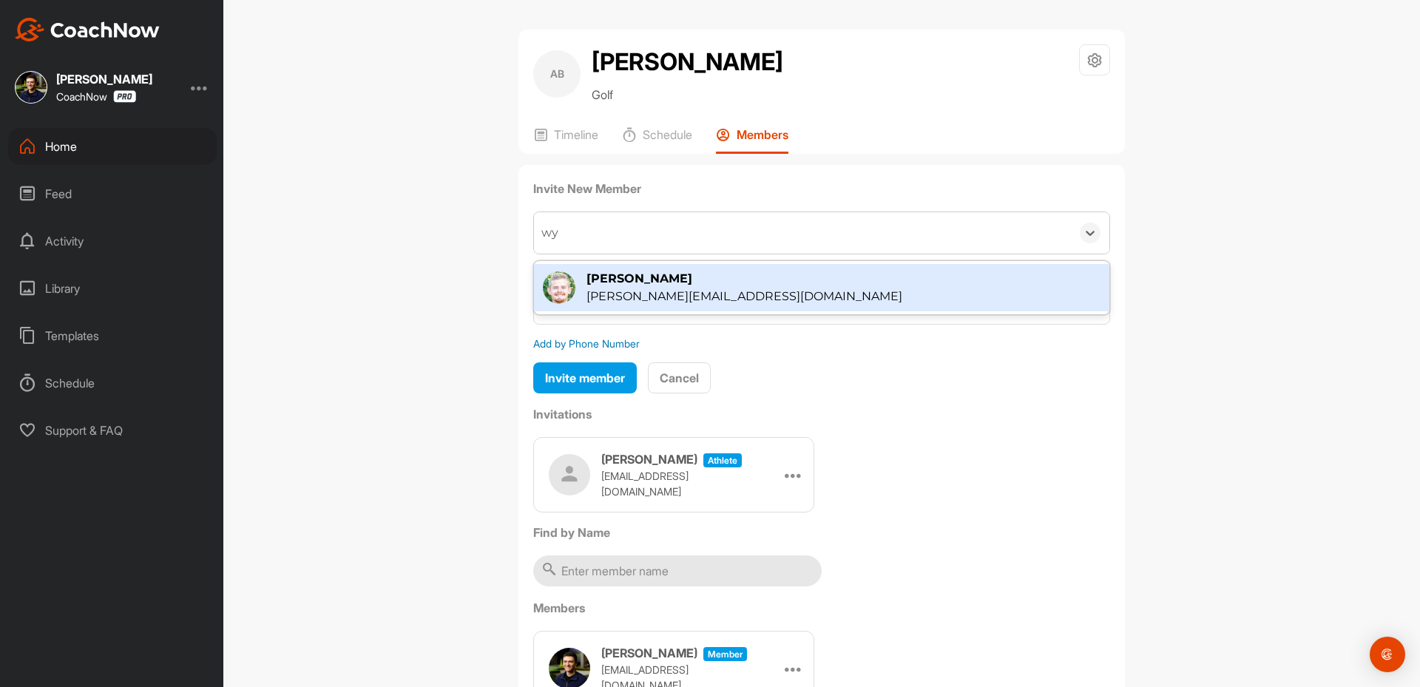
click at [616, 305] on div "[PERSON_NAME][EMAIL_ADDRESS][DOMAIN_NAME]" at bounding box center [744, 297] width 316 height 18
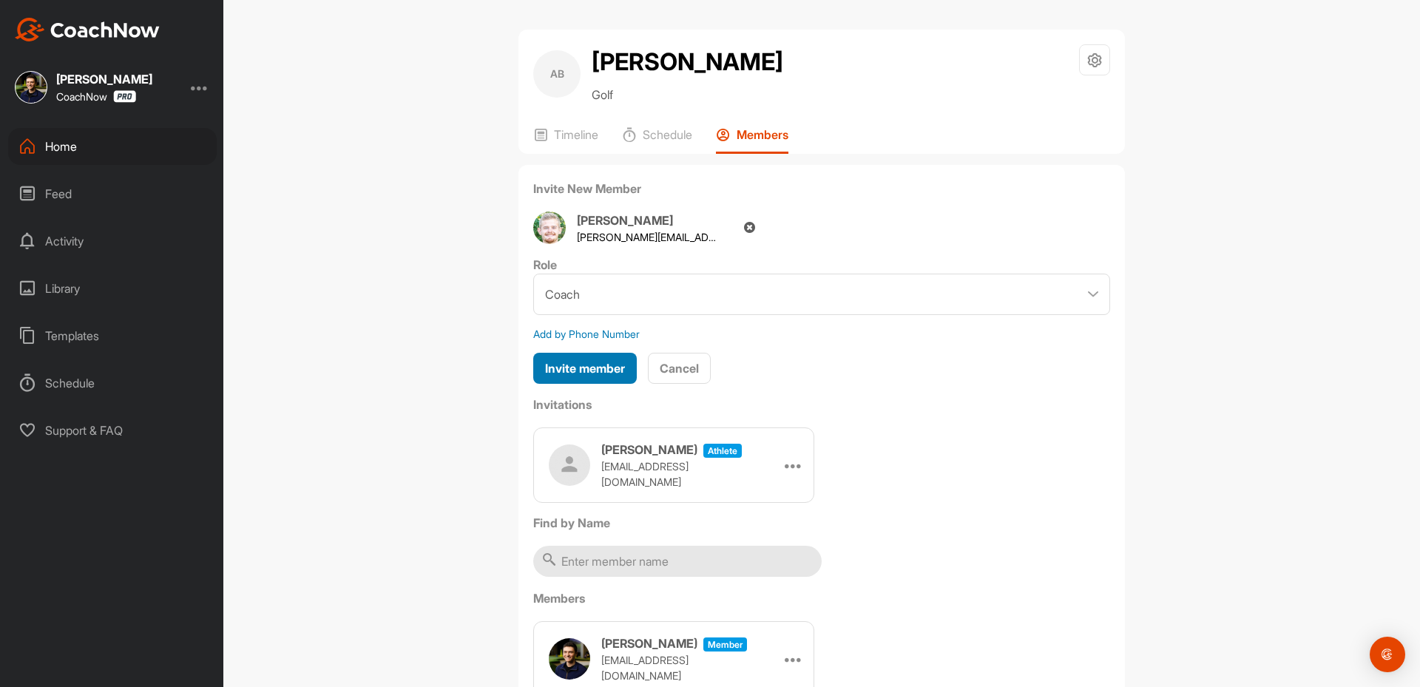
click at [586, 376] on span "Invite member" at bounding box center [585, 368] width 80 height 15
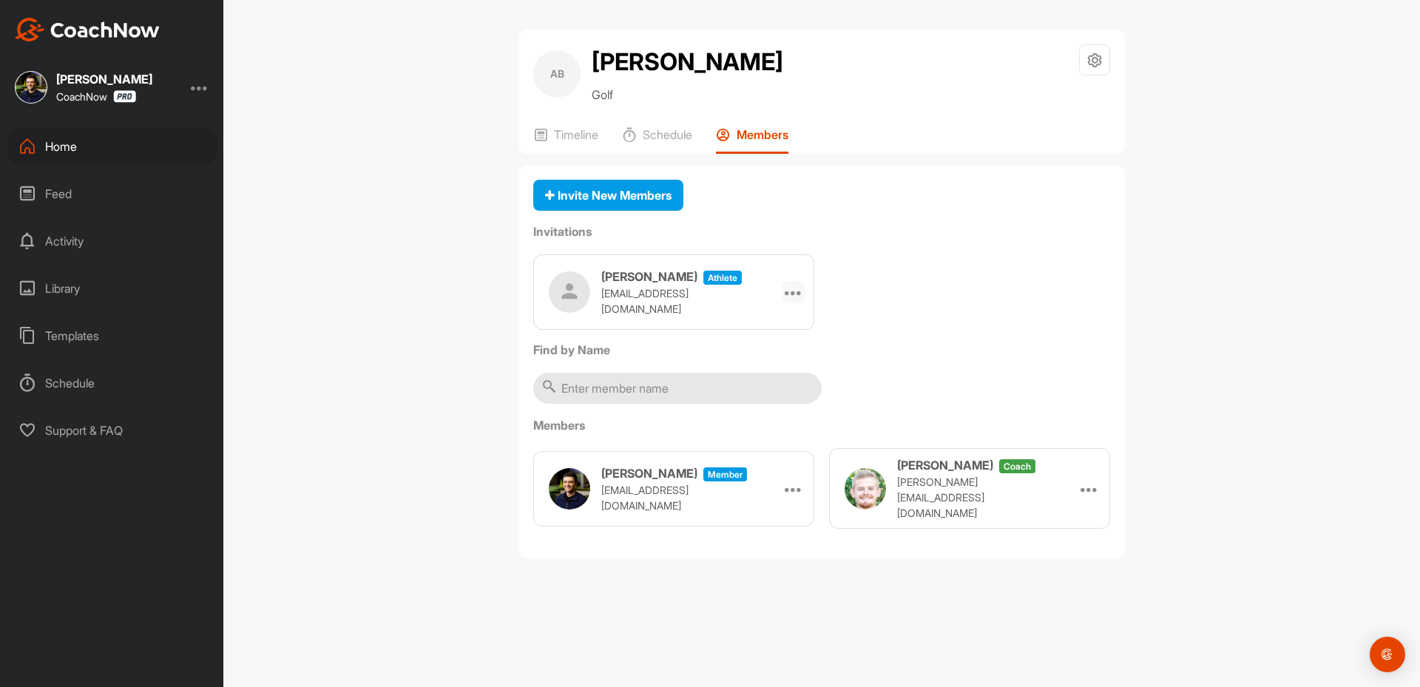
click at [800, 303] on div at bounding box center [793, 292] width 22 height 22
click at [766, 450] on li "Copy Link" at bounding box center [765, 426] width 79 height 47
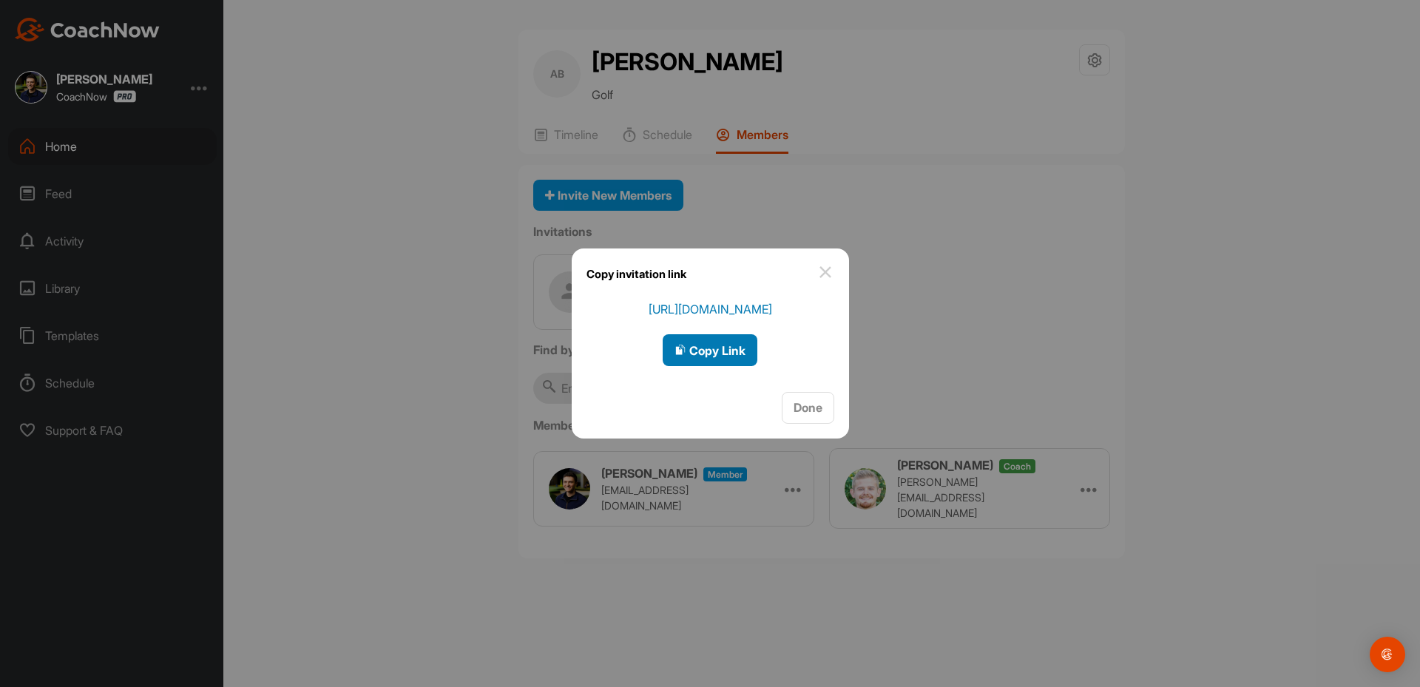
click at [691, 344] on span "Copy Link" at bounding box center [709, 350] width 71 height 15
click at [77, 141] on div at bounding box center [710, 343] width 1420 height 687
click at [77, 141] on div "Home" at bounding box center [112, 146] width 209 height 37
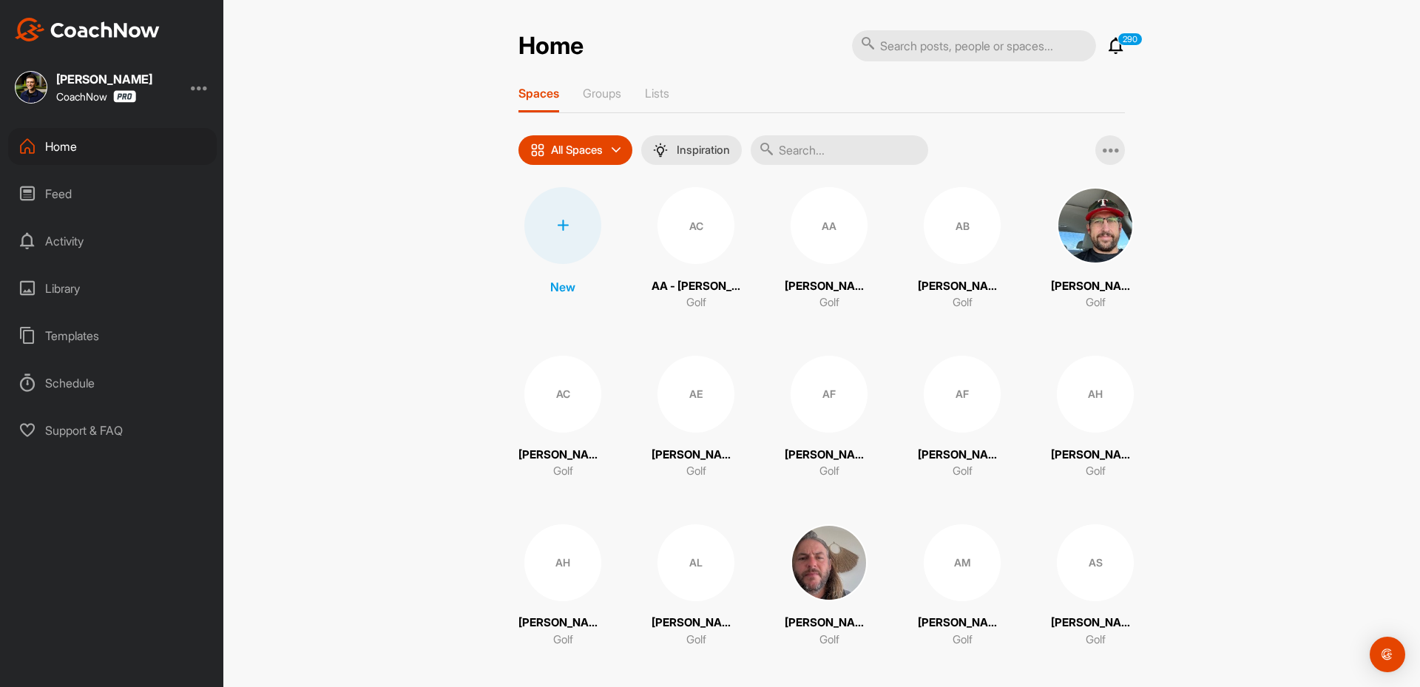
click at [537, 213] on div at bounding box center [562, 225] width 77 height 77
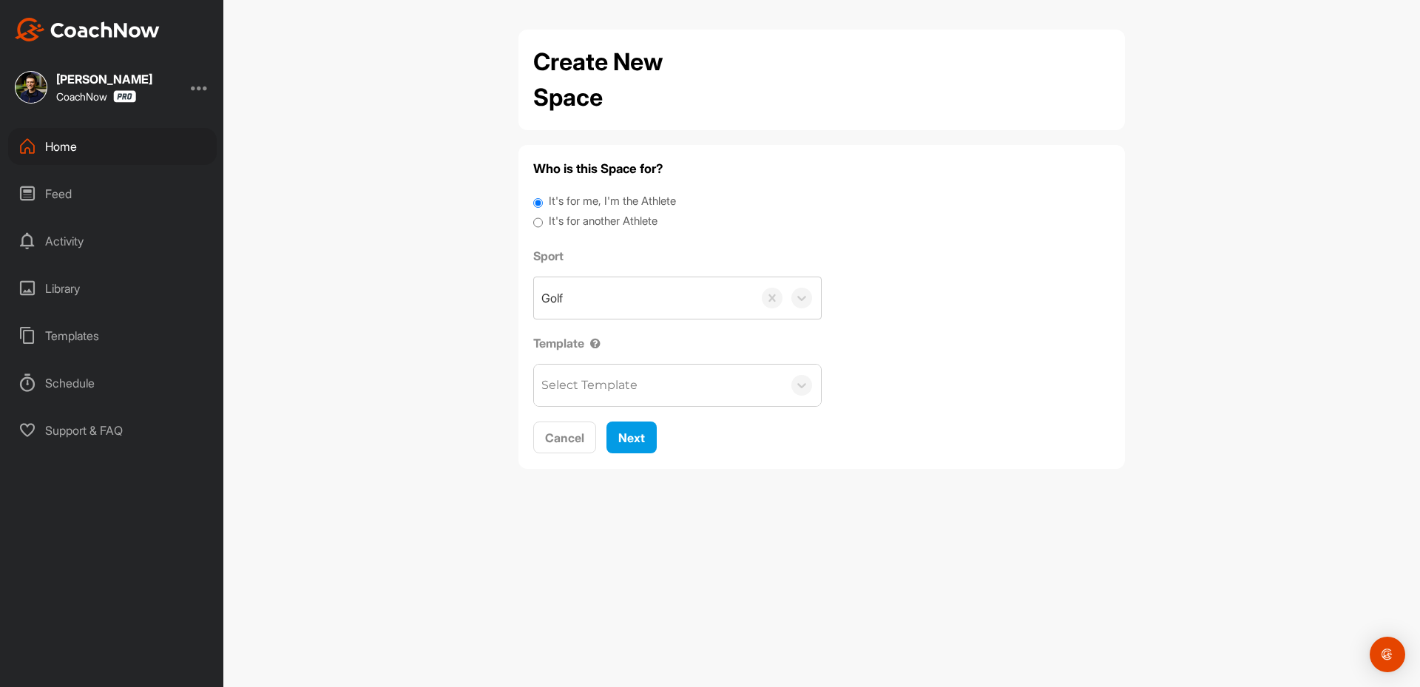
click at [598, 223] on label "It's for another Athlete" at bounding box center [603, 221] width 109 height 17
click at [543, 223] on input "It's for another Athlete" at bounding box center [538, 223] width 10 height 20
radio input "true"
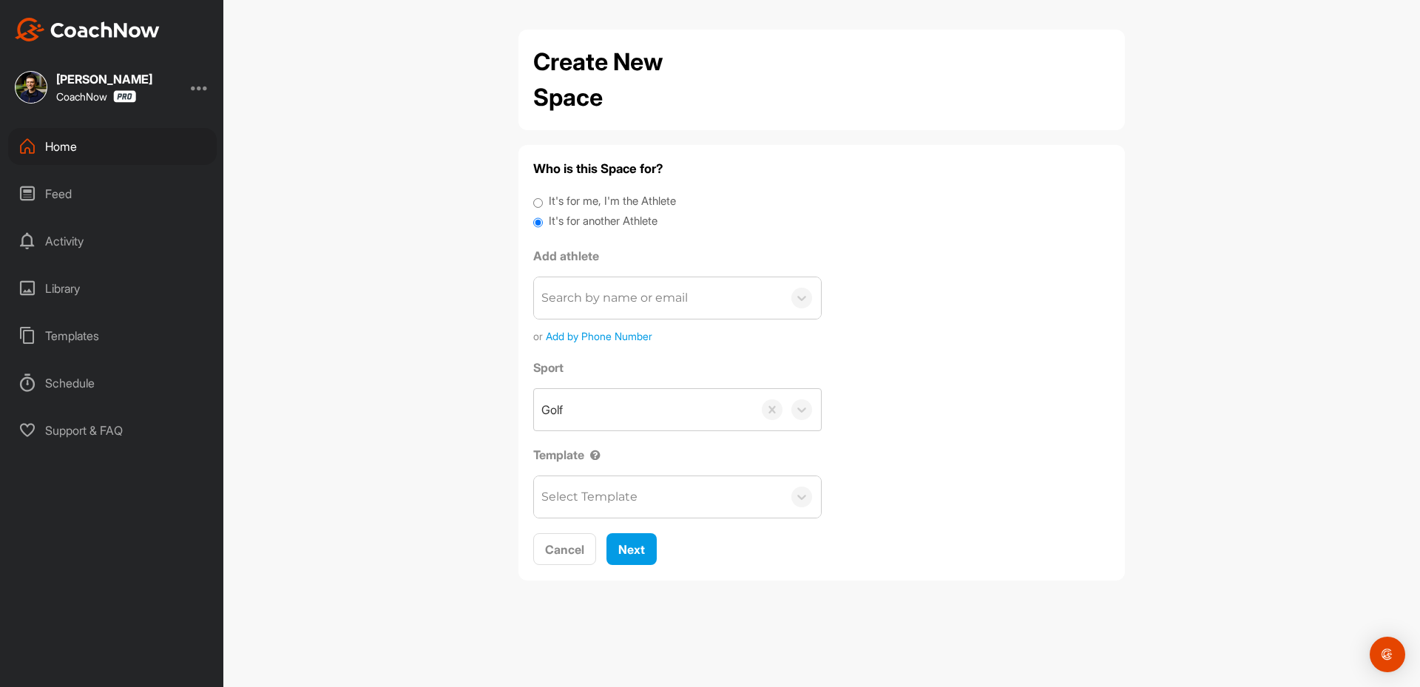
drag, startPoint x: 648, startPoint y: 314, endPoint x: 655, endPoint y: 325, distance: 12.9
click at [649, 316] on div "Search by name or email" at bounding box center [658, 297] width 248 height 41
paste input "[EMAIL_ADDRESS][DOMAIN_NAME]"
type input "[EMAIL_ADDRESS][DOMAIN_NAME]"
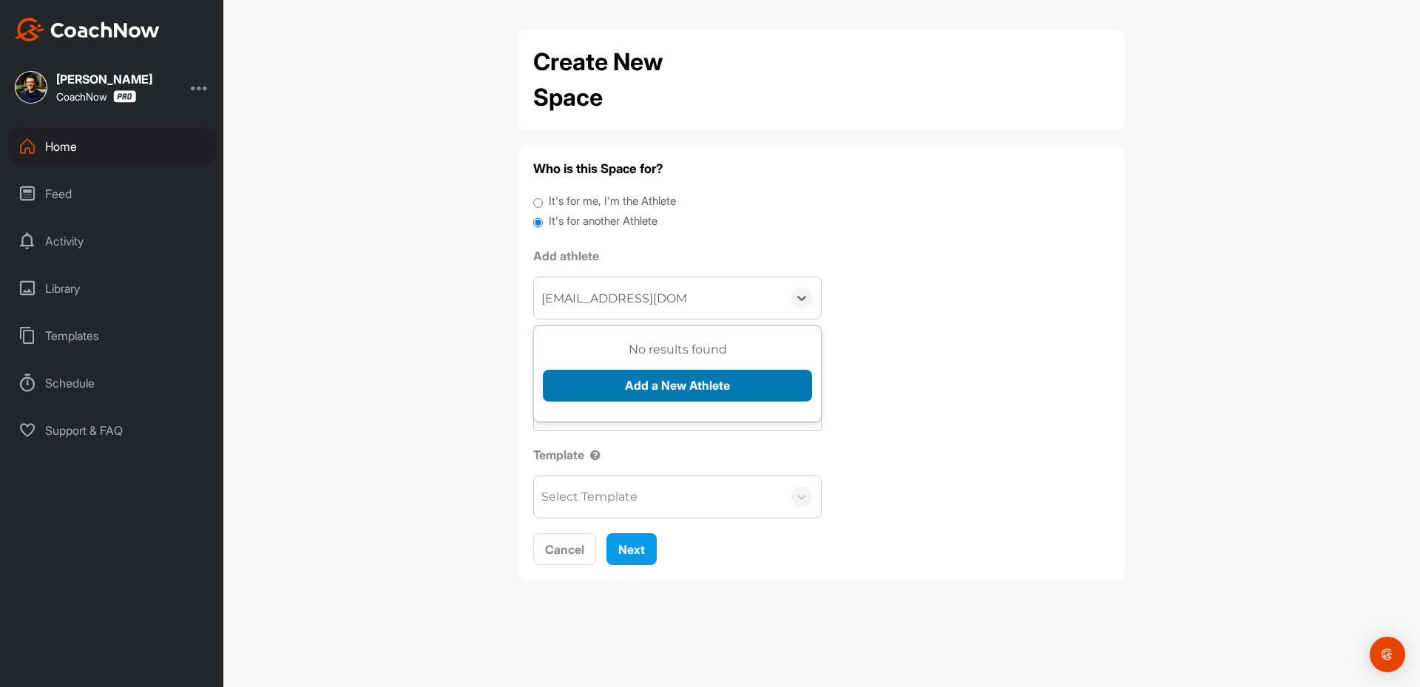
click at [627, 390] on button "Add a New Athlete" at bounding box center [677, 386] width 269 height 32
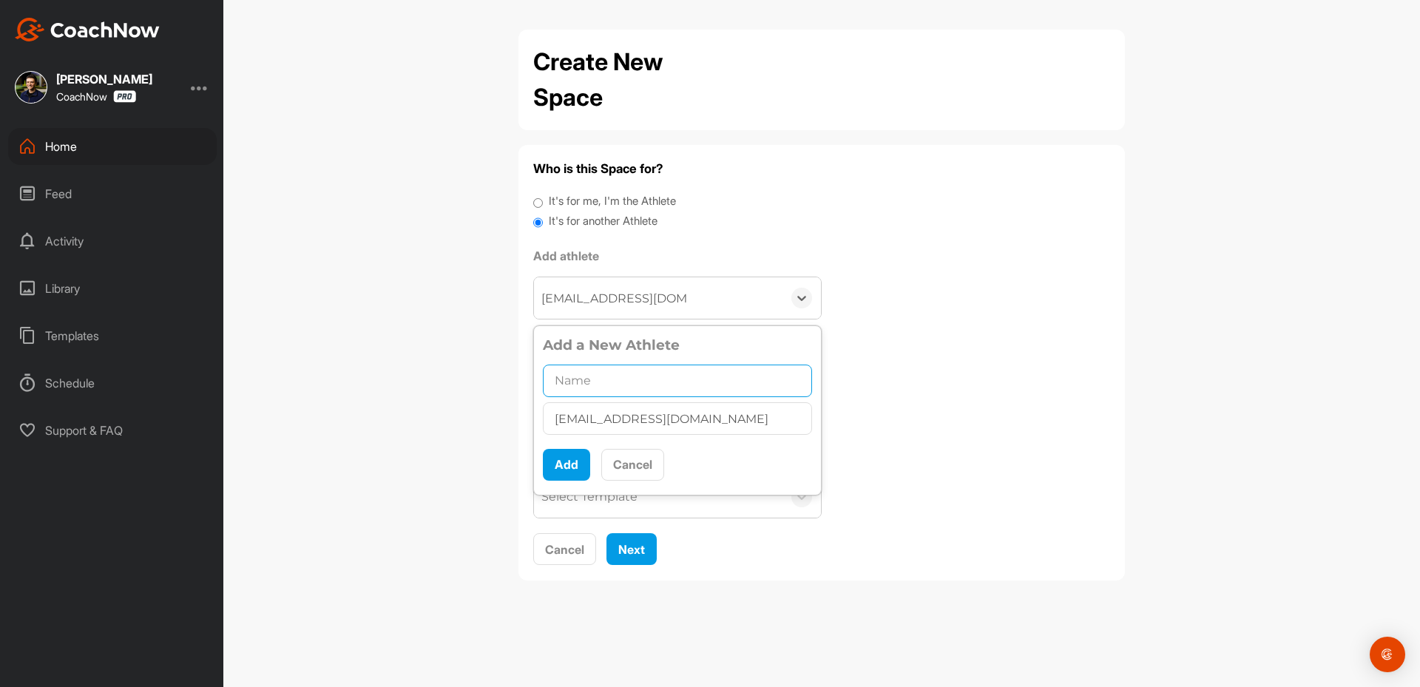
drag, startPoint x: 603, startPoint y: 392, endPoint x: 596, endPoint y: 403, distance: 12.9
click at [601, 394] on input "text" at bounding box center [677, 381] width 269 height 33
paste input "[PERSON_NAME]"
type input "[PERSON_NAME]"
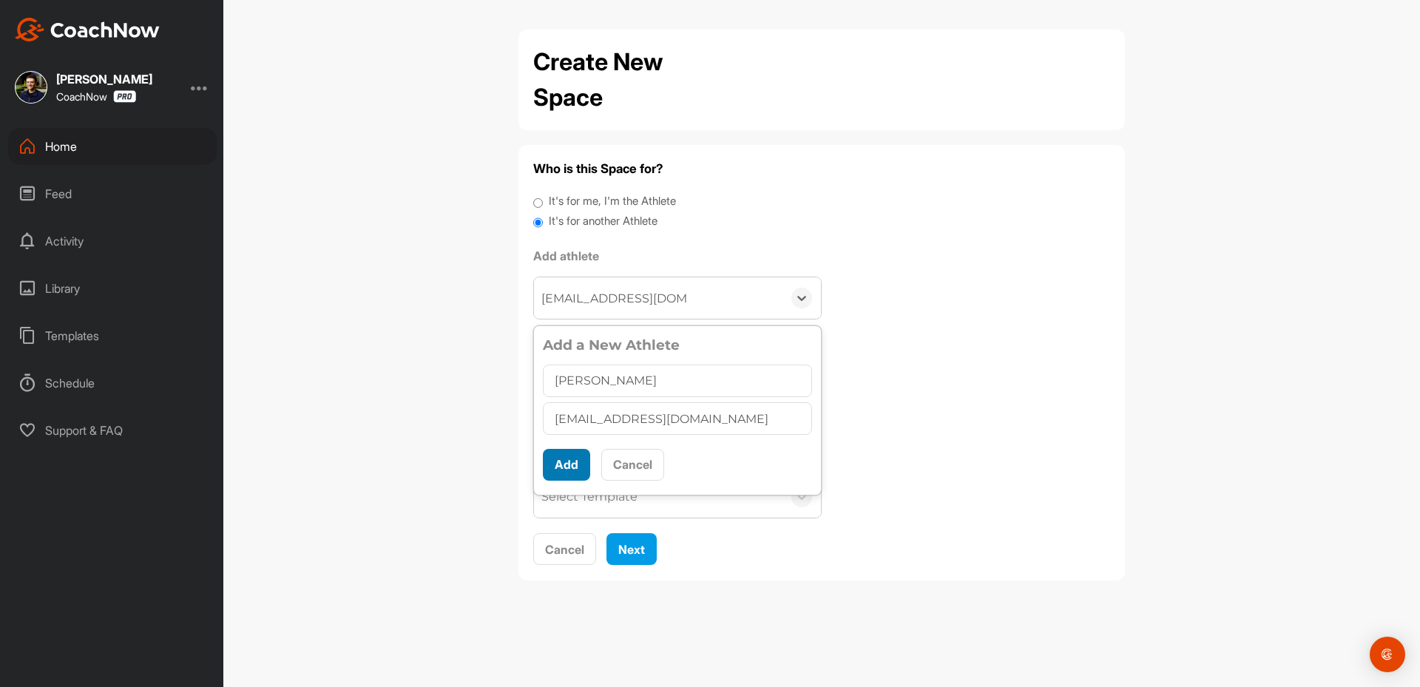
click at [566, 461] on button "Add" at bounding box center [566, 465] width 47 height 32
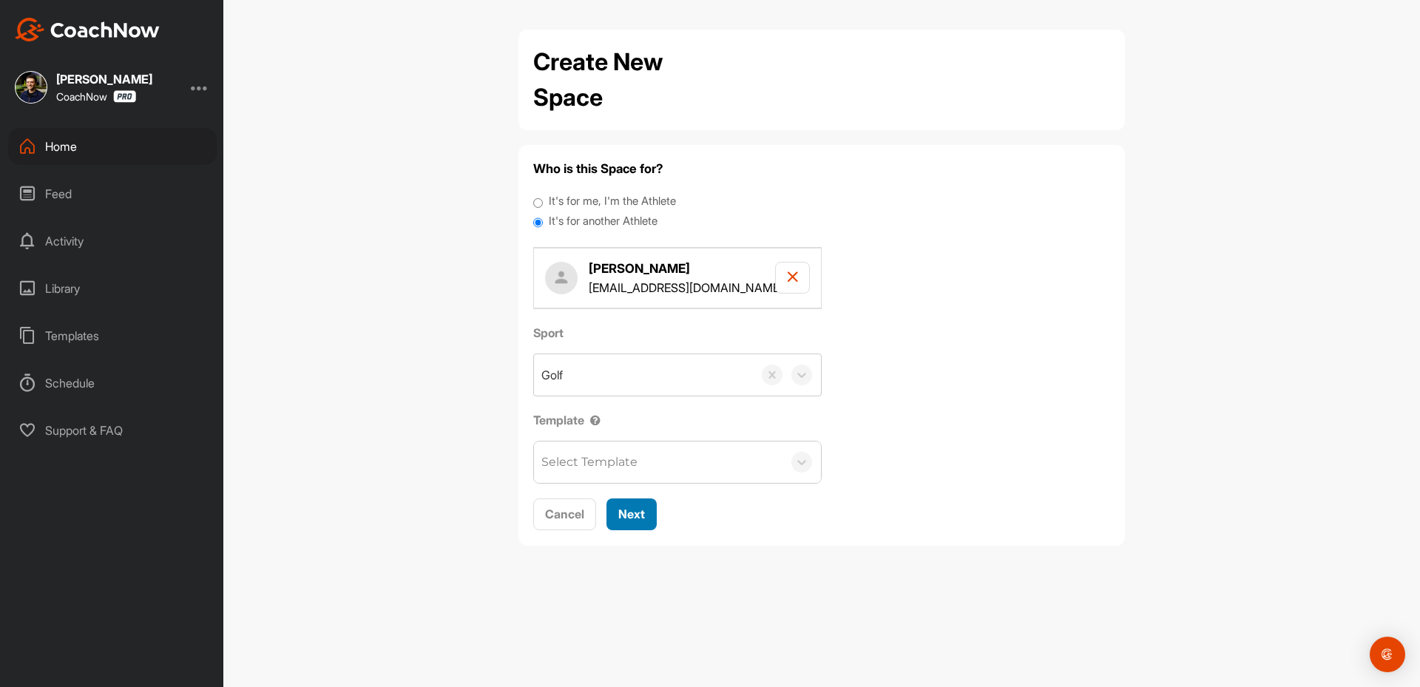
click at [638, 498] on button "Next" at bounding box center [631, 514] width 50 height 32
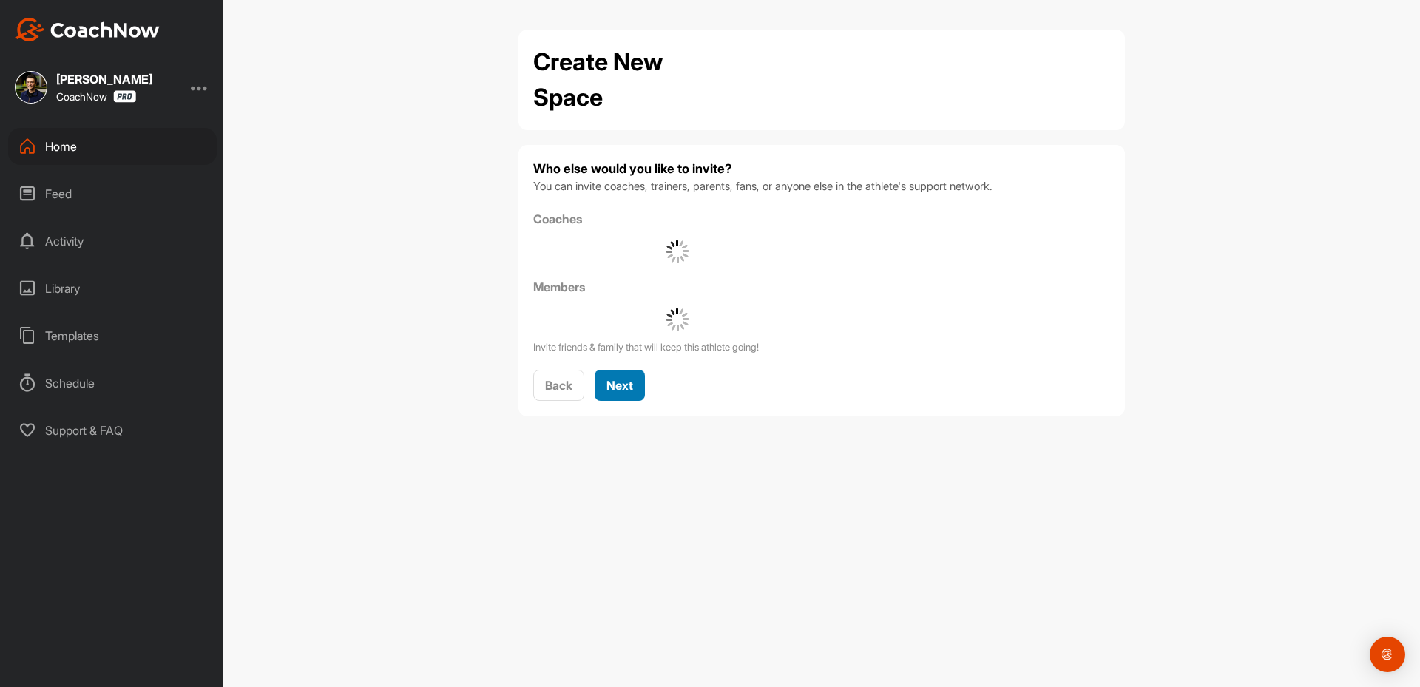
click at [616, 382] on span "Next" at bounding box center [619, 385] width 27 height 15
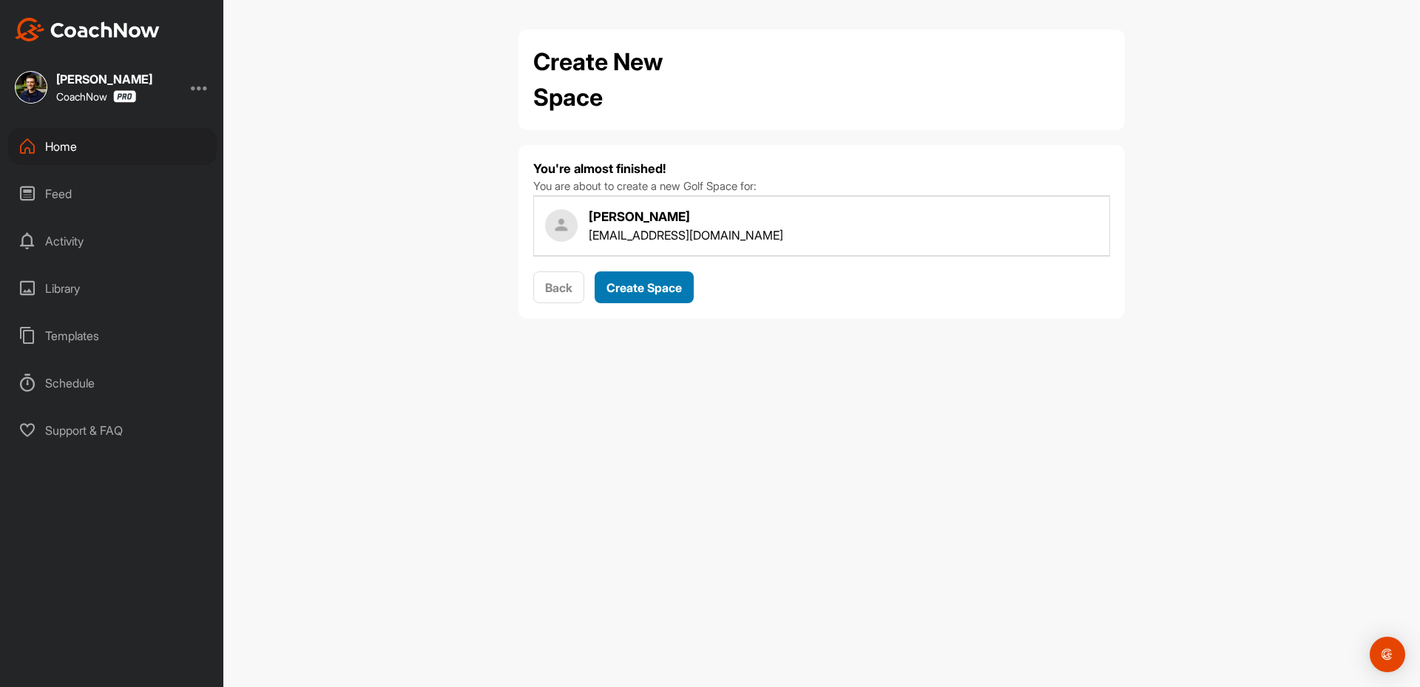
click at [631, 284] on span "Create Space" at bounding box center [643, 287] width 75 height 15
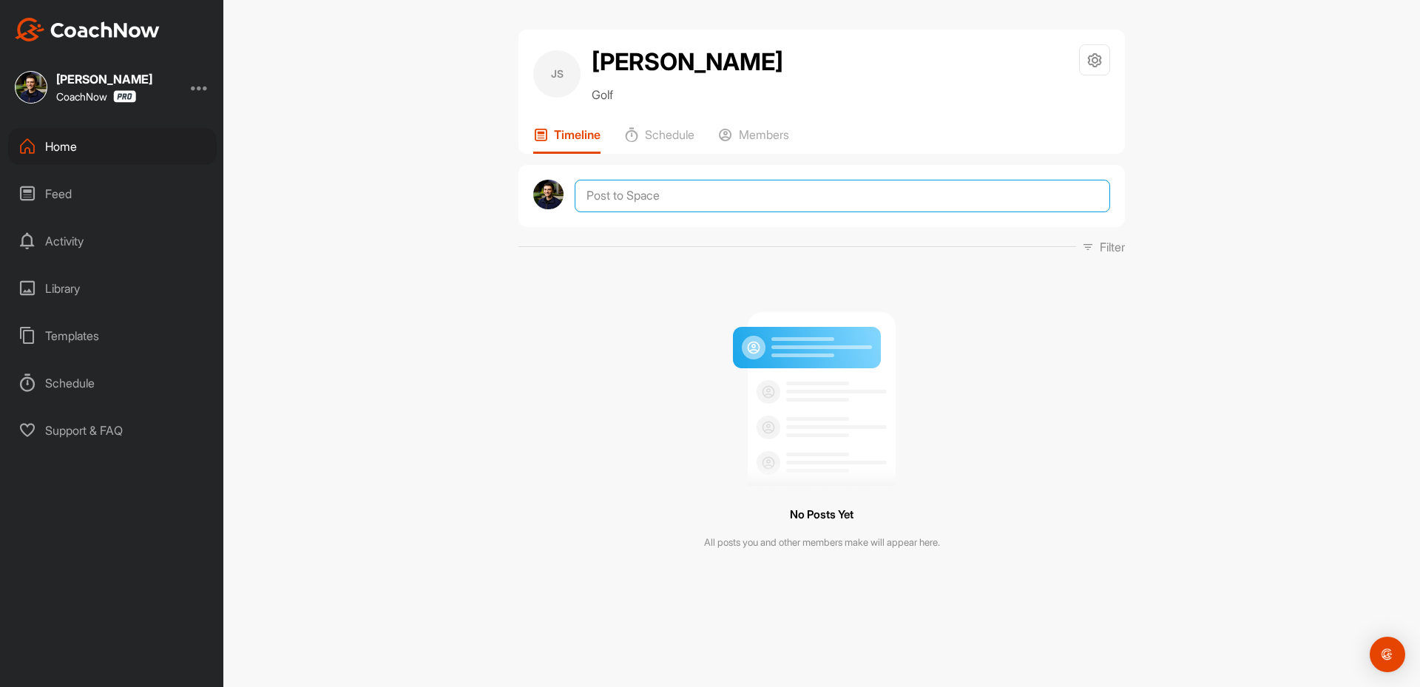
drag, startPoint x: 584, startPoint y: 196, endPoint x: 605, endPoint y: 219, distance: 30.9
click at [586, 200] on textarea at bounding box center [842, 196] width 535 height 33
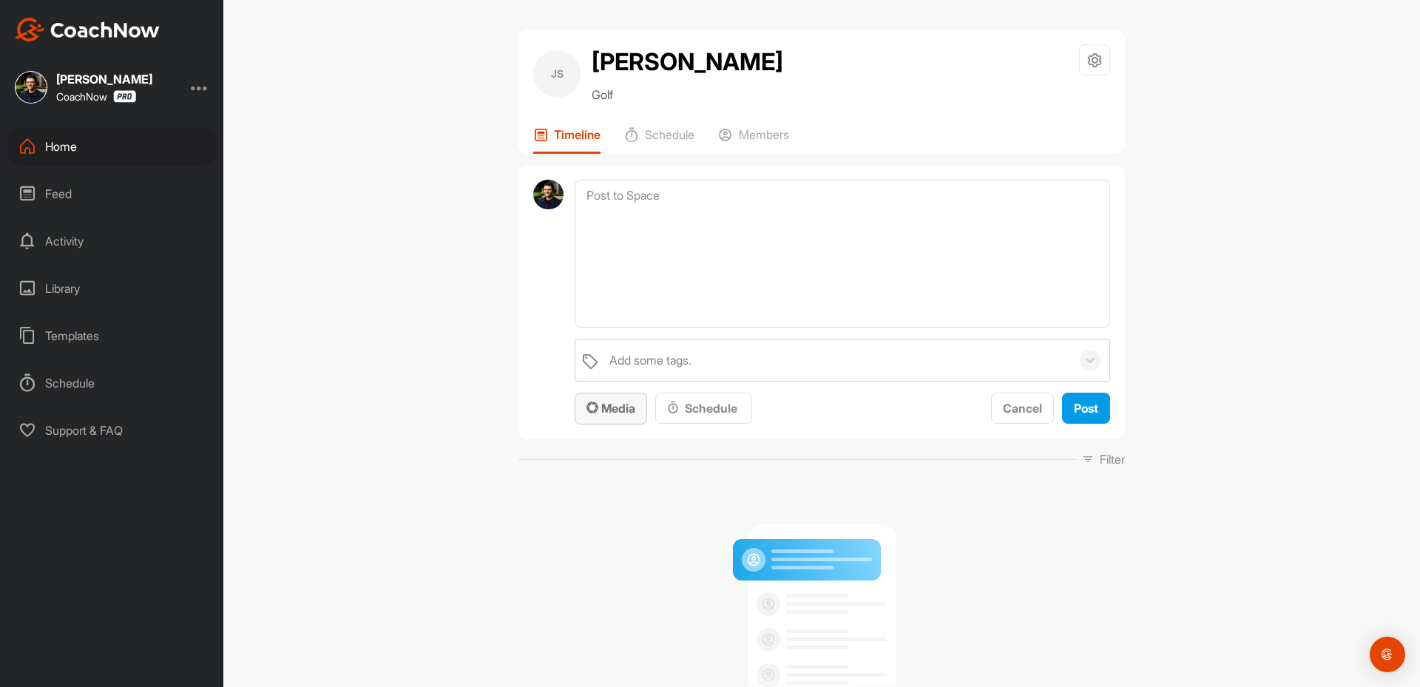
click at [593, 413] on span "Media" at bounding box center [610, 408] width 49 height 15
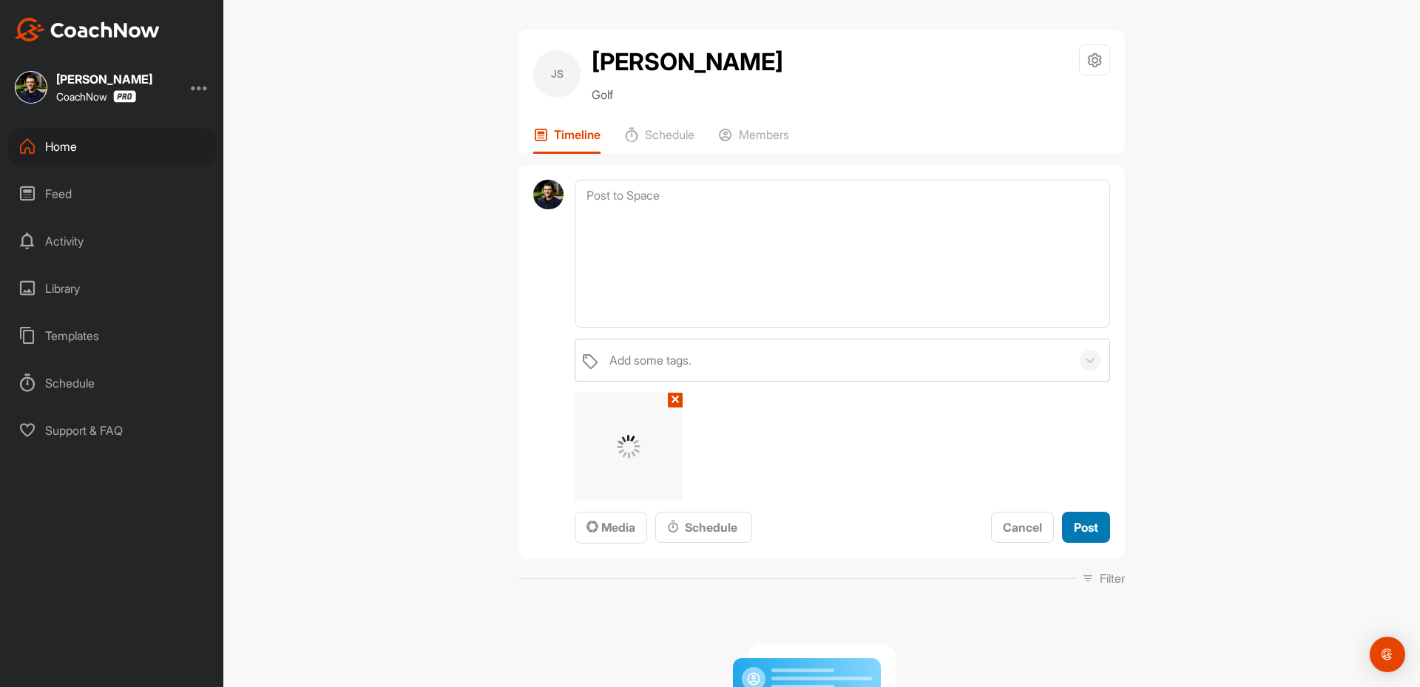
click at [1083, 524] on span "Post" at bounding box center [1086, 527] width 24 height 15
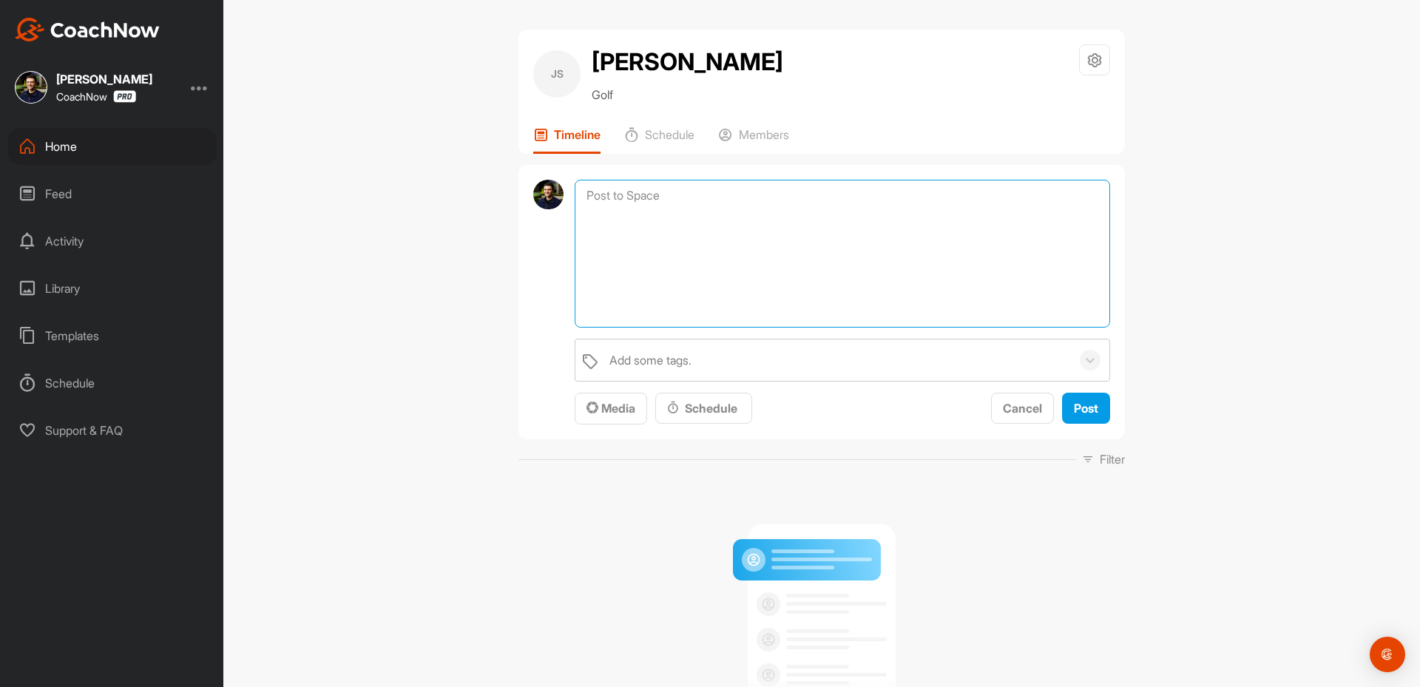
click at [612, 192] on textarea at bounding box center [842, 254] width 535 height 148
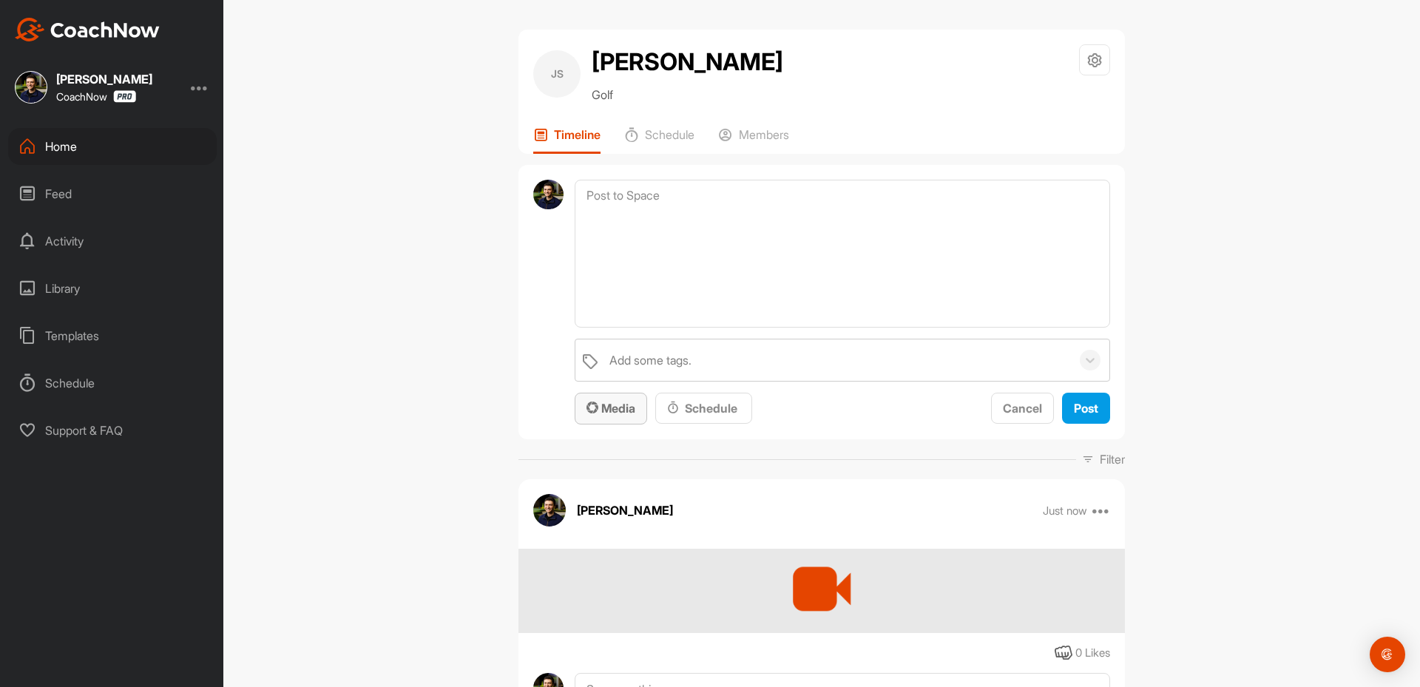
click at [615, 412] on span "Media" at bounding box center [610, 408] width 49 height 15
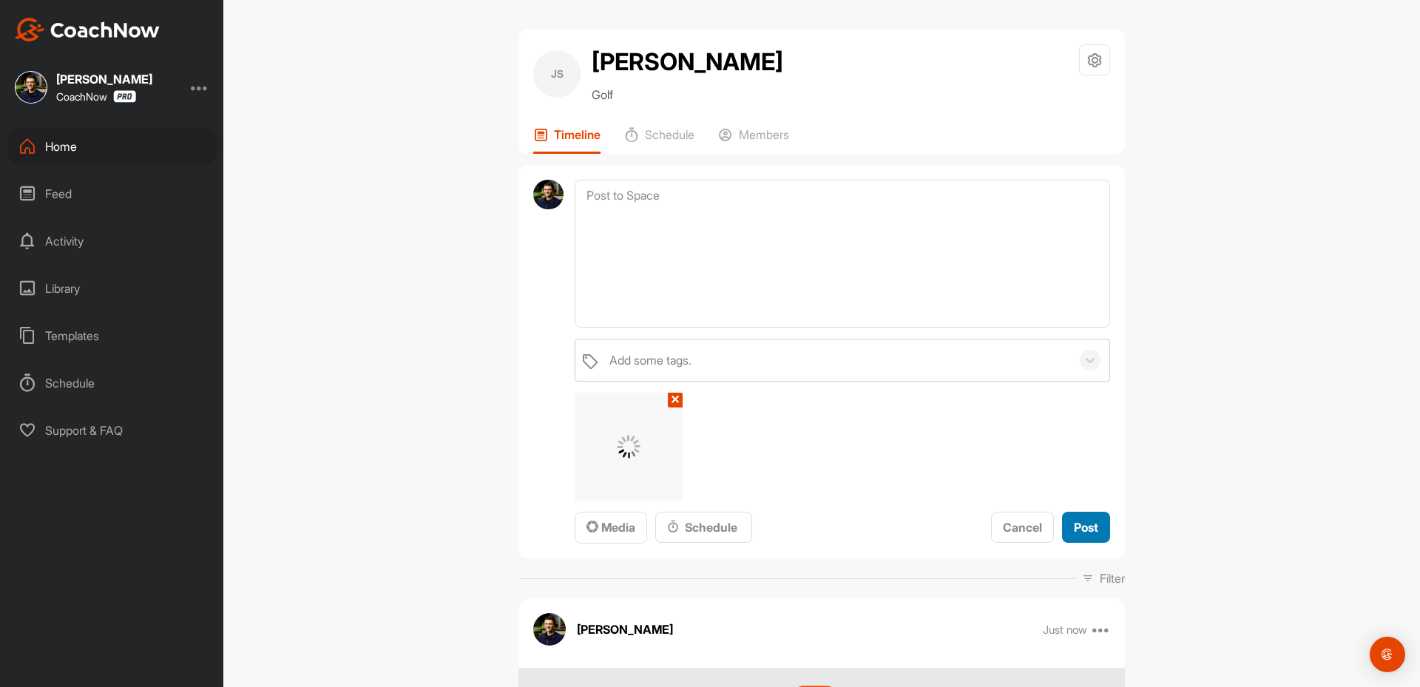
click at [1080, 520] on span "Post" at bounding box center [1086, 527] width 24 height 15
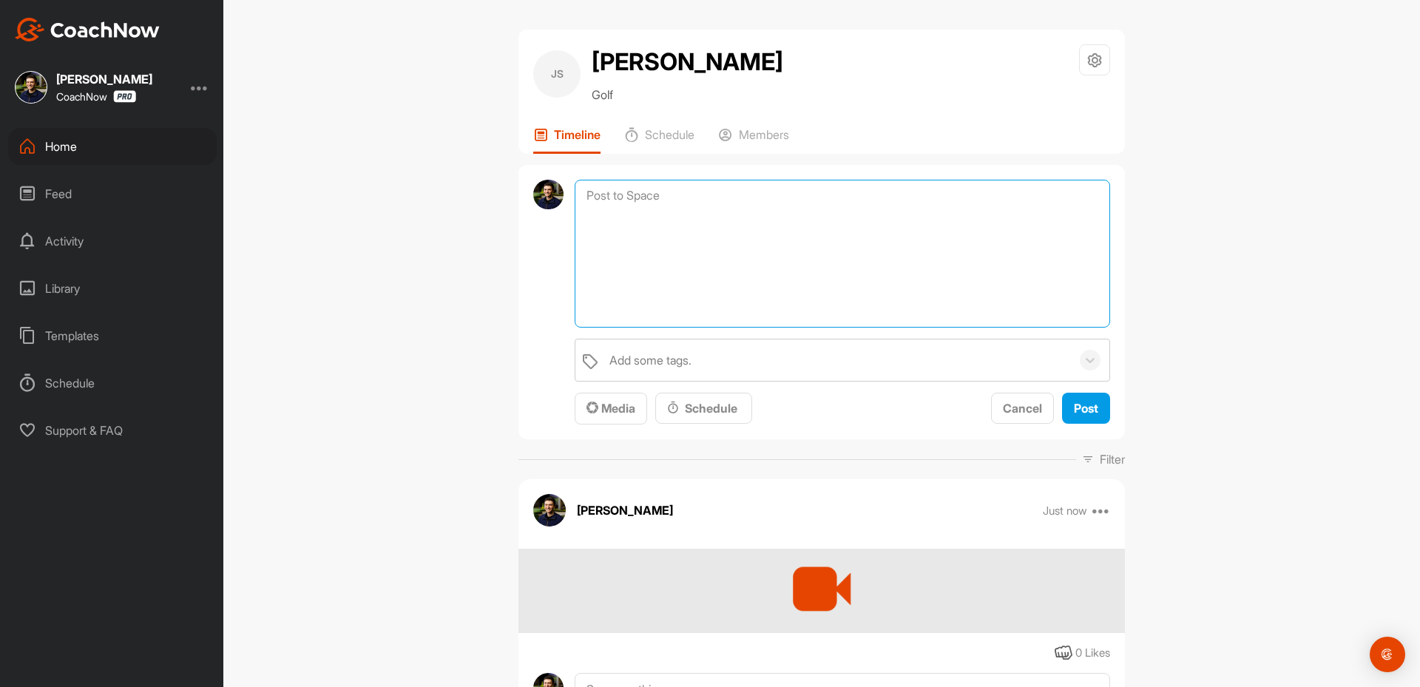
click at [638, 189] on textarea at bounding box center [842, 254] width 535 height 148
click at [620, 195] on textarea at bounding box center [842, 254] width 535 height 148
click at [714, 237] on textarea at bounding box center [842, 254] width 535 height 148
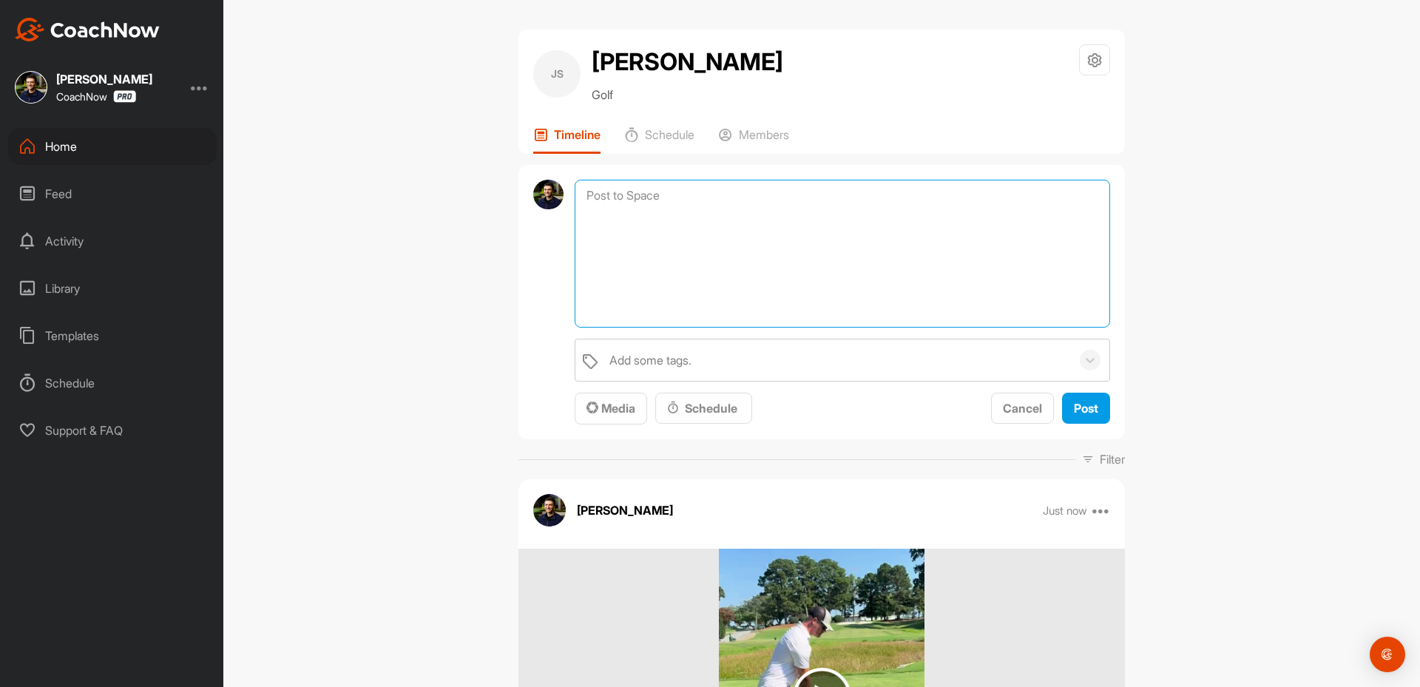
click at [623, 220] on textarea at bounding box center [842, 254] width 535 height 148
paste textarea "Thanks for sending in your video and signing up for a Full Assessment of your s…"
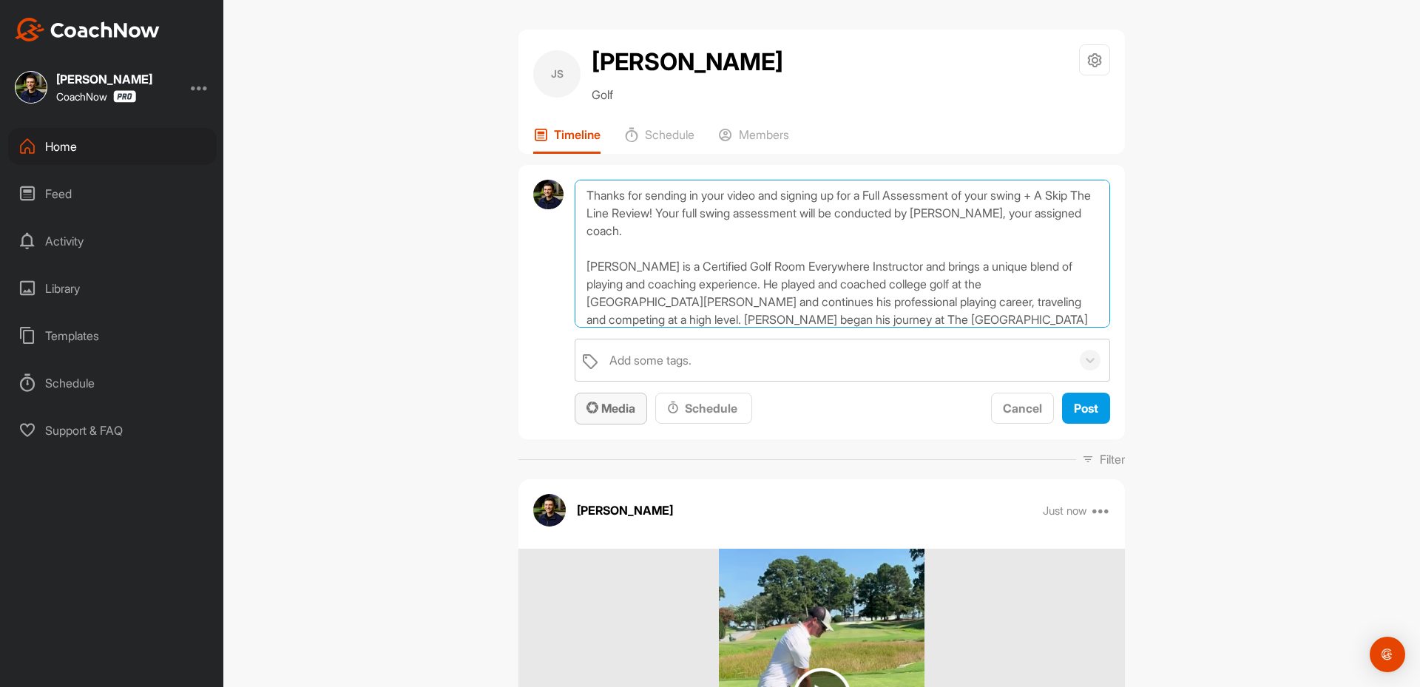
scroll to position [196, 0]
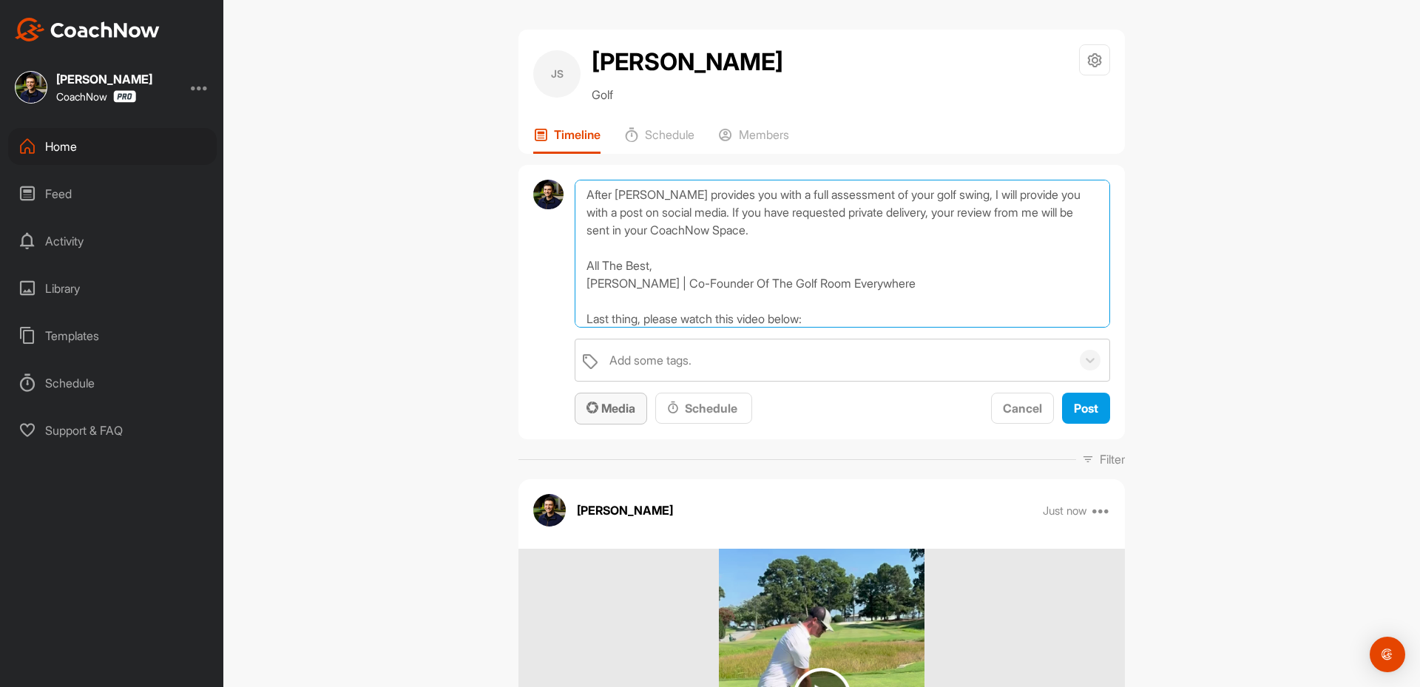
type textarea "Thanks for sending in your video and signing up for a Full Assessment of your s…"
click at [597, 407] on span "Media" at bounding box center [610, 408] width 49 height 15
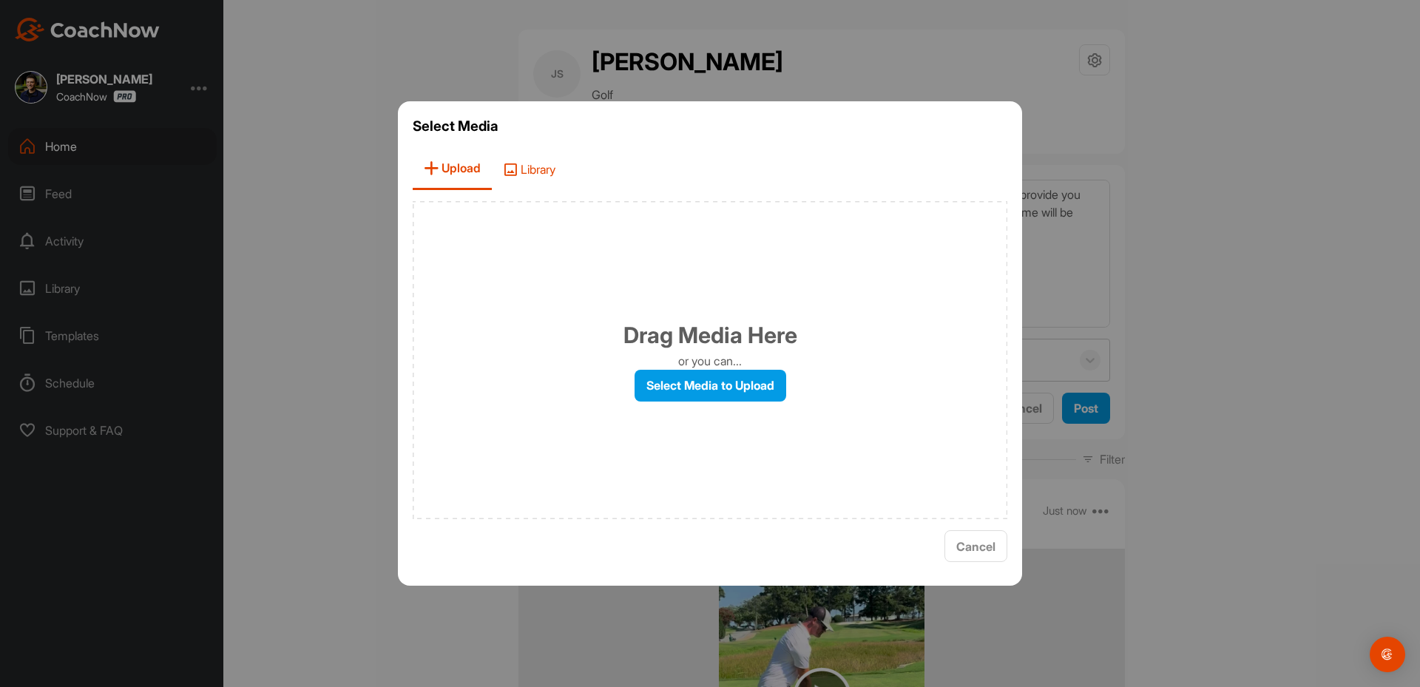
click at [518, 167] on icon at bounding box center [510, 169] width 15 height 15
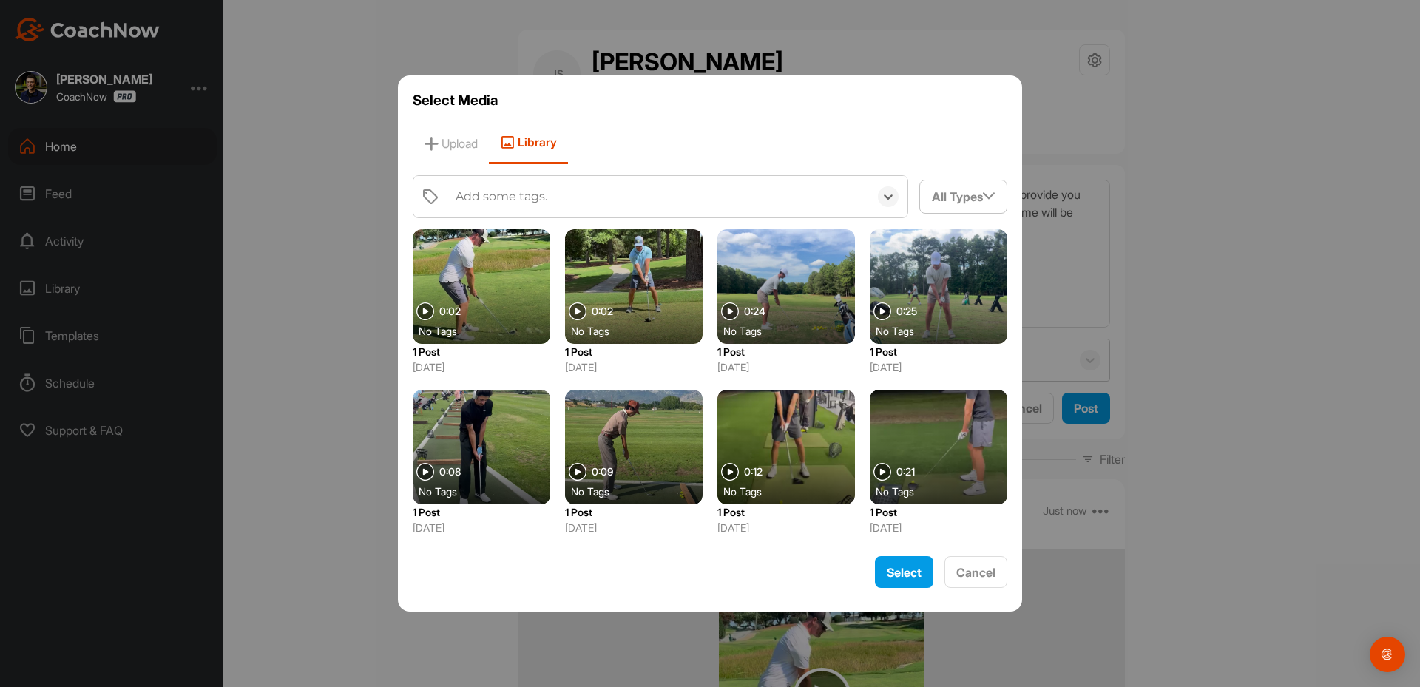
click at [514, 208] on div "Add some tags." at bounding box center [658, 196] width 421 height 41
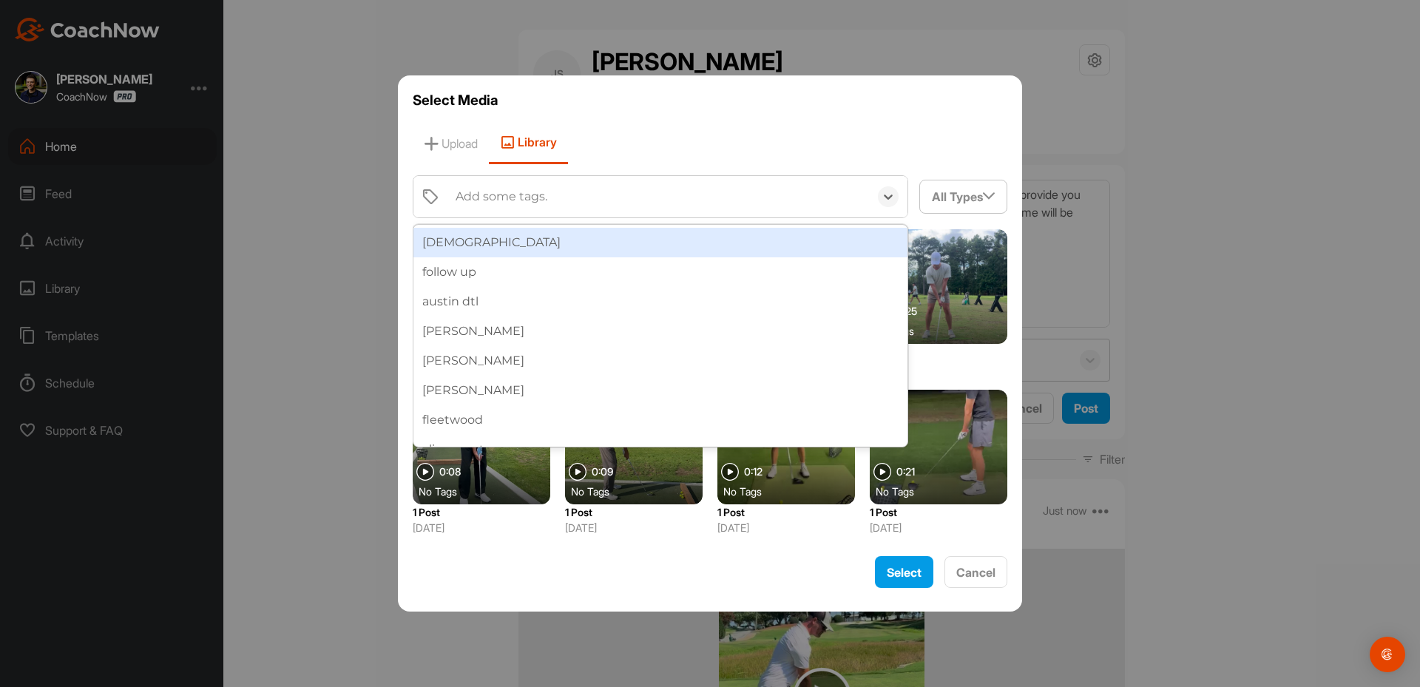
click at [514, 208] on div "Add some tags." at bounding box center [658, 196] width 421 height 41
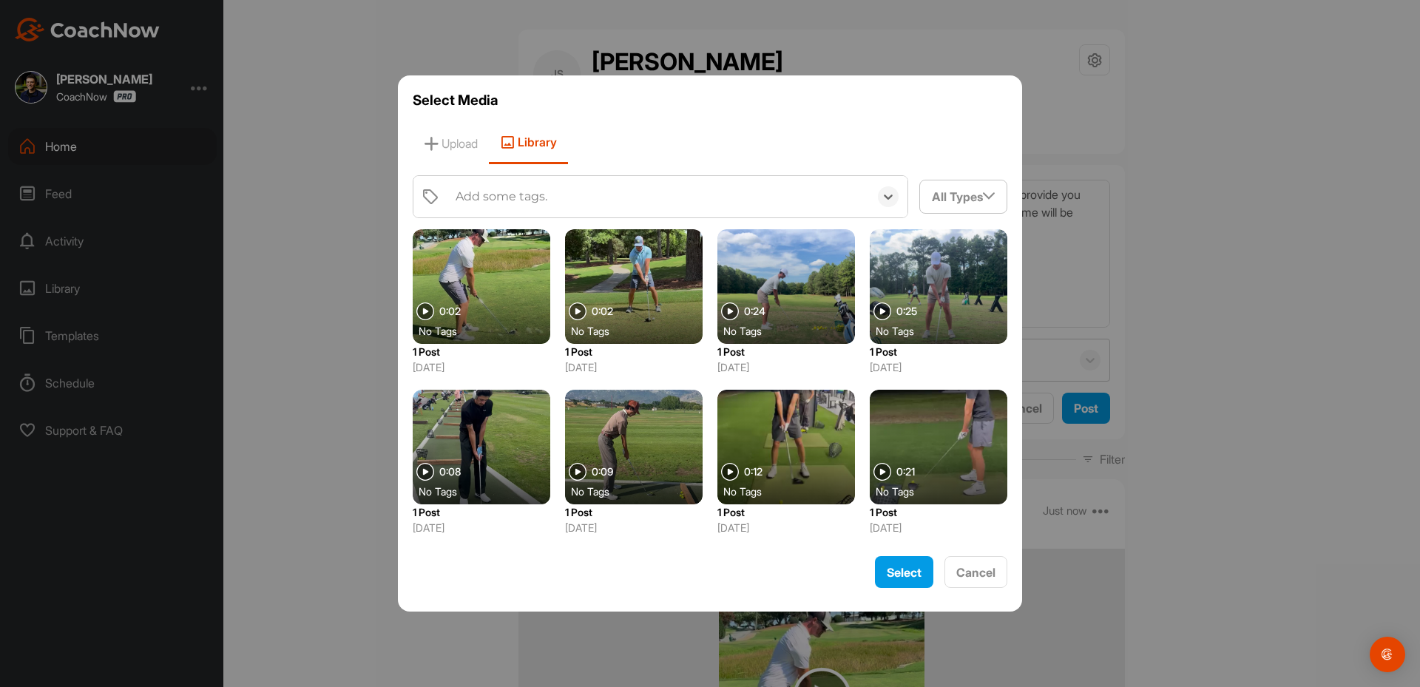
click at [514, 208] on div "Add some tags." at bounding box center [658, 196] width 421 height 41
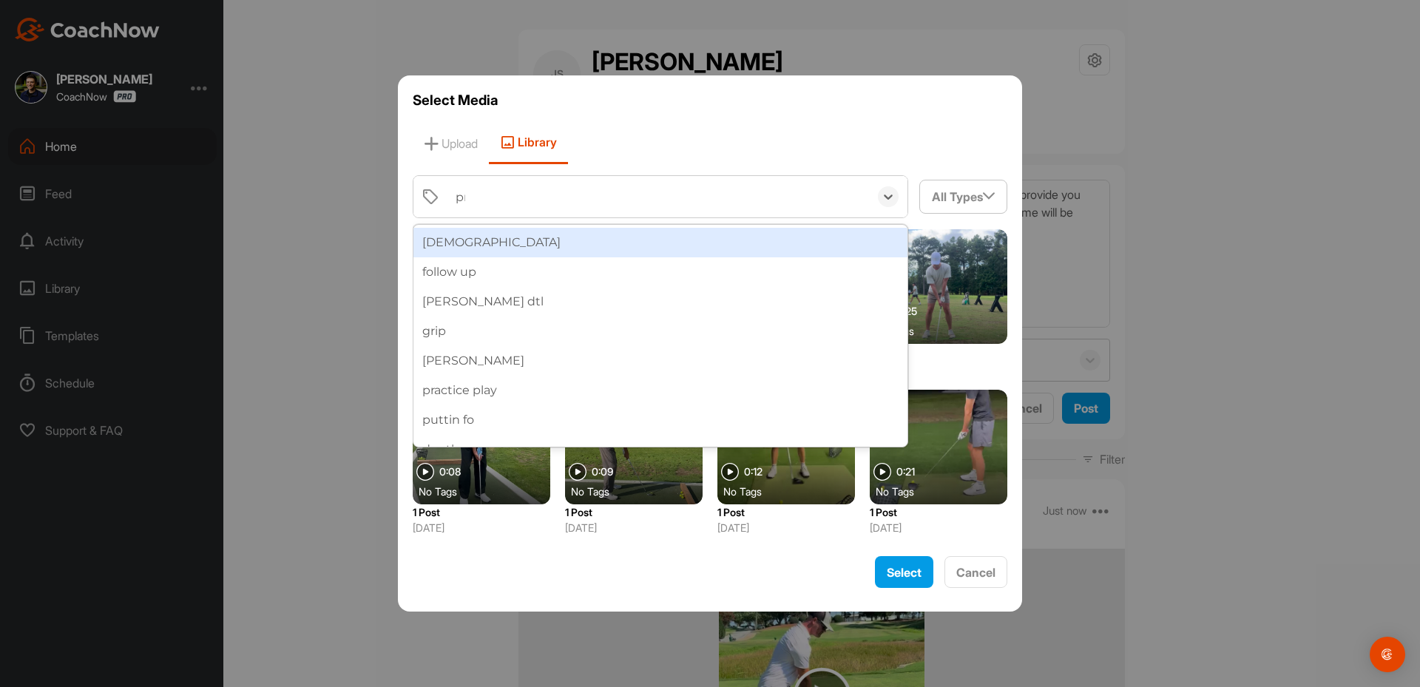
type input "pre"
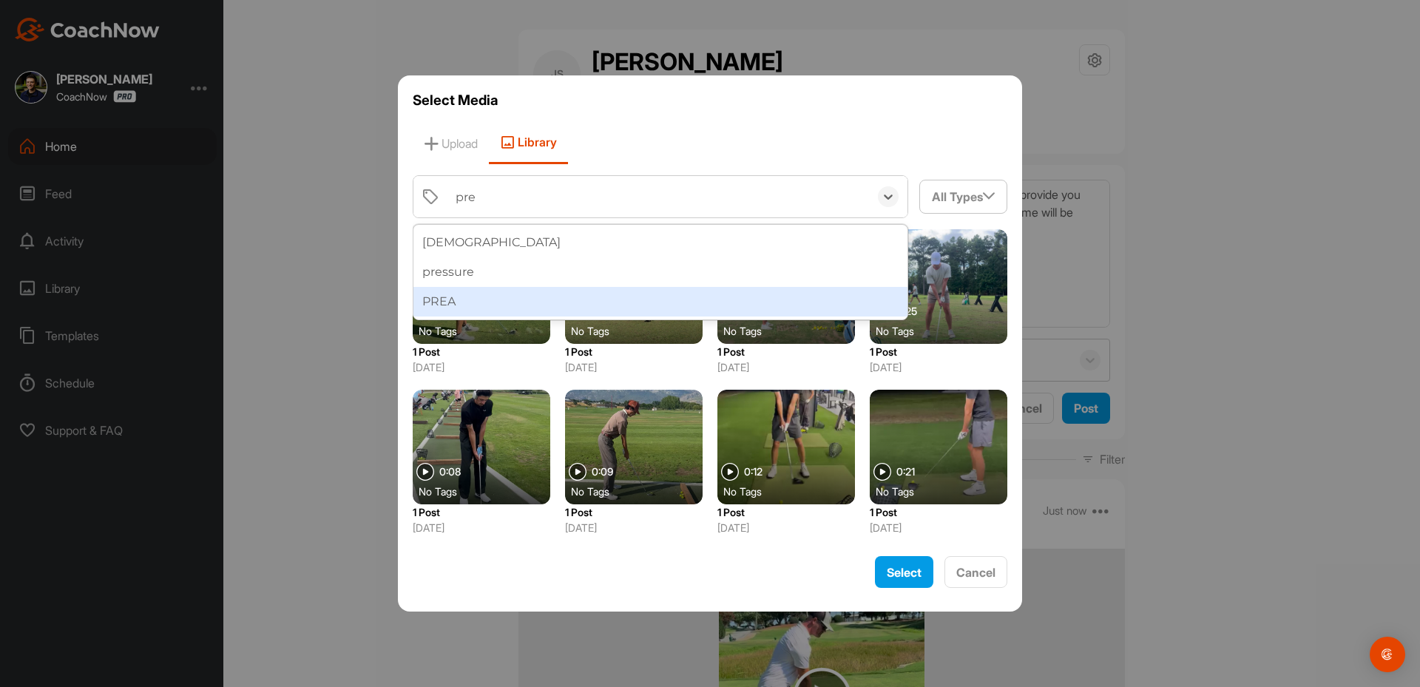
click at [463, 308] on div "PREA" at bounding box center [660, 302] width 494 height 30
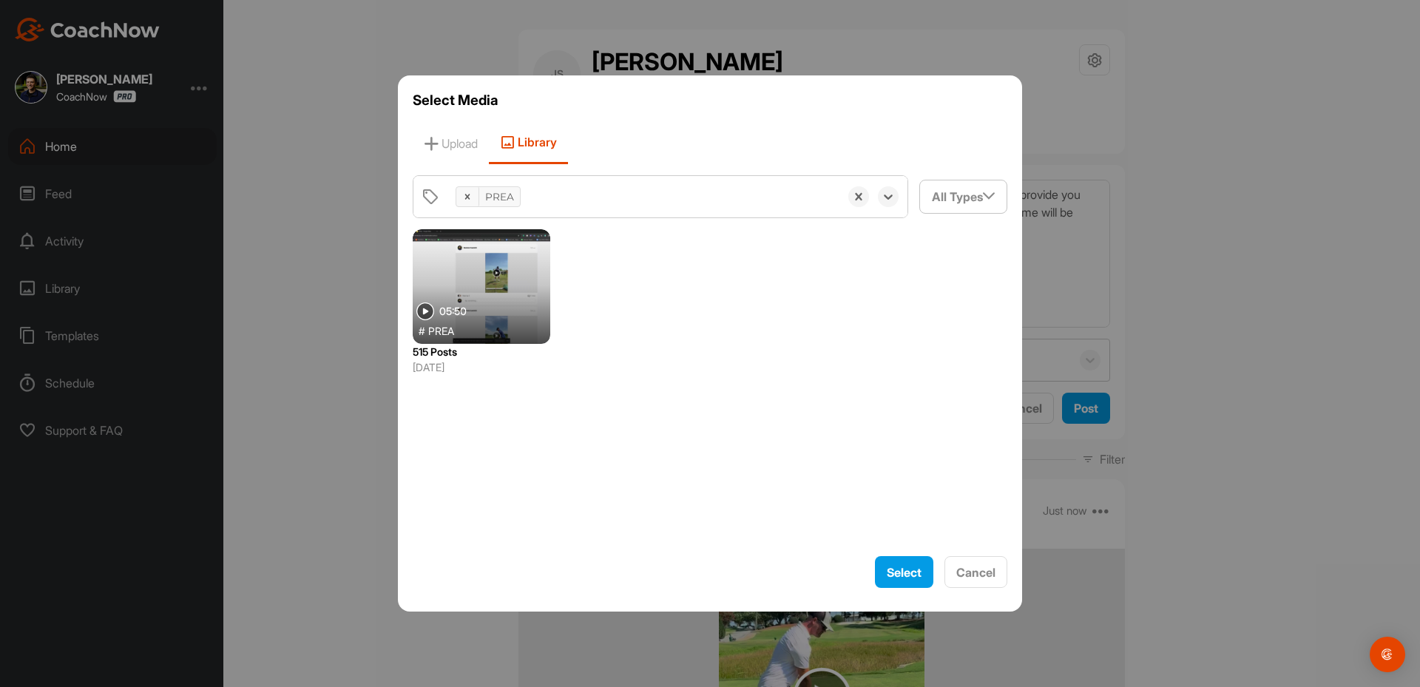
click at [461, 302] on div at bounding box center [482, 286] width 138 height 115
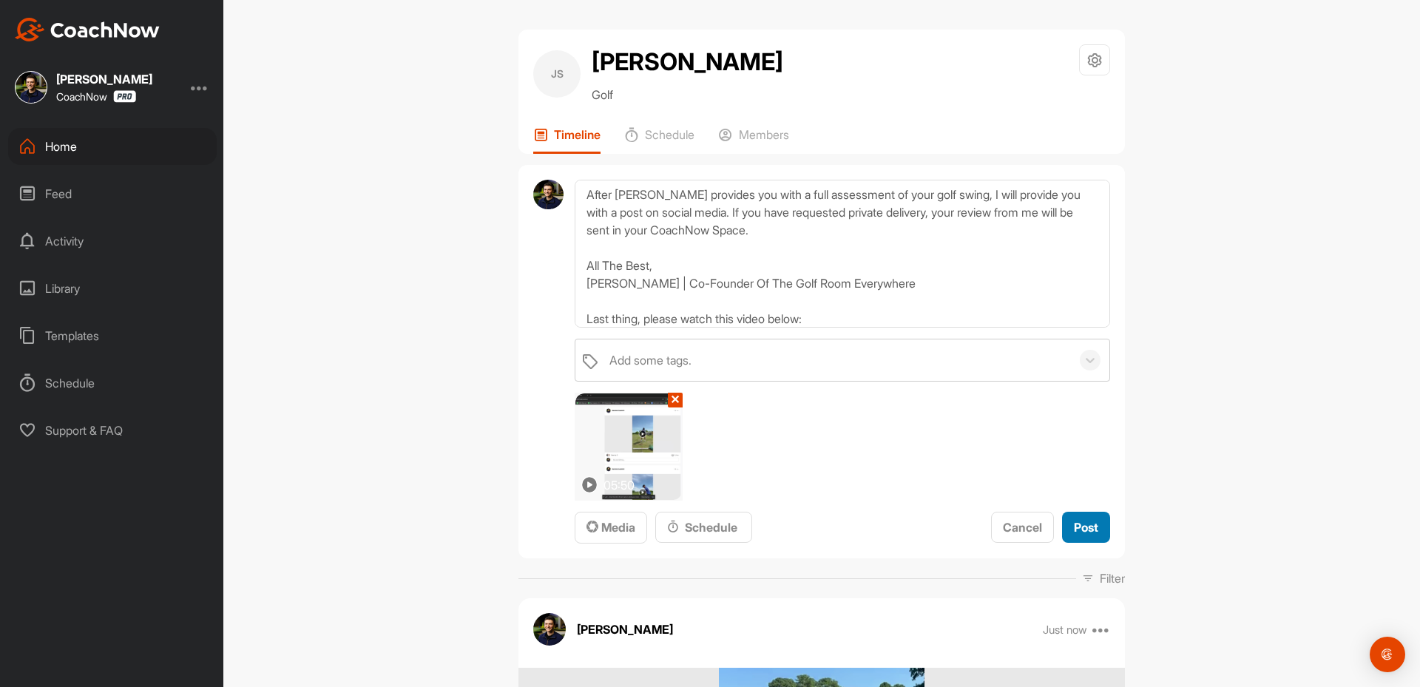
click at [1062, 529] on button "Post" at bounding box center [1086, 528] width 48 height 32
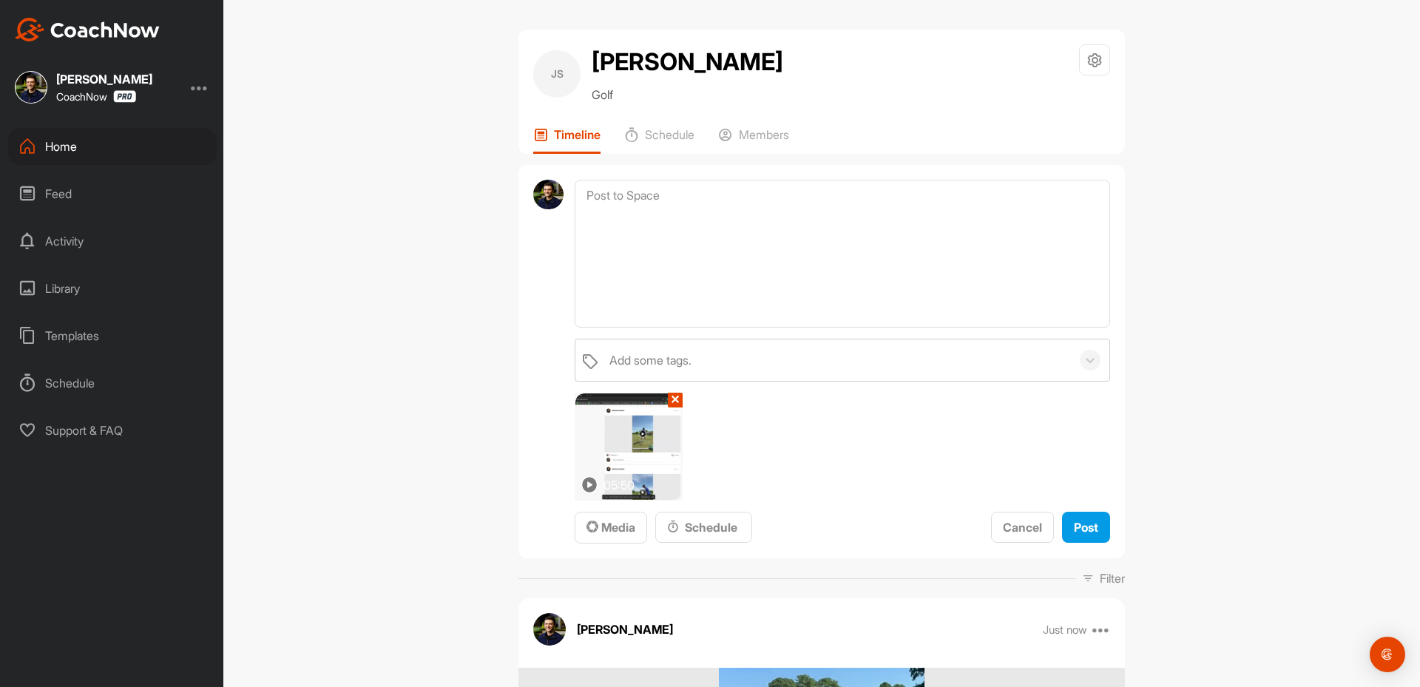
scroll to position [0, 0]
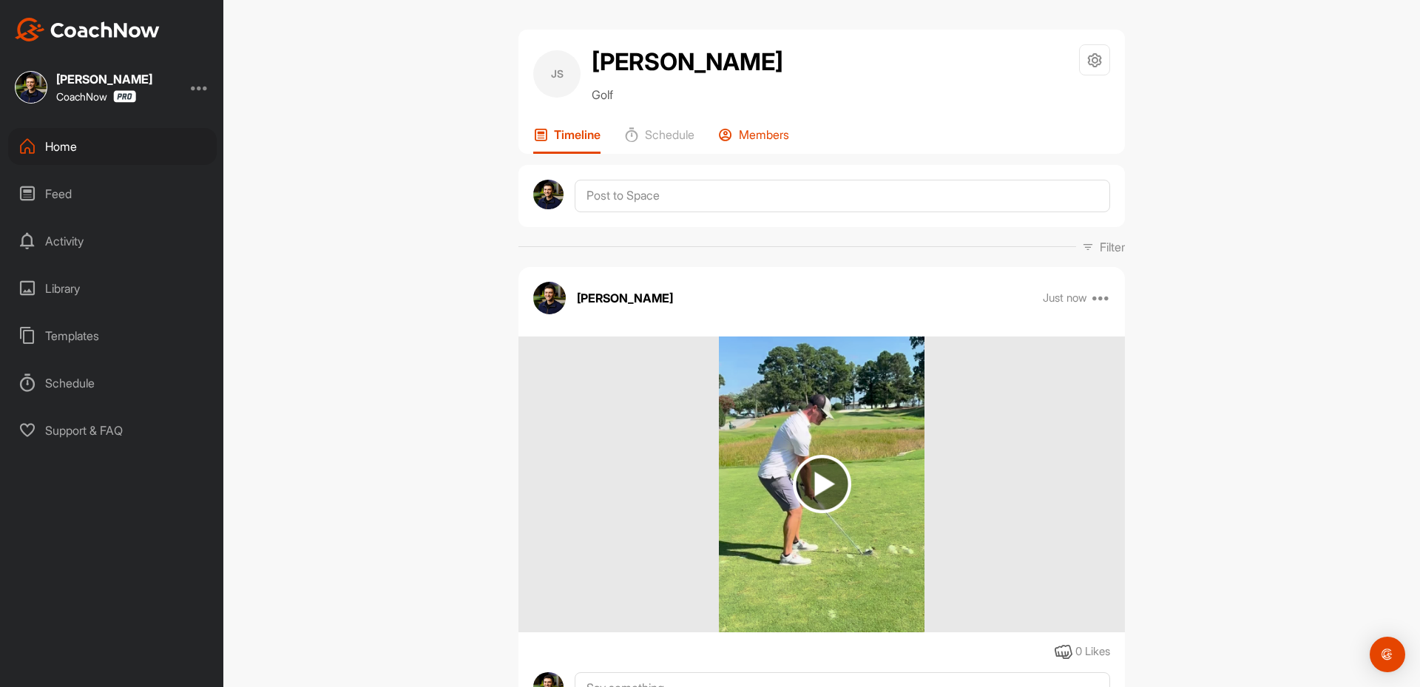
click at [764, 141] on p "Members" at bounding box center [764, 134] width 50 height 15
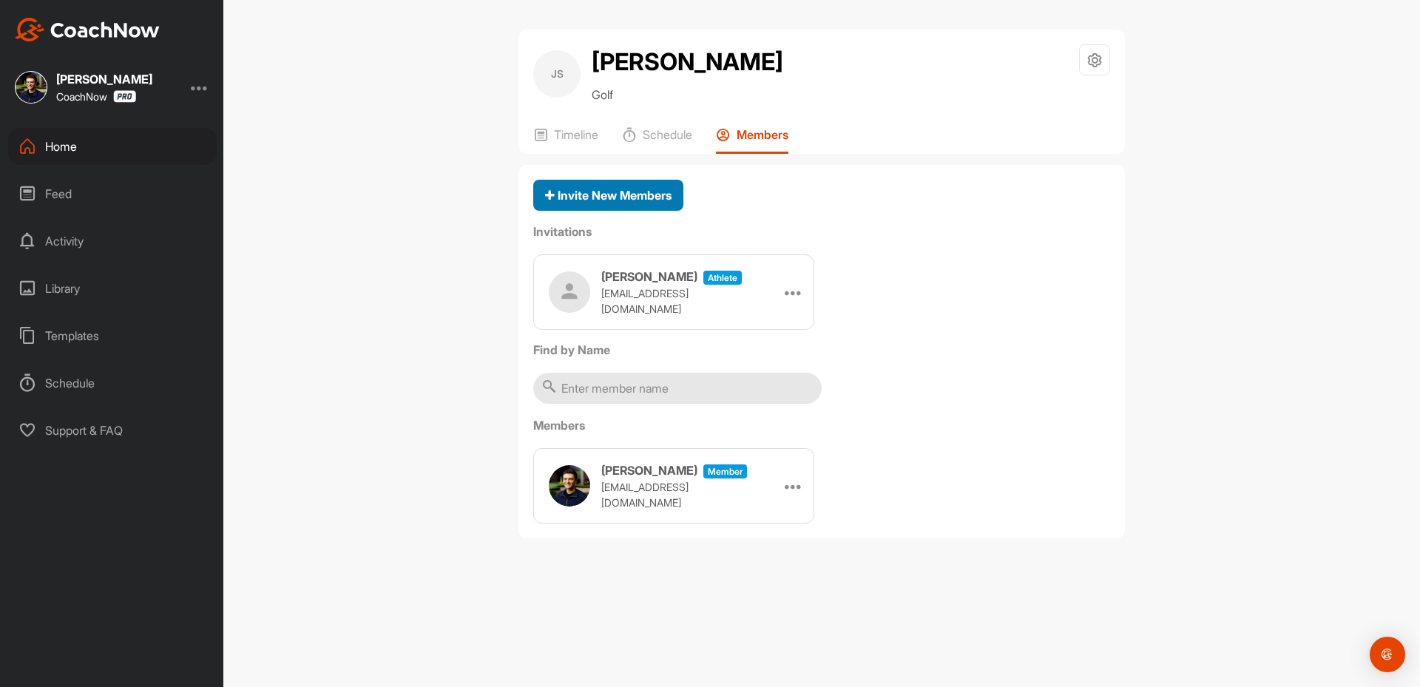
click at [622, 198] on span "Invite New Members" at bounding box center [608, 195] width 126 height 15
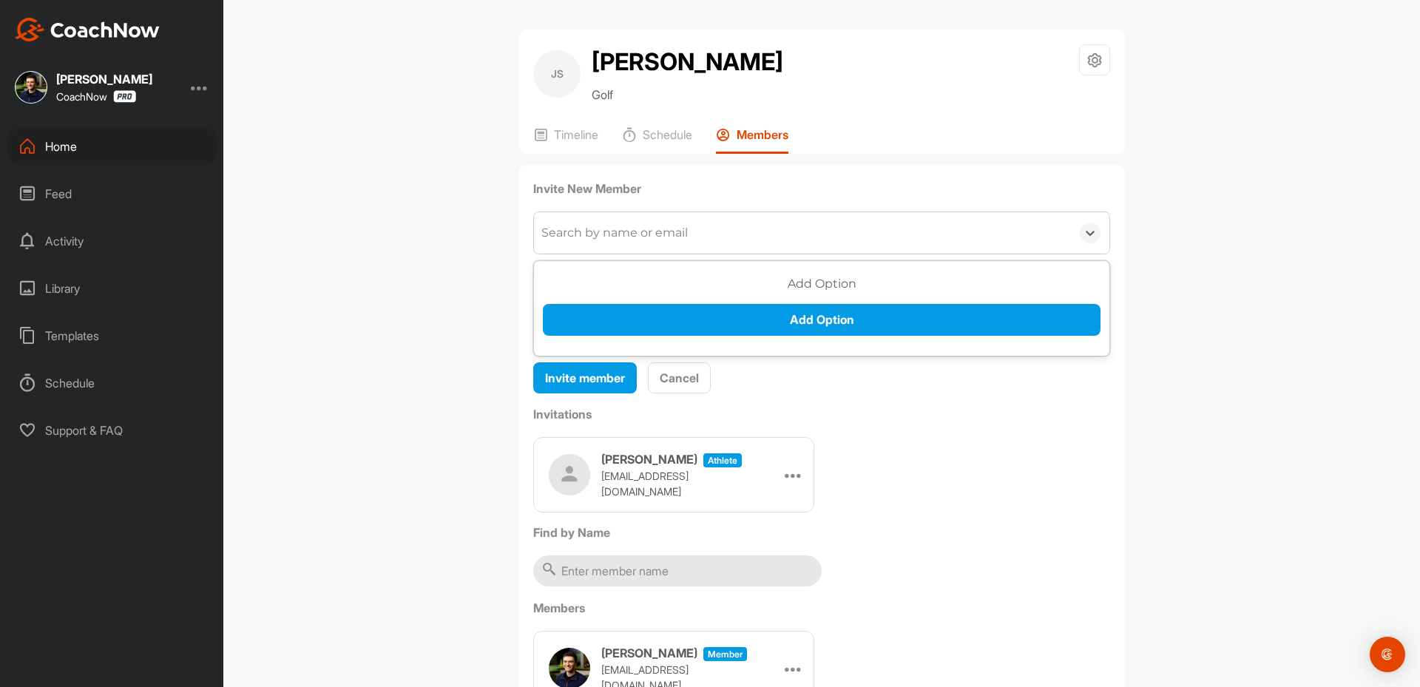
click at [580, 231] on div "Search by name or email" at bounding box center [614, 233] width 146 height 18
type input "w"
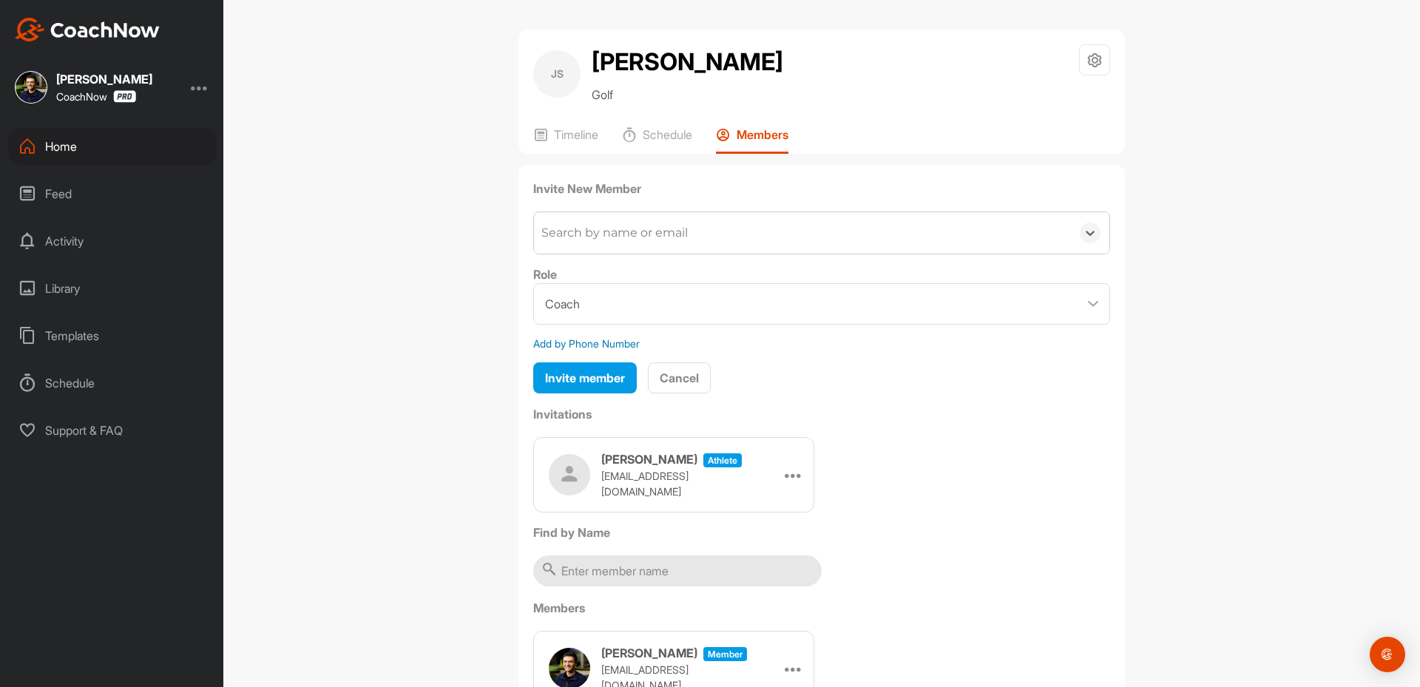
click at [561, 220] on div "Search by name or email" at bounding box center [802, 232] width 537 height 41
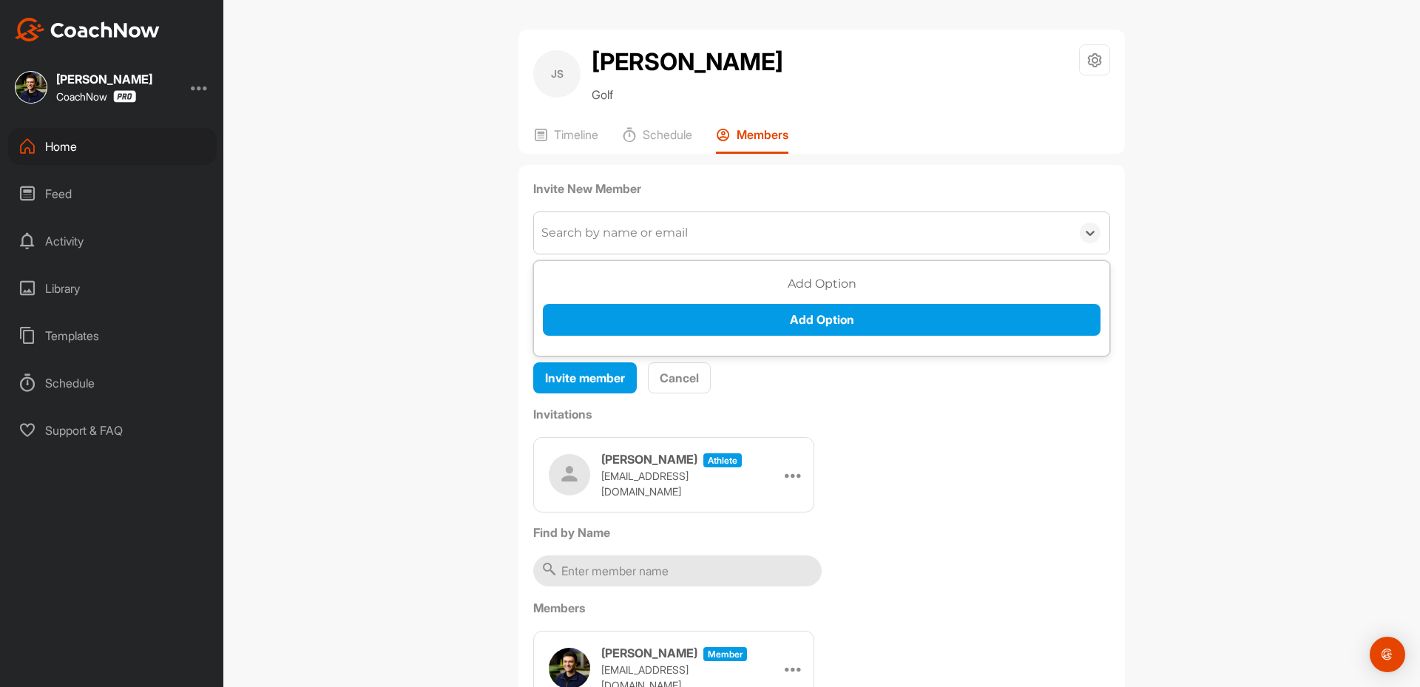
click at [561, 222] on div "Search by name or email" at bounding box center [802, 232] width 537 height 41
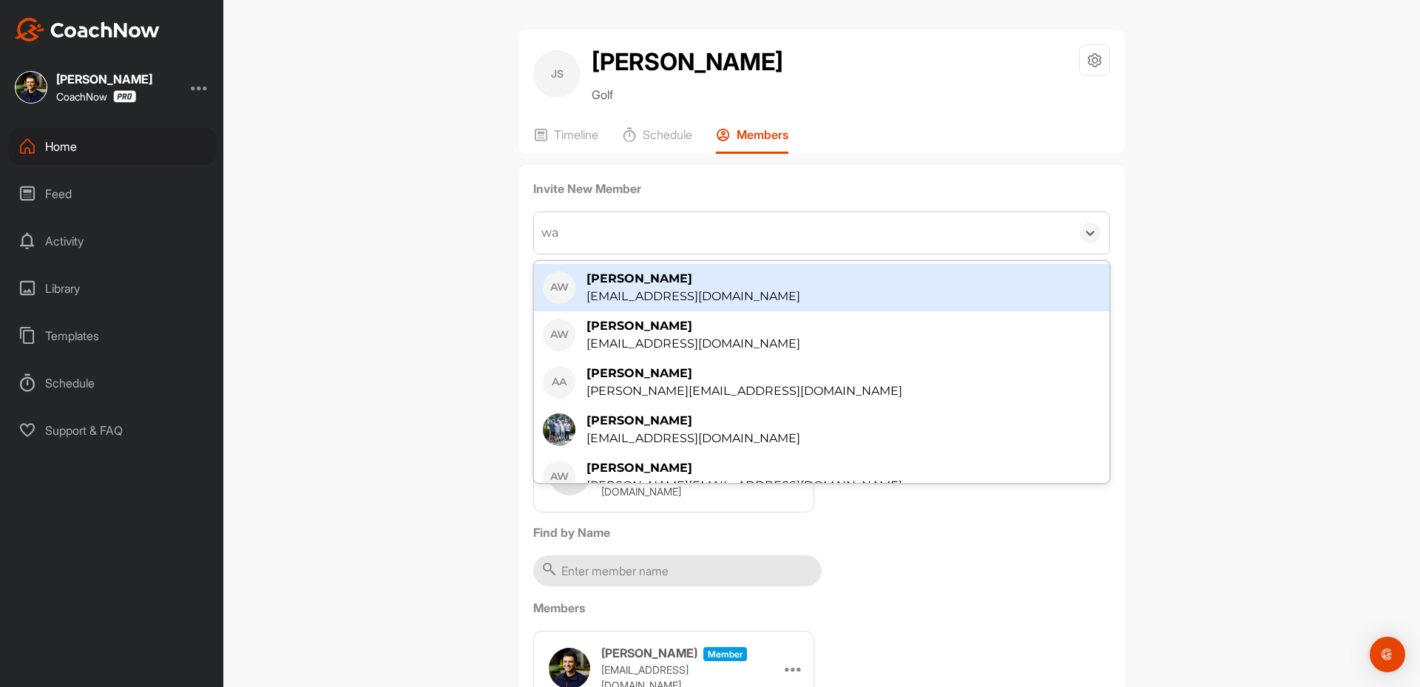
type input "way"
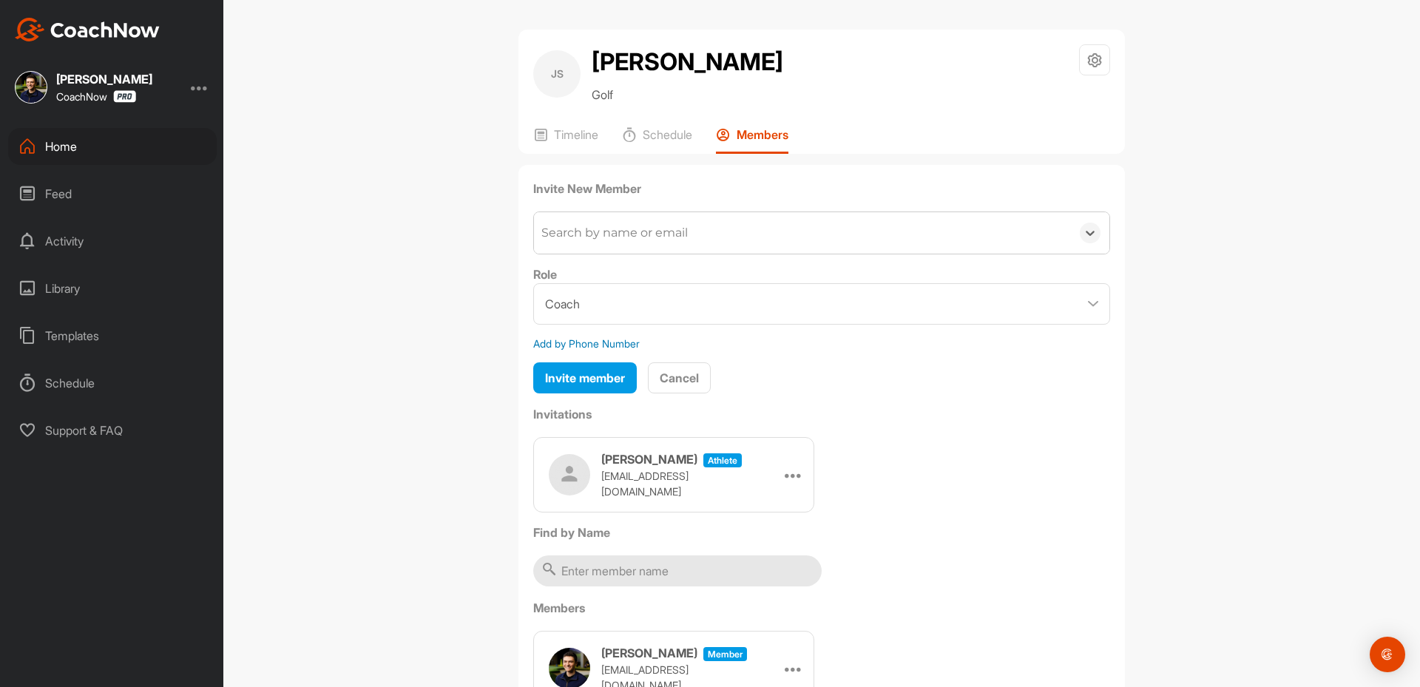
click at [589, 233] on div "Search by name or email" at bounding box center [802, 232] width 537 height 41
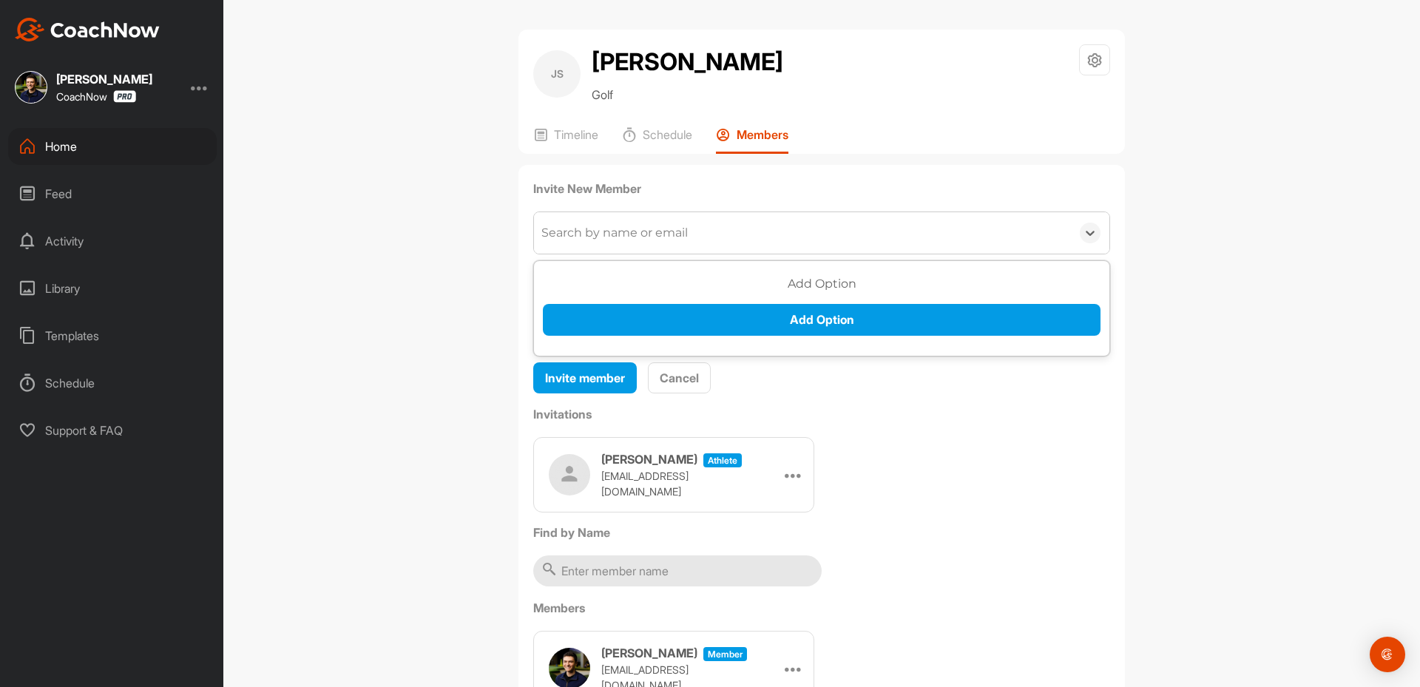
click at [589, 233] on div "Search by name or email" at bounding box center [614, 233] width 146 height 18
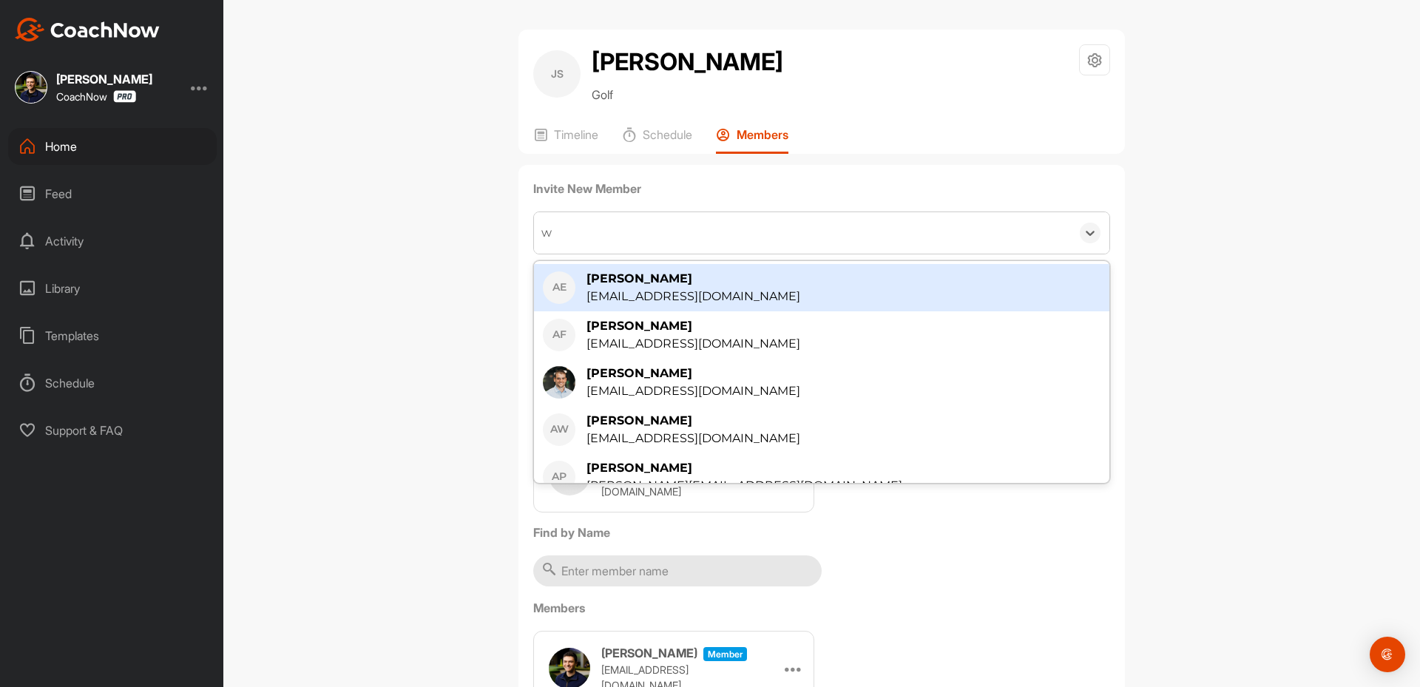
type input "wy"
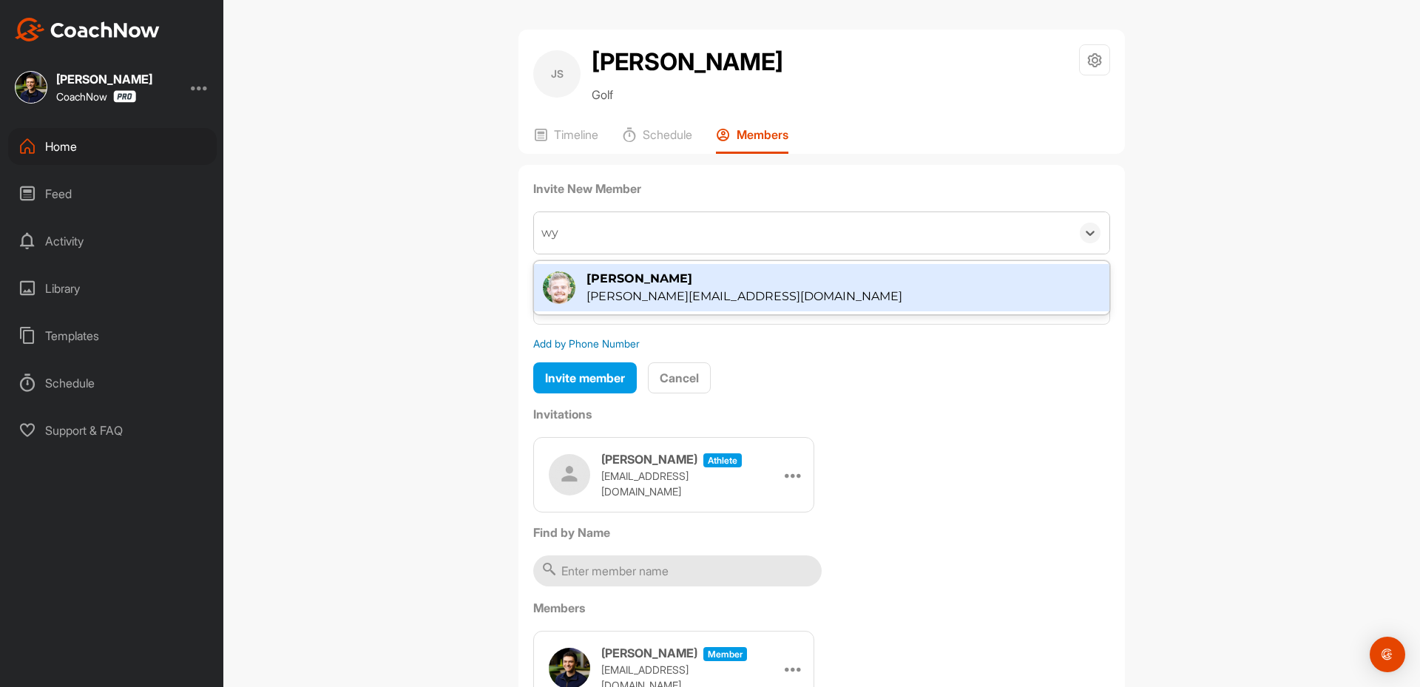
drag, startPoint x: 597, startPoint y: 279, endPoint x: 607, endPoint y: 290, distance: 15.2
click at [599, 278] on div "[PERSON_NAME]" at bounding box center [744, 279] width 316 height 18
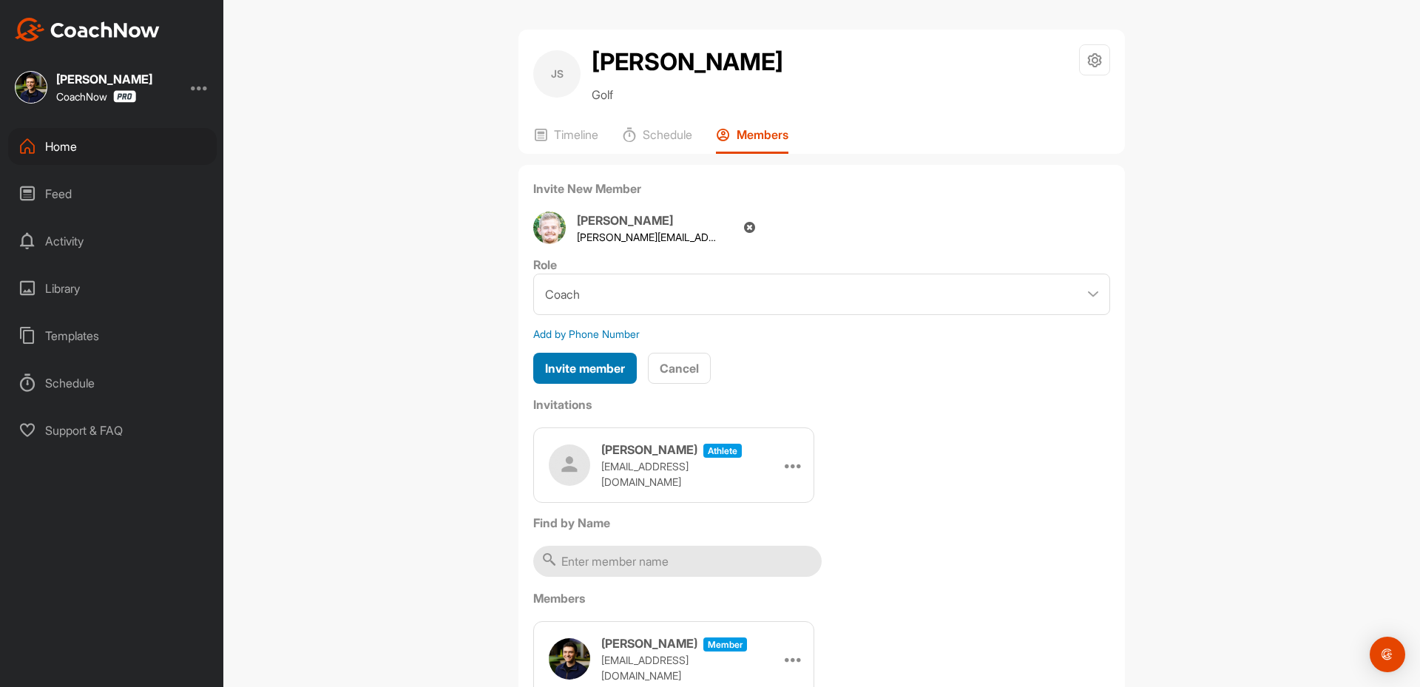
click at [578, 376] on div "Invite member" at bounding box center [585, 368] width 80 height 18
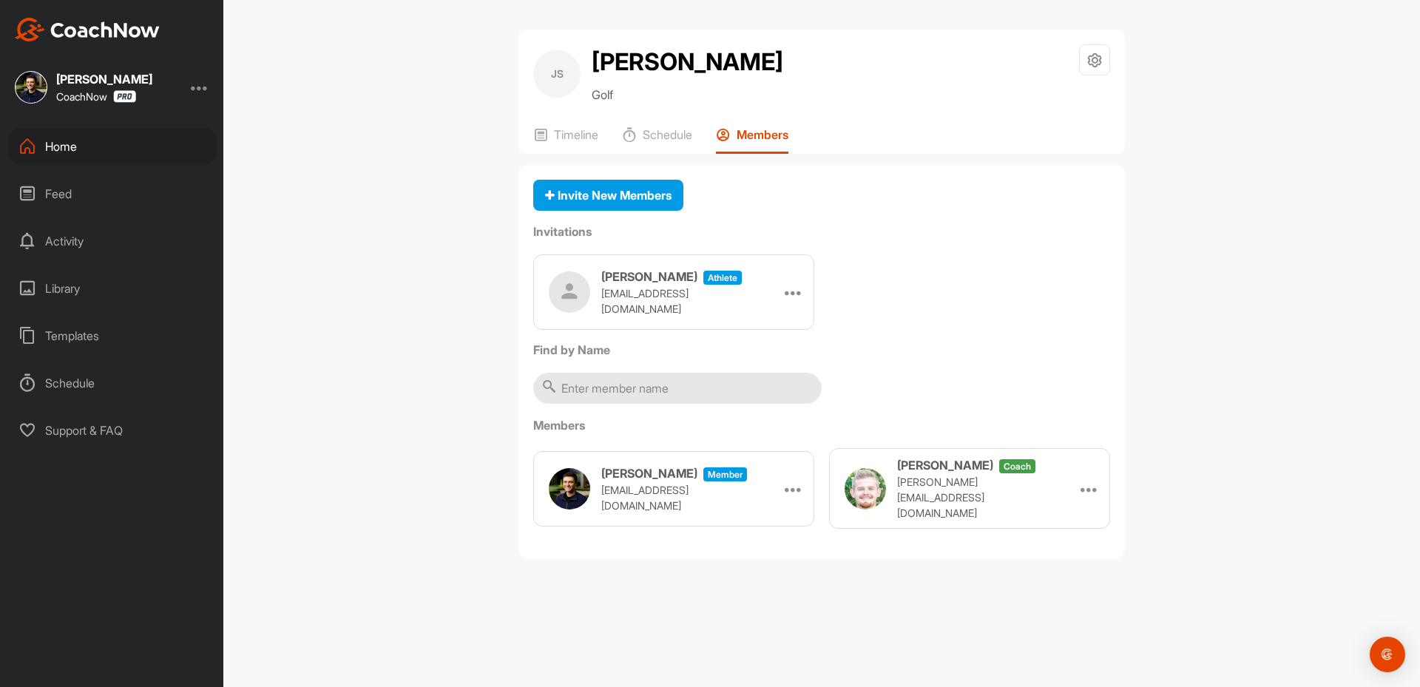
click at [779, 290] on div "[PERSON_NAME] athlete [EMAIL_ADDRESS][DOMAIN_NAME] Edit Re-send Copy Link" at bounding box center [673, 291] width 281 height 75
click at [783, 291] on div at bounding box center [793, 292] width 22 height 22
click at [767, 416] on li "Copy Link" at bounding box center [765, 426] width 79 height 47
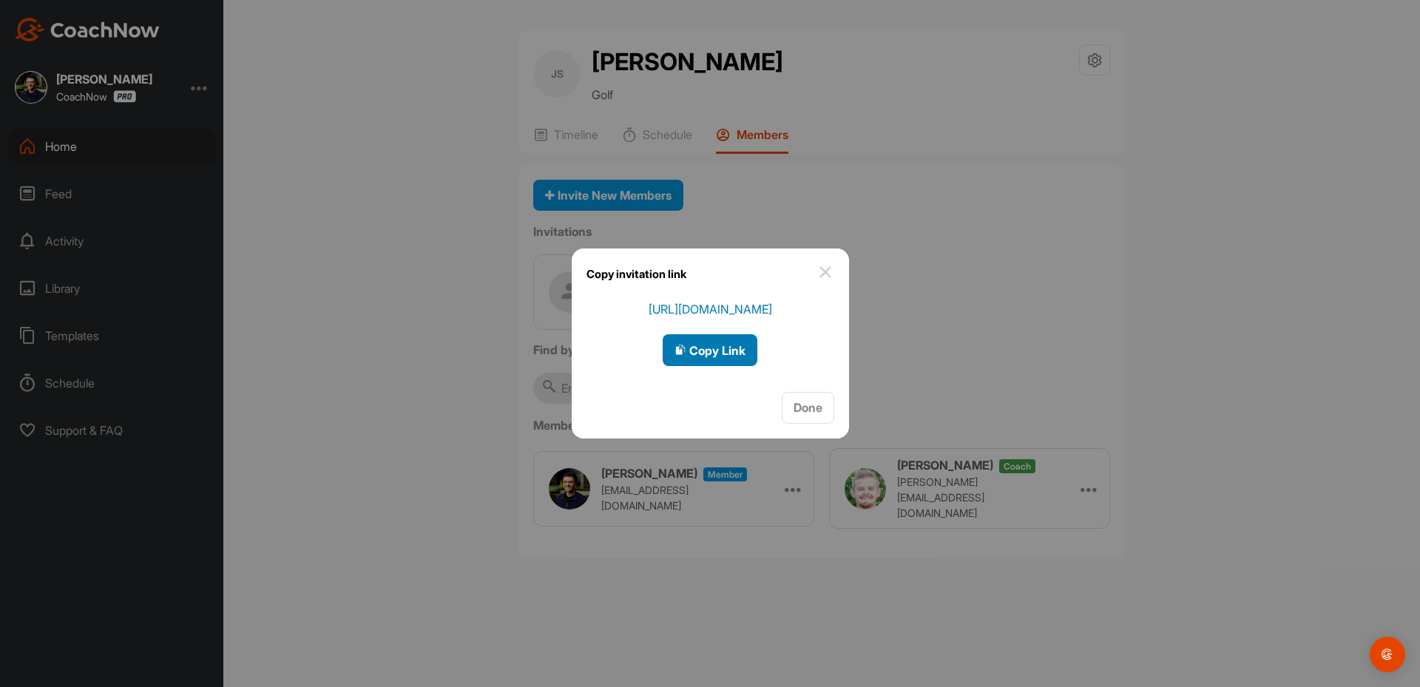
click at [693, 342] on div "Copy Link" at bounding box center [709, 351] width 71 height 18
click at [354, 329] on div at bounding box center [710, 343] width 1420 height 687
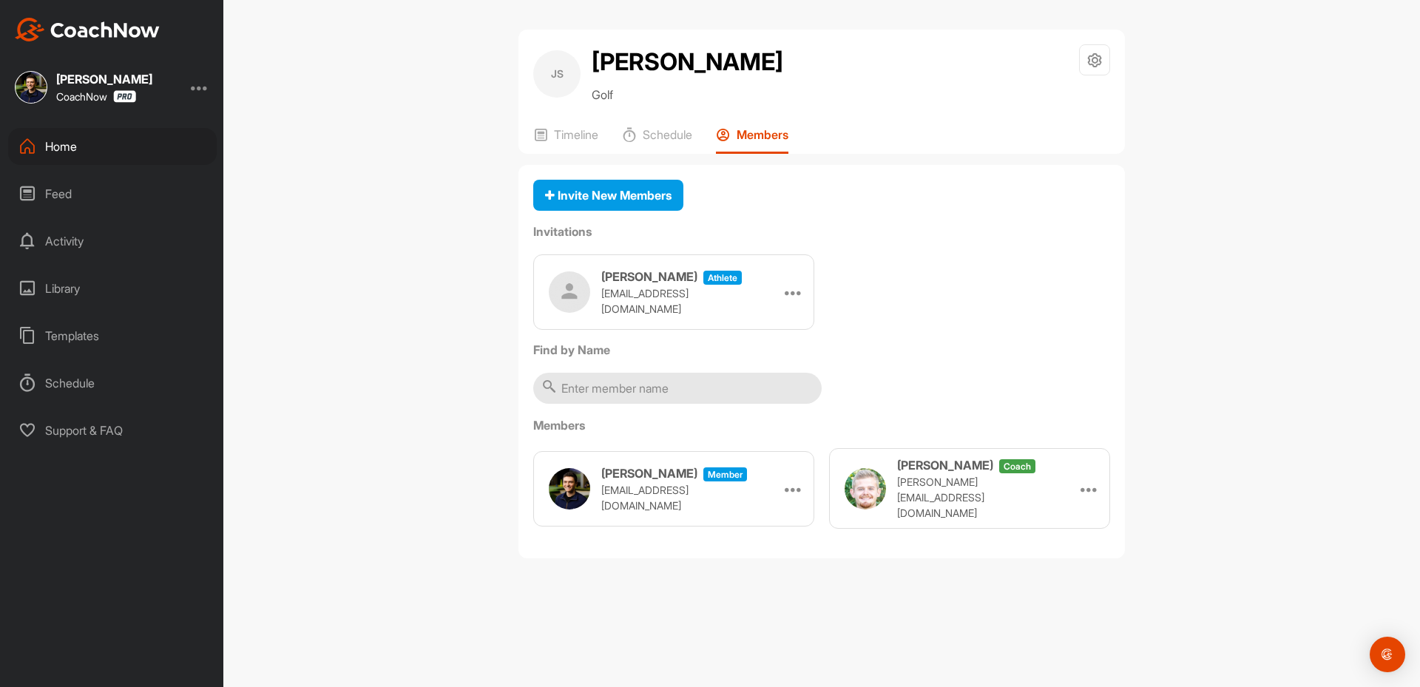
click at [300, 129] on div "JS [PERSON_NAME] Golf Space Settings Your Notifications Timeline Schedule Membe…" at bounding box center [821, 343] width 1197 height 687
click at [119, 155] on div "Home" at bounding box center [112, 146] width 209 height 37
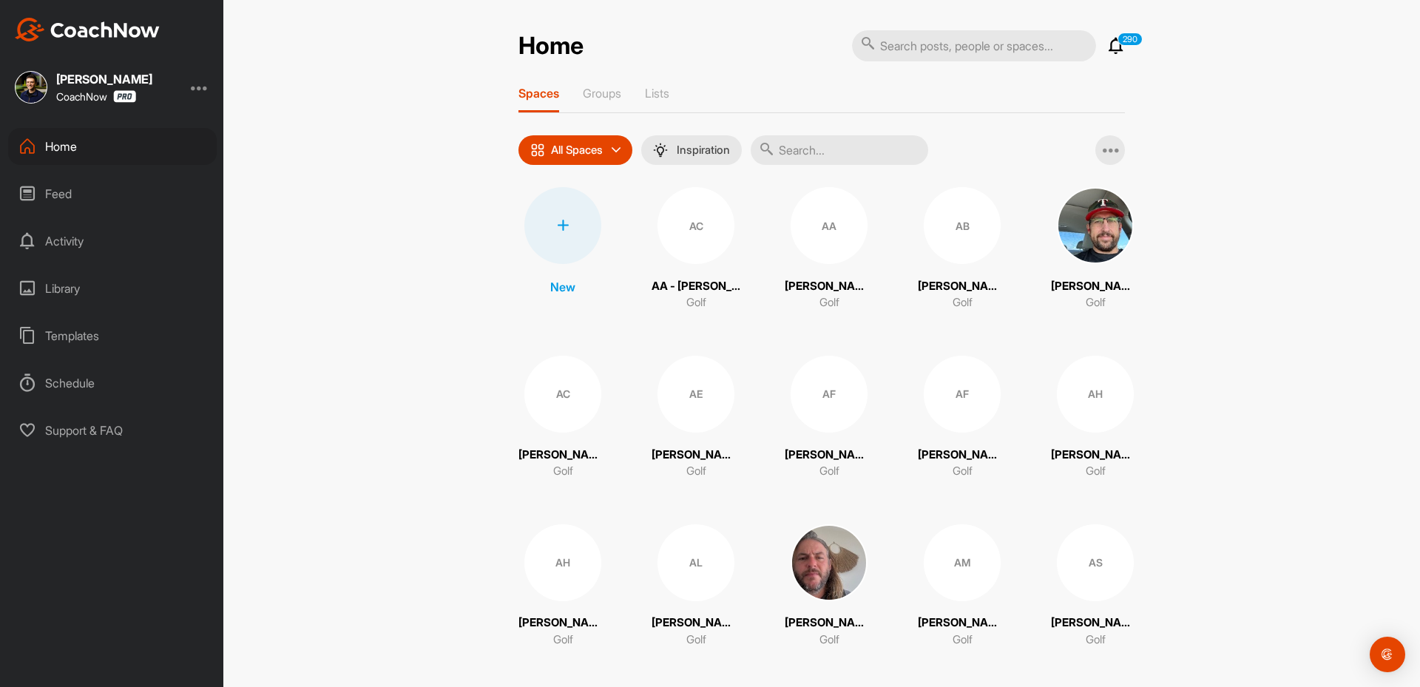
click at [555, 218] on div at bounding box center [562, 225] width 77 height 77
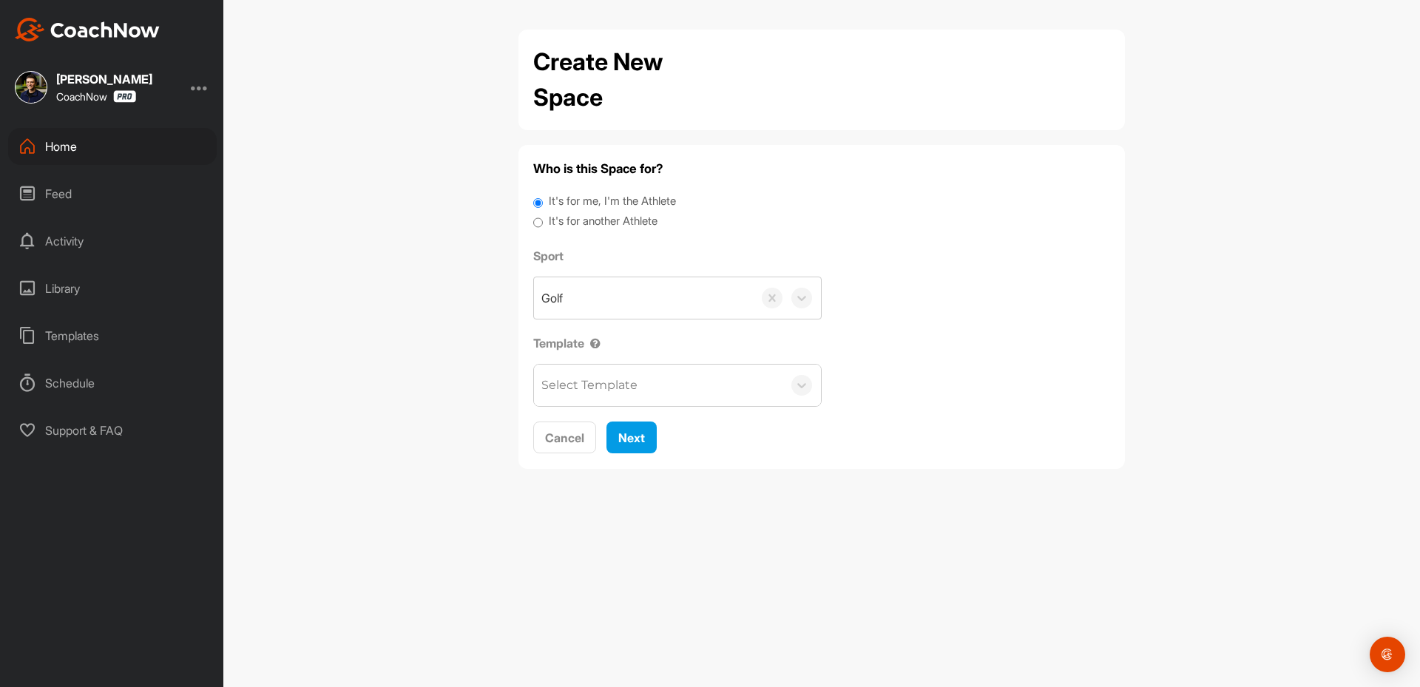
click at [608, 221] on label "It's for another Athlete" at bounding box center [603, 221] width 109 height 17
click at [543, 221] on input "It's for another Athlete" at bounding box center [538, 223] width 10 height 20
radio input "true"
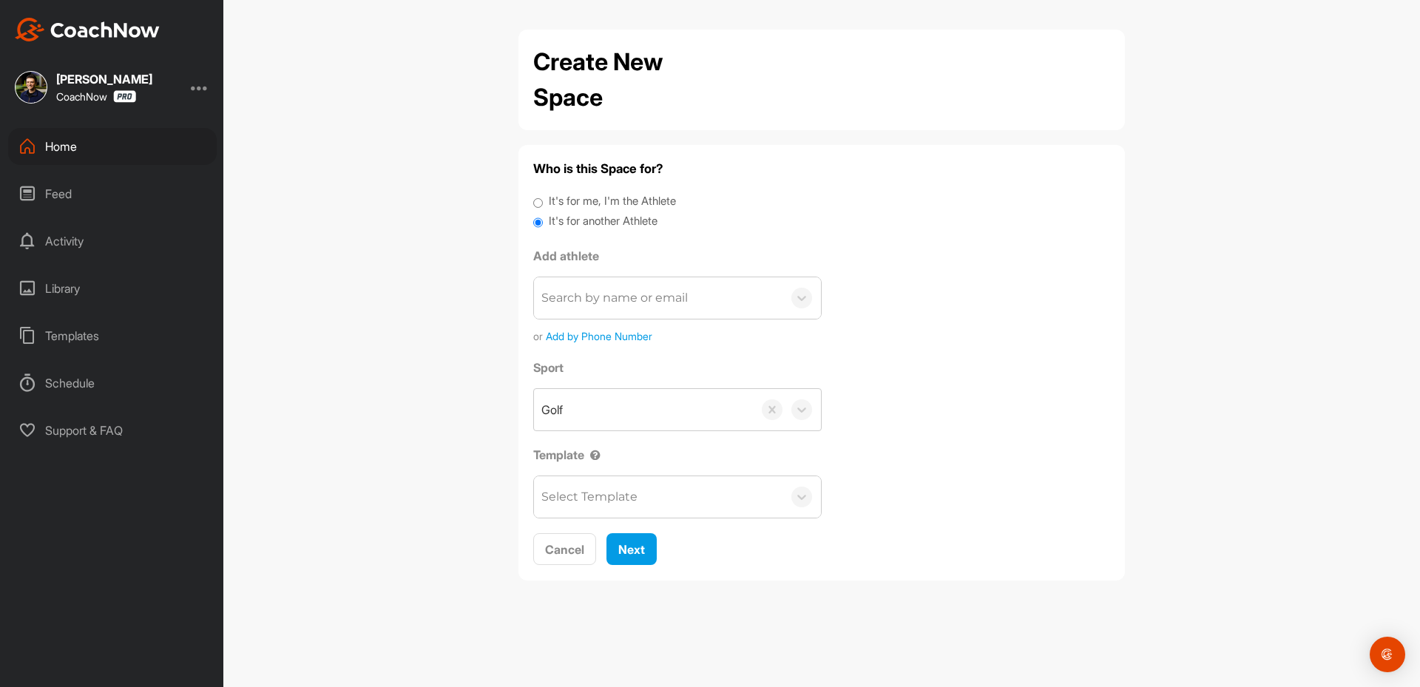
click at [616, 291] on div "Search by name or email" at bounding box center [614, 298] width 146 height 18
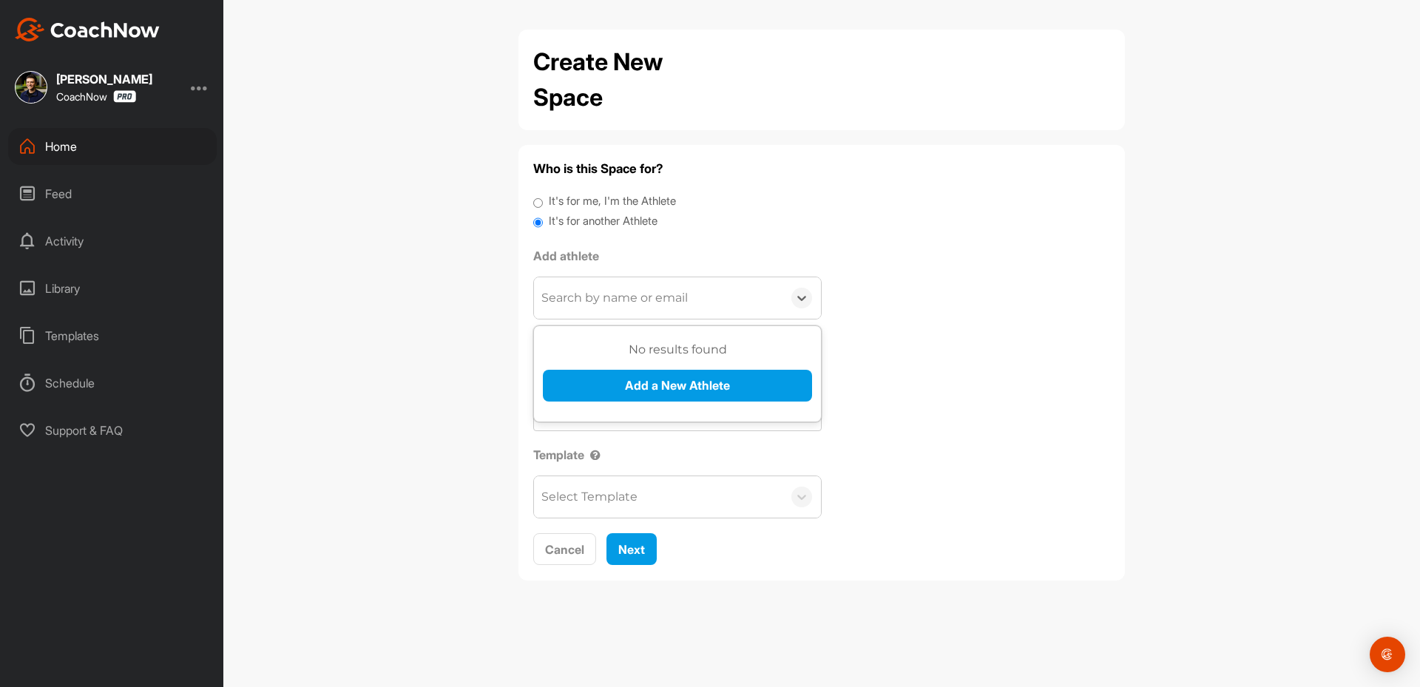
paste input "[EMAIL_ADDRESS][DOMAIN_NAME]"
type input "[EMAIL_ADDRESS][DOMAIN_NAME]"
click at [634, 390] on button "Add a New Athlete" at bounding box center [677, 386] width 269 height 32
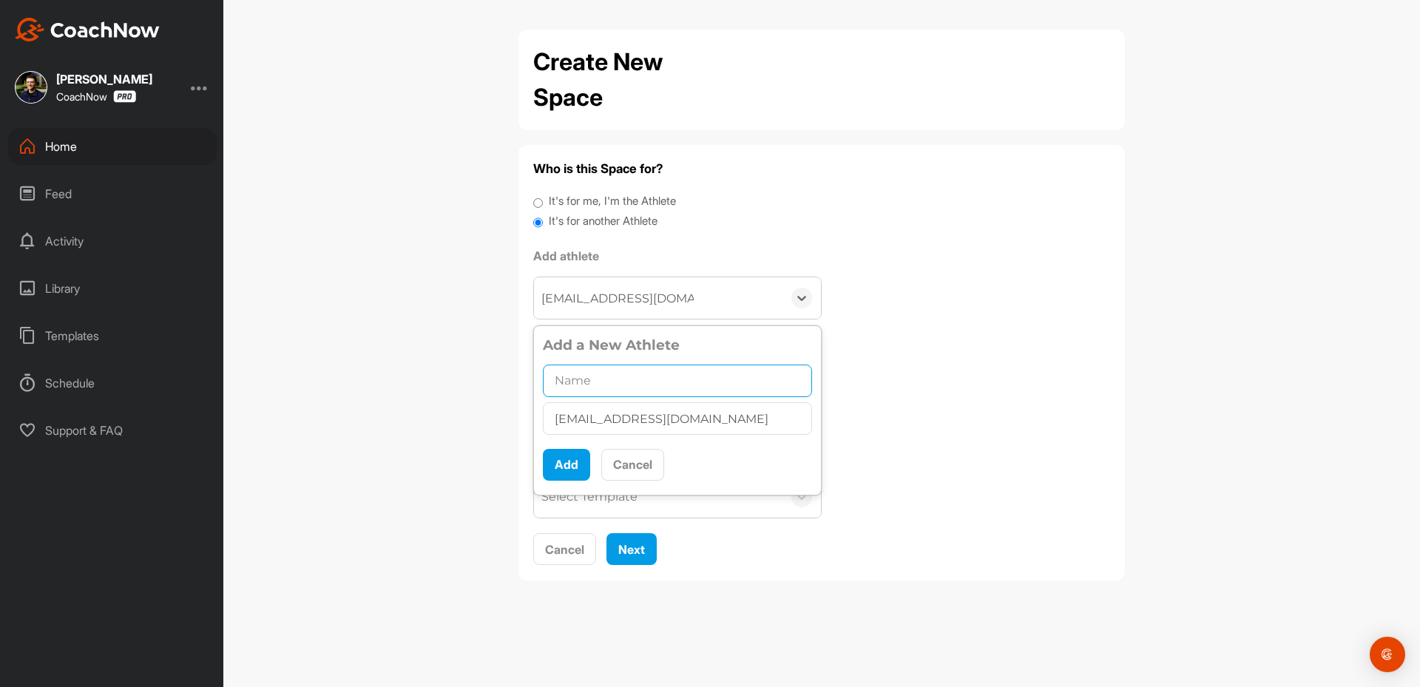
click at [643, 370] on input "text" at bounding box center [677, 381] width 269 height 33
paste input "[PERSON_NAME]"
type input "[PERSON_NAME]"
click at [547, 454] on button "Add" at bounding box center [566, 465] width 47 height 32
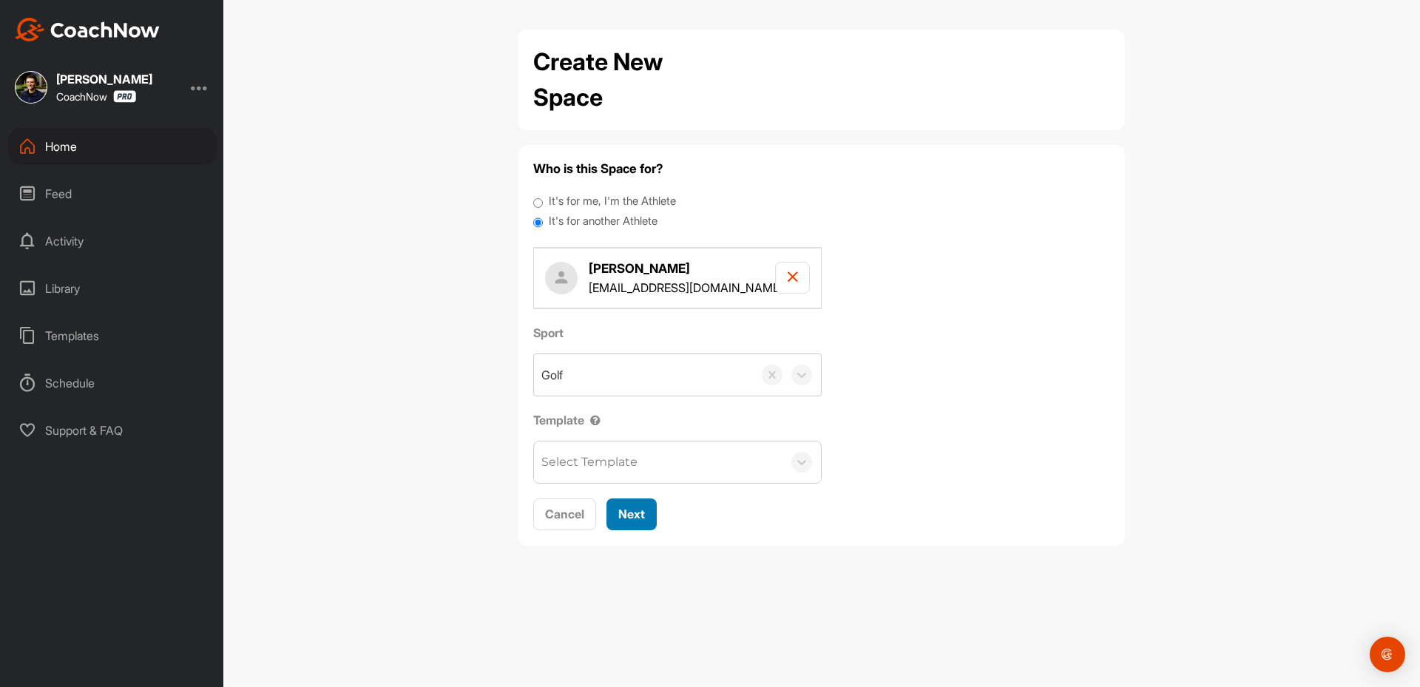
click at [640, 521] on span "Next" at bounding box center [631, 514] width 27 height 15
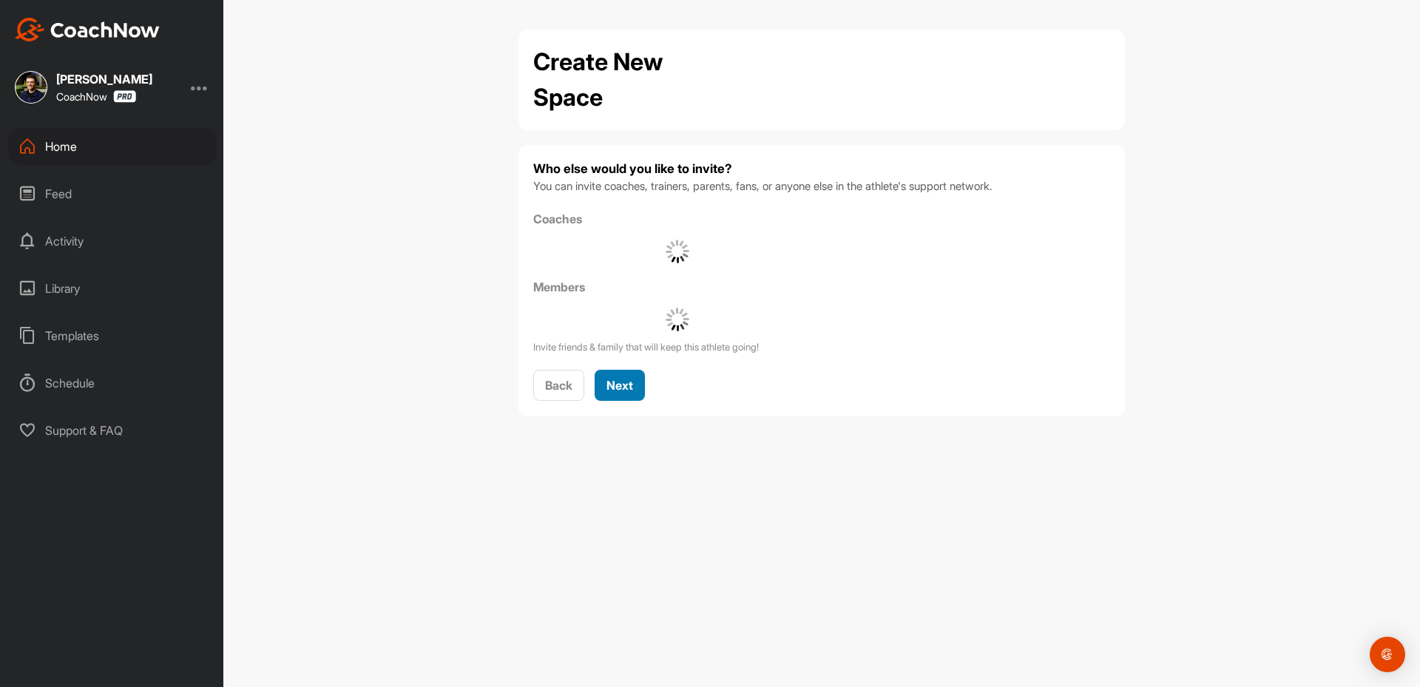
drag, startPoint x: 625, startPoint y: 410, endPoint x: 616, endPoint y: 378, distance: 33.0
click at [612, 378] on span "Next" at bounding box center [619, 385] width 27 height 15
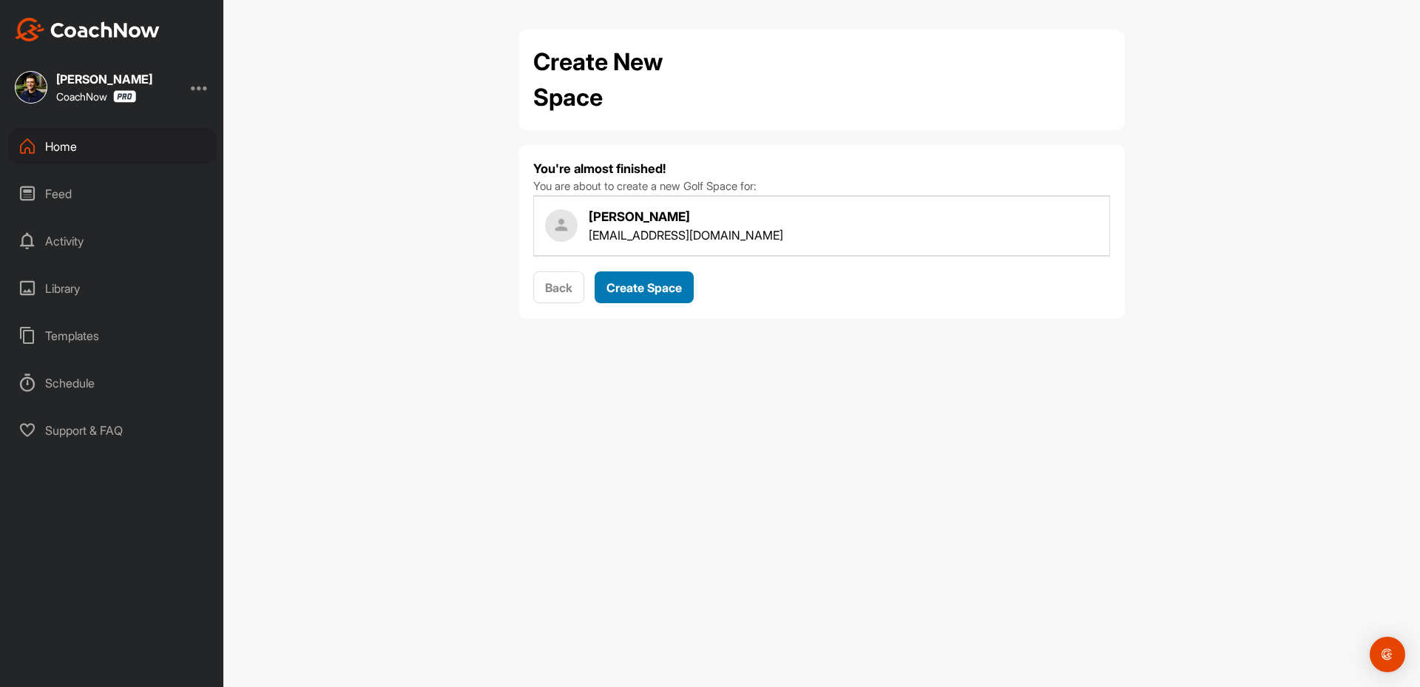
click at [637, 290] on span "Create Space" at bounding box center [643, 287] width 75 height 15
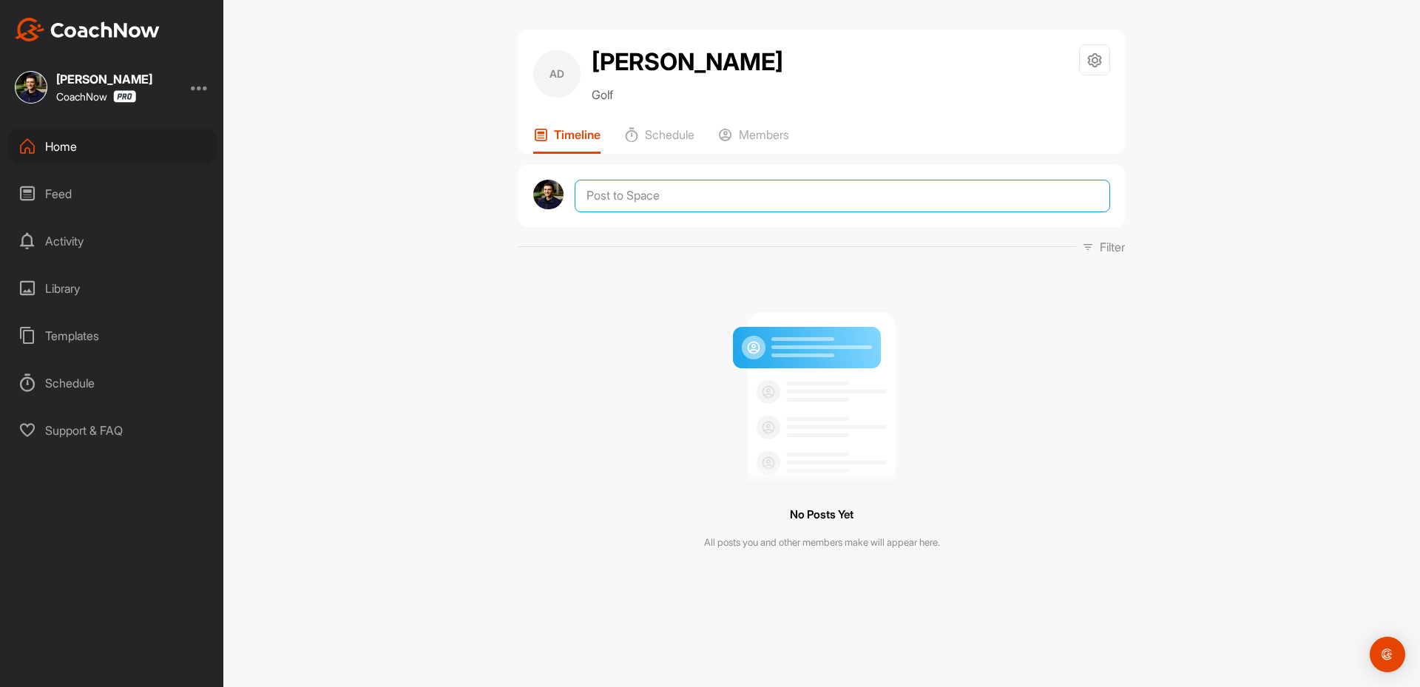
click at [664, 199] on textarea at bounding box center [842, 196] width 535 height 33
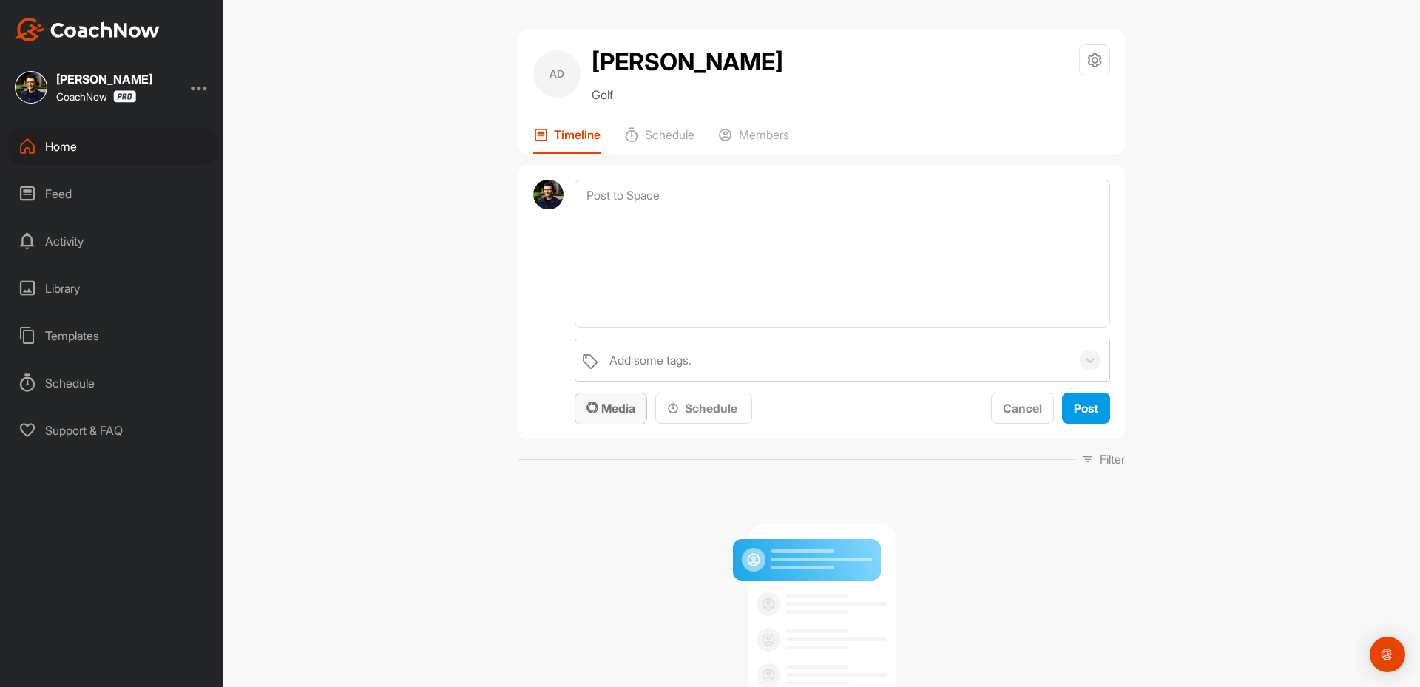
click at [601, 406] on span "Media" at bounding box center [610, 408] width 49 height 15
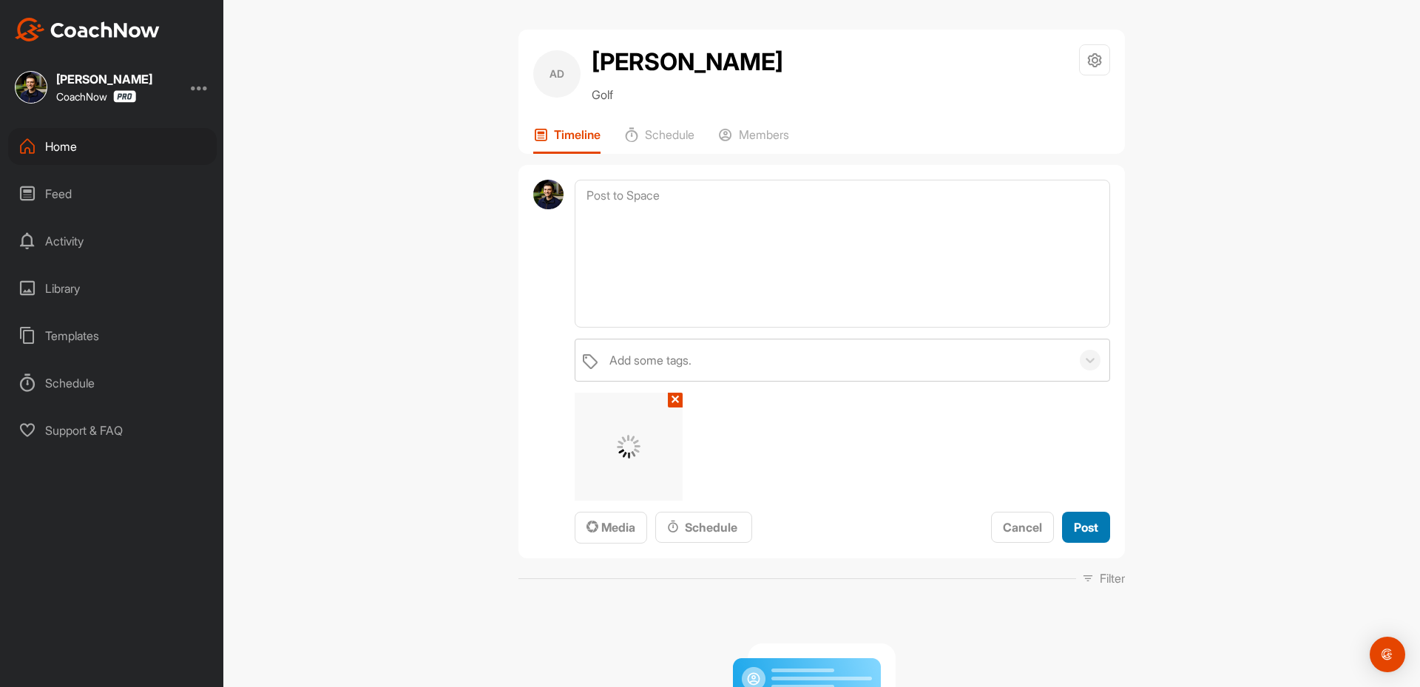
drag, startPoint x: 1092, startPoint y: 532, endPoint x: 1003, endPoint y: 453, distance: 119.0
click at [1092, 531] on span "Post" at bounding box center [1086, 527] width 24 height 15
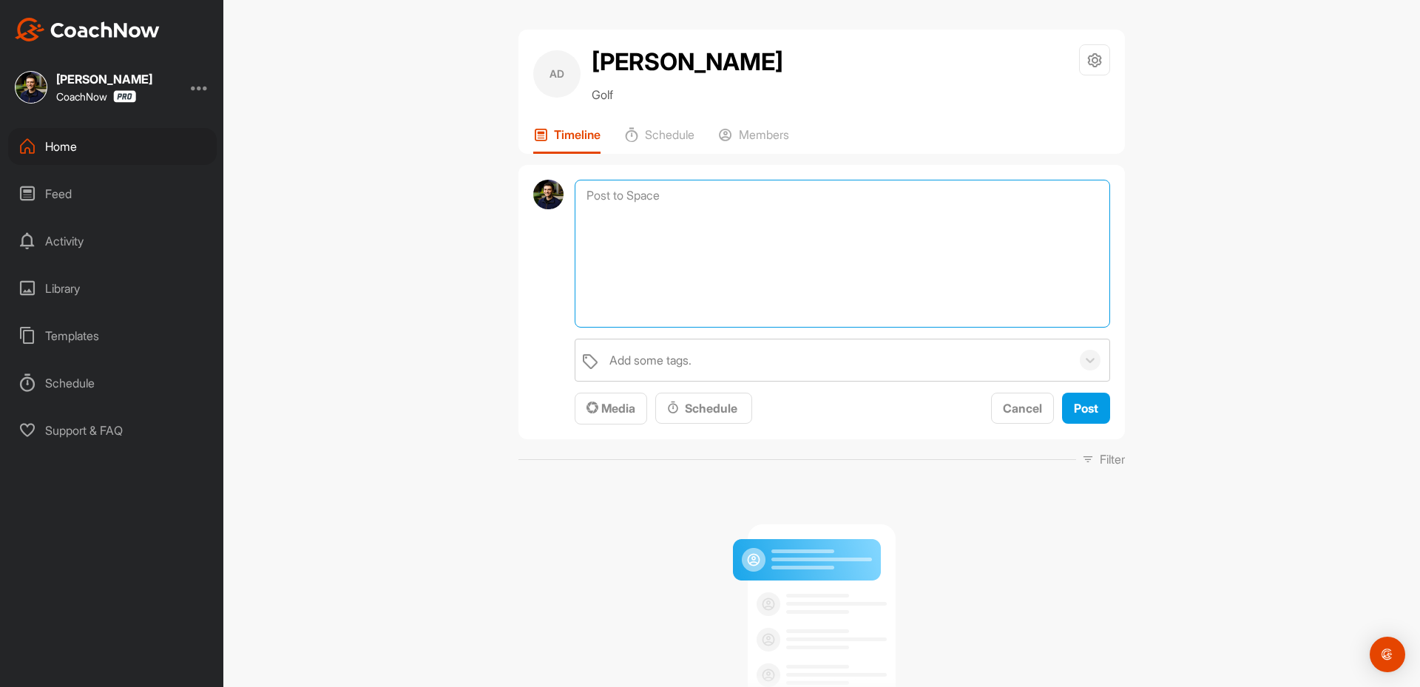
click at [659, 193] on textarea at bounding box center [842, 254] width 535 height 148
paste textarea "Thanks for sending in your video and signing up for a Full Assessment of your s…"
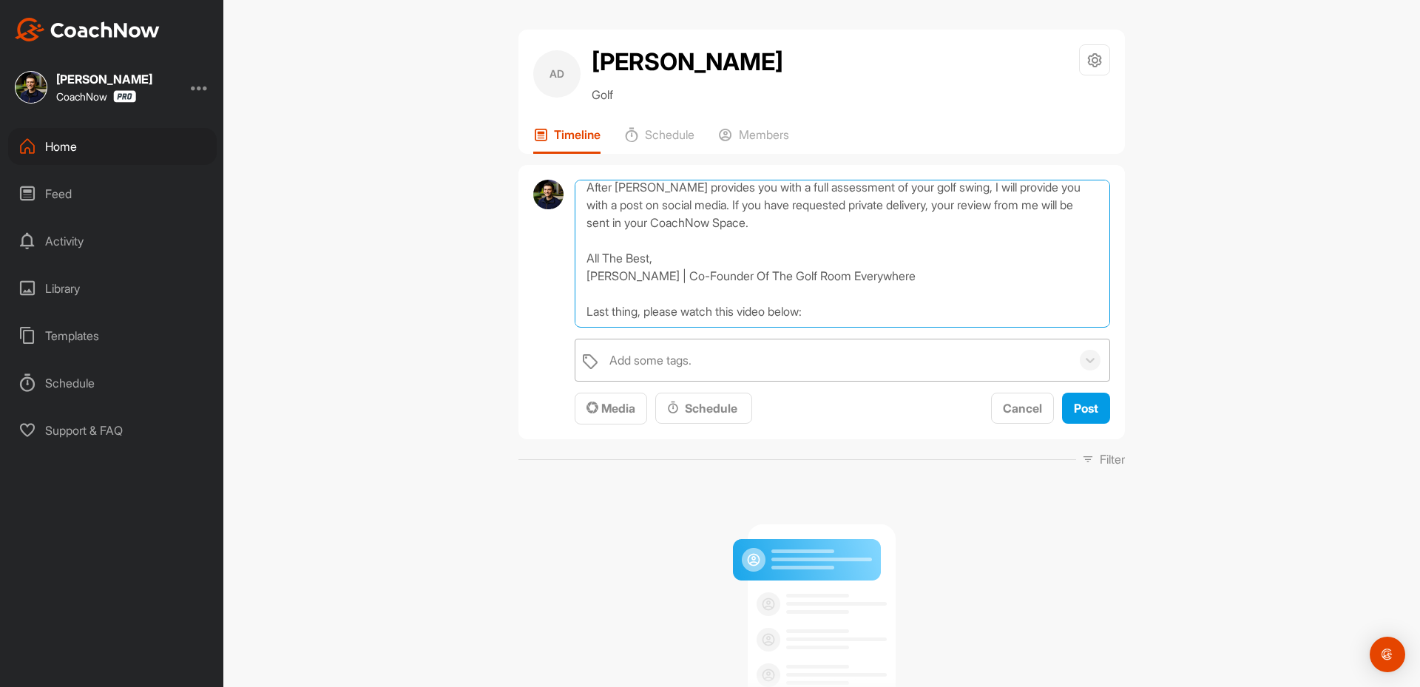
scroll to position [203, 0]
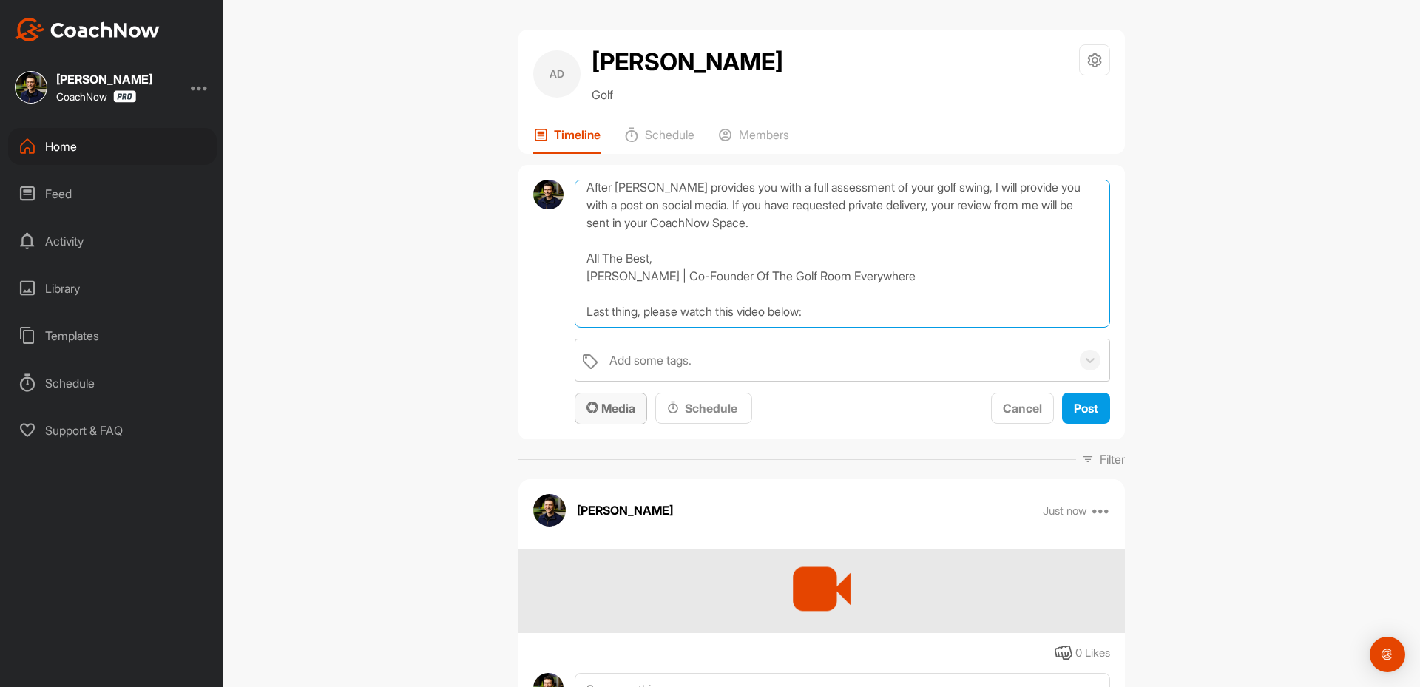
type textarea "Thanks for sending in your video and signing up for a Full Assessment of your s…"
click at [611, 399] on button "Media" at bounding box center [611, 409] width 72 height 32
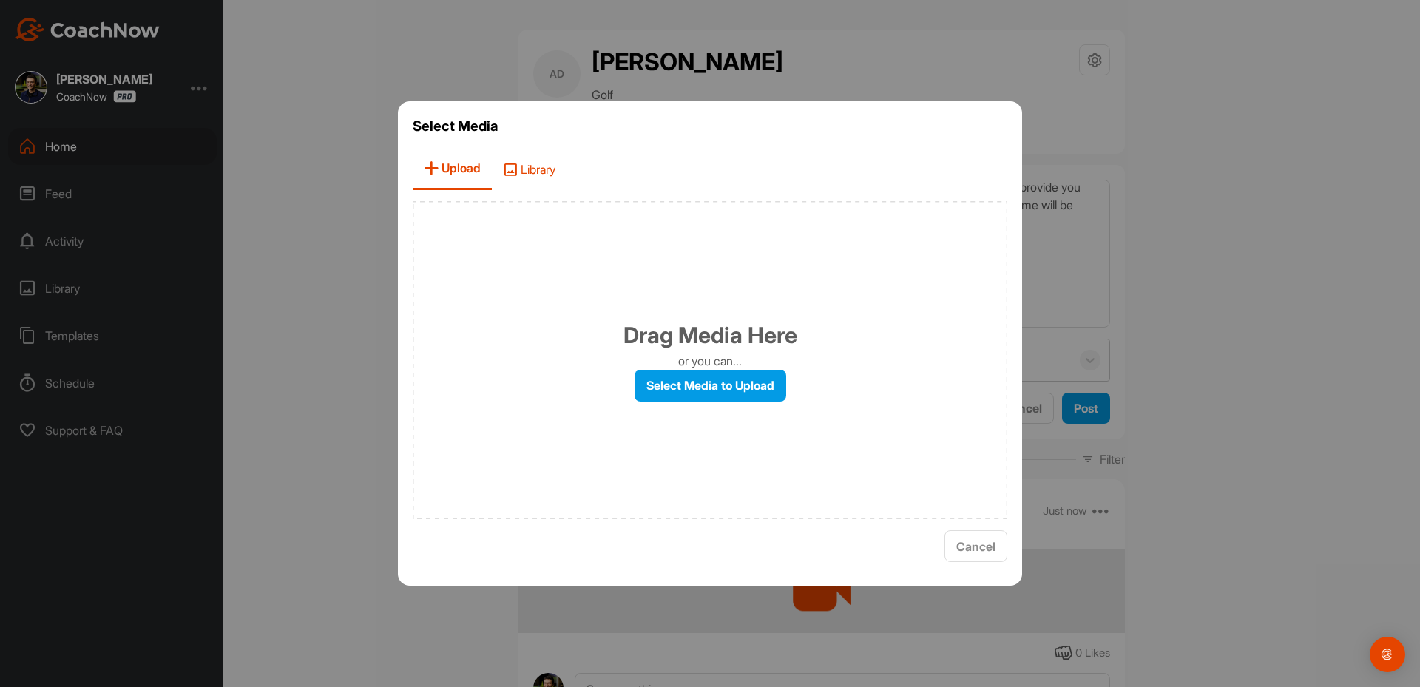
click at [548, 178] on span "Library" at bounding box center [529, 169] width 75 height 42
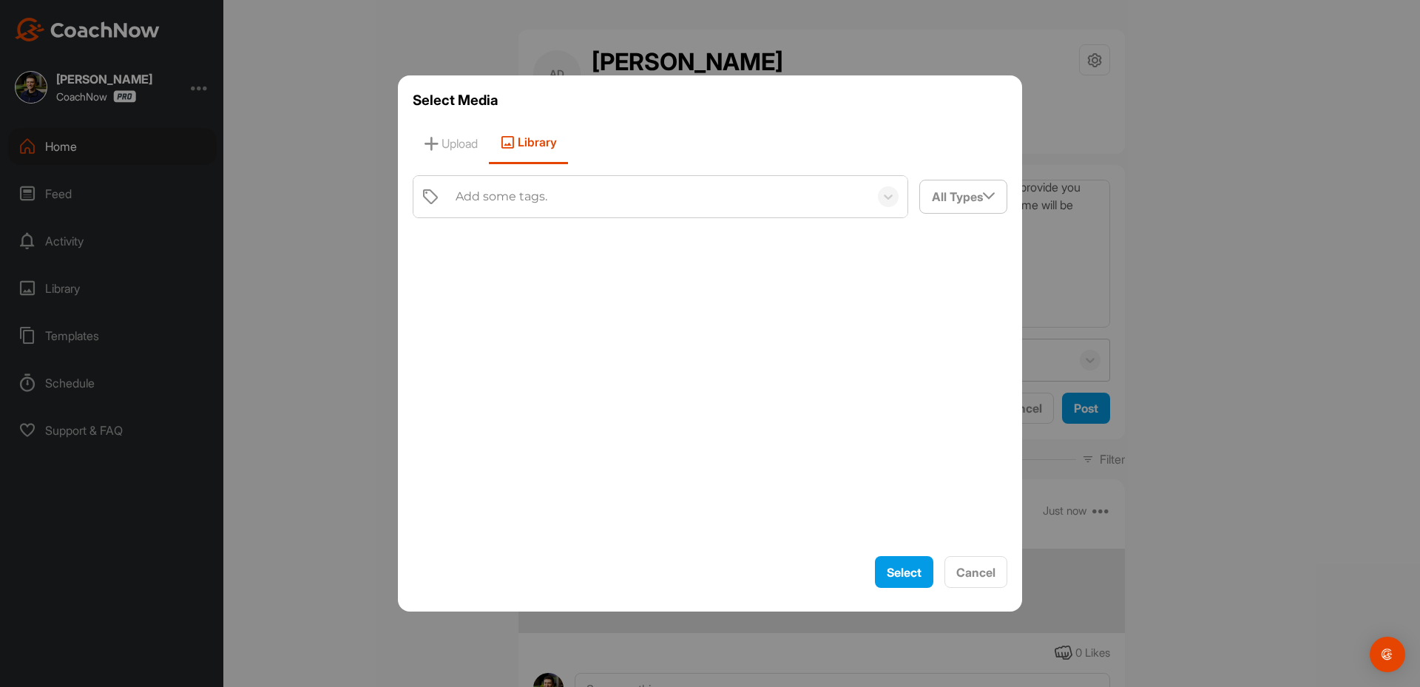
click at [523, 203] on div "Add some tags." at bounding box center [502, 197] width 92 height 18
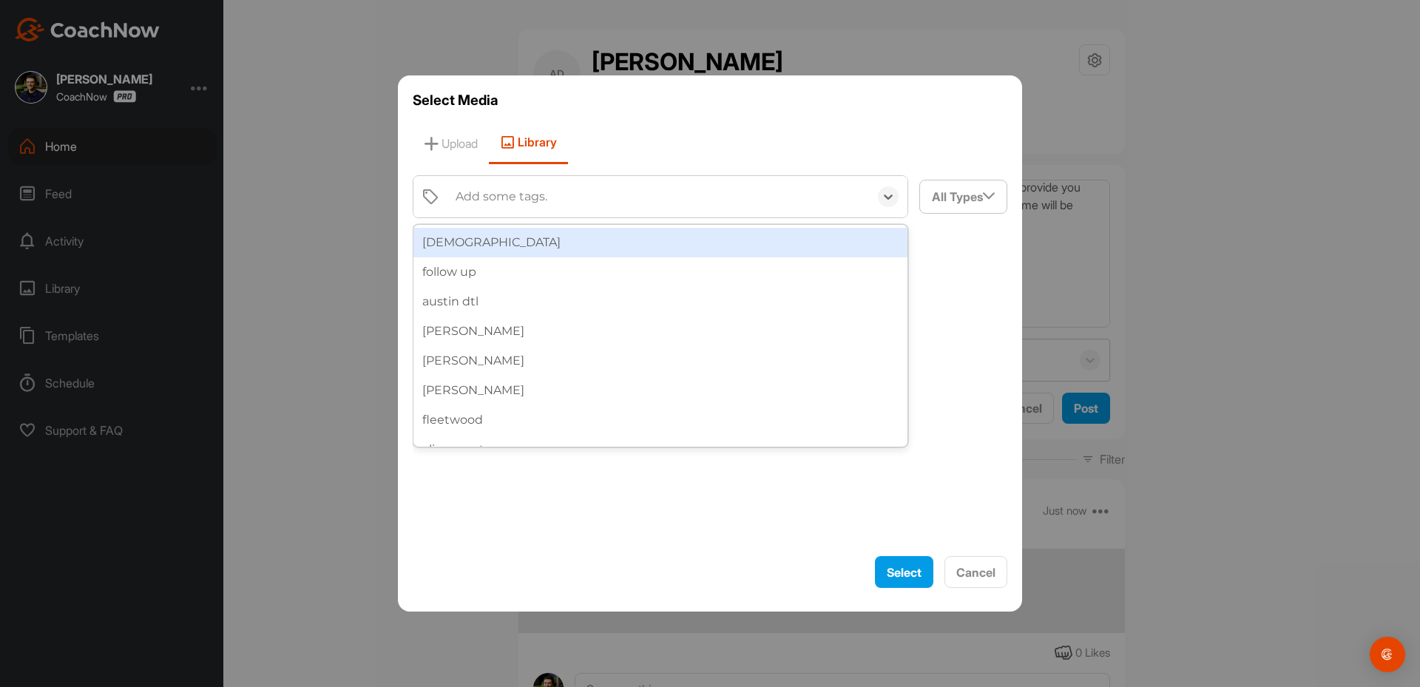
click at [523, 203] on div "Add some tags." at bounding box center [502, 197] width 92 height 18
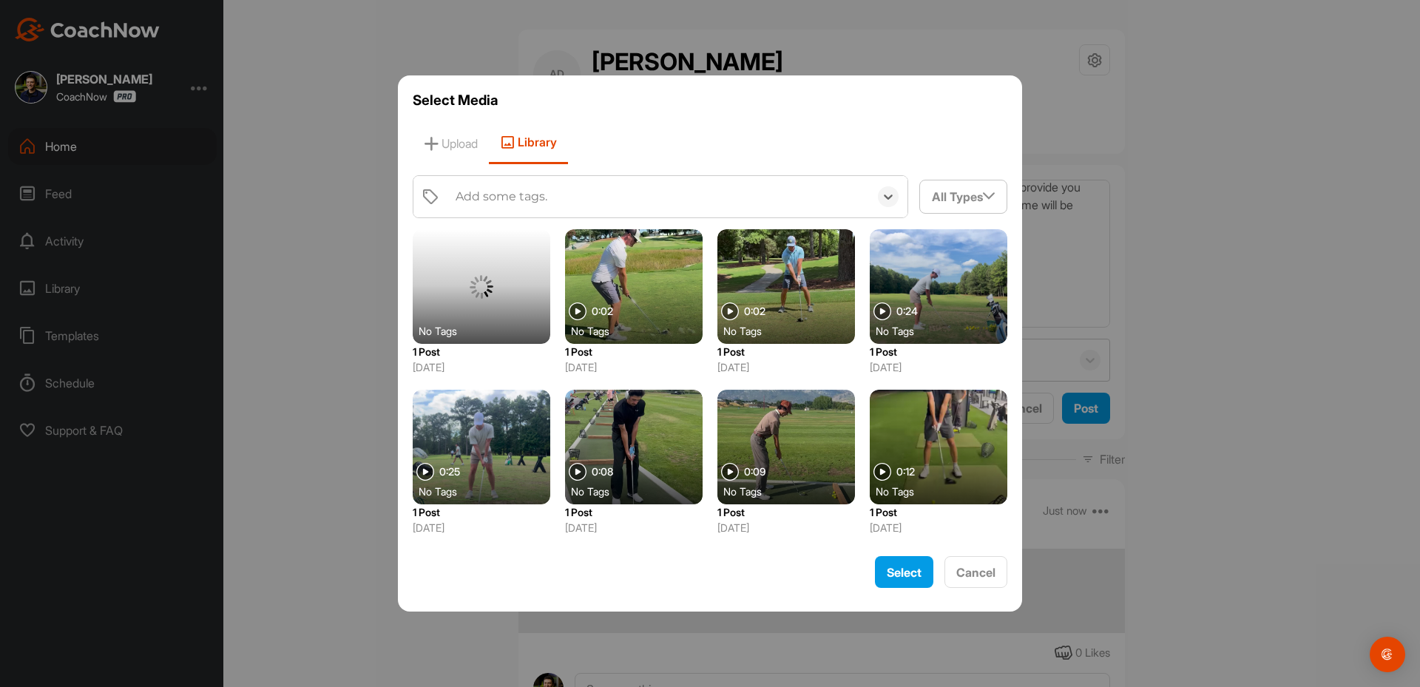
click at [542, 200] on div "Add some tags." at bounding box center [502, 197] width 92 height 18
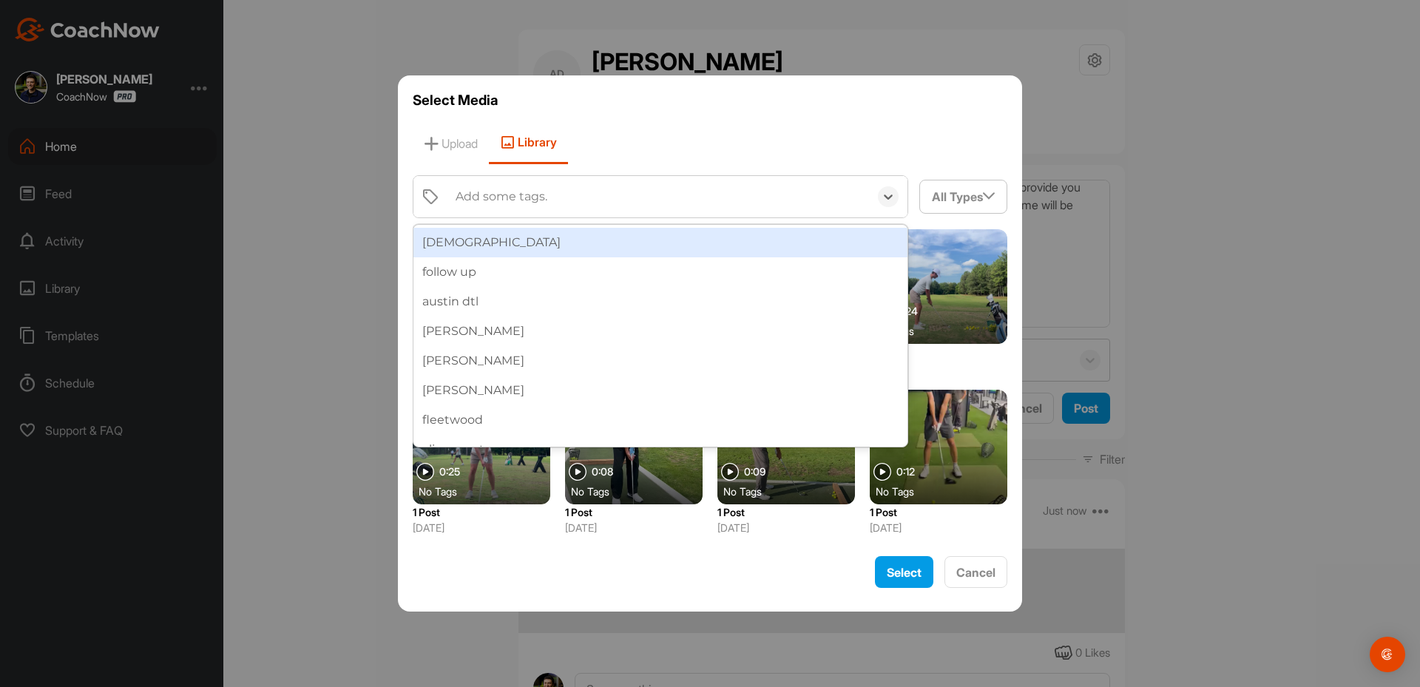
click at [542, 200] on div "Add some tags." at bounding box center [502, 197] width 92 height 18
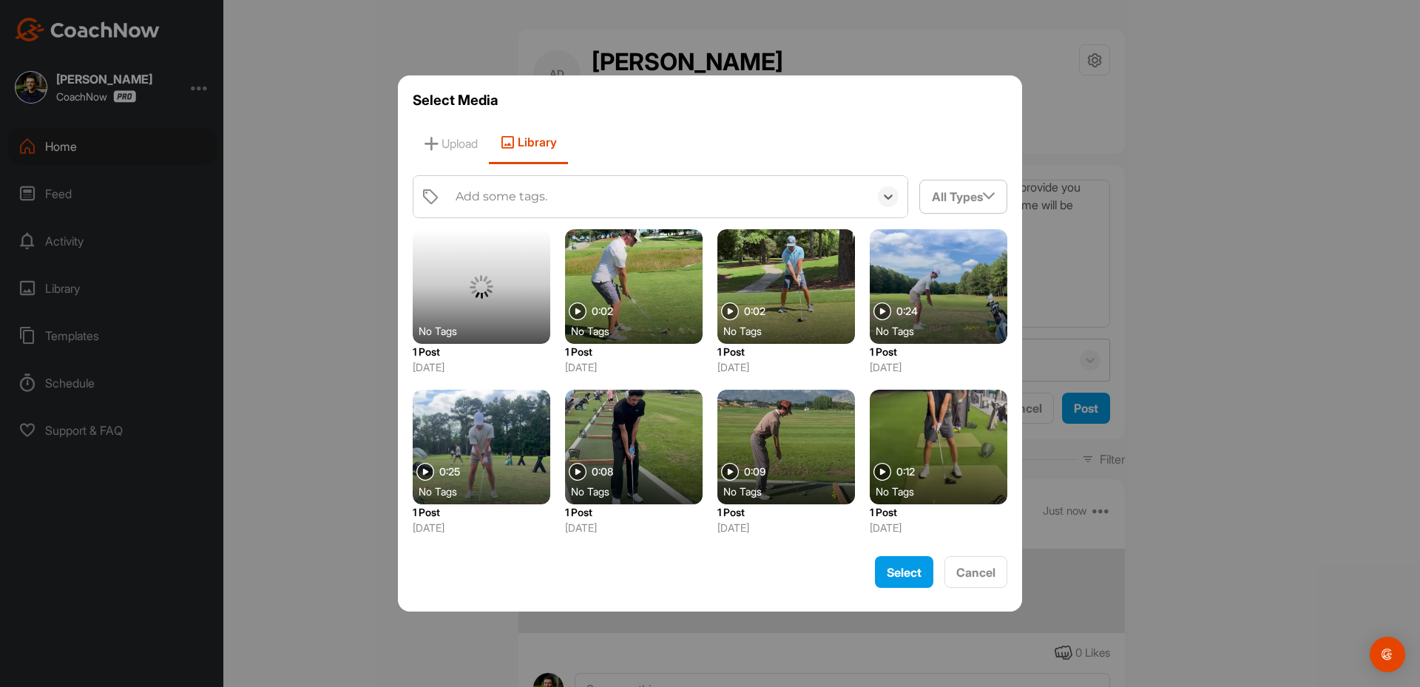
type input "p"
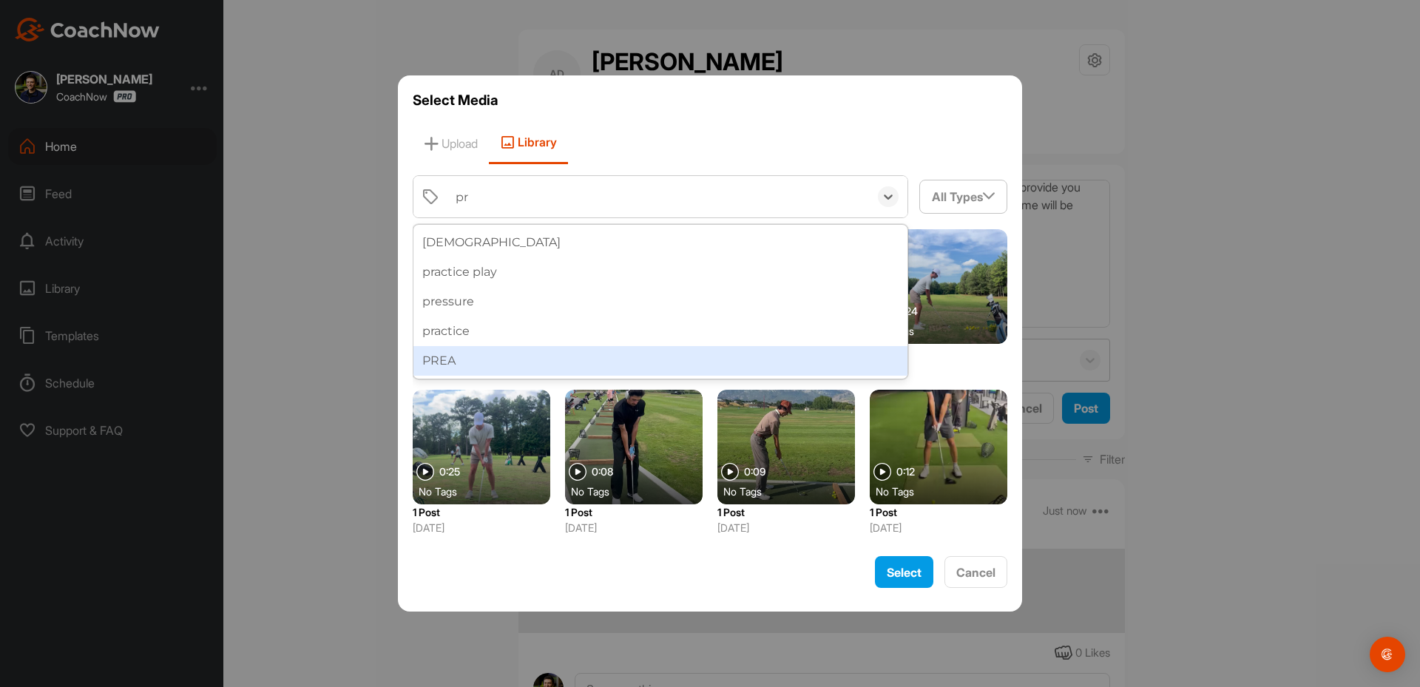
click at [464, 354] on div "PREA" at bounding box center [660, 361] width 494 height 30
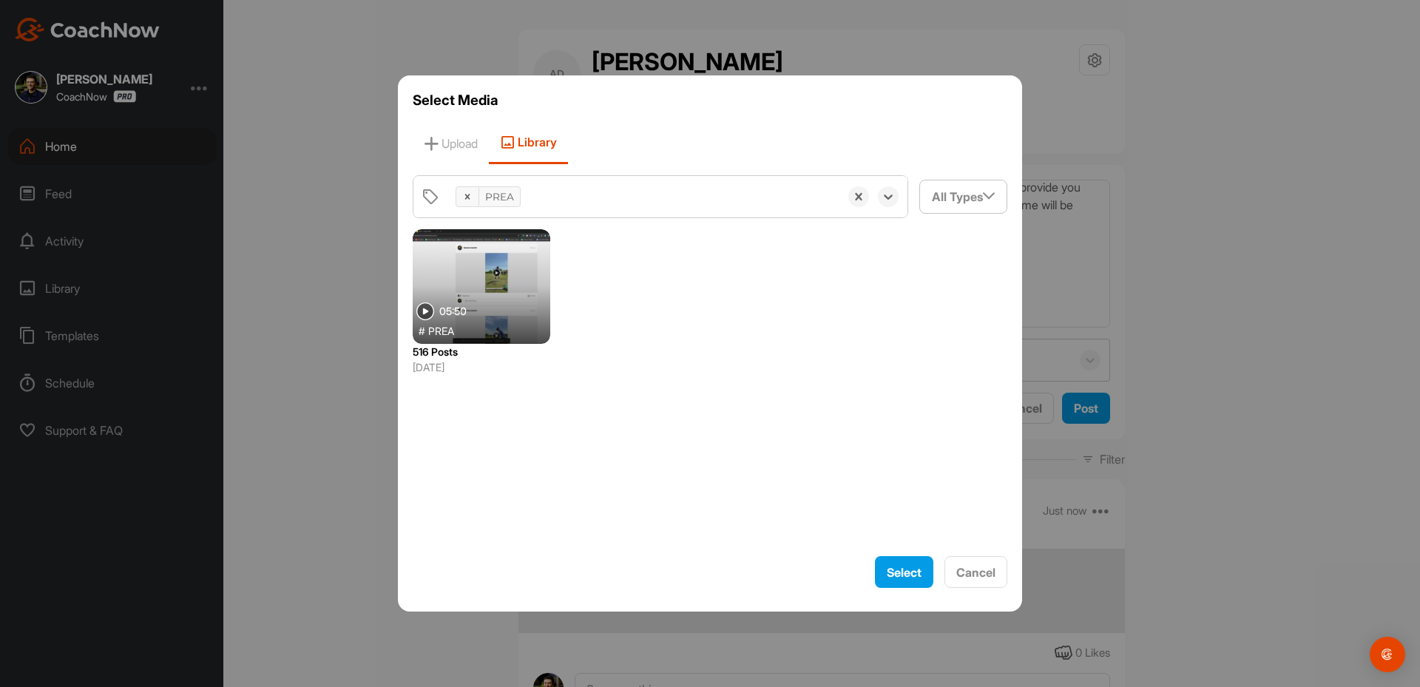
click at [477, 277] on div at bounding box center [482, 286] width 138 height 115
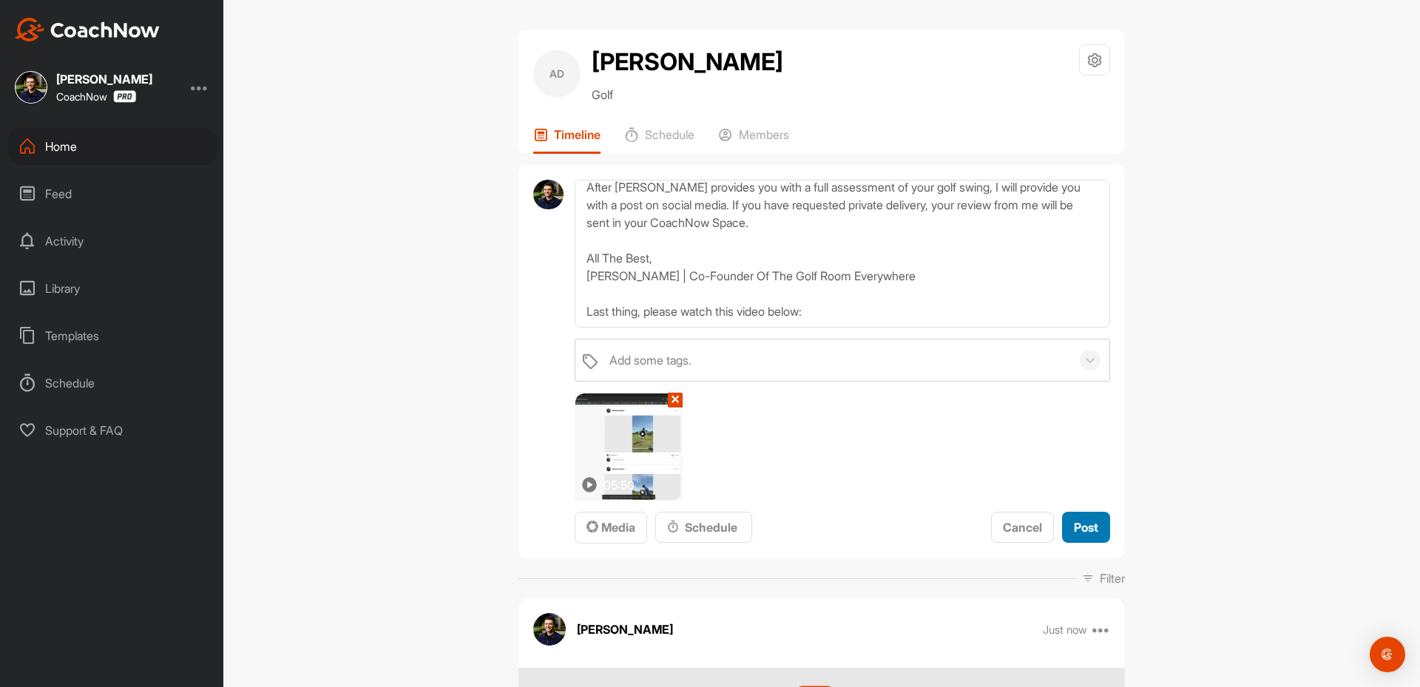
click at [1089, 525] on span "Post" at bounding box center [1086, 527] width 24 height 15
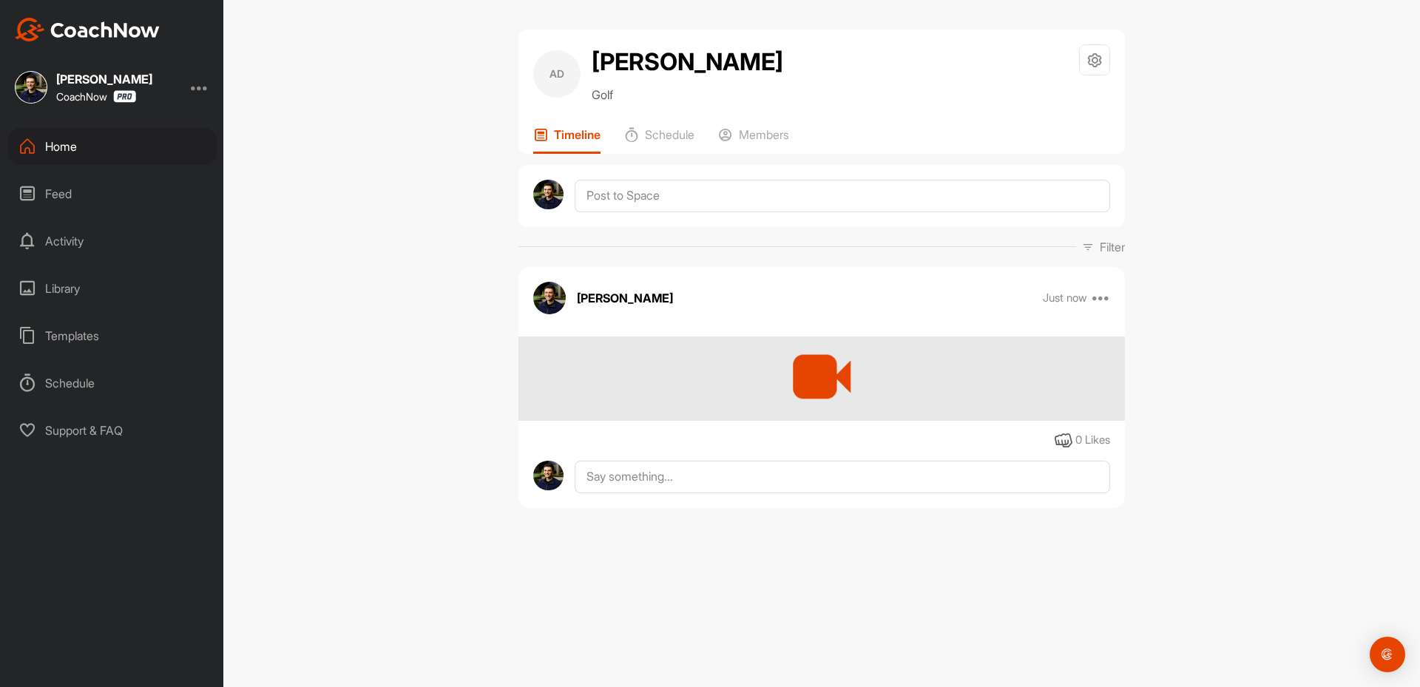
scroll to position [0, 0]
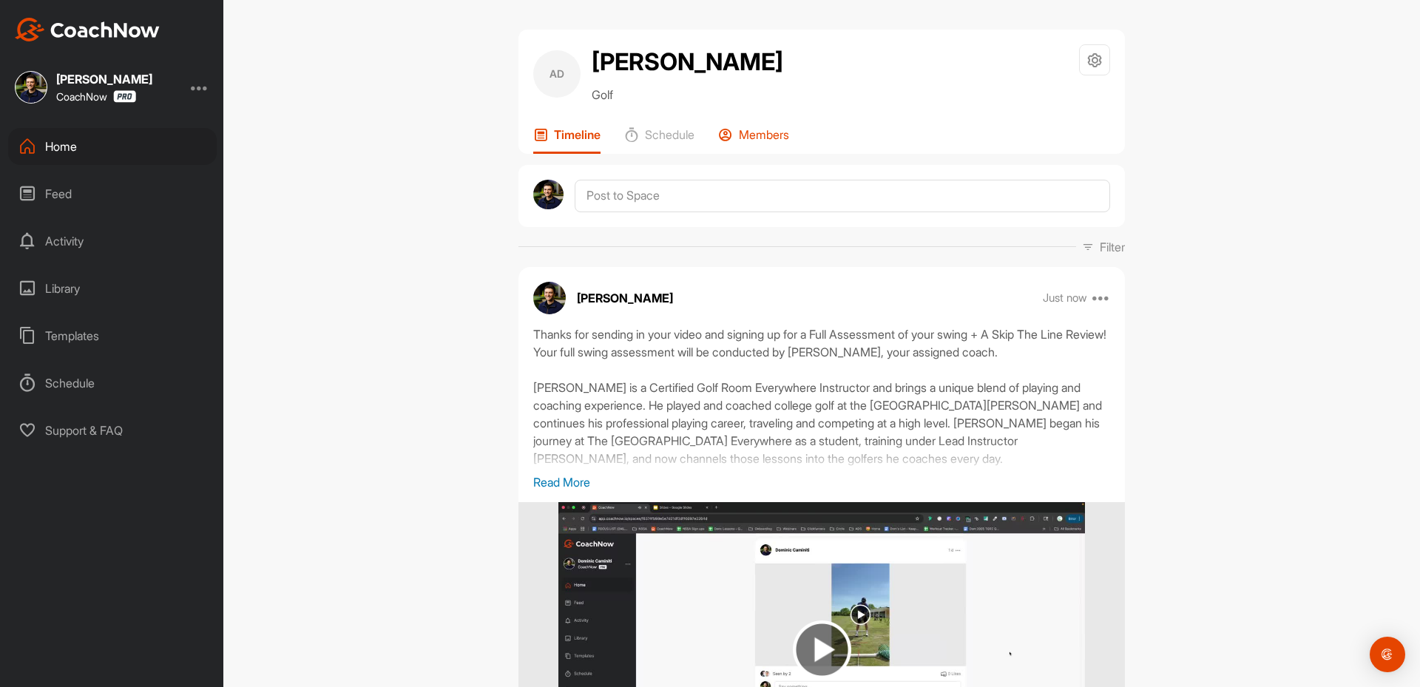
click at [752, 141] on p "Members" at bounding box center [764, 134] width 50 height 15
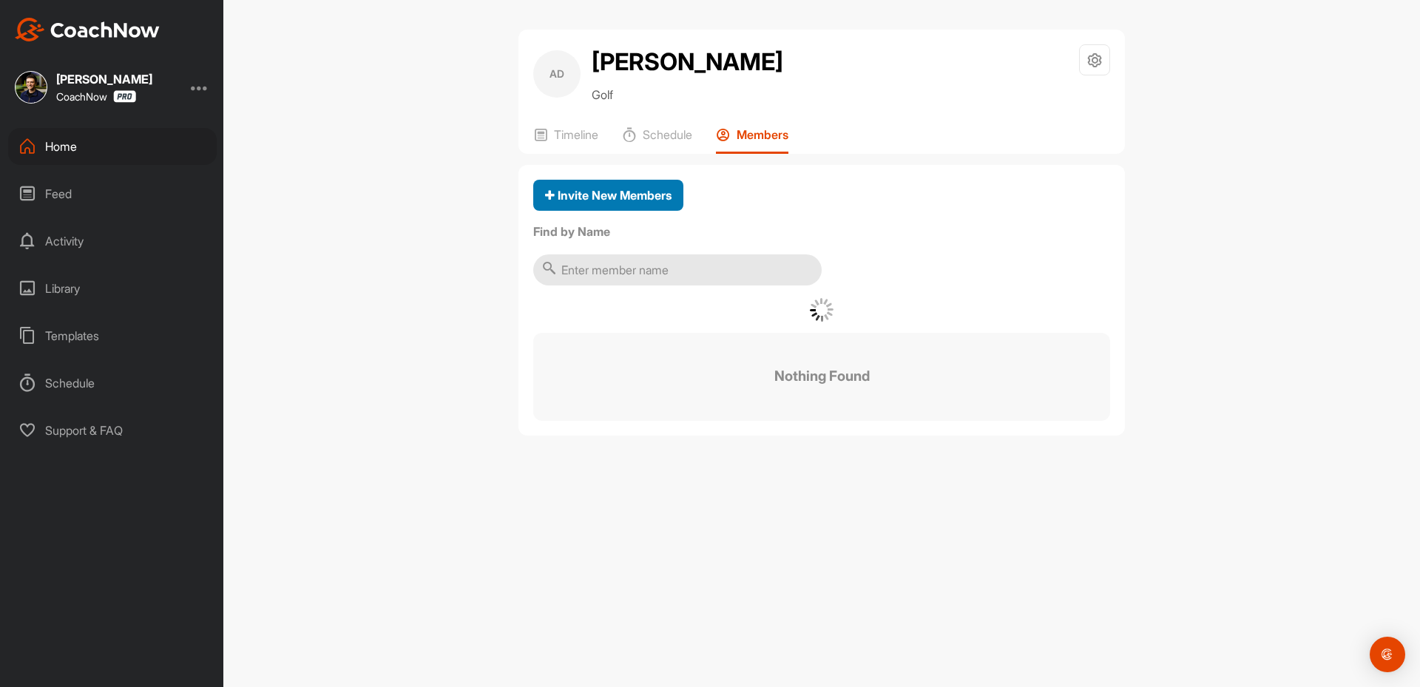
click at [629, 189] on span "Invite New Members" at bounding box center [608, 195] width 126 height 15
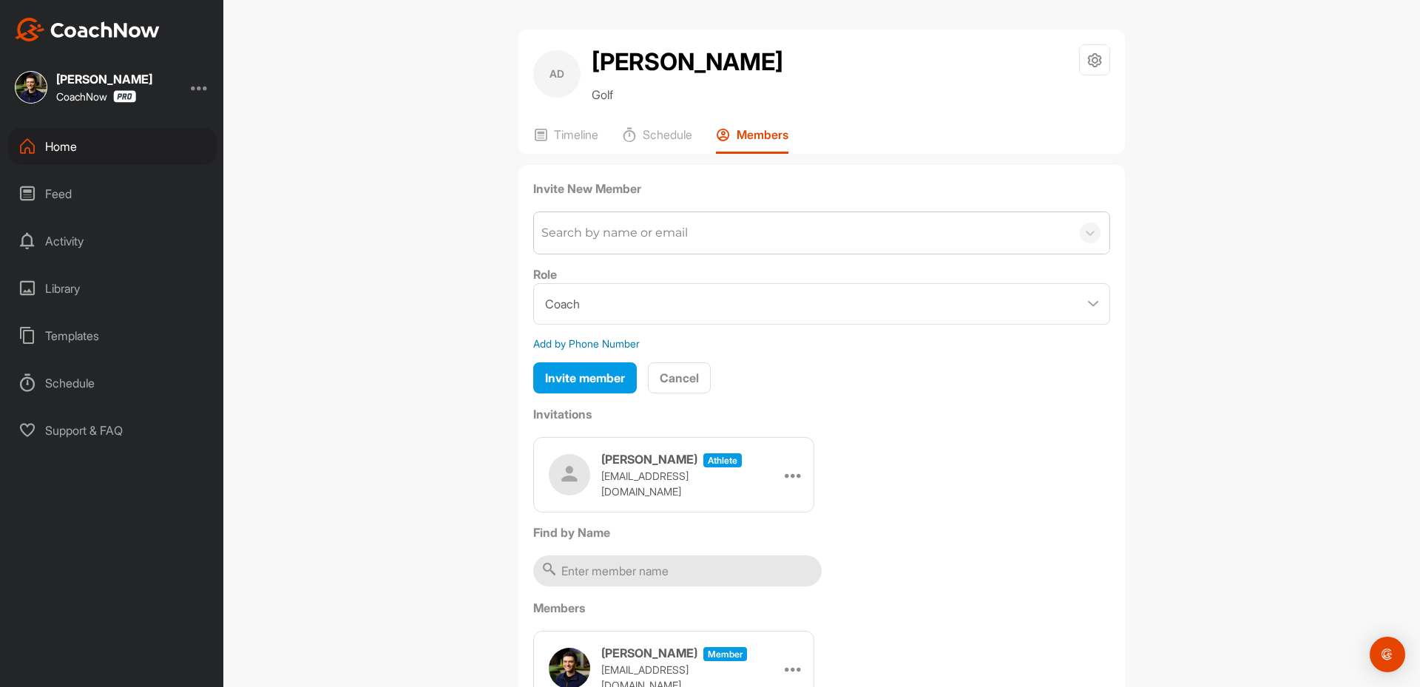
click at [610, 247] on div "Search by name or email" at bounding box center [802, 232] width 537 height 41
click at [611, 238] on div "Search by name or email" at bounding box center [614, 233] width 146 height 18
click at [615, 236] on div "Search by name or email" at bounding box center [614, 233] width 146 height 18
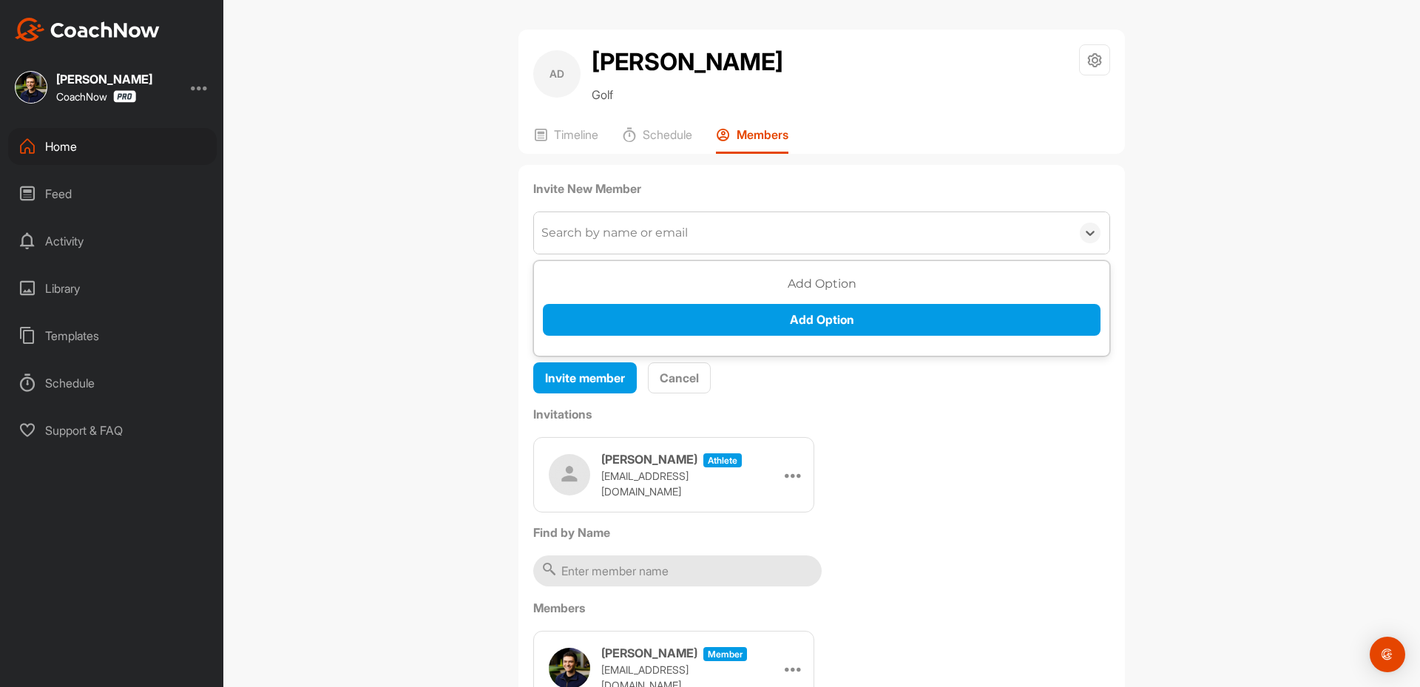
click at [615, 234] on div "Search by name or email" at bounding box center [614, 233] width 146 height 18
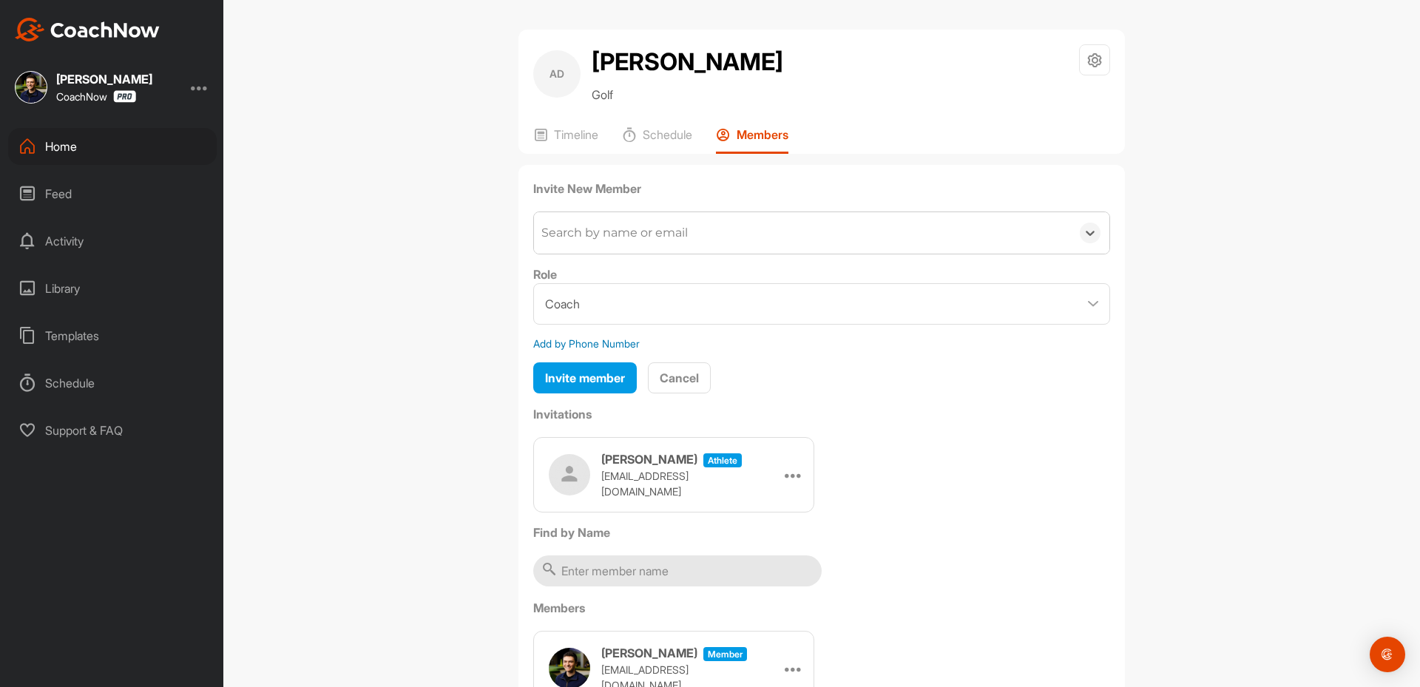
type input "w"
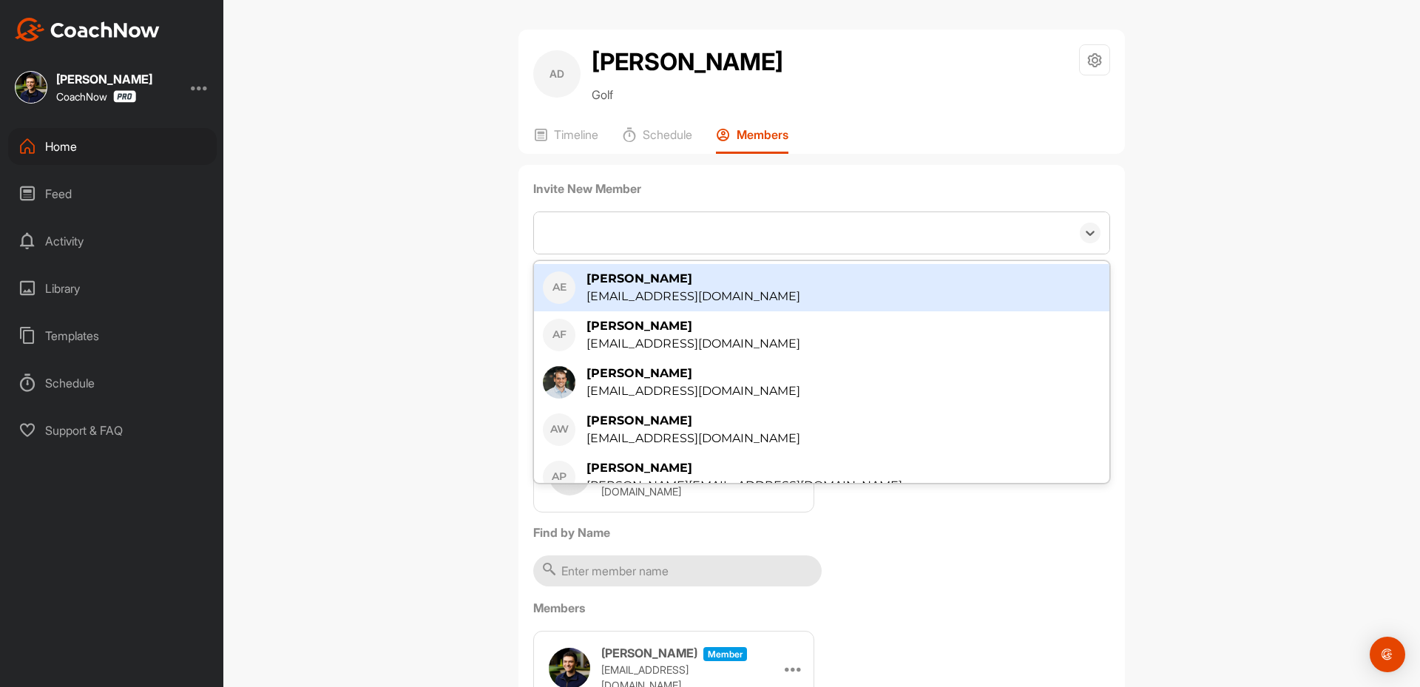
click at [626, 229] on div "w" at bounding box center [802, 232] width 537 height 41
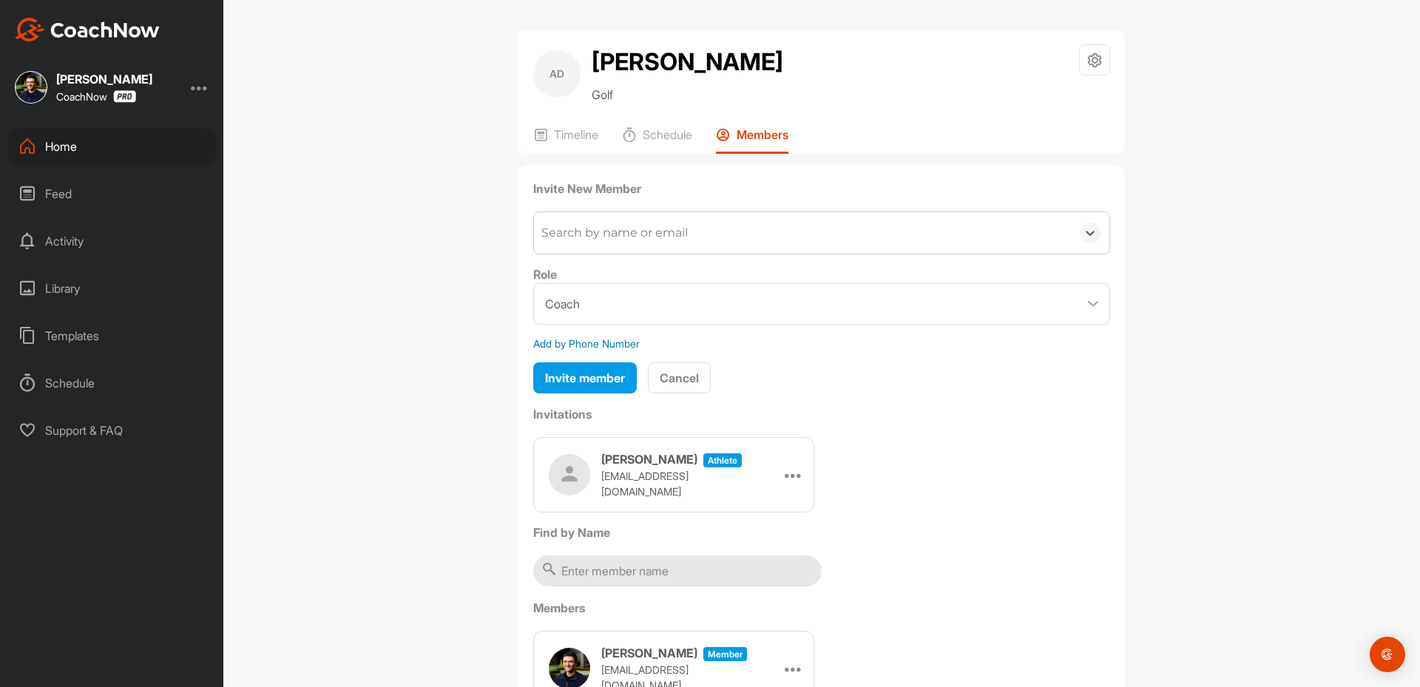
click at [626, 229] on div "Search by name or email" at bounding box center [614, 233] width 146 height 18
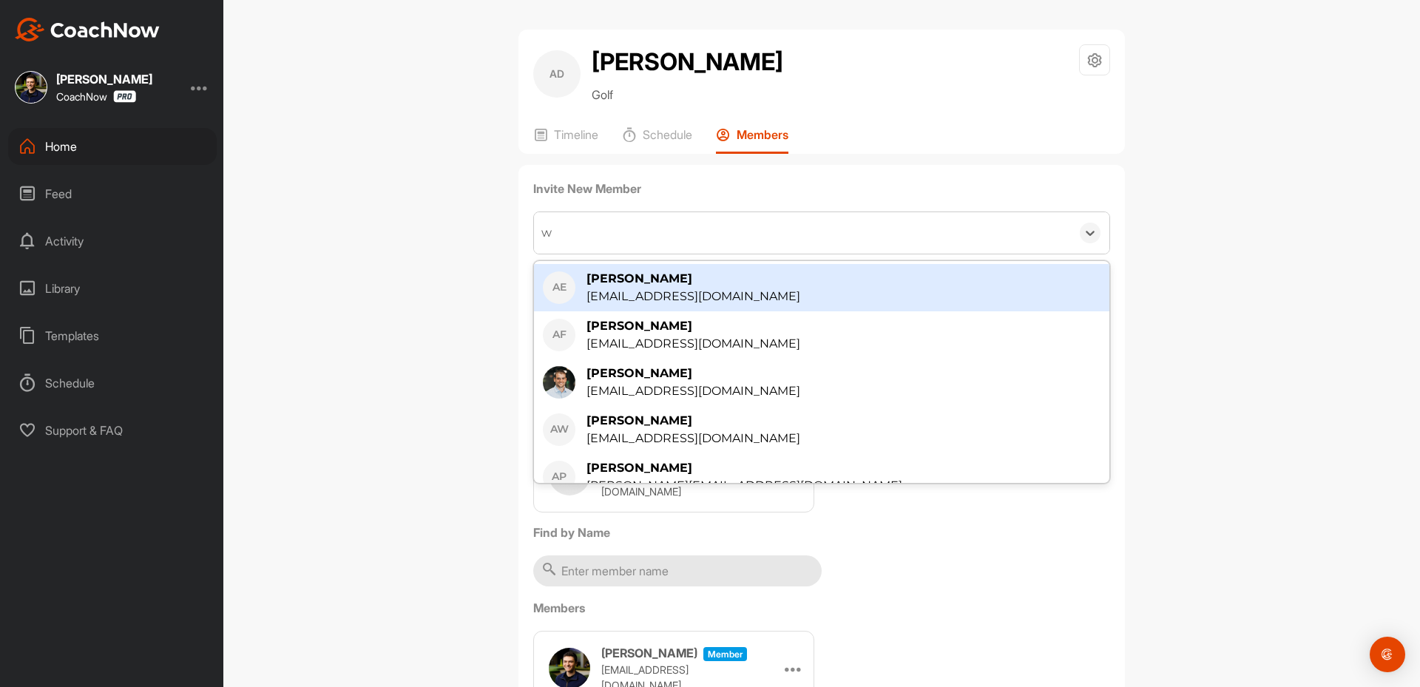
type input "wy"
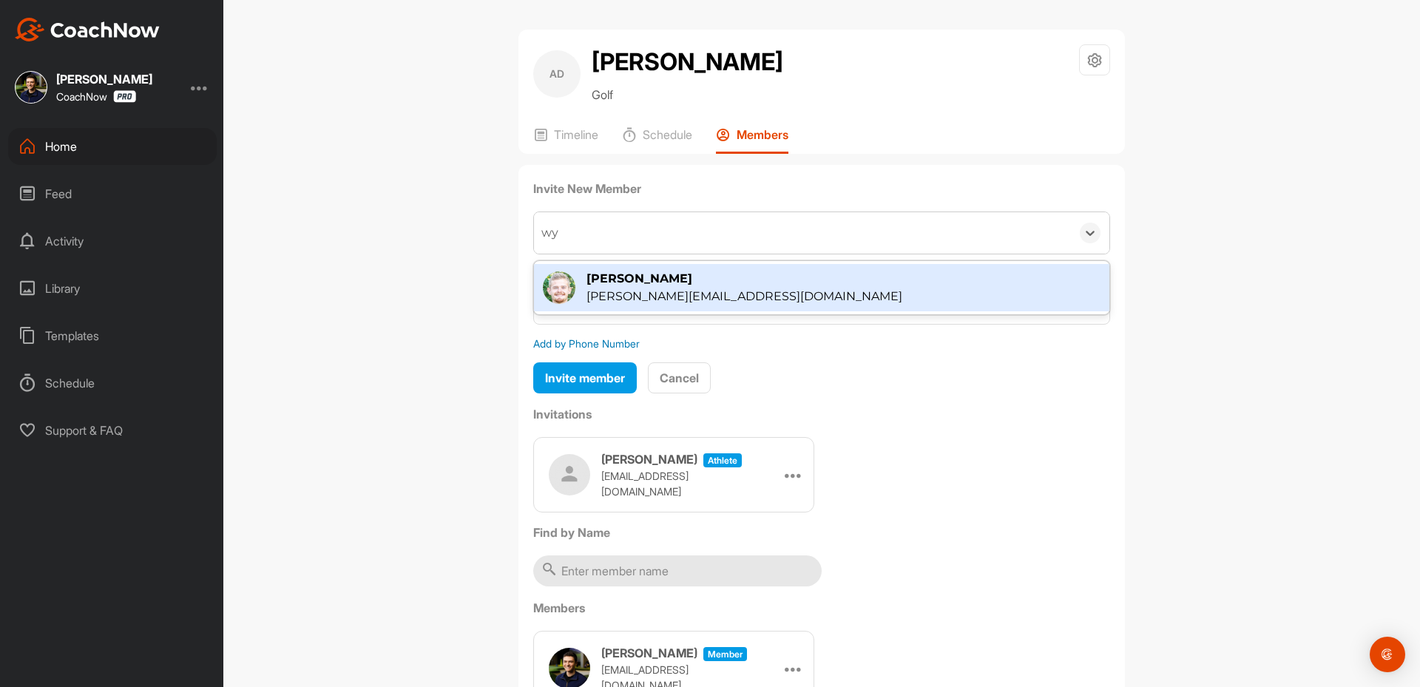
click at [588, 300] on div "[PERSON_NAME][EMAIL_ADDRESS][DOMAIN_NAME]" at bounding box center [744, 297] width 316 height 18
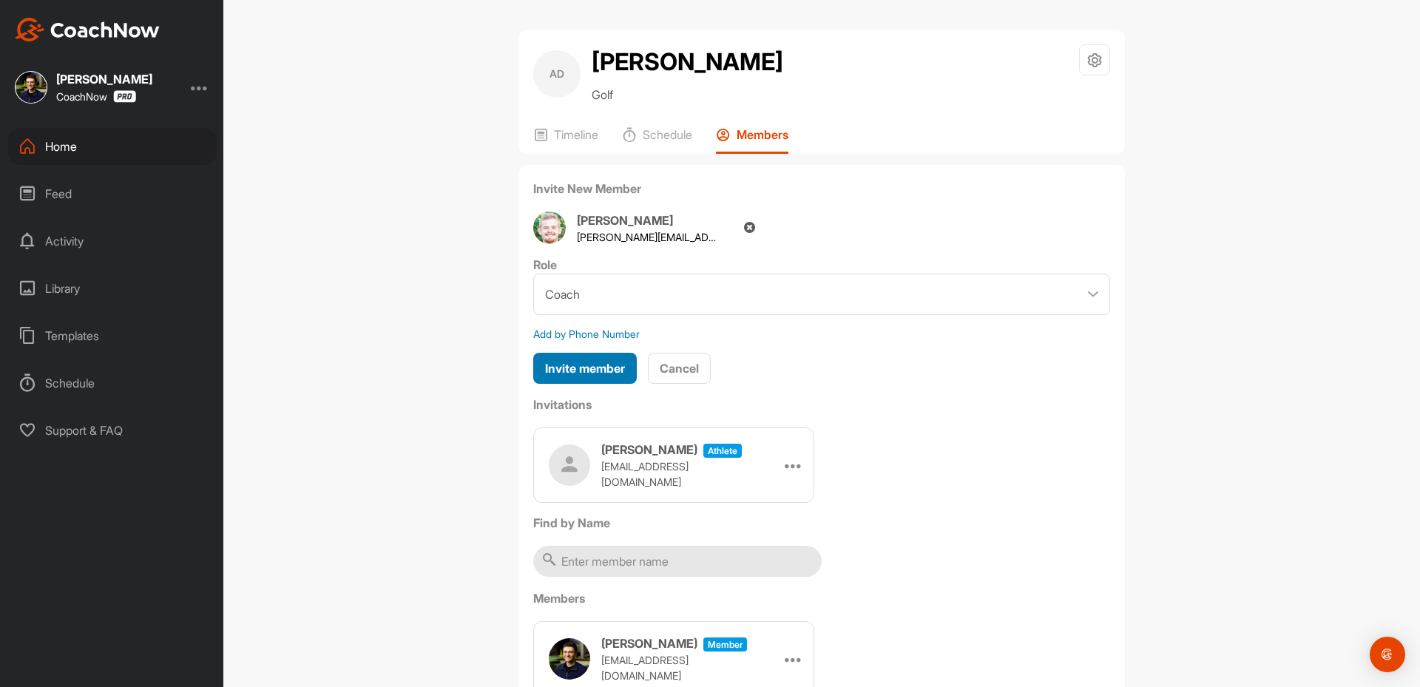
click at [606, 373] on span "Invite member" at bounding box center [585, 368] width 80 height 15
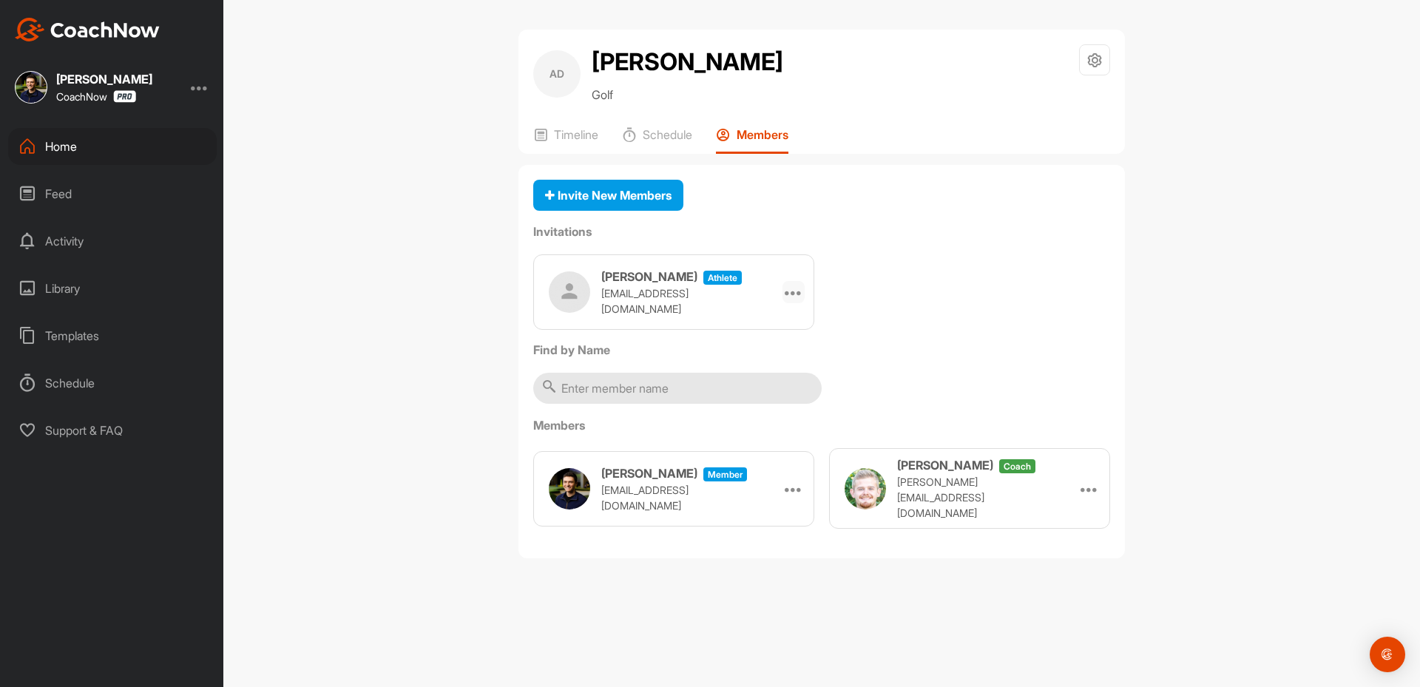
click at [794, 291] on icon at bounding box center [794, 292] width 18 height 18
click at [748, 427] on li "Copy Link" at bounding box center [765, 426] width 79 height 47
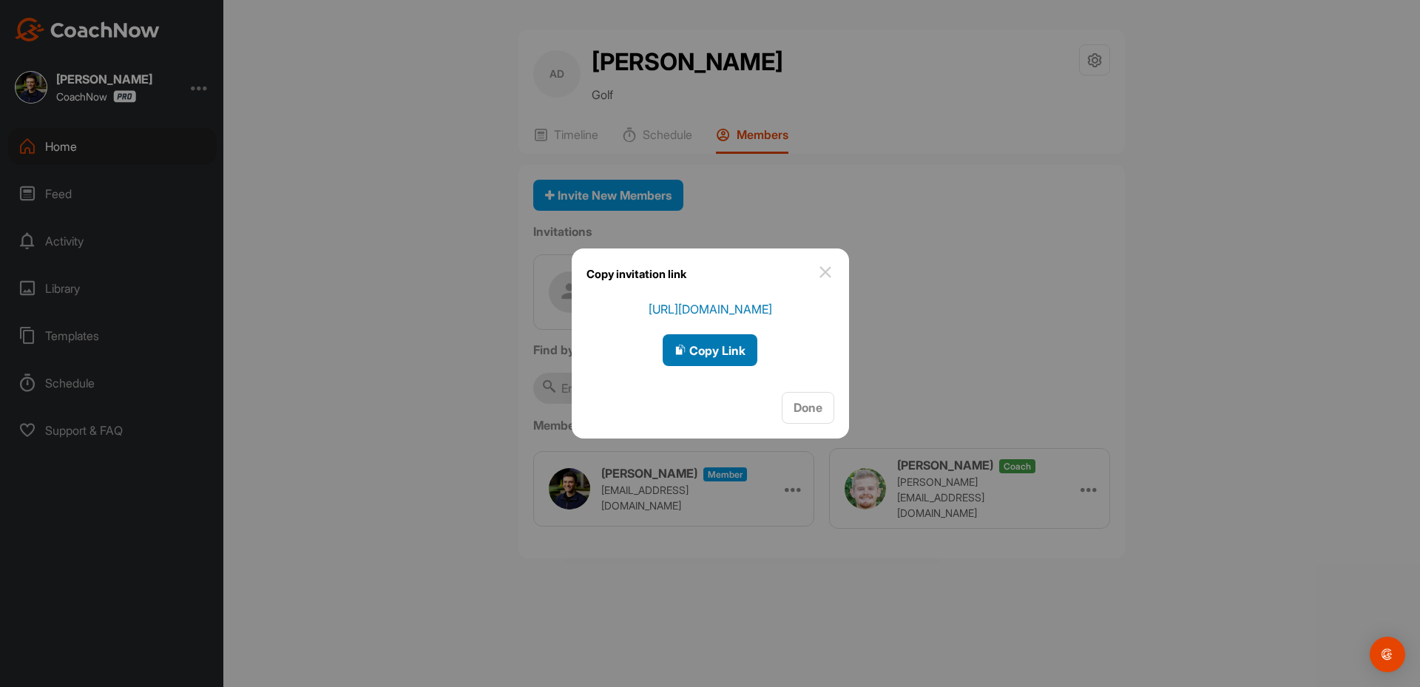
click at [709, 351] on span "Copy Link" at bounding box center [709, 350] width 71 height 15
click at [62, 135] on div at bounding box center [710, 343] width 1420 height 687
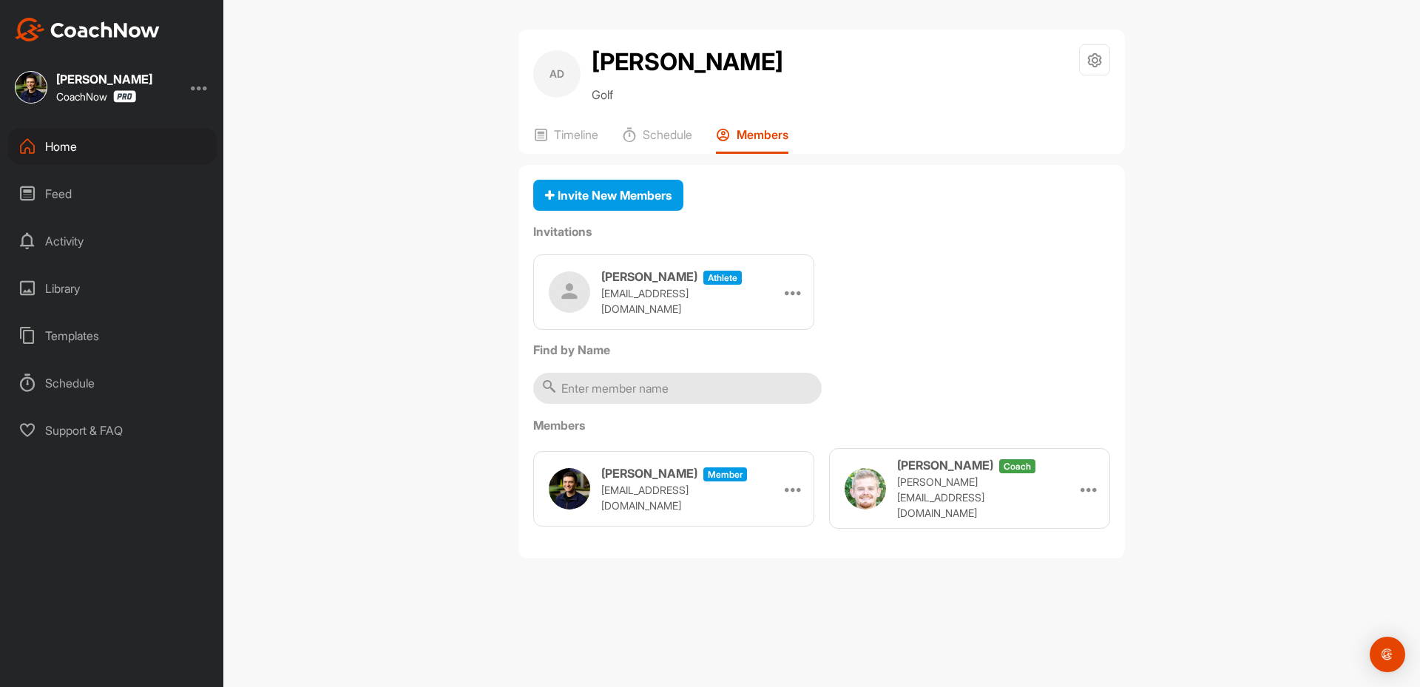
click at [65, 152] on div "Home" at bounding box center [112, 146] width 209 height 37
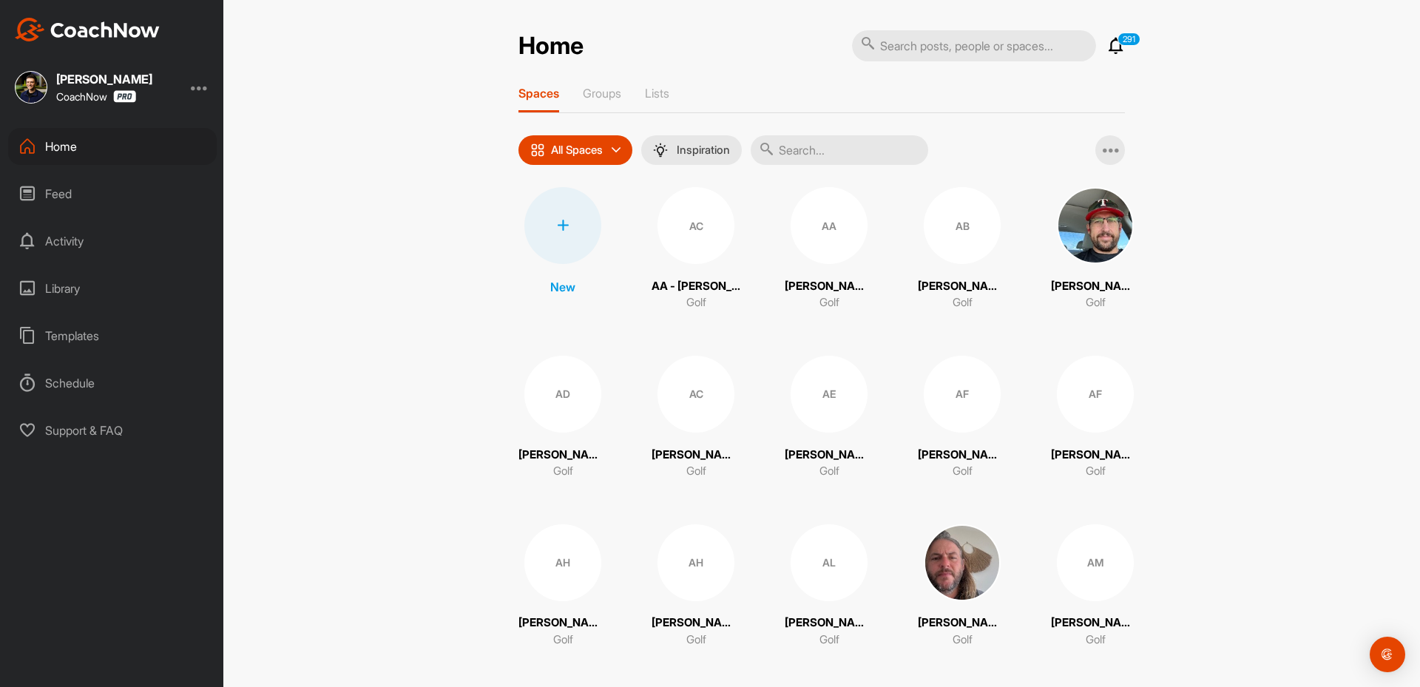
click at [582, 218] on div at bounding box center [562, 225] width 77 height 77
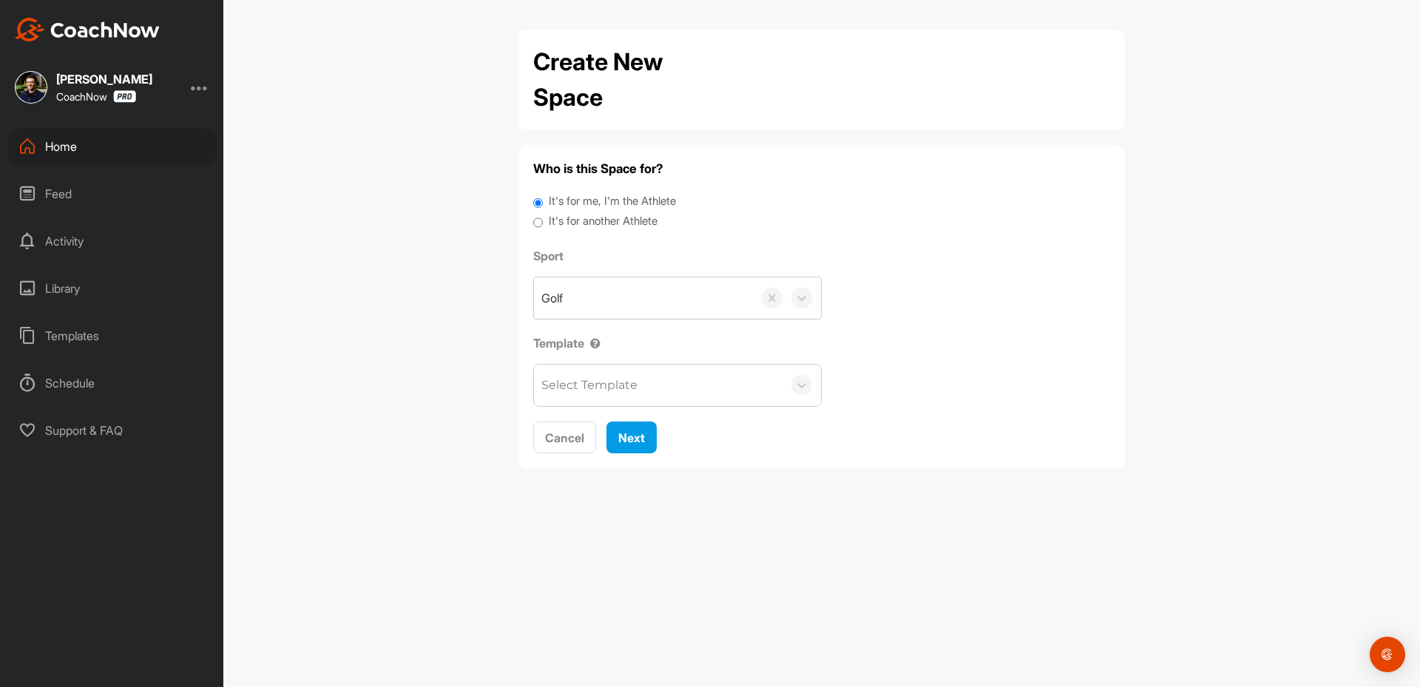
click at [568, 226] on label "It's for another Athlete" at bounding box center [603, 221] width 109 height 17
click at [543, 226] on input "It's for another Athlete" at bounding box center [538, 223] width 10 height 20
radio input "true"
click at [591, 222] on label "It's for another Athlete" at bounding box center [603, 221] width 109 height 17
click at [543, 222] on input "It's for another Athlete" at bounding box center [538, 223] width 10 height 20
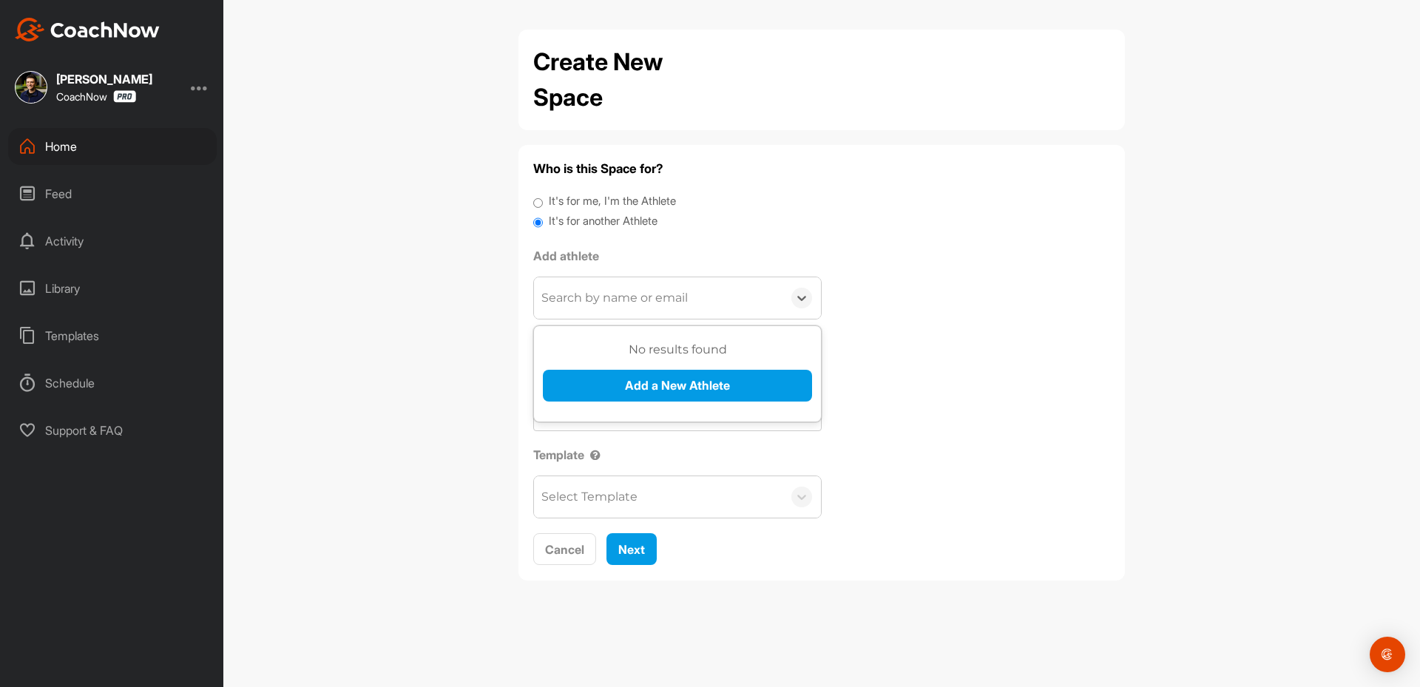
click at [606, 315] on div "Search by name or email" at bounding box center [658, 297] width 248 height 41
type input "[EMAIL_ADDRESS][DOMAIN_NAME]"
click at [599, 407] on div "No results found Add a New Athlete" at bounding box center [677, 377] width 269 height 72
click at [592, 384] on button "Add a New Athlete" at bounding box center [677, 386] width 269 height 32
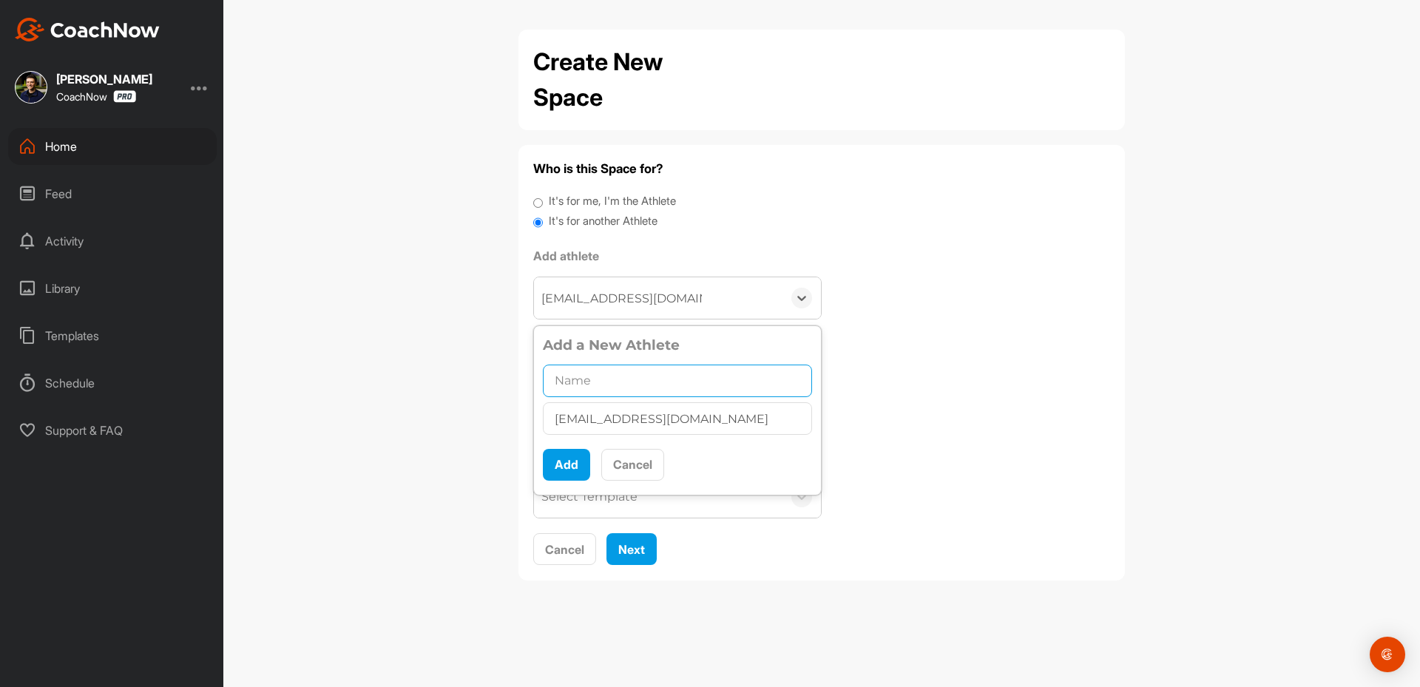
drag, startPoint x: 573, startPoint y: 382, endPoint x: 569, endPoint y: 447, distance: 64.5
click at [574, 382] on input "text" at bounding box center [677, 381] width 269 height 33
paste input "[PERSON_NAME]"
type input "[PERSON_NAME]"
click at [559, 472] on button "Add" at bounding box center [566, 465] width 47 height 32
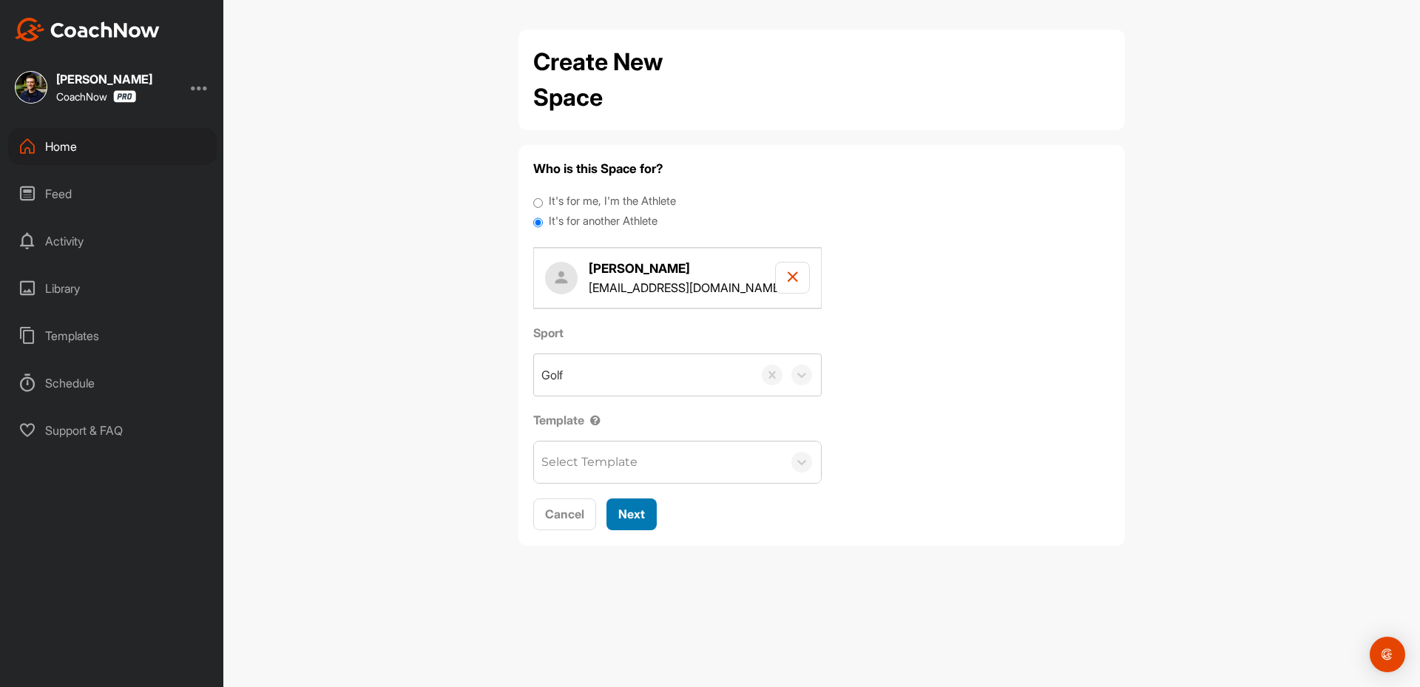
click at [621, 499] on button "Next" at bounding box center [631, 514] width 50 height 32
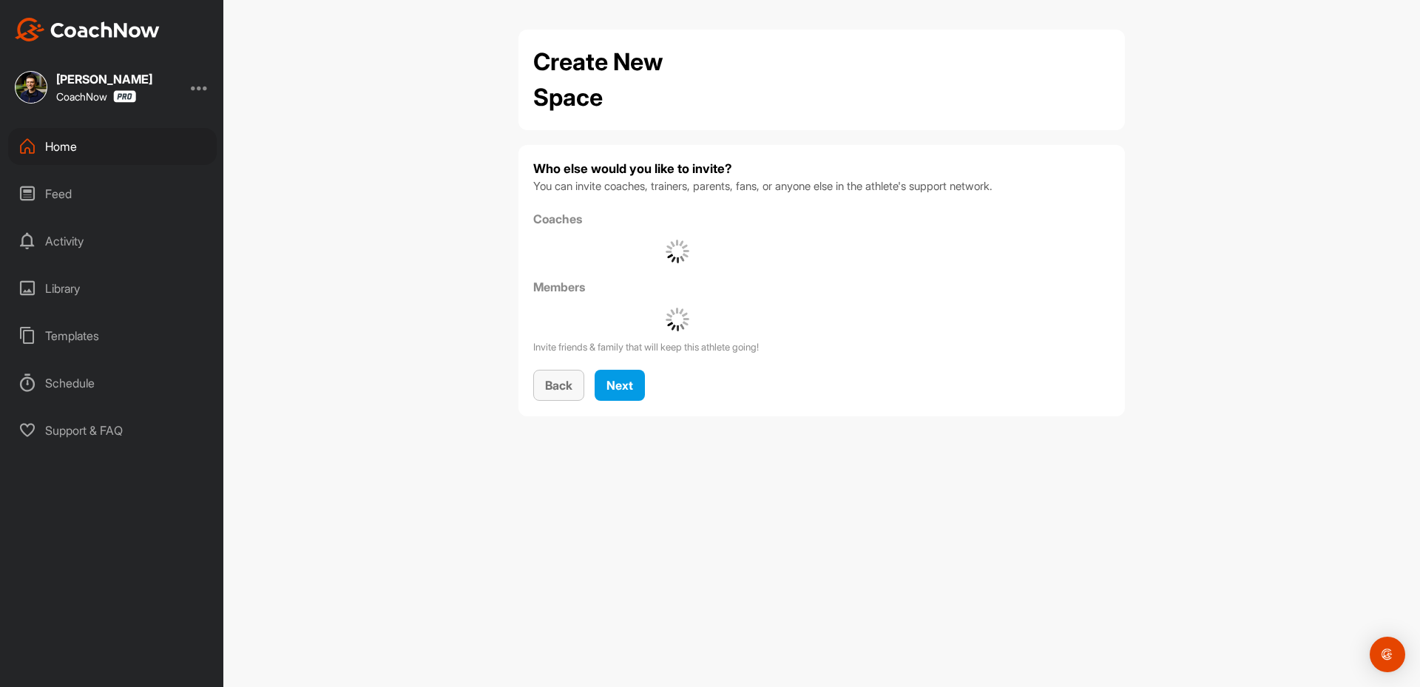
click at [575, 389] on button "Back" at bounding box center [558, 386] width 51 height 32
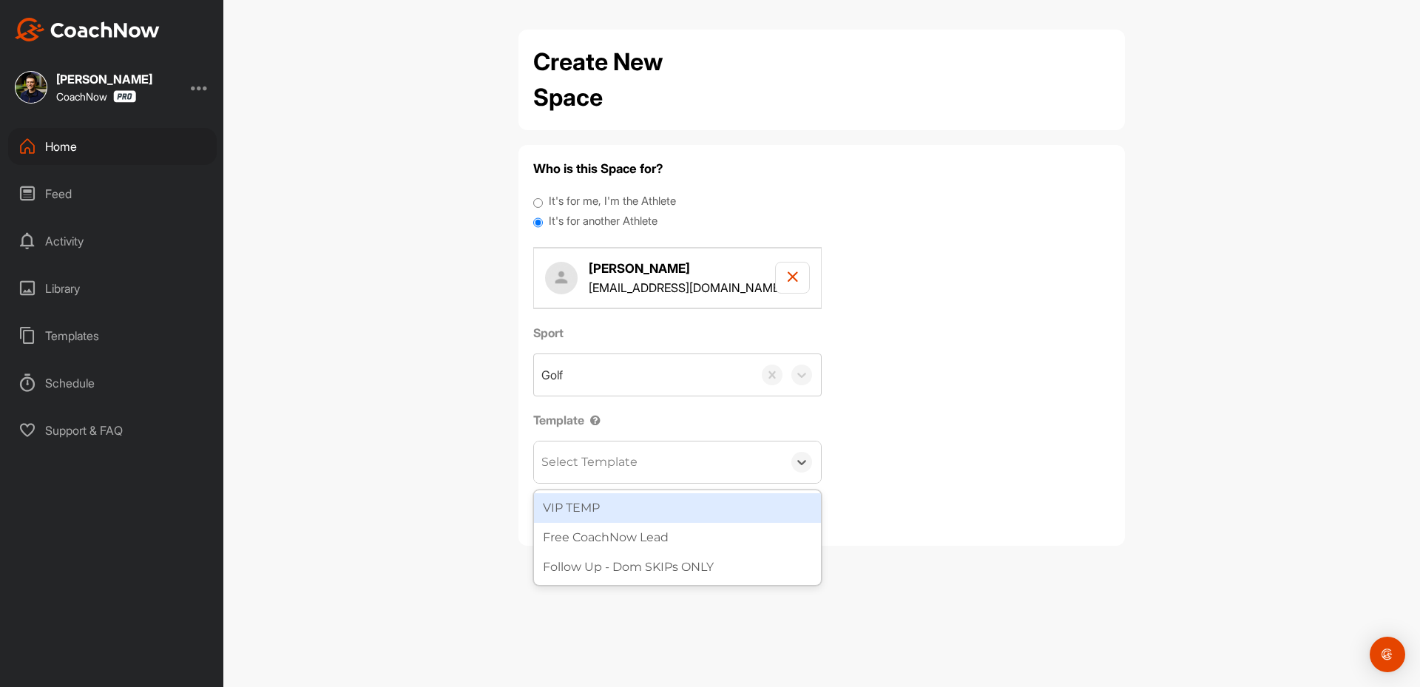
drag, startPoint x: 615, startPoint y: 461, endPoint x: 632, endPoint y: 511, distance: 53.3
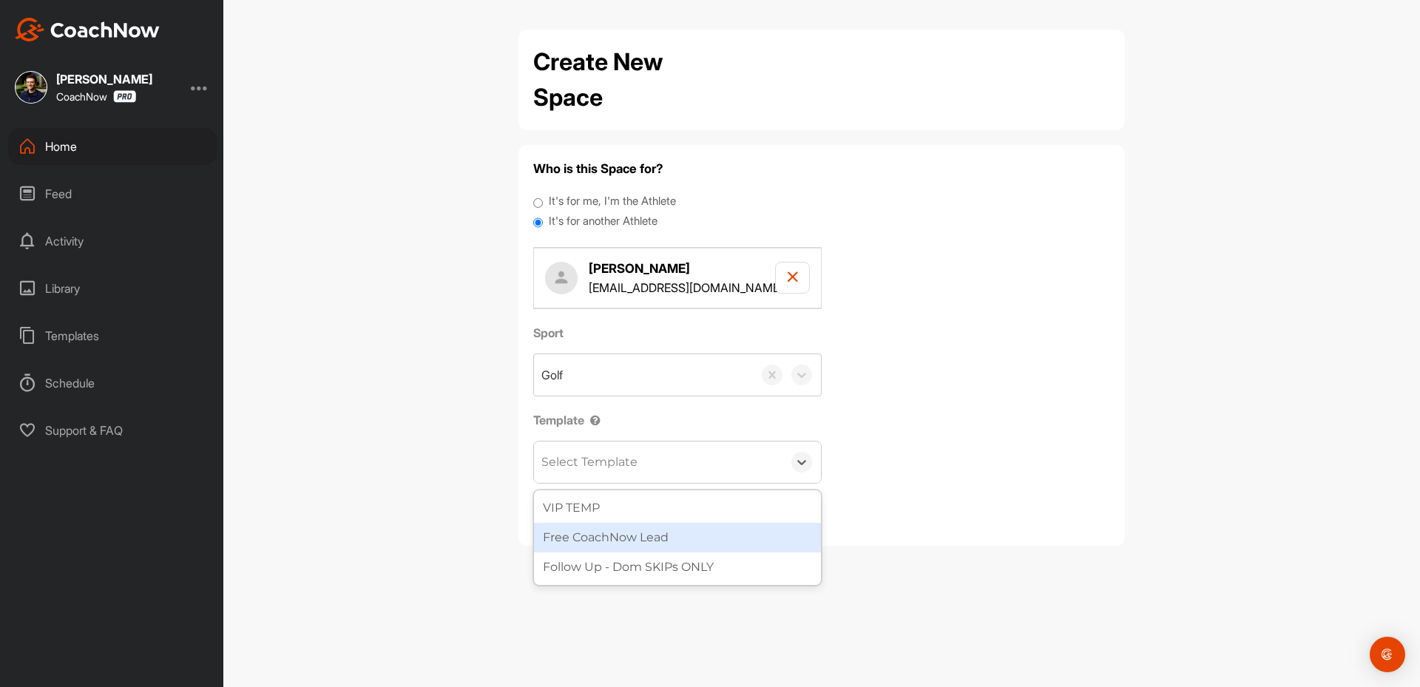
click at [627, 542] on div "Free CoachNow Lead" at bounding box center [677, 538] width 287 height 30
click at [635, 514] on span "Next" at bounding box center [631, 514] width 27 height 15
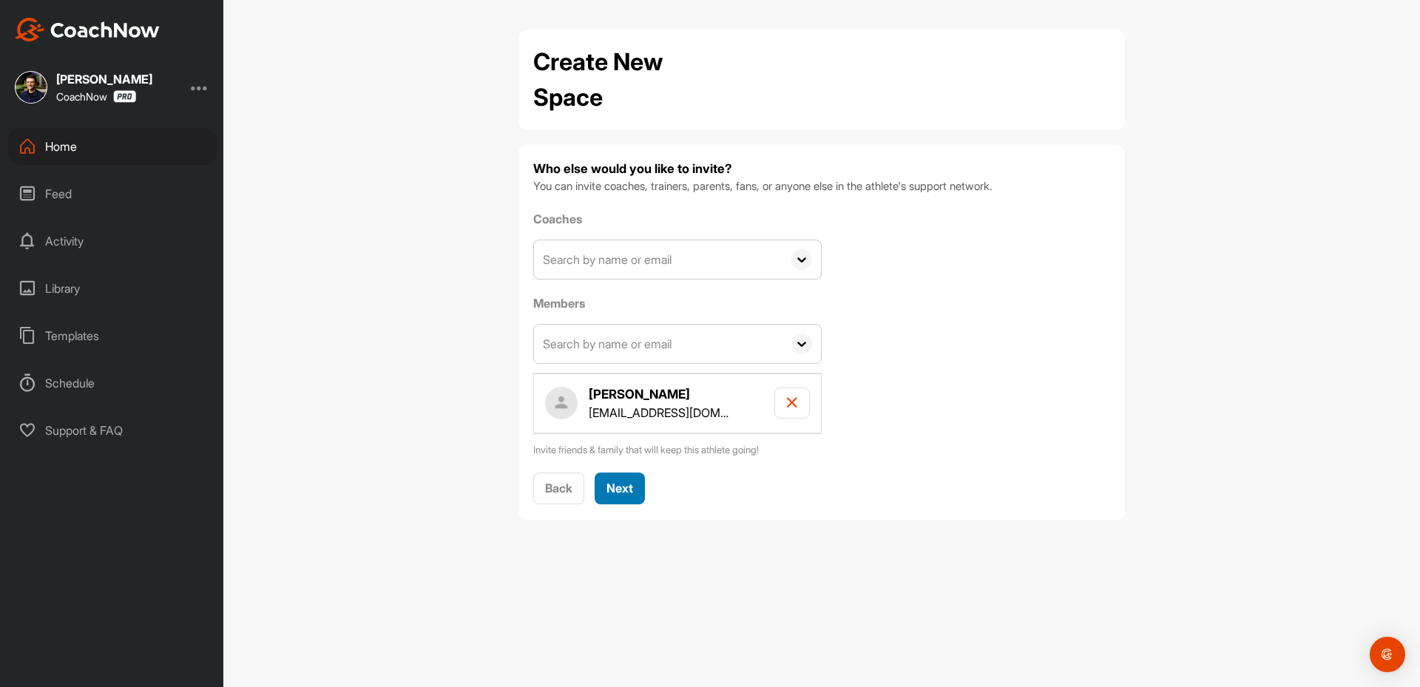
click at [630, 488] on span "Next" at bounding box center [619, 488] width 27 height 15
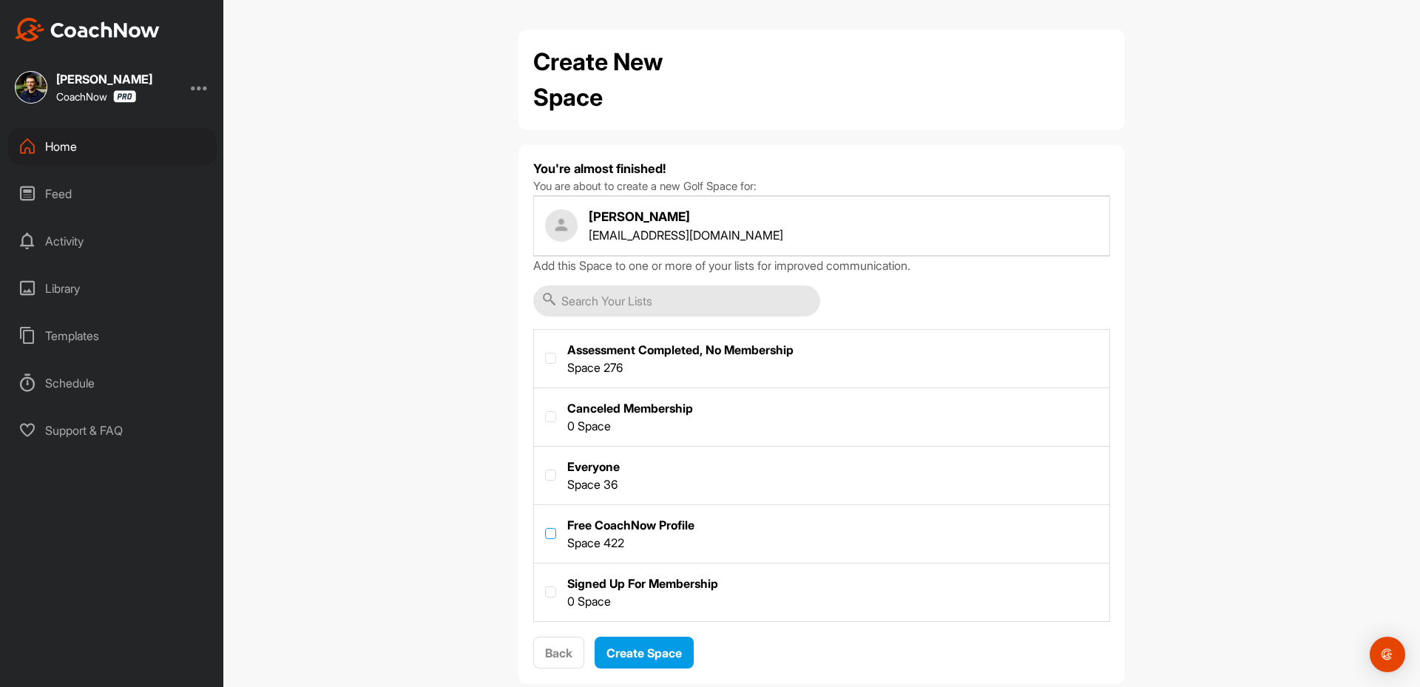
click at [549, 532] on label at bounding box center [550, 533] width 11 height 11
click at [546, 529] on input "checkbox" at bounding box center [545, 528] width 1 height 1
checkbox input "true"
click at [637, 612] on label at bounding box center [821, 591] width 575 height 55
click at [546, 587] on input "checkbox" at bounding box center [545, 586] width 1 height 1
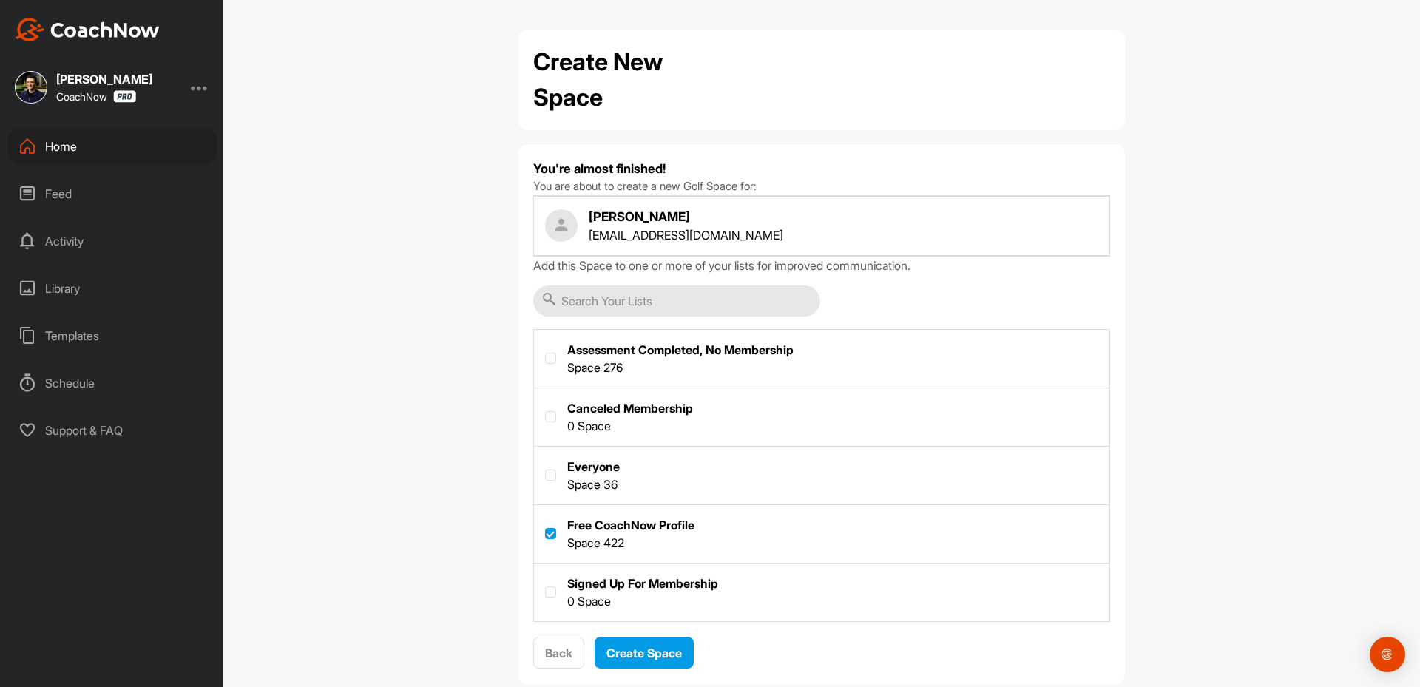
checkbox input "true"
click at [633, 648] on span "Create Space" at bounding box center [643, 653] width 75 height 15
click at [478, 632] on div "Create New Space You're almost finished! You are about to create a new Golf Spa…" at bounding box center [821, 343] width 1197 height 687
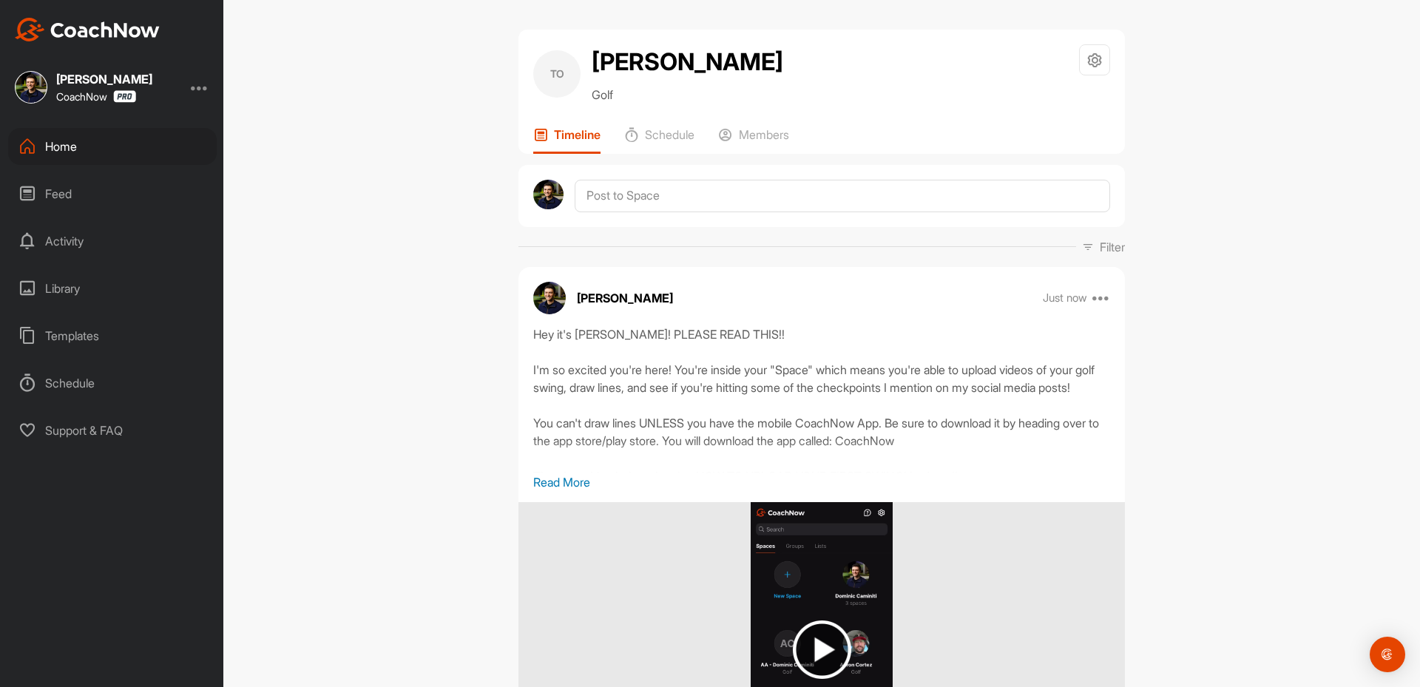
click at [417, 477] on div "TO [PERSON_NAME] Golf Space Settings Your Notifications Timeline Schedule Membe…" at bounding box center [821, 343] width 1197 height 687
click at [436, 322] on div "TO [PERSON_NAME] Golf Space Settings Your Notifications Timeline Schedule Membe…" at bounding box center [821, 343] width 1197 height 687
click at [786, 129] on p "Members" at bounding box center [764, 134] width 50 height 15
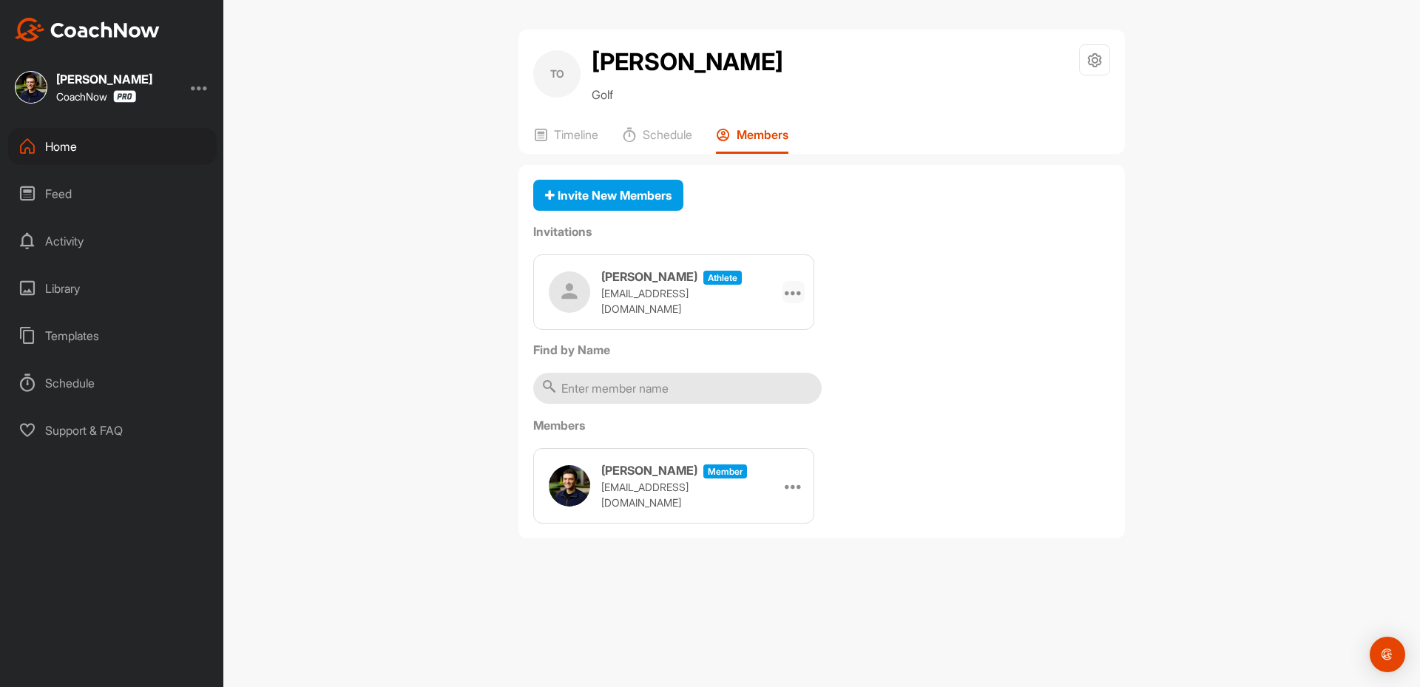
click at [798, 290] on icon at bounding box center [794, 292] width 18 height 18
click at [785, 428] on li "Copy Link" at bounding box center [765, 426] width 79 height 47
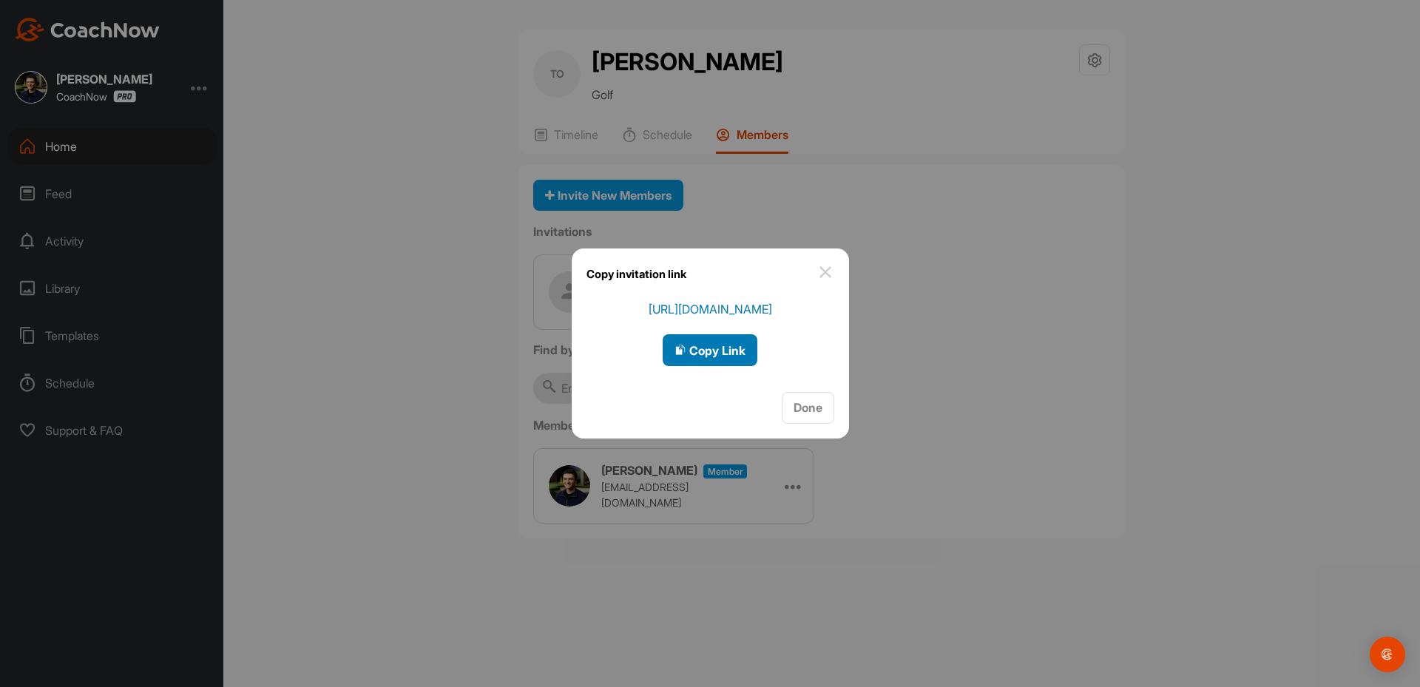
click at [715, 335] on button "Copy Link" at bounding box center [710, 350] width 95 height 32
click at [700, 351] on span "Copy Link" at bounding box center [709, 350] width 71 height 15
click at [75, 155] on div at bounding box center [710, 343] width 1420 height 687
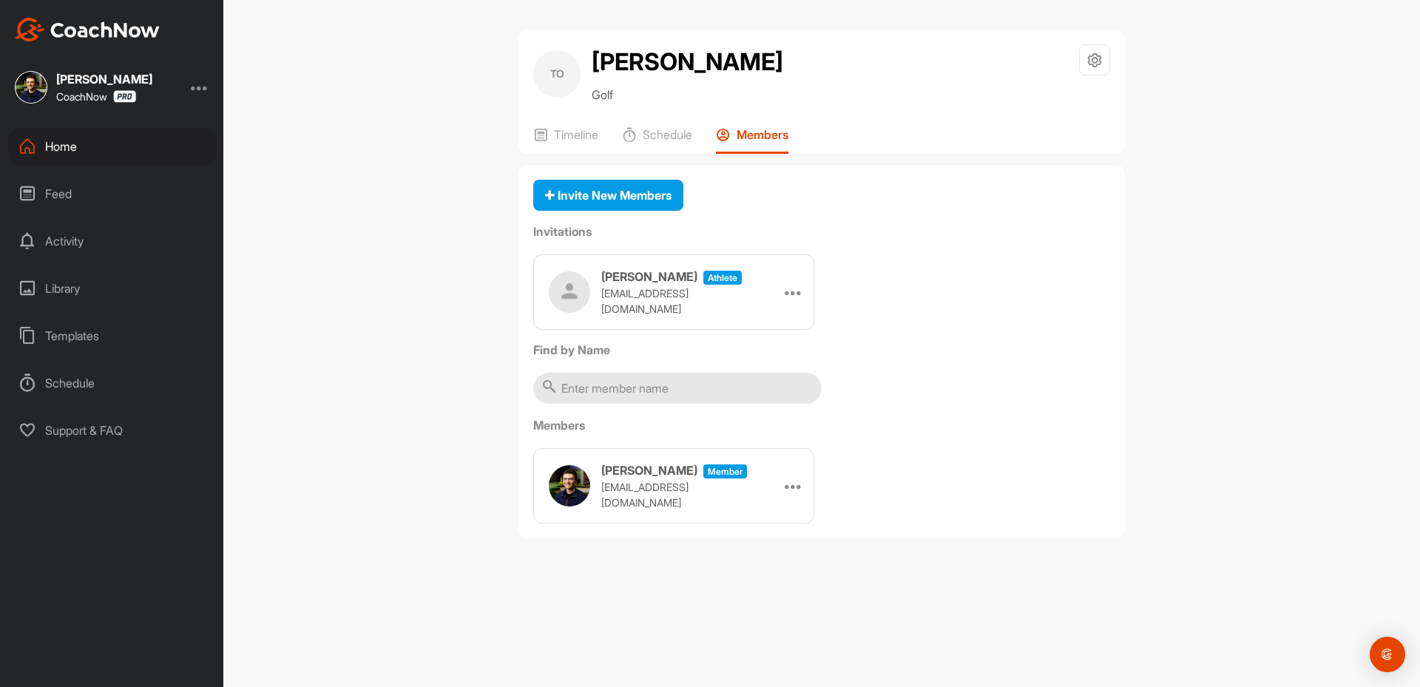
click at [75, 155] on div "Home" at bounding box center [112, 146] width 209 height 37
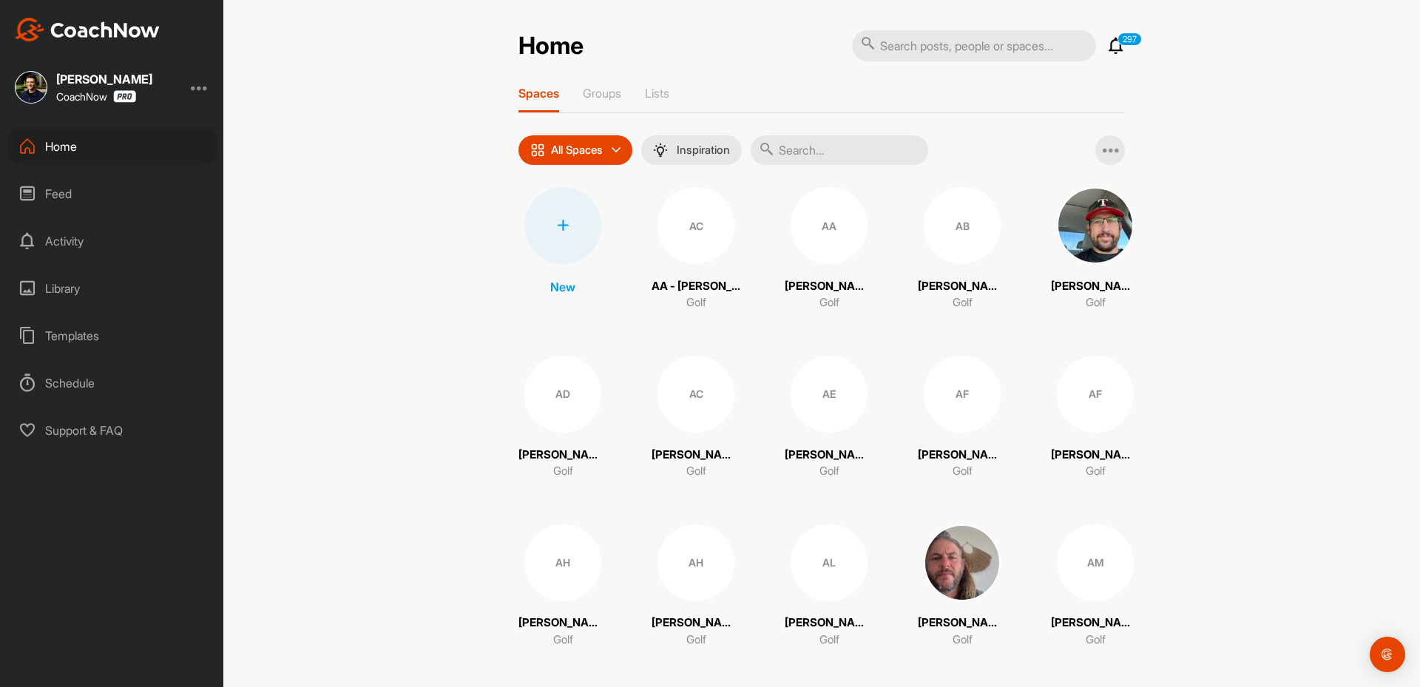
drag, startPoint x: 175, startPoint y: 74, endPoint x: 188, endPoint y: 84, distance: 16.9
click at [182, 82] on div "[PERSON_NAME] CoachNow" at bounding box center [111, 87] width 223 height 33
drag, startPoint x: 191, startPoint y: 87, endPoint x: 209, endPoint y: 112, distance: 31.2
click at [192, 87] on div "[PERSON_NAME] CoachNow" at bounding box center [111, 87] width 223 height 33
click at [204, 87] on div at bounding box center [200, 87] width 18 height 18
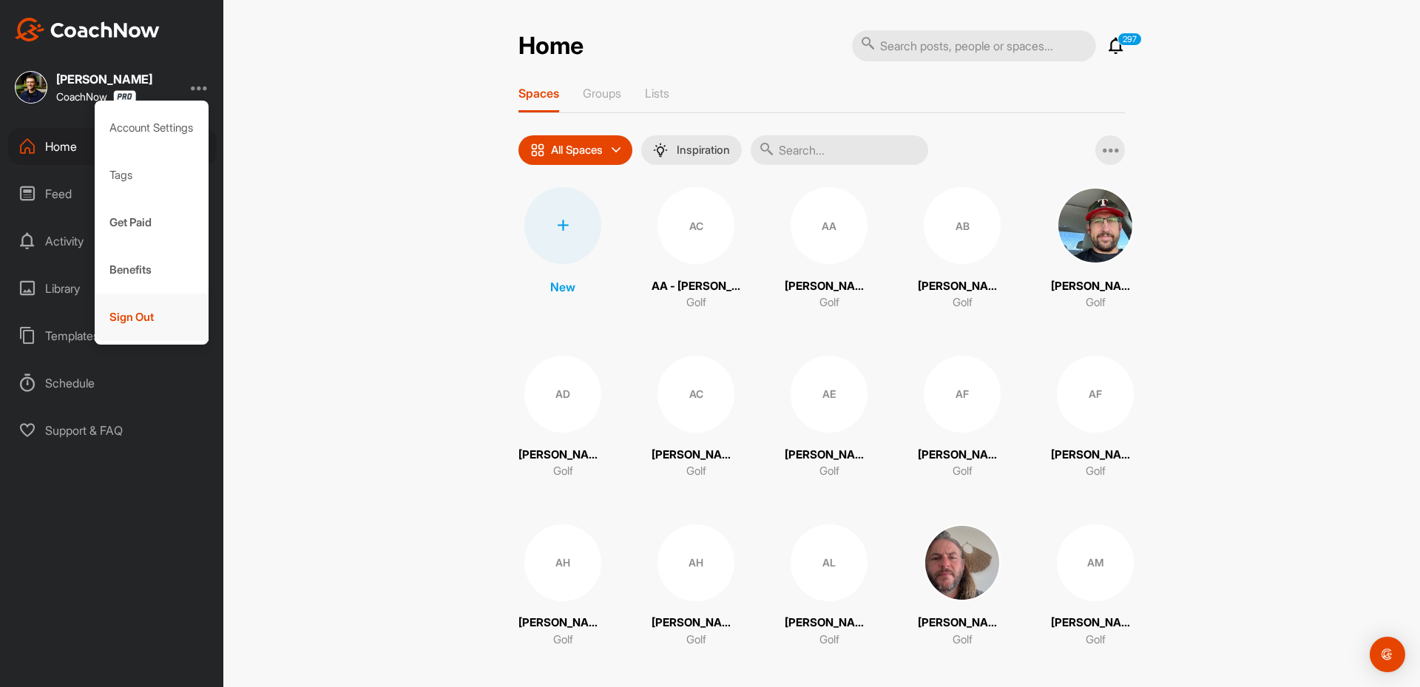
click at [121, 317] on div "Sign Out" at bounding box center [152, 317] width 115 height 47
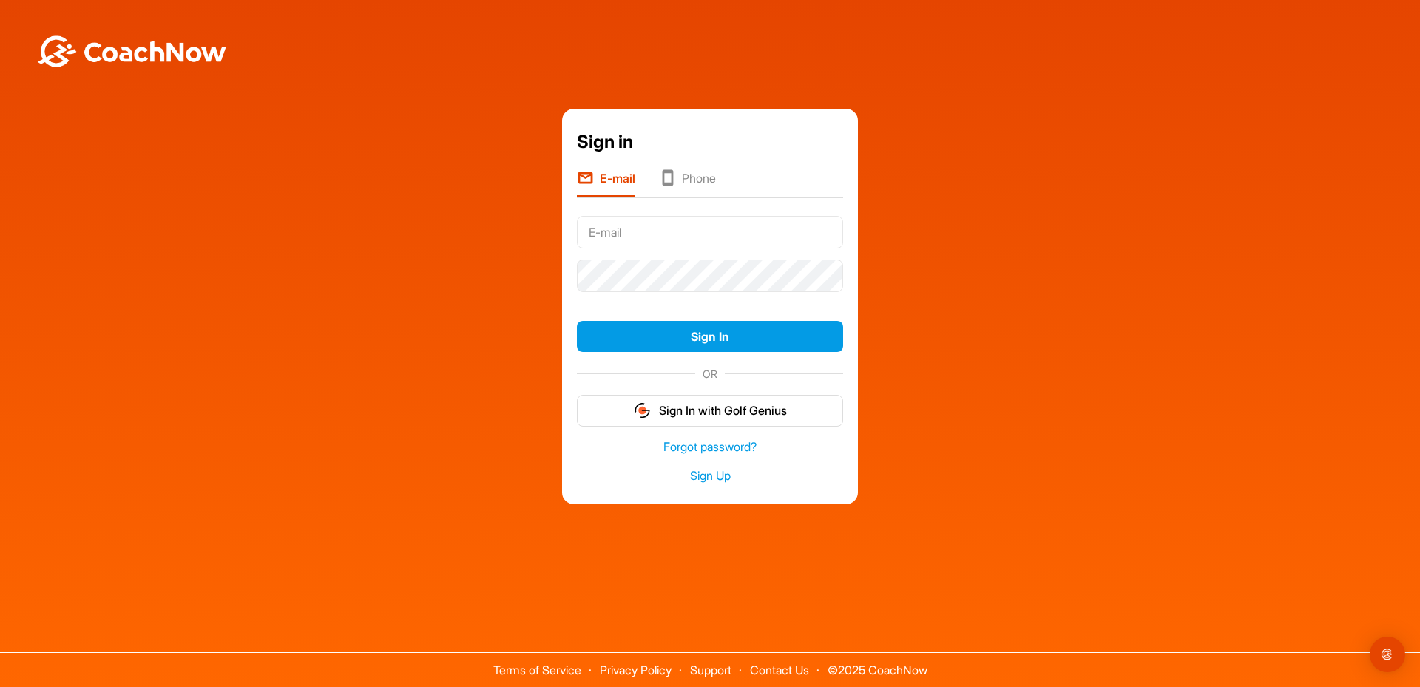
click at [667, 230] on input "text" at bounding box center [710, 232] width 266 height 33
click at [672, 242] on input "[EMAIL_ADDRESS][DOMAIN_NAME]" at bounding box center [710, 232] width 266 height 33
type input "[PERSON_NAME][EMAIL_ADDRESS][DOMAIN_NAME]"
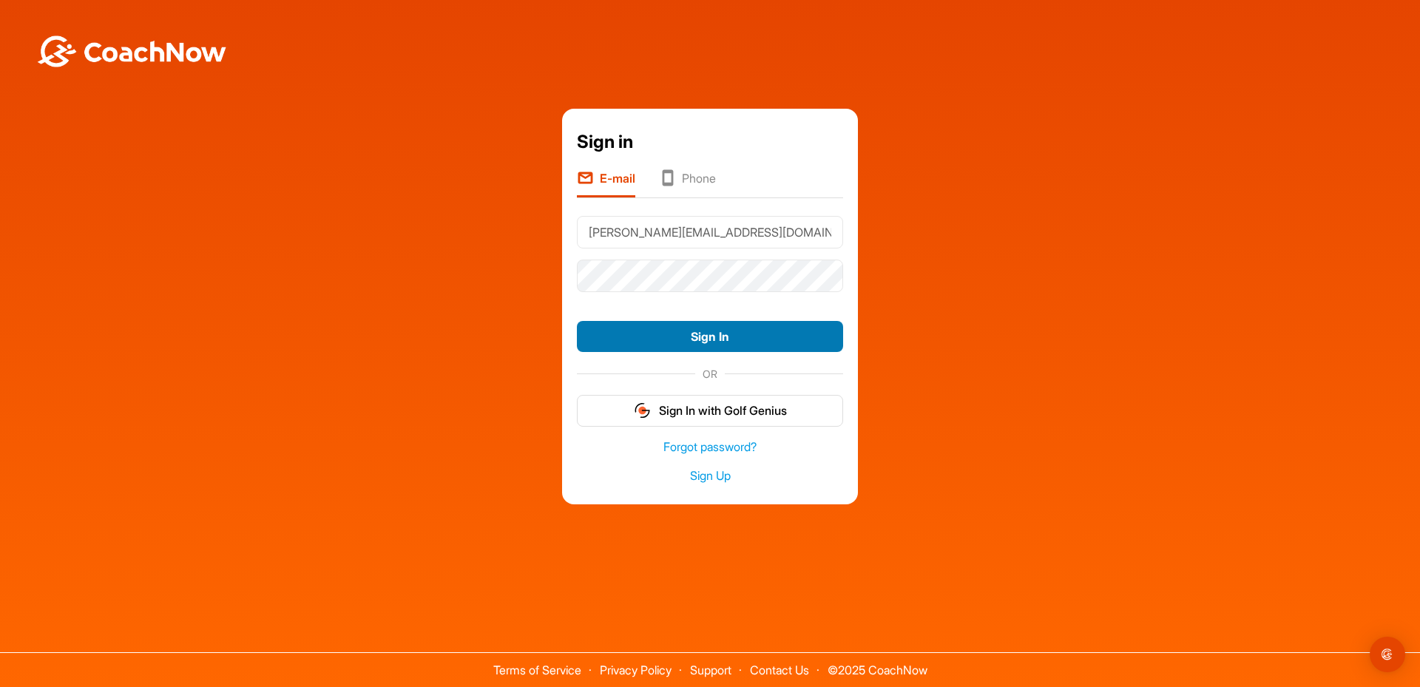
click at [664, 345] on button "Sign In" at bounding box center [710, 337] width 266 height 32
